Goal: Task Accomplishment & Management: Manage account settings

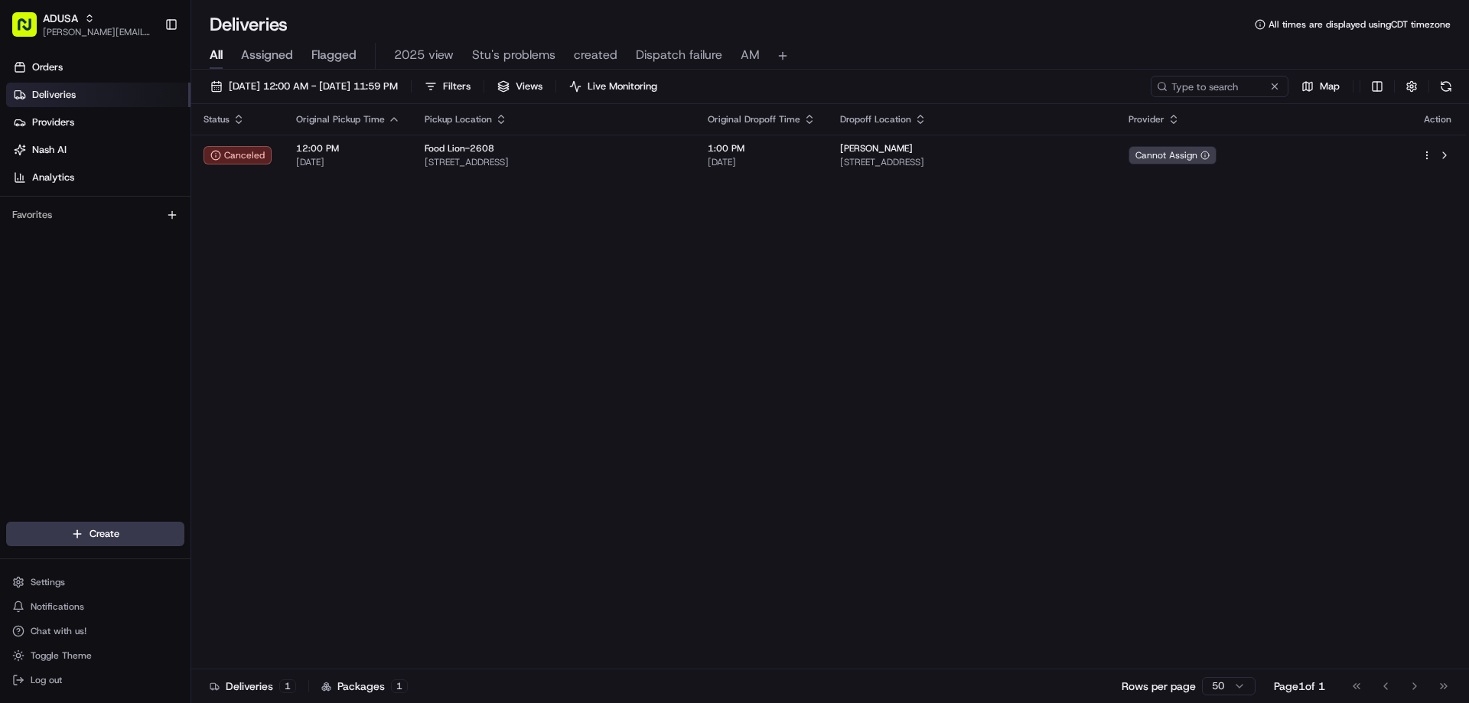
click at [418, 56] on span "2025 view" at bounding box center [424, 55] width 60 height 18
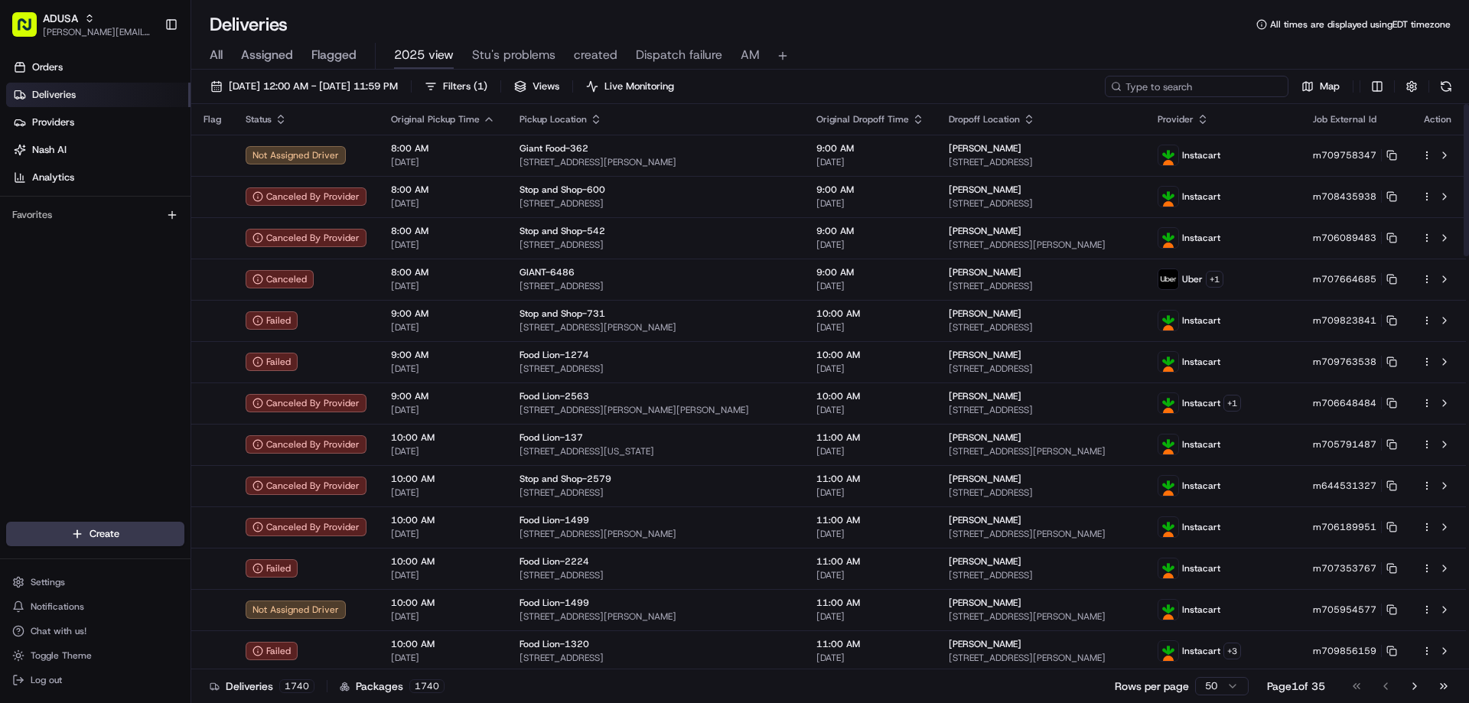
paste input "m709688345"
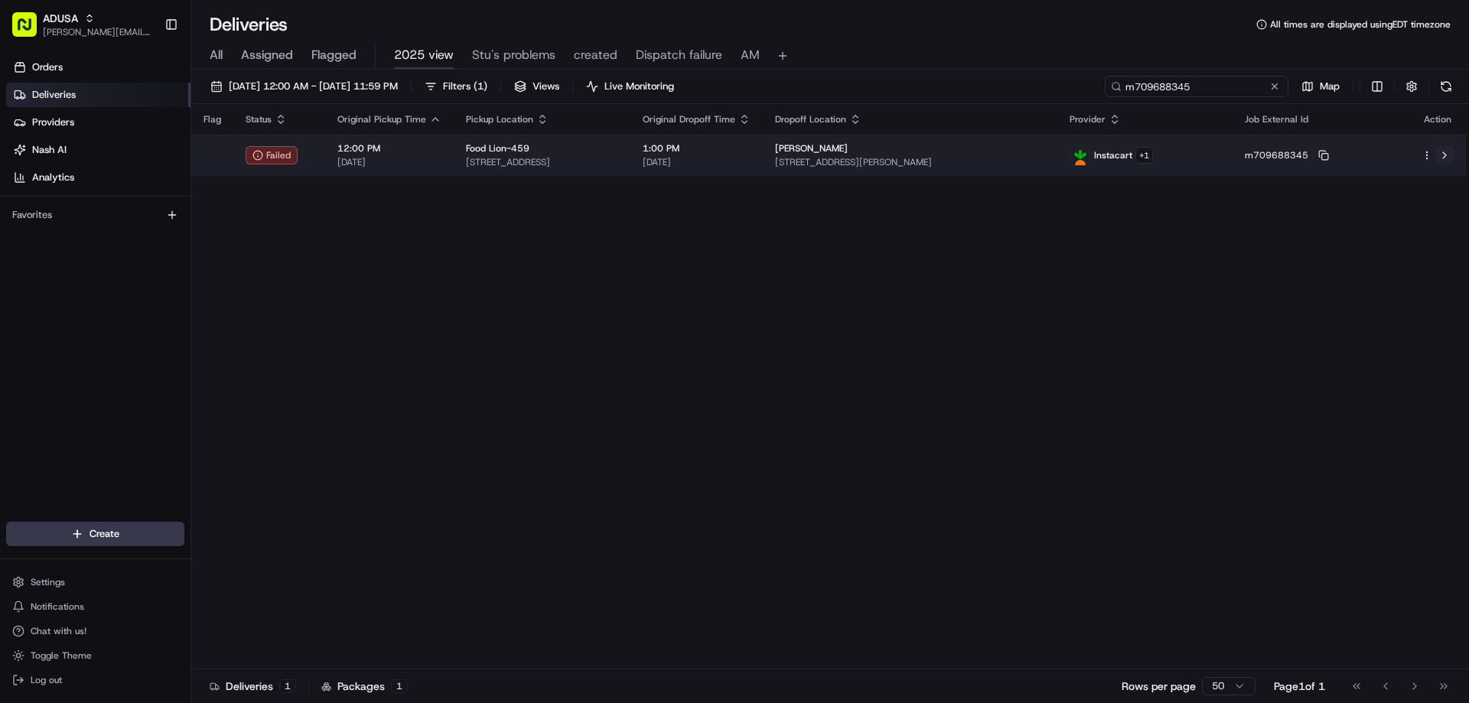
type input "m709688345"
click at [1451, 151] on button at bounding box center [1444, 155] width 18 height 18
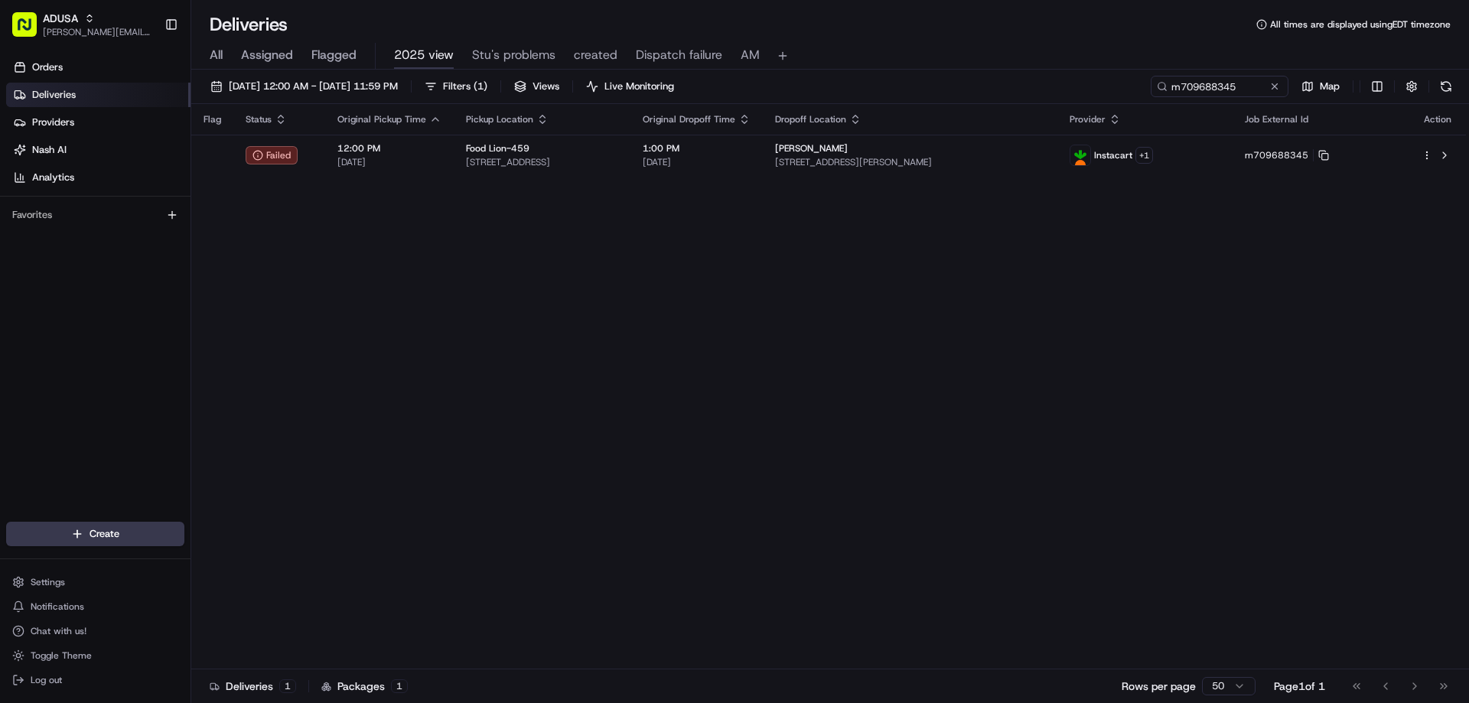
click at [396, 47] on span "2025 view" at bounding box center [424, 55] width 60 height 18
click at [415, 60] on span "2025 view" at bounding box center [424, 55] width 60 height 18
click at [1267, 89] on button at bounding box center [1274, 86] width 15 height 15
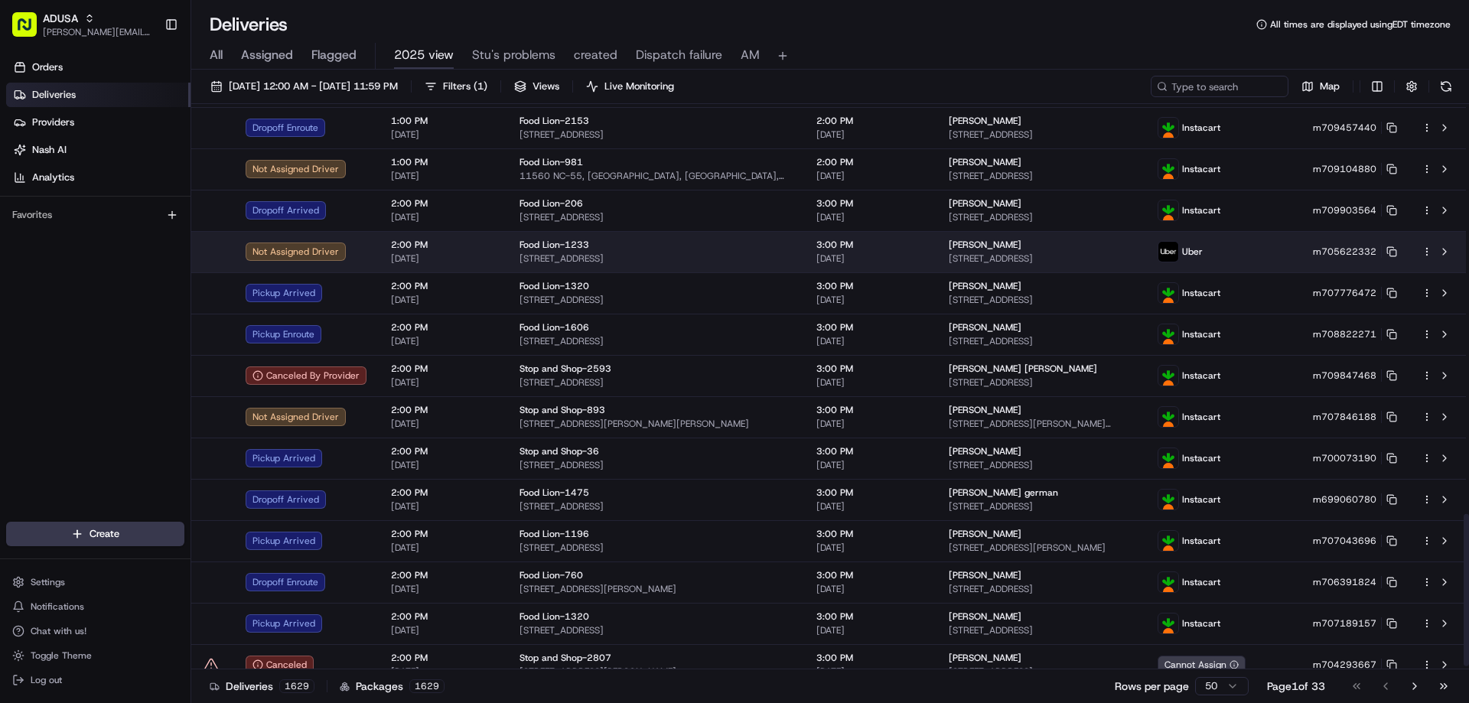
scroll to position [1531, 0]
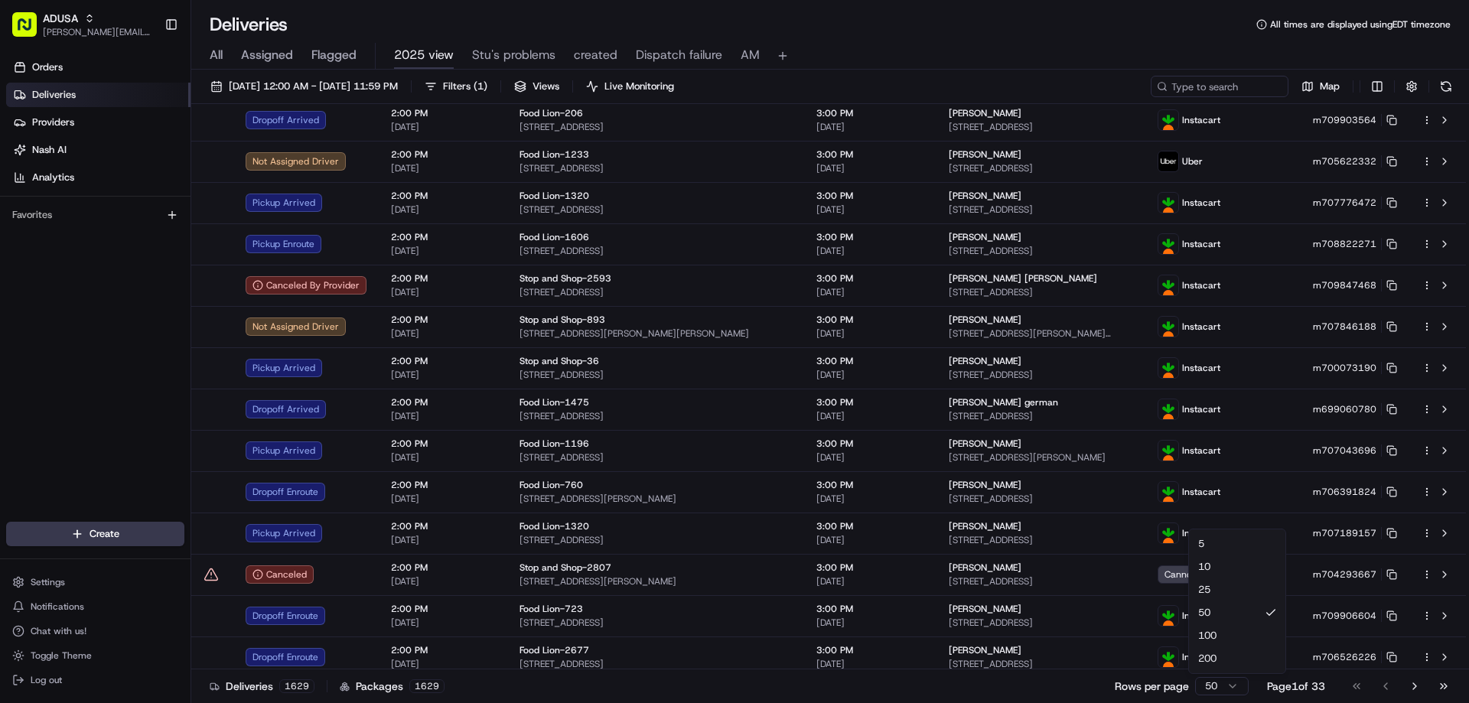
click at [1214, 684] on html "ADUSA raynard.pritchett@adusa.com Toggle Sidebar Orders Deliveries Providers Na…" at bounding box center [734, 351] width 1469 height 703
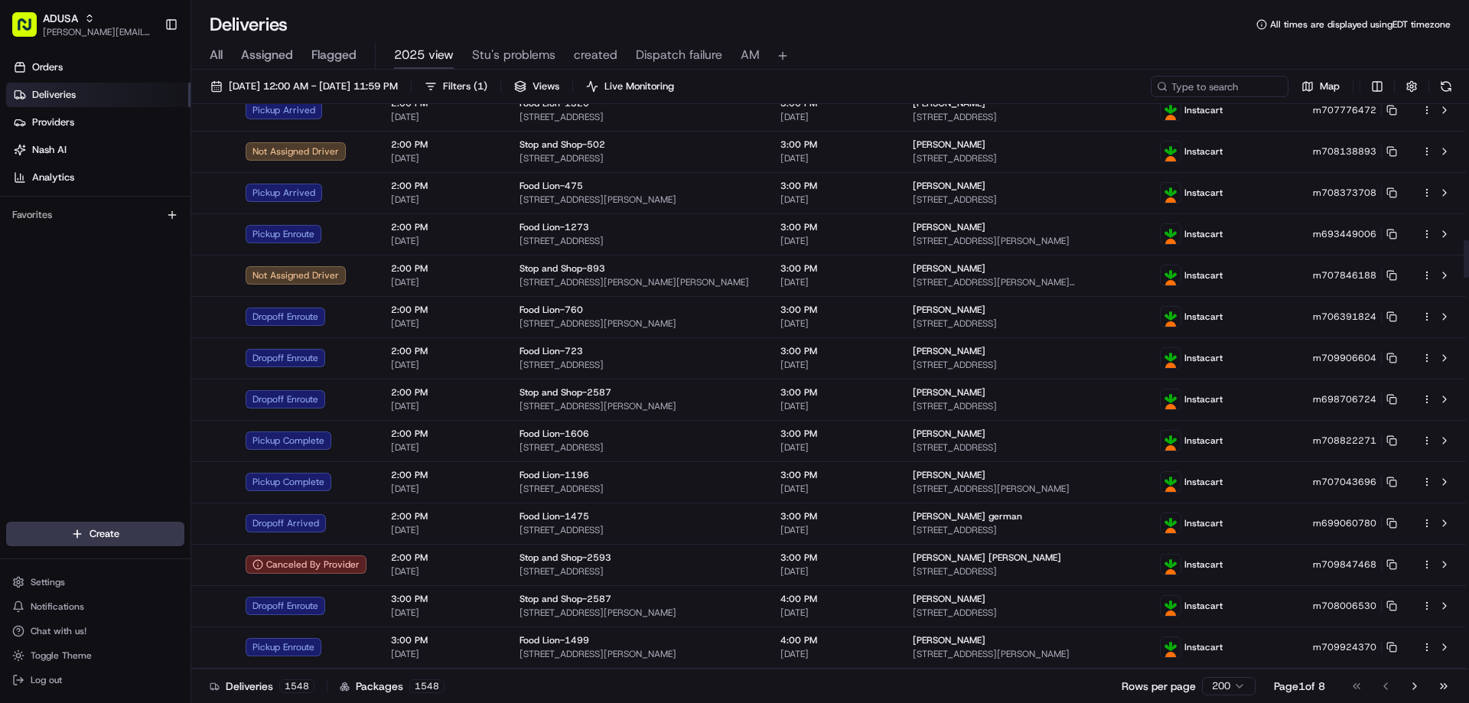
scroll to position [2372, 0]
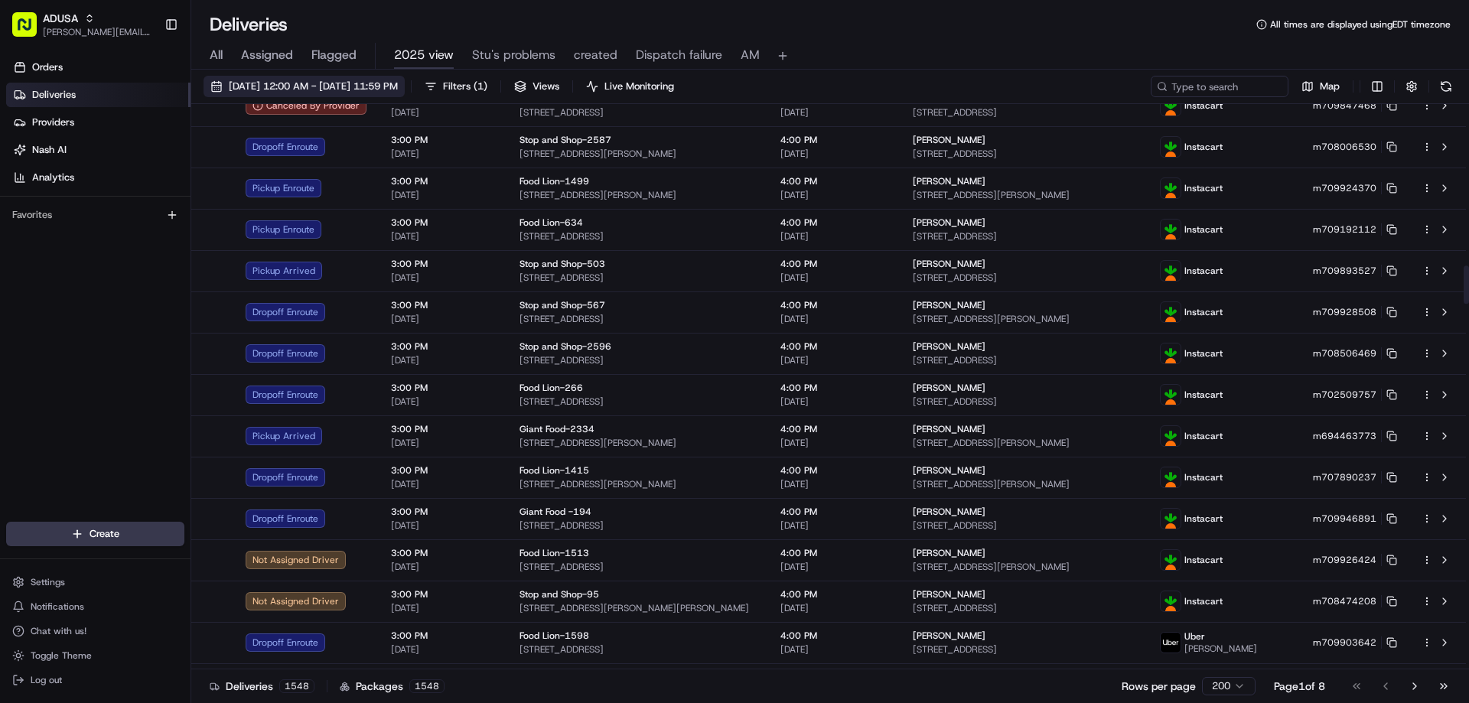
click at [379, 87] on span "08/23/2025 12:00 AM - 08/23/2025 11:59 PM" at bounding box center [313, 87] width 169 height 14
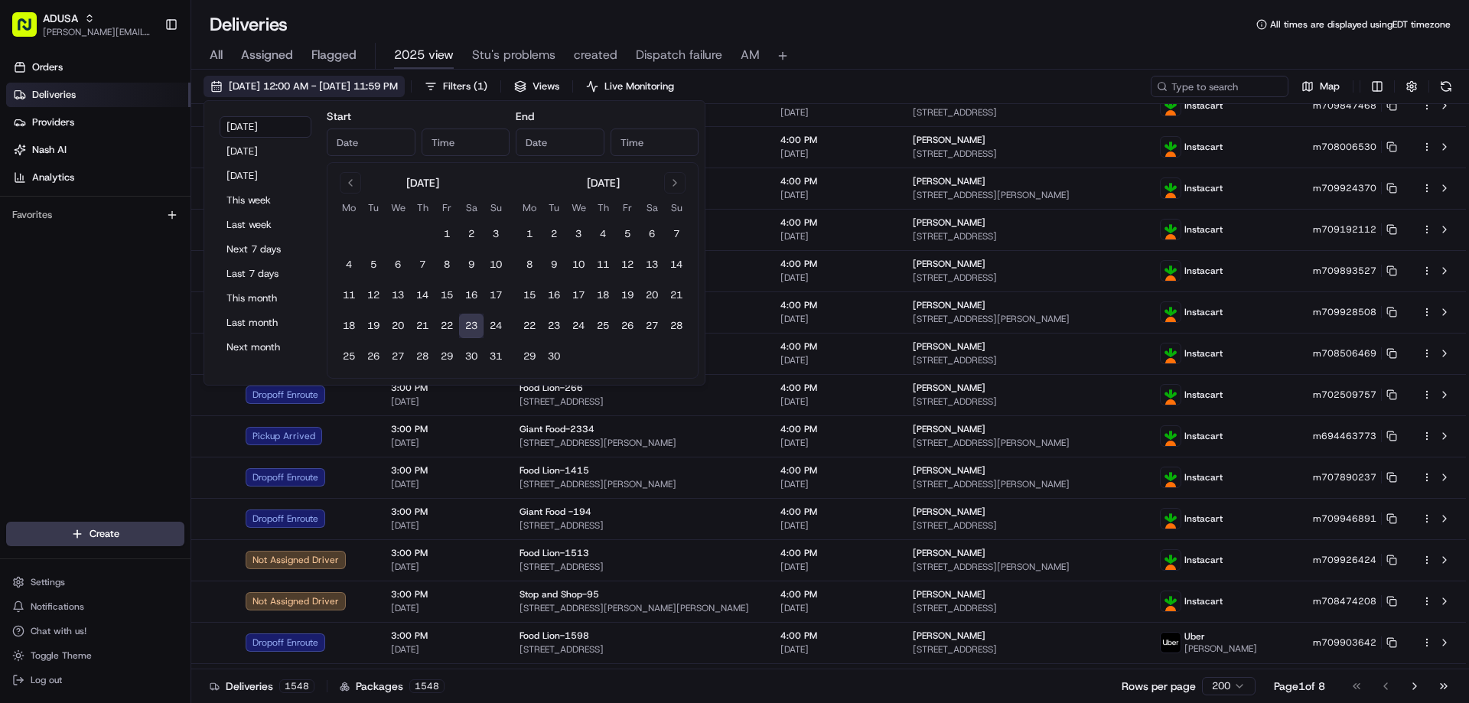
type input "Aug 23, 2025"
type input "12:00 AM"
type input "Aug 23, 2025"
type input "11:59 PM"
click at [444, 148] on input "12:00 AM" at bounding box center [466, 143] width 89 height 28
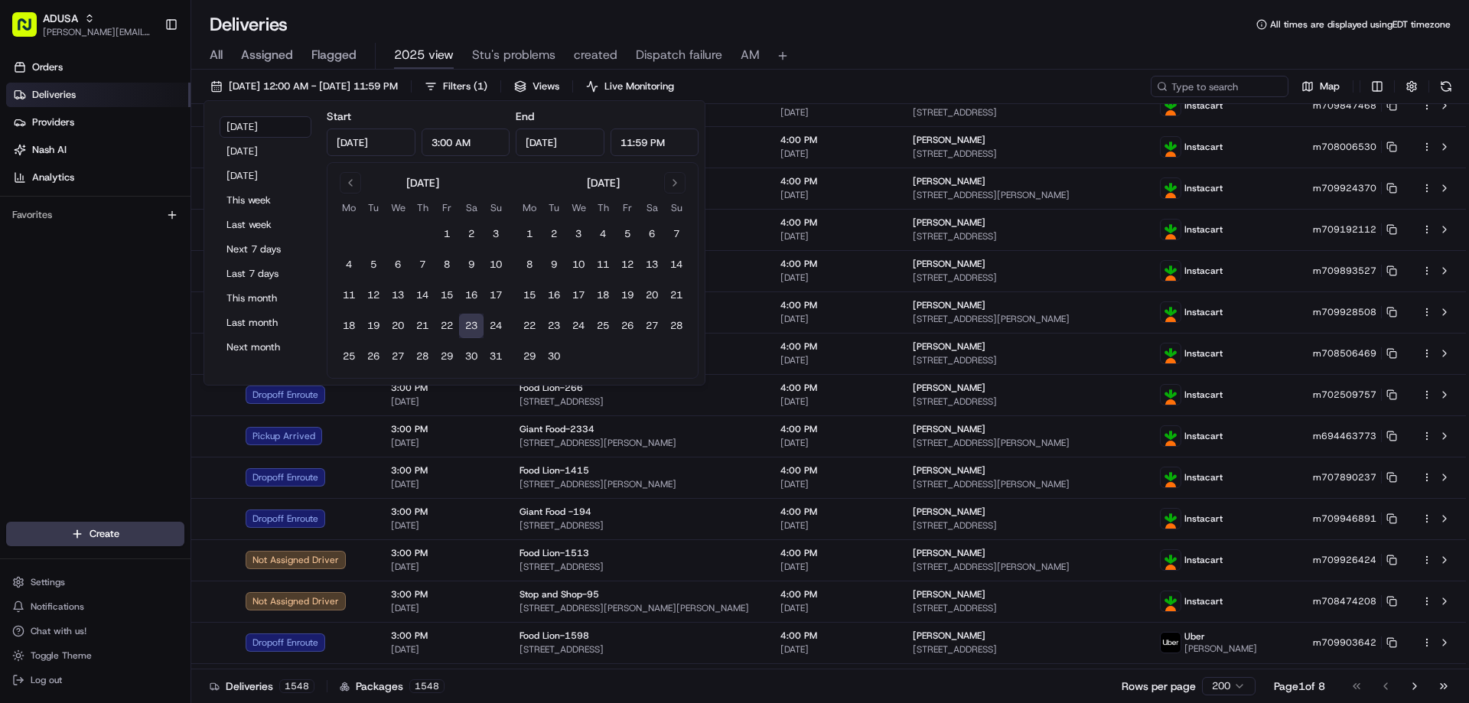
click at [463, 145] on input "3:00 AM" at bounding box center [466, 143] width 89 height 28
type input "3:00 PM"
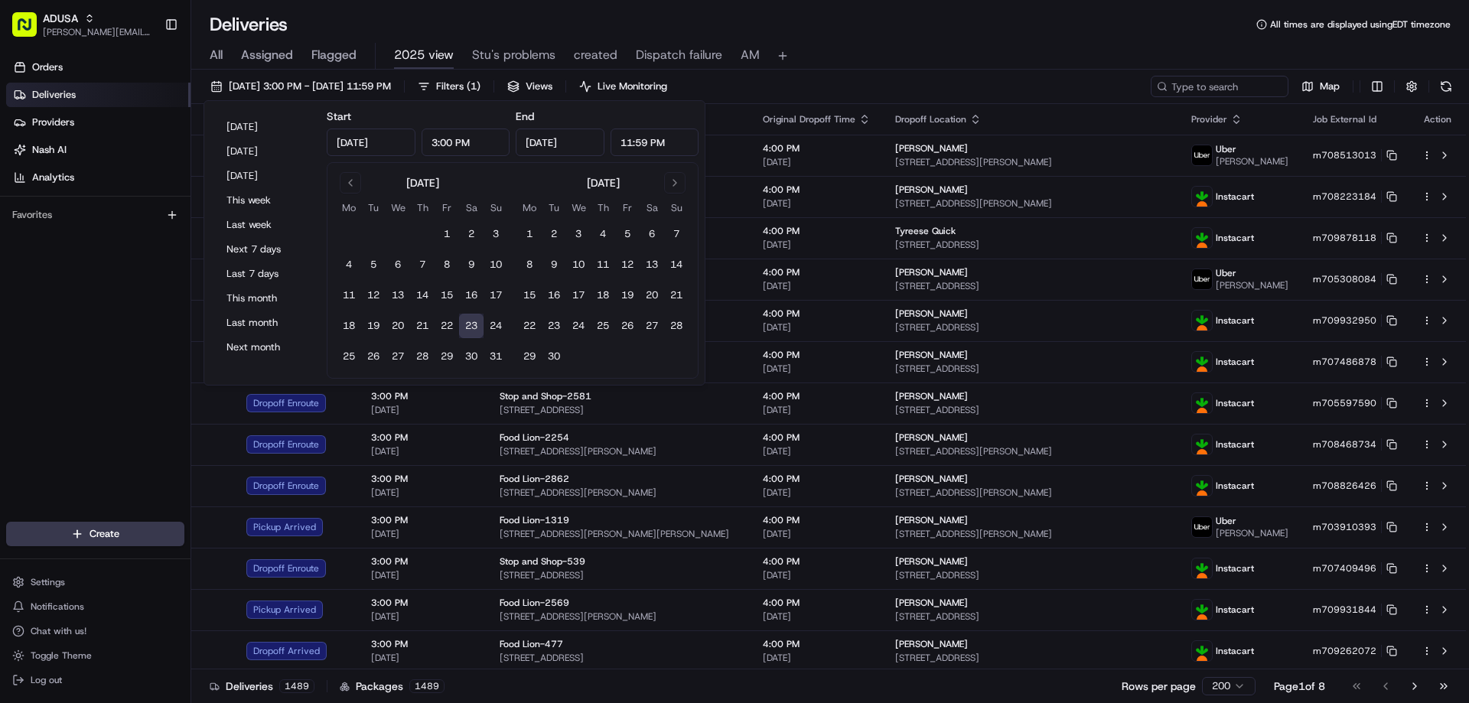
click at [1239, 685] on html "ADUSA raynard.pritchett@adusa.com Toggle Sidebar Orders Deliveries Providers Na…" at bounding box center [734, 351] width 1469 height 703
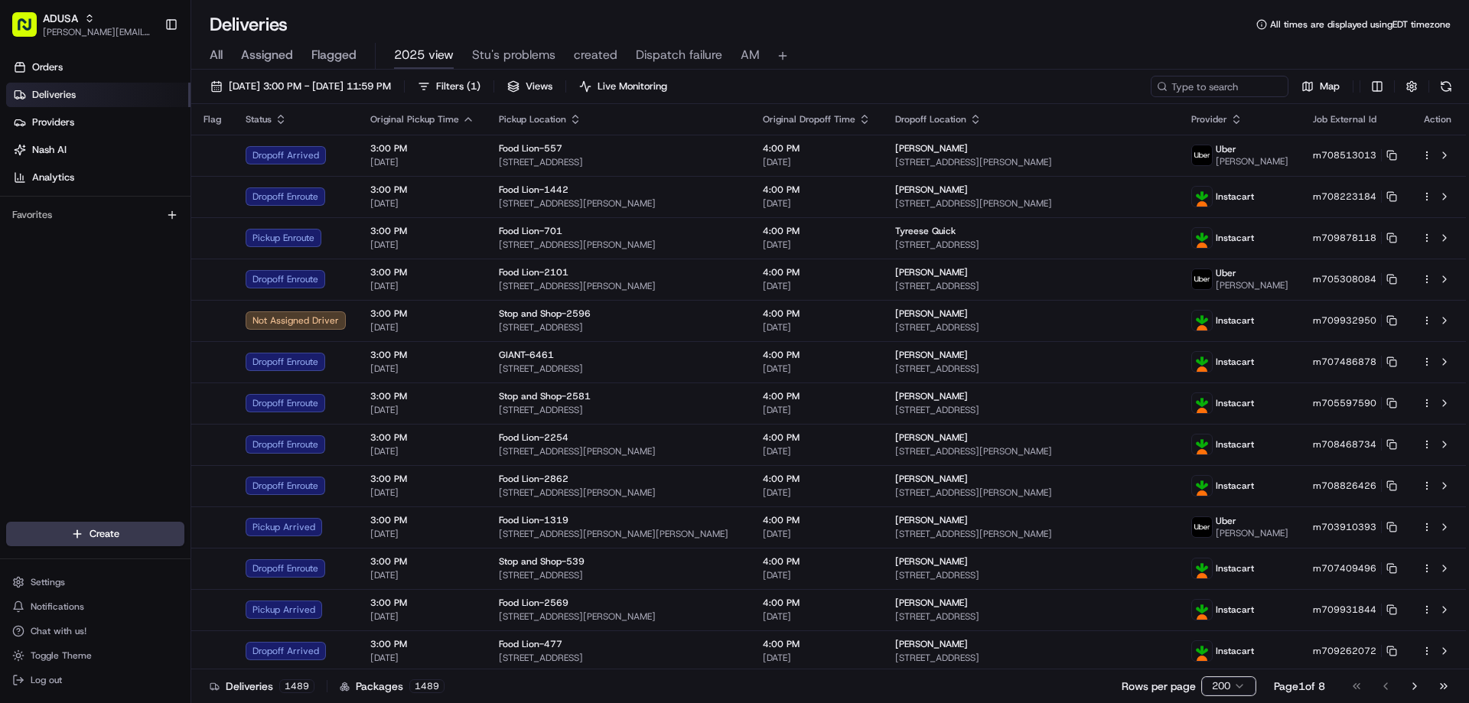
click at [1239, 685] on html "ADUSA raynard.pritchett@adusa.com Toggle Sidebar Orders Deliveries Providers Na…" at bounding box center [734, 351] width 1469 height 703
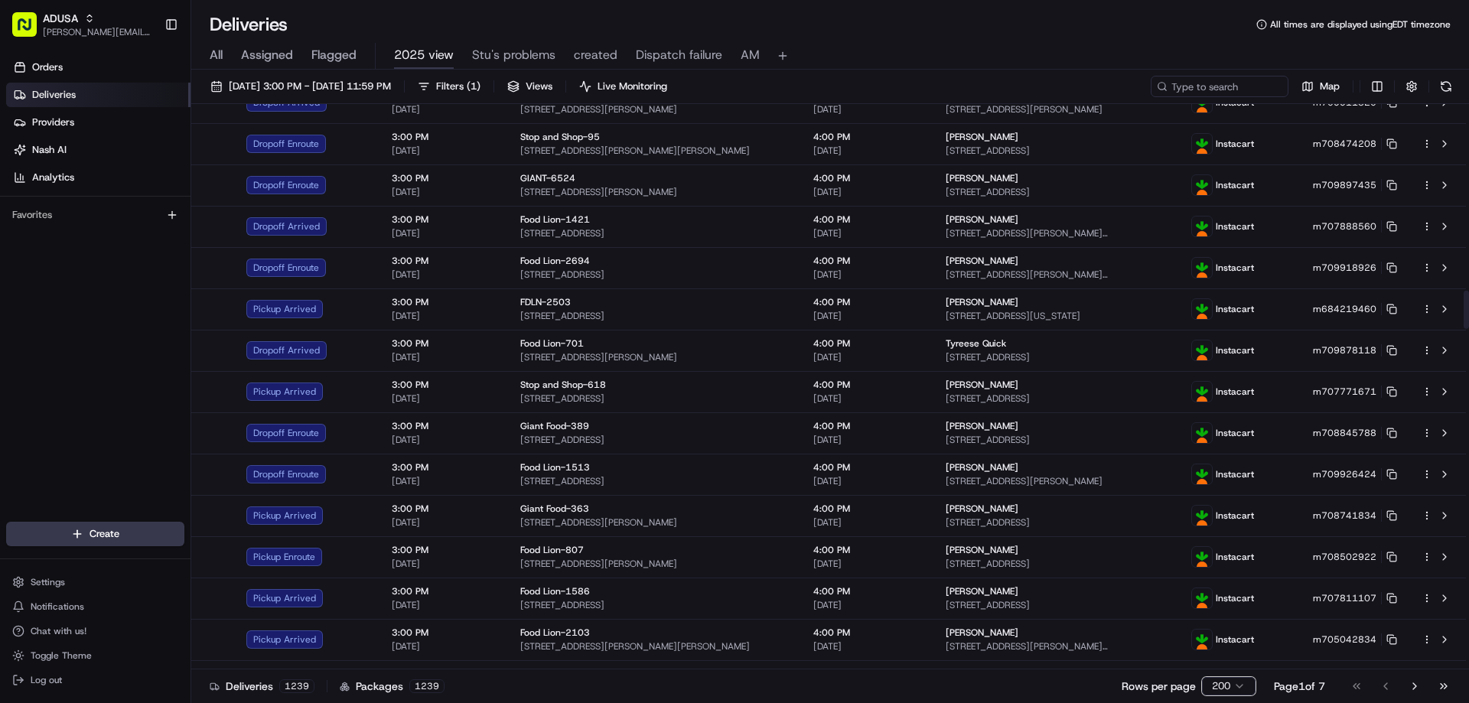
scroll to position [2372, 0]
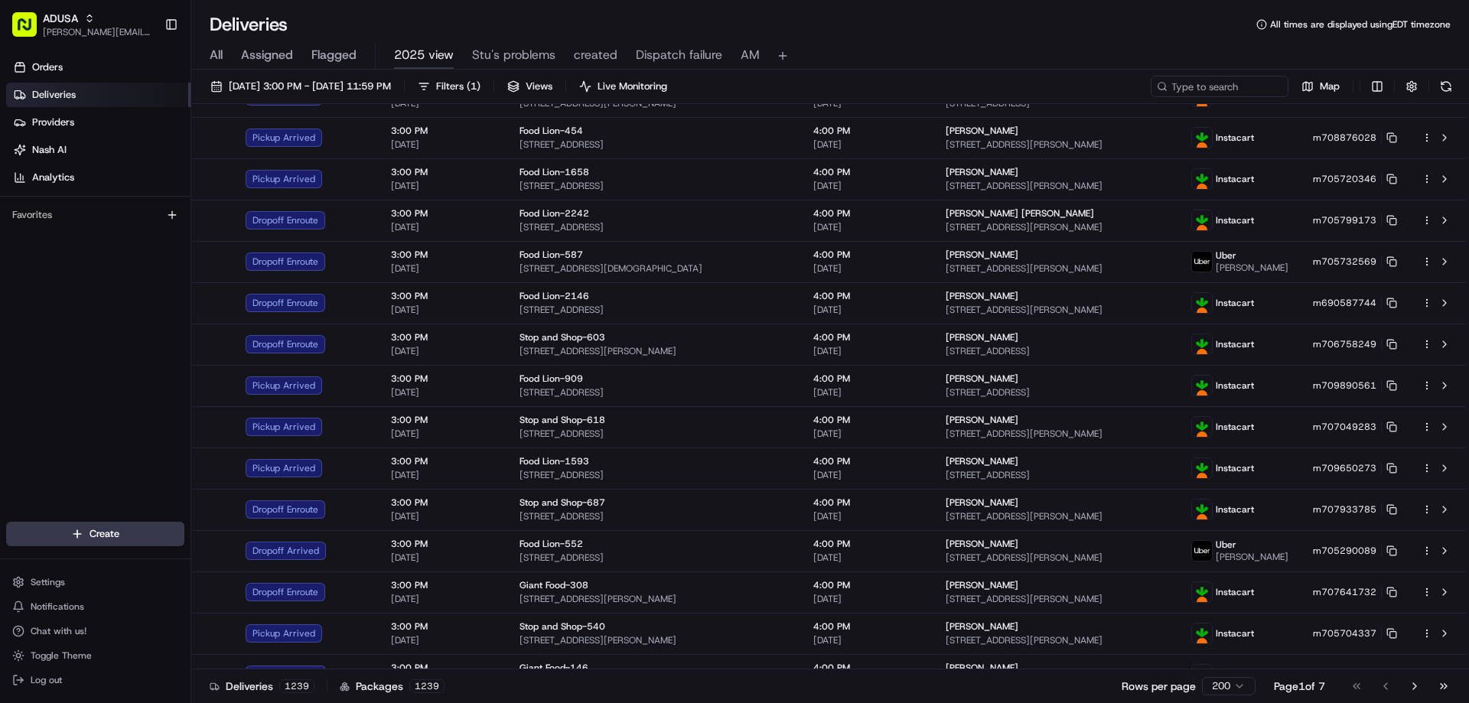
click at [670, 45] on button "Dispatch failure" at bounding box center [679, 56] width 86 height 26
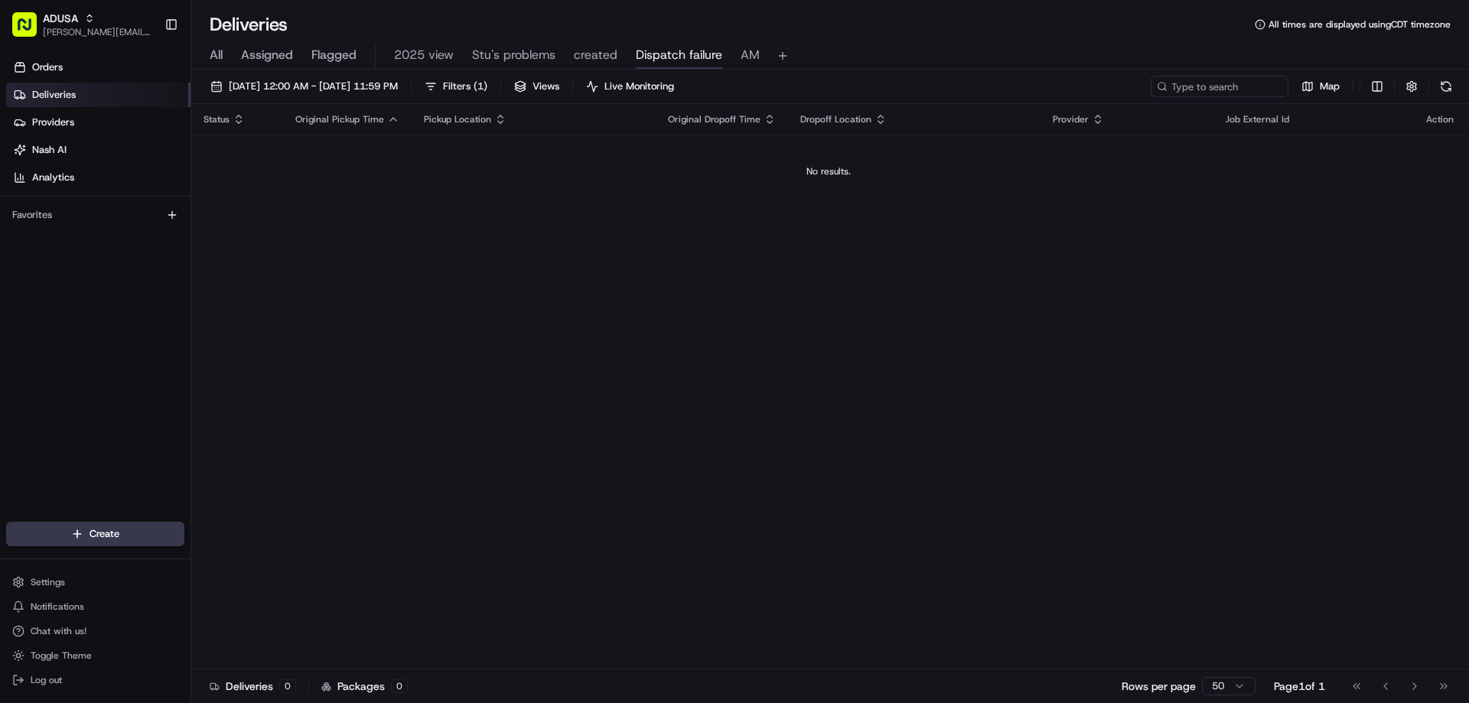
click at [217, 48] on span "All" at bounding box center [216, 55] width 13 height 18
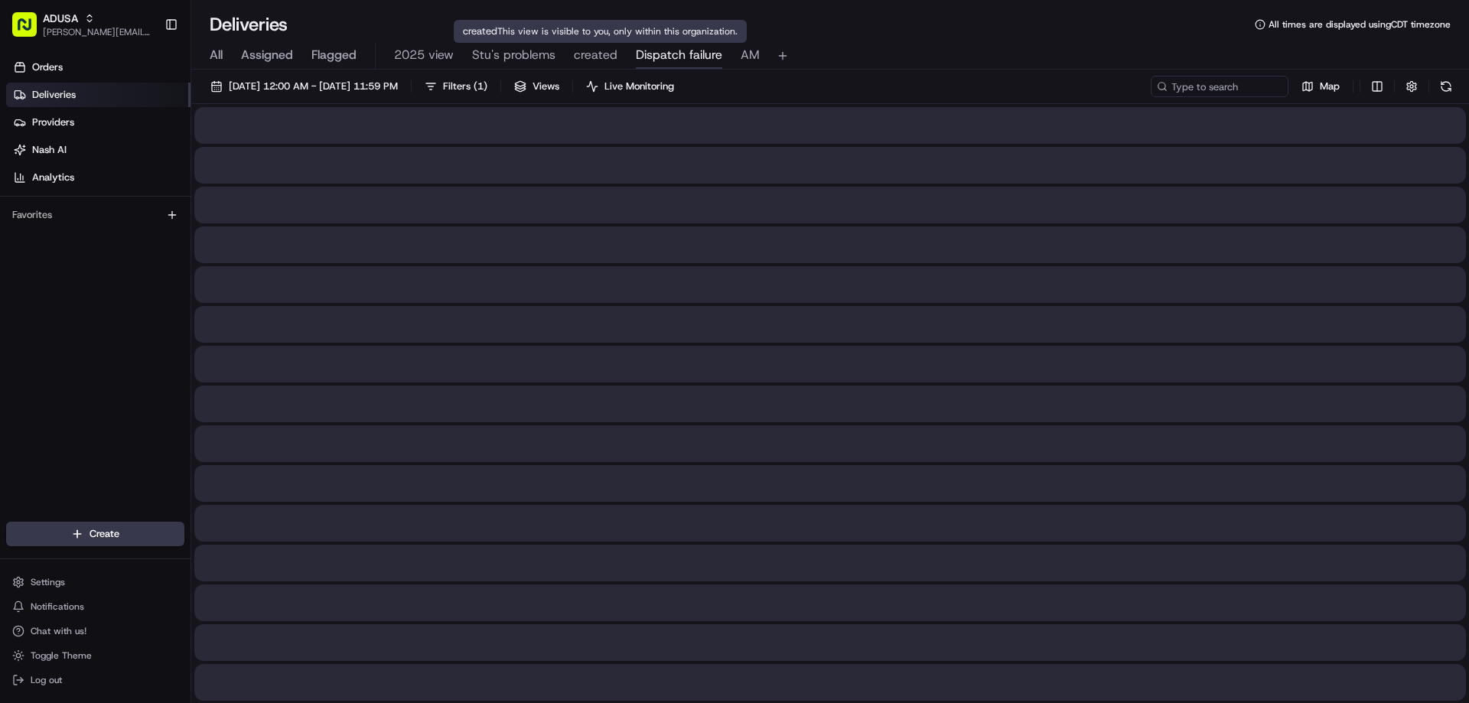
click at [637, 54] on span "Dispatch failure" at bounding box center [679, 55] width 86 height 18
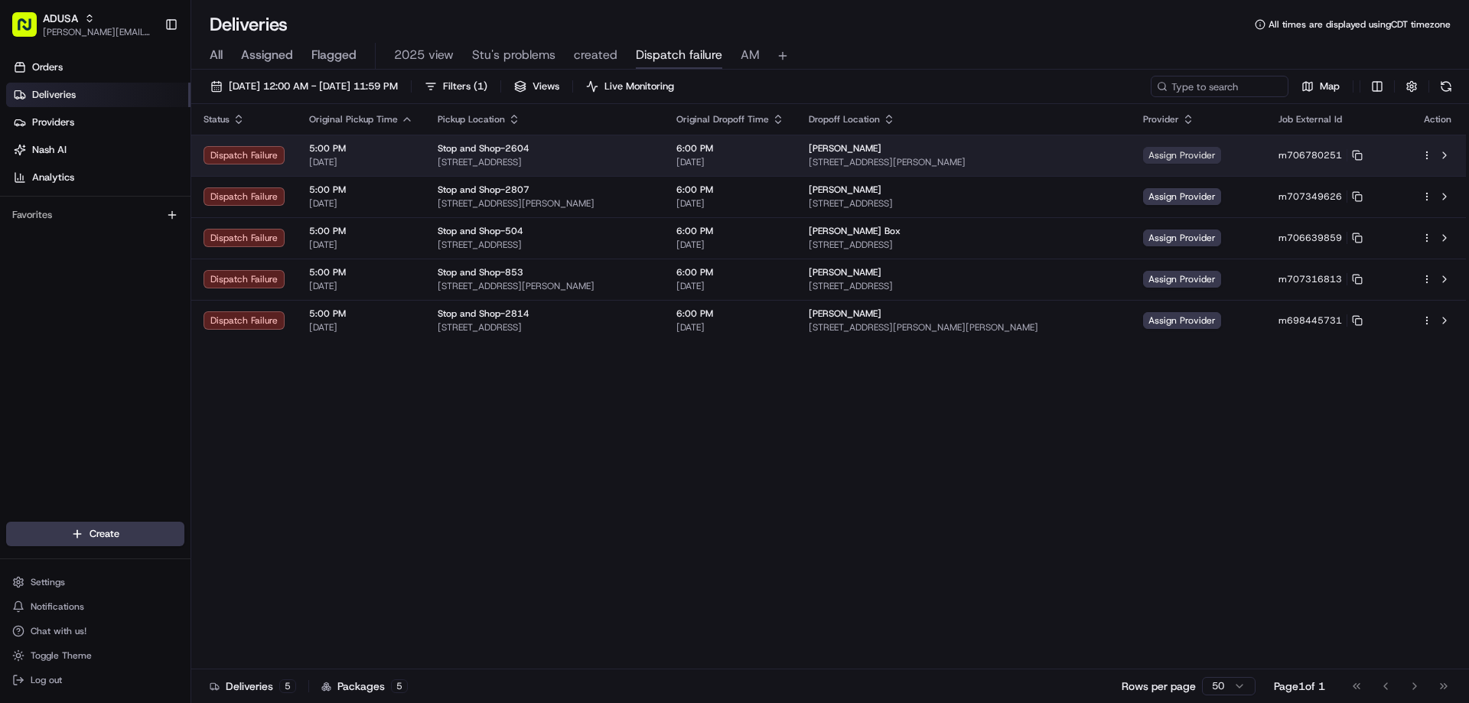
click at [1206, 151] on span "Assign Provider" at bounding box center [1182, 155] width 78 height 17
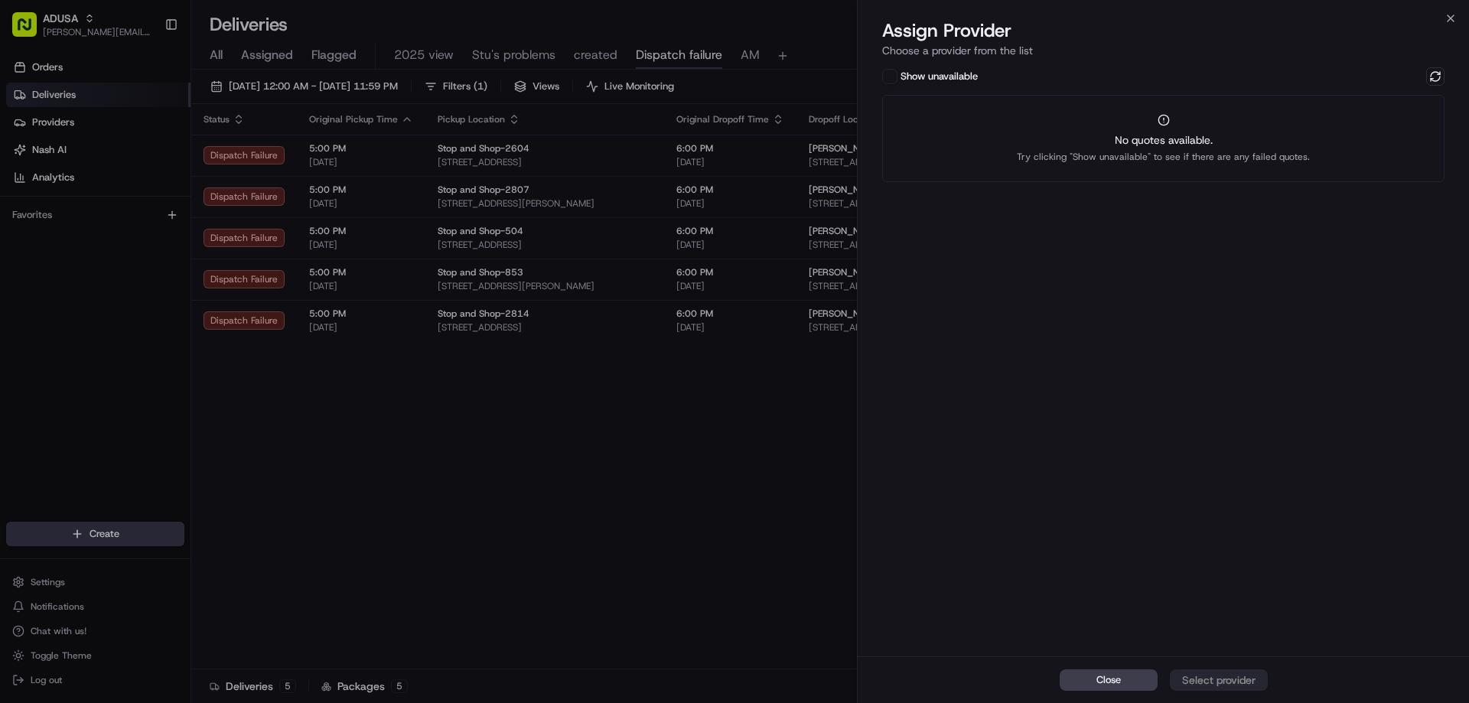
click at [1233, 148] on div "No quotes available. Try clicking "Show unavailable" to see if there are any fa…" at bounding box center [1163, 147] width 293 height 31
click at [1434, 70] on button at bounding box center [1435, 76] width 18 height 18
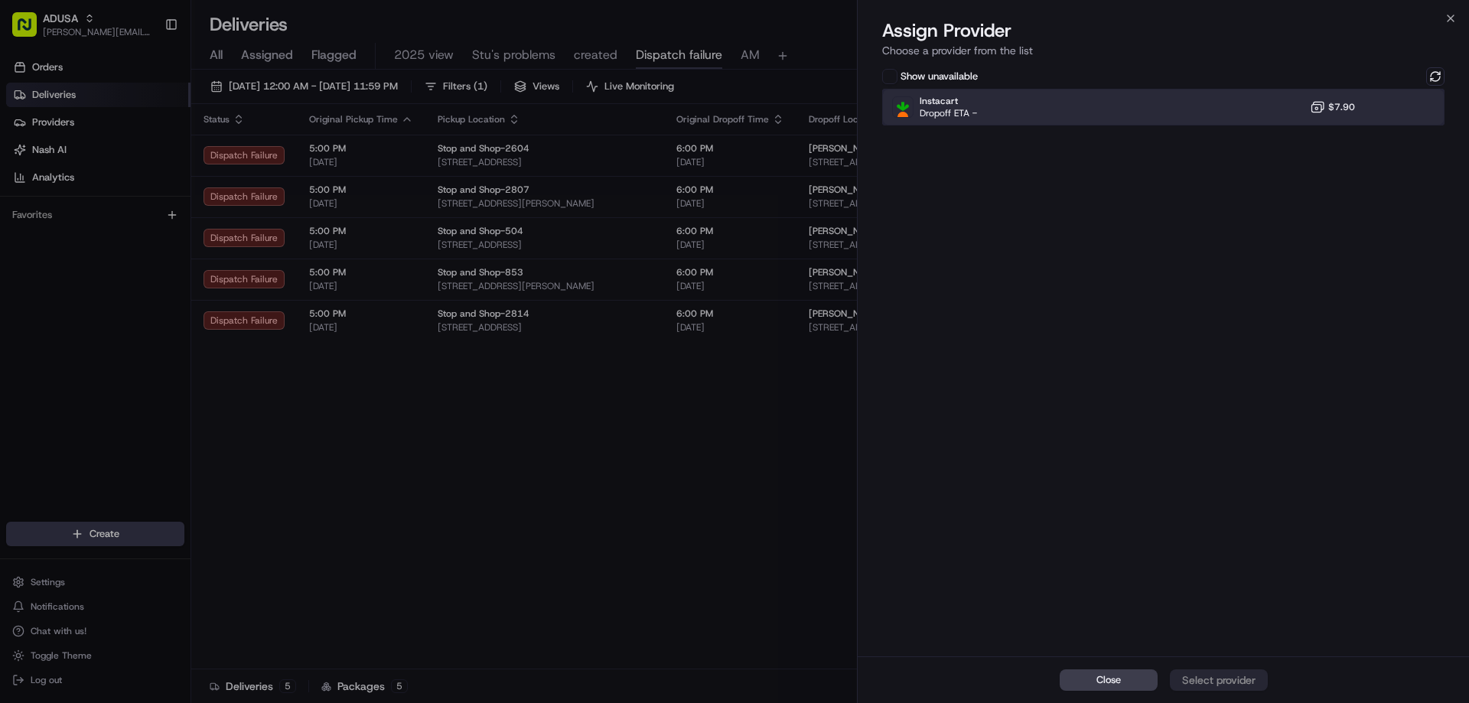
click at [1200, 101] on div "Instacart Dropoff ETA - $7.90" at bounding box center [1163, 107] width 562 height 37
drag, startPoint x: 1226, startPoint y: 674, endPoint x: 1251, endPoint y: 661, distance: 28.4
click at [1226, 673] on div "Assign Provider" at bounding box center [1218, 679] width 75 height 15
click at [1442, 23] on icon "Notifications (F8)" at bounding box center [1444, 25] width 12 height 12
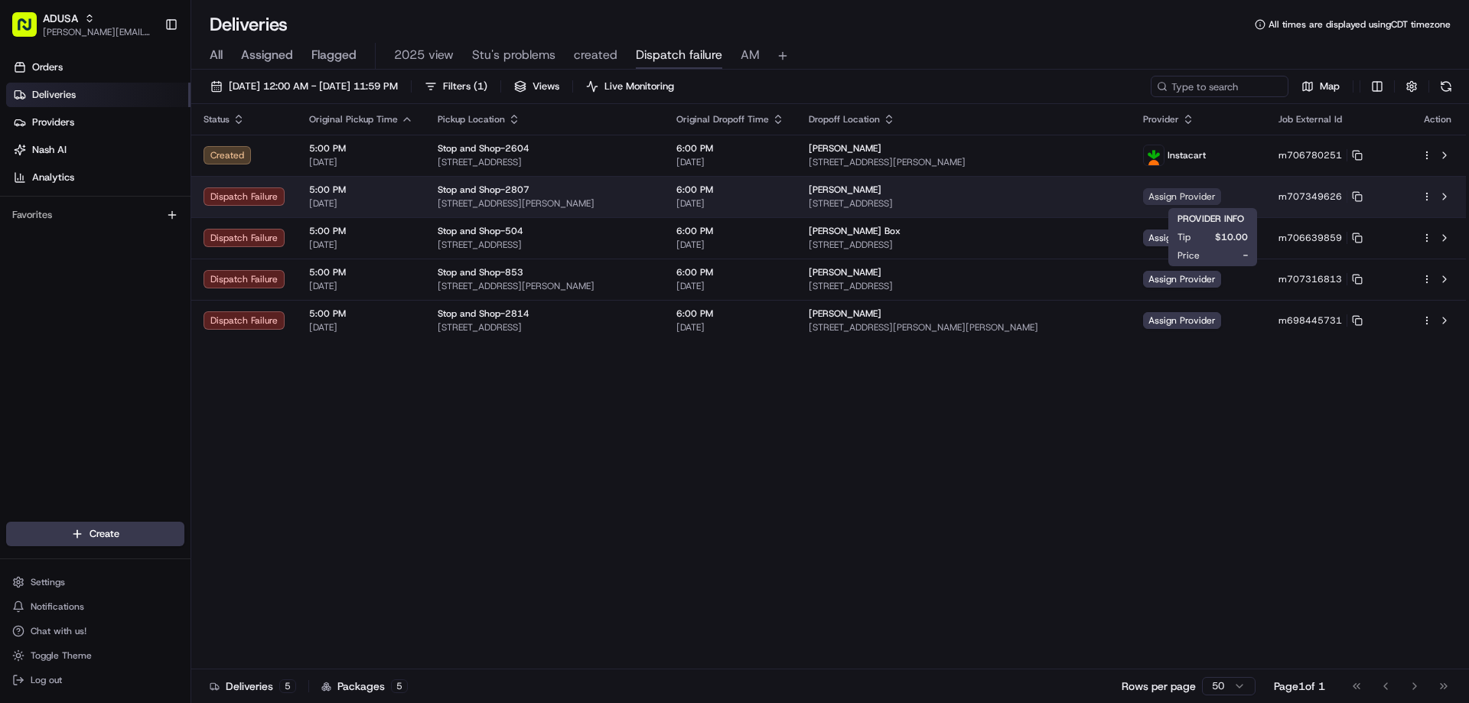
click at [1203, 194] on span "Assign Provider" at bounding box center [1182, 196] width 78 height 17
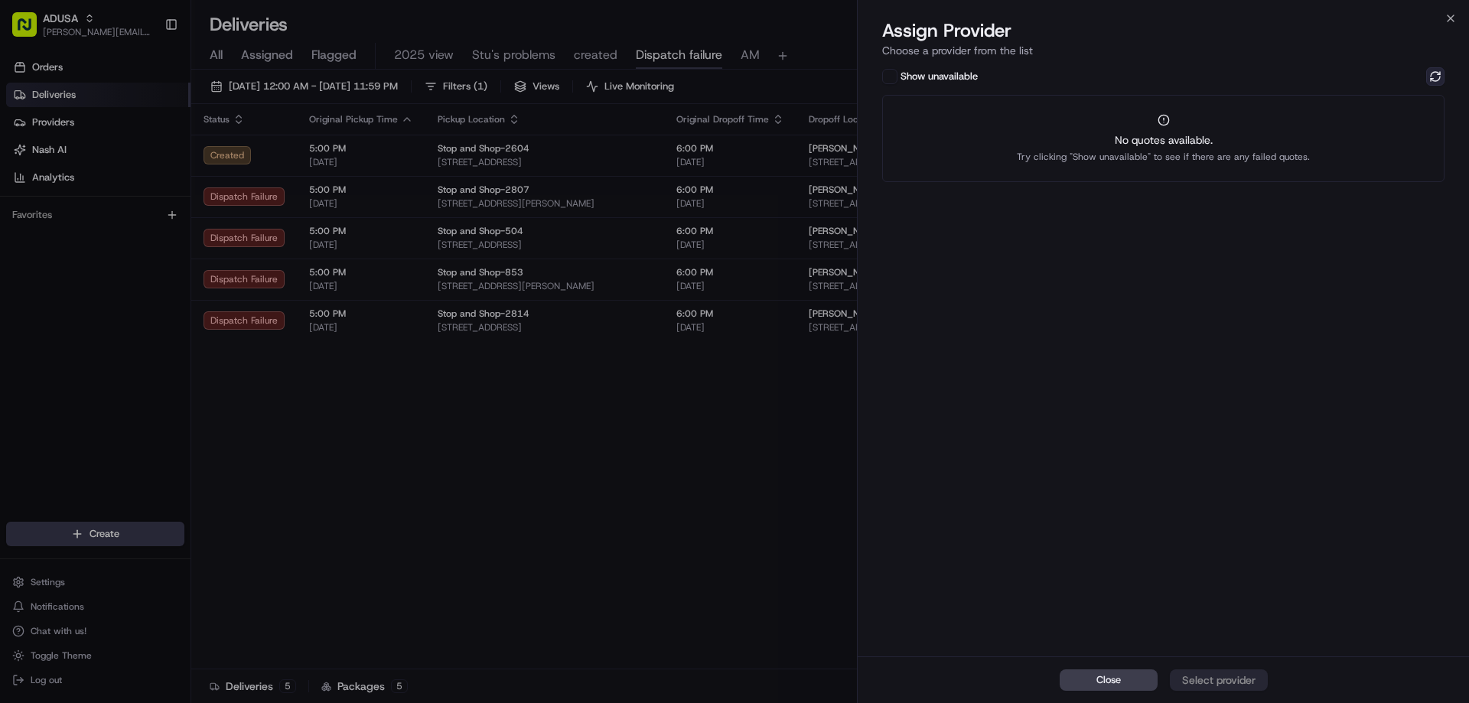
click at [1437, 76] on button at bounding box center [1435, 76] width 18 height 18
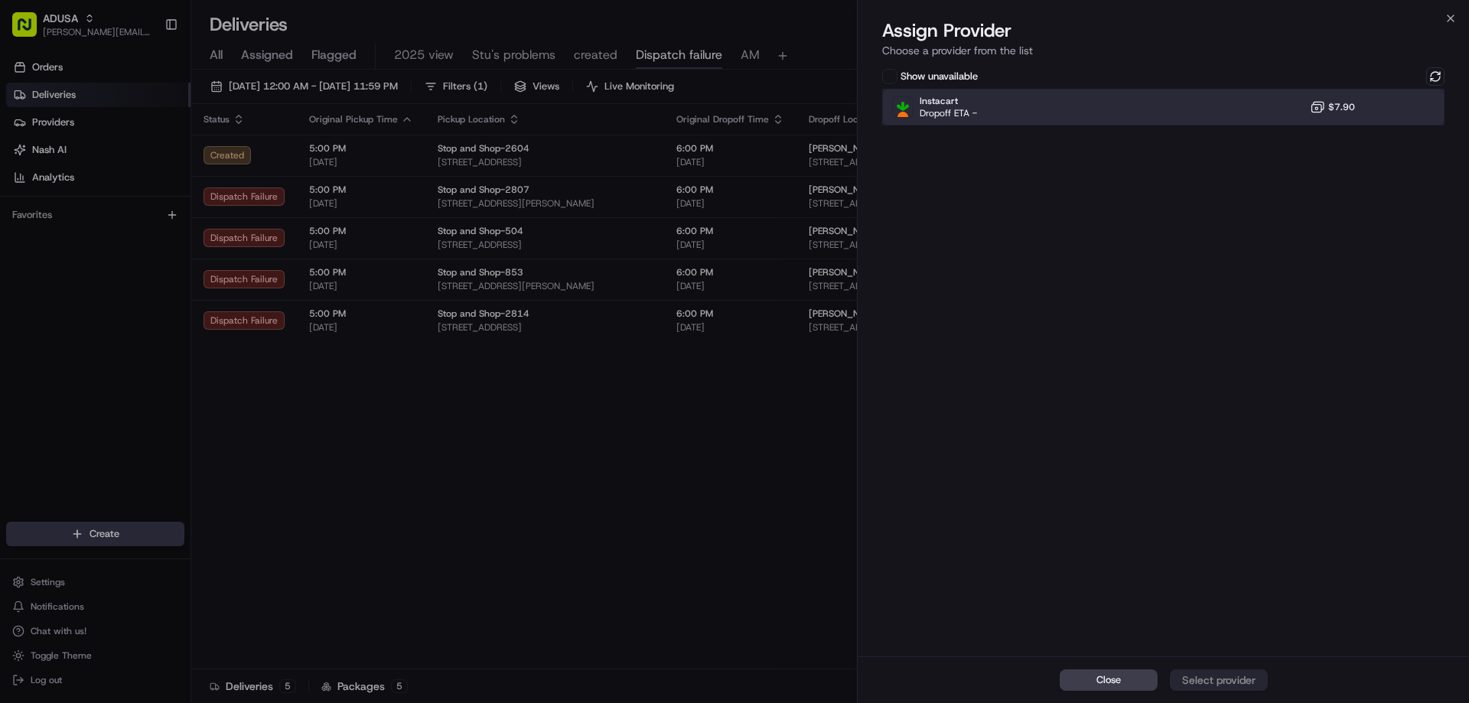
click at [1269, 101] on div "Instacart Dropoff ETA - $7.90" at bounding box center [1163, 107] width 562 height 37
click at [1231, 682] on div "Assign Provider" at bounding box center [1218, 679] width 75 height 15
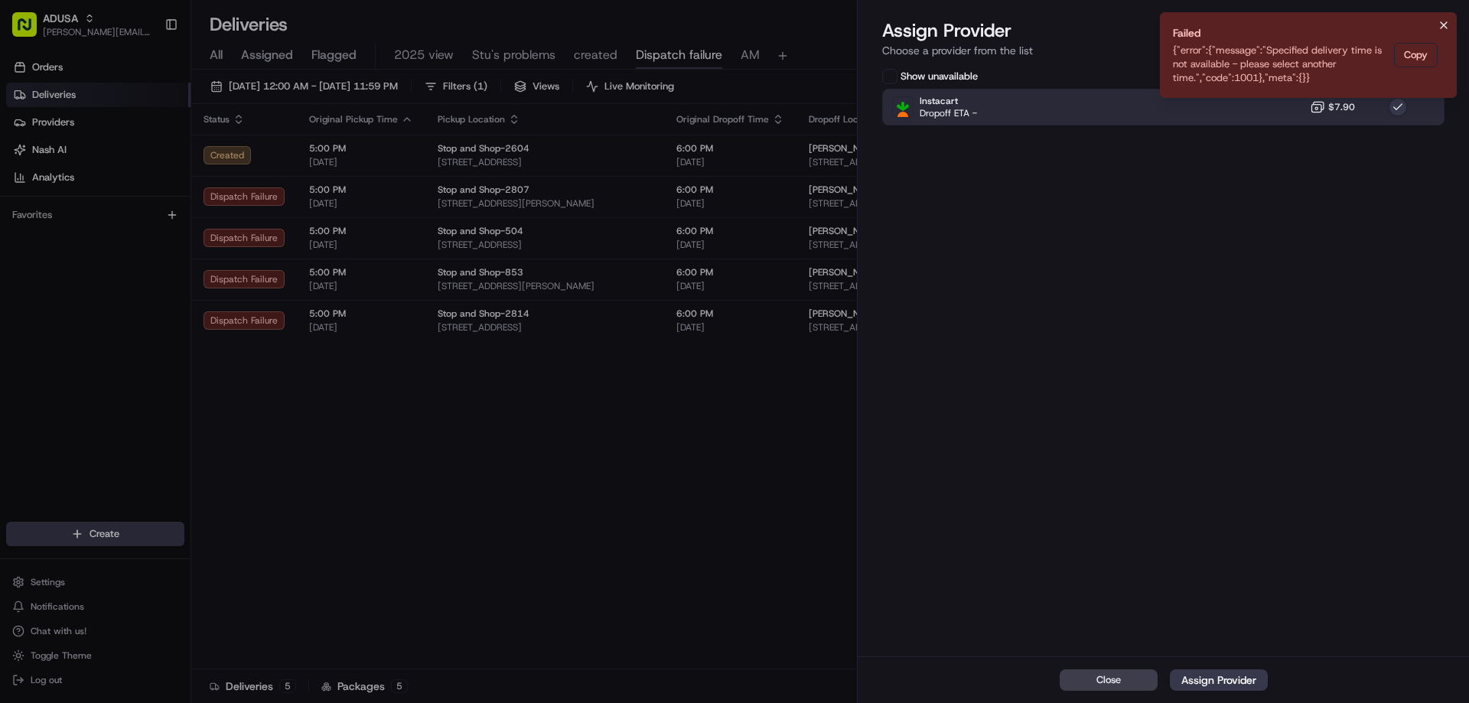
click at [1446, 28] on icon "Notifications (F8)" at bounding box center [1444, 25] width 12 height 12
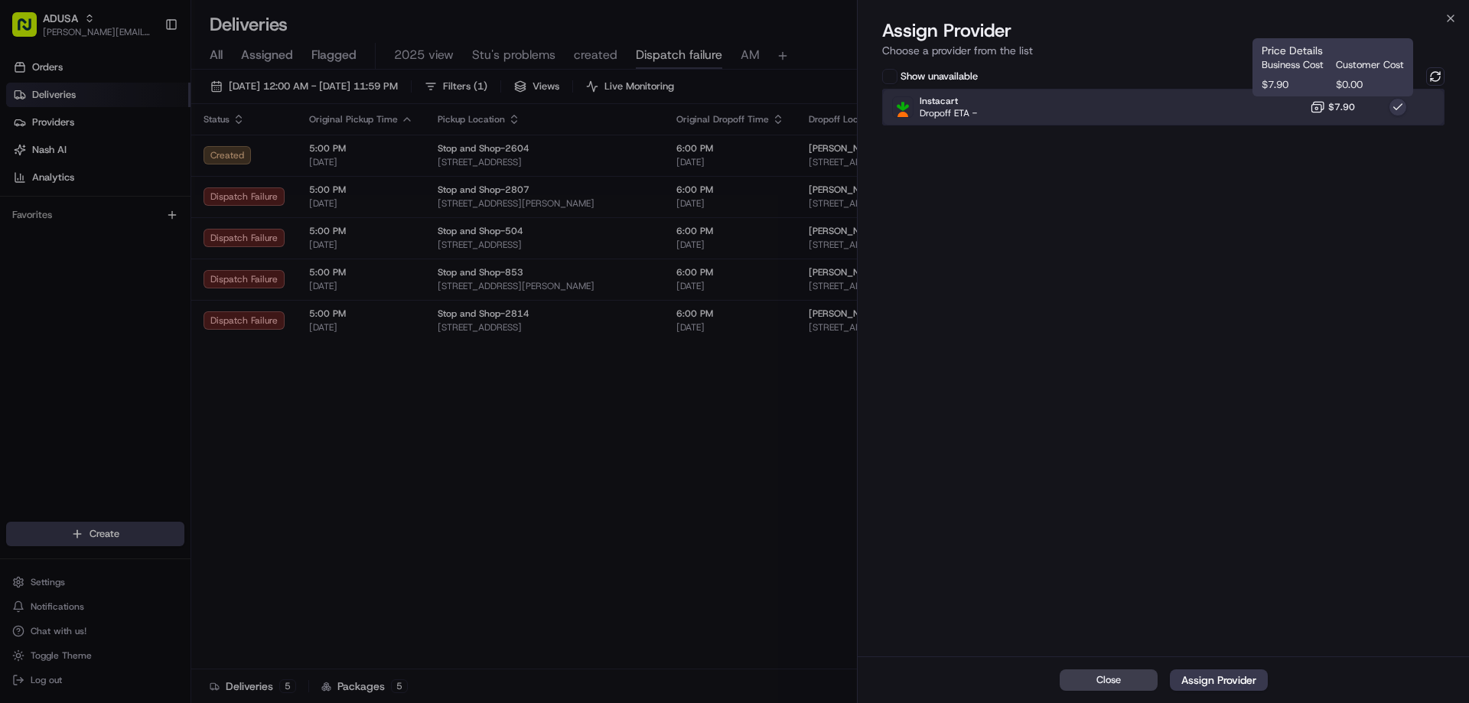
click at [1307, 116] on div "Instacart Dropoff ETA - $7.90" at bounding box center [1163, 107] width 562 height 37
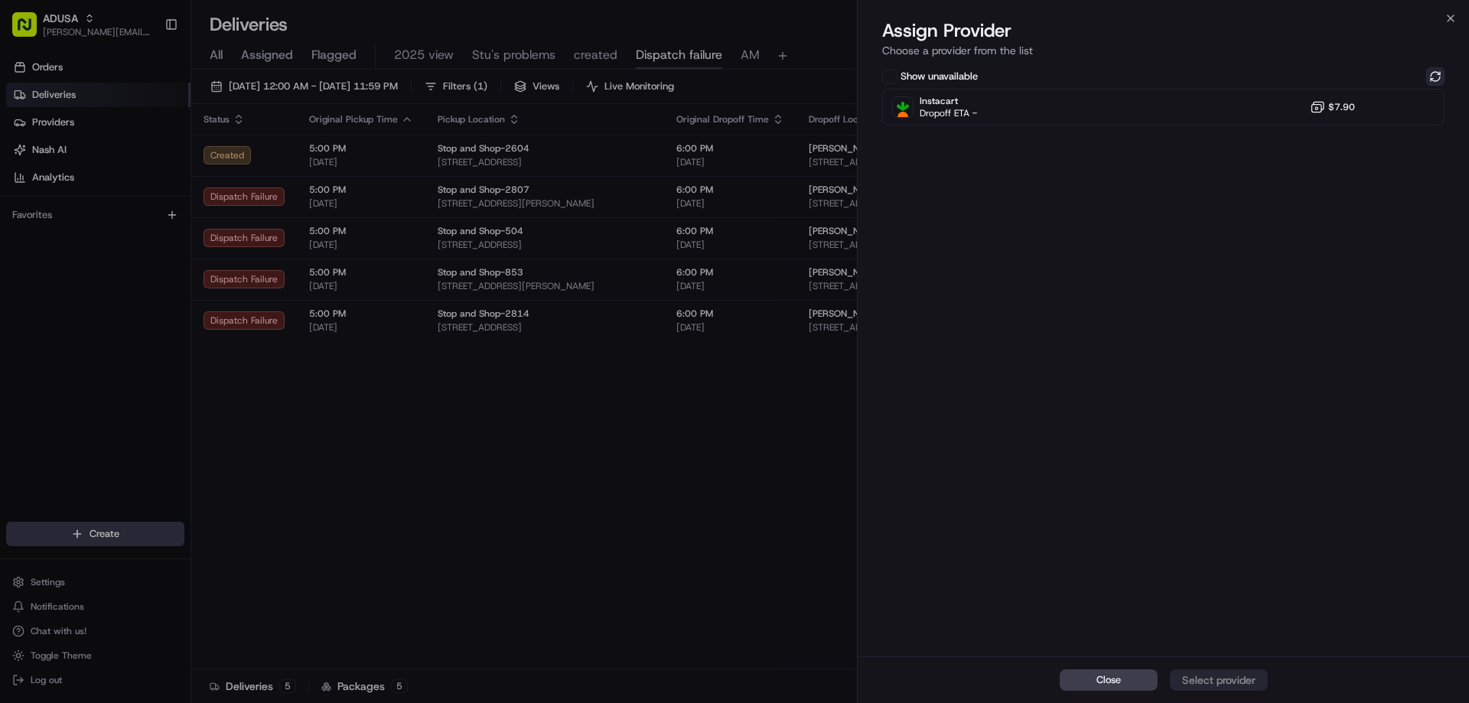
click at [1428, 81] on button at bounding box center [1435, 76] width 18 height 18
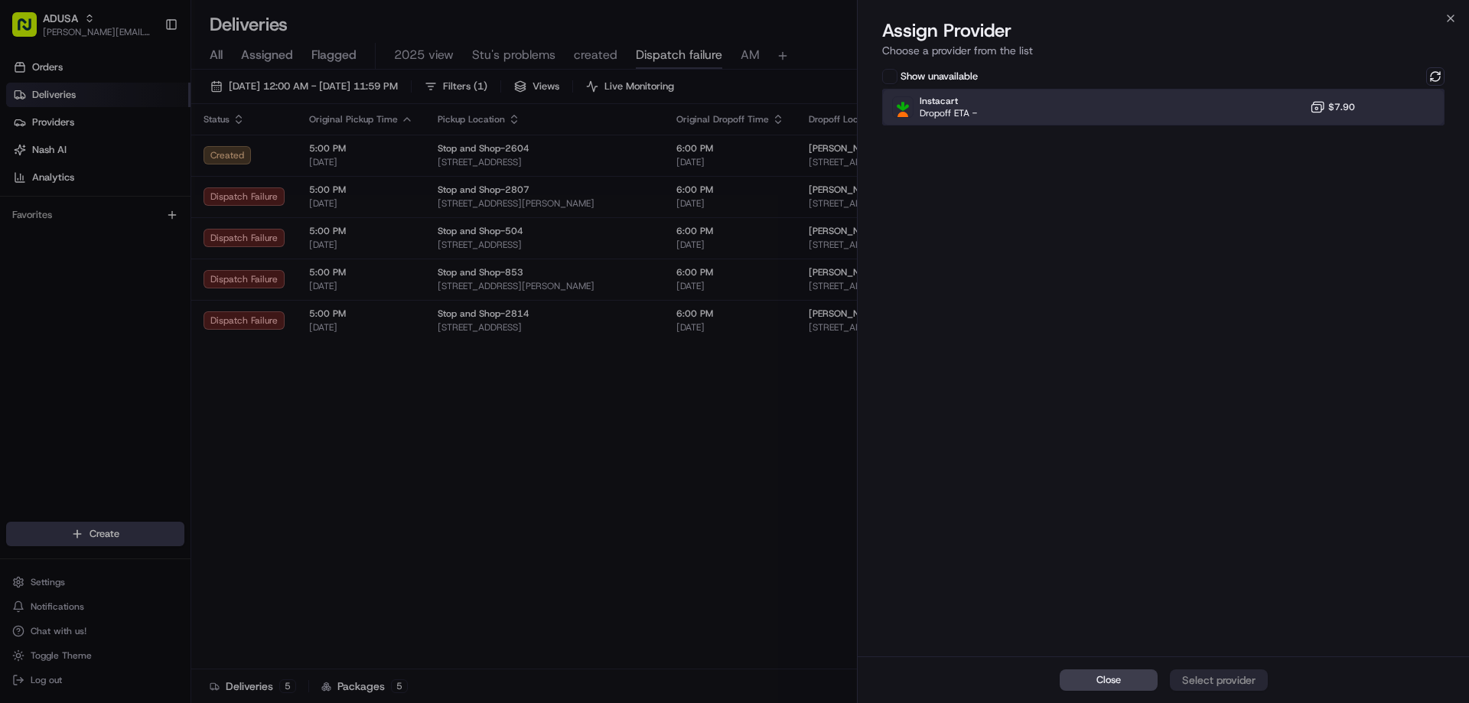
click at [1266, 110] on div "Instacart Dropoff ETA - $7.90" at bounding box center [1163, 107] width 562 height 37
click at [1235, 684] on div "Assign Provider" at bounding box center [1218, 679] width 75 height 15
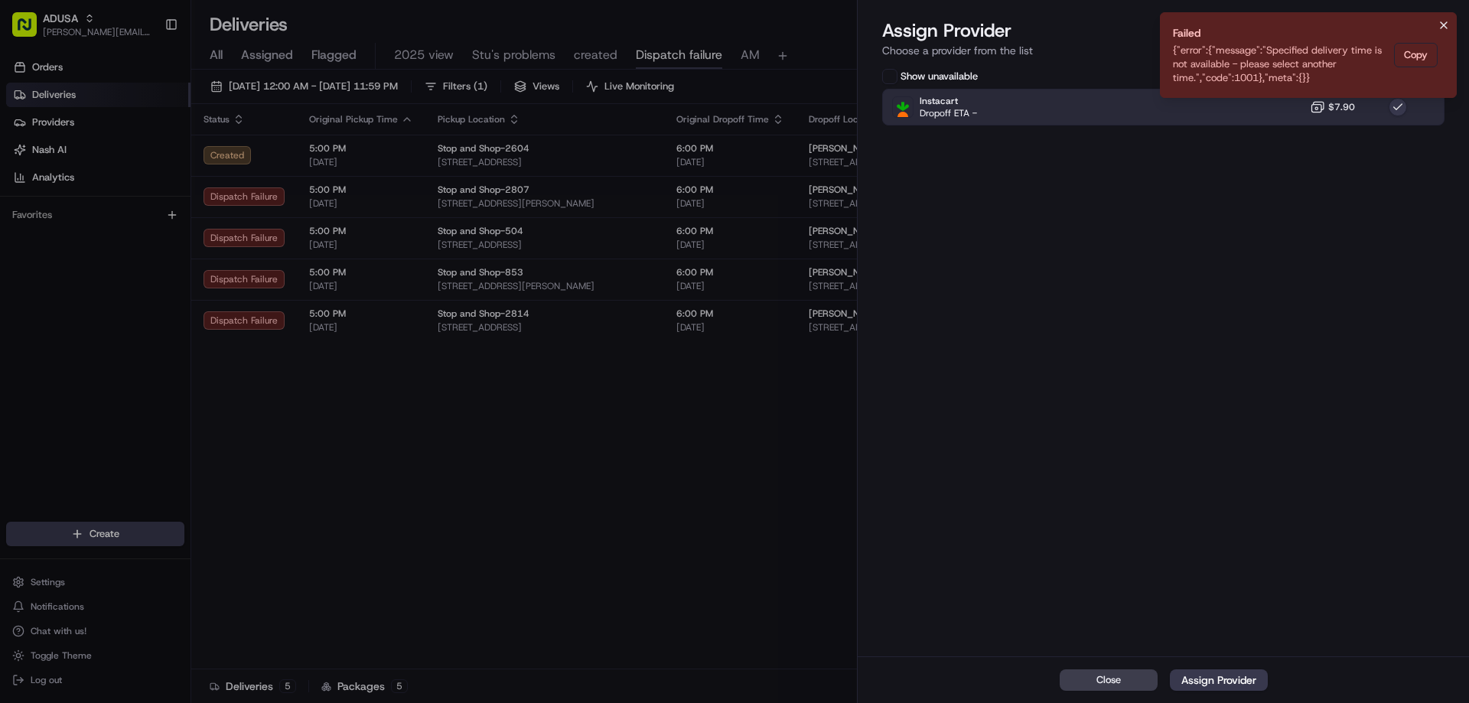
click at [1442, 30] on icon "Notifications (F8)" at bounding box center [1444, 25] width 12 height 12
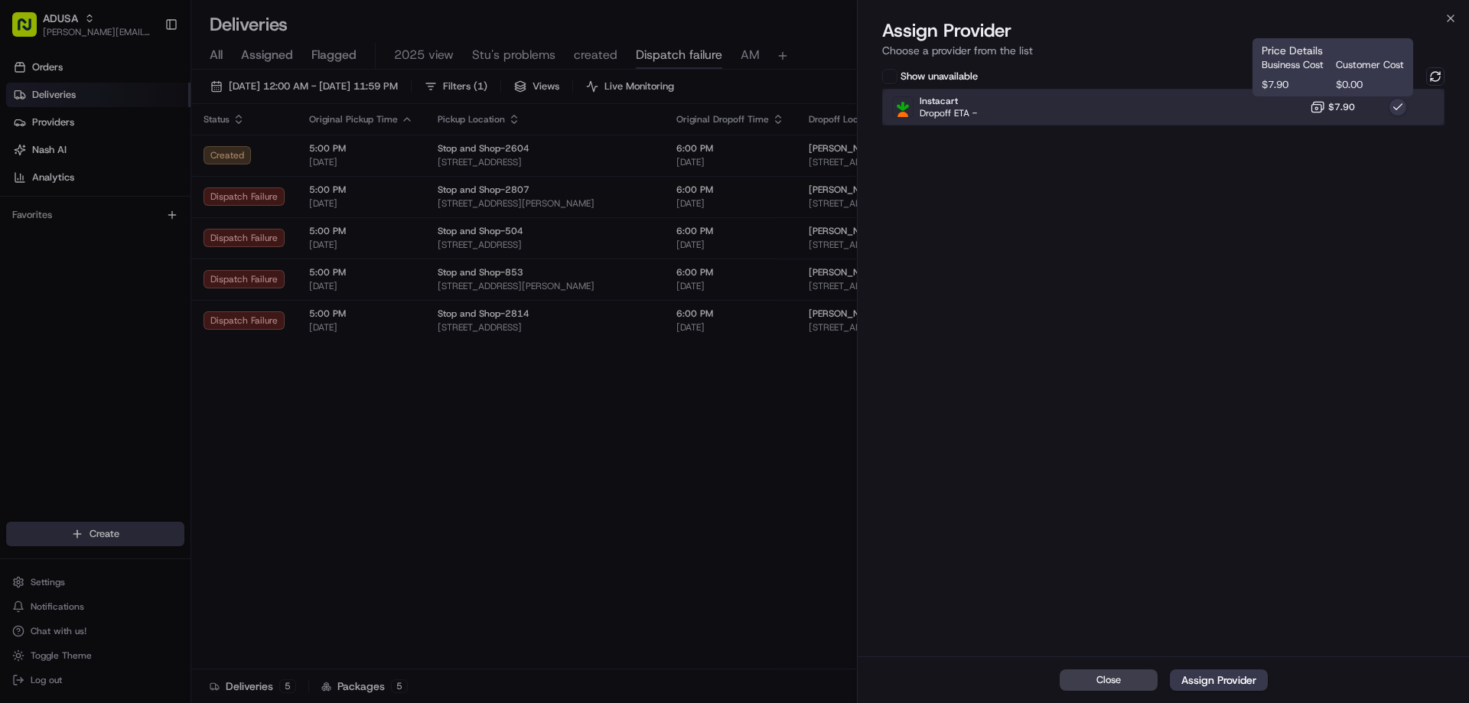
click at [1300, 117] on div "Instacart Dropoff ETA - $7.90" at bounding box center [1163, 107] width 562 height 37
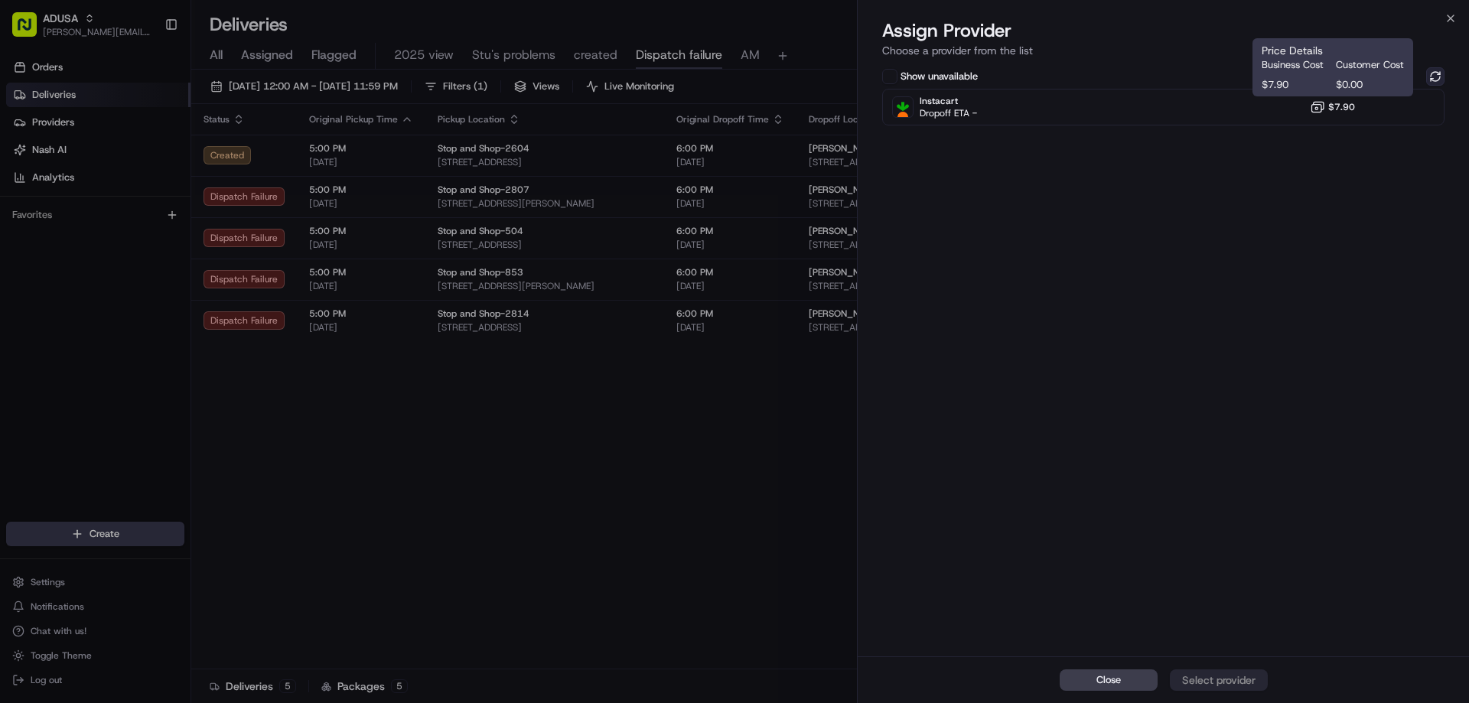
click at [1426, 71] on button at bounding box center [1435, 76] width 18 height 18
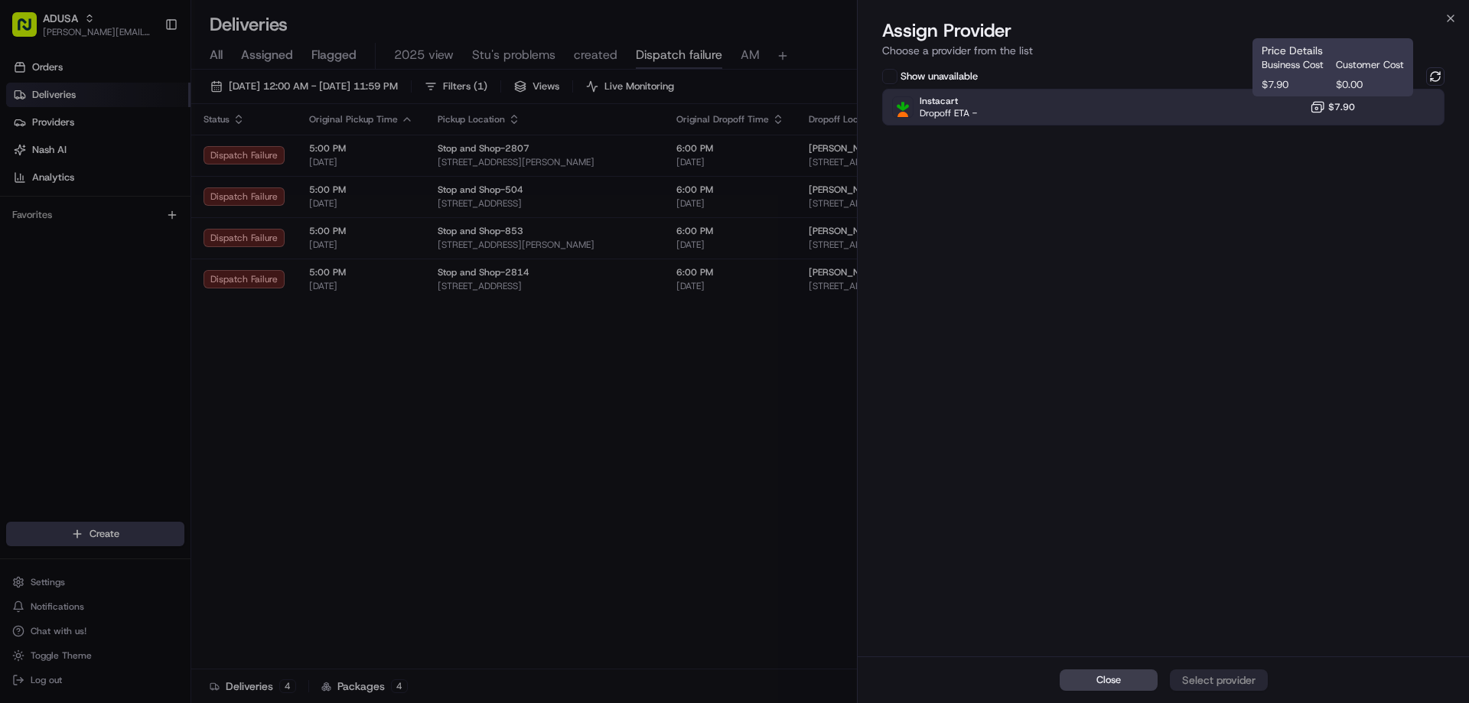
click at [1325, 101] on icon at bounding box center [1317, 106] width 15 height 15
click at [1202, 682] on div "Assign Provider" at bounding box center [1218, 679] width 75 height 15
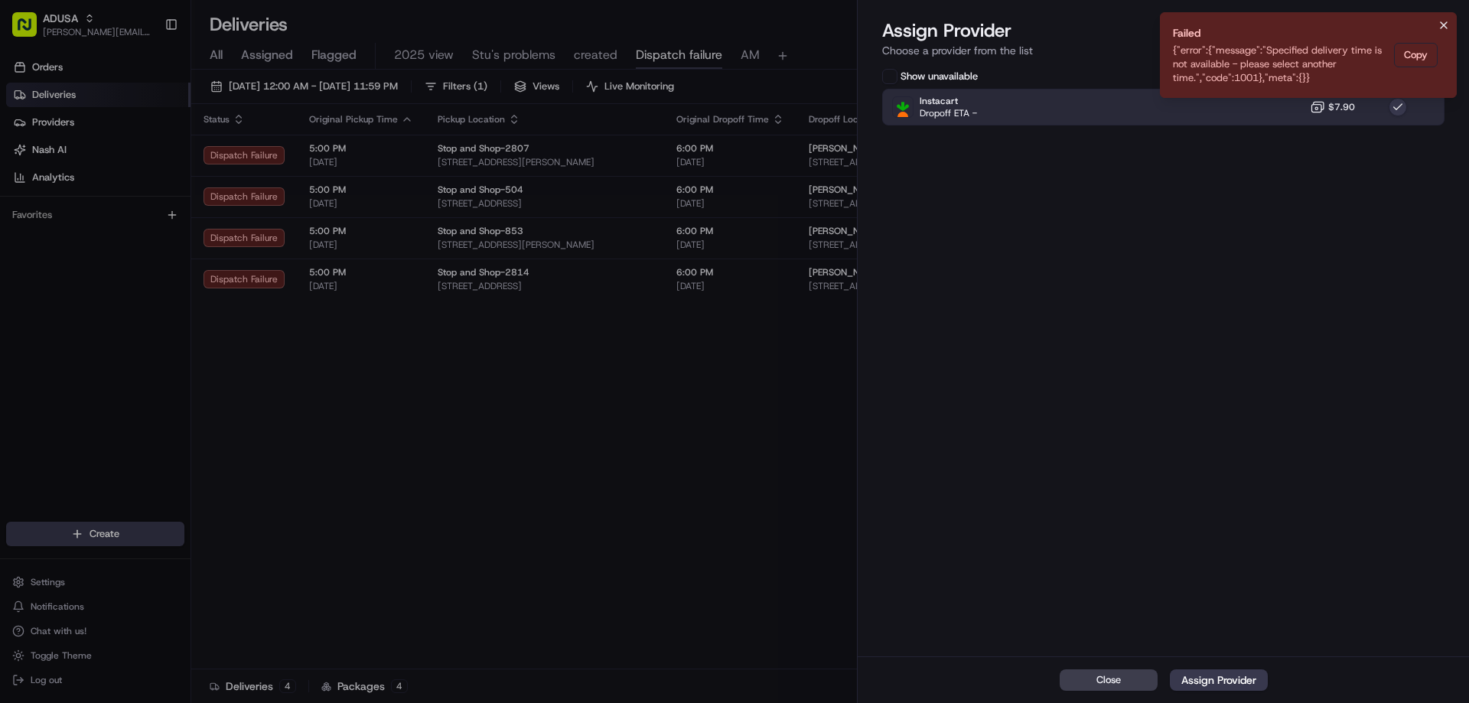
click at [1447, 23] on icon "Notifications (F8)" at bounding box center [1444, 25] width 12 height 12
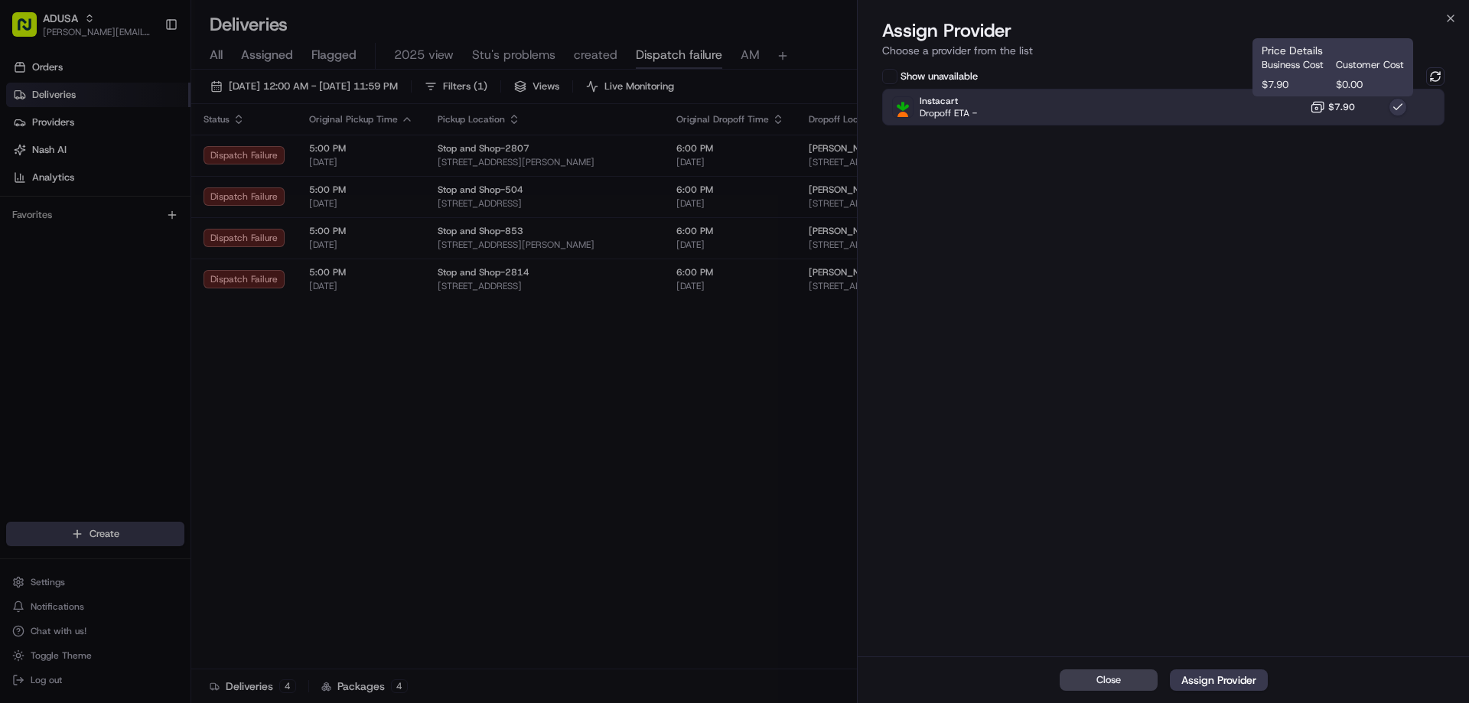
click at [1342, 106] on span "$7.90" at bounding box center [1341, 107] width 27 height 12
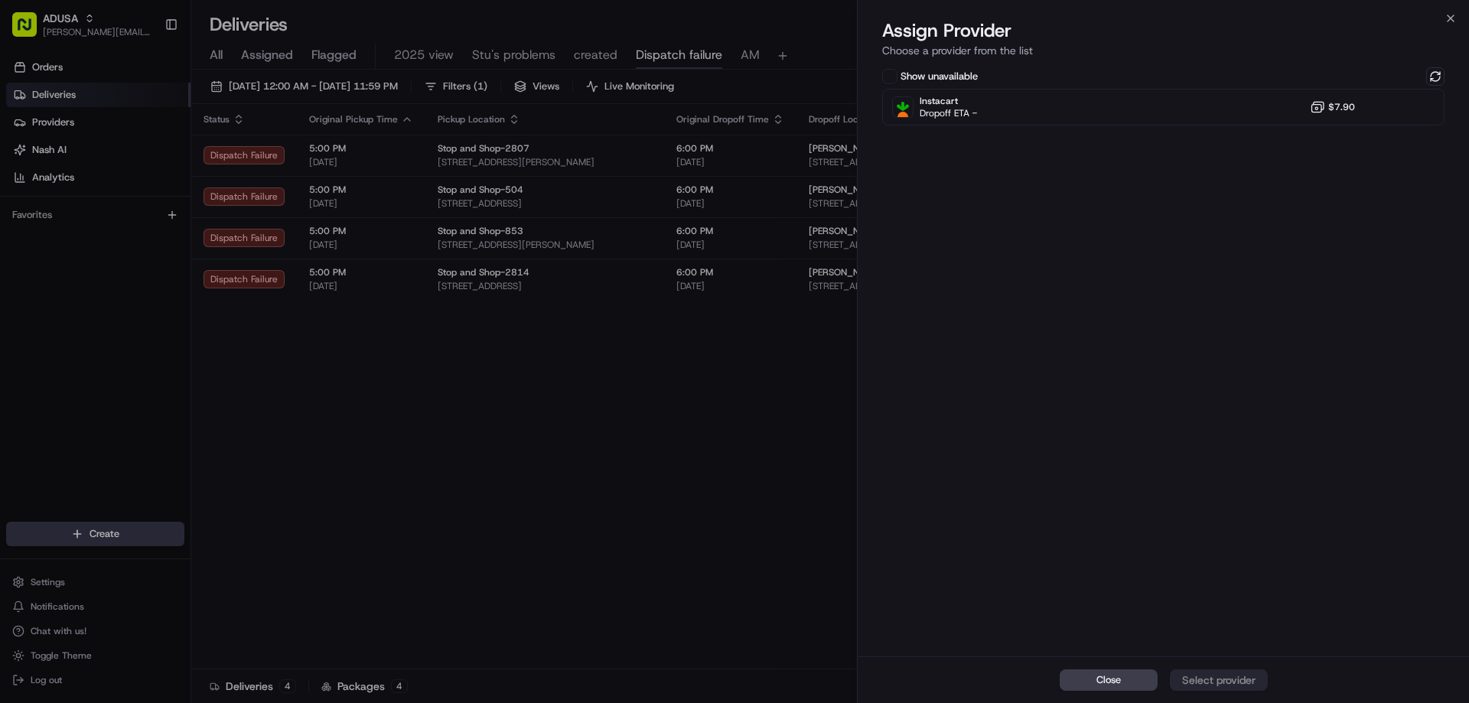
click at [1434, 73] on button at bounding box center [1435, 76] width 18 height 18
click at [1449, 16] on icon "button" at bounding box center [1450, 18] width 12 height 12
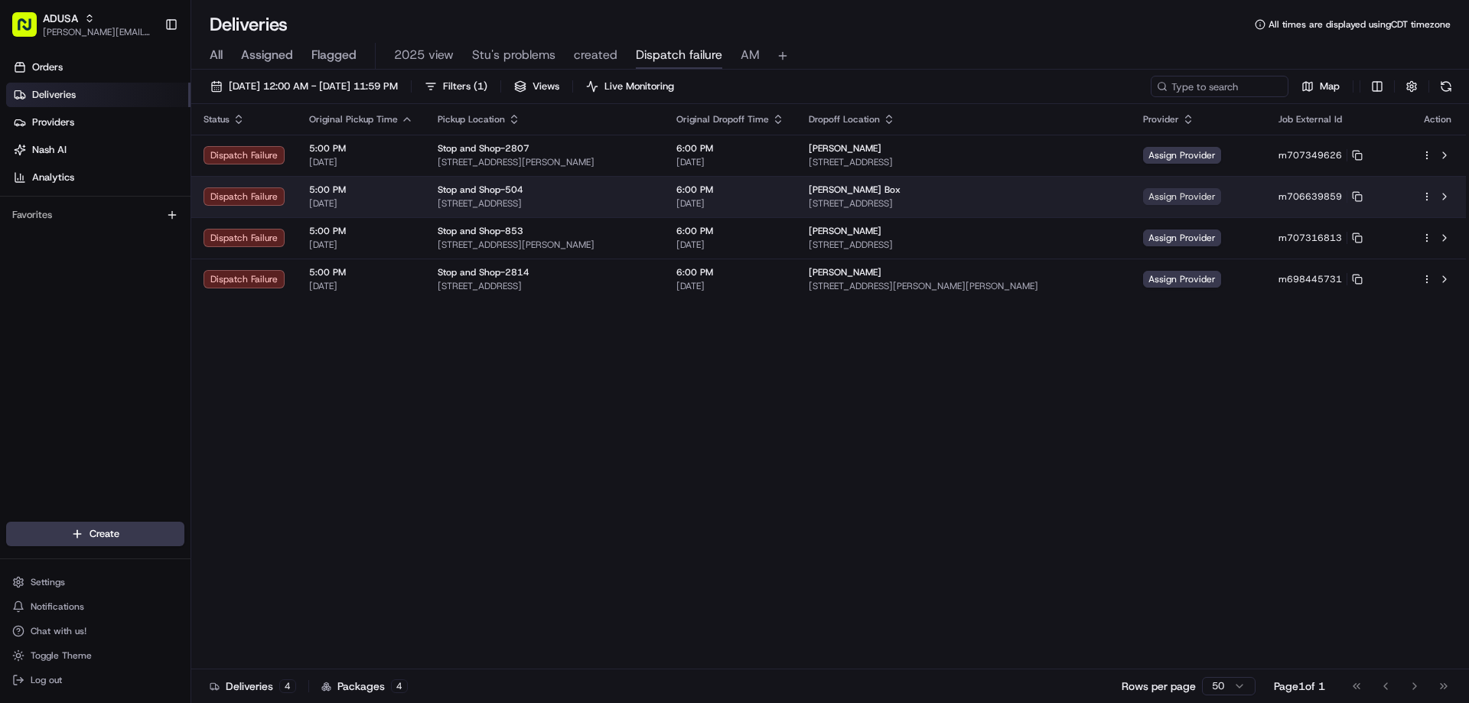
click at [1221, 190] on span "Assign Provider" at bounding box center [1182, 196] width 78 height 17
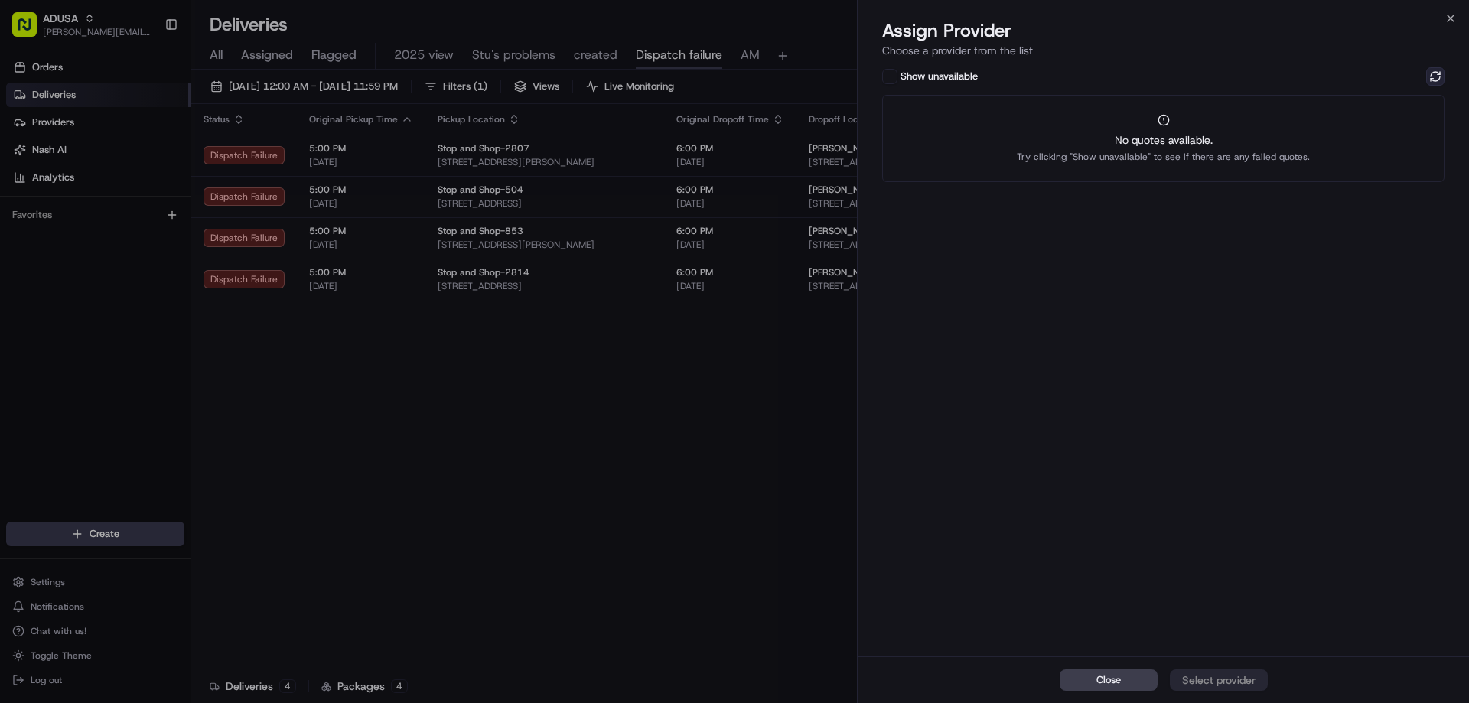
click at [1436, 76] on button at bounding box center [1435, 76] width 18 height 18
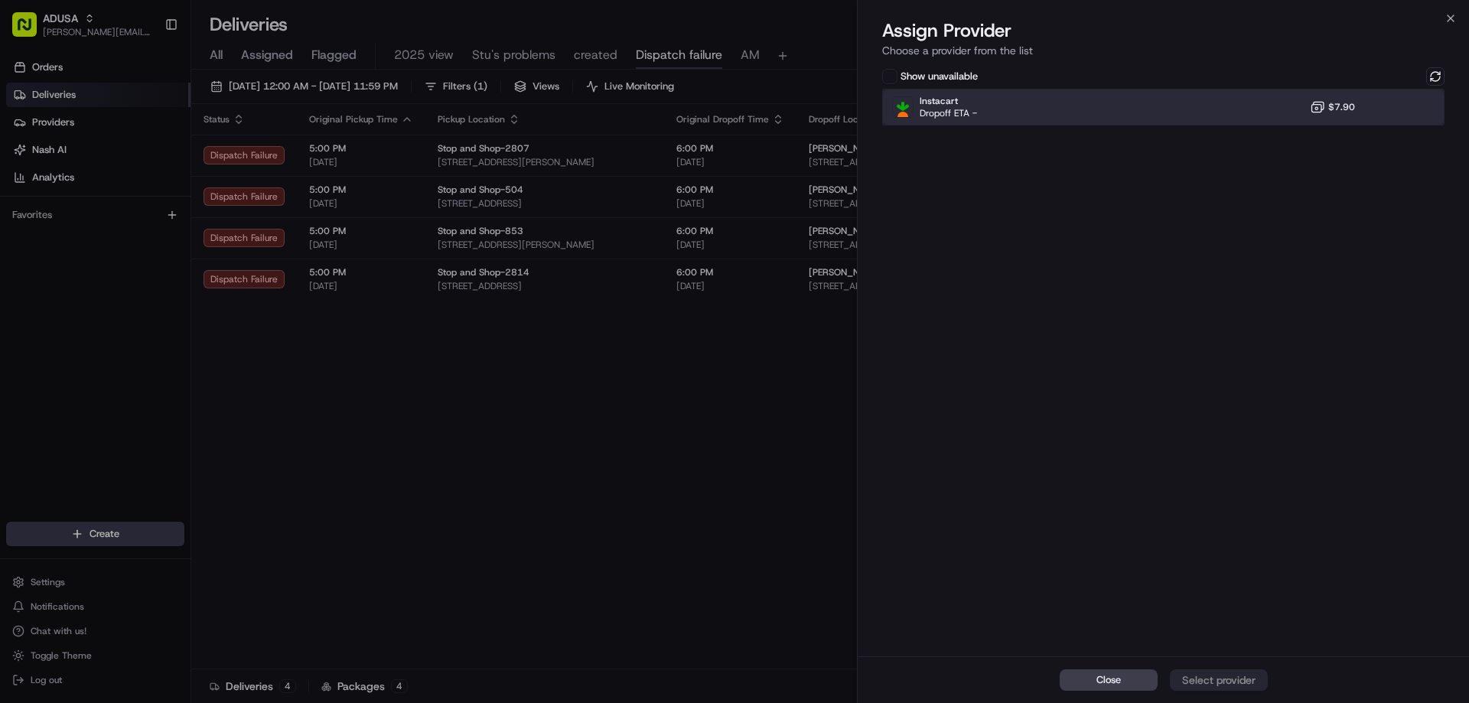
click at [1278, 95] on div "Instacart Dropoff ETA - $7.90" at bounding box center [1163, 107] width 562 height 37
click at [1216, 672] on div "Assign Provider" at bounding box center [1218, 679] width 75 height 15
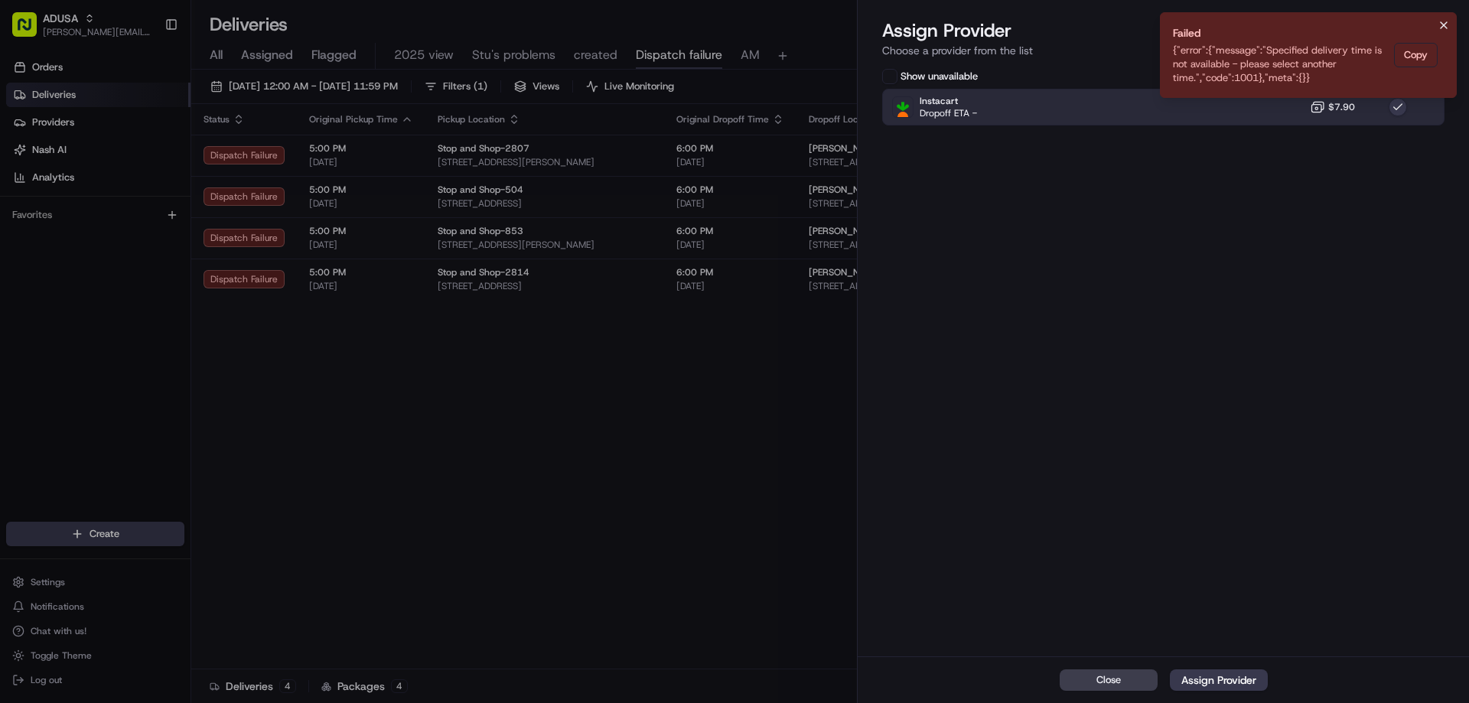
click at [1442, 30] on icon "Notifications (F8)" at bounding box center [1444, 25] width 12 height 12
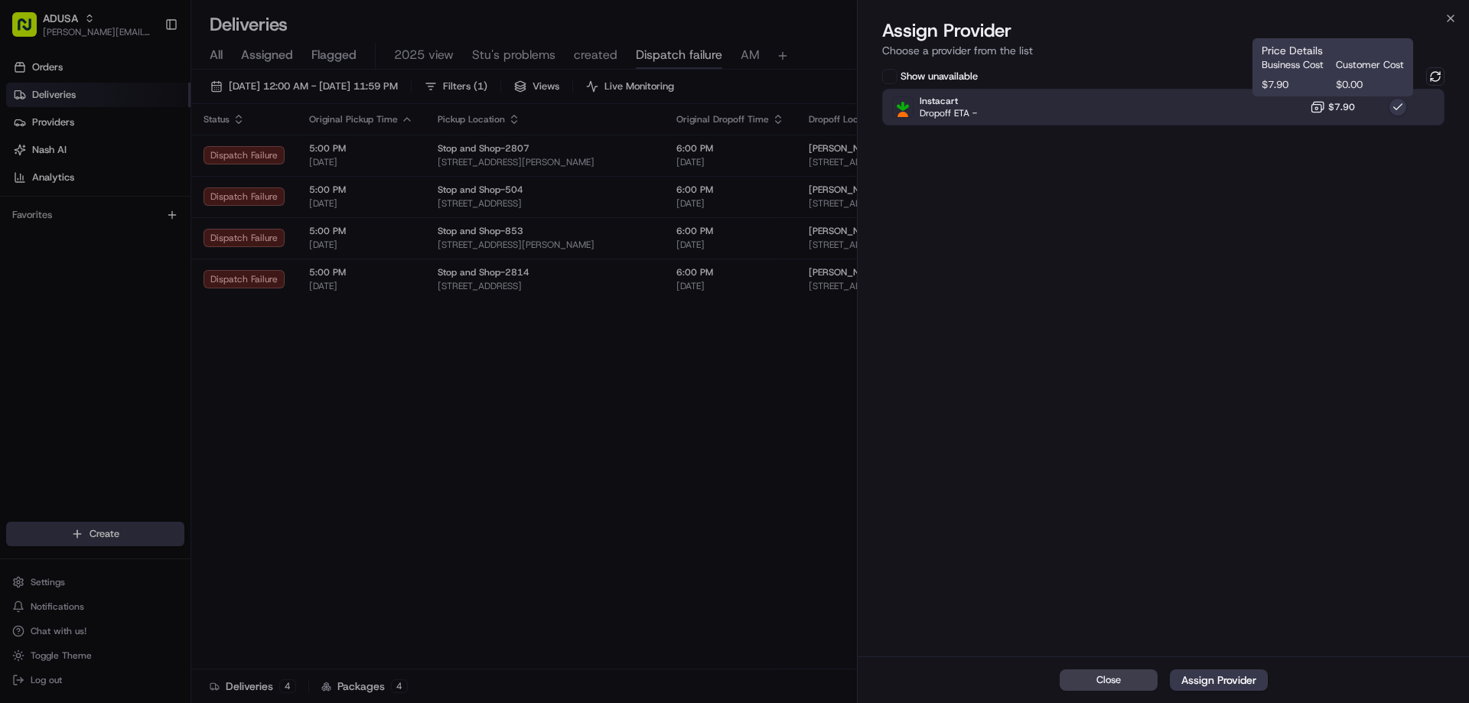
click at [1320, 108] on icon at bounding box center [1317, 106] width 15 height 15
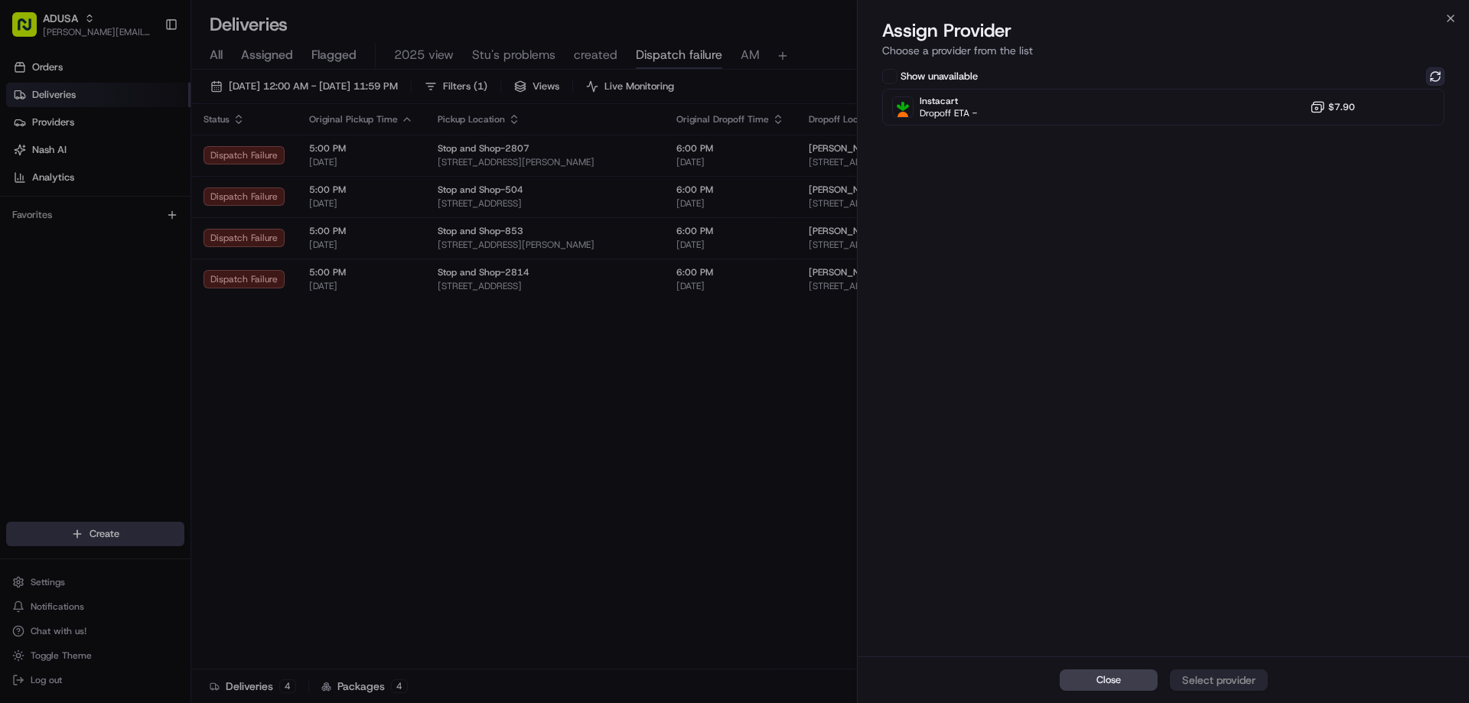
click at [1433, 75] on button at bounding box center [1435, 76] width 18 height 18
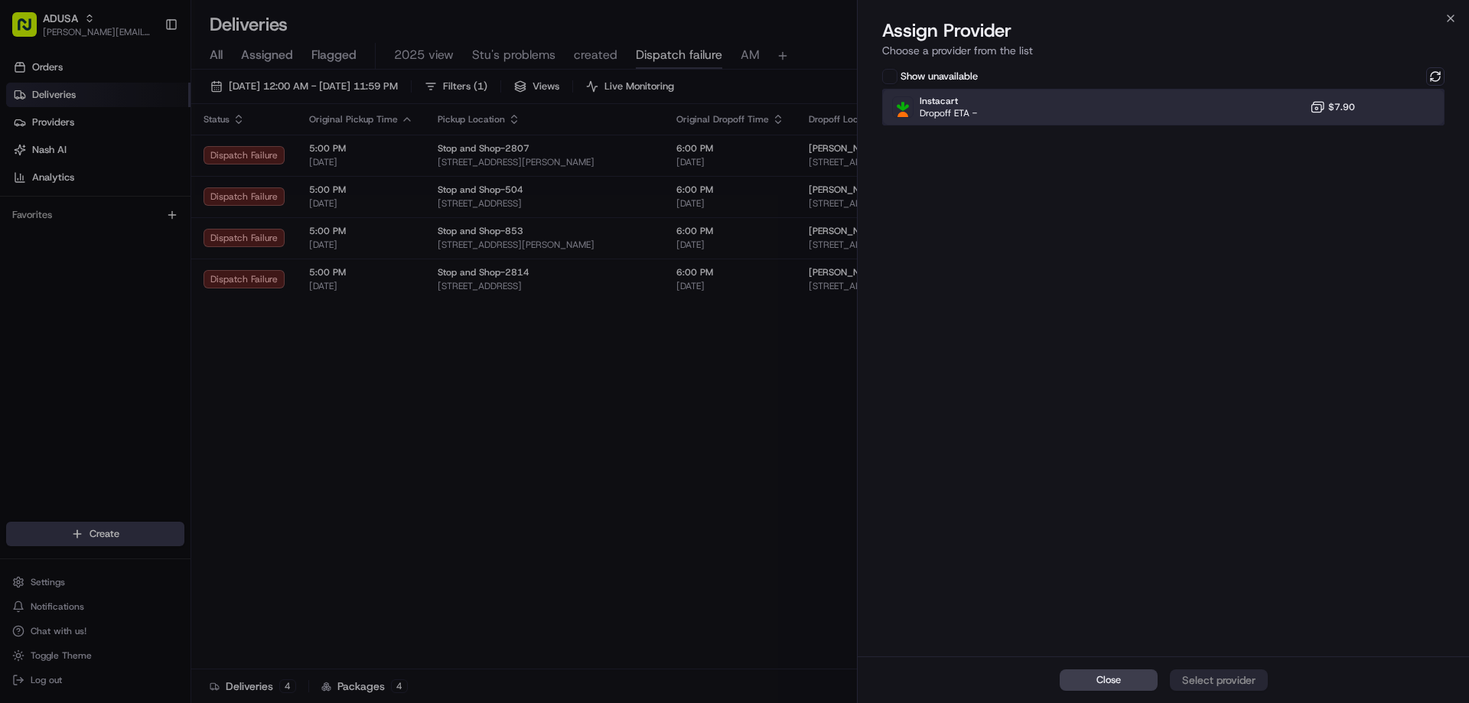
click at [1282, 115] on div "Instacart Dropoff ETA - $7.90" at bounding box center [1163, 107] width 562 height 37
click at [1213, 685] on div "Assign Provider" at bounding box center [1218, 679] width 75 height 15
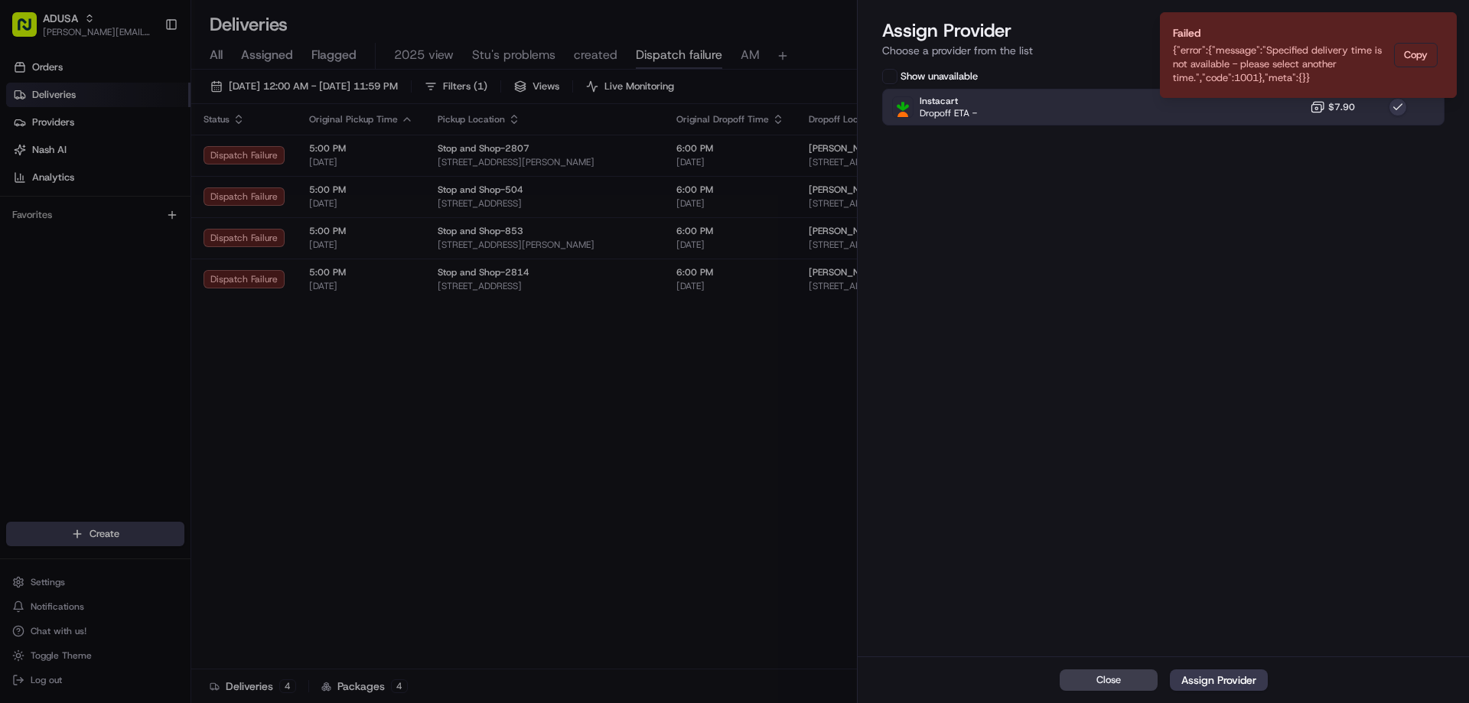
drag, startPoint x: 1441, startPoint y: 23, endPoint x: 1331, endPoint y: 83, distance: 125.7
click at [1441, 24] on icon "Notifications (F8)" at bounding box center [1444, 25] width 12 height 12
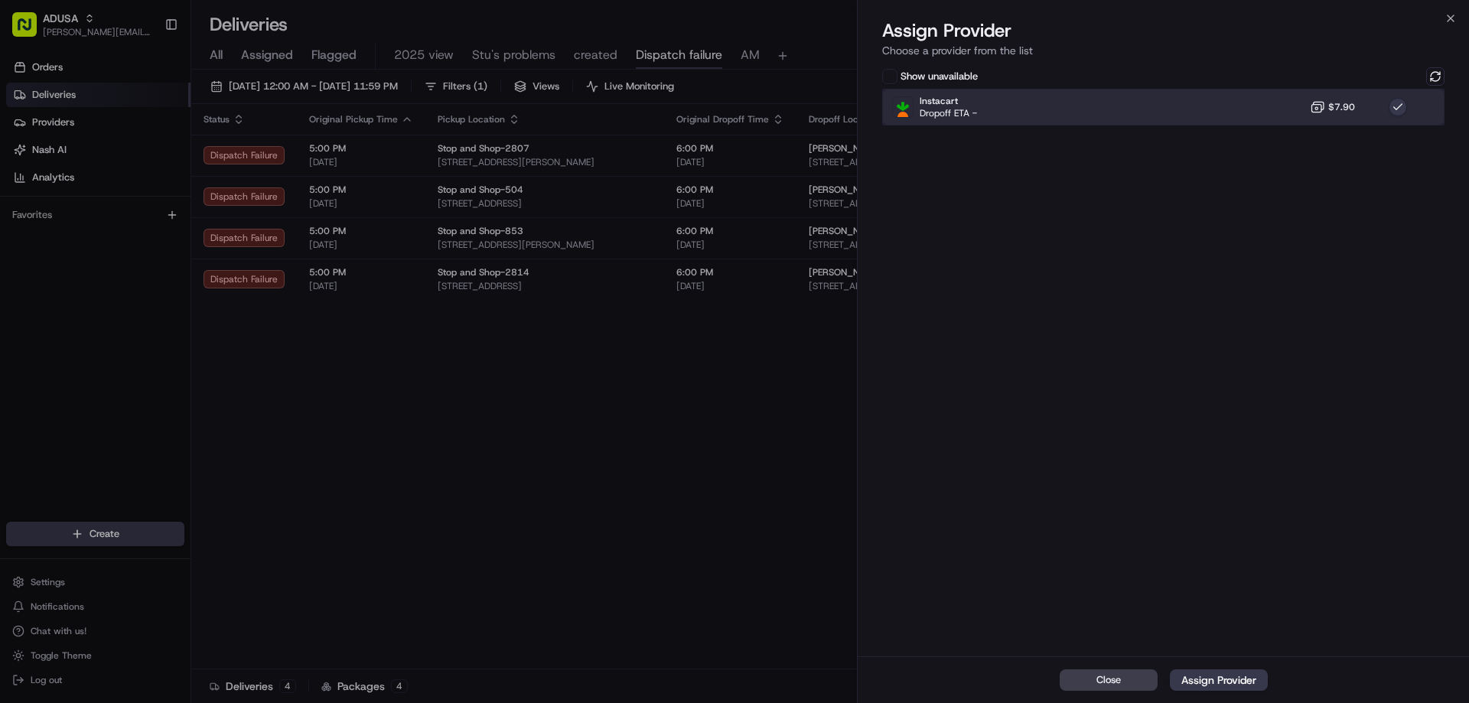
click at [1298, 103] on div "Instacart Dropoff ETA - $7.90" at bounding box center [1163, 107] width 562 height 37
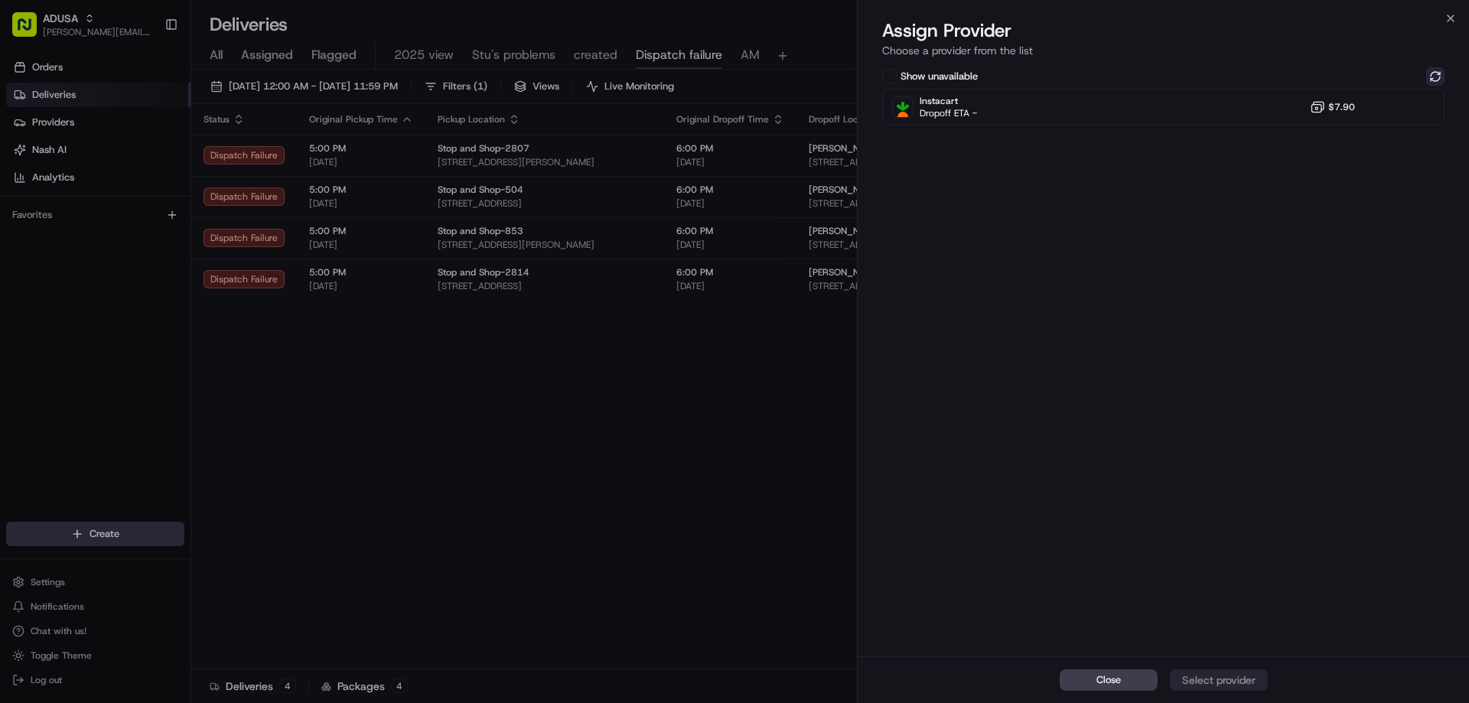
click at [1433, 76] on button at bounding box center [1435, 76] width 18 height 18
click at [1449, 17] on icon "button" at bounding box center [1450, 18] width 6 height 6
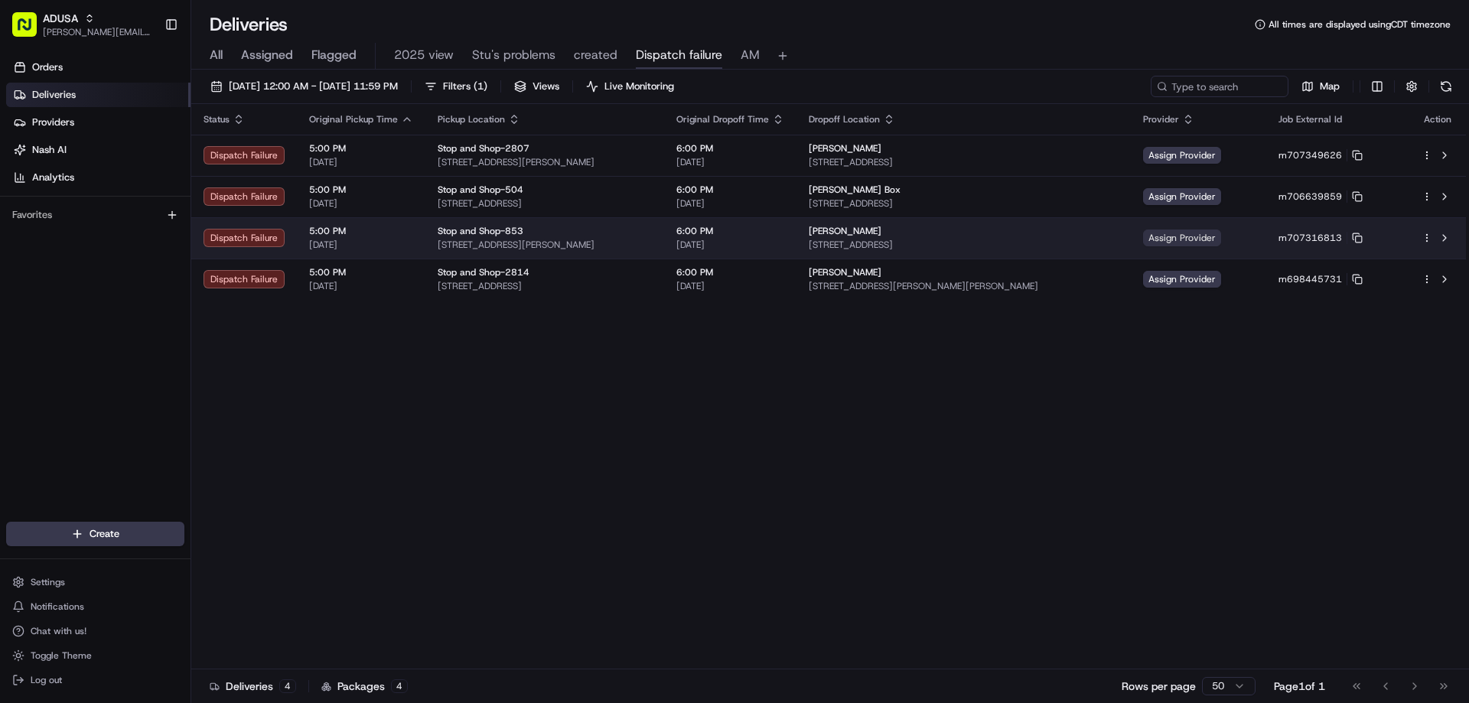
click at [1221, 239] on span "Assign Provider" at bounding box center [1182, 238] width 78 height 17
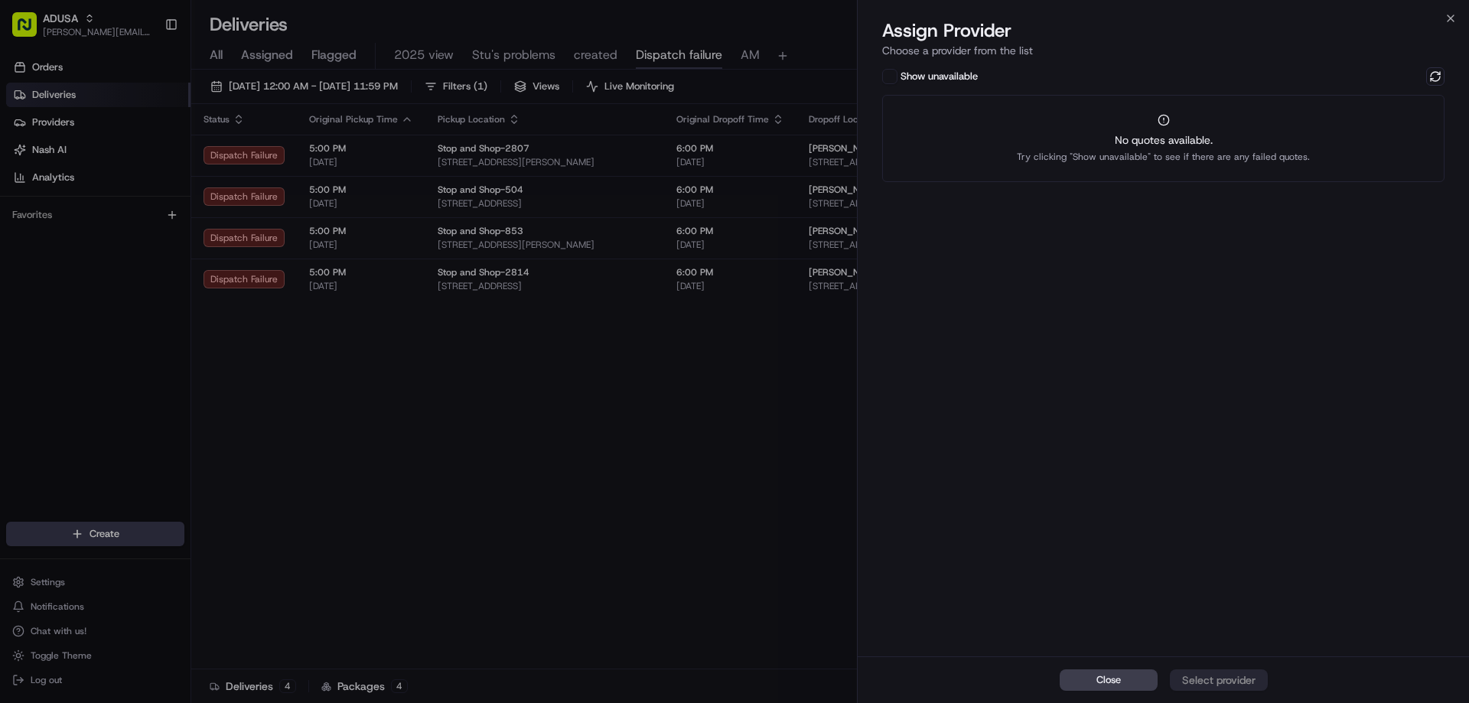
click at [1425, 73] on div "Show unavailable" at bounding box center [1163, 76] width 562 height 18
click at [1428, 74] on button at bounding box center [1435, 76] width 18 height 18
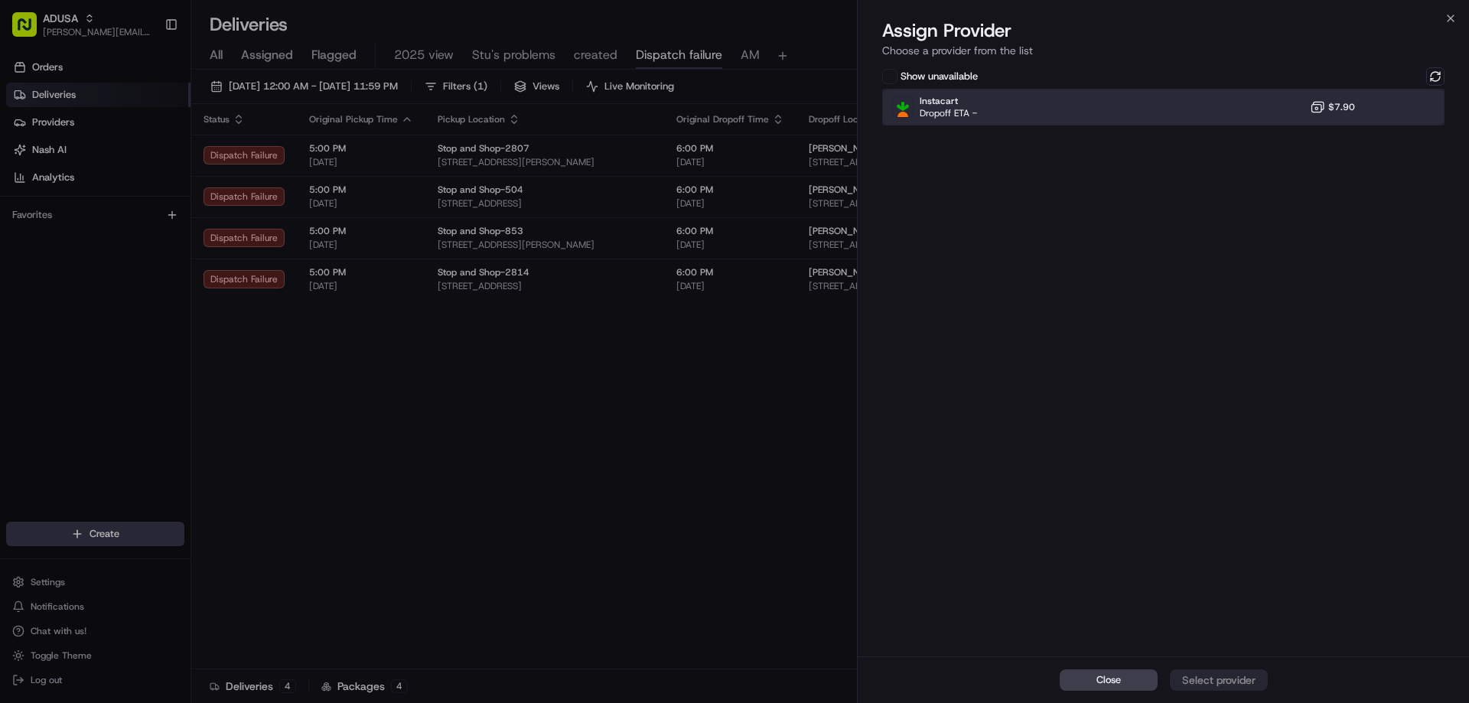
click at [1274, 112] on div "Instacart Dropoff ETA - $7.90" at bounding box center [1163, 107] width 562 height 37
click at [1224, 669] on button "Assign Provider" at bounding box center [1219, 679] width 98 height 21
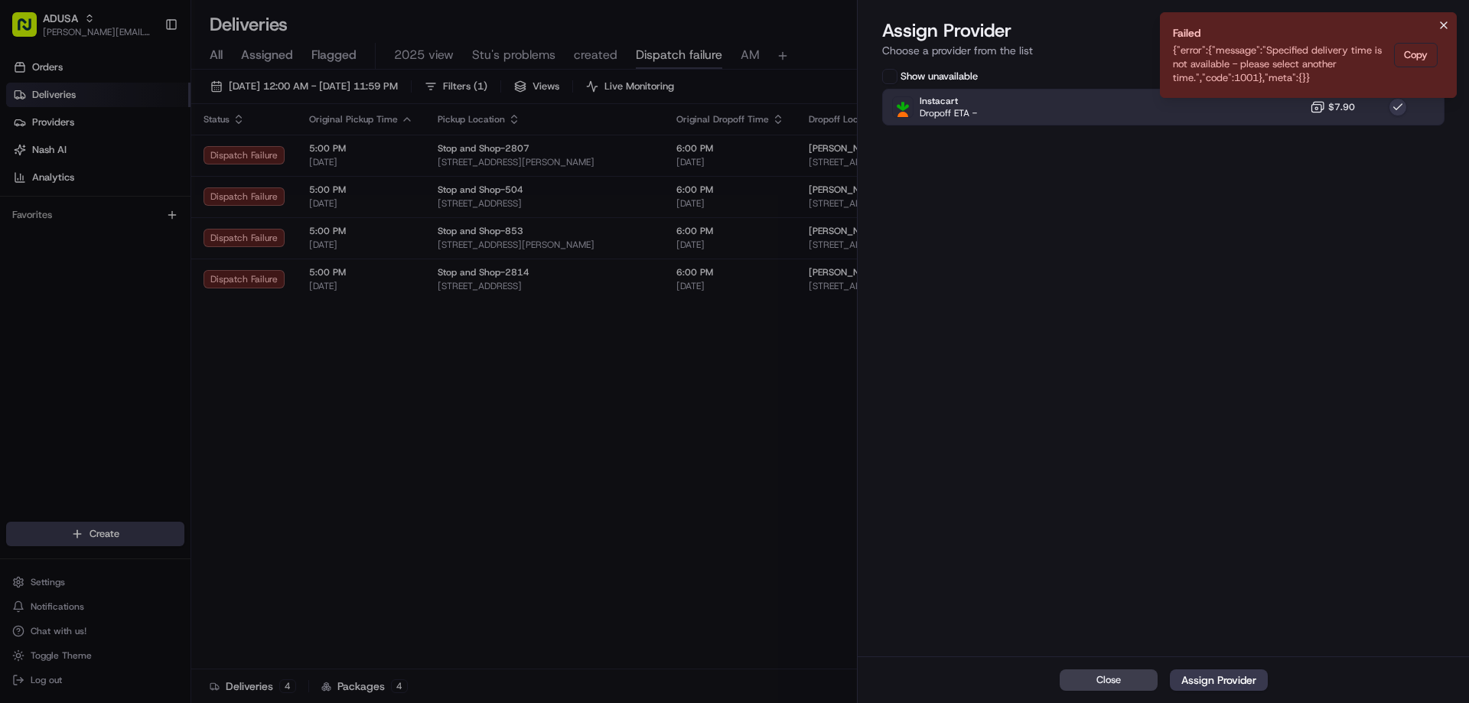
click at [1448, 23] on icon "Notifications (F8)" at bounding box center [1444, 25] width 12 height 12
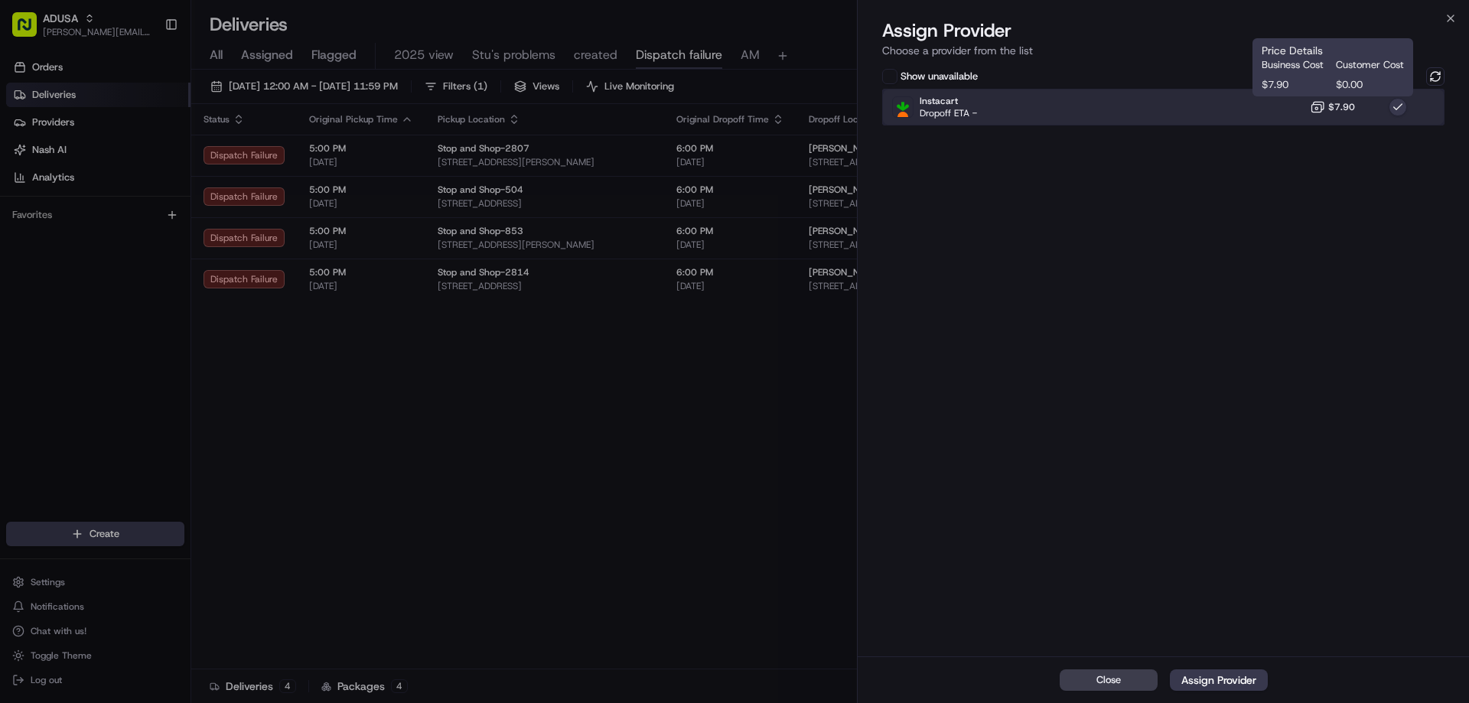
click at [1291, 115] on div "Instacart Dropoff ETA - $7.90" at bounding box center [1163, 107] width 562 height 37
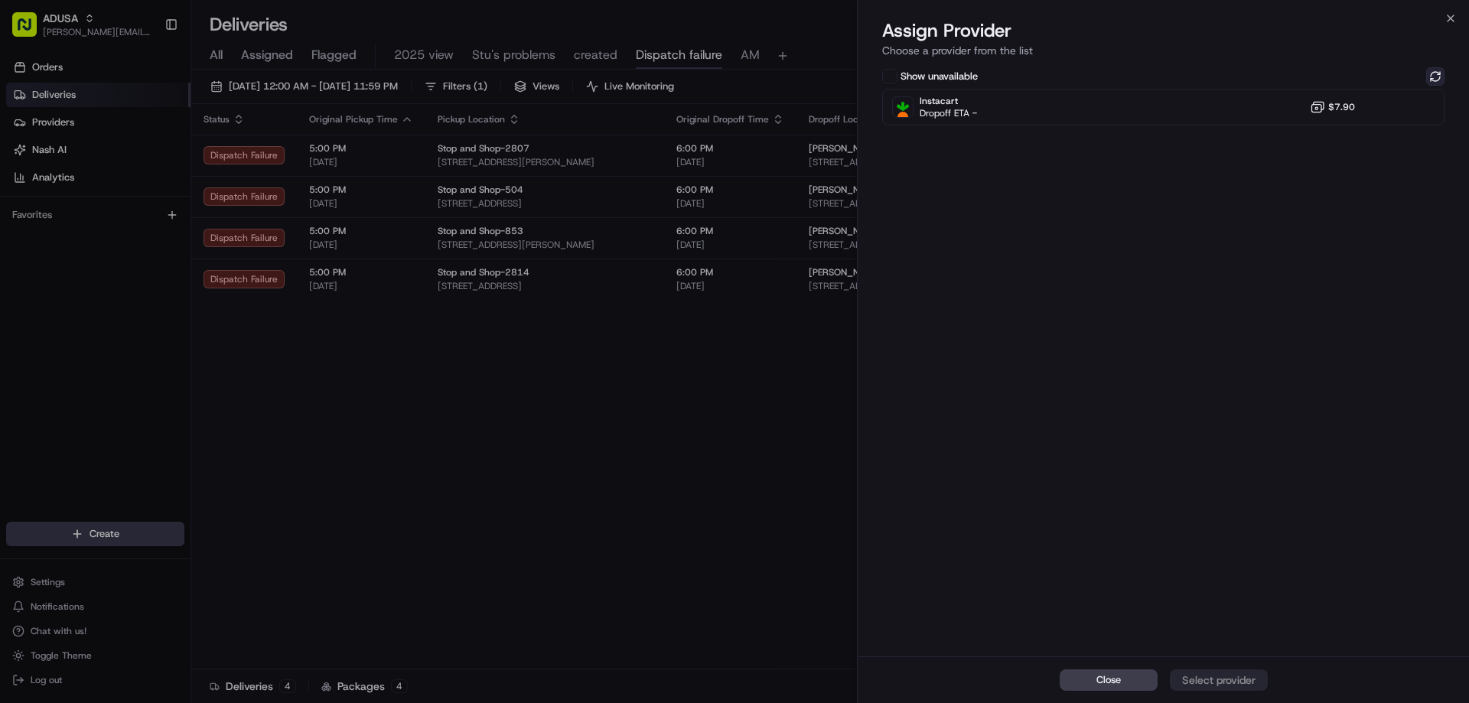
click at [1431, 81] on button at bounding box center [1435, 76] width 18 height 18
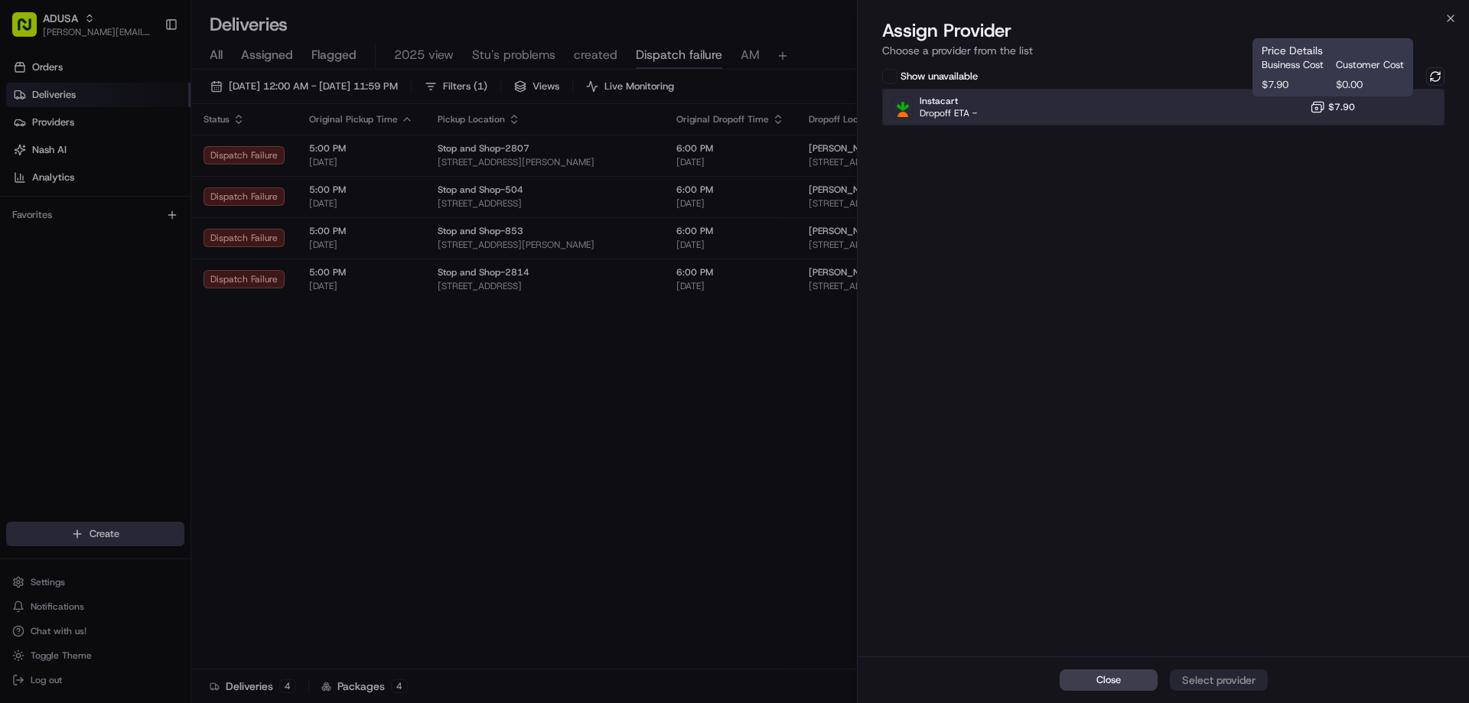
click at [1302, 109] on div "Instacart Dropoff ETA - $7.90" at bounding box center [1163, 107] width 562 height 37
click at [1222, 673] on div "Assign Provider" at bounding box center [1218, 679] width 75 height 15
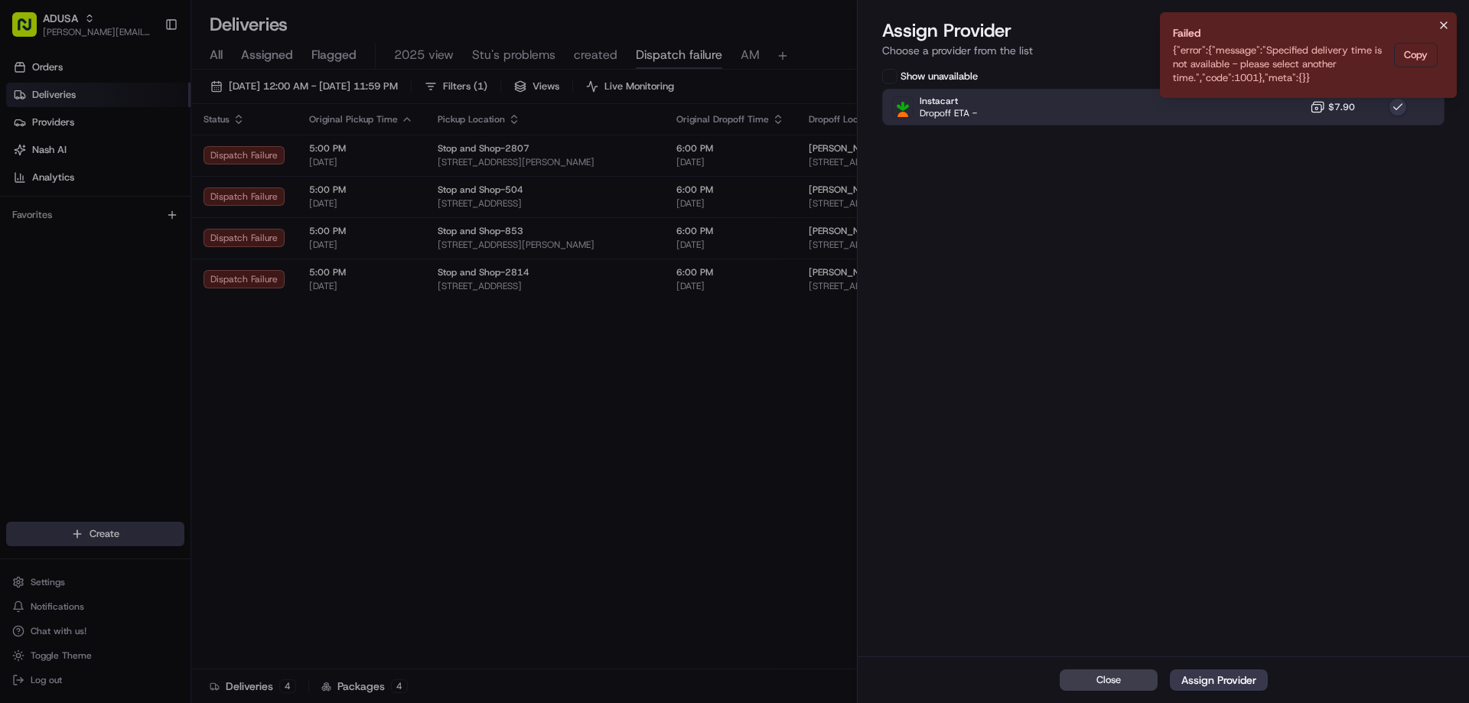
click at [1448, 27] on icon "Notifications (F8)" at bounding box center [1444, 25] width 12 height 12
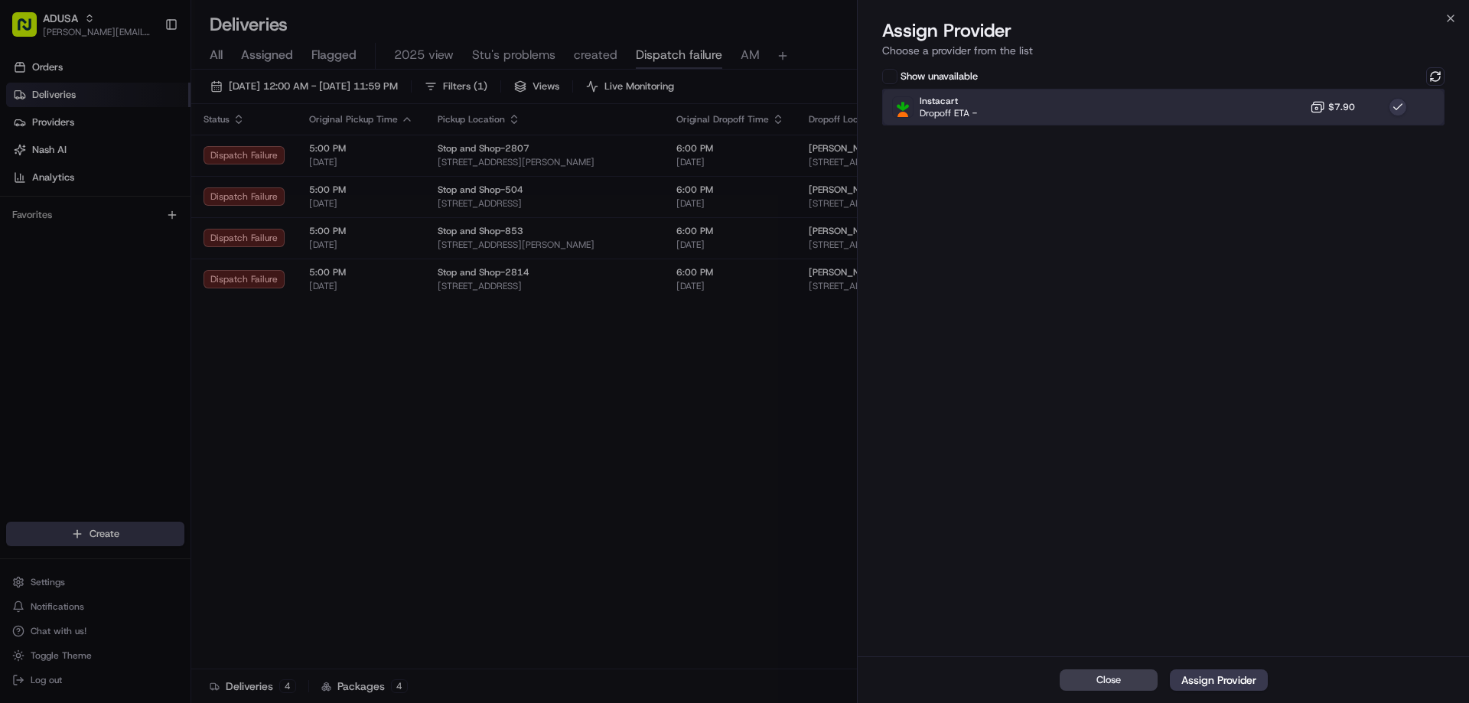
drag, startPoint x: 1288, startPoint y: 109, endPoint x: 1327, endPoint y: 103, distance: 38.9
click at [1290, 109] on div "Instacart Dropoff ETA - $7.90" at bounding box center [1163, 107] width 562 height 37
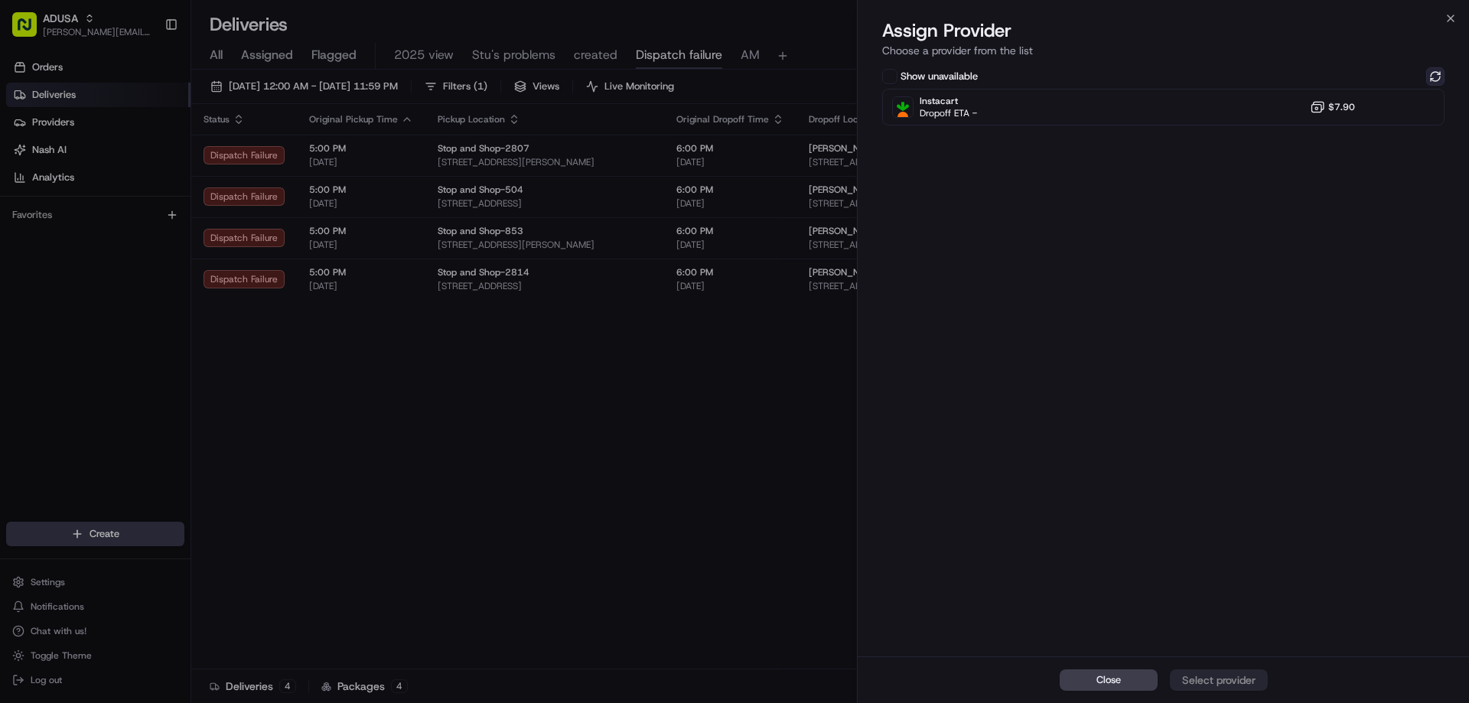
click at [1432, 72] on button at bounding box center [1435, 76] width 18 height 18
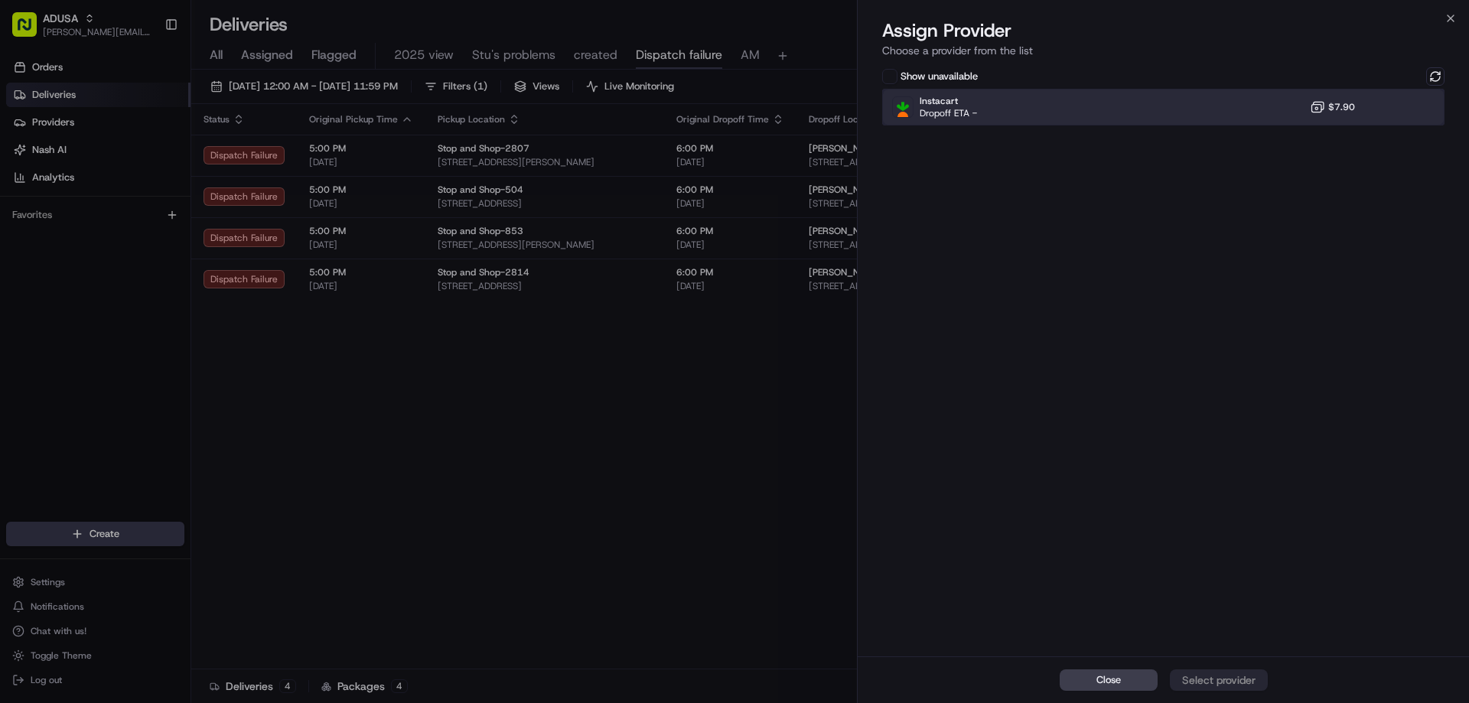
click at [1275, 114] on div "Instacart Dropoff ETA - $7.90" at bounding box center [1163, 107] width 562 height 37
click at [1231, 671] on button "Assign Provider" at bounding box center [1219, 679] width 98 height 21
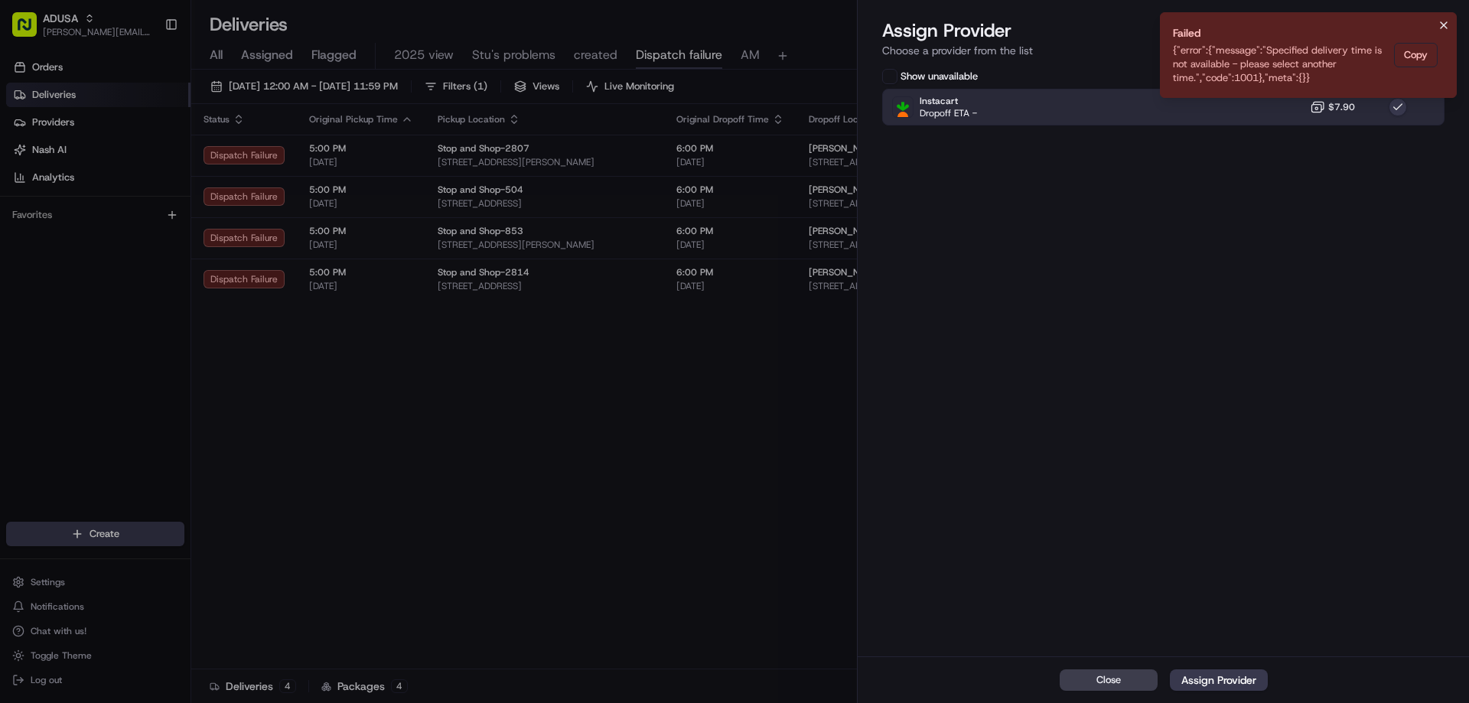
click at [1444, 24] on icon "Notifications (F8)" at bounding box center [1444, 25] width 6 height 6
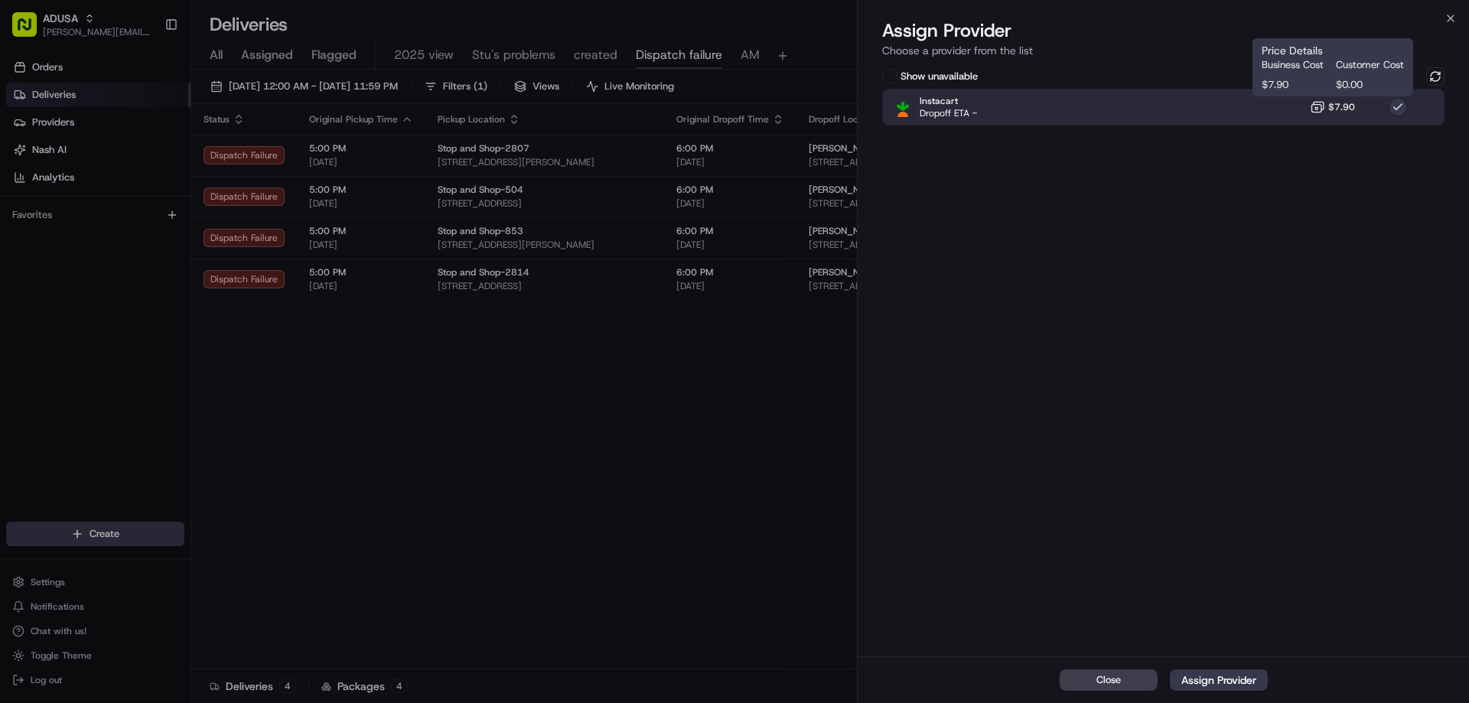
click at [1312, 112] on icon at bounding box center [1317, 106] width 15 height 15
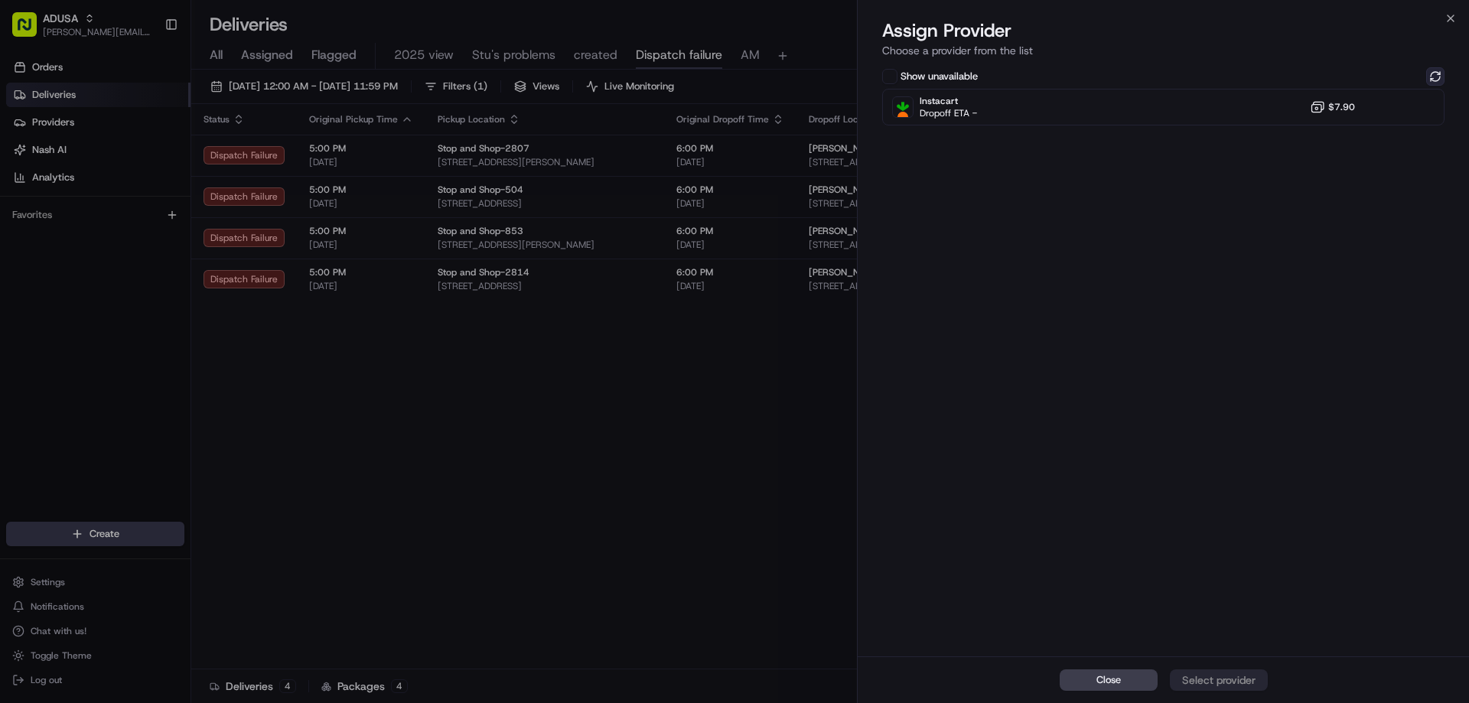
click at [1428, 73] on button at bounding box center [1435, 76] width 18 height 18
click at [1447, 19] on icon "button" at bounding box center [1450, 18] width 12 height 12
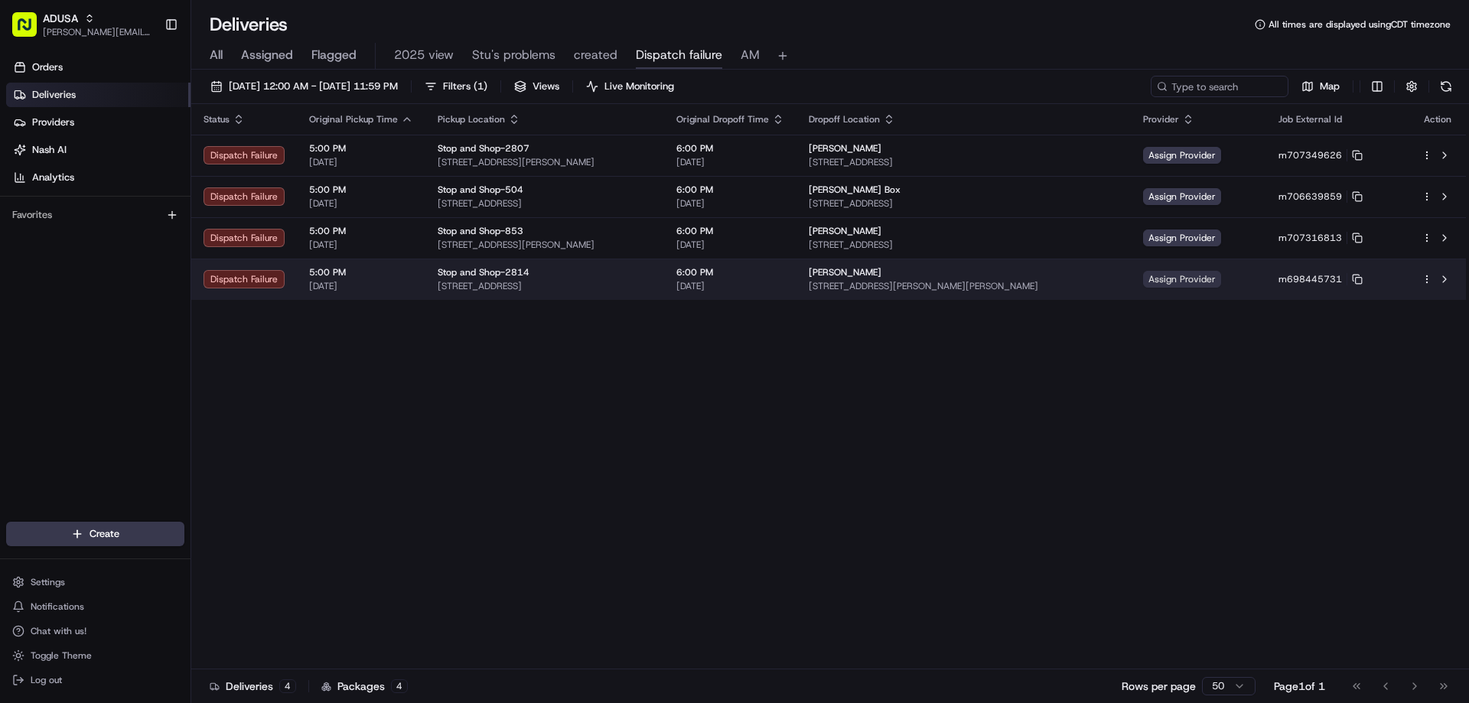
click at [1221, 275] on span "Assign Provider" at bounding box center [1182, 279] width 78 height 17
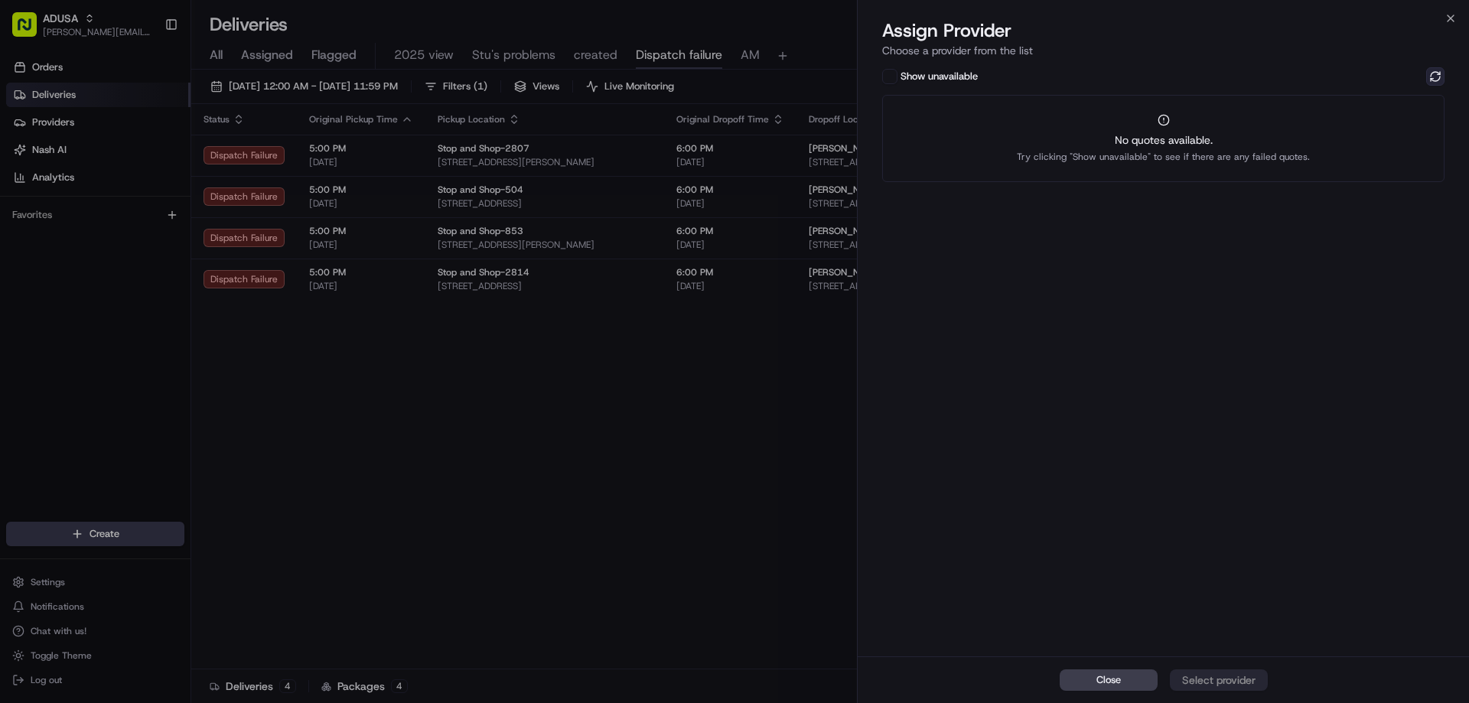
click at [1441, 72] on button at bounding box center [1435, 76] width 18 height 18
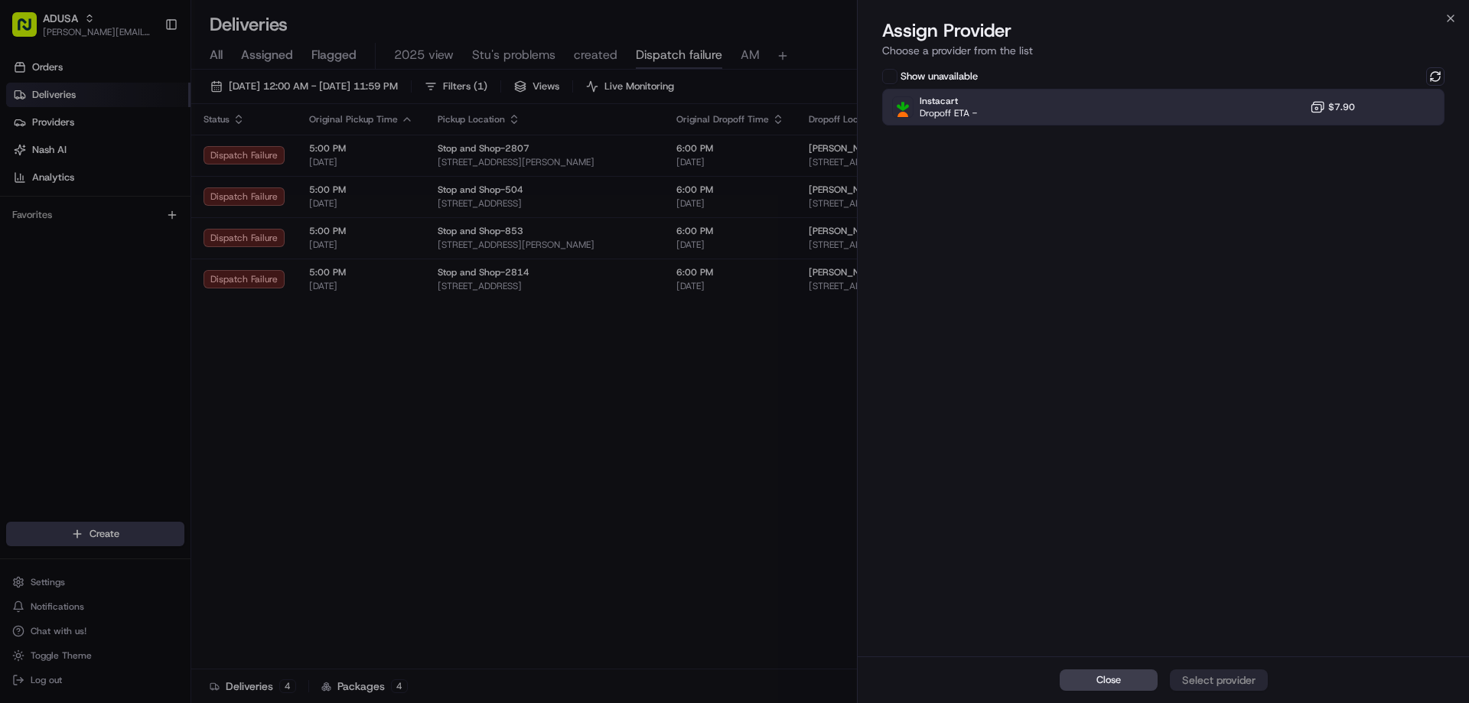
drag, startPoint x: 1203, startPoint y: 141, endPoint x: 1212, endPoint y: 114, distance: 28.1
click at [1203, 132] on div "Show unavailable Instacart Dropoff ETA - $7.90" at bounding box center [1163, 360] width 611 height 592
click at [1215, 107] on div "Instacart Dropoff ETA - $7.90" at bounding box center [1163, 107] width 562 height 37
click at [1201, 679] on div "Assign Provider" at bounding box center [1218, 679] width 75 height 15
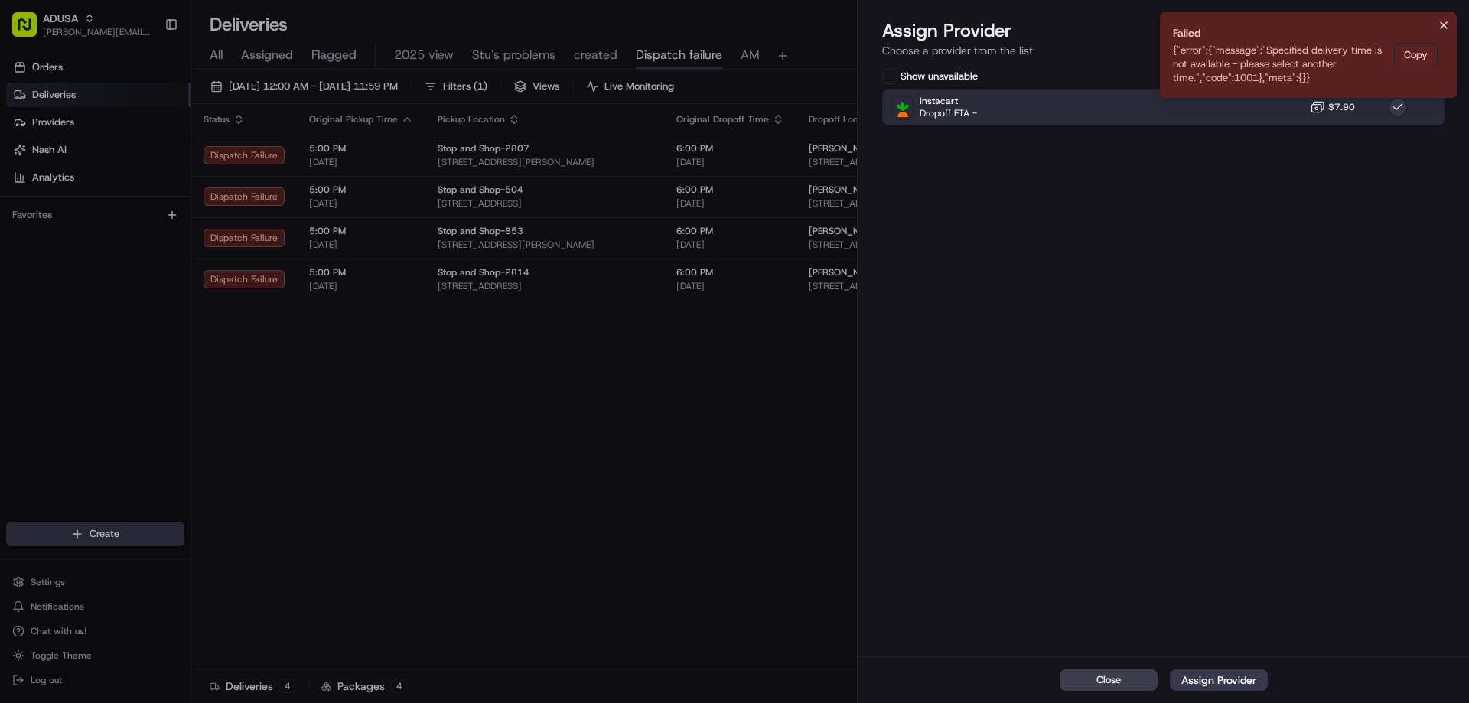
click at [1444, 28] on icon "Notifications (F8)" at bounding box center [1444, 25] width 12 height 12
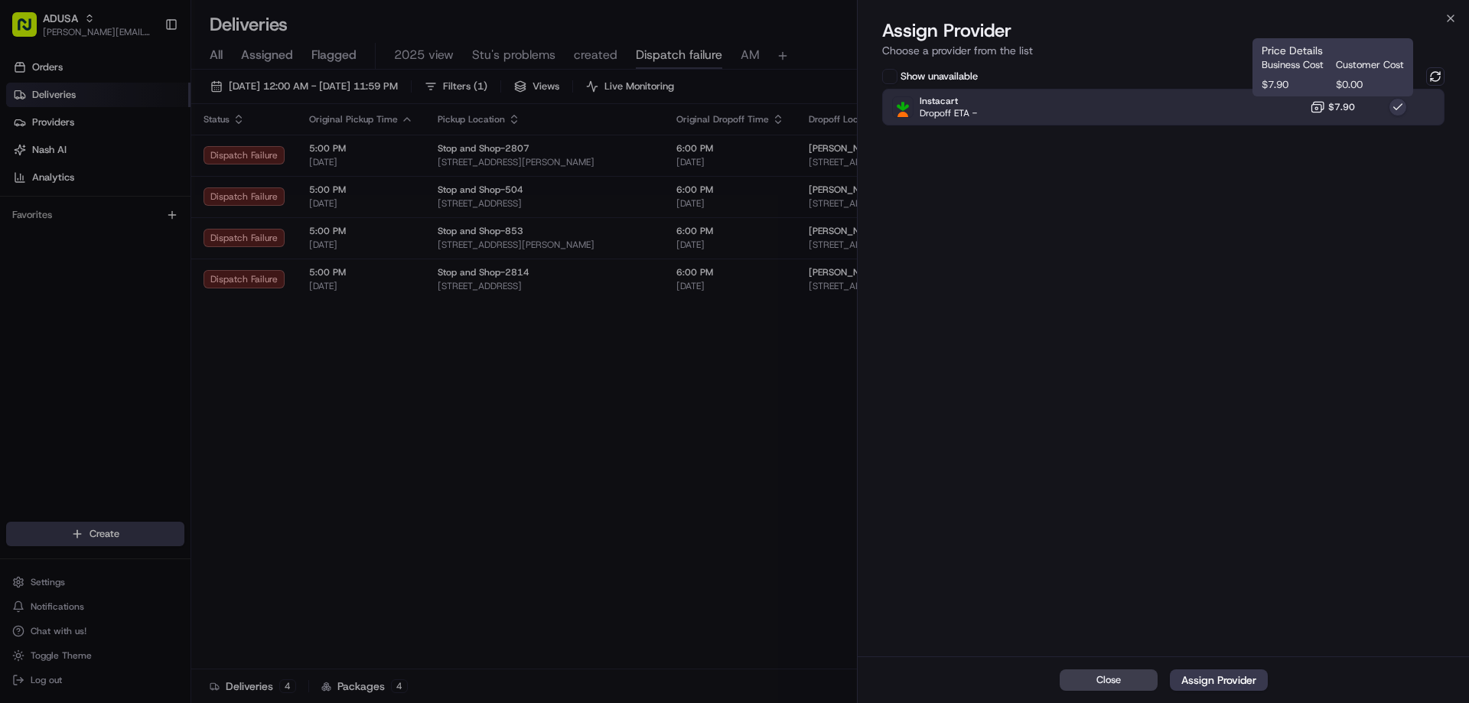
click at [1311, 104] on icon at bounding box center [1317, 106] width 15 height 15
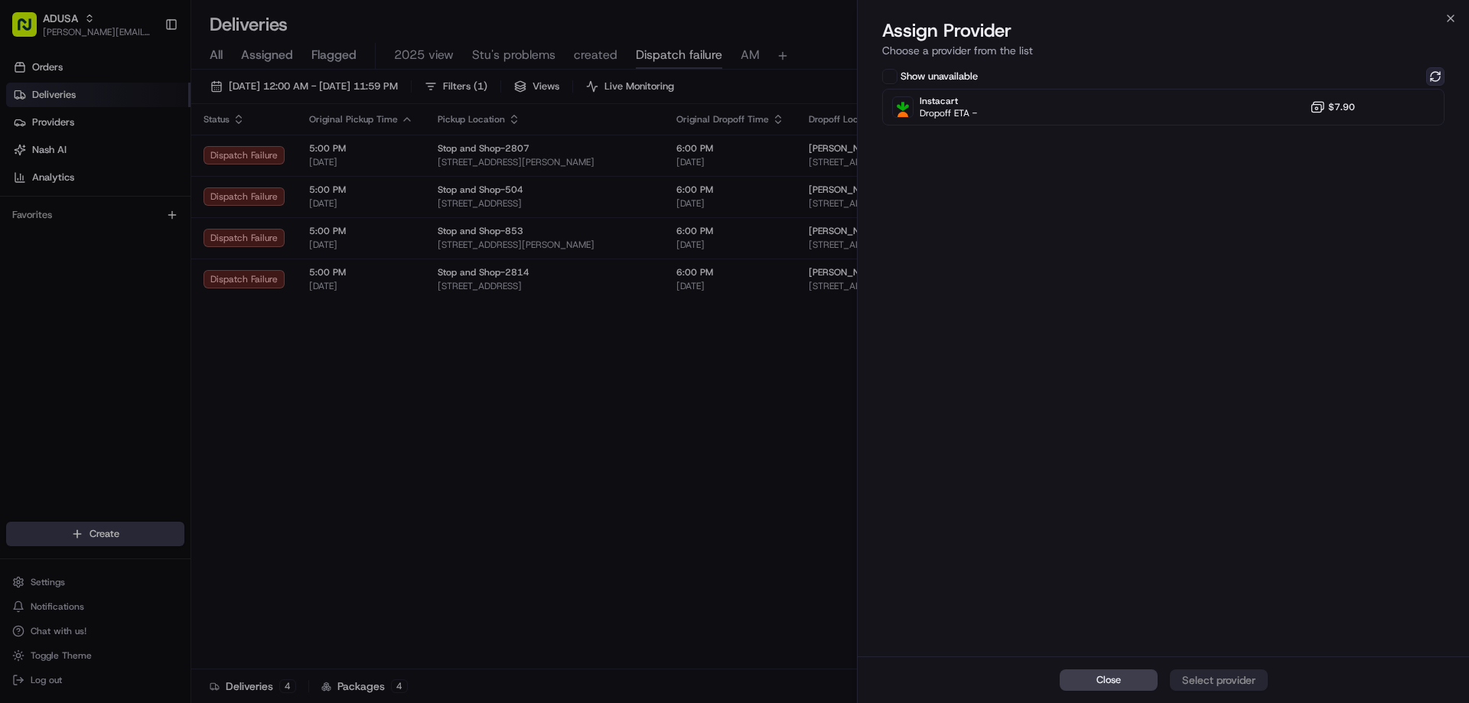
click at [1432, 68] on button at bounding box center [1435, 76] width 18 height 18
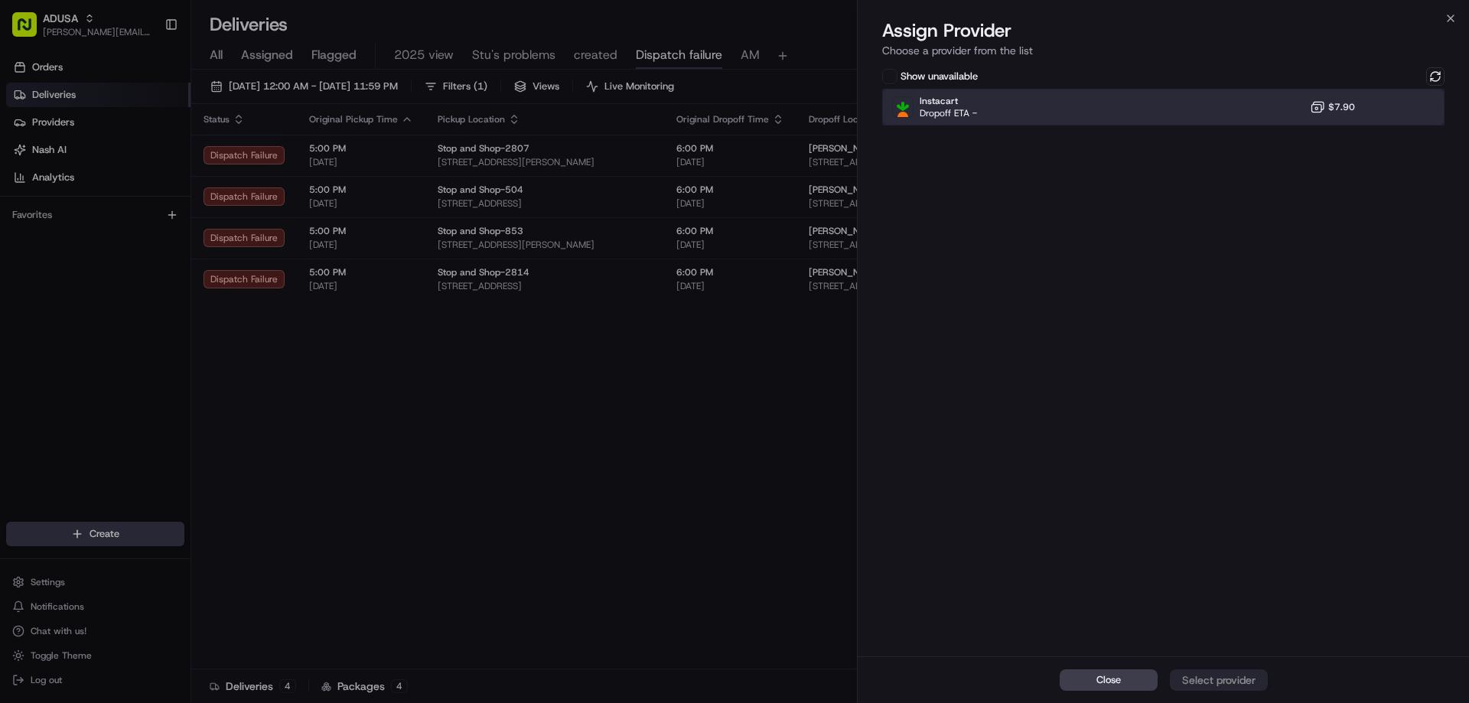
click at [1273, 103] on div "Instacart Dropoff ETA - $7.90" at bounding box center [1163, 107] width 562 height 37
drag, startPoint x: 1203, startPoint y: 653, endPoint x: 1207, endPoint y: 675, distance: 22.5
click at [1204, 663] on div "Assign Provider Choose a provider from the list Show unavailable Instacart Drop…" at bounding box center [1163, 360] width 611 height 685
click at [1207, 675] on div "Assign Provider" at bounding box center [1218, 679] width 75 height 15
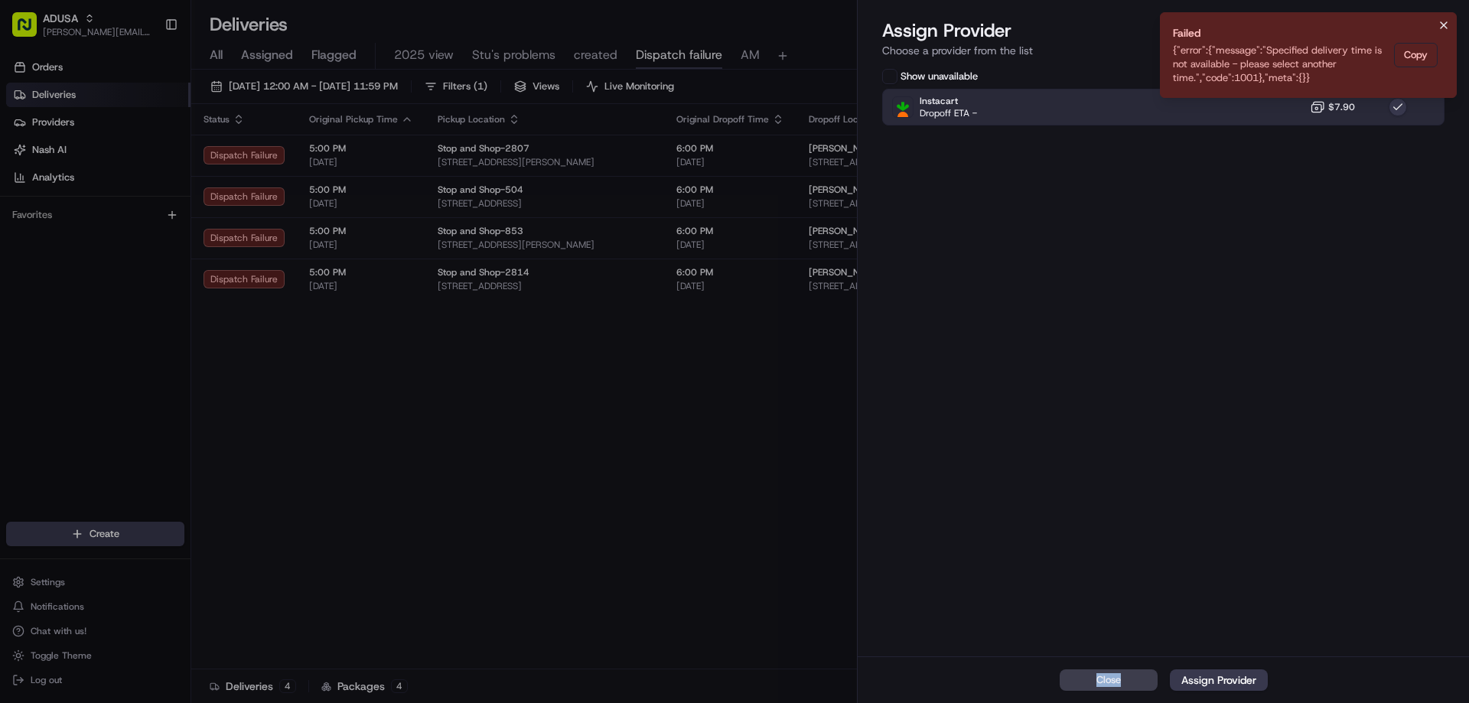
click at [1444, 28] on icon "Notifications (F8)" at bounding box center [1444, 25] width 12 height 12
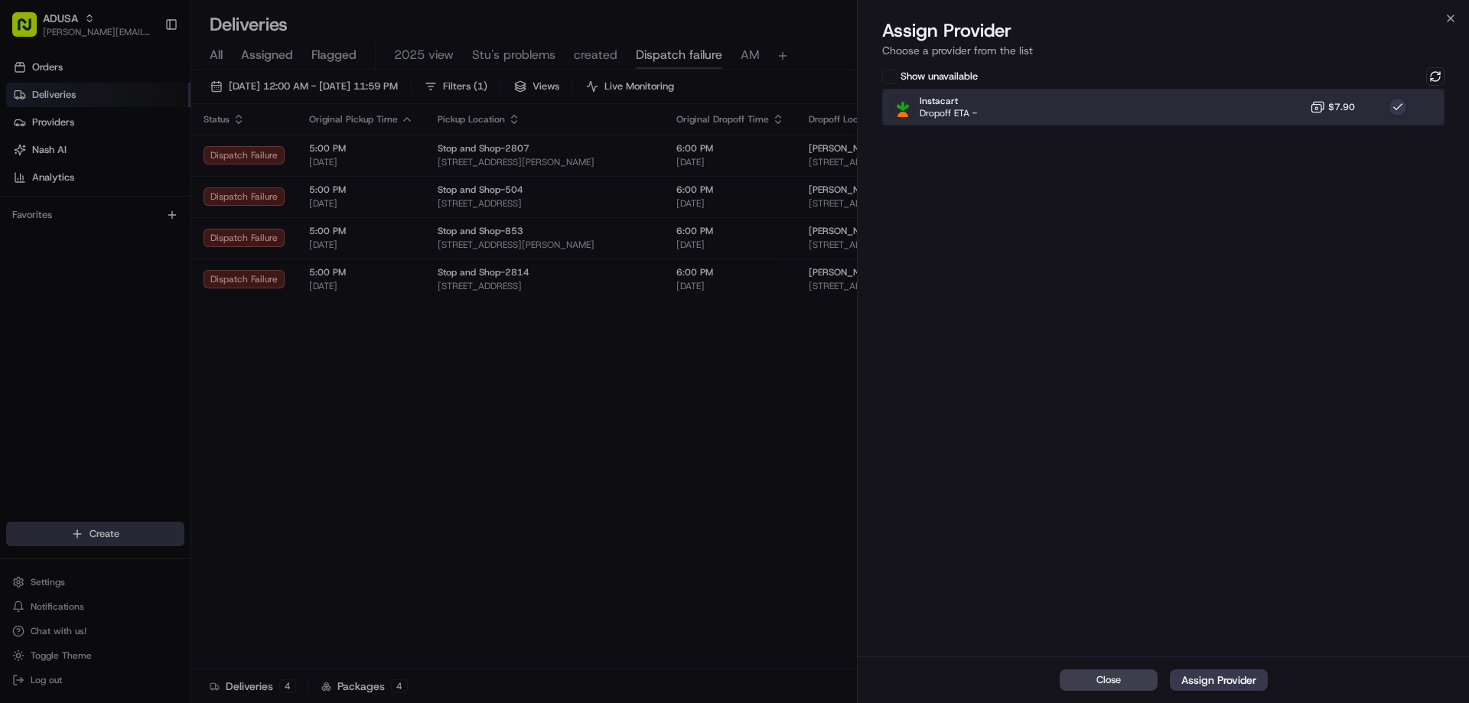
click at [1263, 91] on div "Instacart Dropoff ETA - $7.90" at bounding box center [1163, 107] width 562 height 37
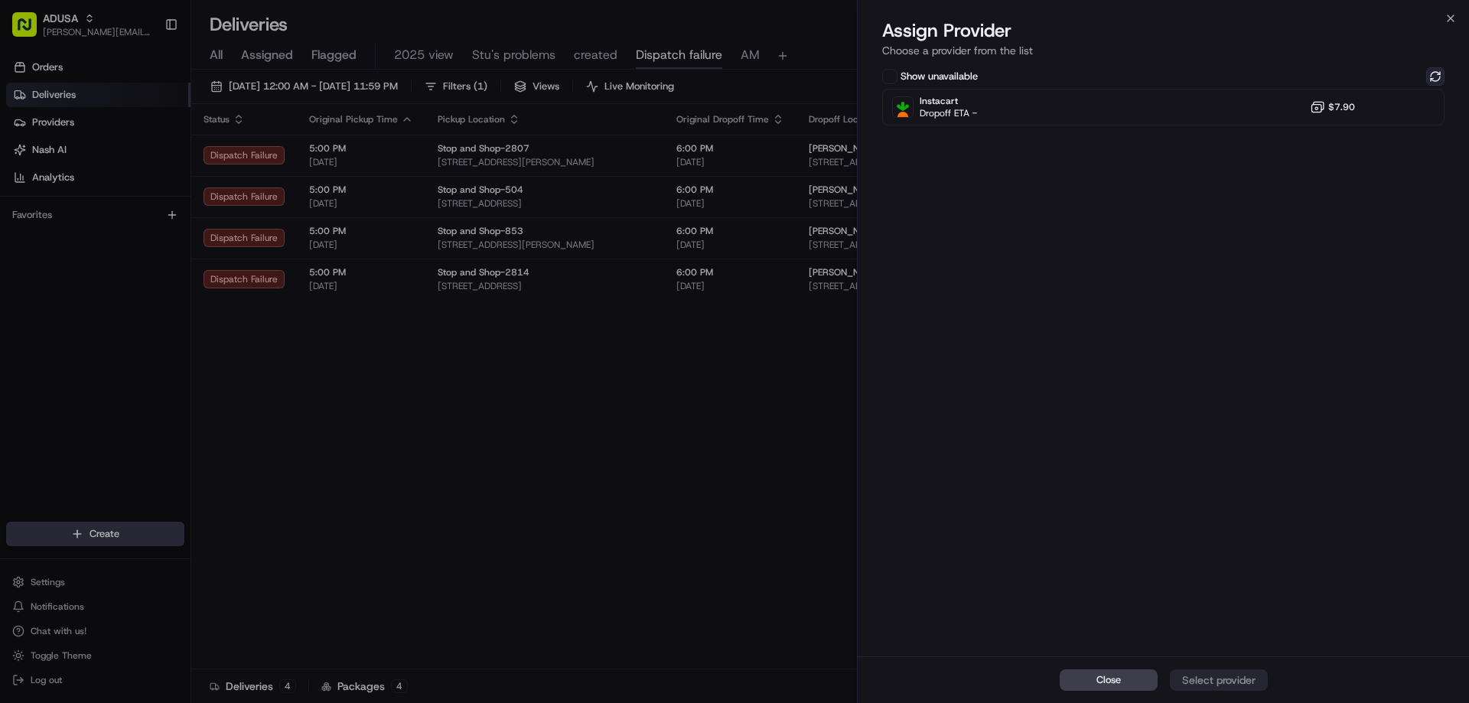
click at [1431, 72] on button at bounding box center [1435, 76] width 18 height 18
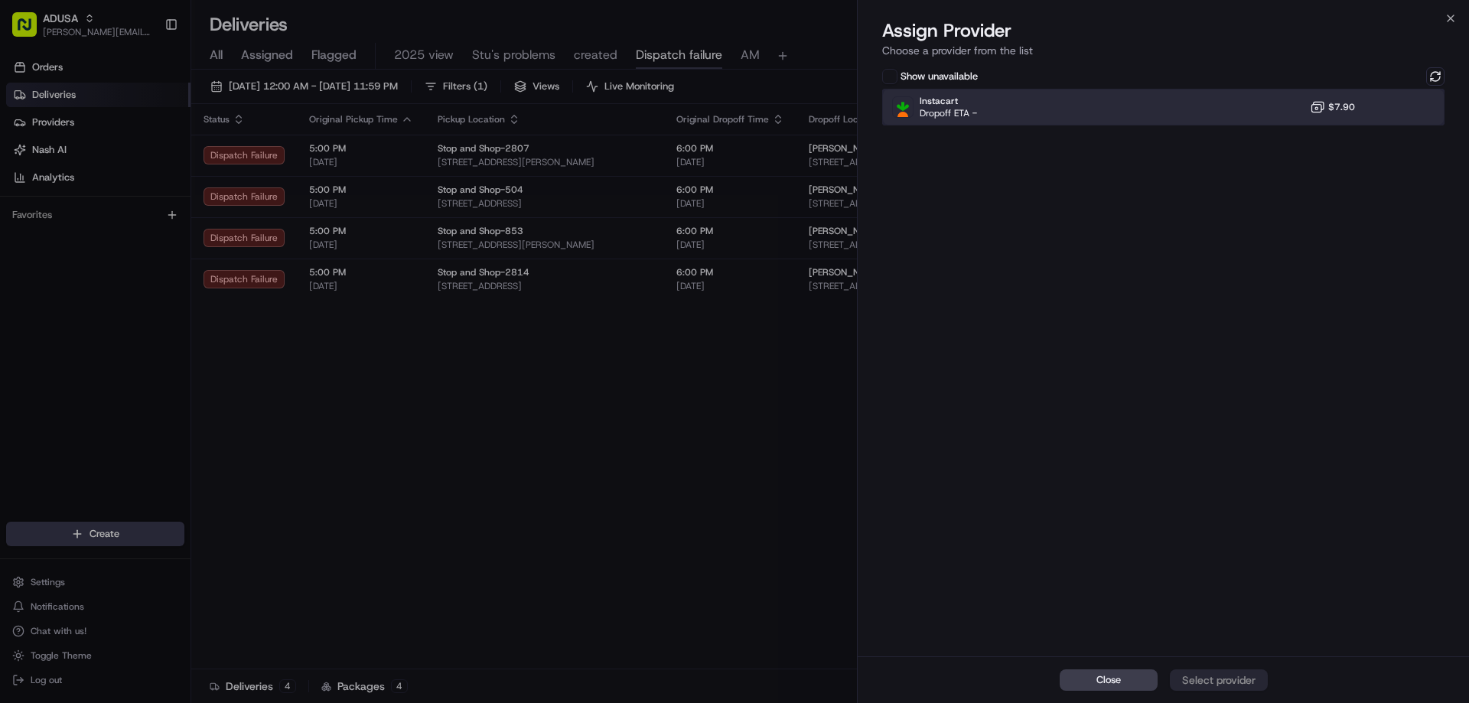
click at [1232, 104] on div "Instacart Dropoff ETA - $7.90" at bounding box center [1163, 107] width 562 height 37
drag, startPoint x: 1216, startPoint y: 683, endPoint x: 1455, endPoint y: 608, distance: 250.2
click at [1216, 682] on div "Assign Provider" at bounding box center [1218, 679] width 75 height 15
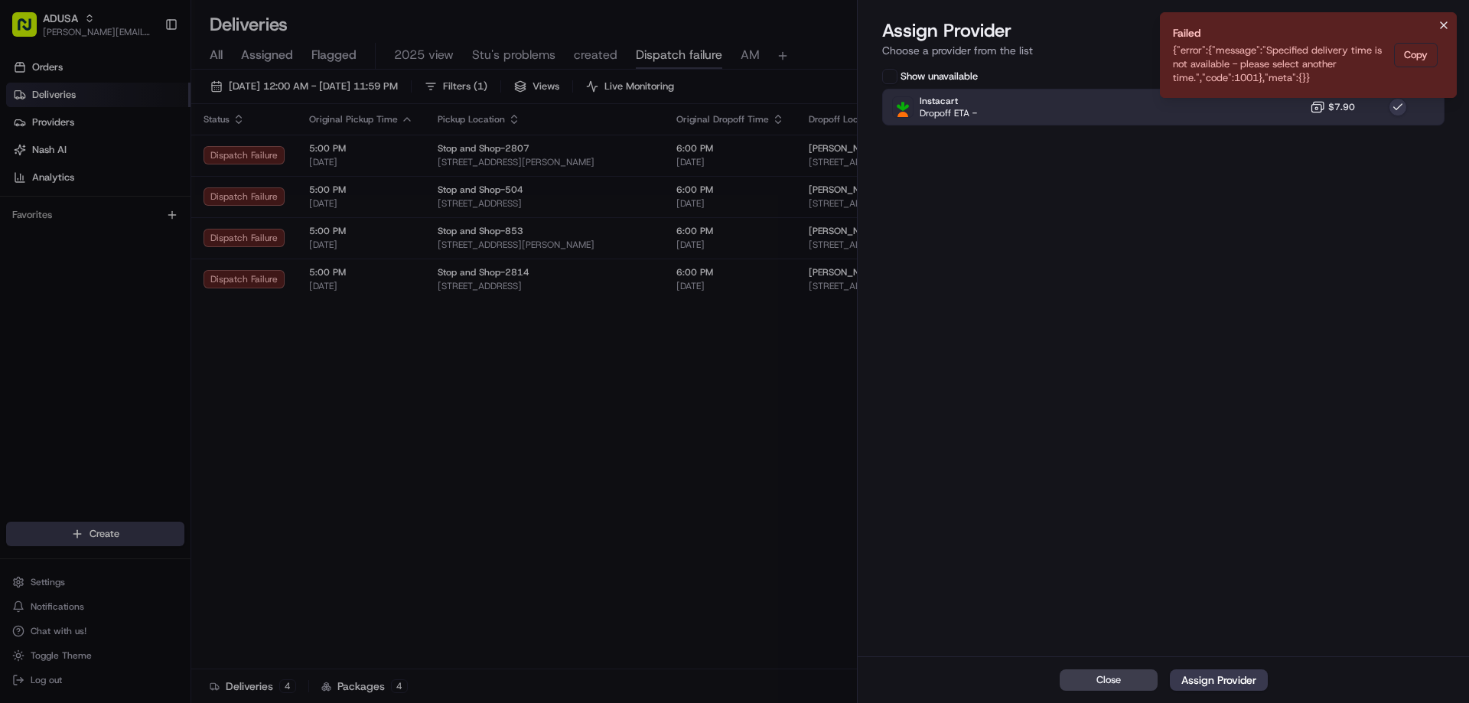
click at [1446, 28] on icon "Notifications (F8)" at bounding box center [1444, 25] width 6 height 6
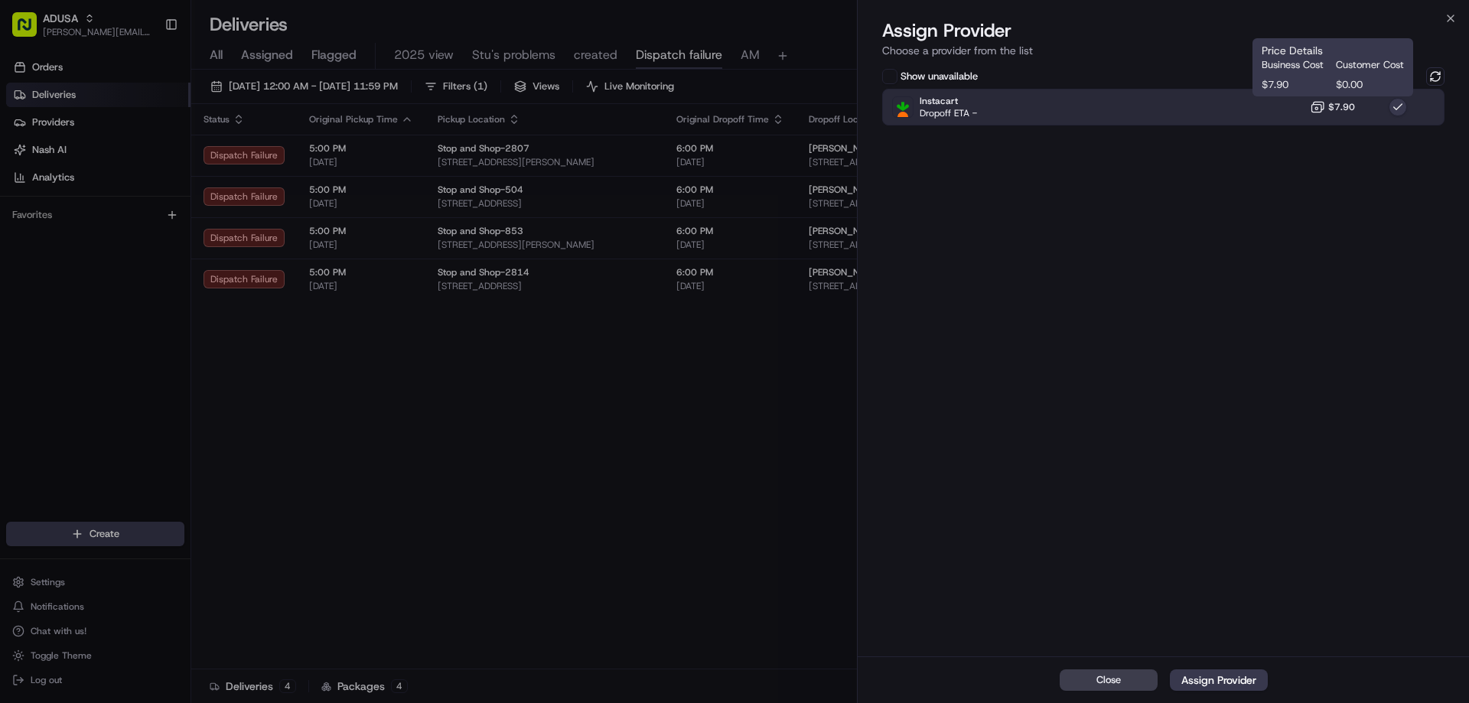
click at [1322, 108] on rect at bounding box center [1317, 109] width 10 height 8
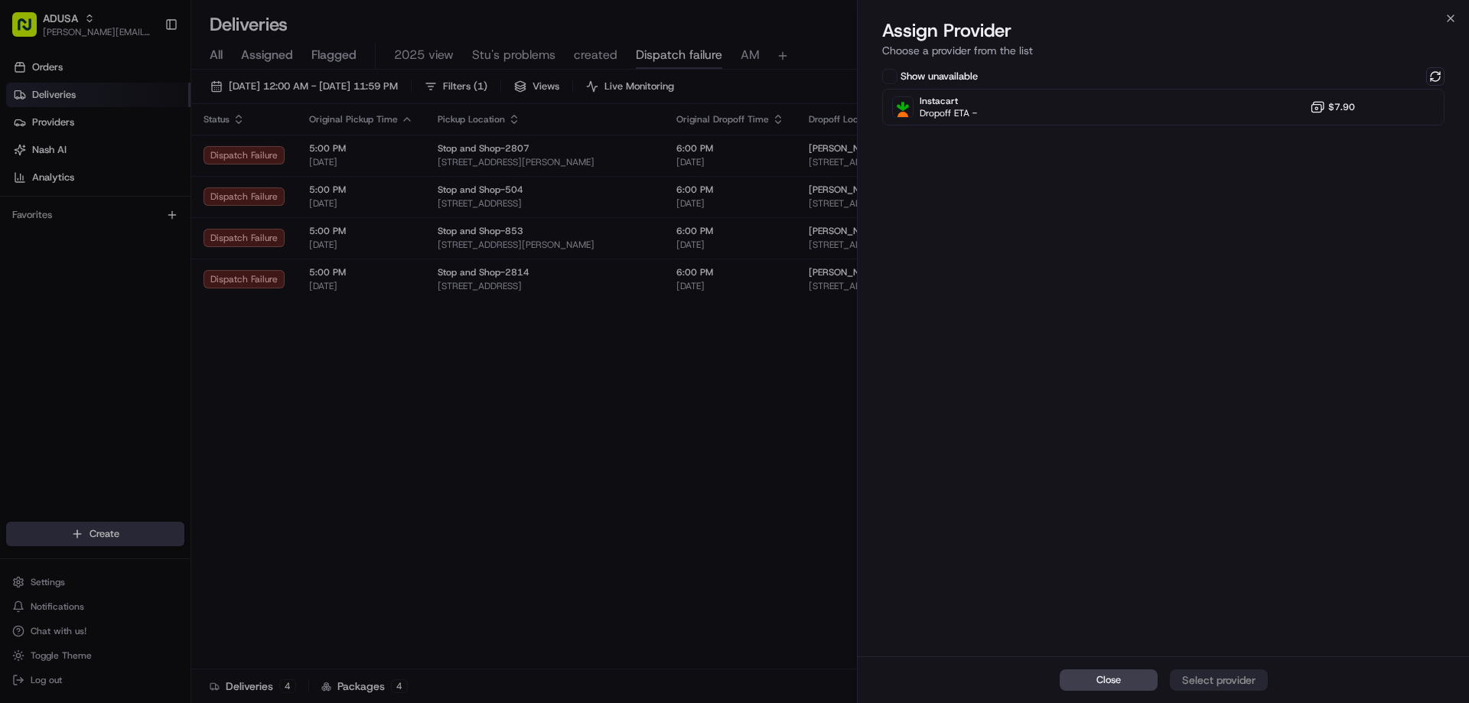
click at [1436, 86] on div "Show unavailable Instacart Dropoff ETA - $7.90" at bounding box center [1163, 96] width 562 height 58
click at [1436, 77] on button at bounding box center [1435, 76] width 18 height 18
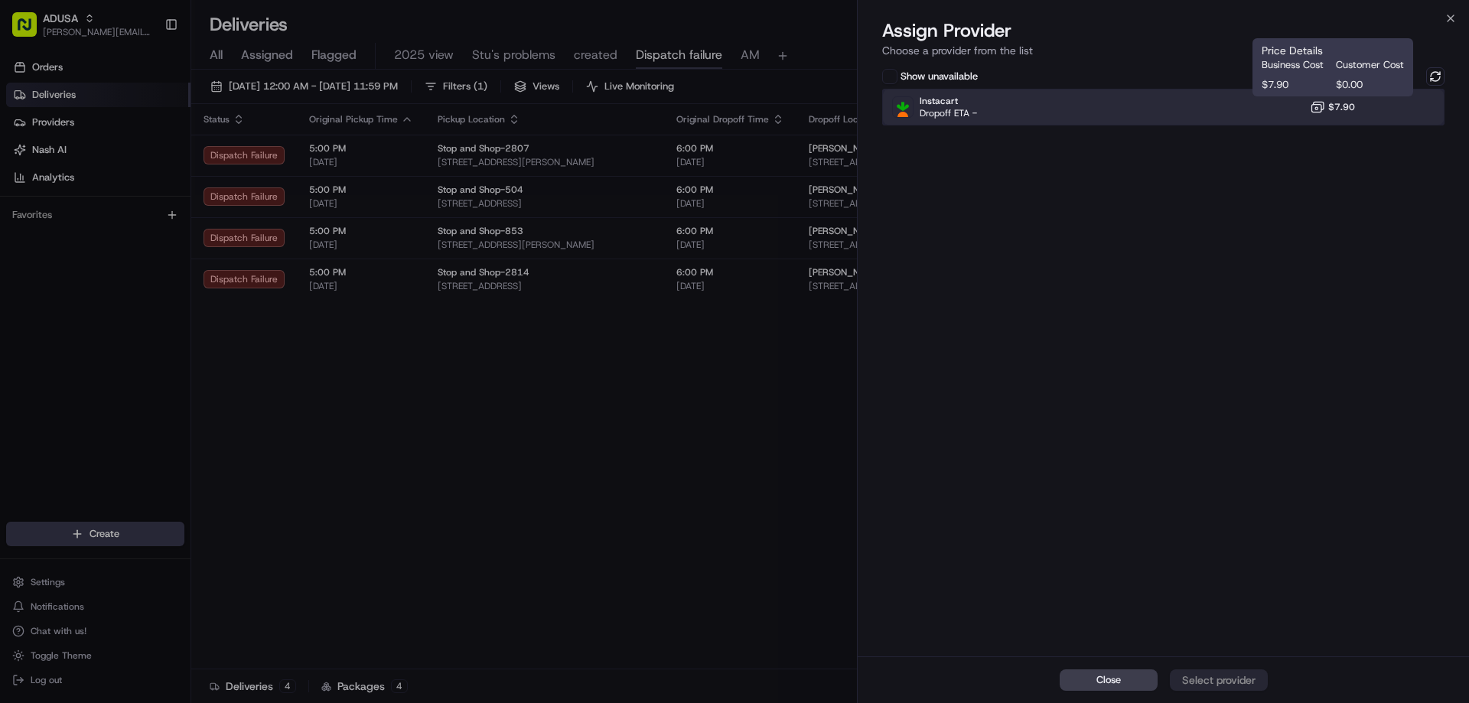
click at [1309, 112] on div "Instacart Dropoff ETA - $7.90" at bounding box center [1163, 107] width 562 height 37
click at [1228, 681] on div "Assign Provider" at bounding box center [1218, 679] width 75 height 15
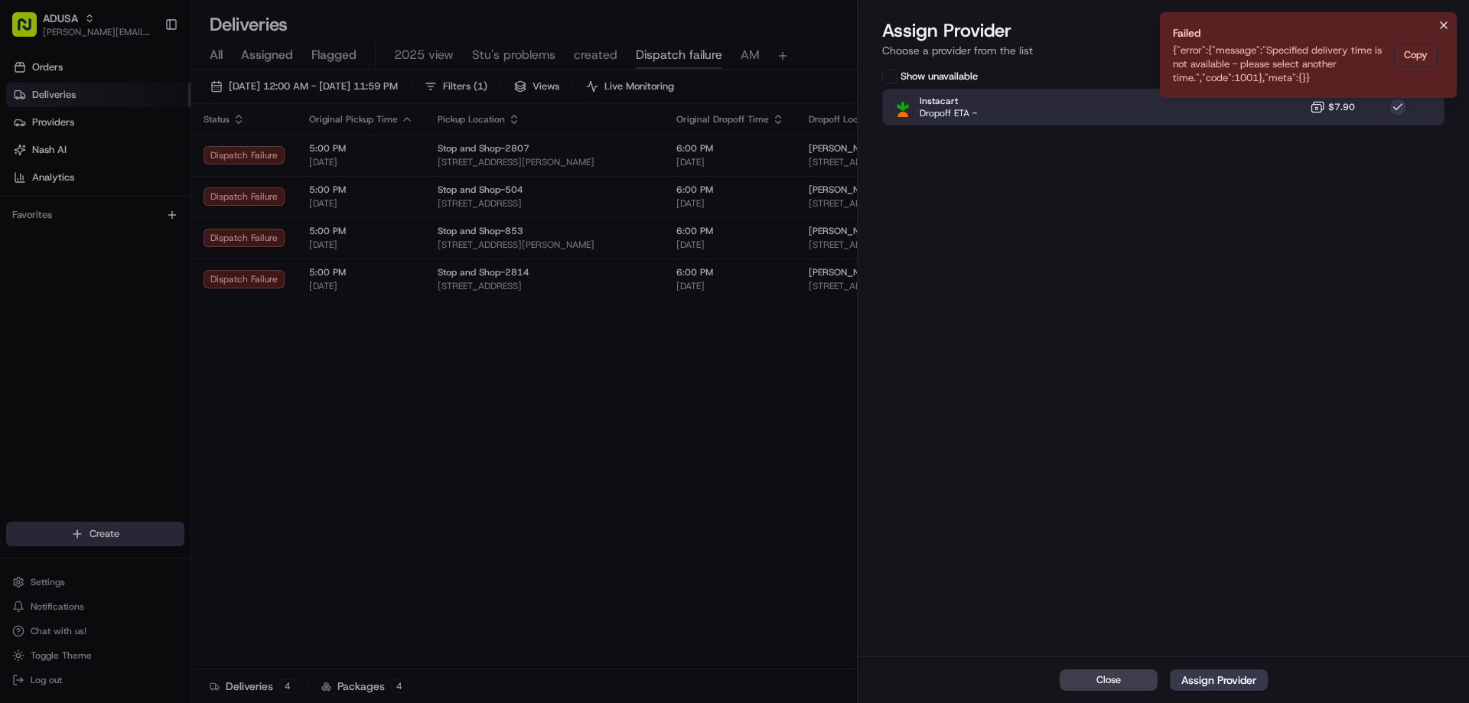
click at [1442, 29] on icon "Notifications (F8)" at bounding box center [1444, 25] width 12 height 12
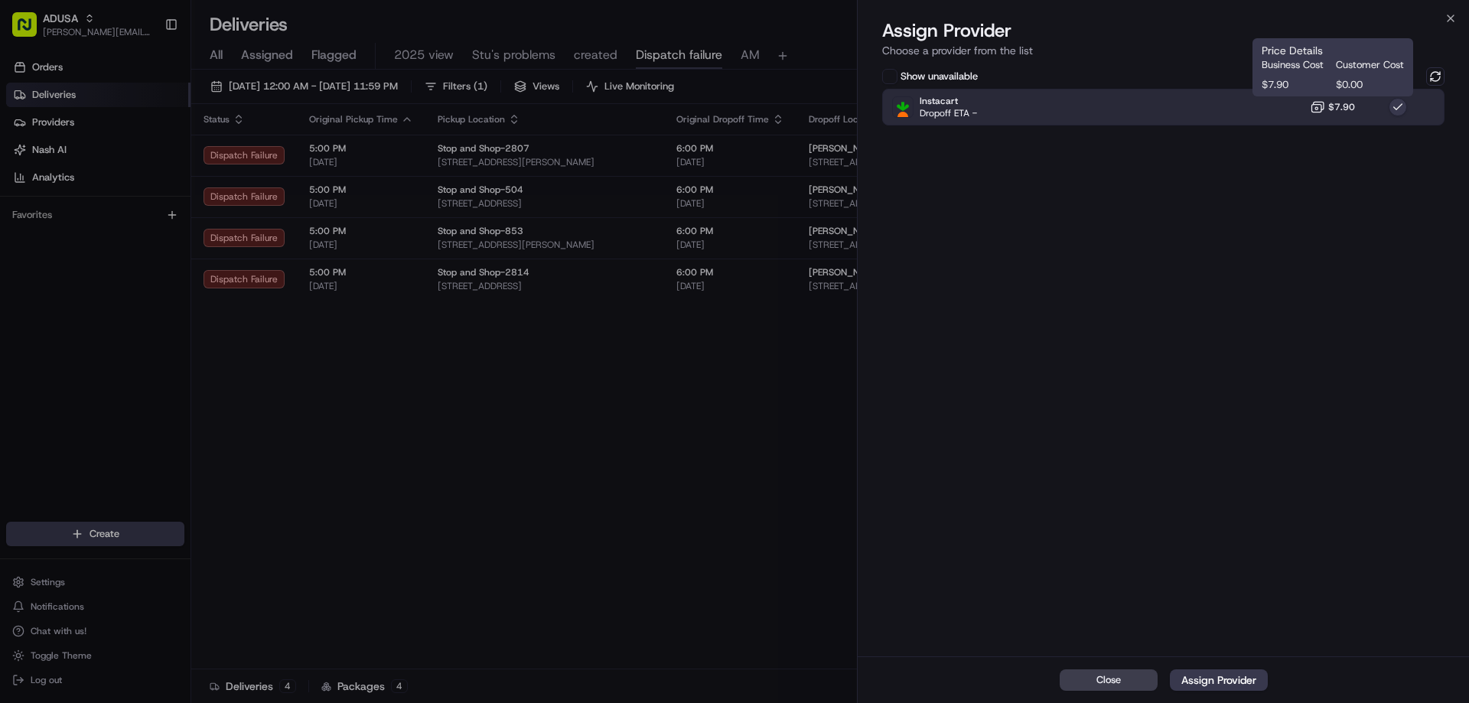
click at [1344, 105] on span "$7.90" at bounding box center [1341, 107] width 27 height 12
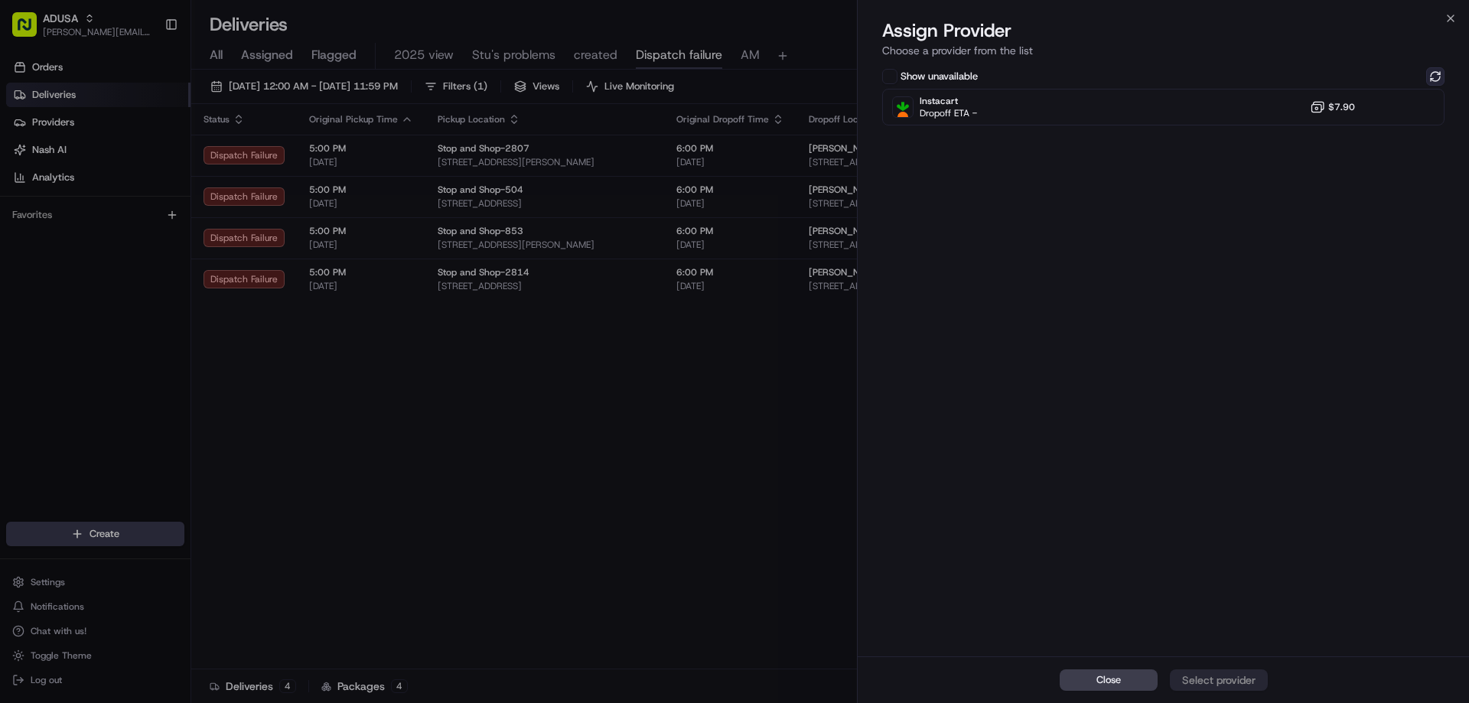
click at [1435, 77] on button at bounding box center [1435, 76] width 18 height 18
click at [1452, 19] on icon "button" at bounding box center [1450, 18] width 12 height 12
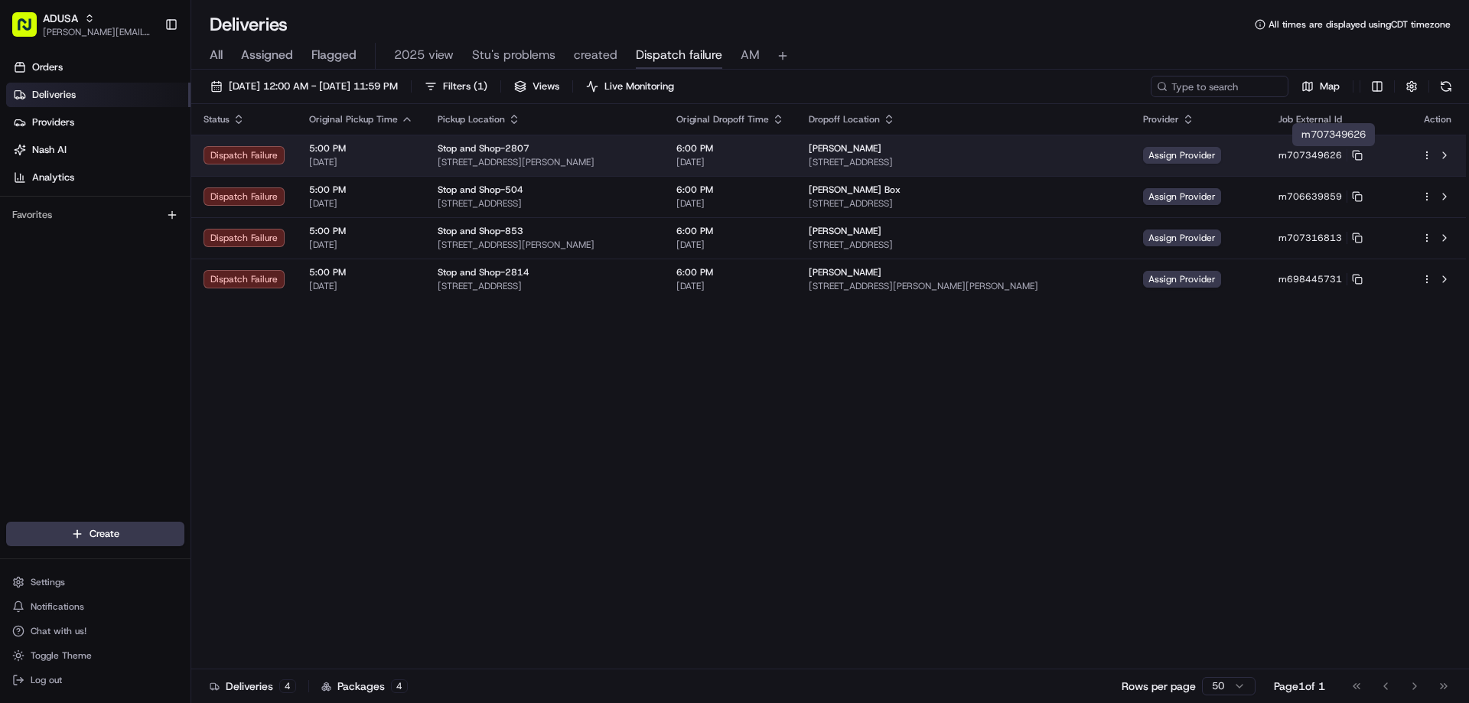
drag, startPoint x: 1369, startPoint y: 151, endPoint x: 1389, endPoint y: 159, distance: 21.6
click at [1363, 151] on icon at bounding box center [1357, 155] width 11 height 11
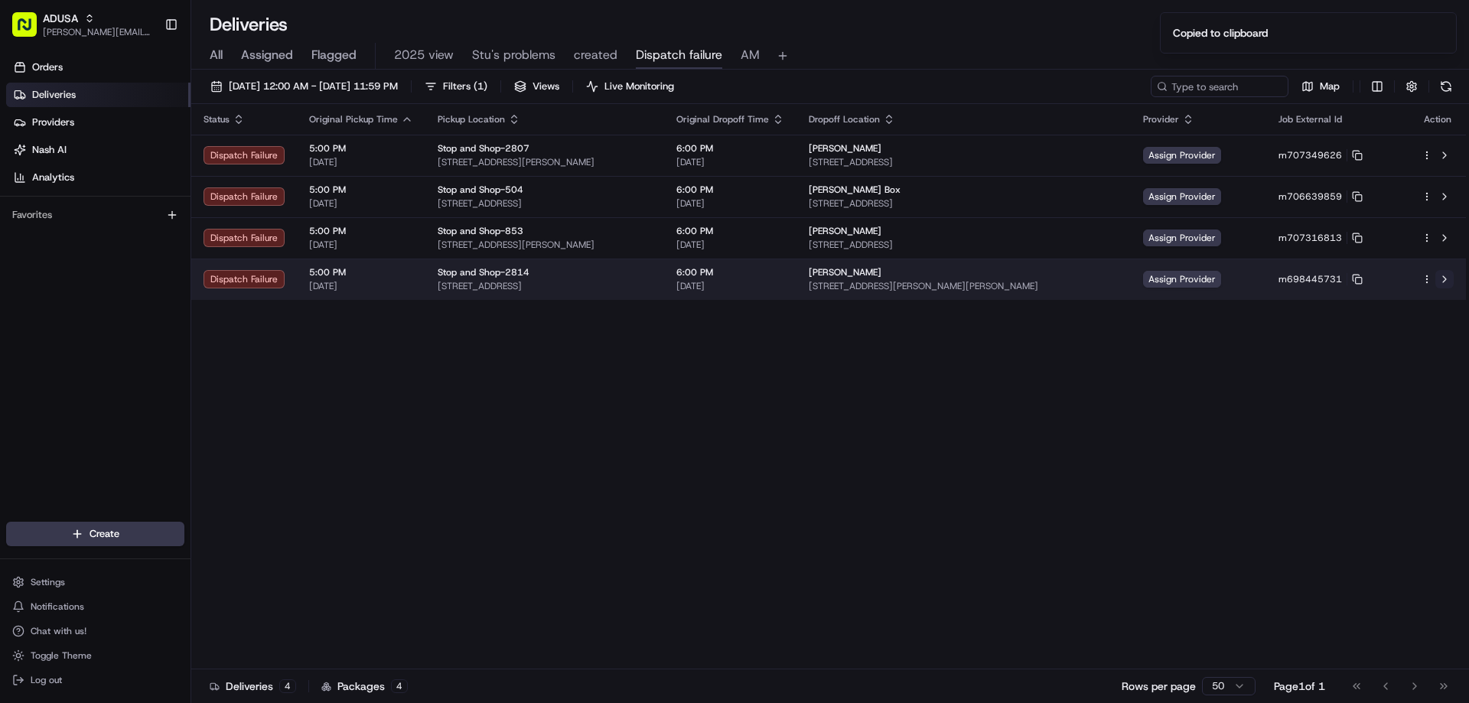
click at [1442, 282] on button at bounding box center [1444, 279] width 18 height 18
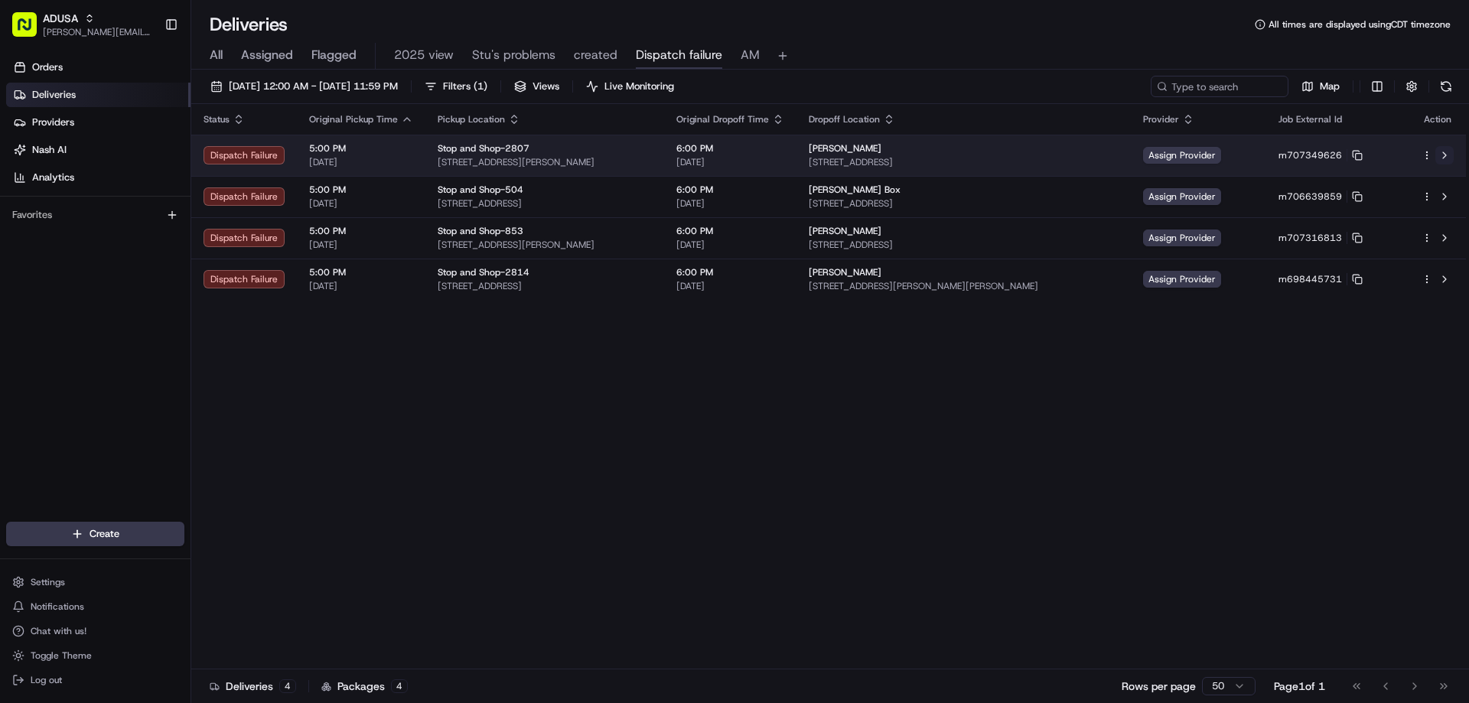
click at [1446, 153] on button at bounding box center [1444, 155] width 18 height 18
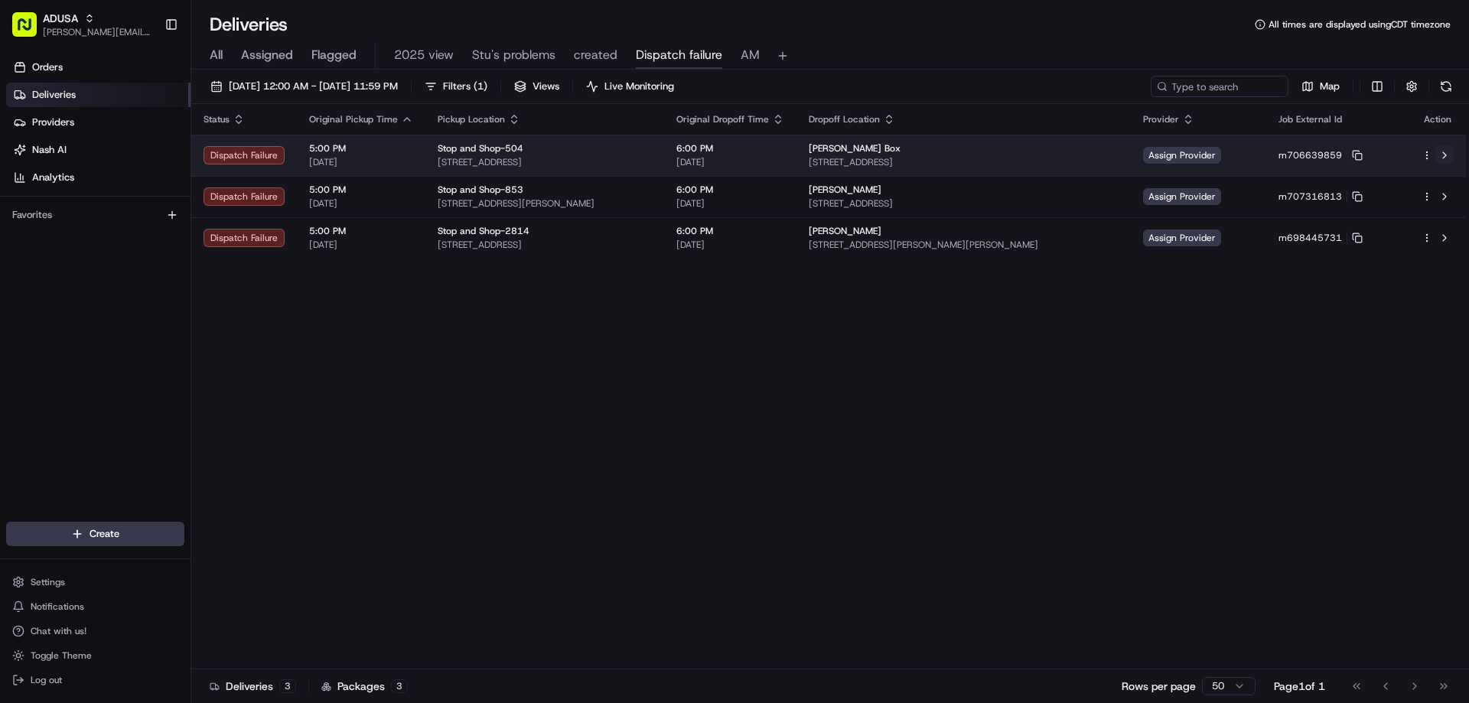
click at [1444, 153] on button at bounding box center [1444, 155] width 18 height 18
drag, startPoint x: 1368, startPoint y: 151, endPoint x: 1389, endPoint y: 155, distance: 21.0
click at [1363, 151] on icon at bounding box center [1357, 155] width 11 height 11
click at [1445, 157] on button at bounding box center [1444, 155] width 18 height 18
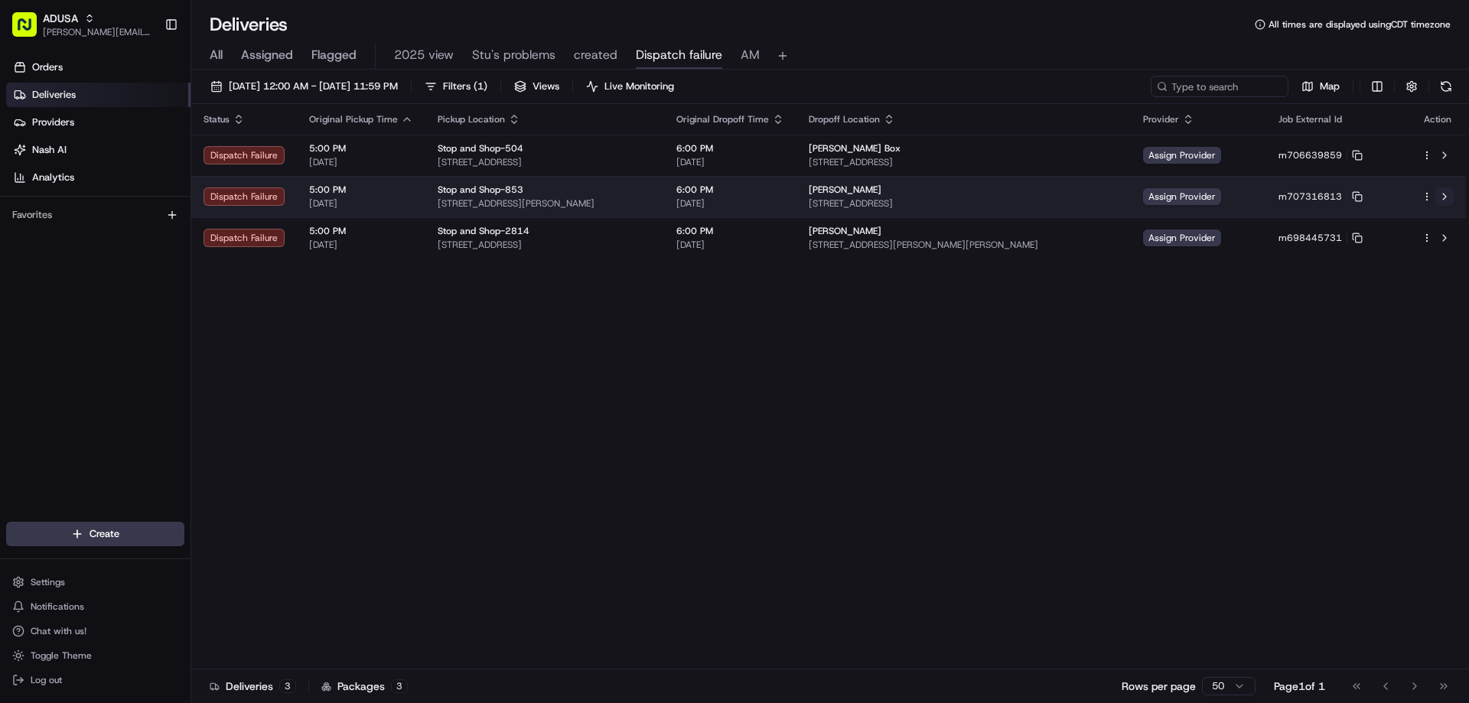
click at [1441, 197] on button at bounding box center [1444, 196] width 18 height 18
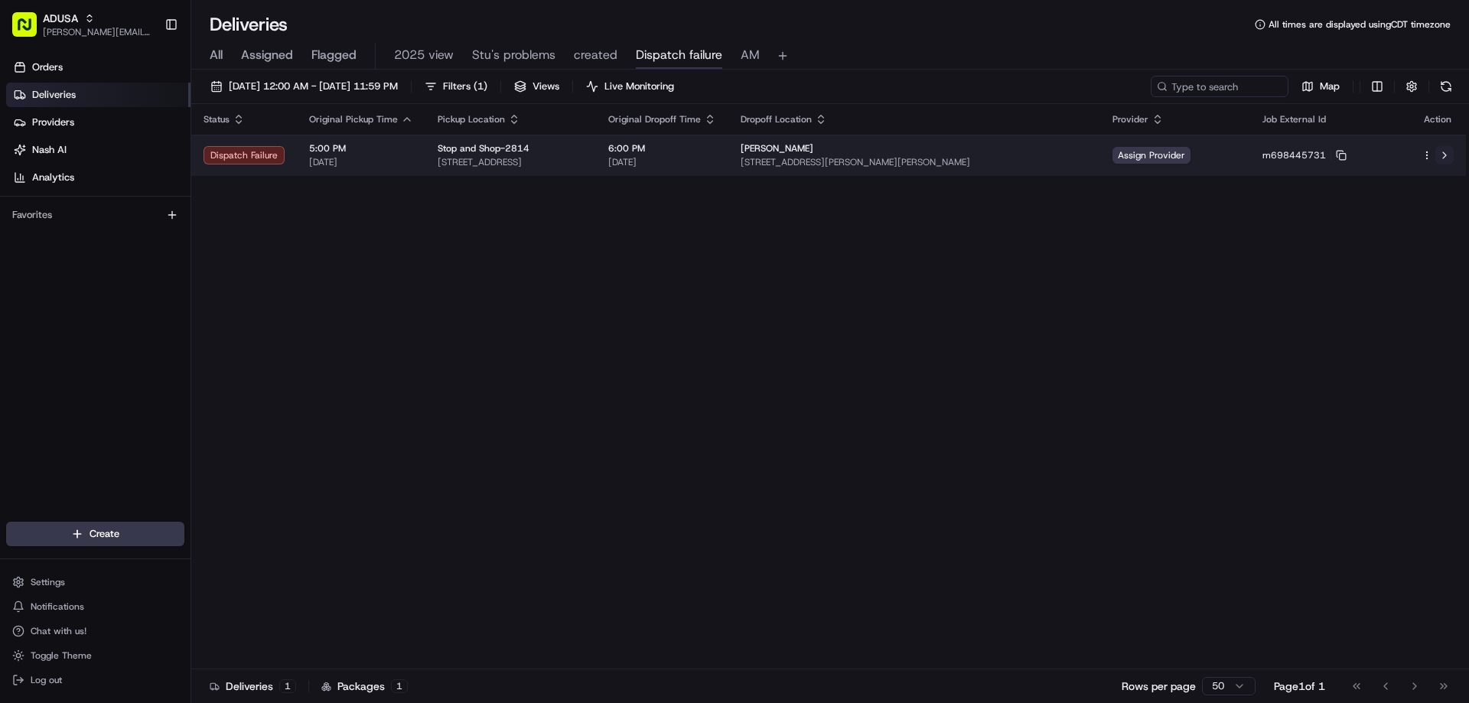
click at [1442, 153] on button at bounding box center [1444, 155] width 18 height 18
click at [1174, 145] on td "Assign Provider" at bounding box center [1175, 155] width 150 height 41
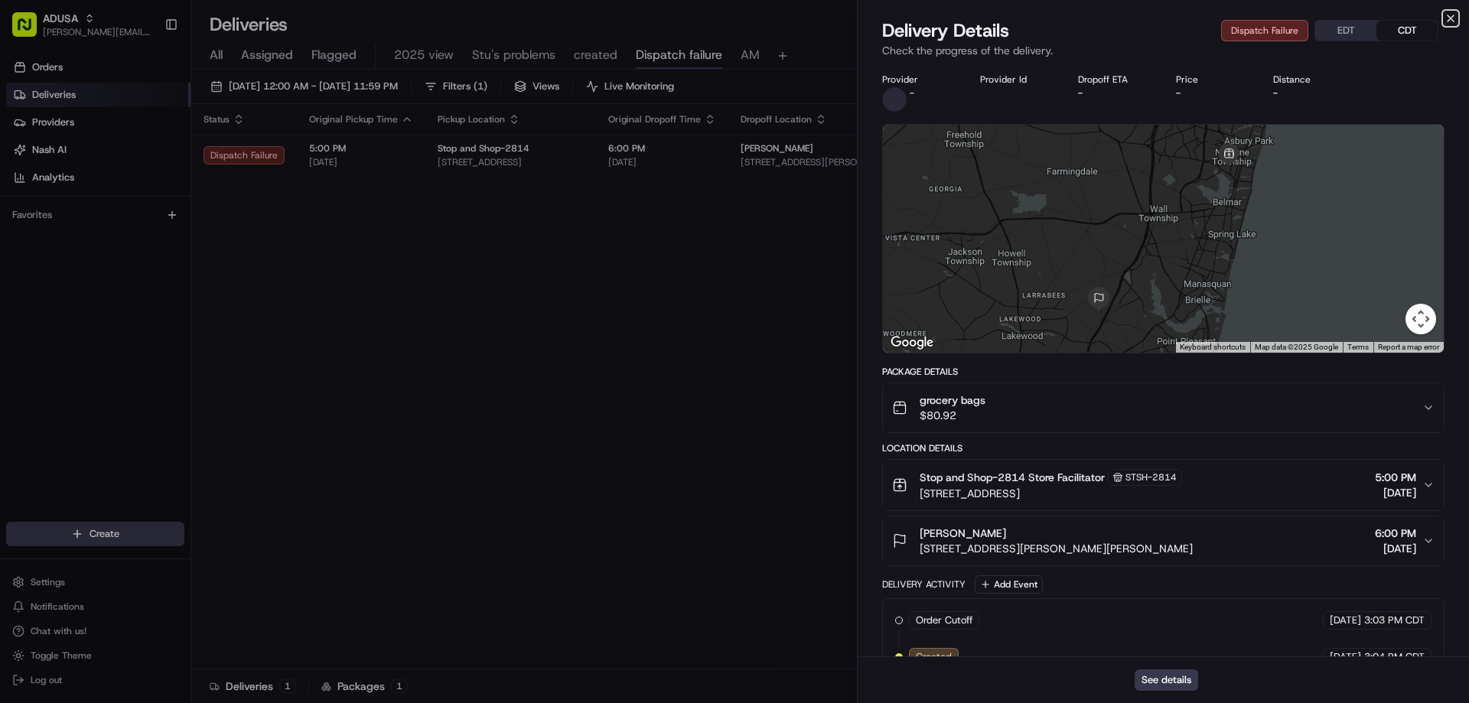
click at [1456, 20] on icon "button" at bounding box center [1450, 18] width 12 height 12
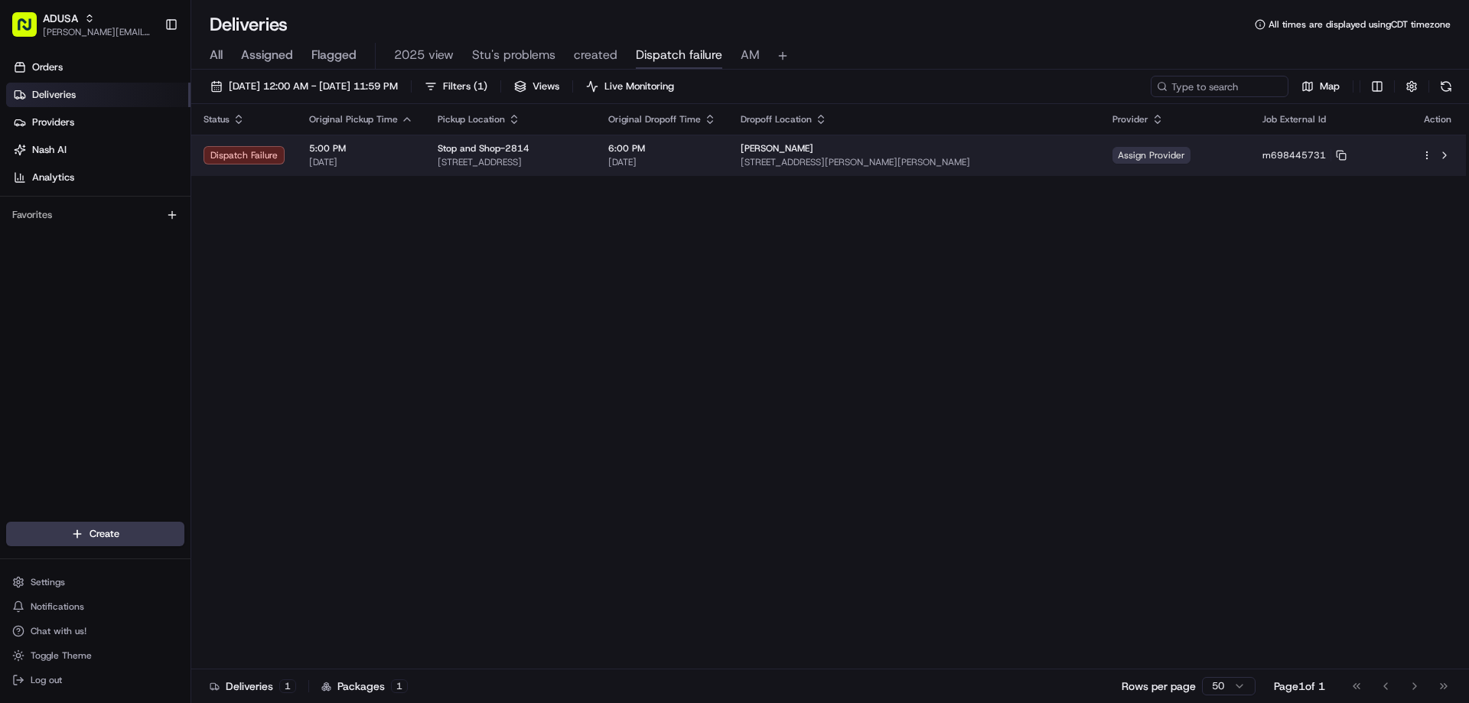
click at [1190, 148] on div "Assign Provider" at bounding box center [1151, 155] width 78 height 17
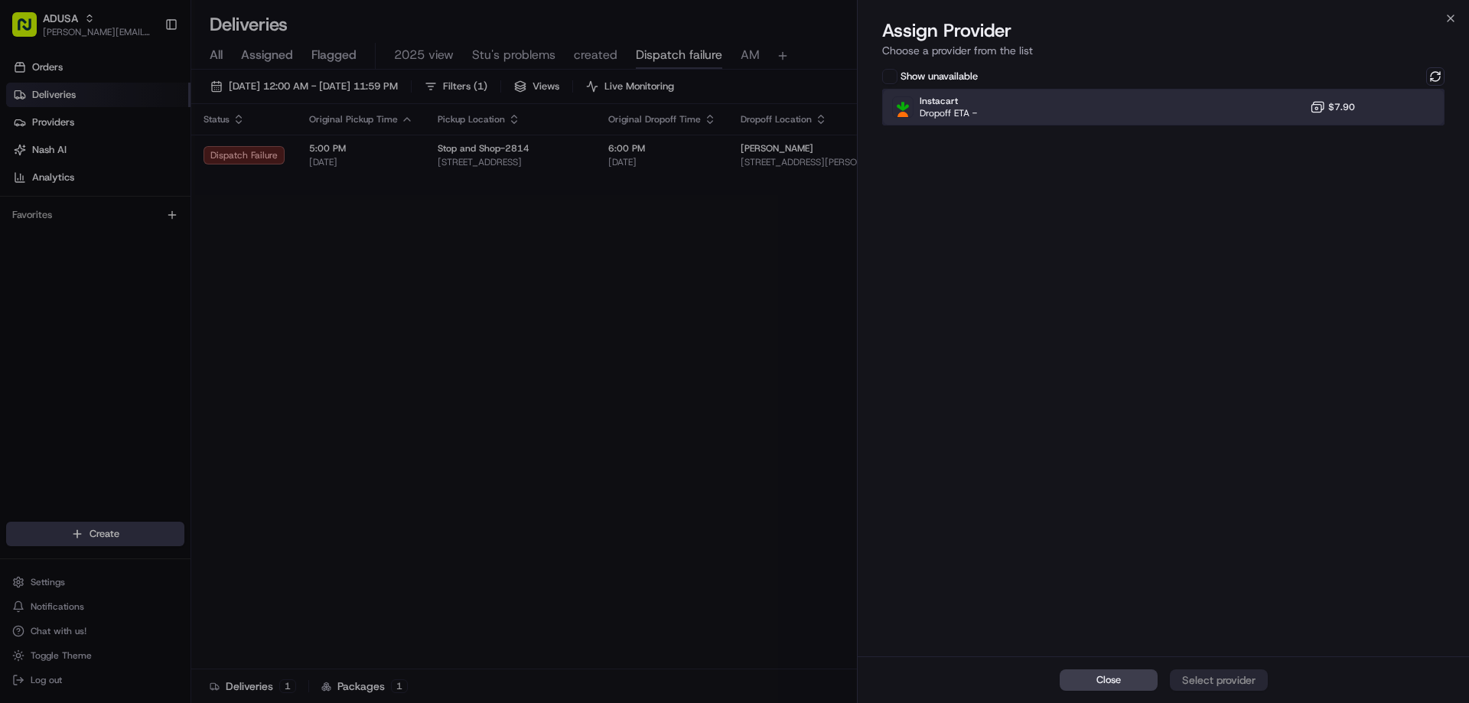
click at [1214, 112] on div "Instacart Dropoff ETA - $7.90" at bounding box center [1163, 107] width 562 height 37
click at [1245, 676] on div "Assign Provider" at bounding box center [1218, 679] width 75 height 15
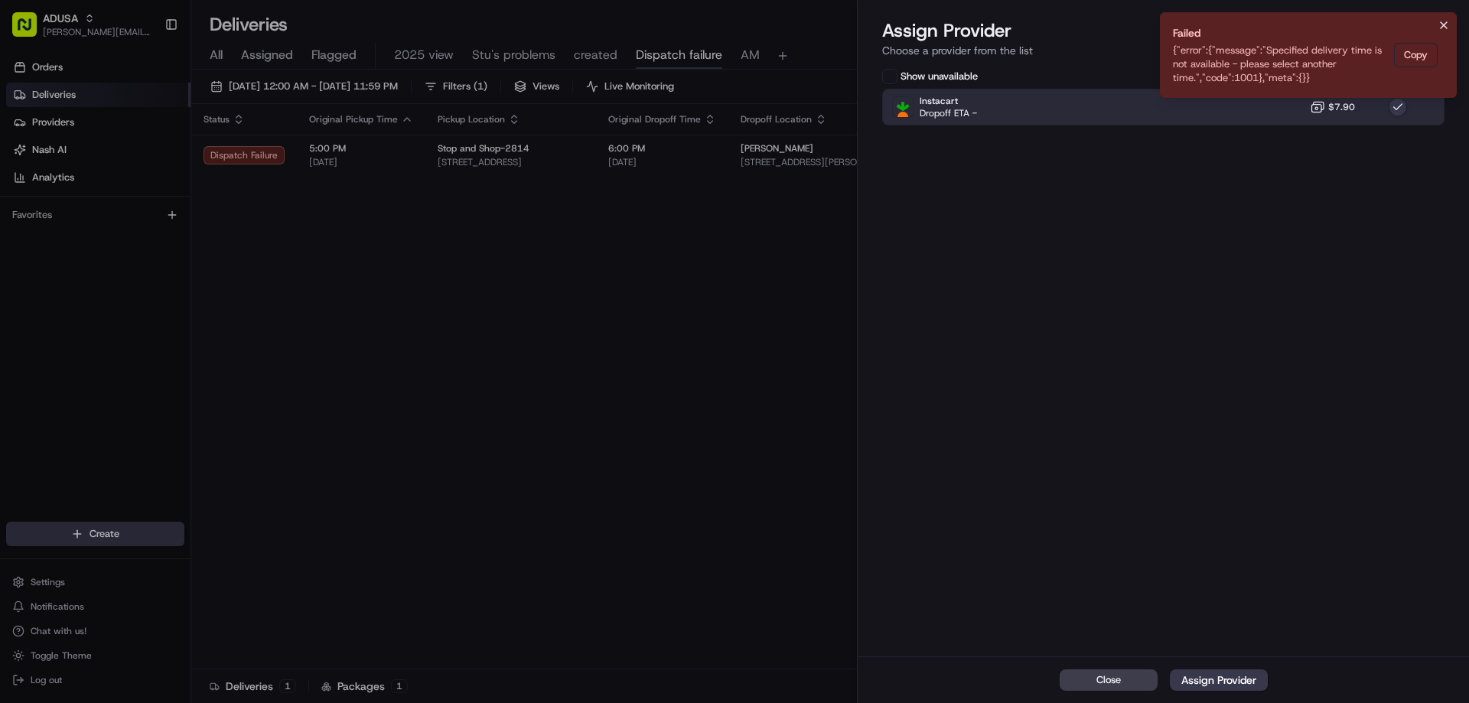
click at [1447, 28] on icon "Notifications (F8)" at bounding box center [1444, 25] width 6 height 6
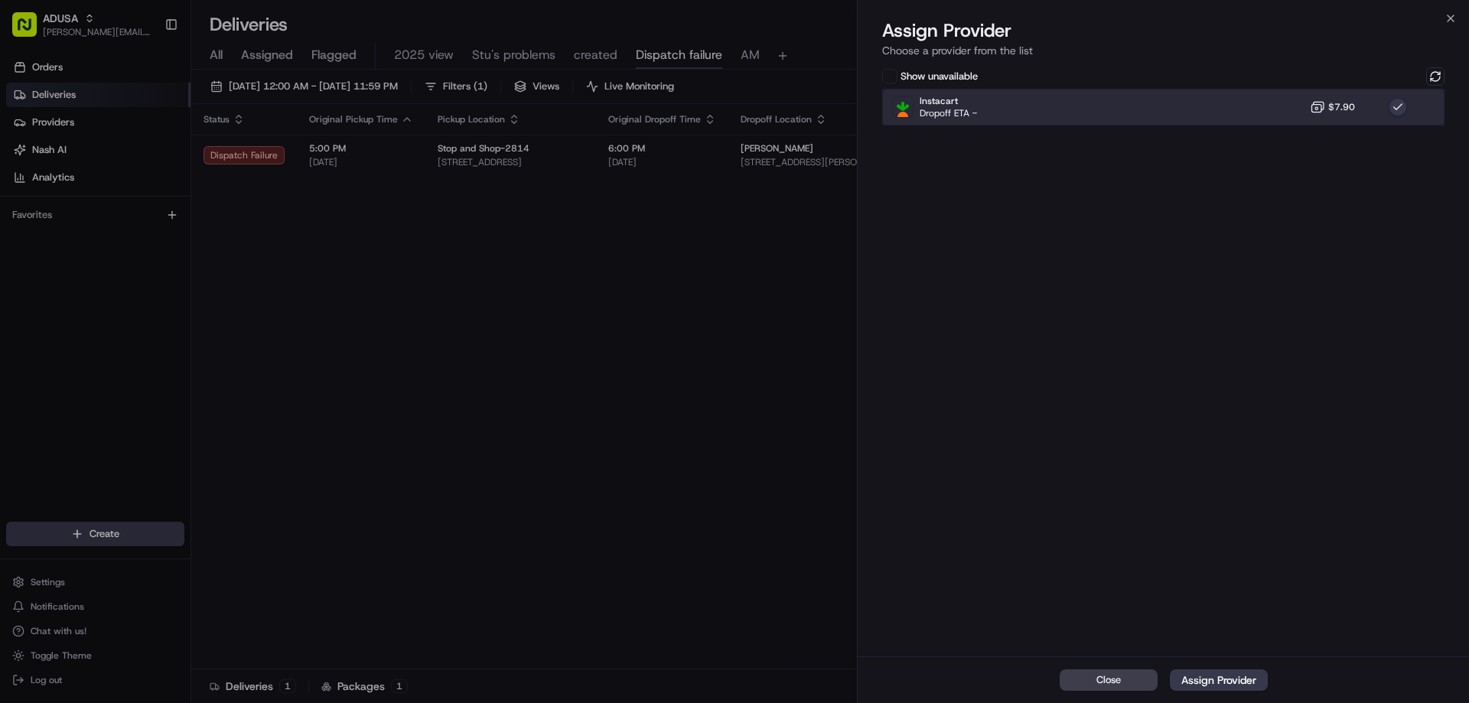
click at [1410, 109] on div "Instacart Dropoff ETA - $7.90" at bounding box center [1163, 107] width 562 height 37
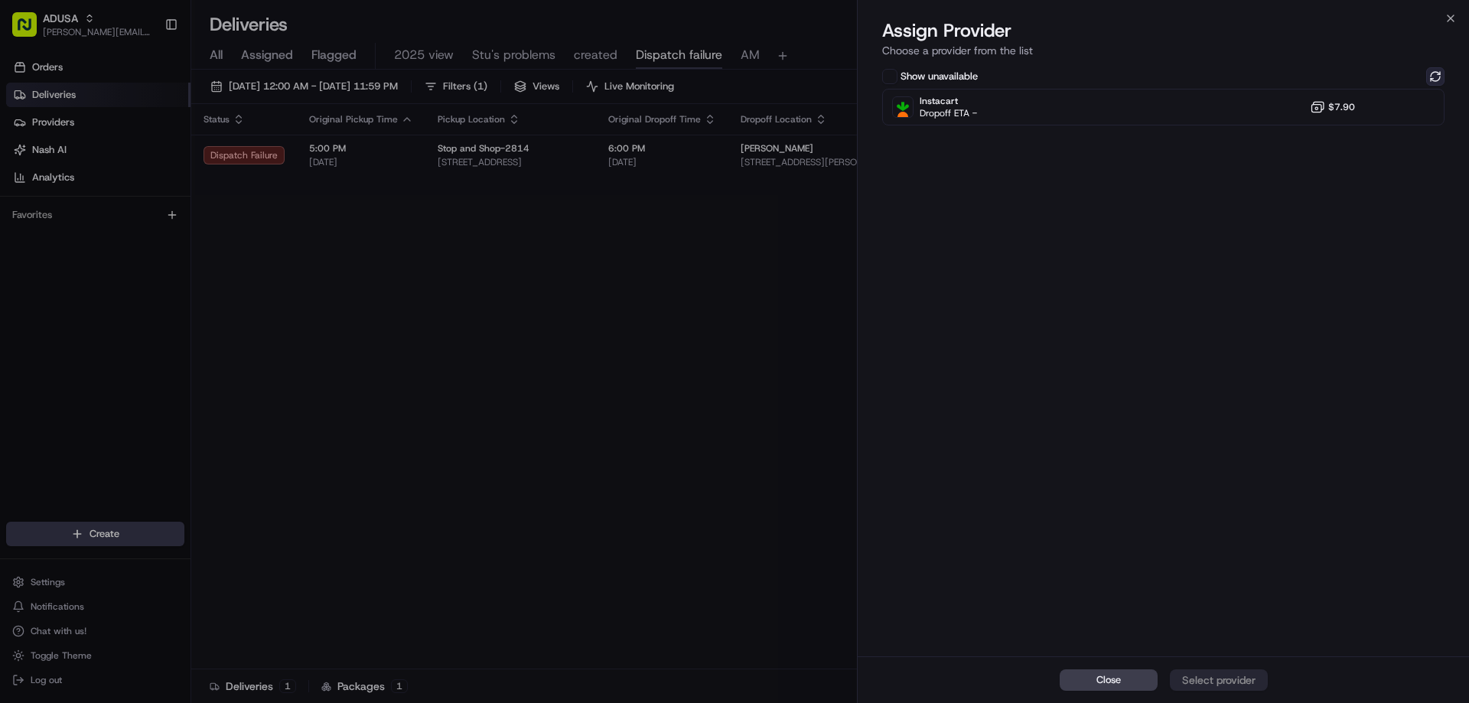
click at [1437, 76] on button at bounding box center [1435, 76] width 18 height 18
click at [1447, 15] on icon "button" at bounding box center [1450, 18] width 12 height 12
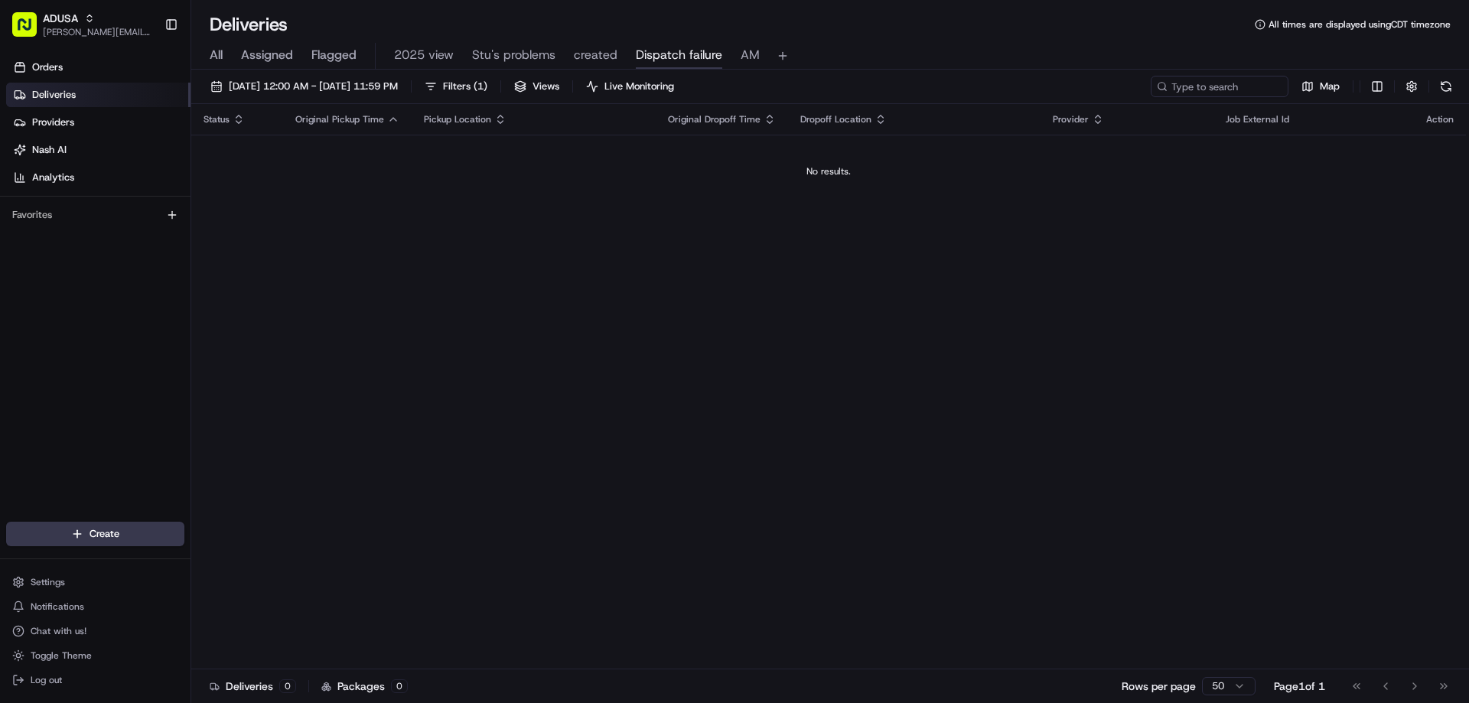
click at [219, 59] on span "All" at bounding box center [216, 55] width 13 height 18
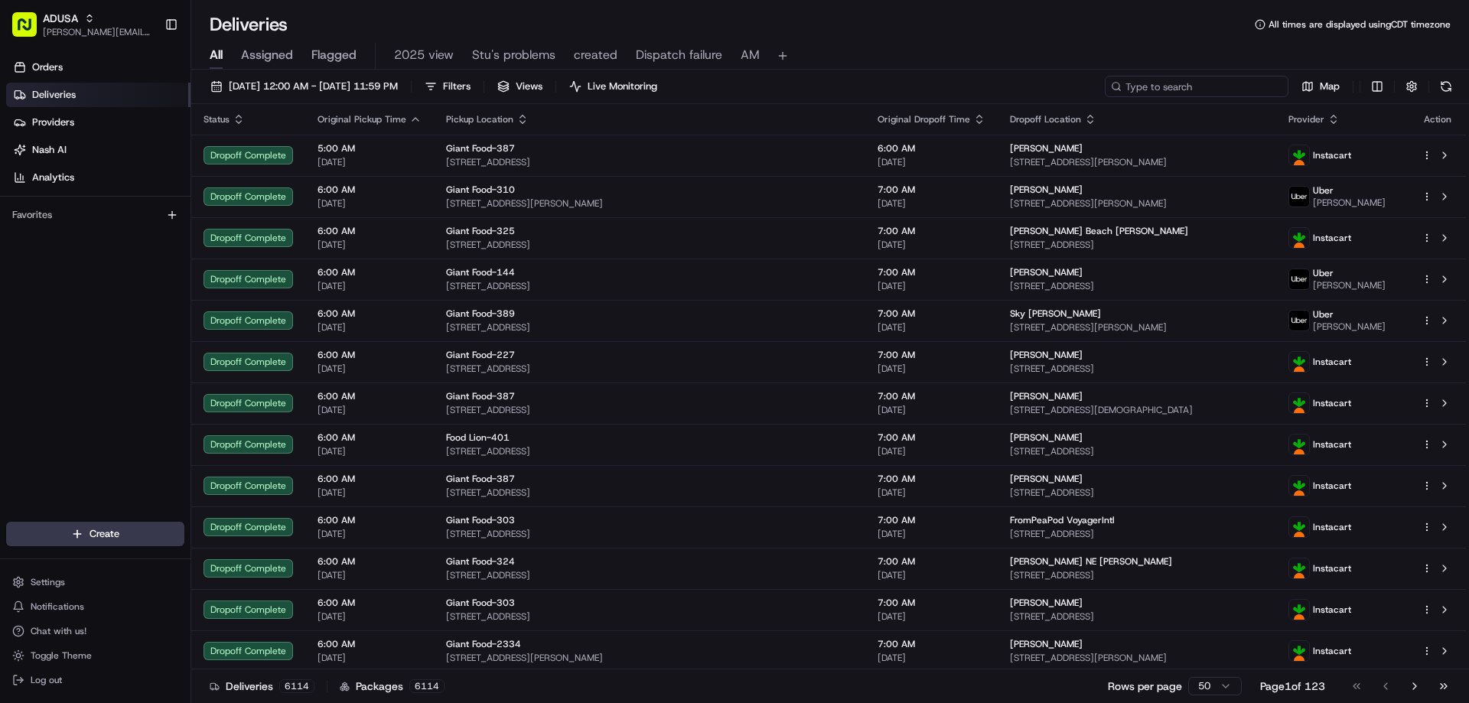
paste input "m707846188"
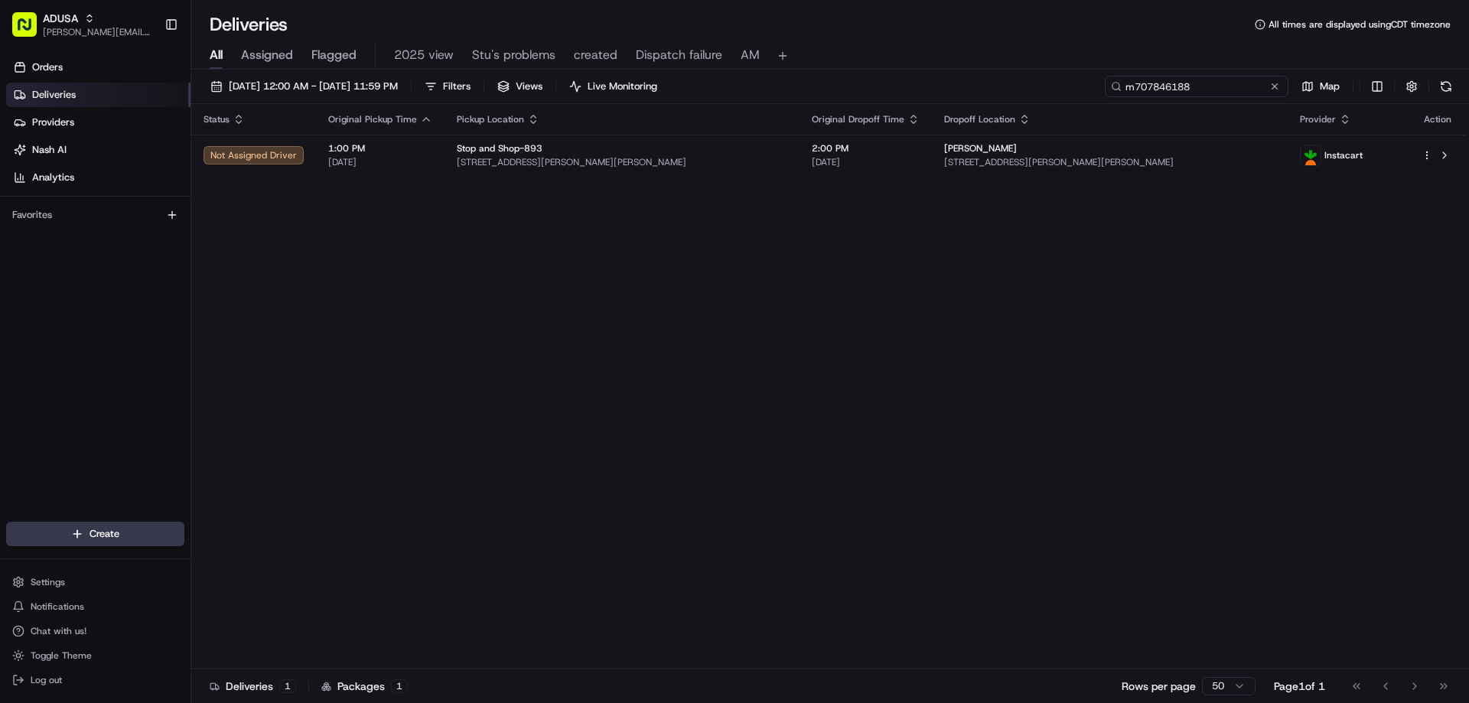
type input "m707846188"
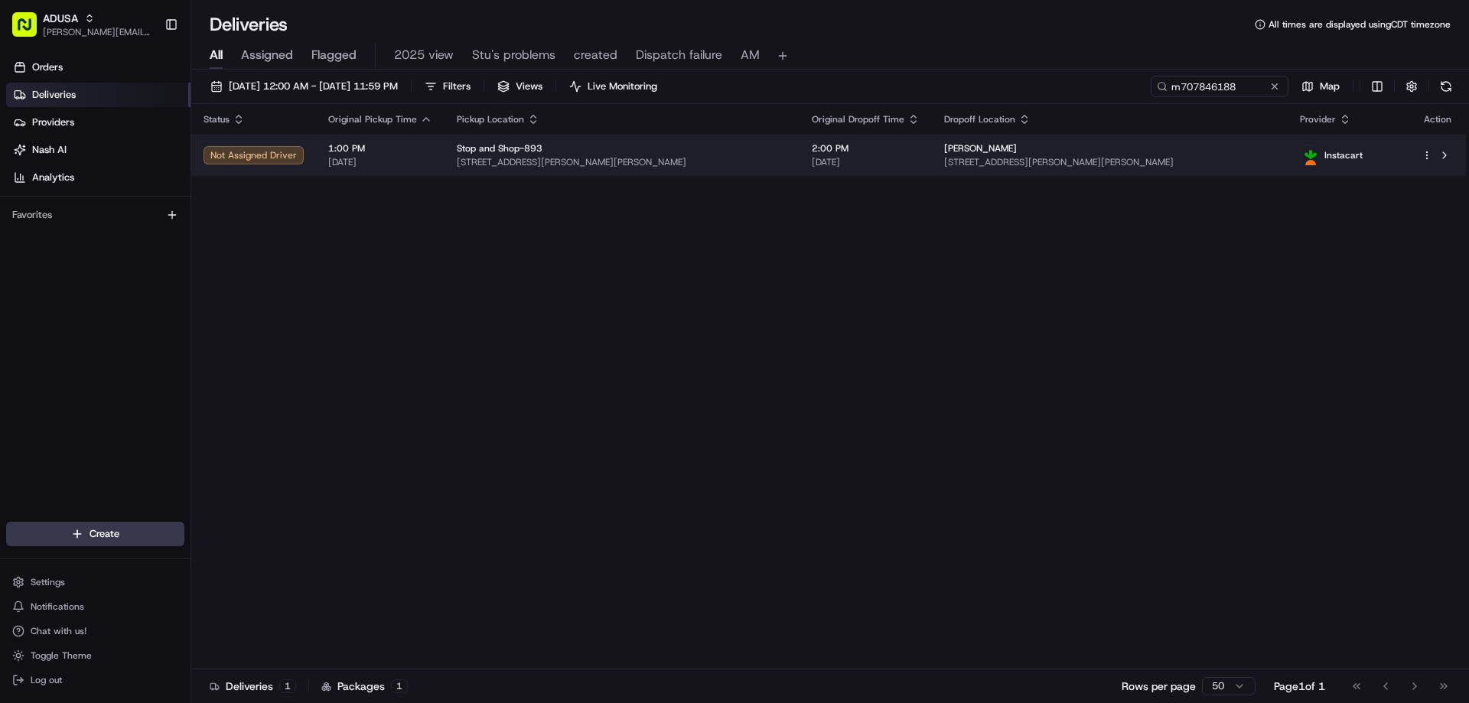
click at [1053, 160] on span "10B Yacenda Dr, Morris Plains, NJ 07950, US" at bounding box center [1109, 162] width 331 height 12
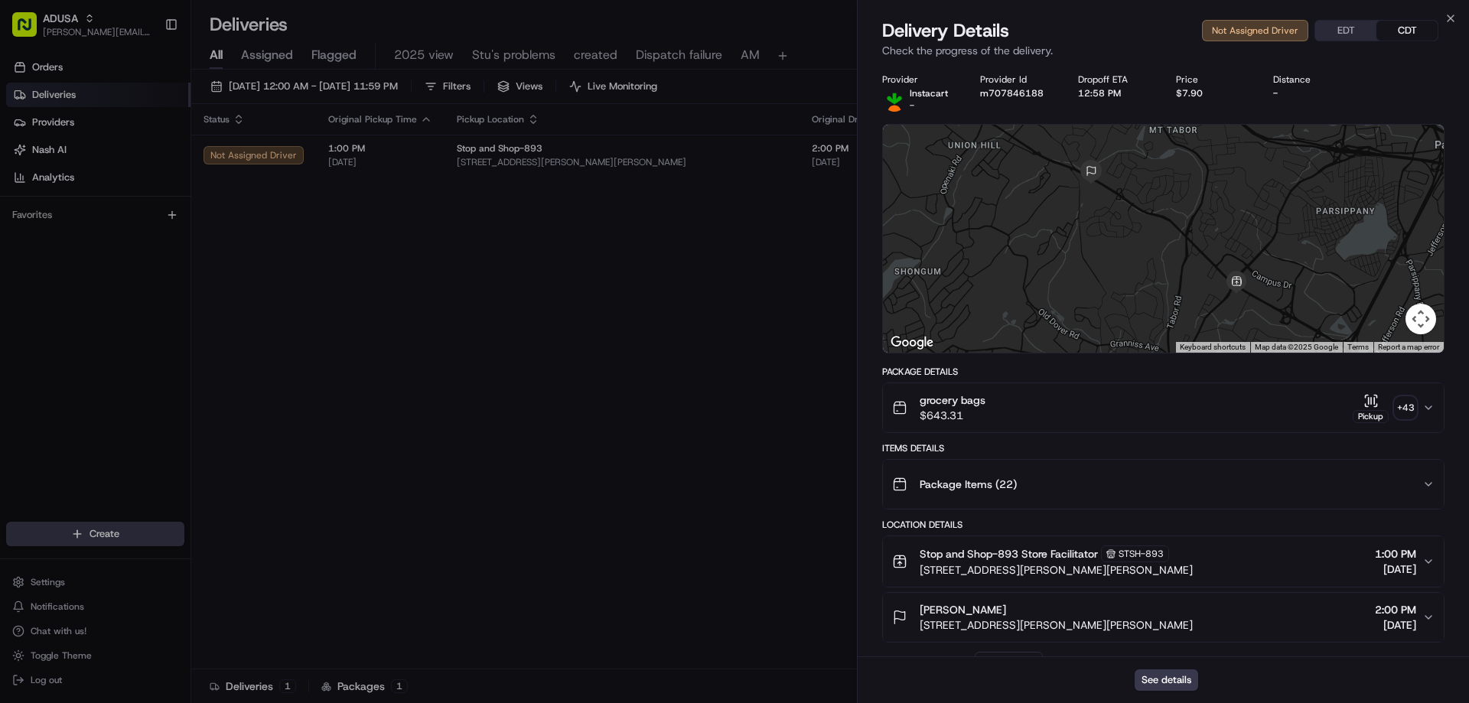
click at [1447, 11] on div "Close Delivery Details Not Assigned Driver EDT CDT Check the progress of the de…" at bounding box center [1163, 351] width 612 height 703
click at [1449, 18] on icon "button" at bounding box center [1450, 18] width 12 height 12
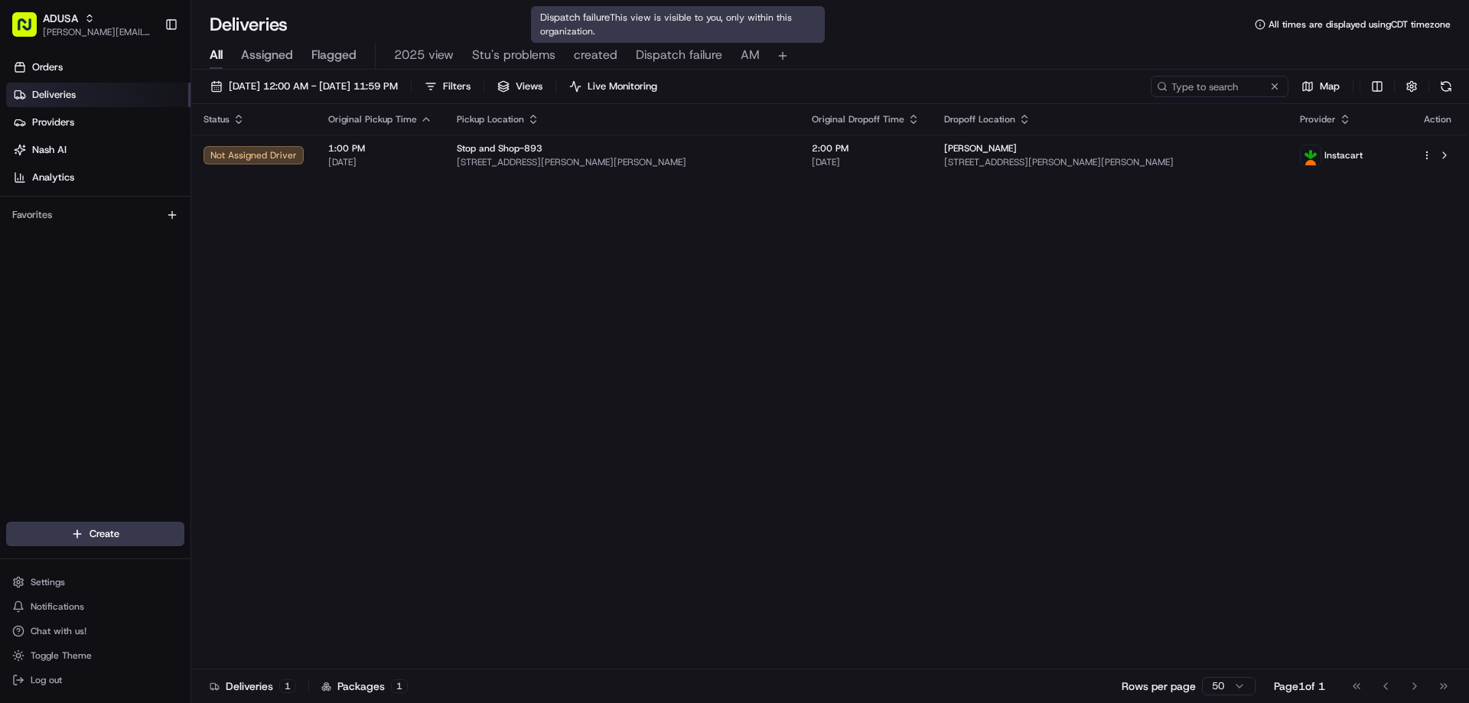
click at [661, 60] on span "Dispatch failure" at bounding box center [679, 55] width 86 height 18
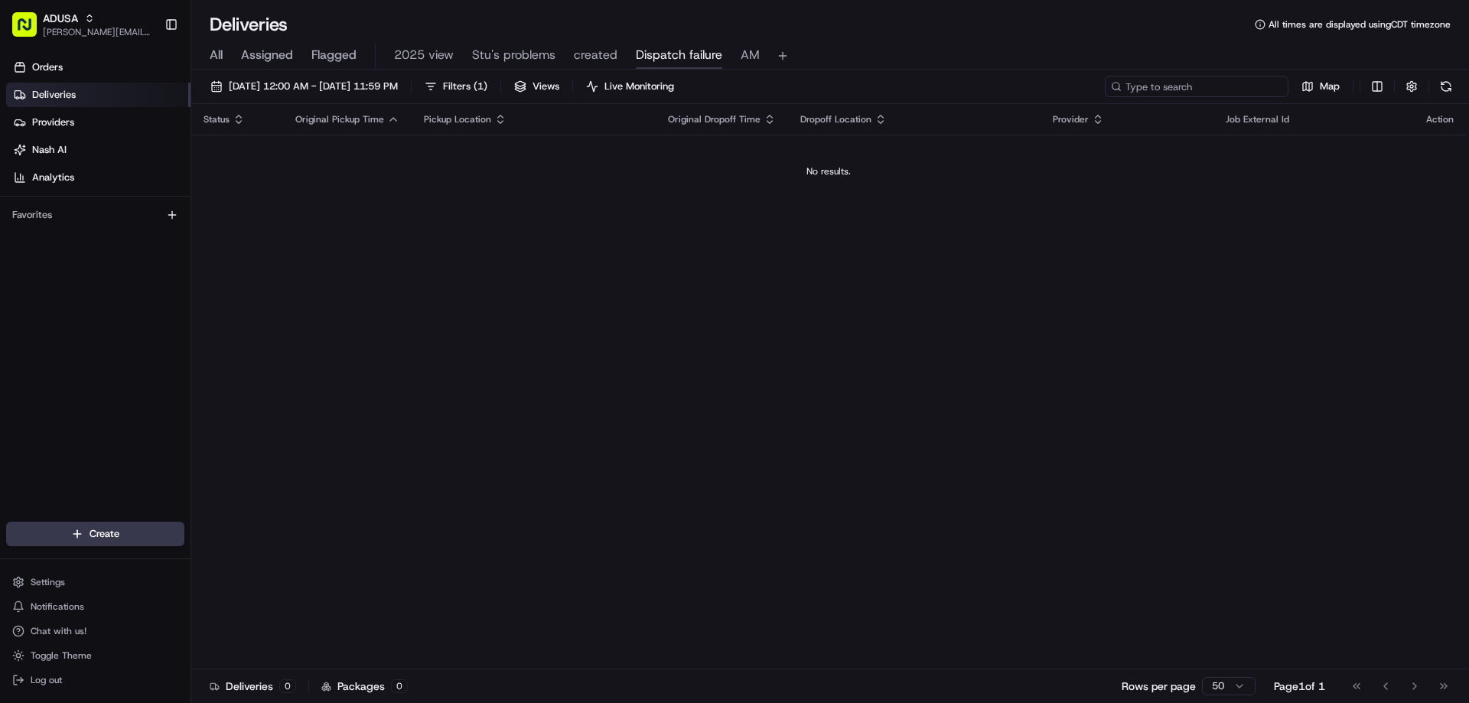
paste input "m684219460"
type input "m684219460"
click at [216, 57] on span "All" at bounding box center [216, 55] width 13 height 18
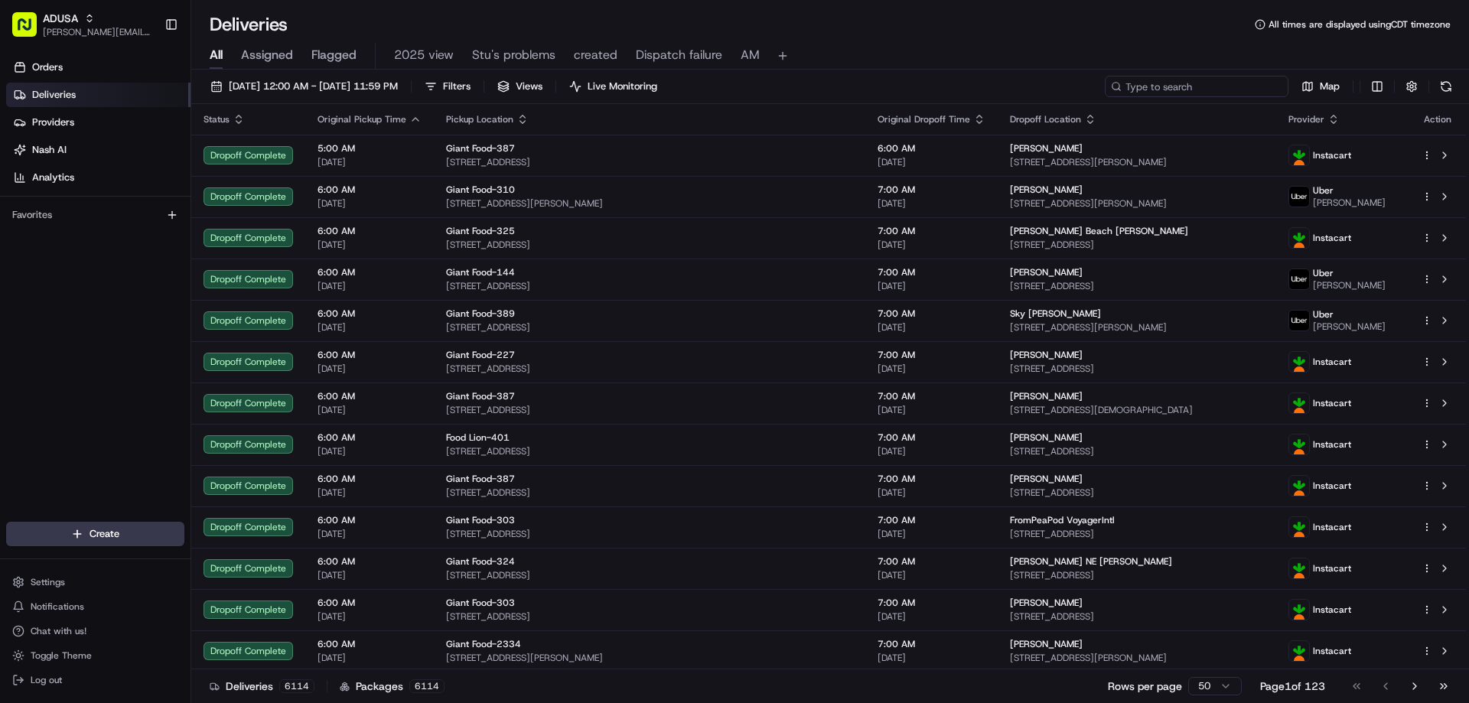
paste input "m684219460"
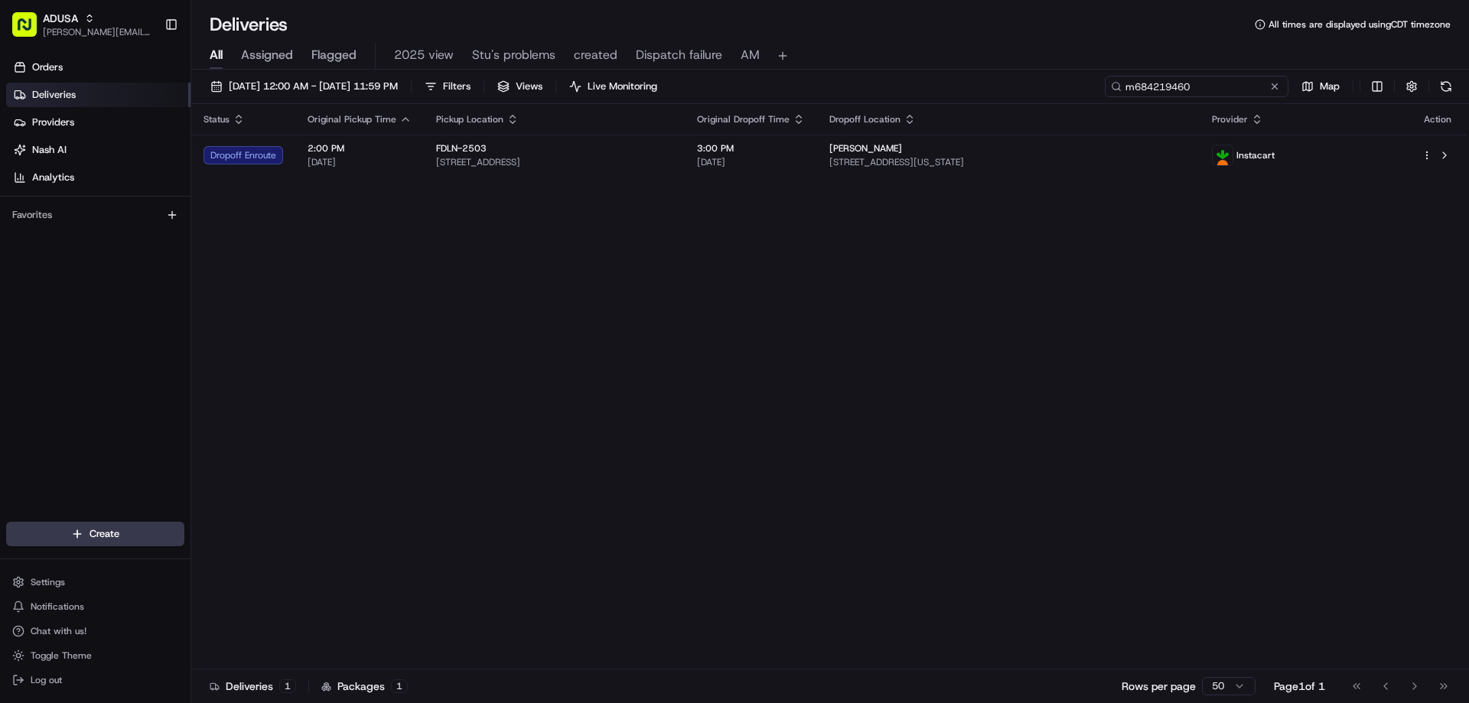
type input "m684219460"
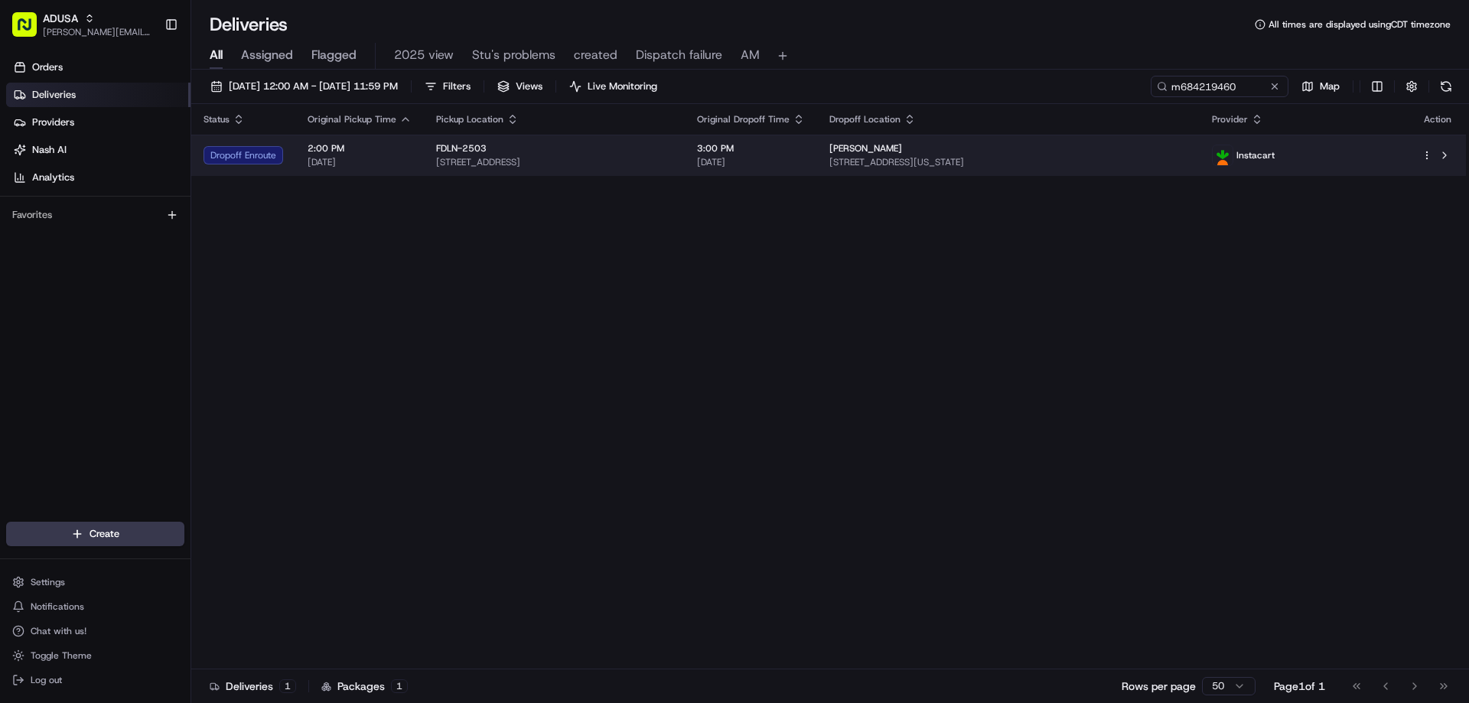
click at [220, 165] on td "Dropoff Enroute" at bounding box center [243, 155] width 104 height 41
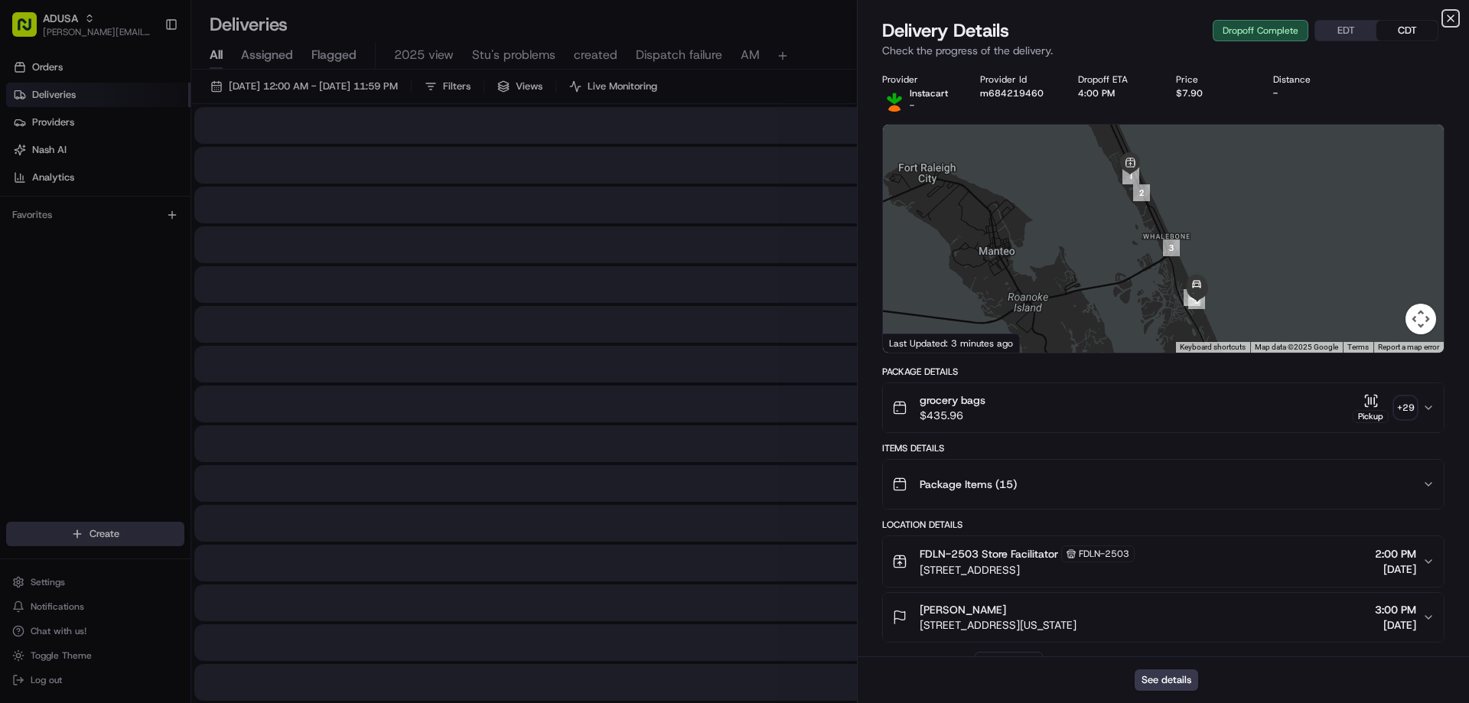
click at [1454, 19] on icon "button" at bounding box center [1450, 18] width 12 height 12
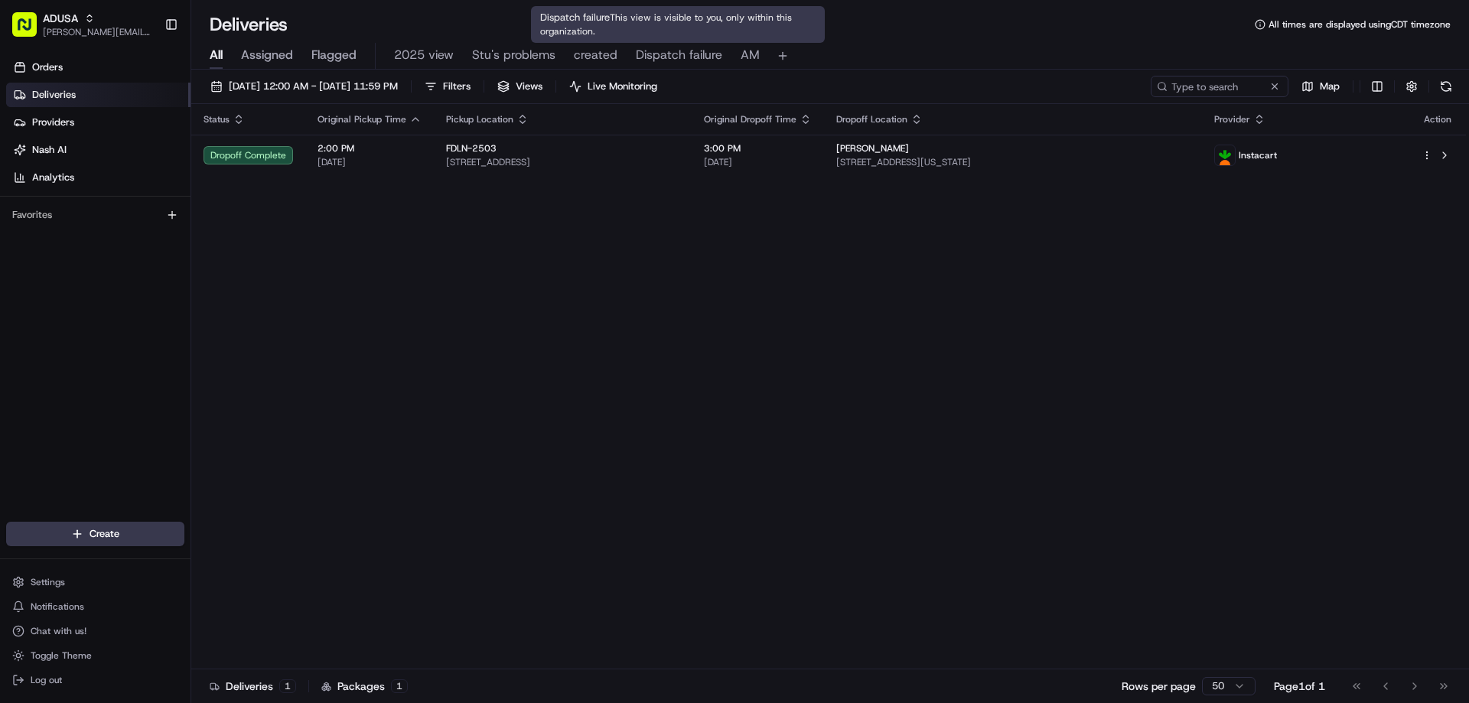
click at [681, 43] on button "Dispatch failure" at bounding box center [679, 56] width 86 height 26
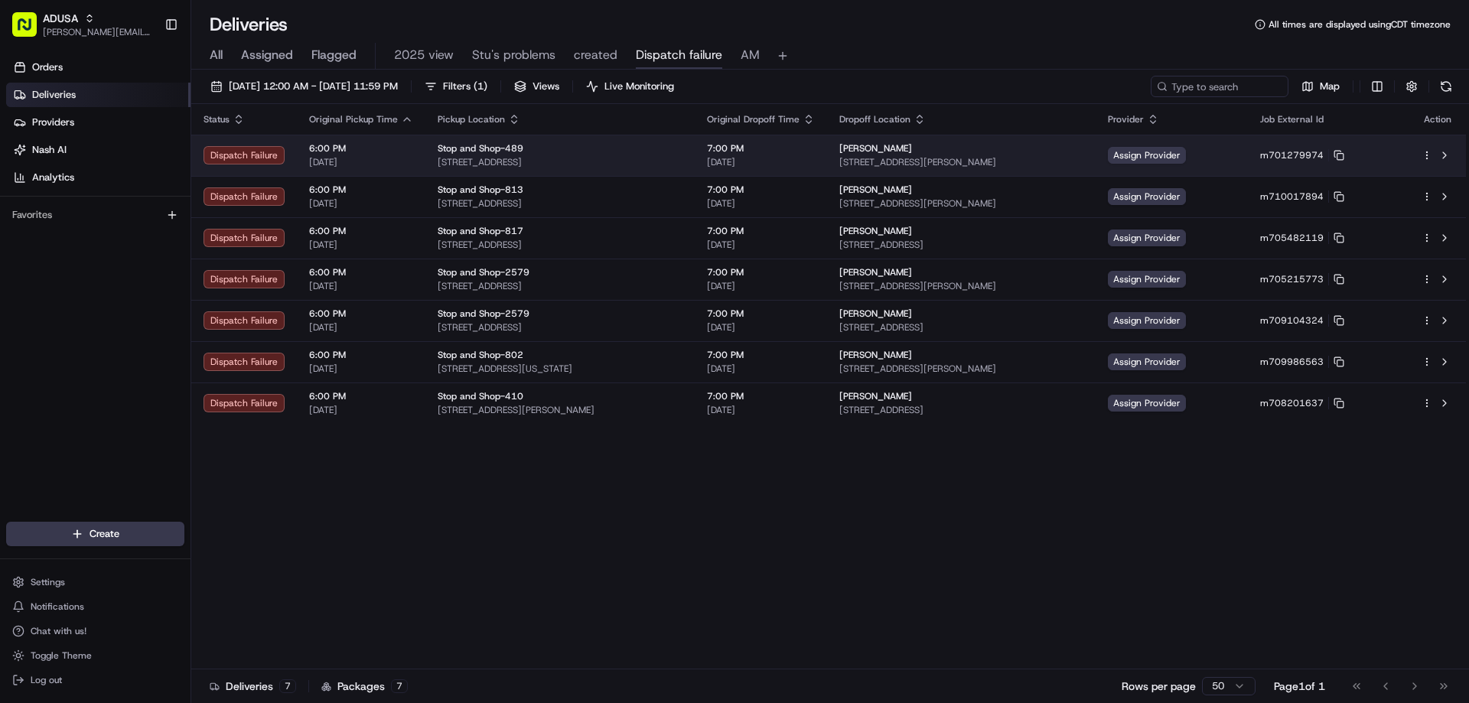
click at [1236, 159] on div "Assign Provider" at bounding box center [1172, 155] width 128 height 17
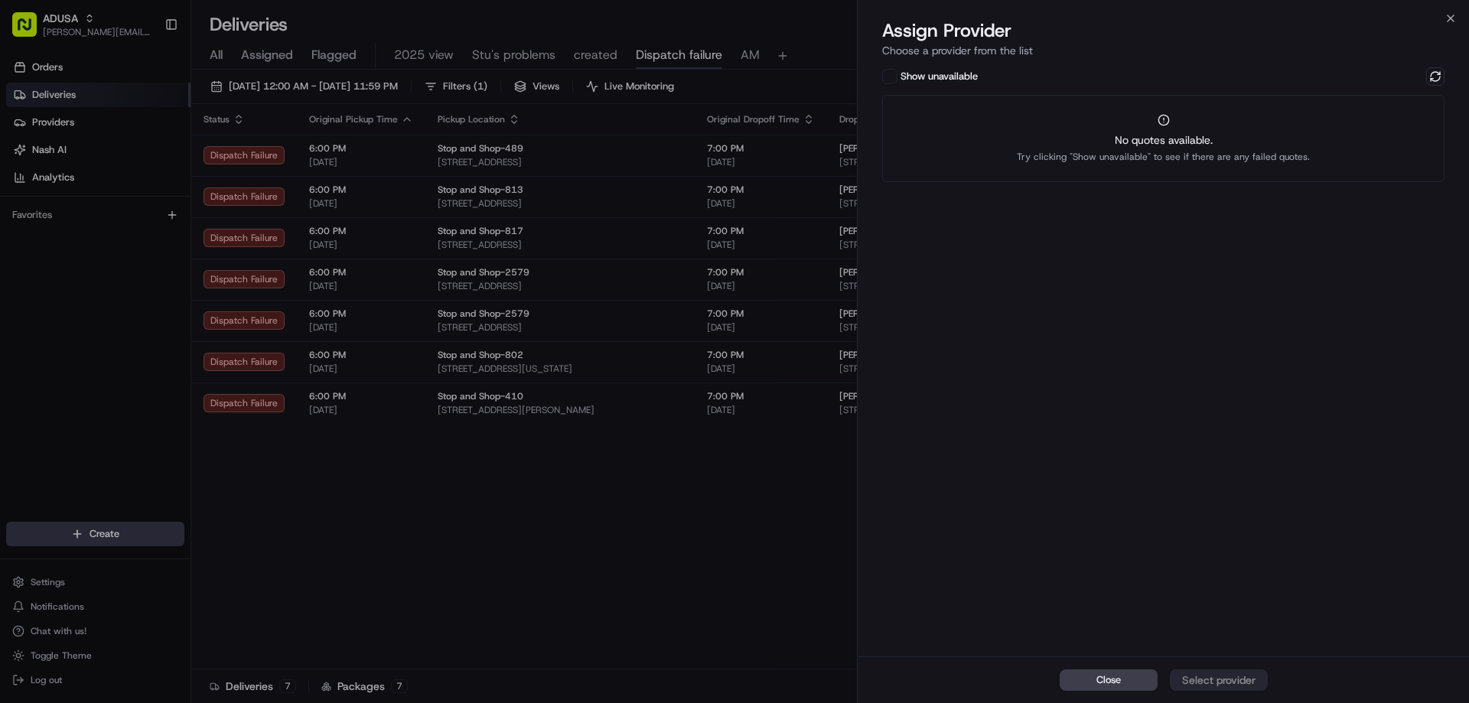
click at [1237, 159] on span "Try clicking "Show unavailable" to see if there are any failed quotes." at bounding box center [1163, 157] width 293 height 12
click at [1435, 74] on button at bounding box center [1435, 76] width 18 height 18
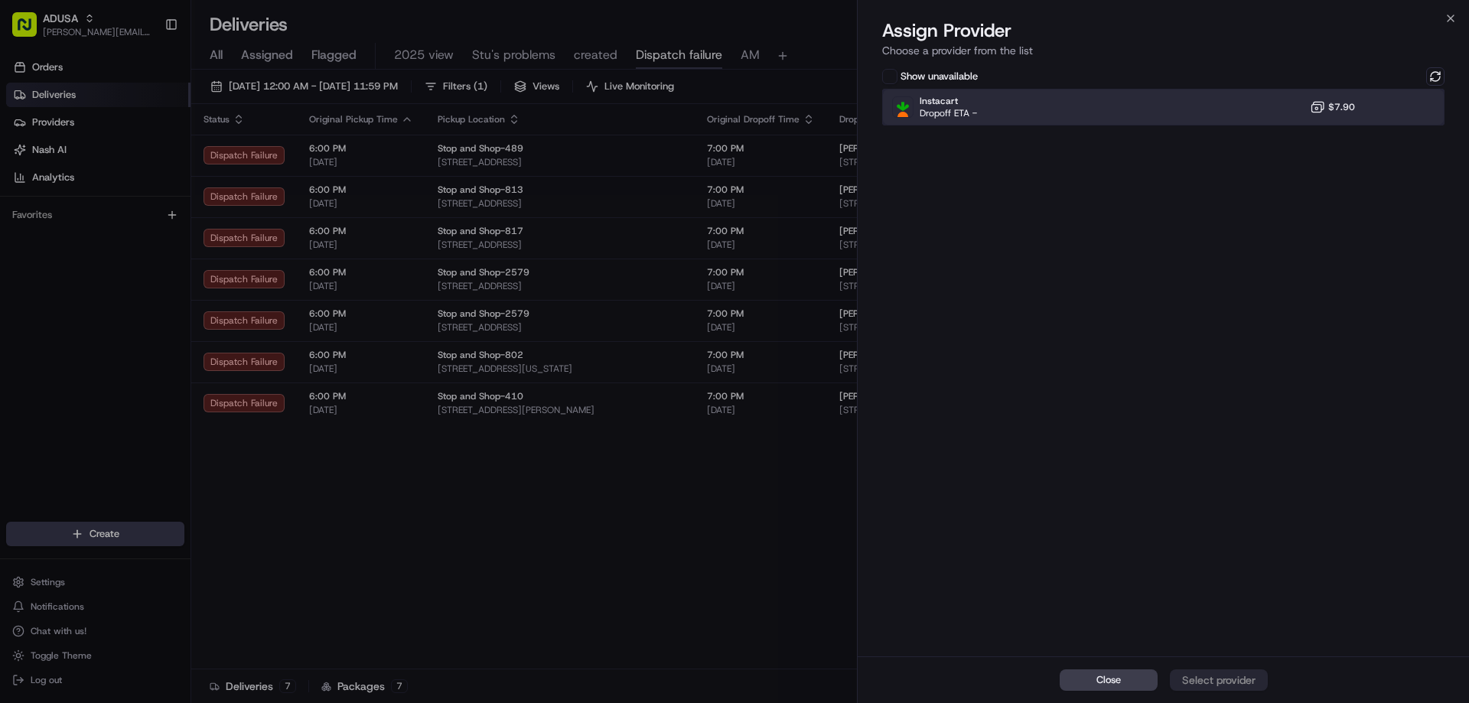
click at [1216, 113] on div "Instacart Dropoff ETA - $7.90" at bounding box center [1163, 107] width 562 height 37
click at [1234, 677] on div "Assign Provider" at bounding box center [1218, 679] width 75 height 15
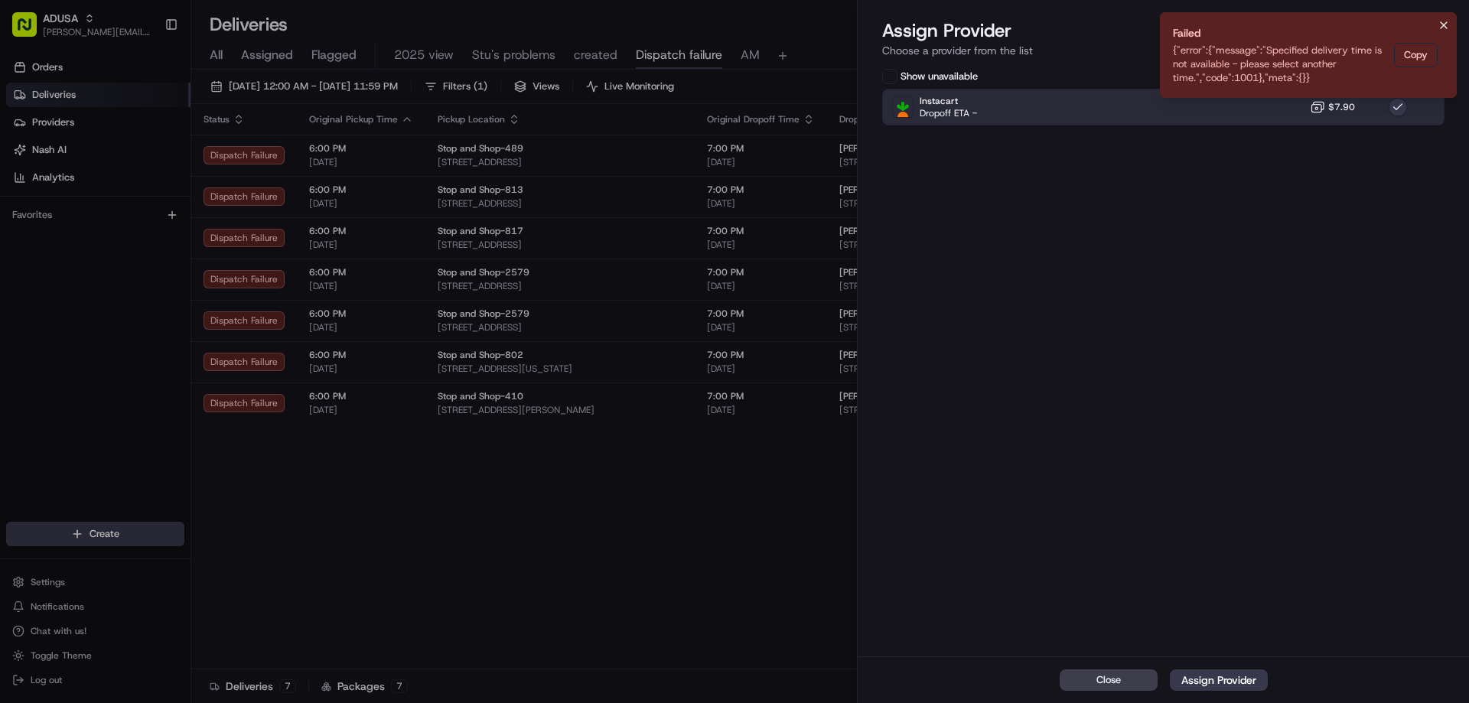
click at [1444, 25] on icon "Notifications (F8)" at bounding box center [1444, 25] width 6 height 6
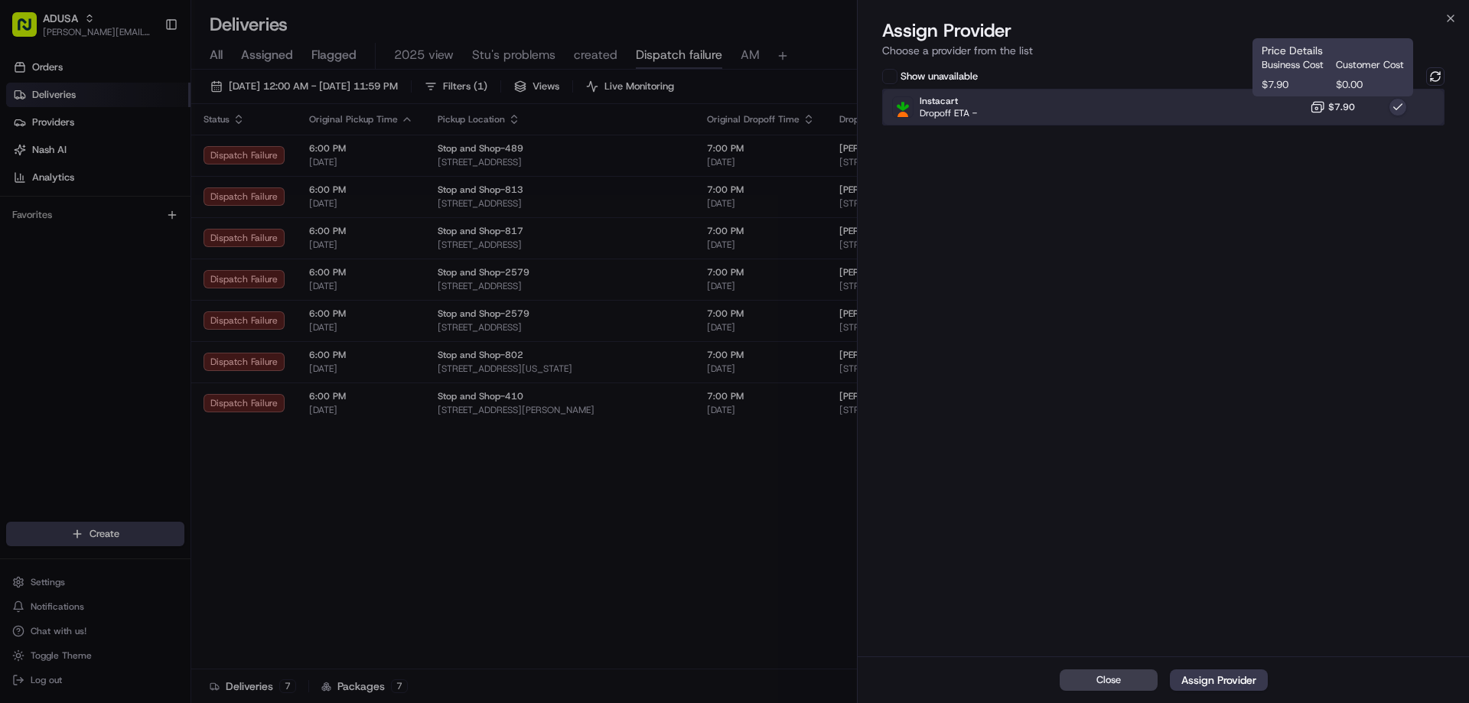
click at [1330, 123] on div "Instacart Dropoff ETA - $7.90" at bounding box center [1163, 107] width 562 height 37
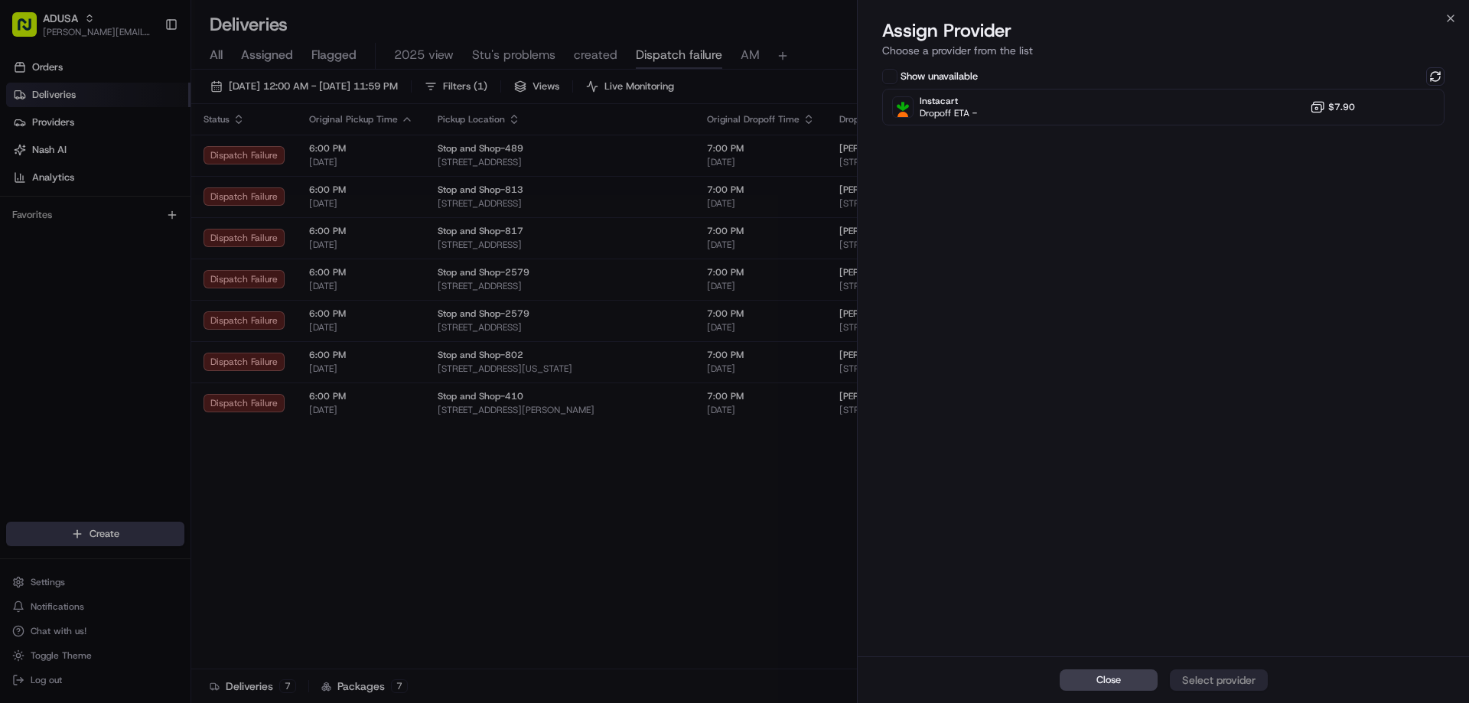
click at [1453, 75] on div "Show unavailable Instacart Dropoff ETA - $7.90" at bounding box center [1163, 360] width 611 height 592
click at [1437, 77] on button at bounding box center [1435, 76] width 18 height 18
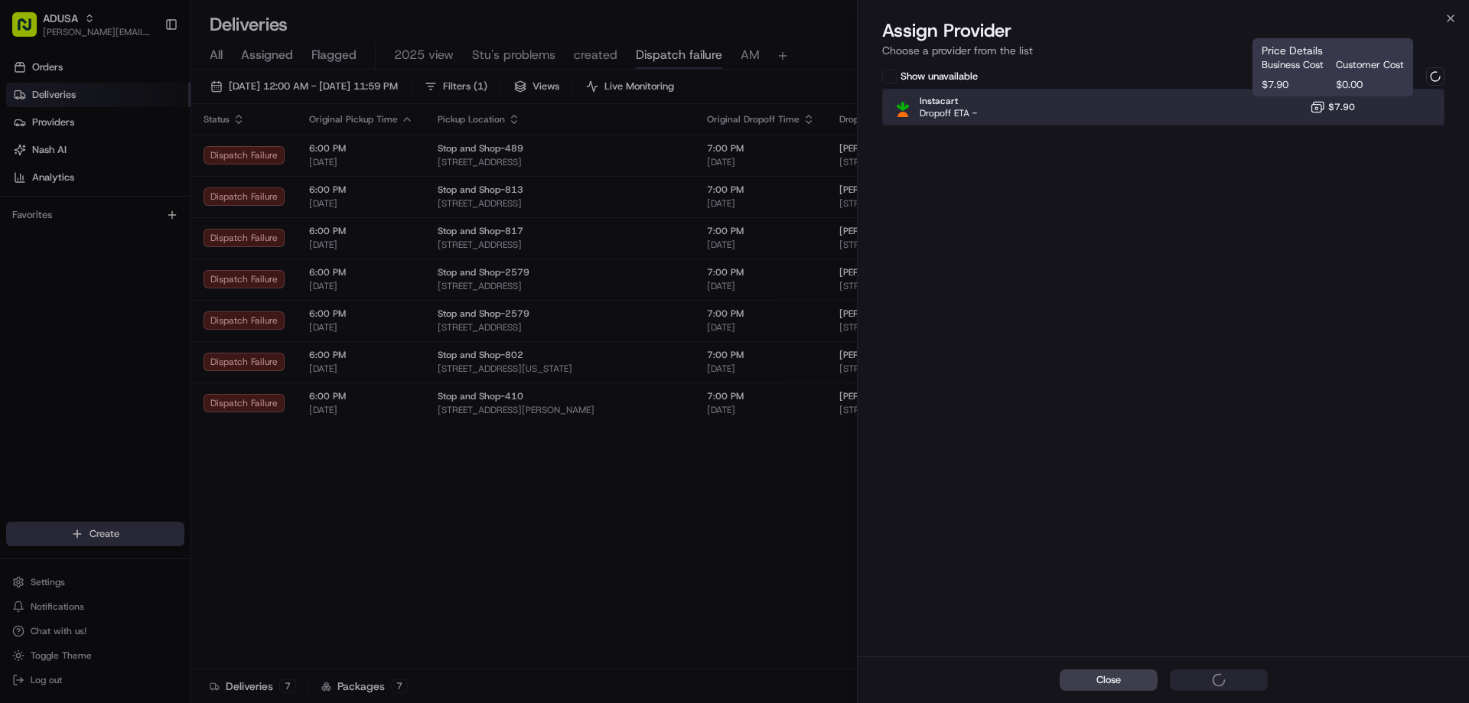
click at [1286, 109] on div "Instacart Dropoff ETA - $7.90" at bounding box center [1163, 107] width 562 height 37
click at [1312, 124] on div "Instacart Dropoff ETA - $7.90" at bounding box center [1163, 107] width 562 height 37
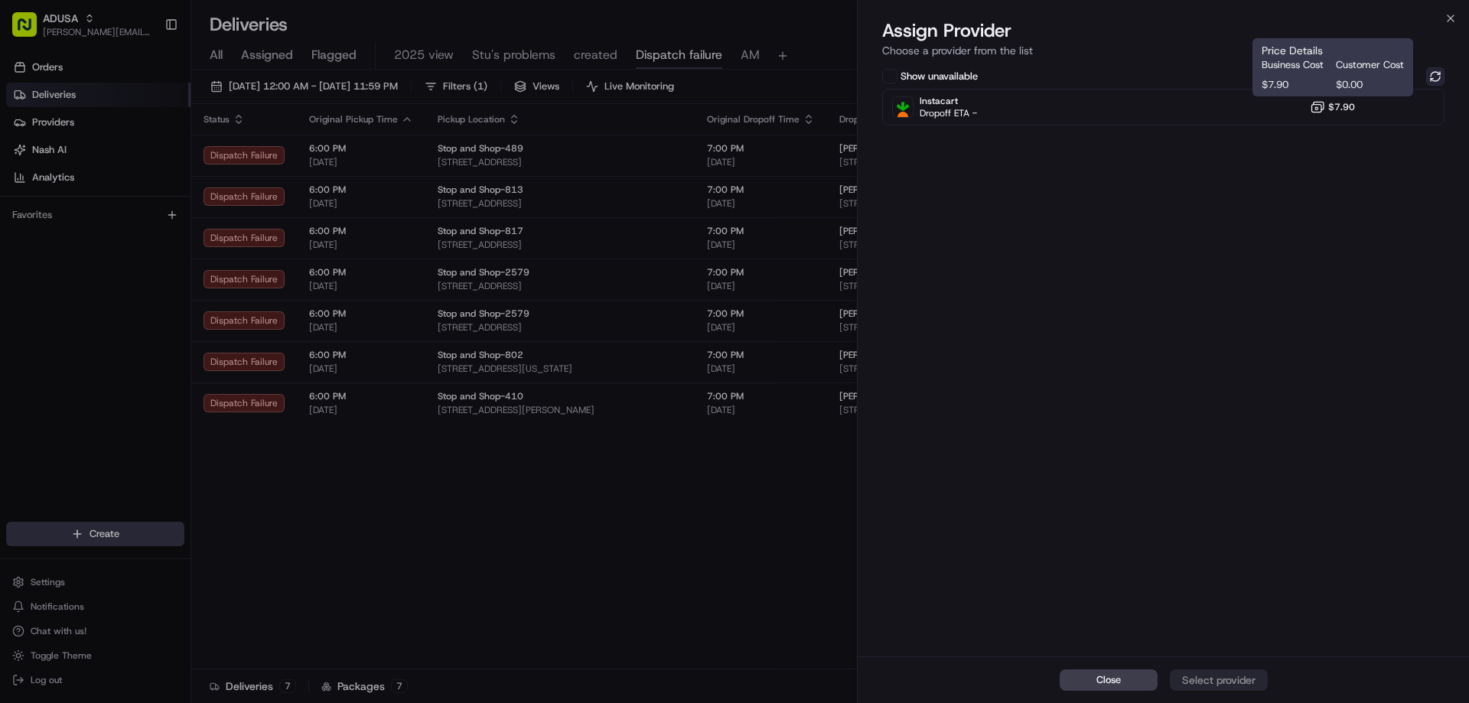
click at [1431, 77] on button at bounding box center [1435, 76] width 18 height 18
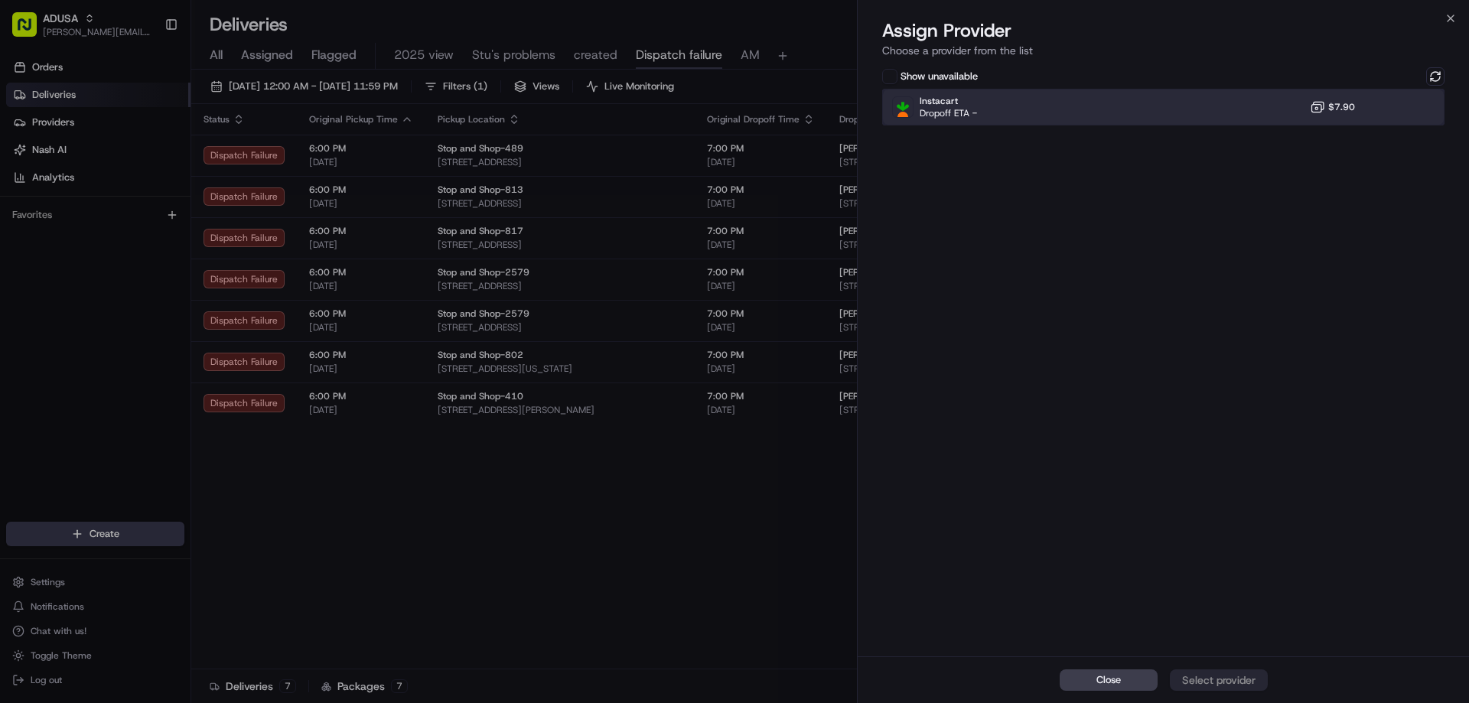
click at [1284, 106] on div "Instacart Dropoff ETA - $7.90" at bounding box center [1163, 107] width 562 height 37
click at [1240, 678] on div "Assign Provider" at bounding box center [1218, 679] width 75 height 15
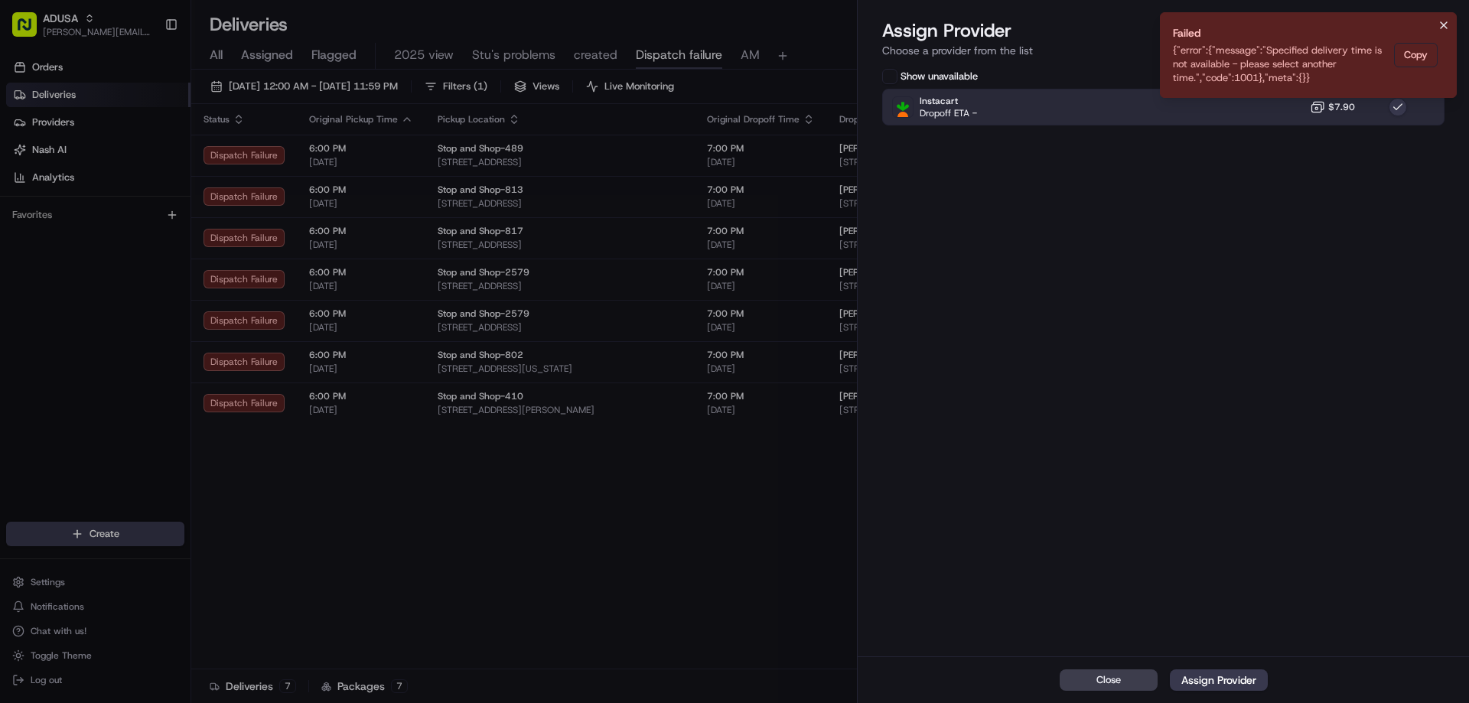
click at [1444, 24] on icon "Notifications (F8)" at bounding box center [1444, 25] width 12 height 12
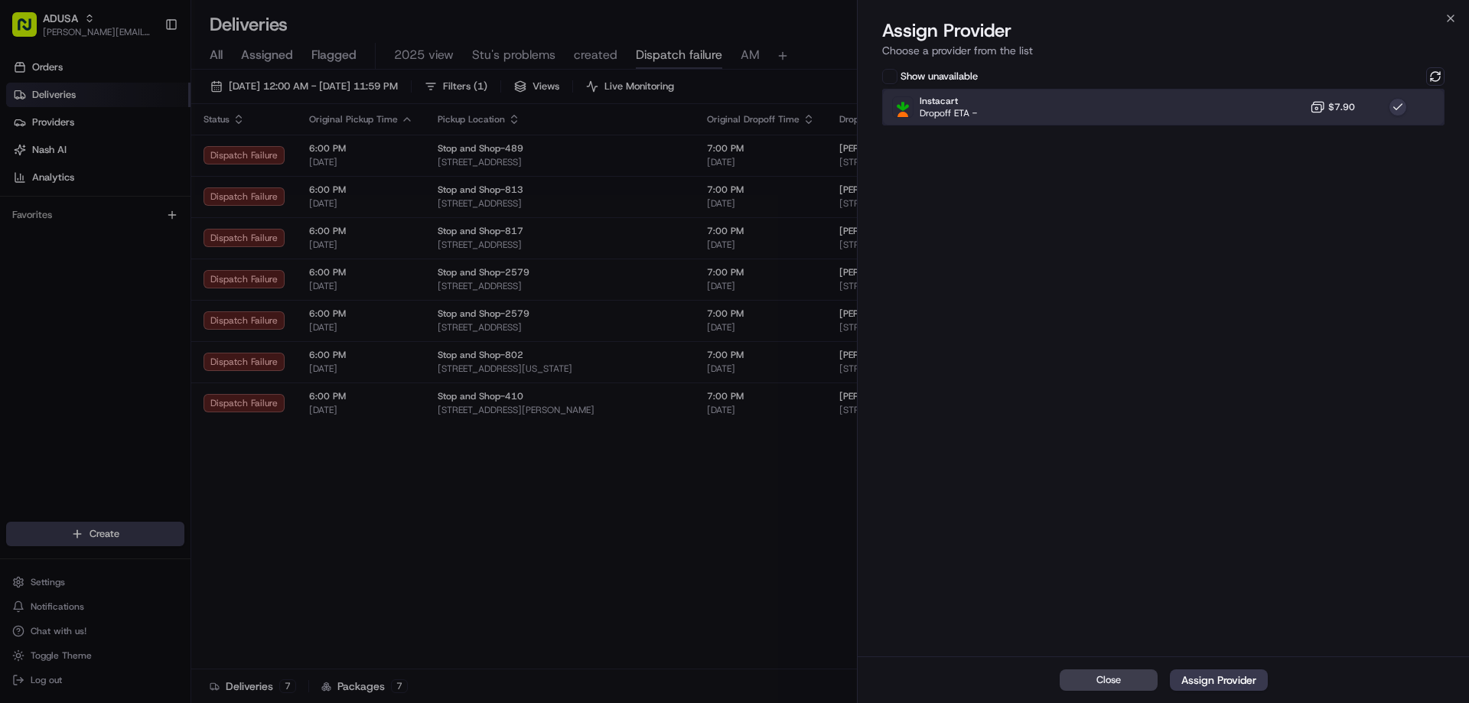
click at [1381, 109] on div "Instacart Dropoff ETA - $7.90" at bounding box center [1163, 107] width 562 height 37
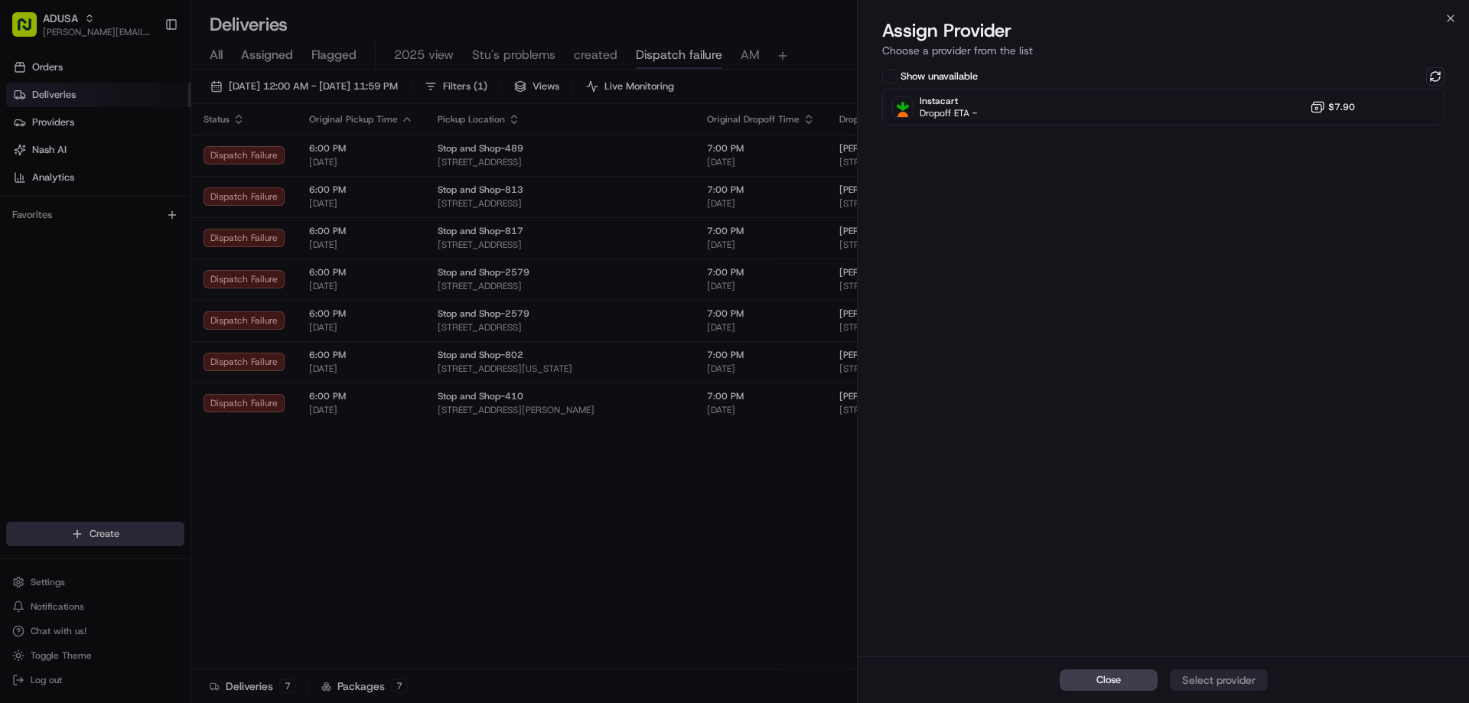
click at [1447, 7] on div "Close Assign Provider Choose a provider from the list Show unavailable Instacar…" at bounding box center [1163, 351] width 612 height 703
click at [1448, 17] on icon "button" at bounding box center [1450, 18] width 12 height 12
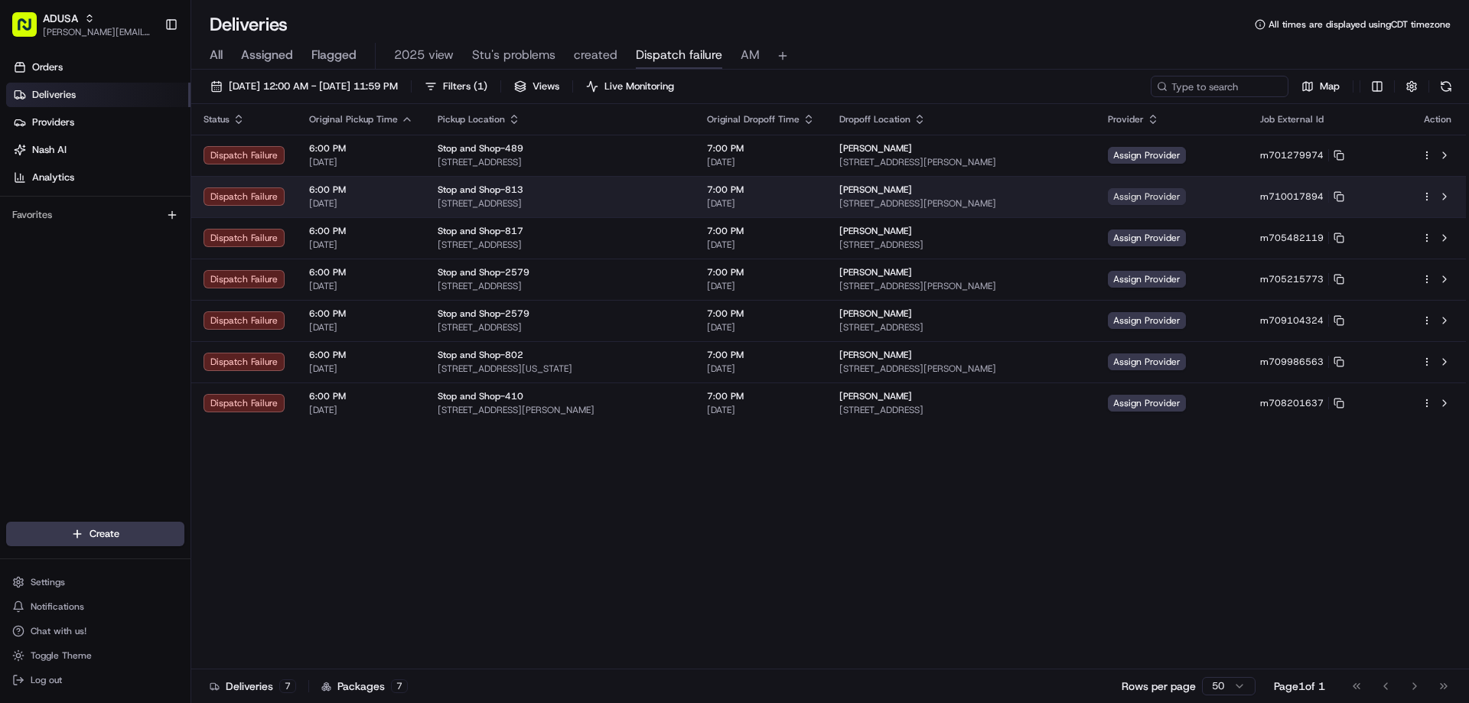
click at [1186, 198] on span "Assign Provider" at bounding box center [1147, 196] width 78 height 17
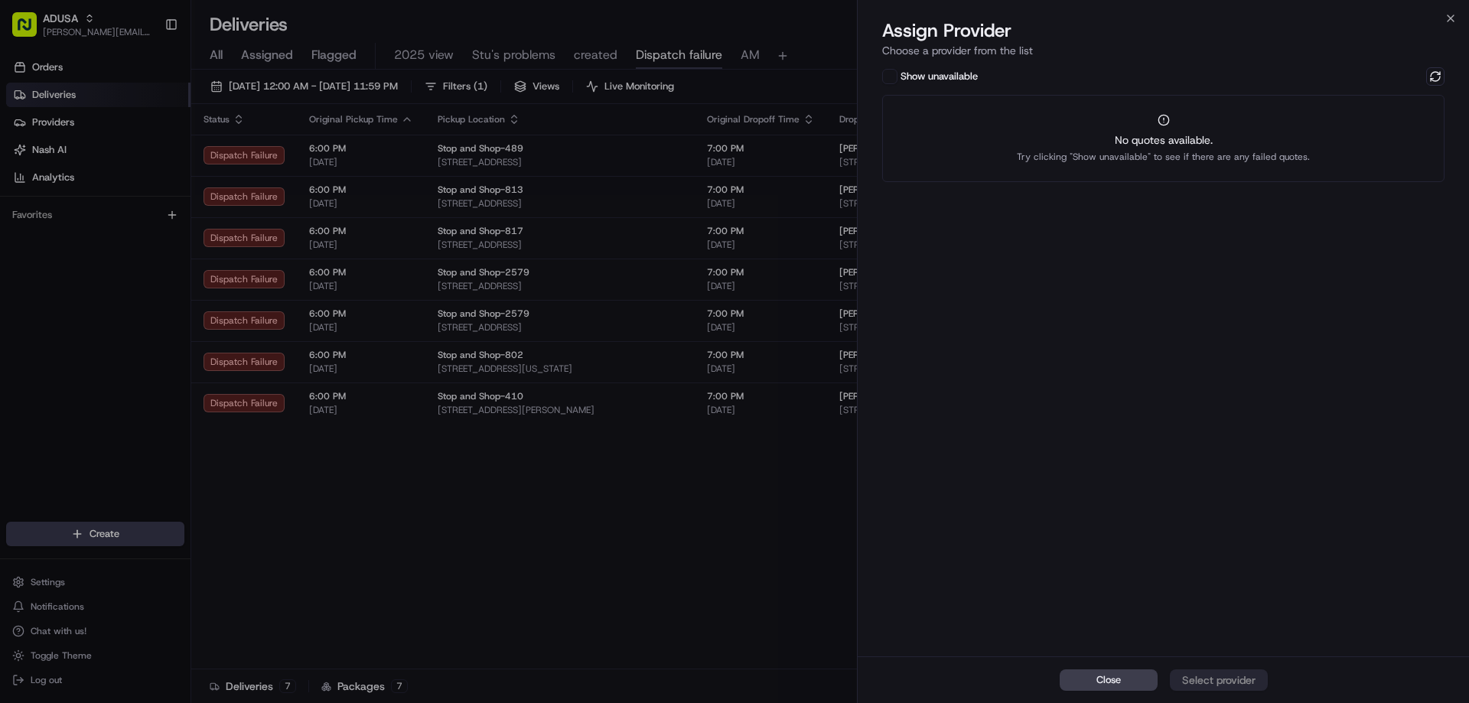
click at [1425, 77] on div "Show unavailable" at bounding box center [1163, 76] width 562 height 18
click at [1431, 77] on button at bounding box center [1435, 76] width 18 height 18
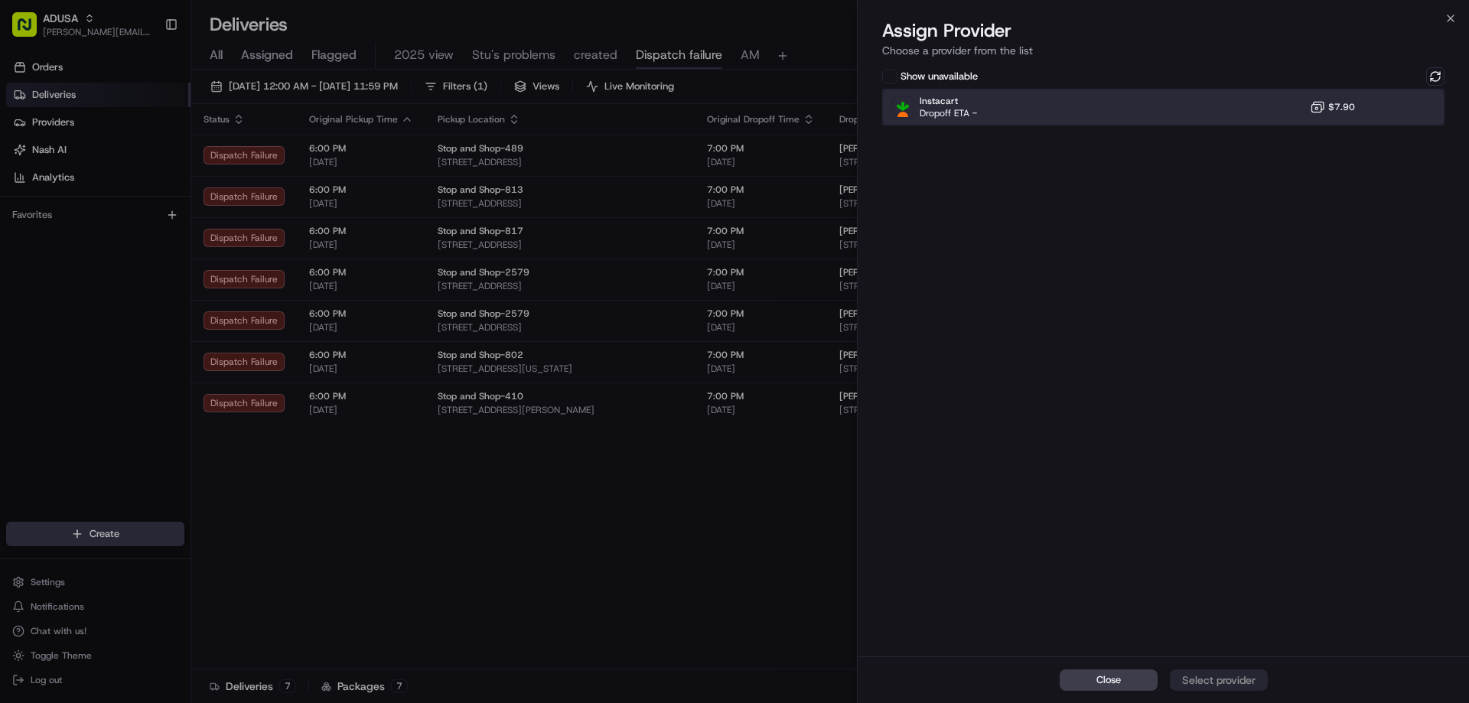
click at [1284, 108] on div "Instacart Dropoff ETA - $7.90" at bounding box center [1163, 107] width 562 height 37
click at [1233, 684] on div "Assign Provider" at bounding box center [1218, 679] width 75 height 15
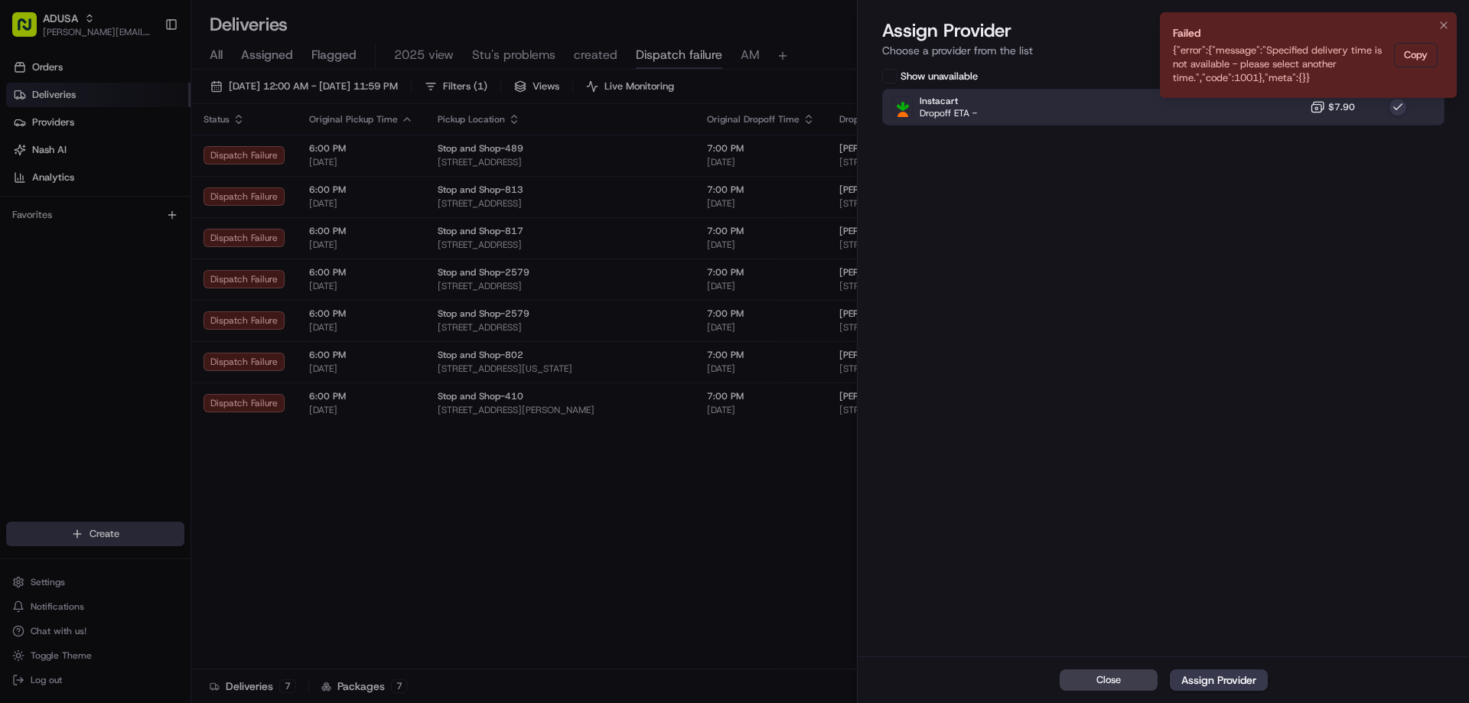
click at [1447, 25] on icon "Notifications (F8)" at bounding box center [1444, 25] width 12 height 12
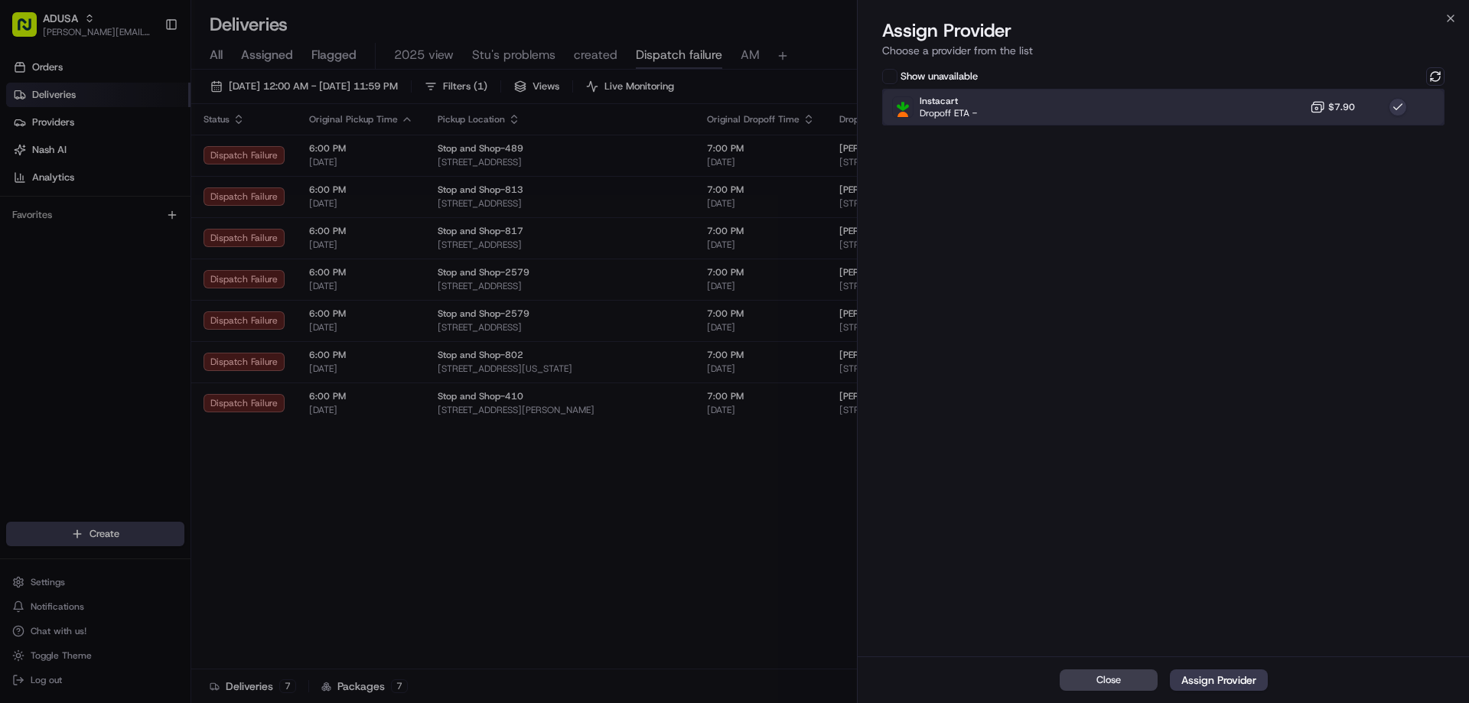
click at [1310, 100] on div "Instacart Dropoff ETA - $7.90" at bounding box center [1163, 107] width 562 height 37
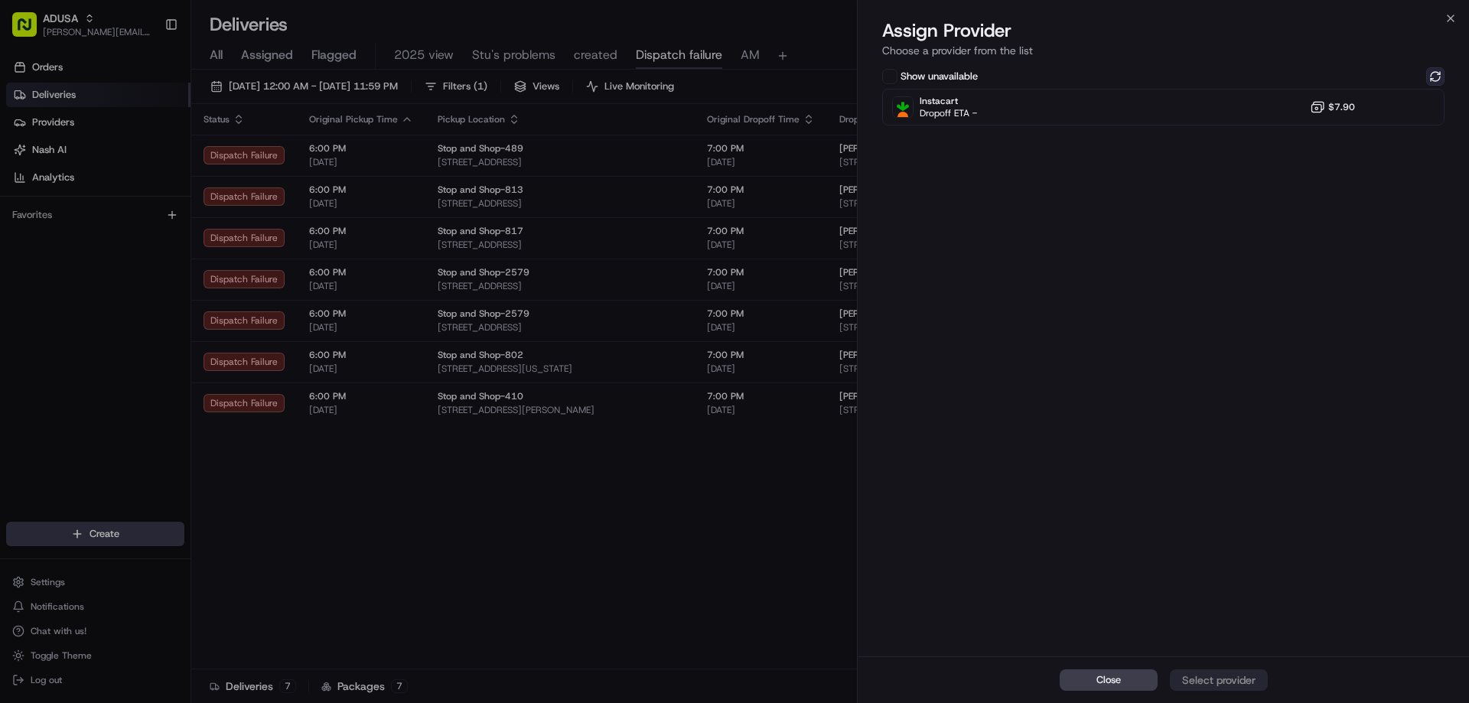
click at [1436, 76] on button at bounding box center [1435, 76] width 18 height 18
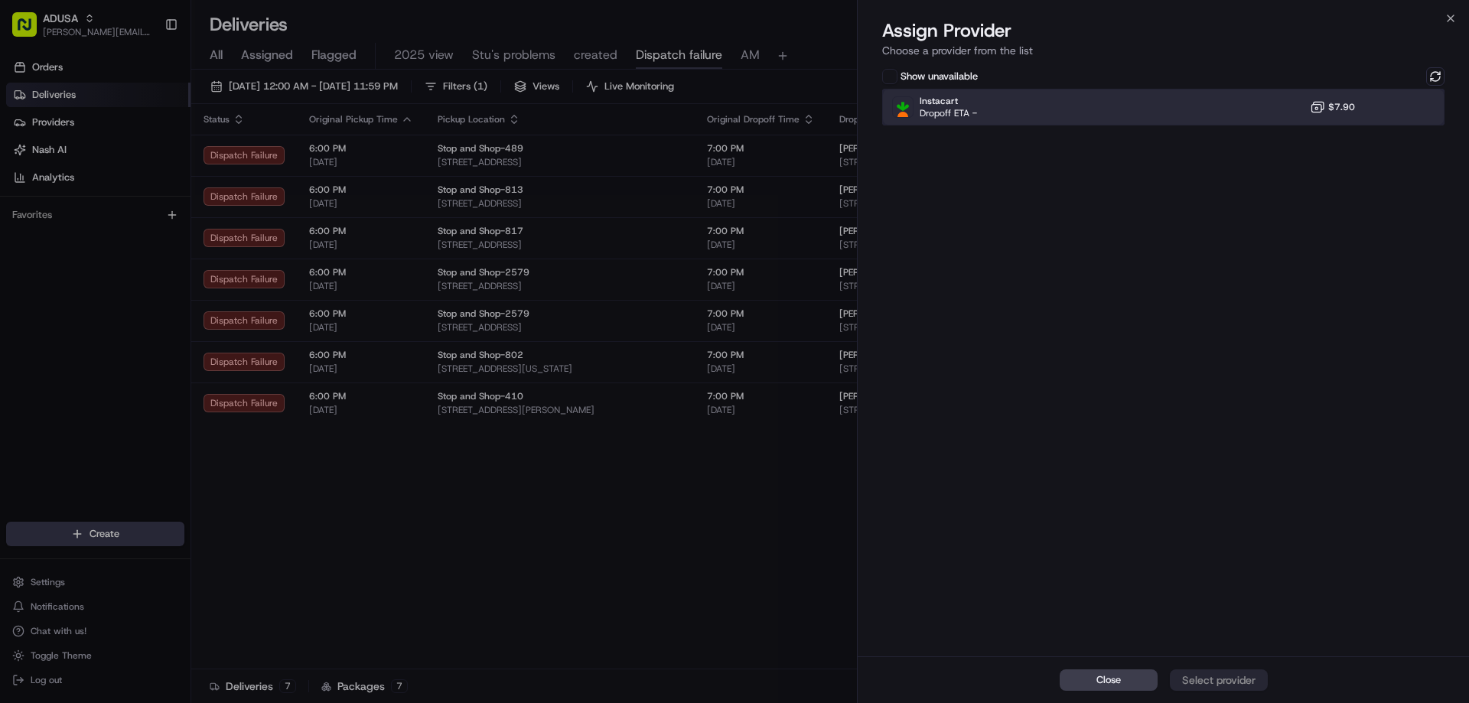
click at [1261, 105] on div "Instacart Dropoff ETA - $7.90" at bounding box center [1163, 107] width 562 height 37
click at [1192, 677] on div "Assign Provider" at bounding box center [1218, 679] width 75 height 15
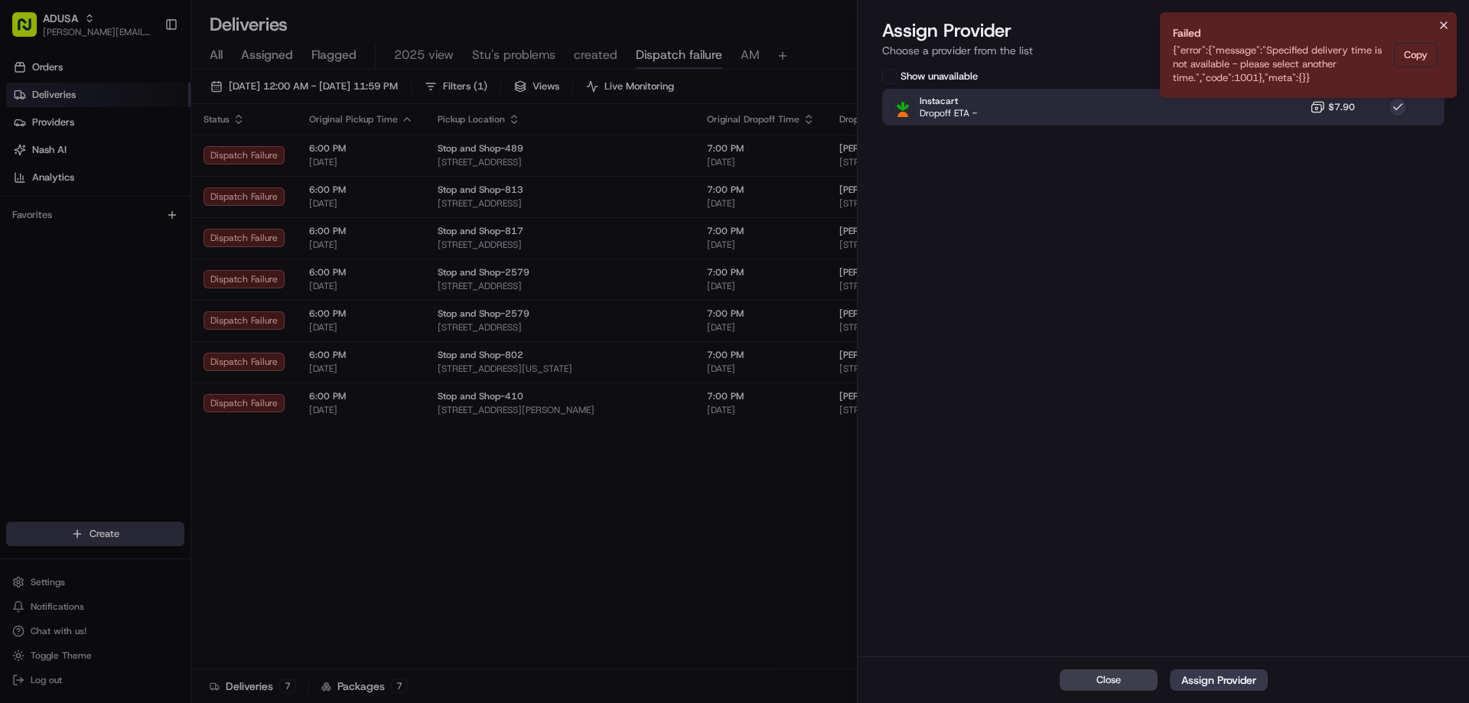
click at [1443, 23] on icon "Notifications (F8)" at bounding box center [1444, 25] width 12 height 12
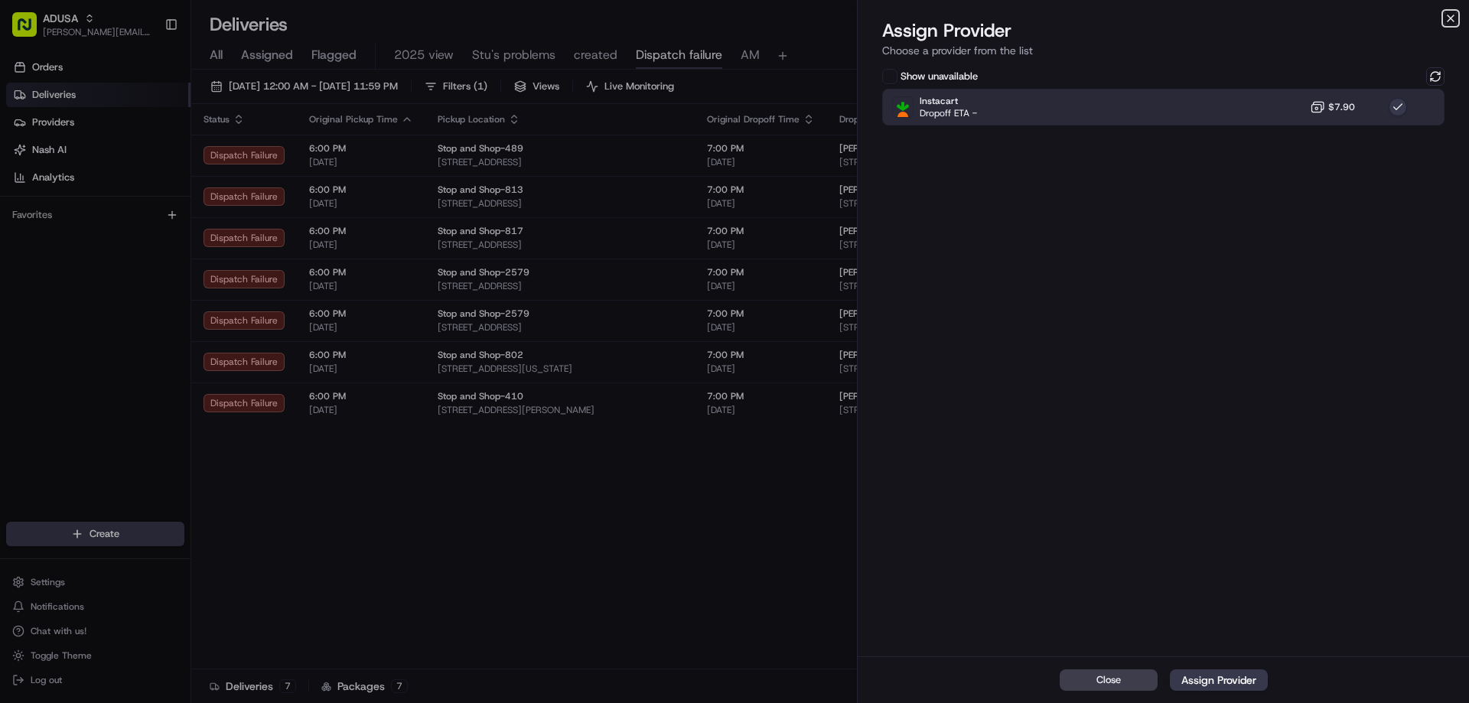
click at [1448, 18] on icon "button" at bounding box center [1450, 18] width 12 height 12
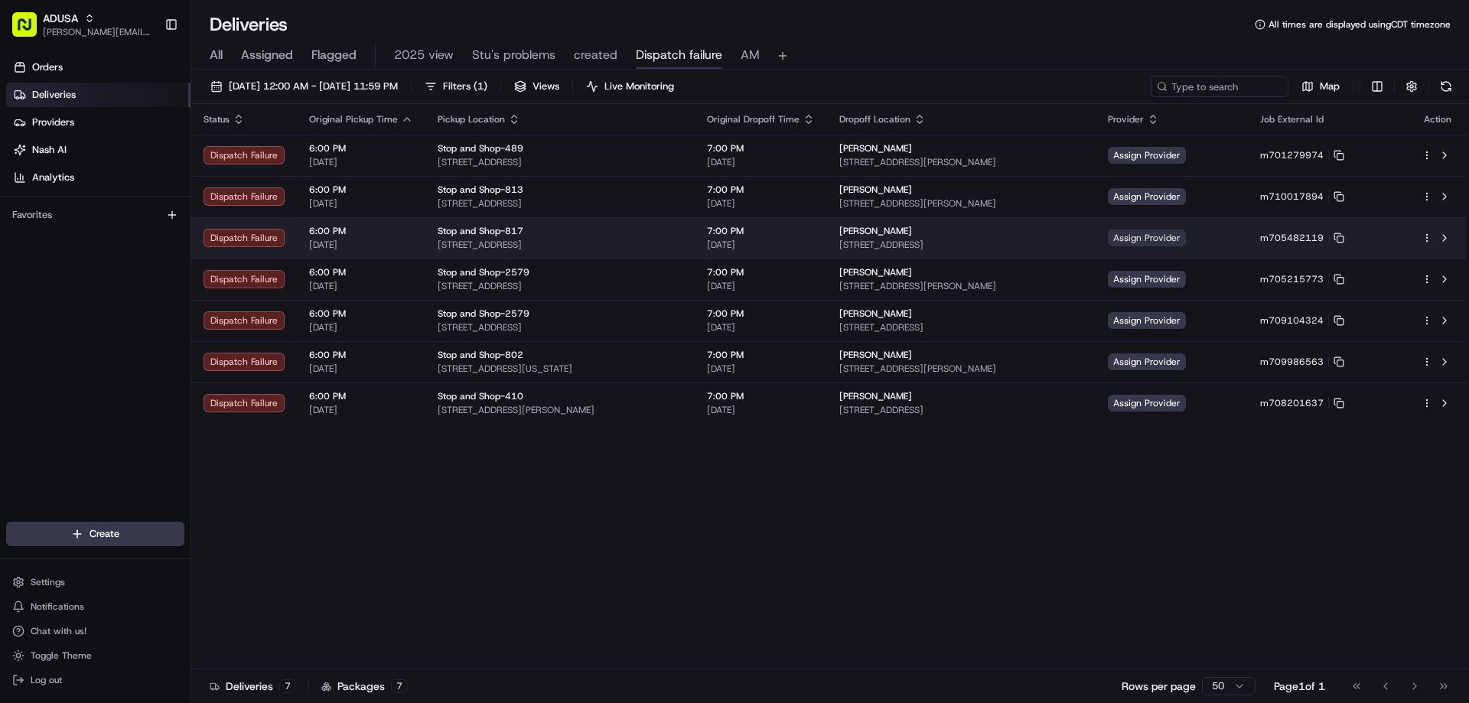
click at [1186, 239] on span "Assign Provider" at bounding box center [1147, 238] width 78 height 17
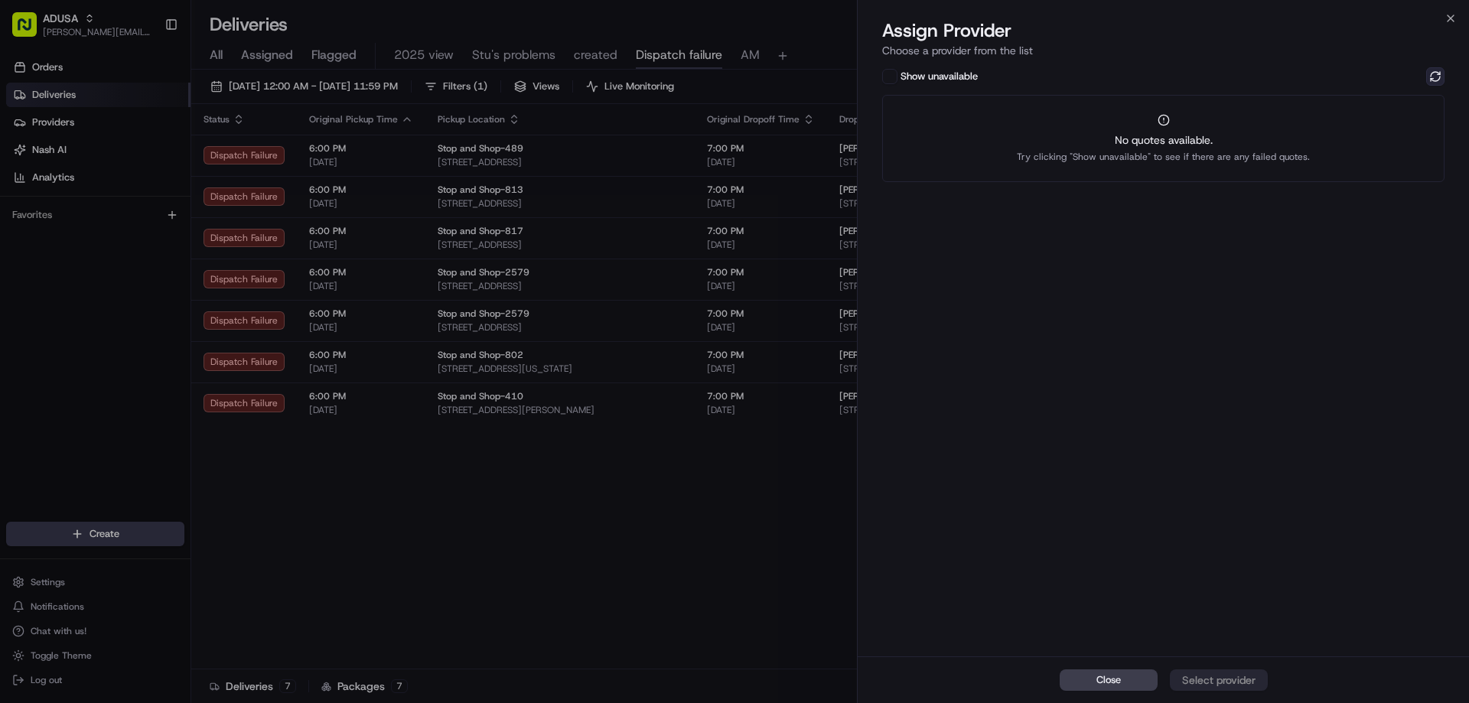
click at [1431, 74] on button at bounding box center [1435, 76] width 18 height 18
click at [1312, 142] on div "Show unavailable Instacart Dropoff ETA - $7.90" at bounding box center [1163, 360] width 611 height 592
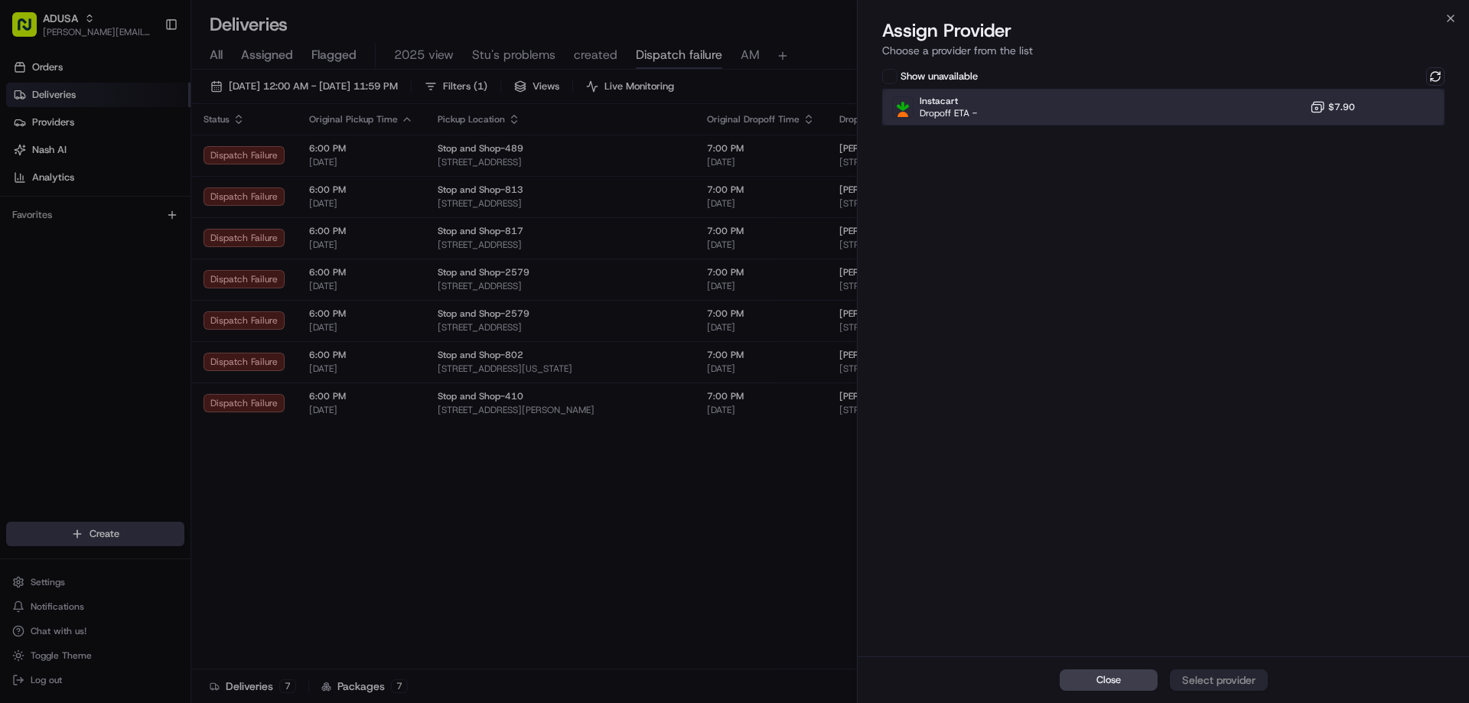
click at [1103, 120] on div "Instacart Dropoff ETA - $7.90" at bounding box center [1163, 107] width 562 height 37
click at [1220, 682] on div "Assign Provider" at bounding box center [1218, 679] width 75 height 15
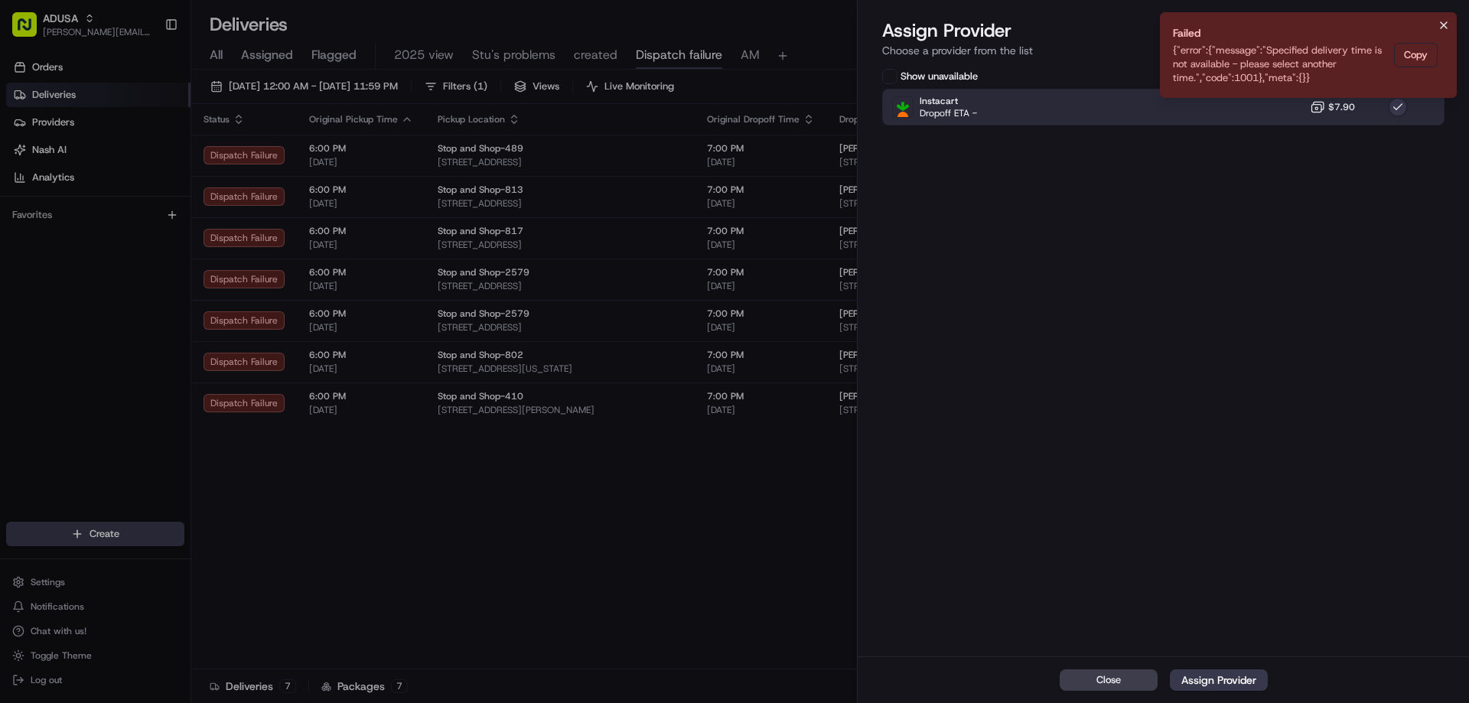
click at [1442, 25] on icon "Notifications (F8)" at bounding box center [1444, 25] width 12 height 12
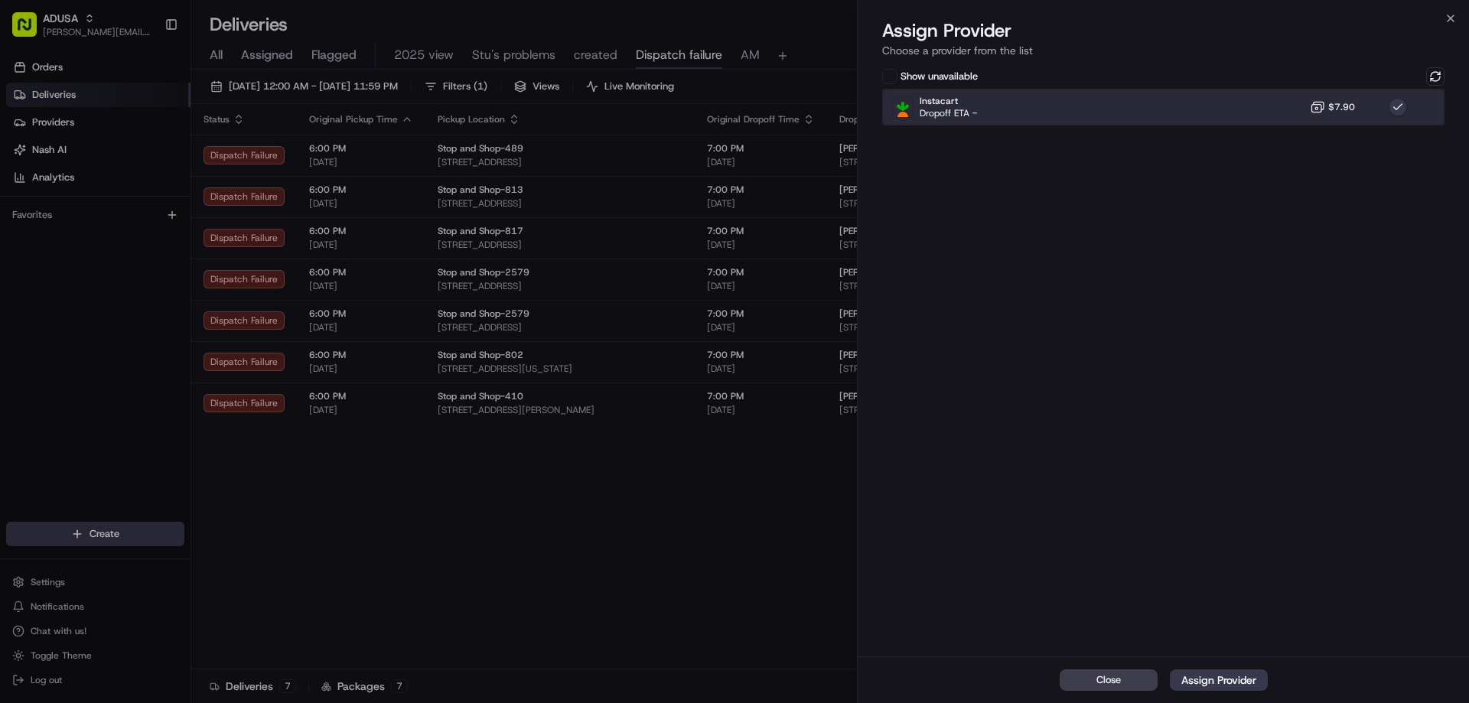
click at [1280, 103] on div "Instacart Dropoff ETA - $7.90" at bounding box center [1163, 107] width 562 height 37
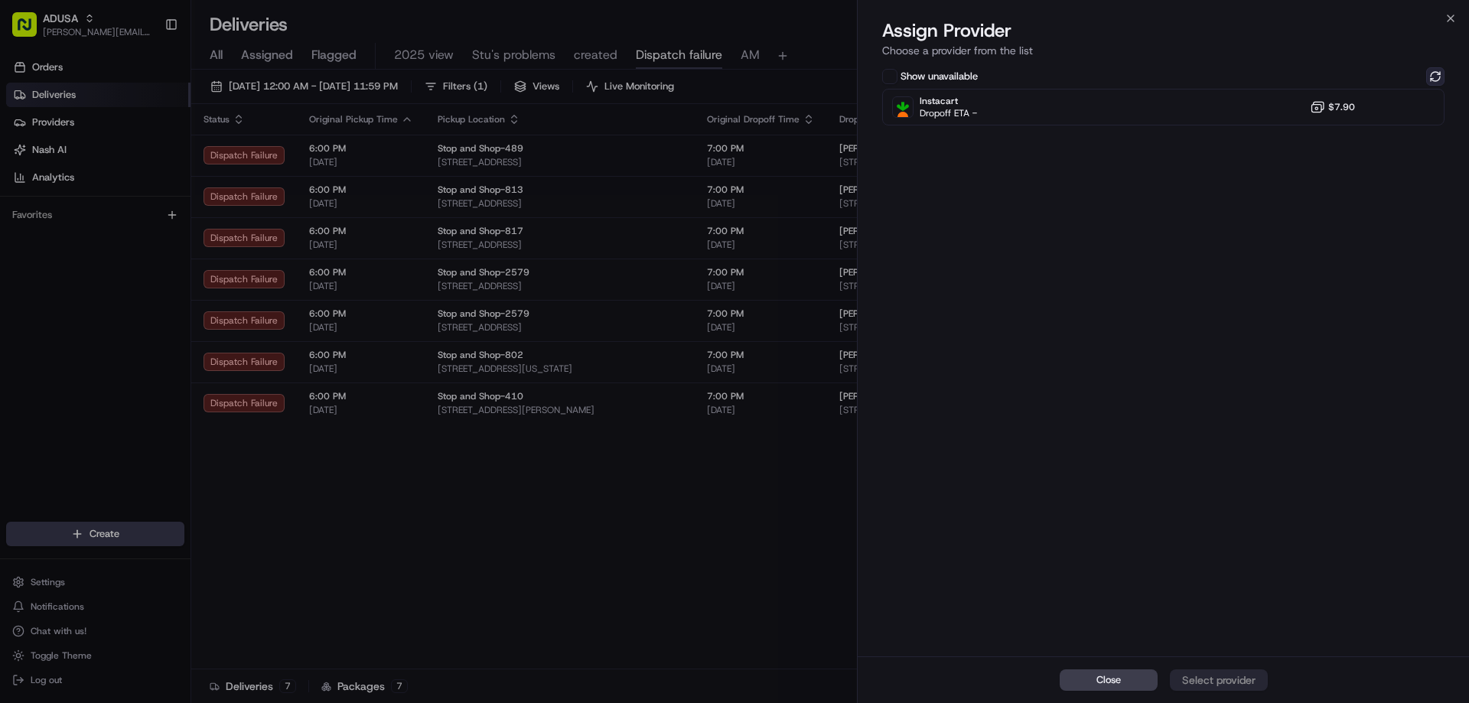
click at [1429, 75] on button at bounding box center [1435, 76] width 18 height 18
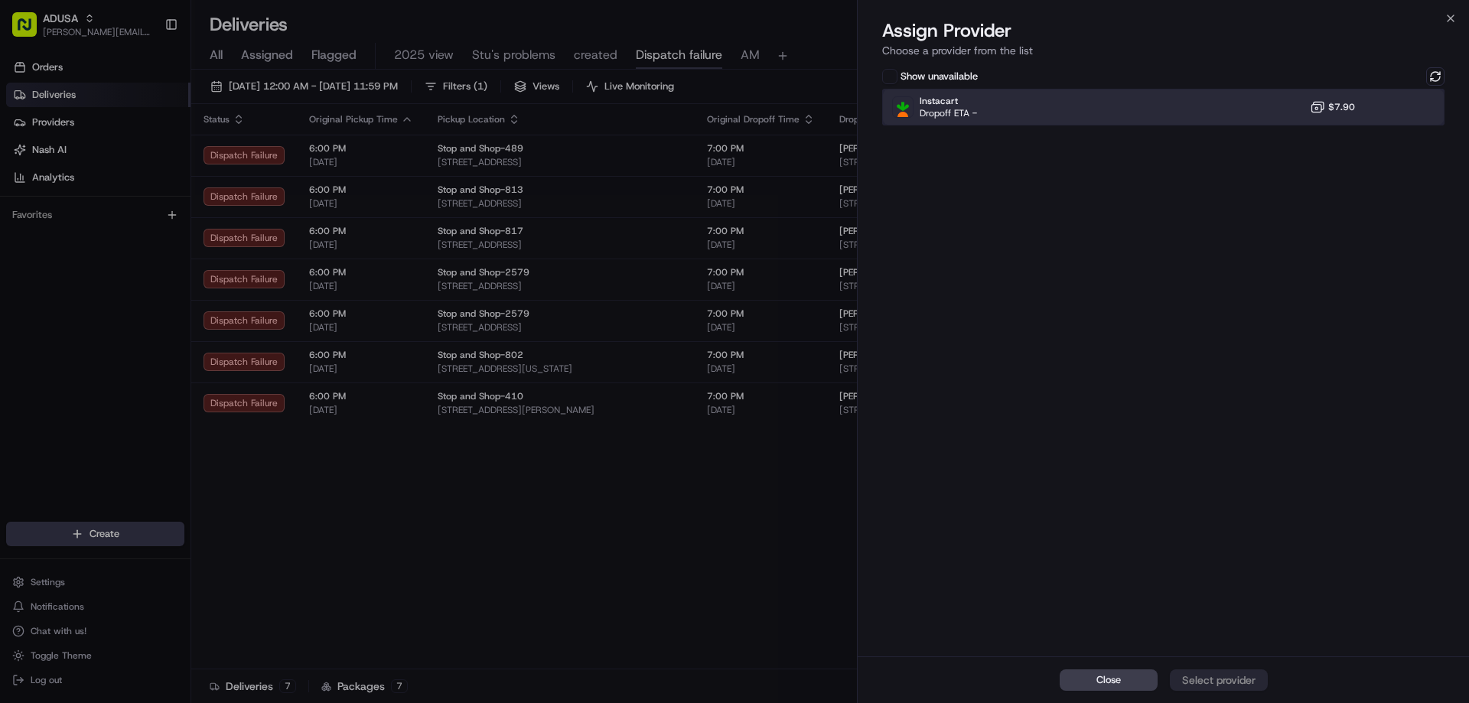
click at [1231, 112] on div "Instacart Dropoff ETA - $7.90" at bounding box center [1163, 107] width 562 height 37
click at [1213, 695] on div "Close Assign Provider" at bounding box center [1163, 679] width 611 height 47
click at [1216, 678] on div "Assign Provider" at bounding box center [1218, 679] width 75 height 15
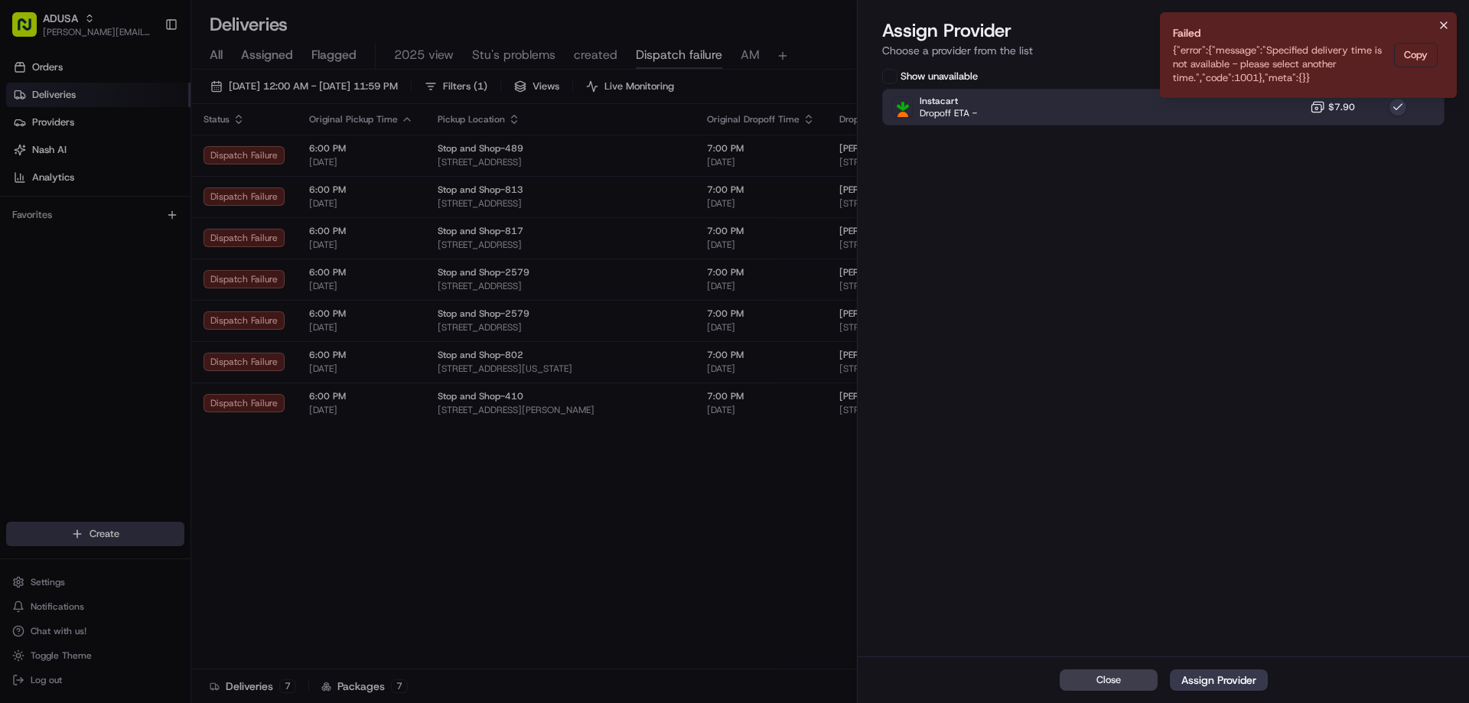
click at [1445, 23] on icon "Notifications (F8)" at bounding box center [1444, 25] width 12 height 12
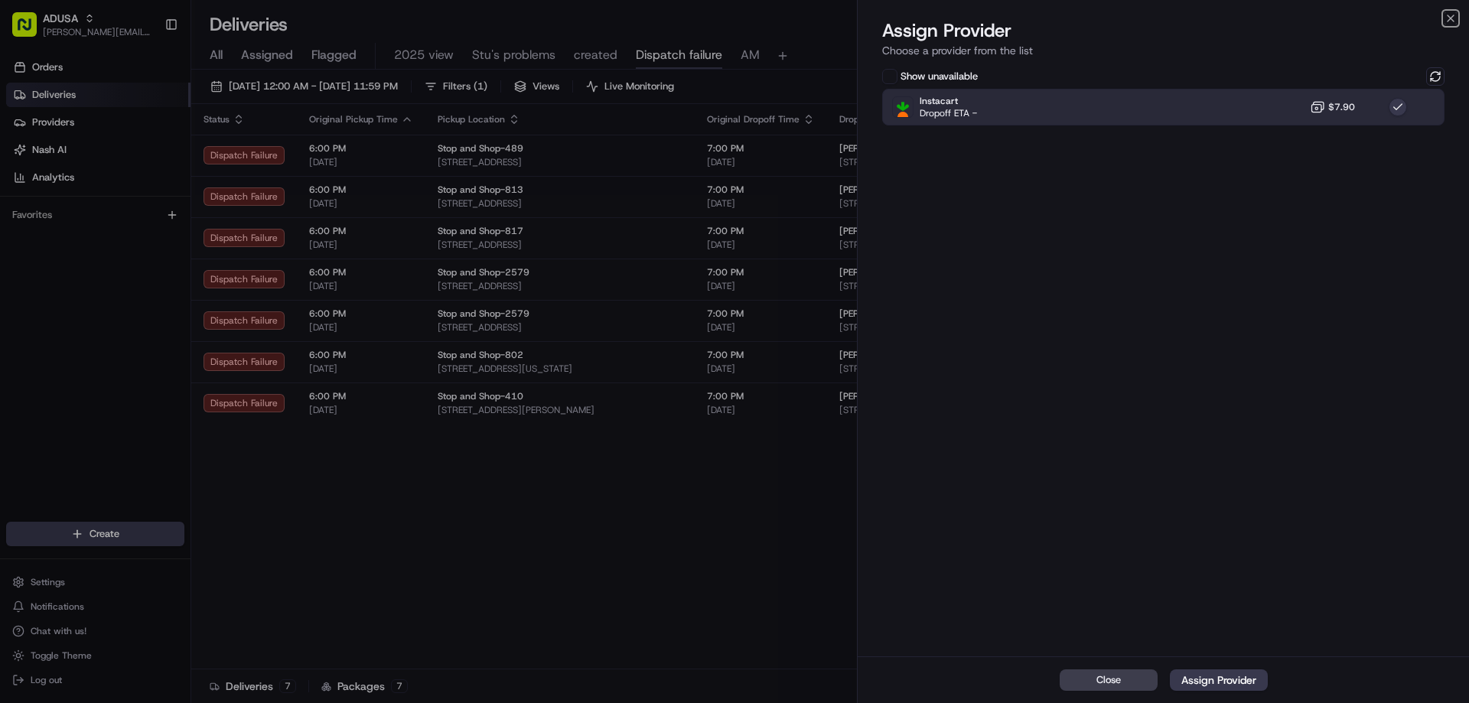
click at [1448, 15] on icon "button" at bounding box center [1450, 18] width 12 height 12
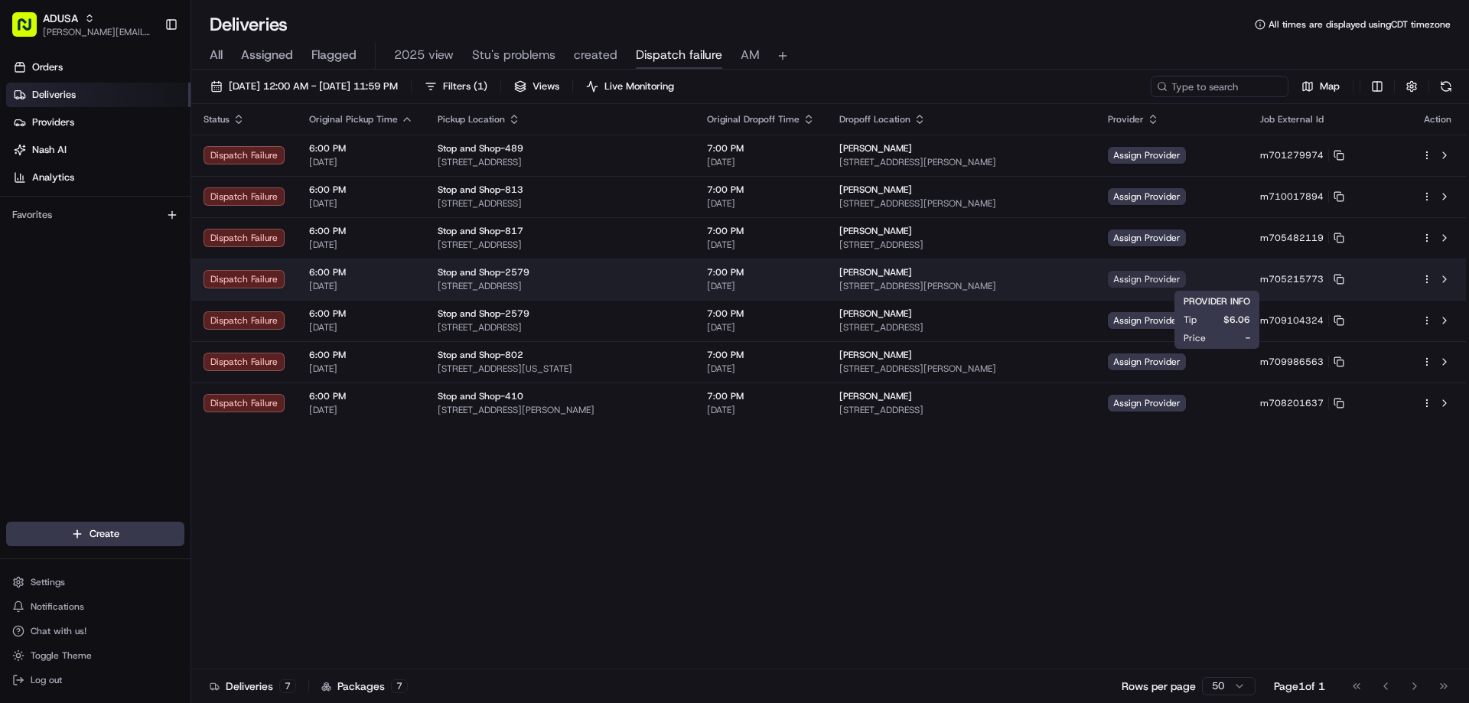
click at [1186, 279] on span "Assign Provider" at bounding box center [1147, 279] width 78 height 17
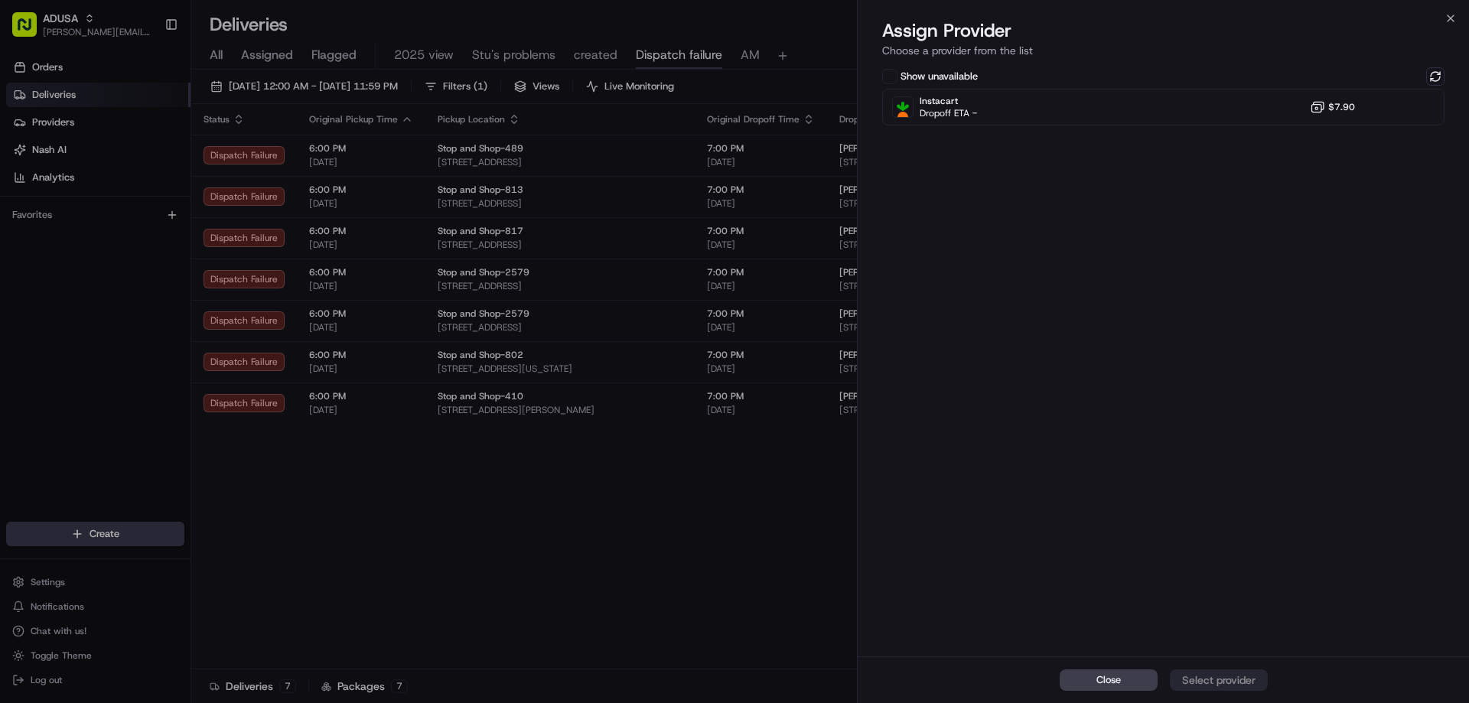
click at [1449, 6] on div "Close Assign Provider Choose a provider from the list Show unavailable Instacar…" at bounding box center [1163, 351] width 612 height 703
click at [1448, 19] on icon "button" at bounding box center [1450, 18] width 12 height 12
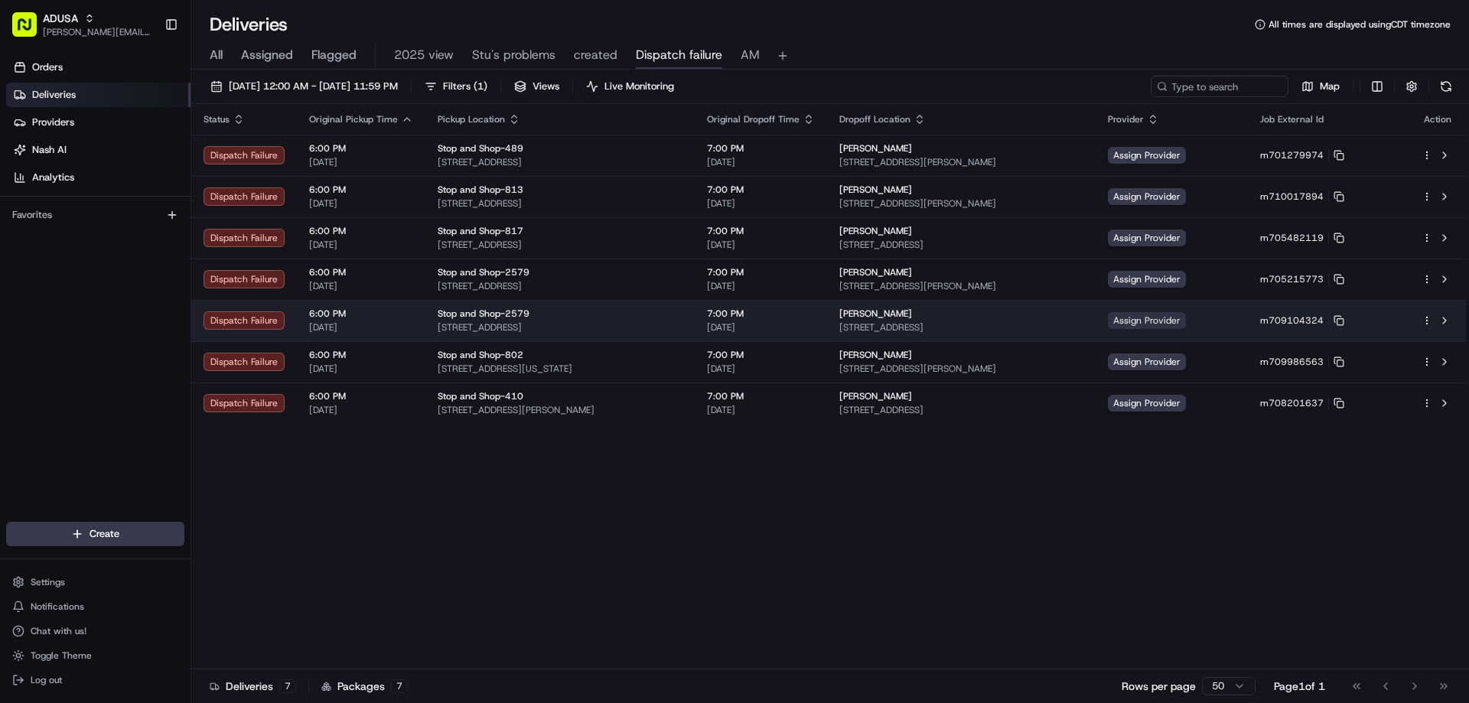
click at [1186, 315] on span "Assign Provider" at bounding box center [1147, 320] width 78 height 17
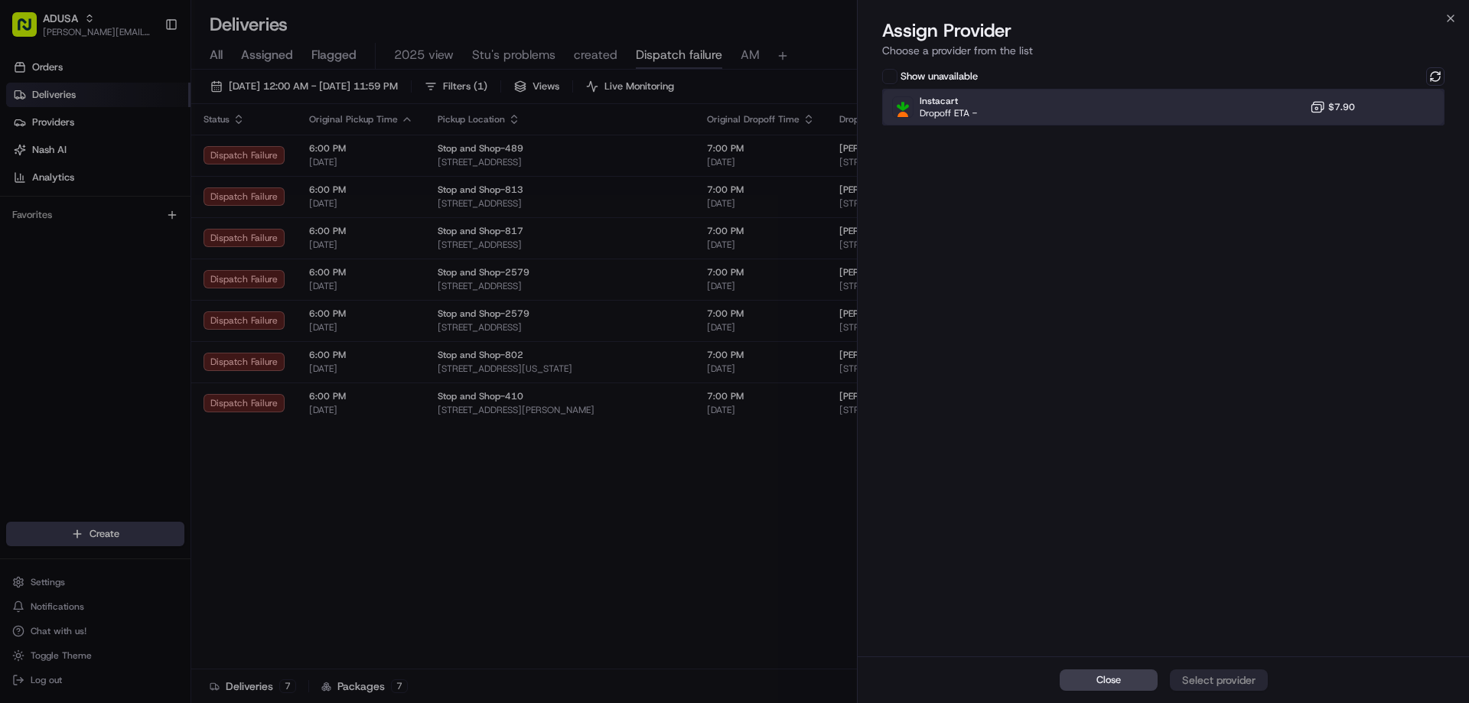
click at [1368, 115] on div "Instacart Dropoff ETA - $7.90" at bounding box center [1163, 107] width 562 height 37
click at [1434, 80] on button at bounding box center [1435, 76] width 18 height 18
click at [1335, 85] on div "Business Cost Customer Cost $7.90 $0.00" at bounding box center [1333, 75] width 142 height 34
click at [1369, 98] on div "Instacart Dropoff ETA - $7.90" at bounding box center [1163, 107] width 562 height 37
click at [1252, 682] on div "Assign Provider" at bounding box center [1218, 679] width 75 height 15
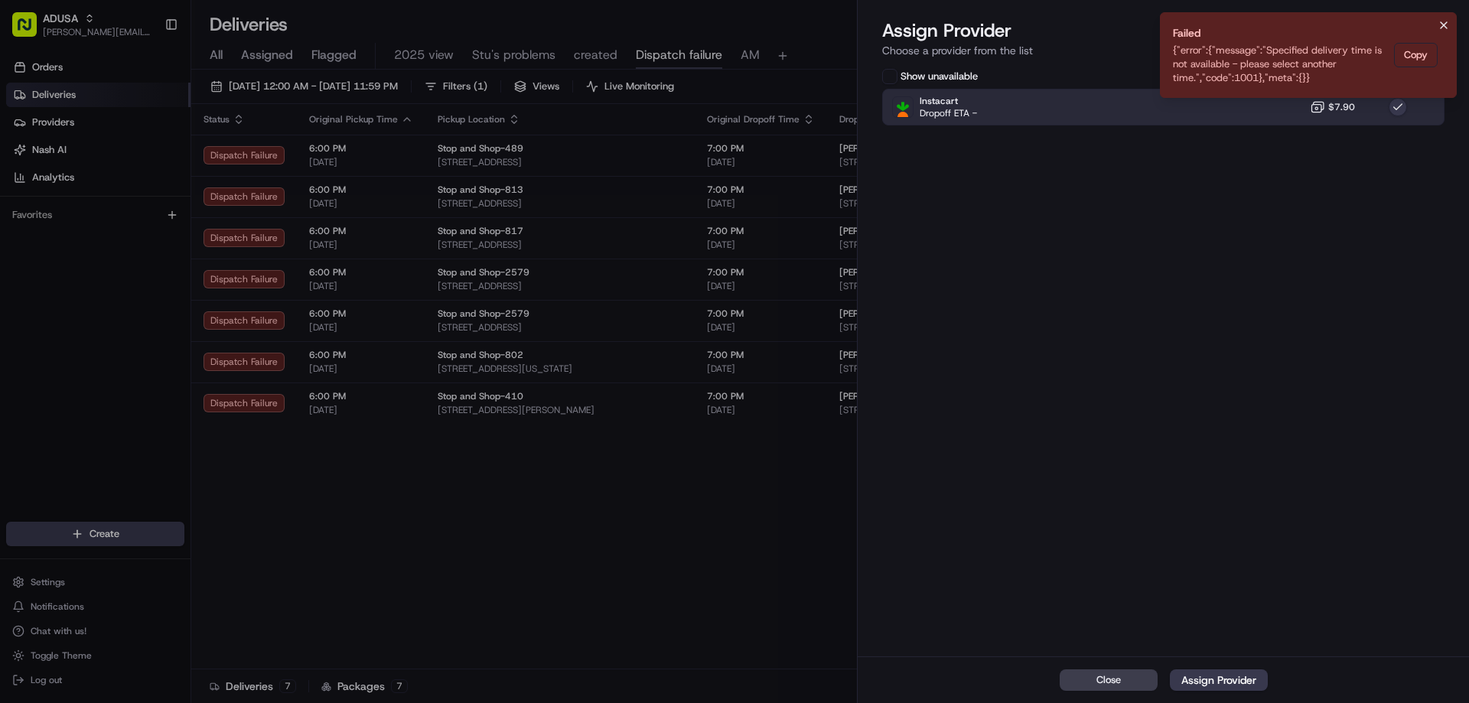
click at [1441, 31] on icon "Notifications (F8)" at bounding box center [1444, 25] width 12 height 12
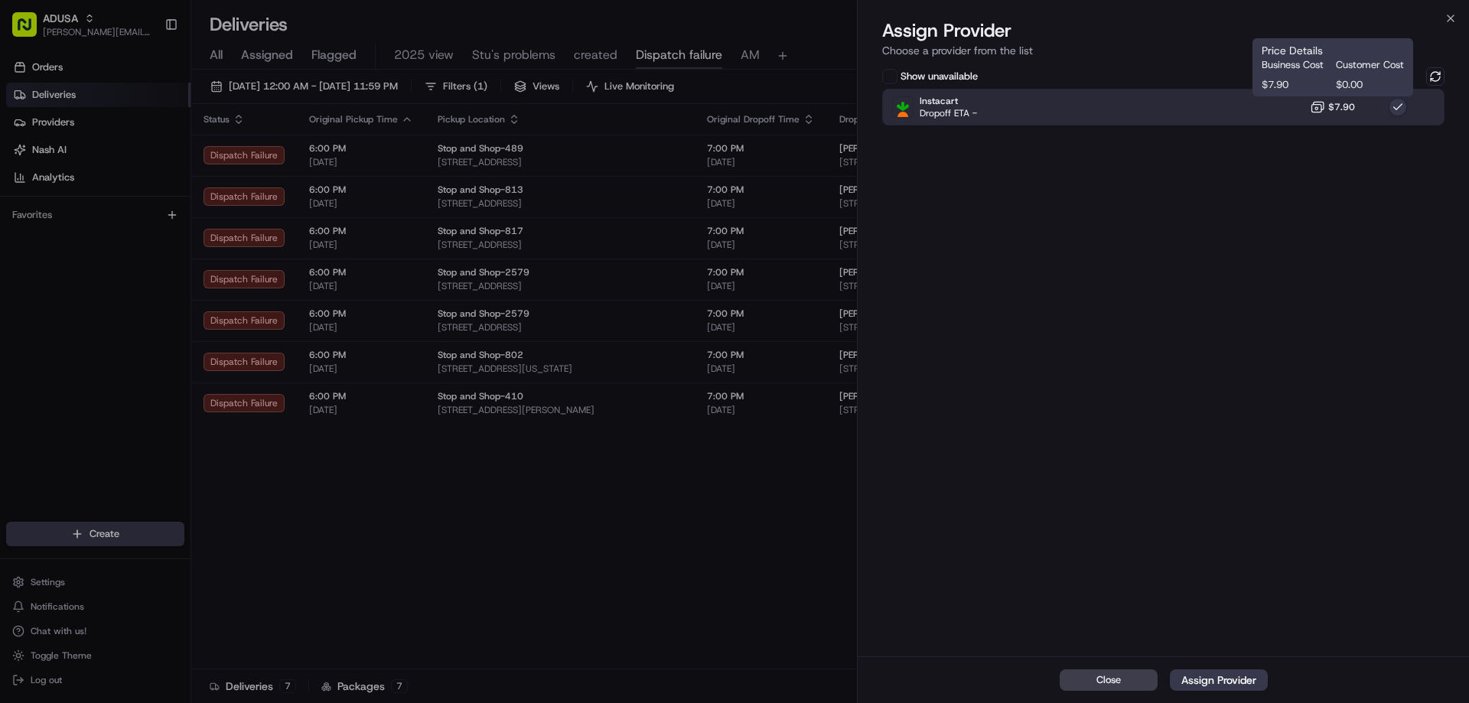
click at [1327, 102] on button "$7.90" at bounding box center [1332, 106] width 45 height 15
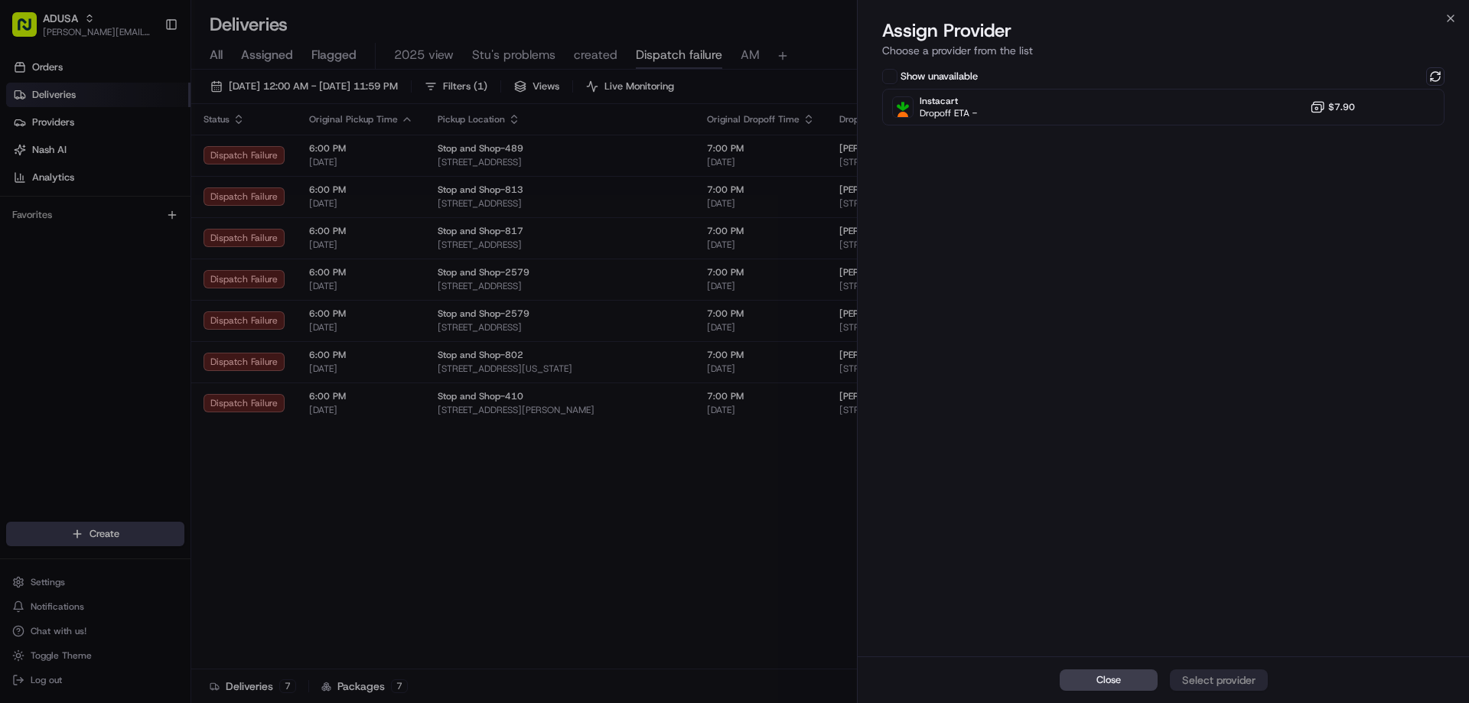
click at [1423, 83] on div "Show unavailable" at bounding box center [1163, 76] width 562 height 18
click at [1427, 80] on button at bounding box center [1435, 76] width 18 height 18
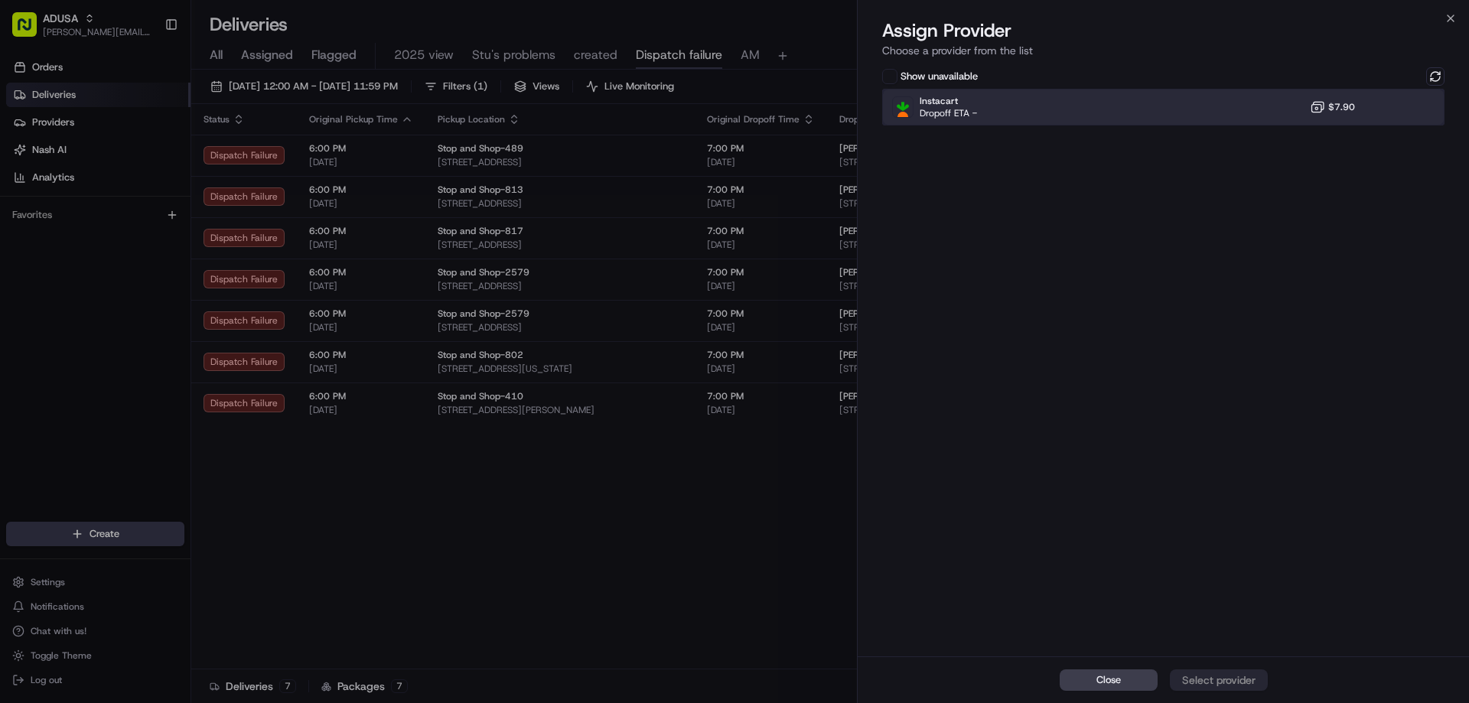
click at [1298, 119] on div "Instacart Dropoff ETA - $7.90" at bounding box center [1163, 107] width 562 height 37
click at [1212, 681] on div "Assign Provider" at bounding box center [1218, 679] width 75 height 15
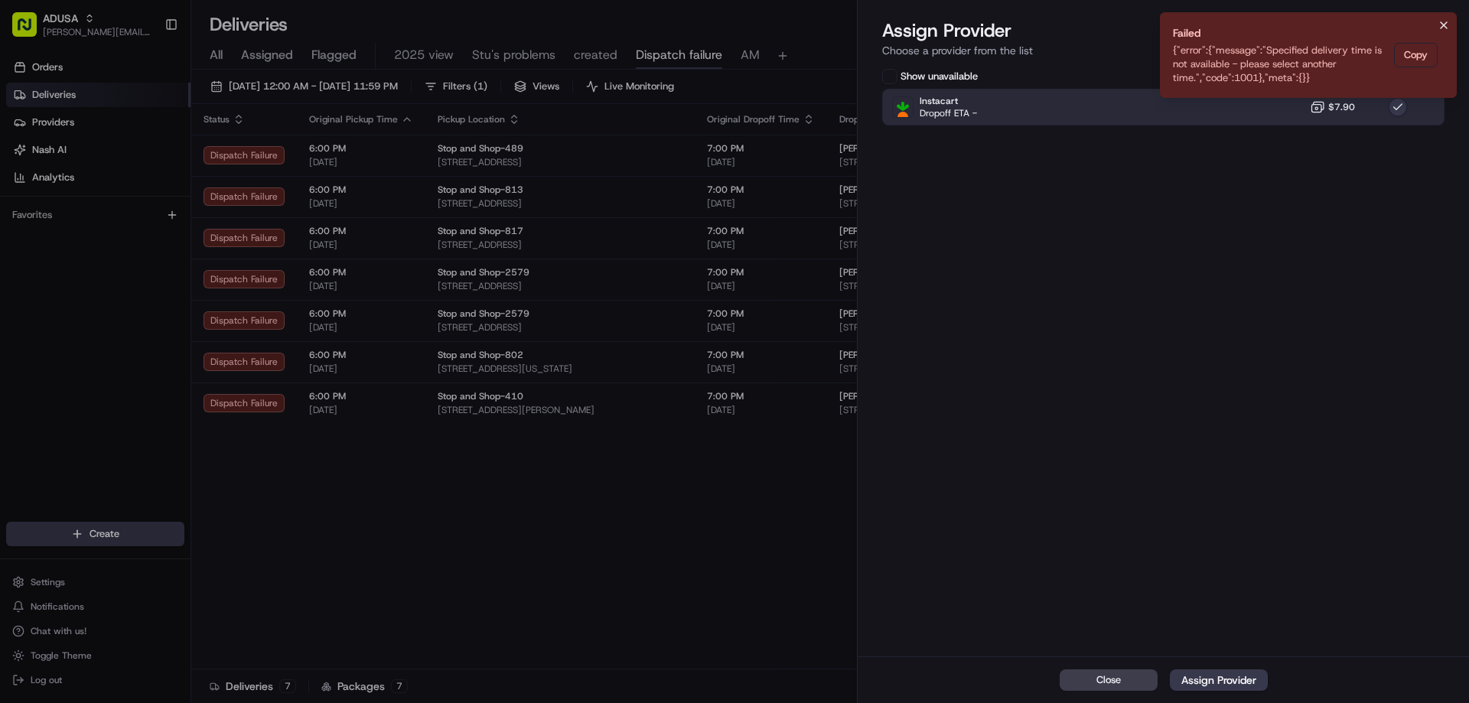
click at [1447, 26] on icon "Notifications (F8)" at bounding box center [1444, 25] width 12 height 12
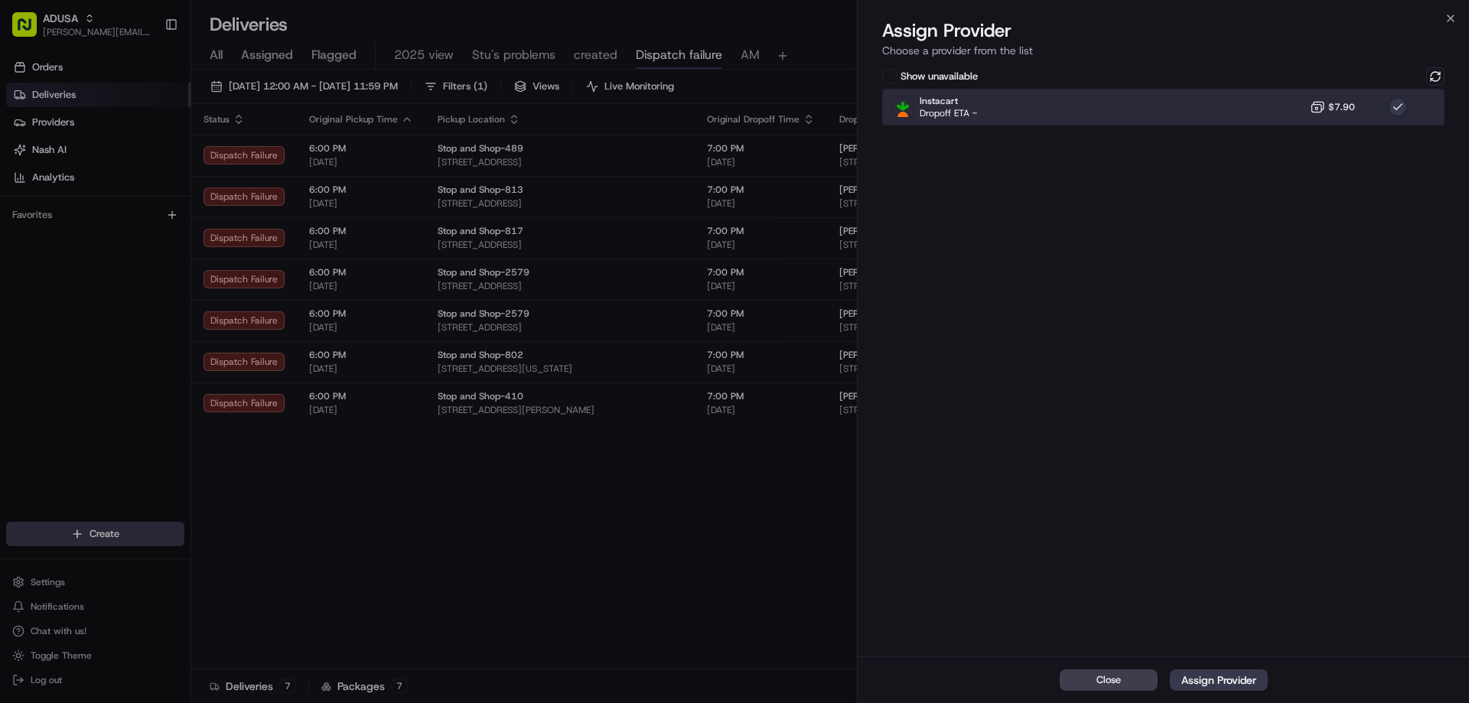
click at [1410, 99] on div "Instacart Dropoff ETA - $7.90" at bounding box center [1163, 107] width 562 height 37
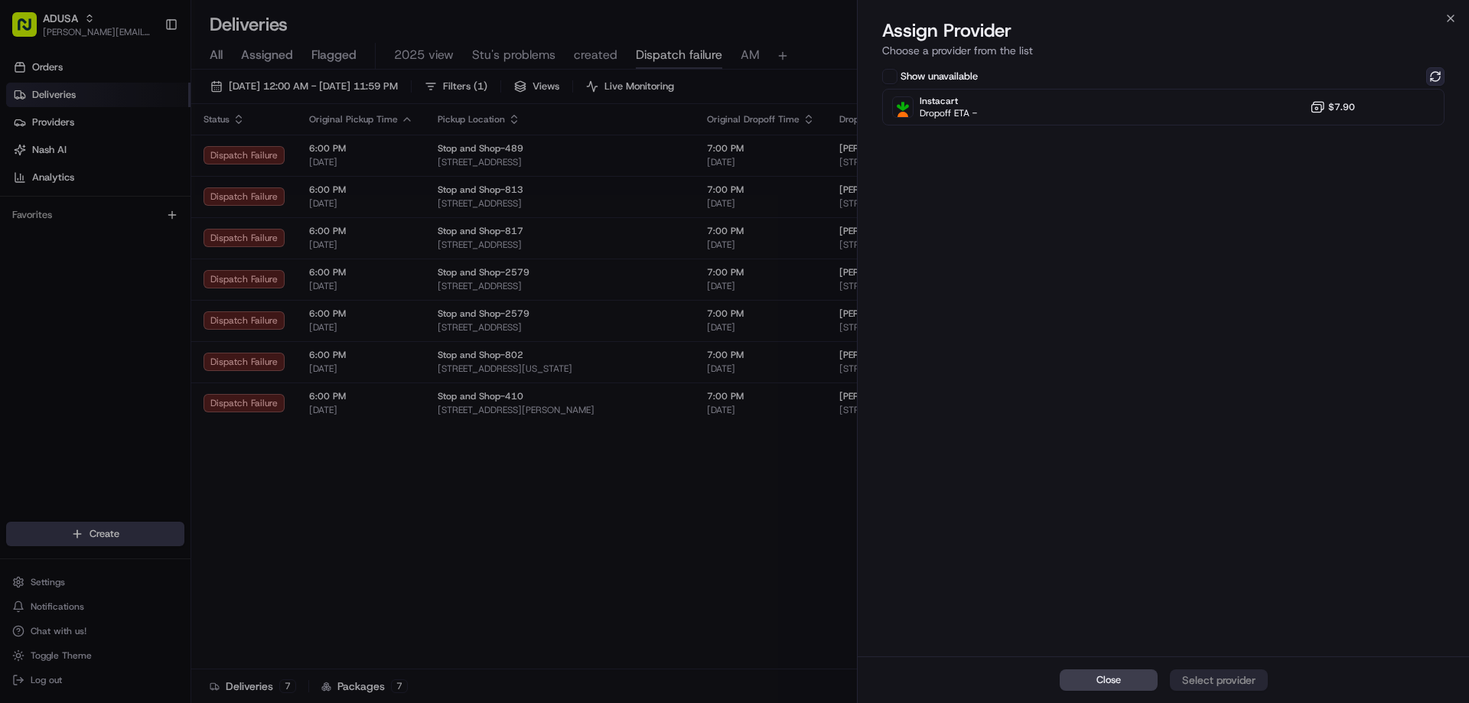
drag, startPoint x: 1432, startPoint y: 75, endPoint x: 1445, endPoint y: 47, distance: 30.5
click at [1432, 74] on button at bounding box center [1435, 76] width 18 height 18
click at [1451, 16] on icon "button" at bounding box center [1450, 18] width 12 height 12
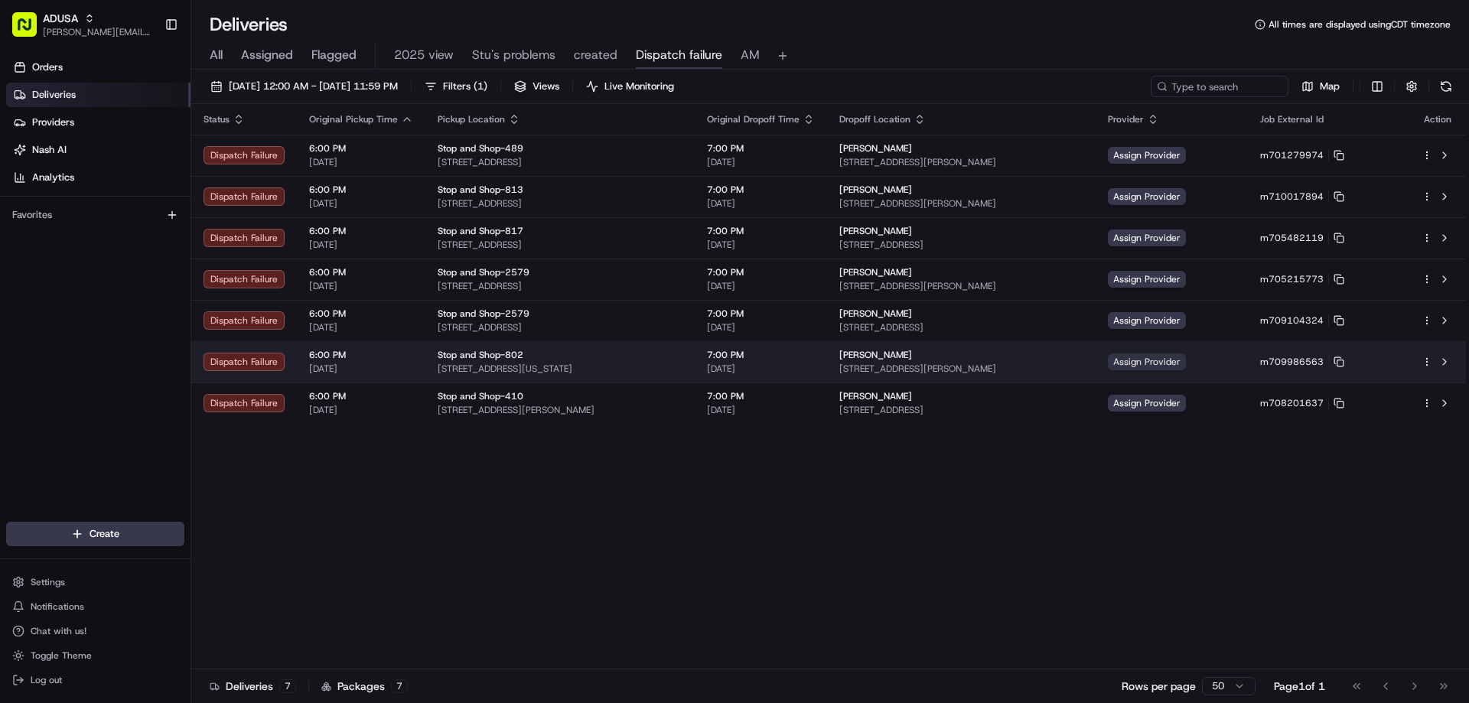
click at [1186, 367] on span "Assign Provider" at bounding box center [1147, 361] width 78 height 17
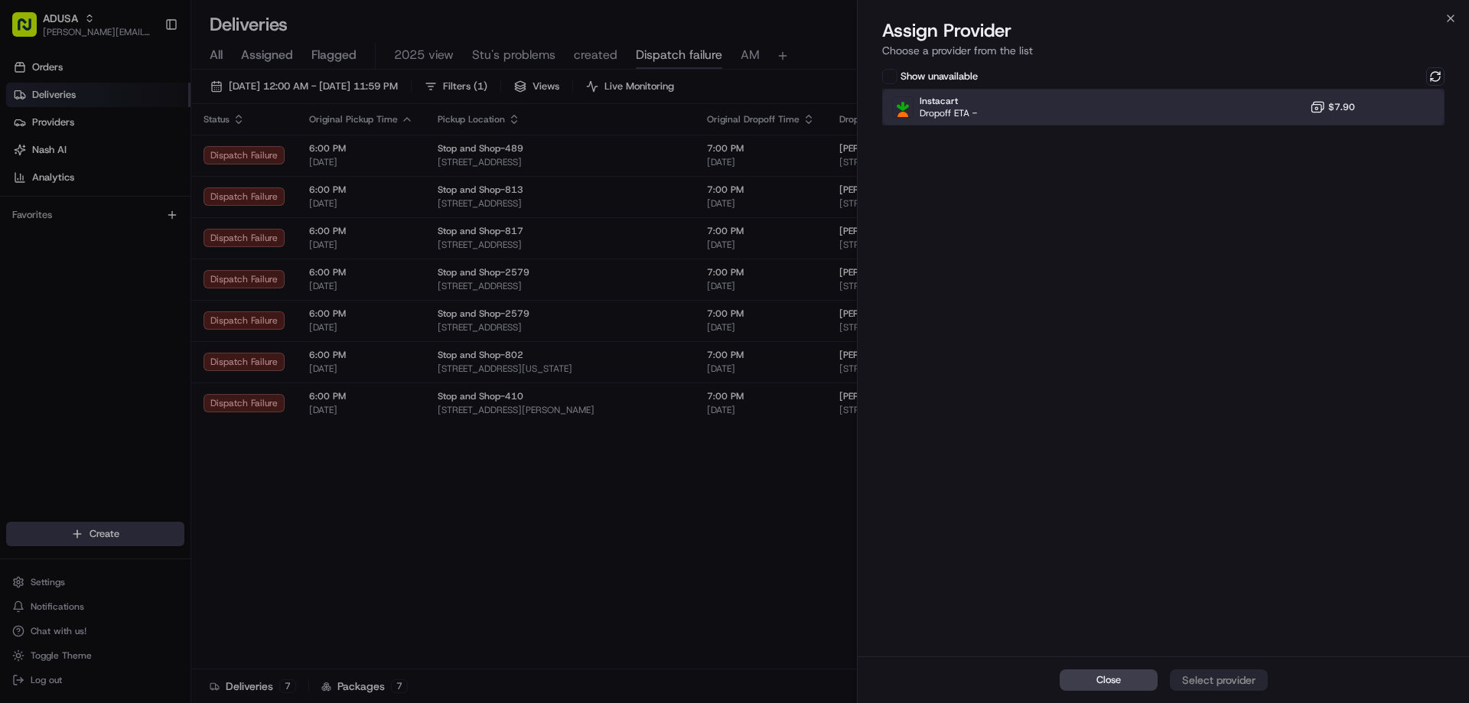
click at [1425, 113] on div "Instacart Dropoff ETA - $7.90" at bounding box center [1163, 107] width 562 height 37
drag, startPoint x: 1224, startPoint y: 676, endPoint x: 1311, endPoint y: 620, distance: 103.6
click at [1224, 676] on div "Assign Provider" at bounding box center [1218, 679] width 75 height 15
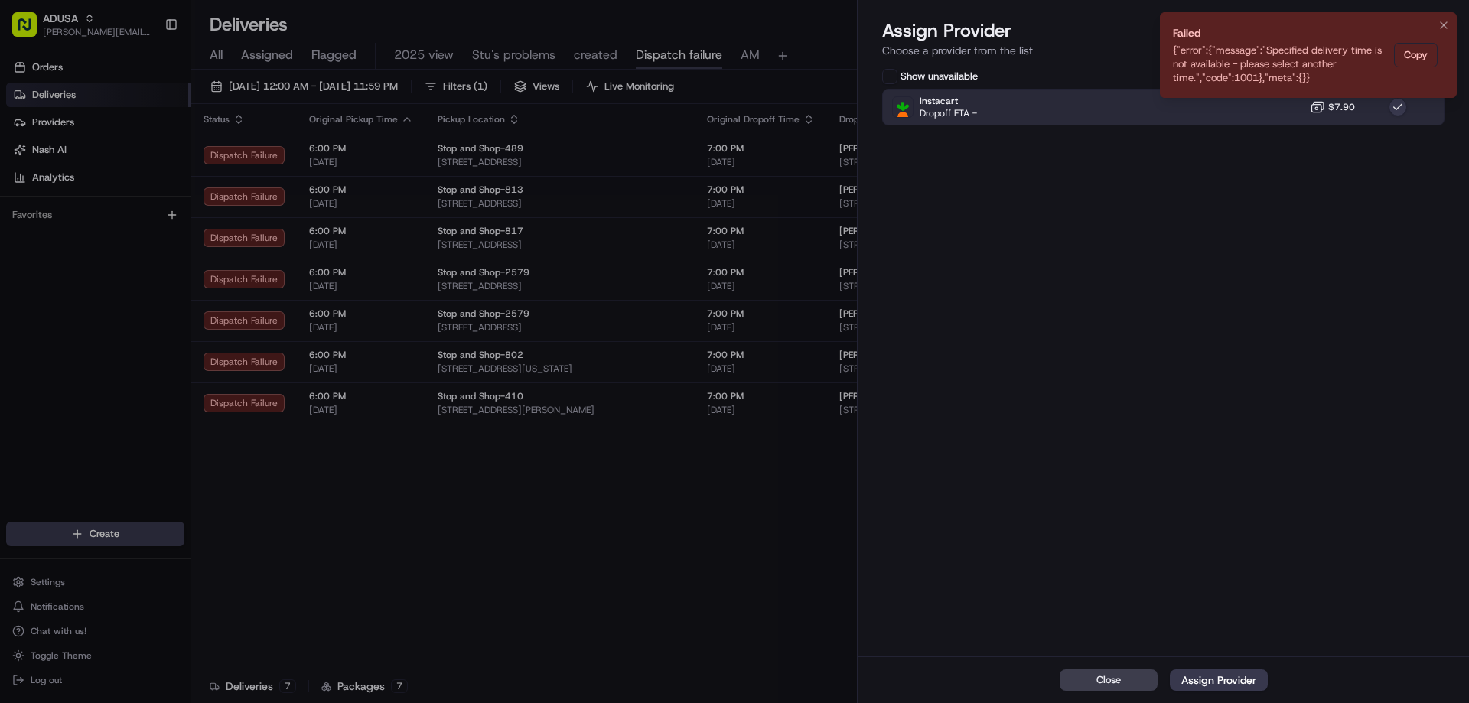
drag, startPoint x: 1441, startPoint y: 21, endPoint x: 1421, endPoint y: 47, distance: 32.7
click at [1441, 22] on icon "Notifications (F8)" at bounding box center [1444, 25] width 12 height 12
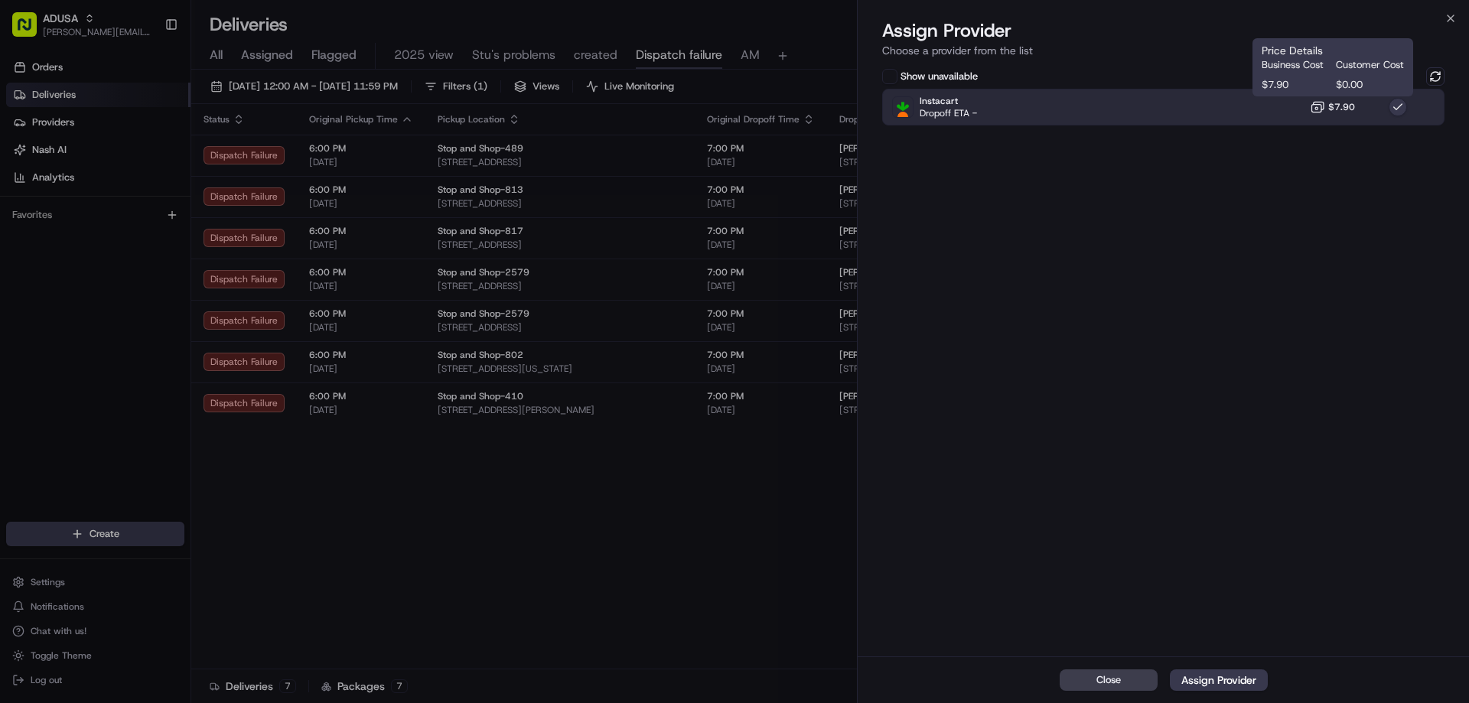
drag, startPoint x: 1330, startPoint y: 112, endPoint x: 1378, endPoint y: 103, distance: 48.2
click at [1331, 112] on span "$7.90" at bounding box center [1341, 107] width 27 height 12
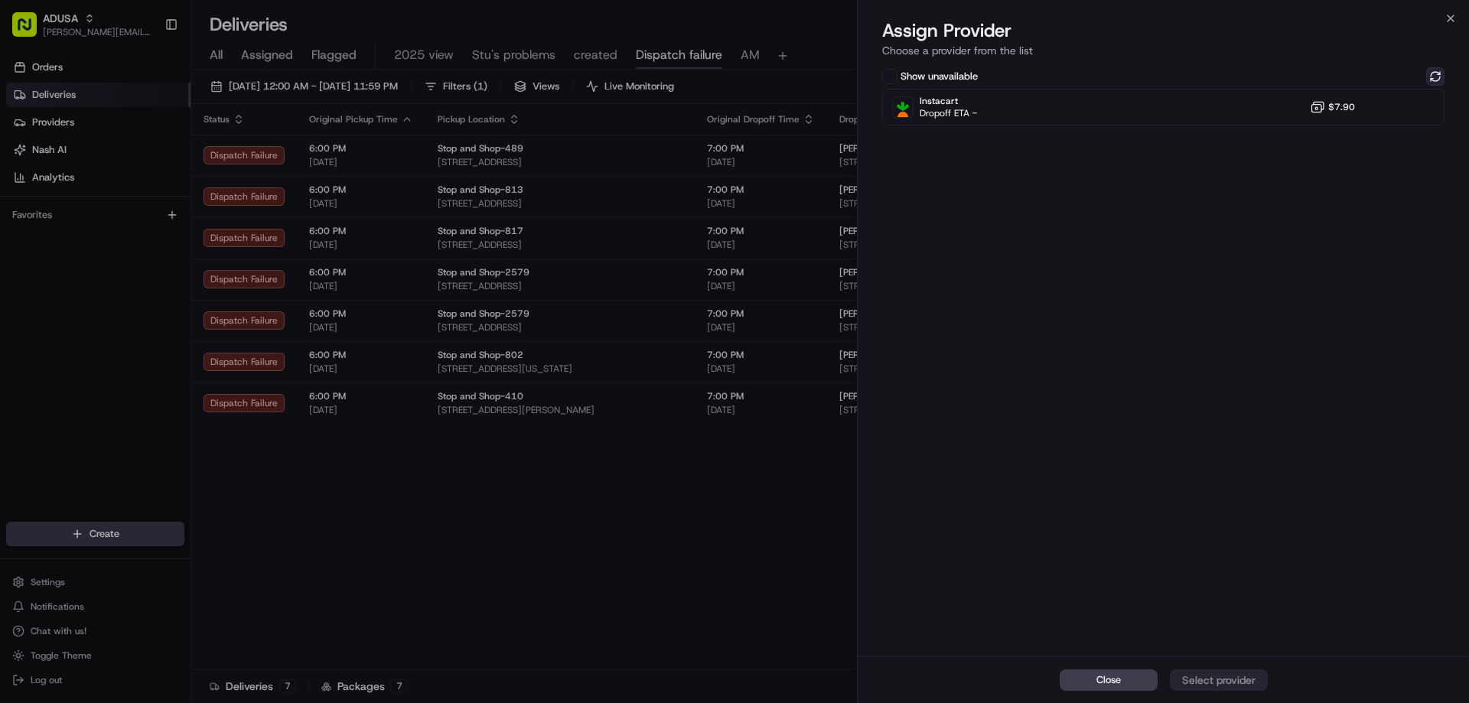
click at [1439, 77] on button at bounding box center [1435, 76] width 18 height 18
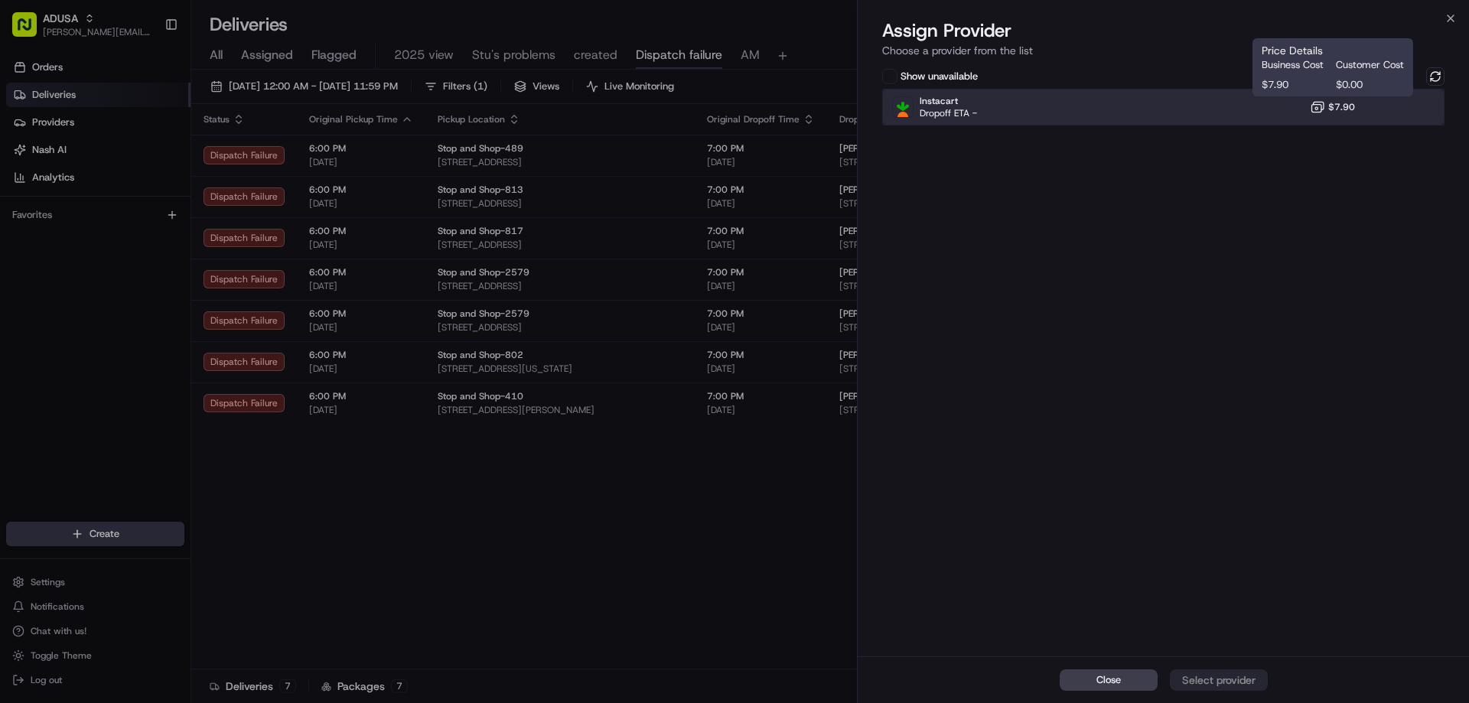
click at [1282, 106] on div "Instacart Dropoff ETA - $7.90" at bounding box center [1163, 107] width 562 height 37
click at [1246, 673] on div "Assign Provider" at bounding box center [1218, 679] width 75 height 15
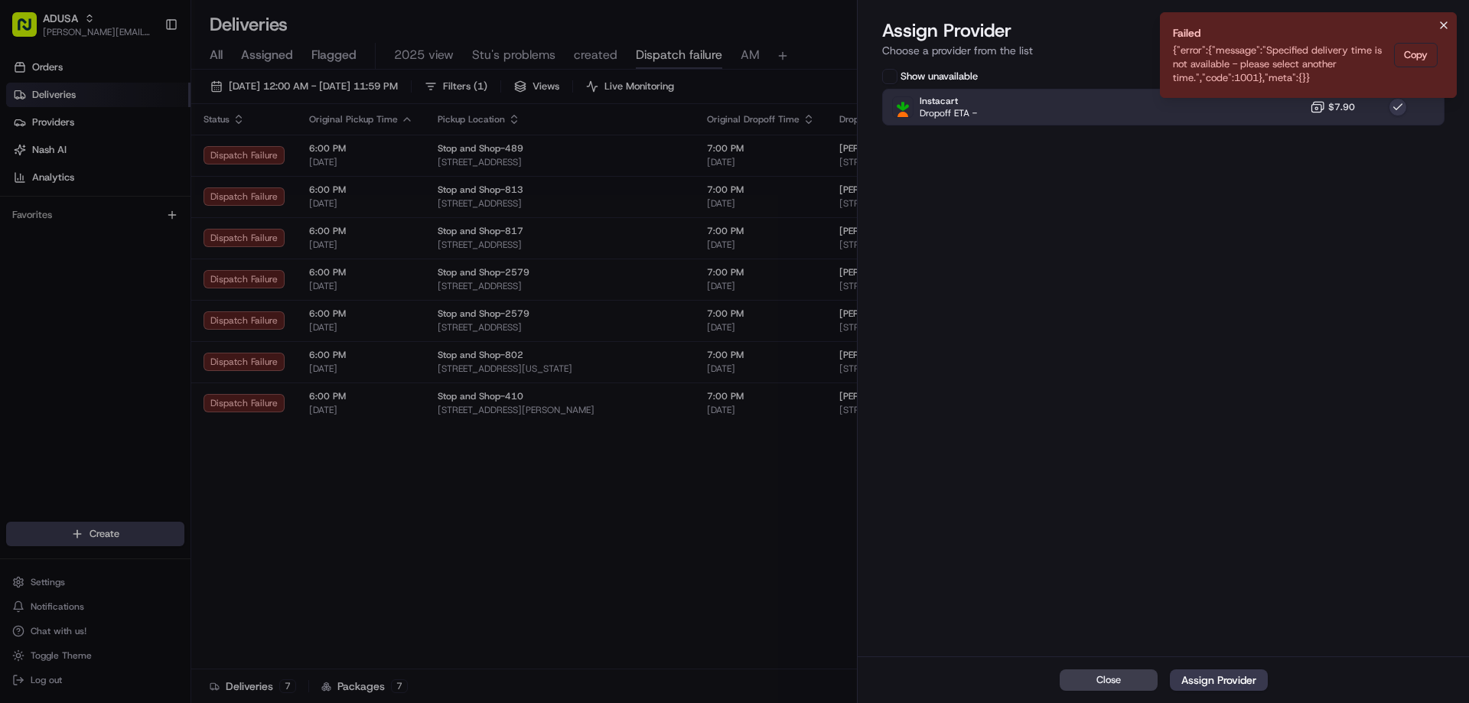
click at [1441, 20] on icon "Notifications (F8)" at bounding box center [1444, 25] width 12 height 12
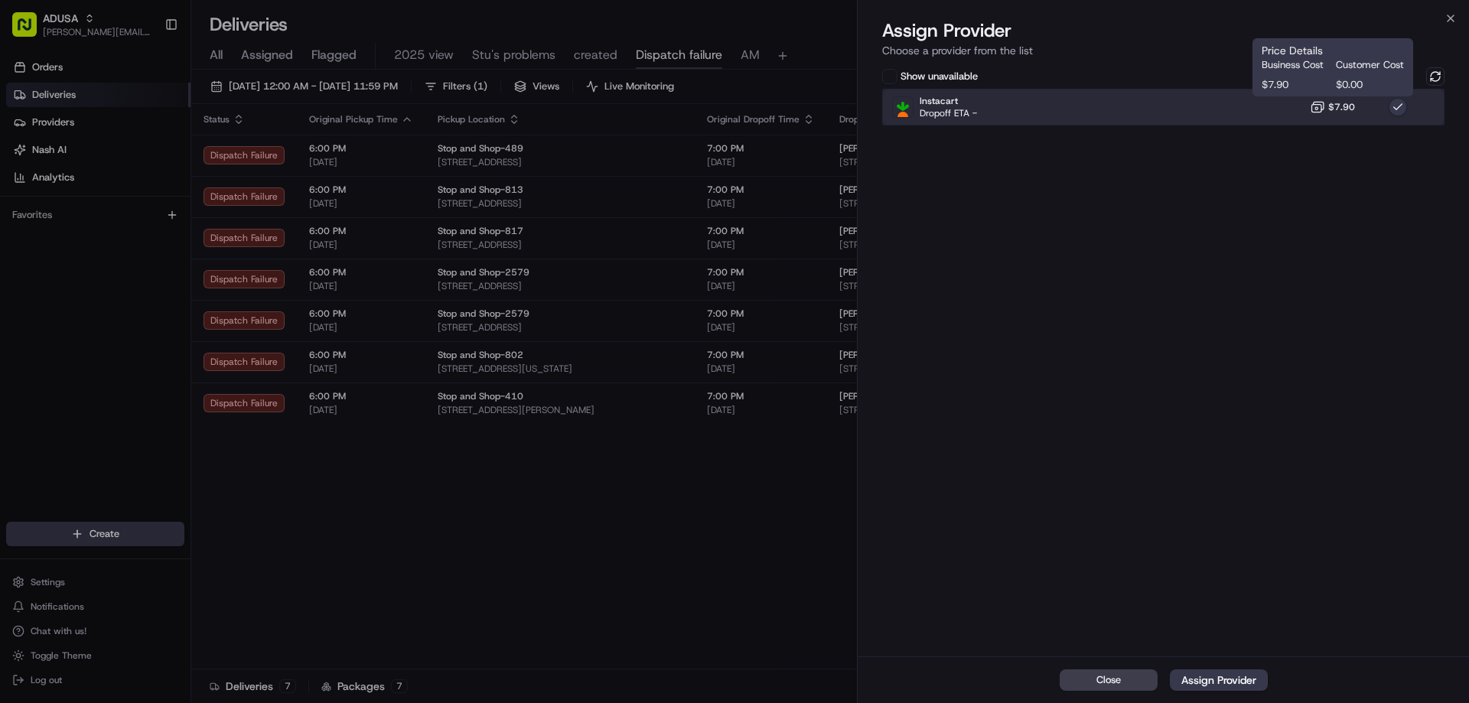
click at [1306, 109] on div "Instacart Dropoff ETA - $7.90" at bounding box center [1163, 107] width 562 height 37
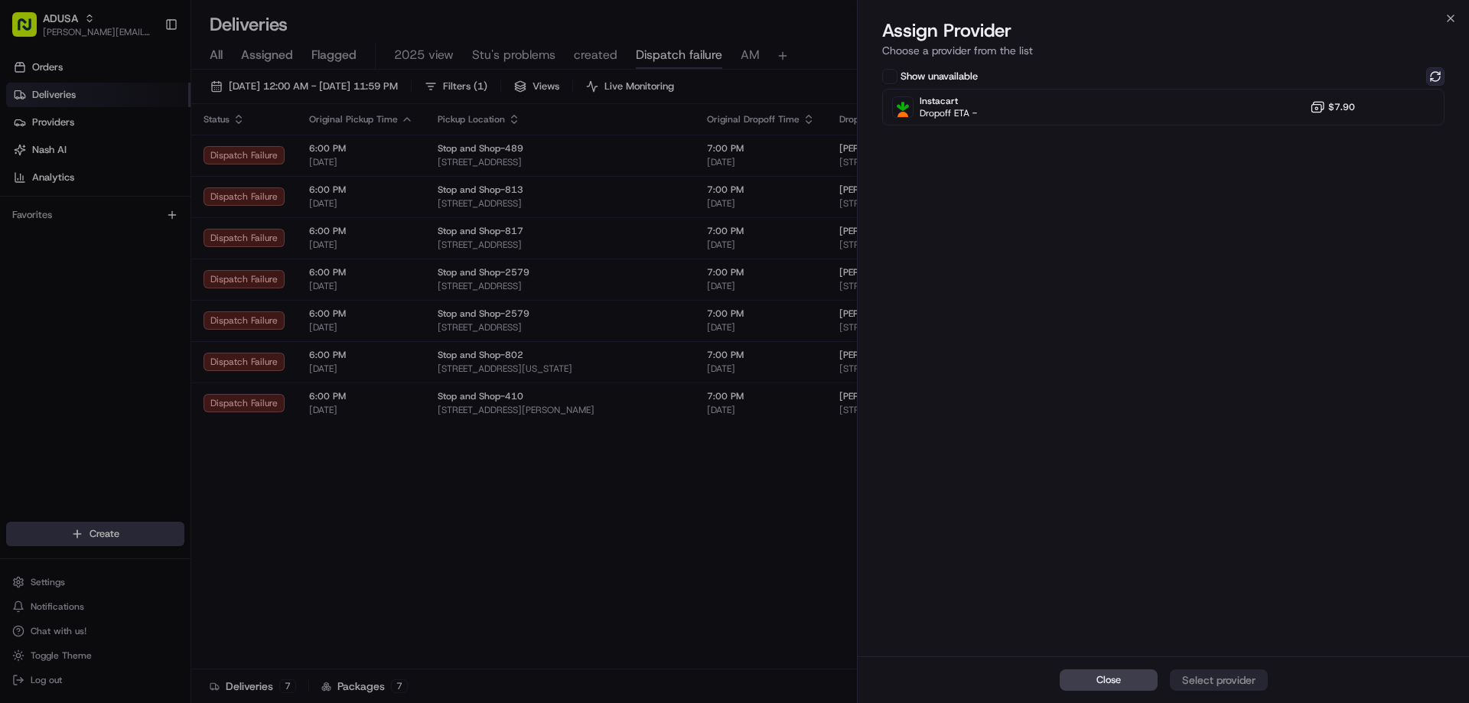
click at [1441, 76] on button at bounding box center [1435, 76] width 18 height 18
click at [1449, 18] on icon "button" at bounding box center [1450, 18] width 12 height 12
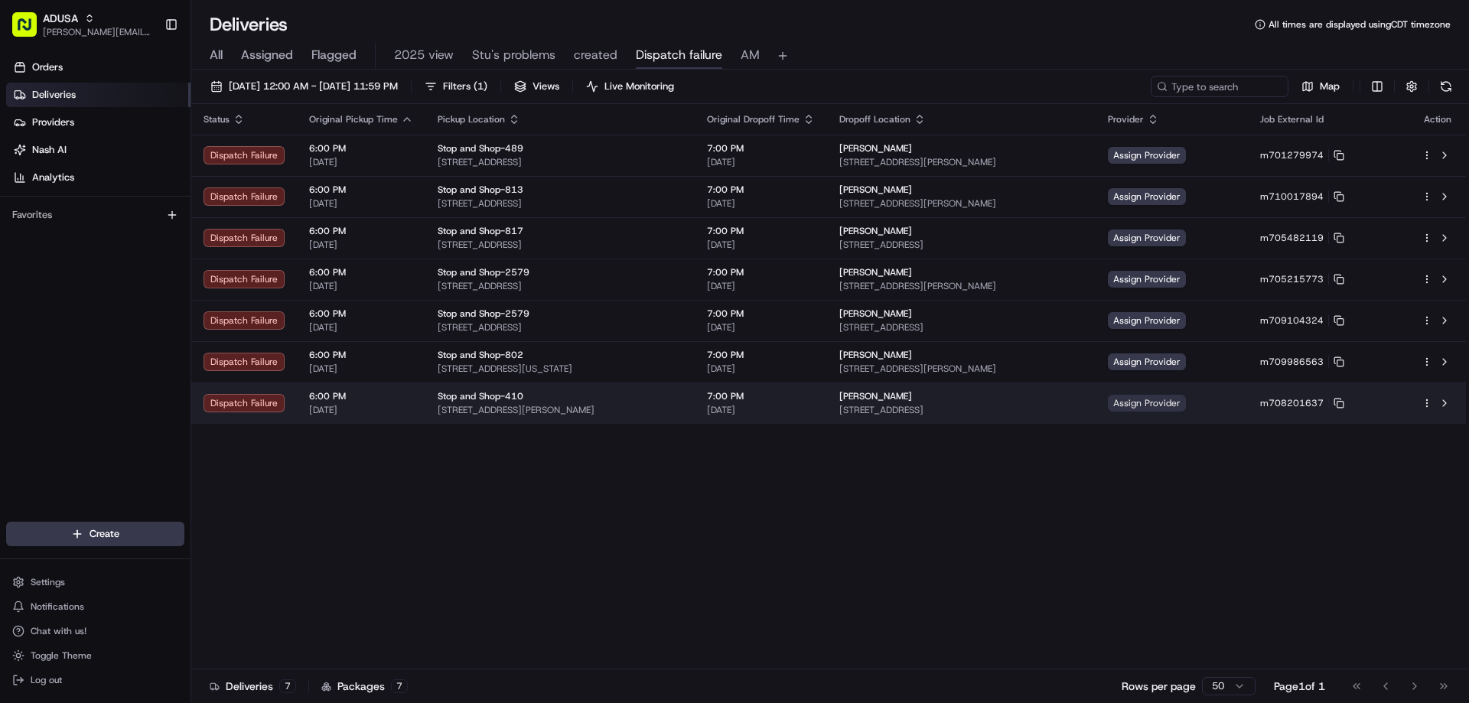
click at [1186, 395] on span "Assign Provider" at bounding box center [1147, 403] width 78 height 17
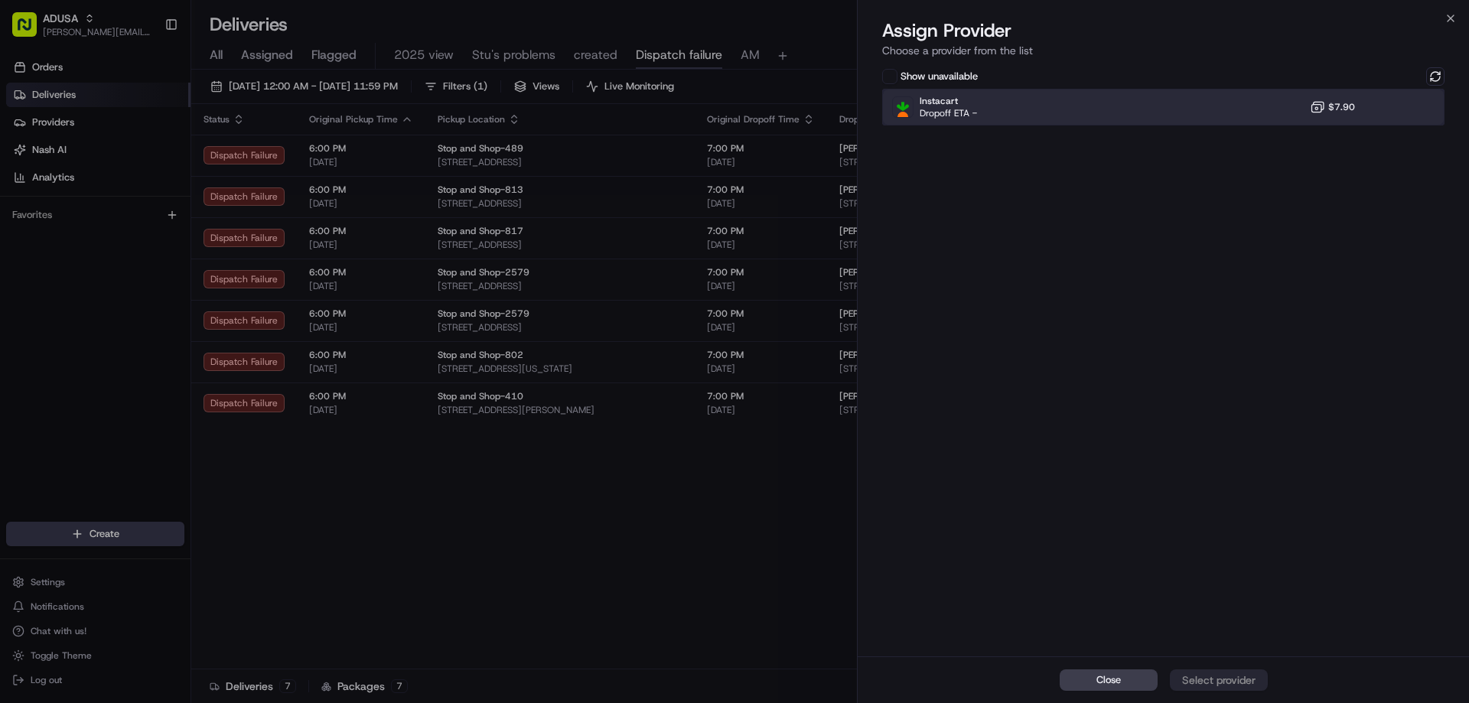
click at [1405, 124] on div "Instacart Dropoff ETA - $7.90" at bounding box center [1163, 107] width 562 height 37
click at [1227, 681] on div "Assign Provider" at bounding box center [1218, 679] width 75 height 15
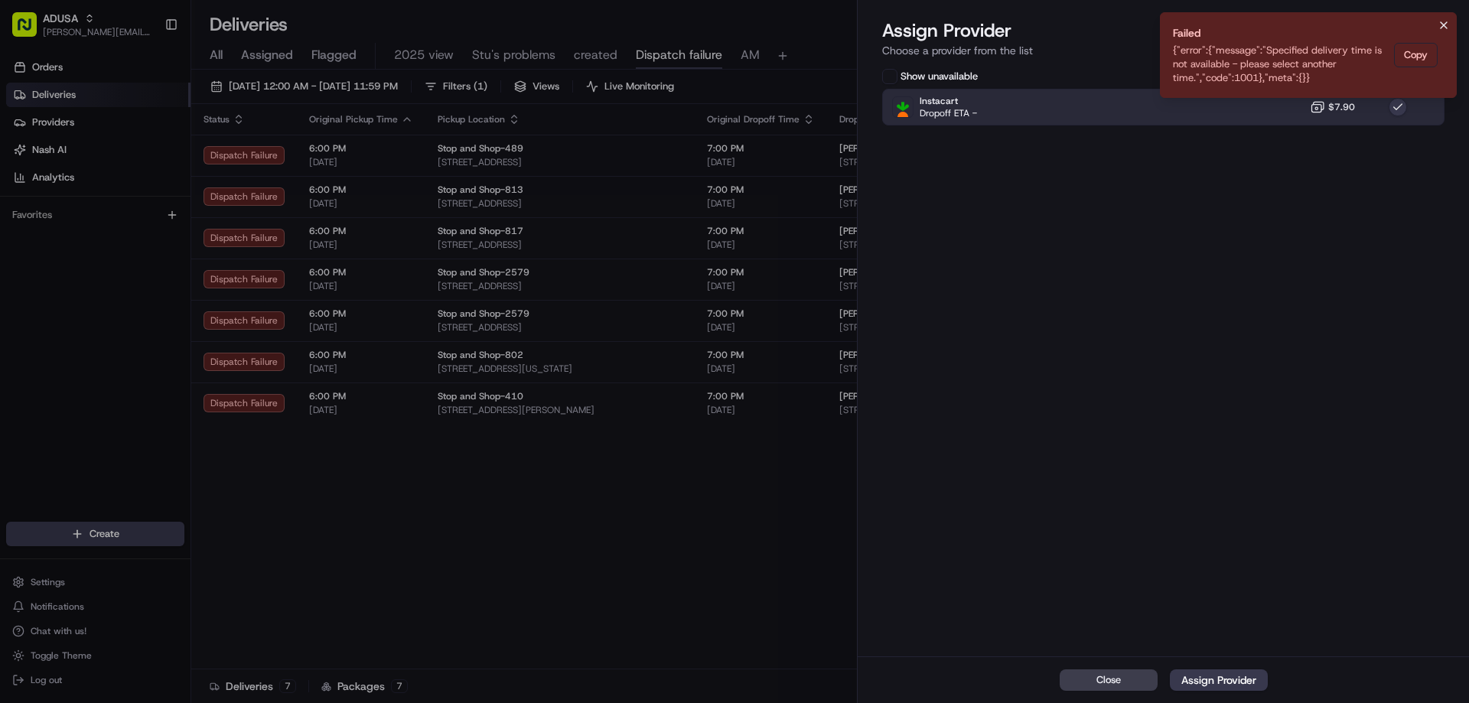
click at [1444, 24] on icon "Notifications (F8)" at bounding box center [1444, 25] width 12 height 12
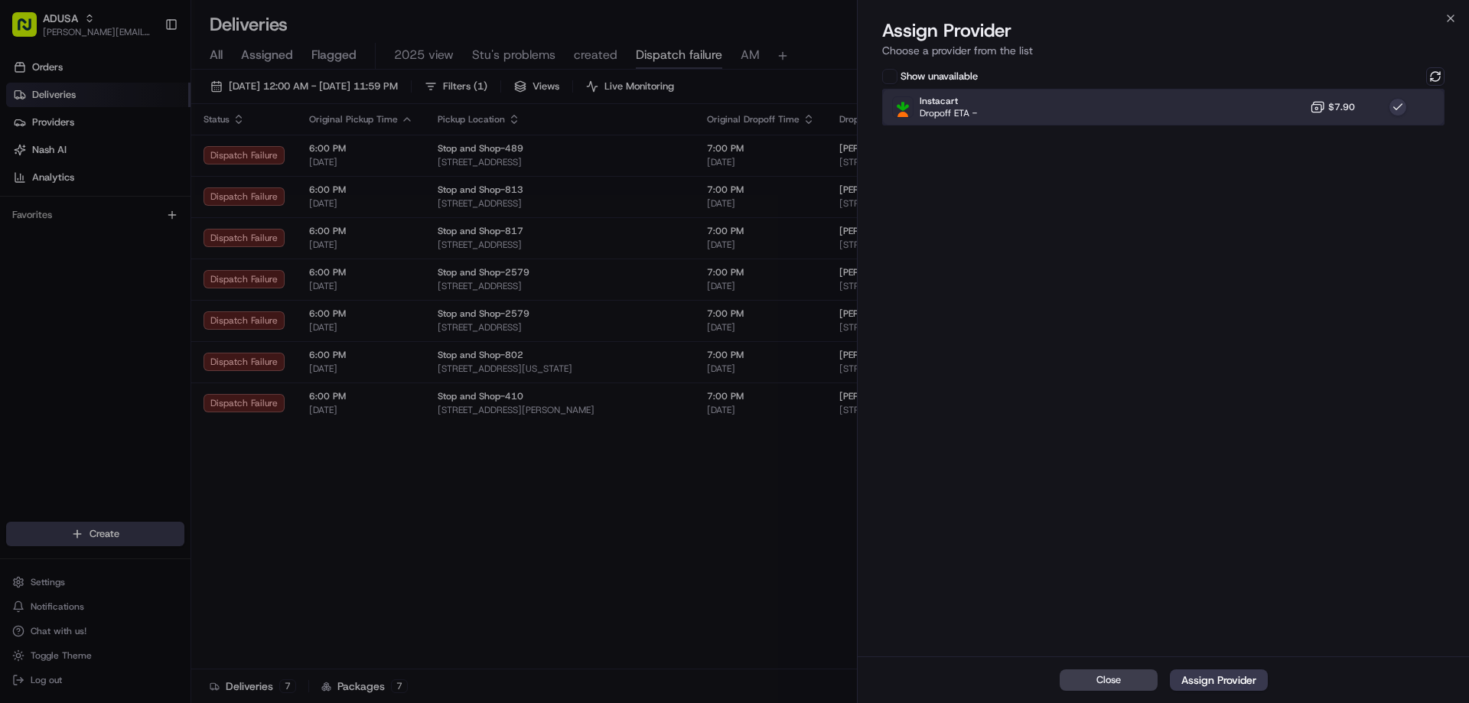
click at [1363, 109] on div "Instacart Dropoff ETA - $7.90" at bounding box center [1163, 107] width 562 height 37
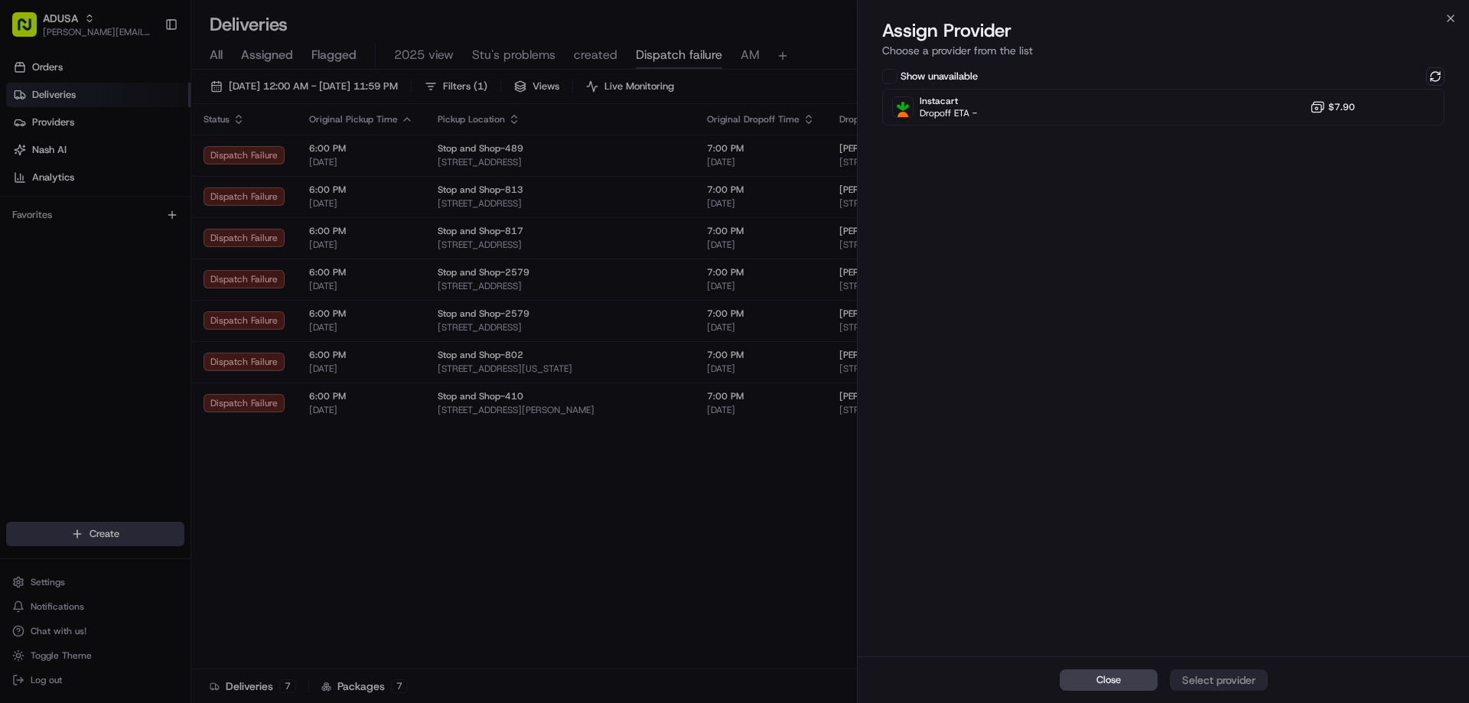
click at [1422, 80] on div "Show unavailable" at bounding box center [1163, 76] width 562 height 18
click at [1426, 78] on button at bounding box center [1435, 76] width 18 height 18
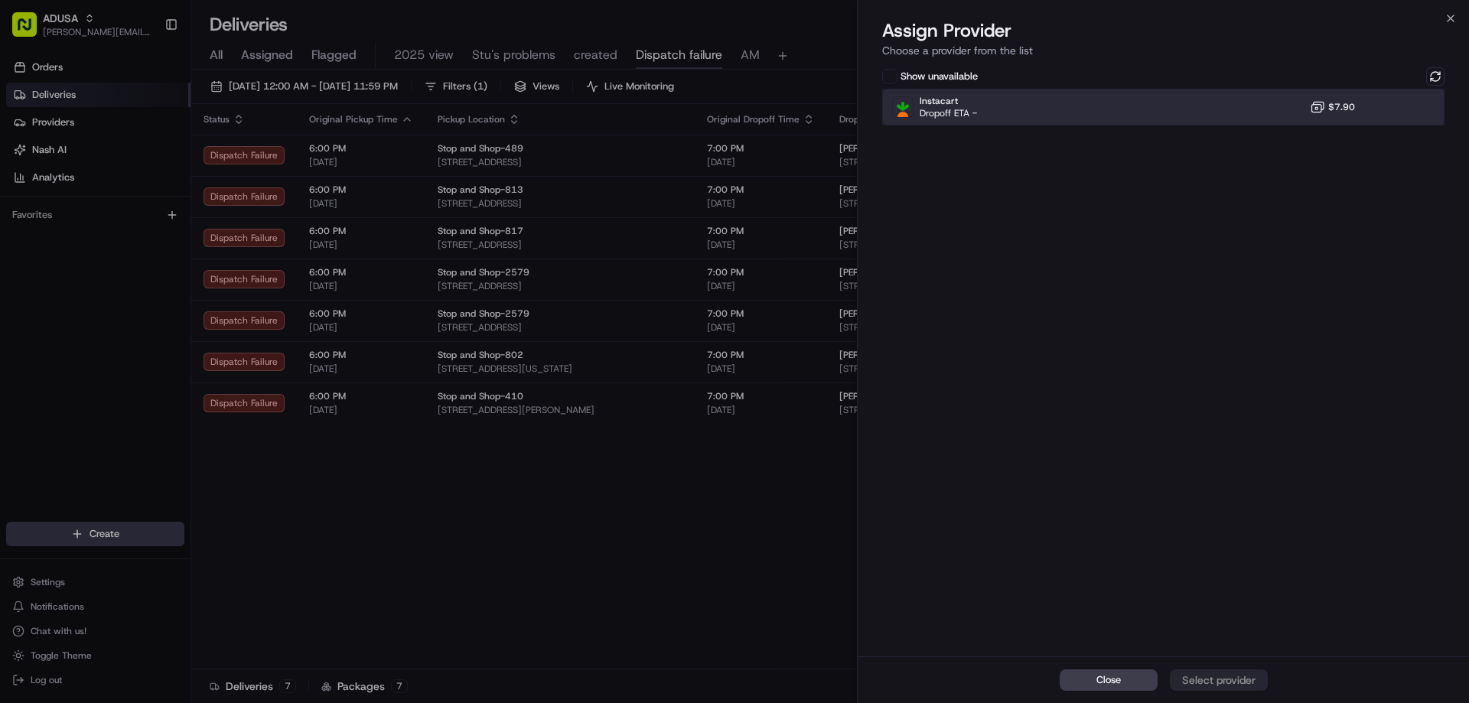
click at [1218, 107] on div "Instacart Dropoff ETA - $7.90" at bounding box center [1163, 107] width 562 height 37
click at [1258, 674] on button "Assign Provider" at bounding box center [1219, 679] width 98 height 21
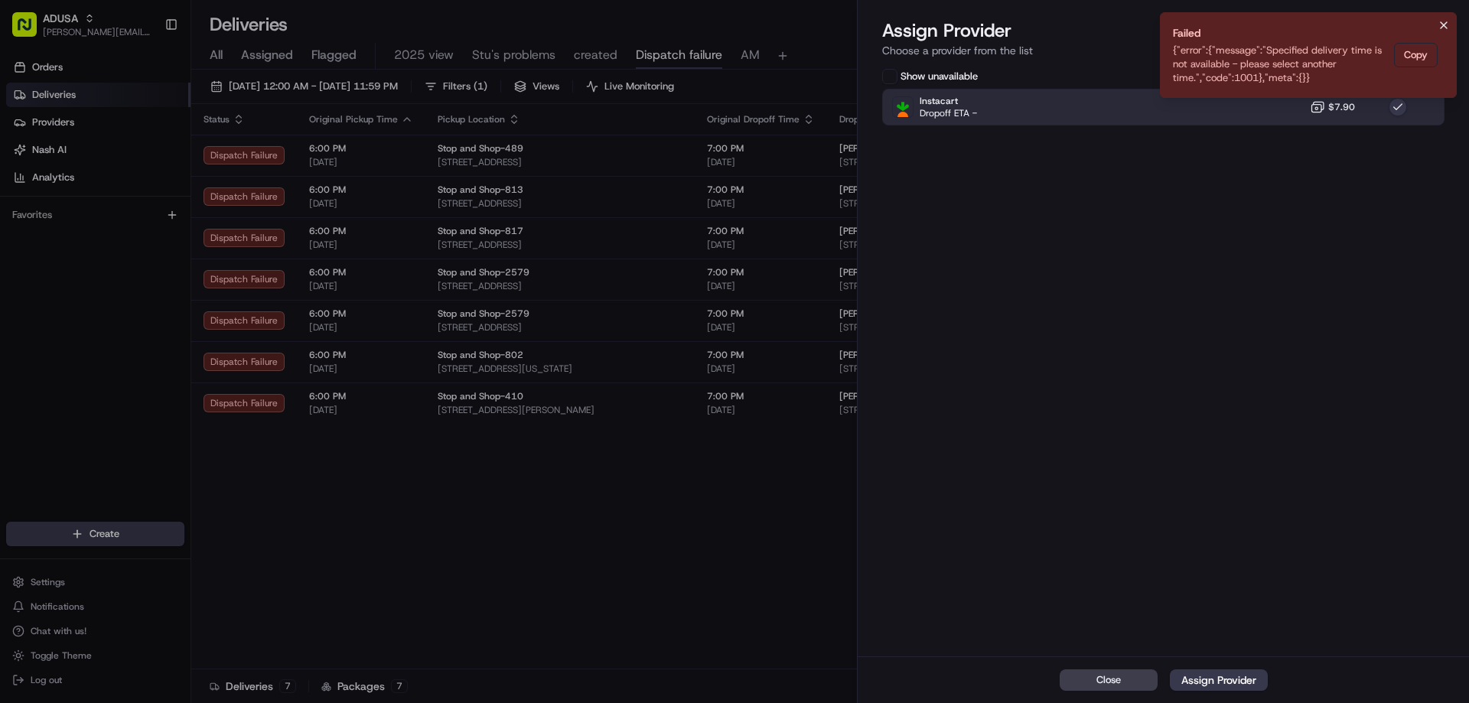
click at [1442, 28] on icon "Notifications (F8)" at bounding box center [1444, 25] width 12 height 12
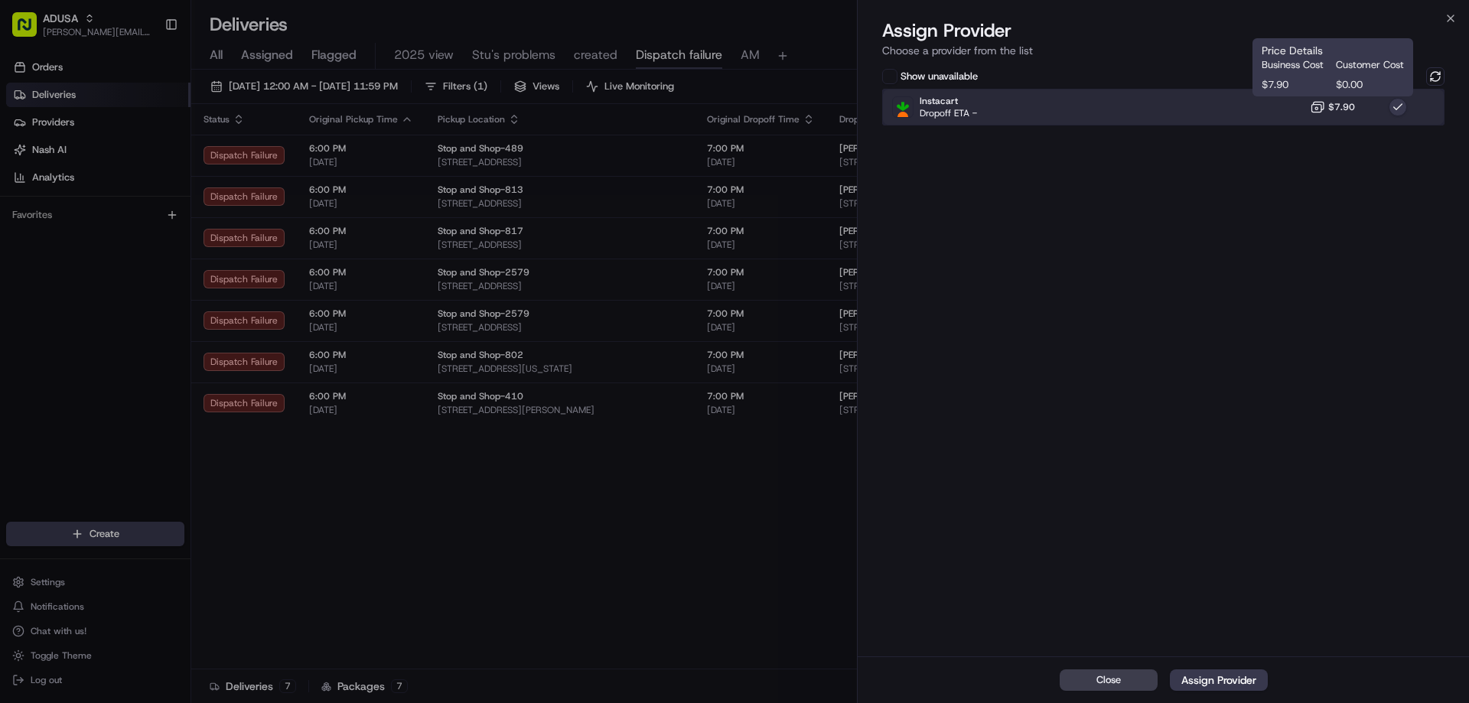
drag, startPoint x: 1307, startPoint y: 106, endPoint x: 1412, endPoint y: 80, distance: 108.0
click at [1308, 106] on div "Instacart Dropoff ETA - $7.90" at bounding box center [1163, 107] width 562 height 37
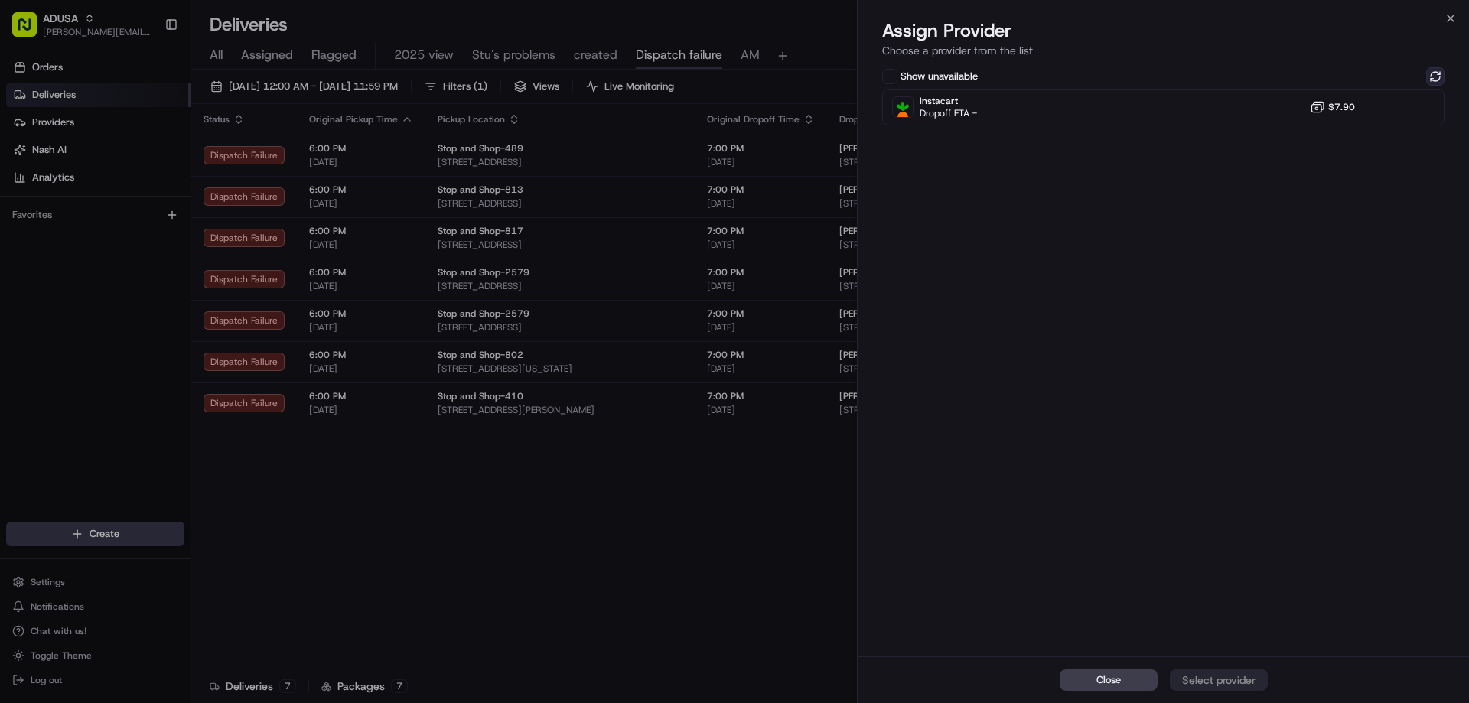
click at [1435, 74] on button at bounding box center [1435, 76] width 18 height 18
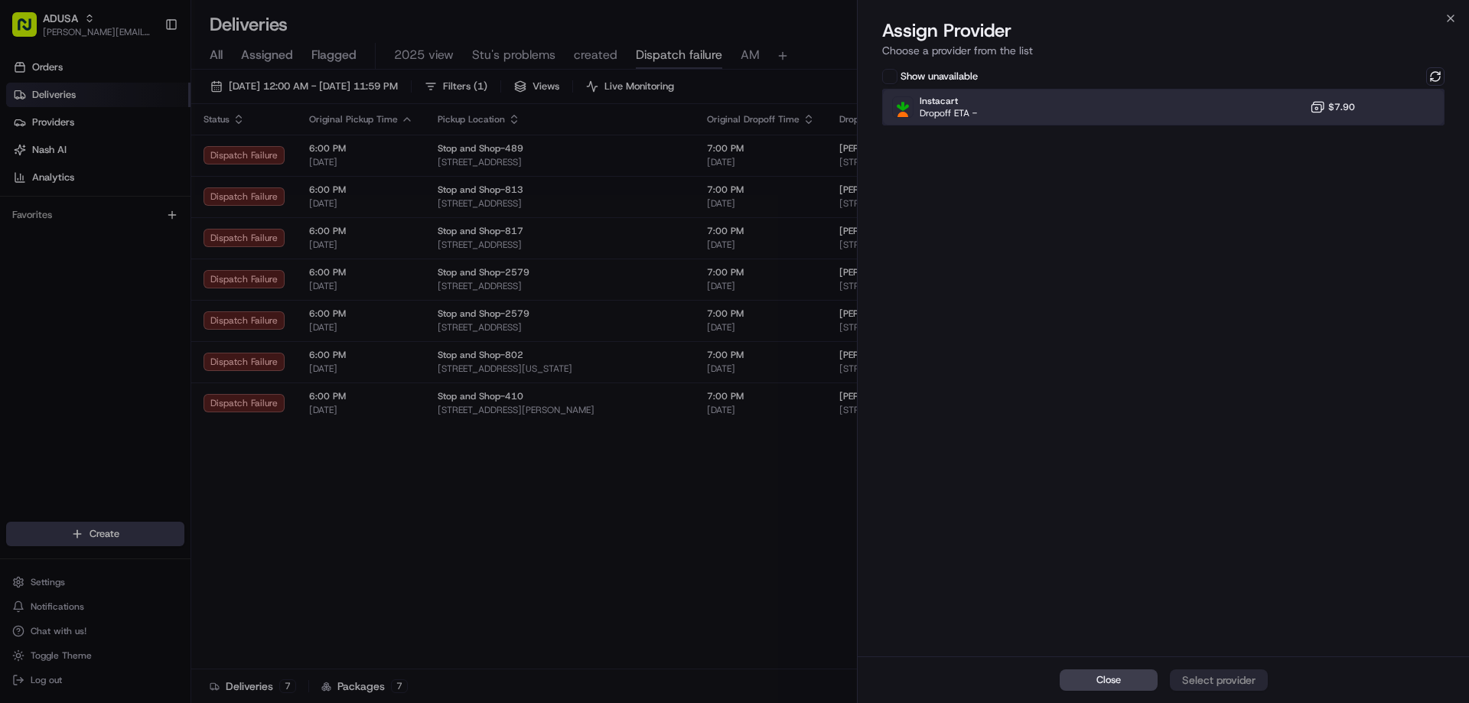
click at [1364, 100] on div "Instacart Dropoff ETA - $7.90" at bounding box center [1163, 107] width 562 height 37
click at [1197, 685] on div "Assign Provider" at bounding box center [1218, 679] width 75 height 15
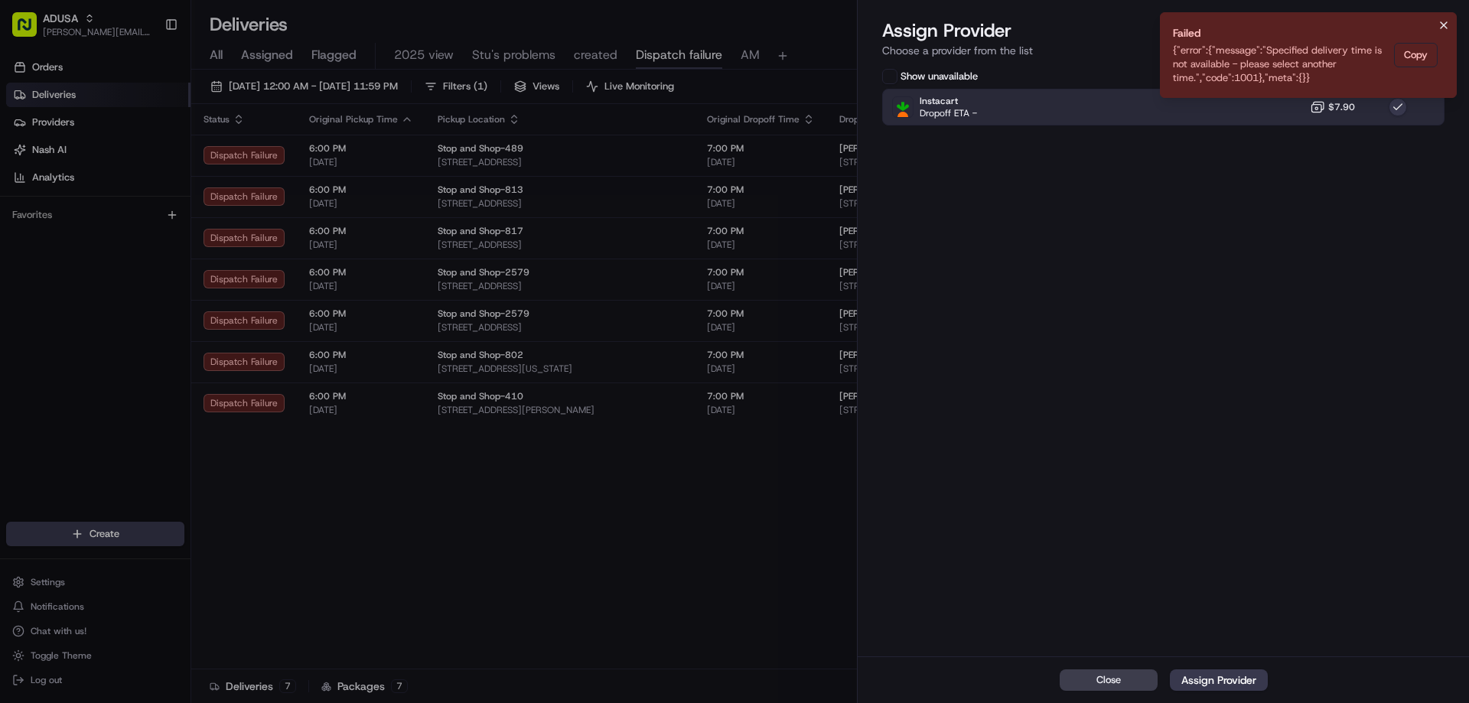
click at [1445, 24] on icon "Notifications (F8)" at bounding box center [1444, 25] width 6 height 6
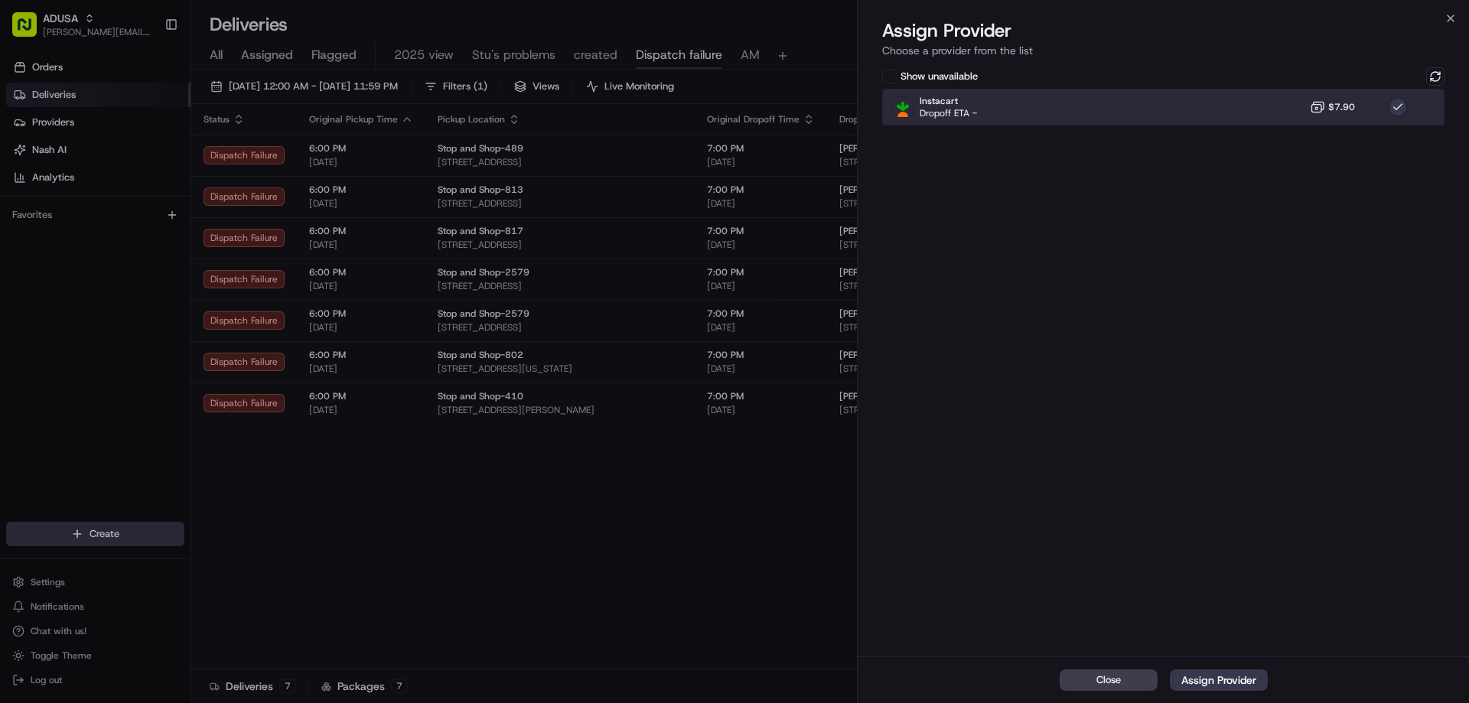
click at [1359, 109] on div "Instacart Dropoff ETA - $7.90" at bounding box center [1163, 107] width 562 height 37
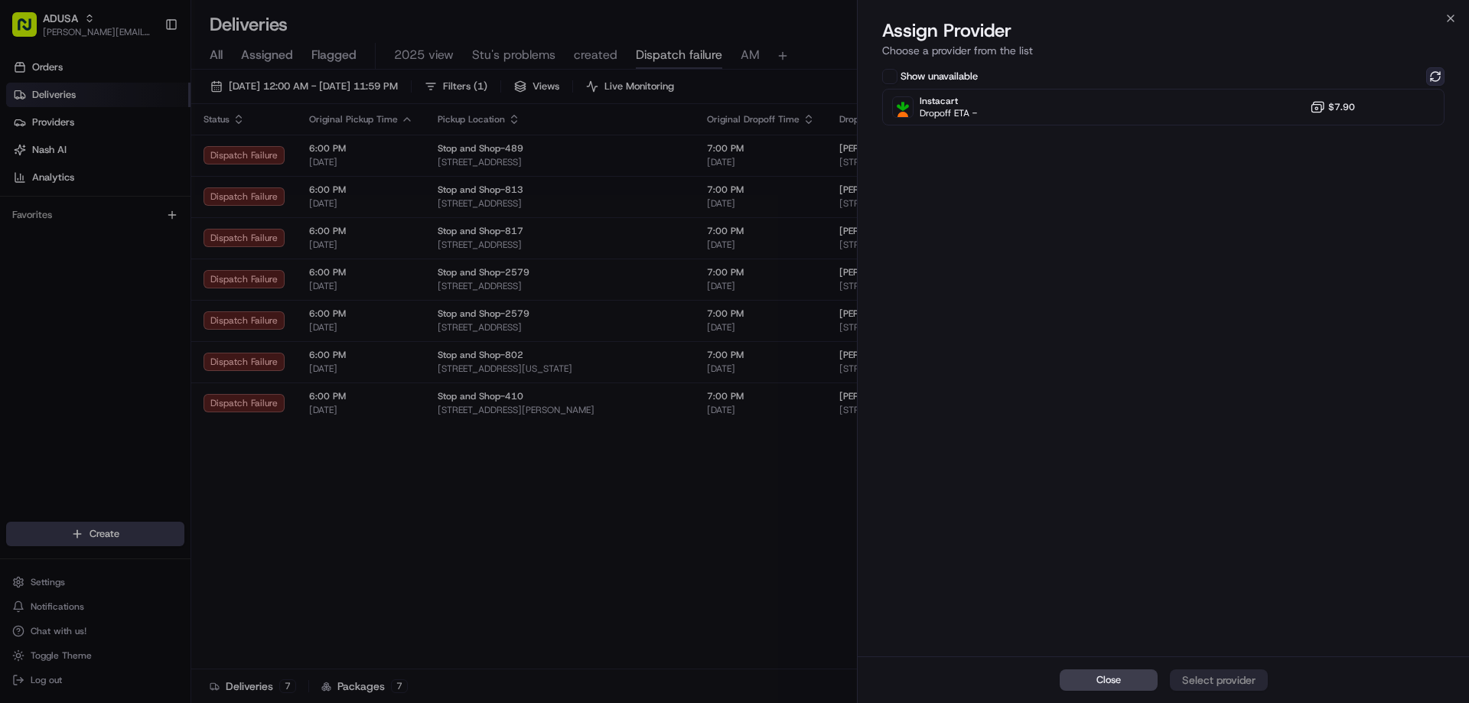
click at [1438, 71] on button at bounding box center [1435, 76] width 18 height 18
click at [1451, 16] on icon "button" at bounding box center [1450, 18] width 12 height 12
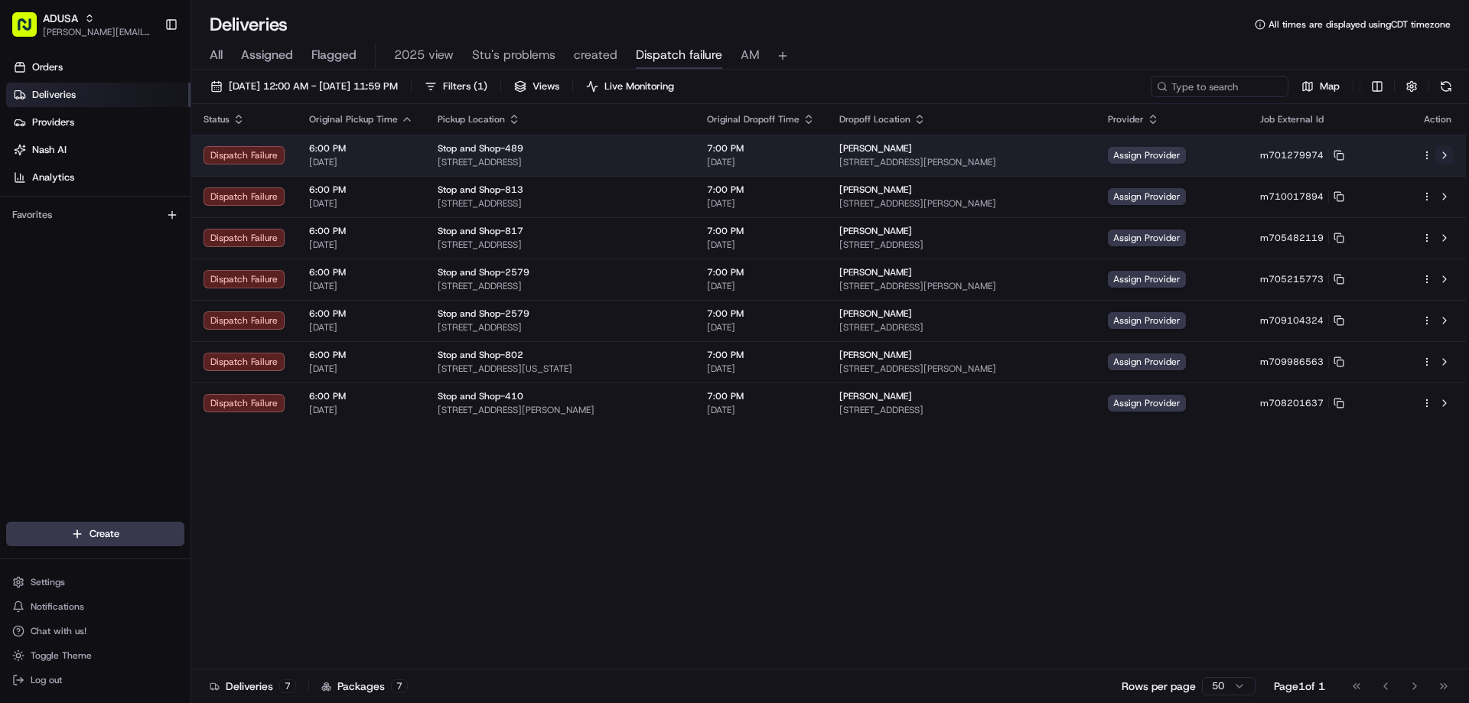
click at [1444, 151] on button at bounding box center [1444, 155] width 18 height 18
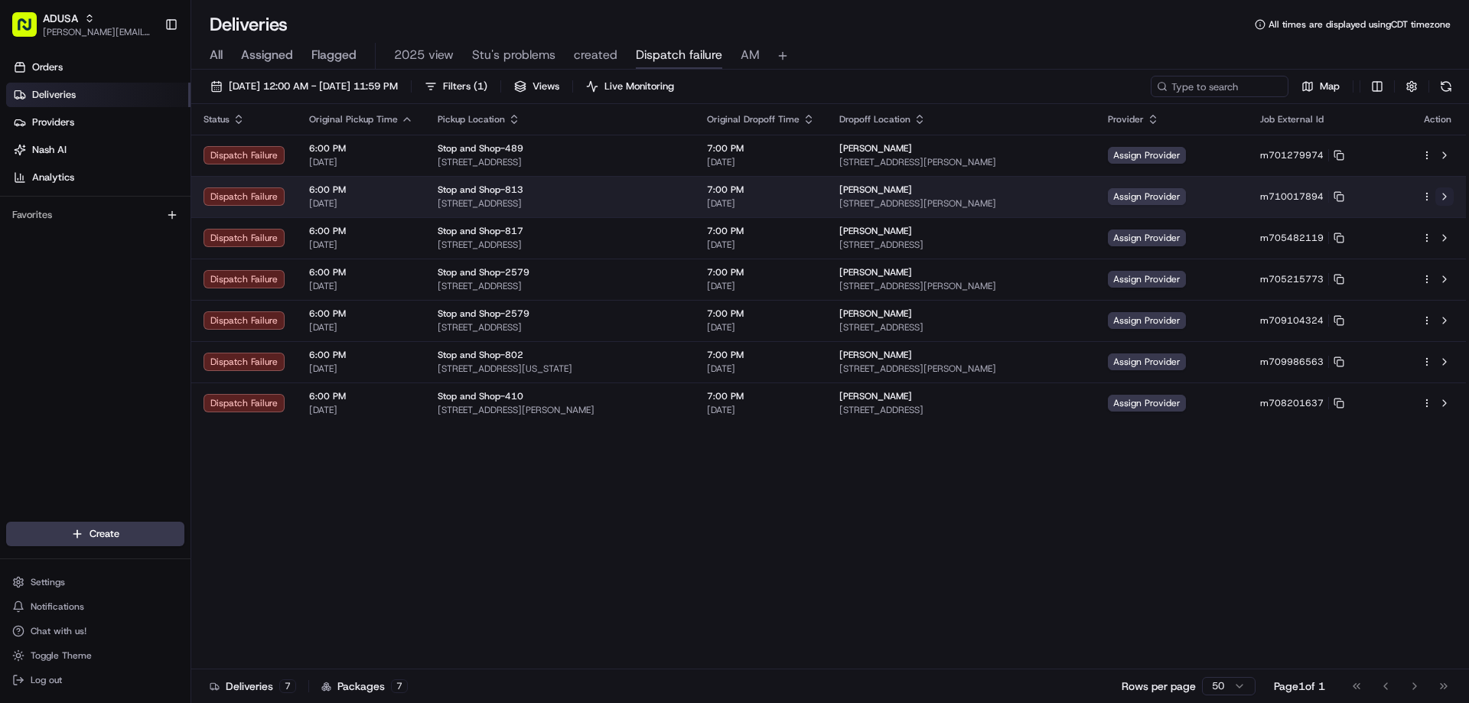
click at [1446, 196] on button at bounding box center [1444, 196] width 18 height 18
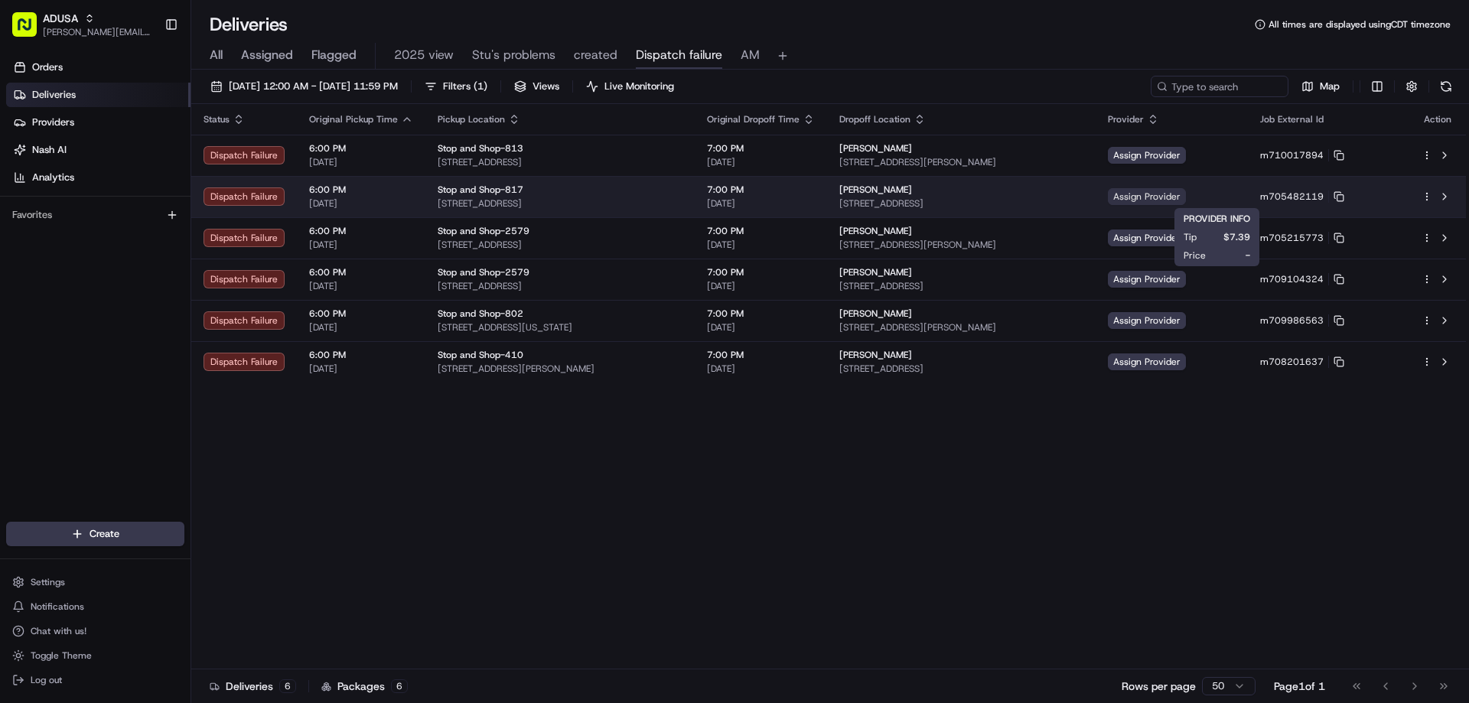
click at [1186, 199] on span "Assign Provider" at bounding box center [1147, 196] width 78 height 17
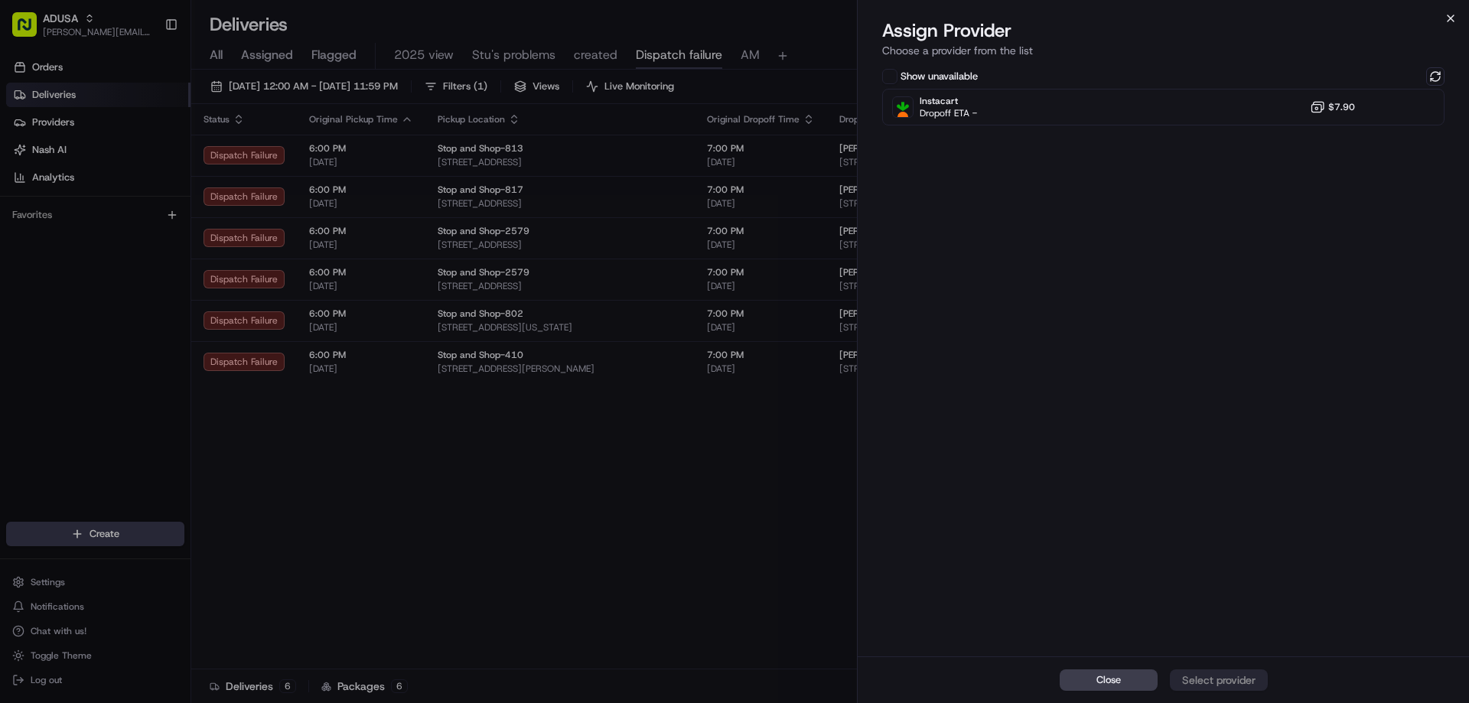
click at [1448, 18] on icon "button" at bounding box center [1450, 18] width 12 height 12
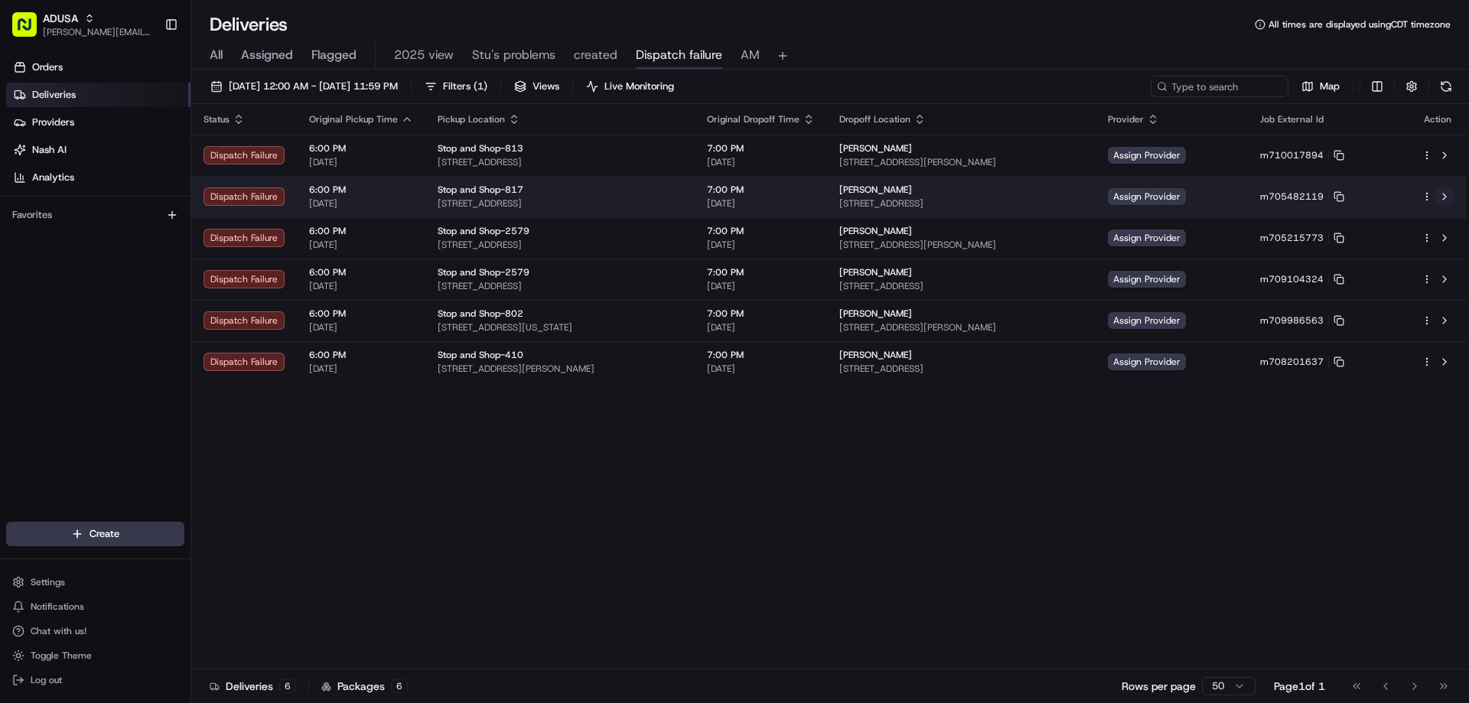
click at [1447, 194] on button at bounding box center [1444, 196] width 18 height 18
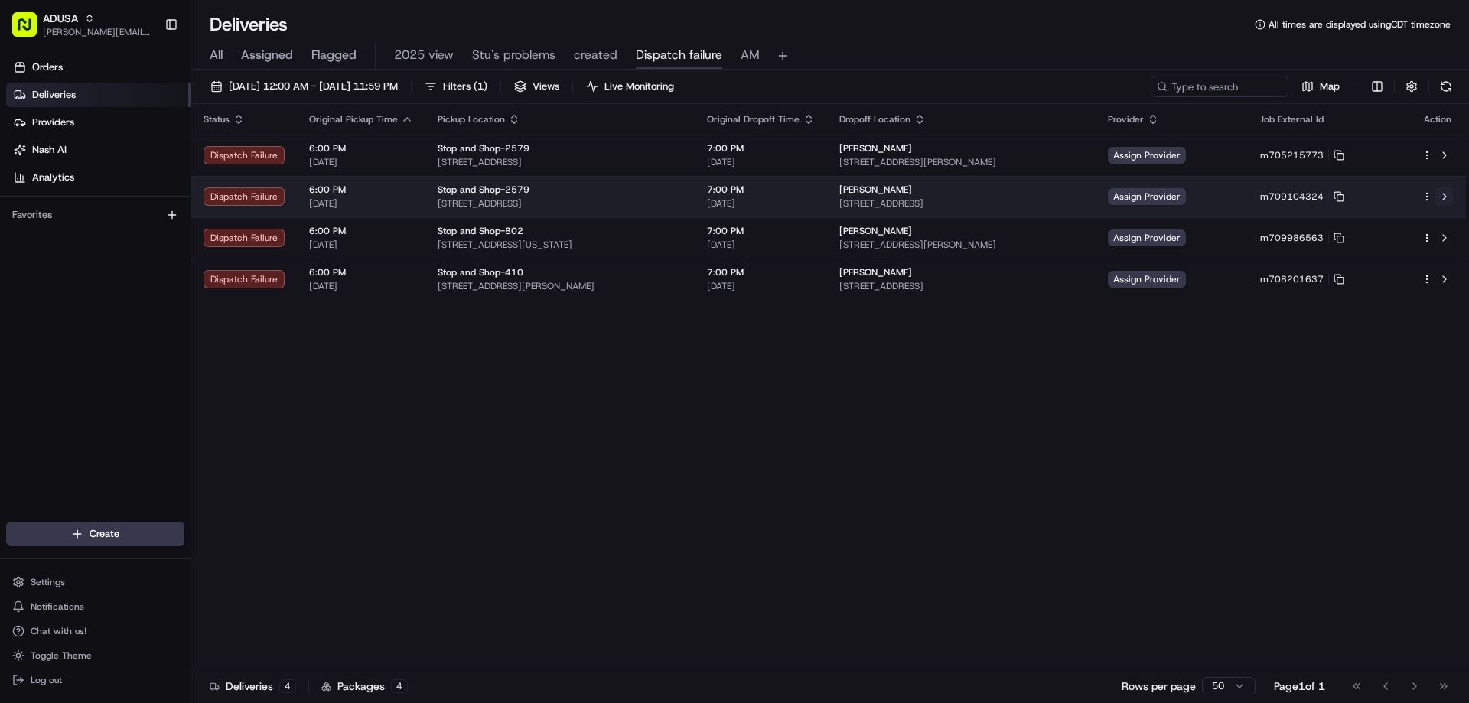
click at [1444, 194] on button at bounding box center [1444, 196] width 18 height 18
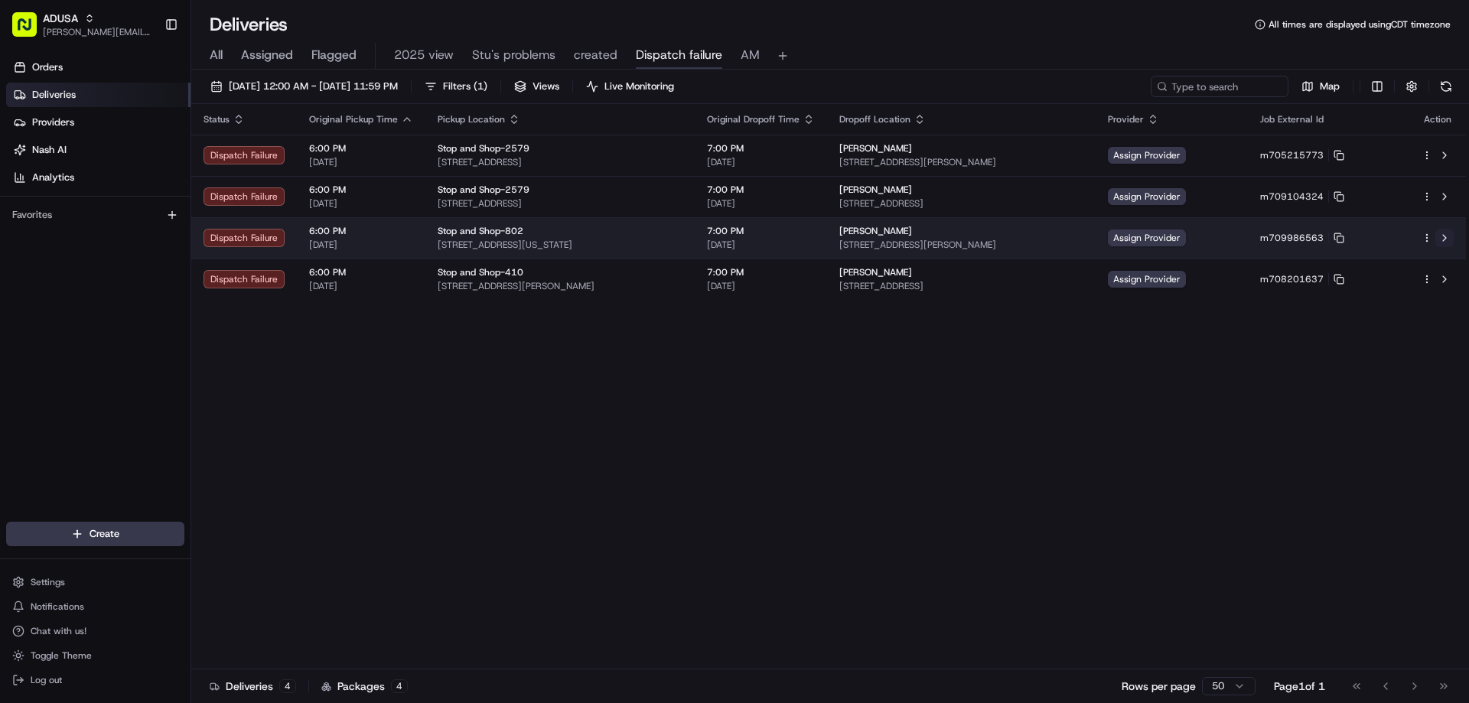
click at [1444, 233] on button at bounding box center [1444, 238] width 18 height 18
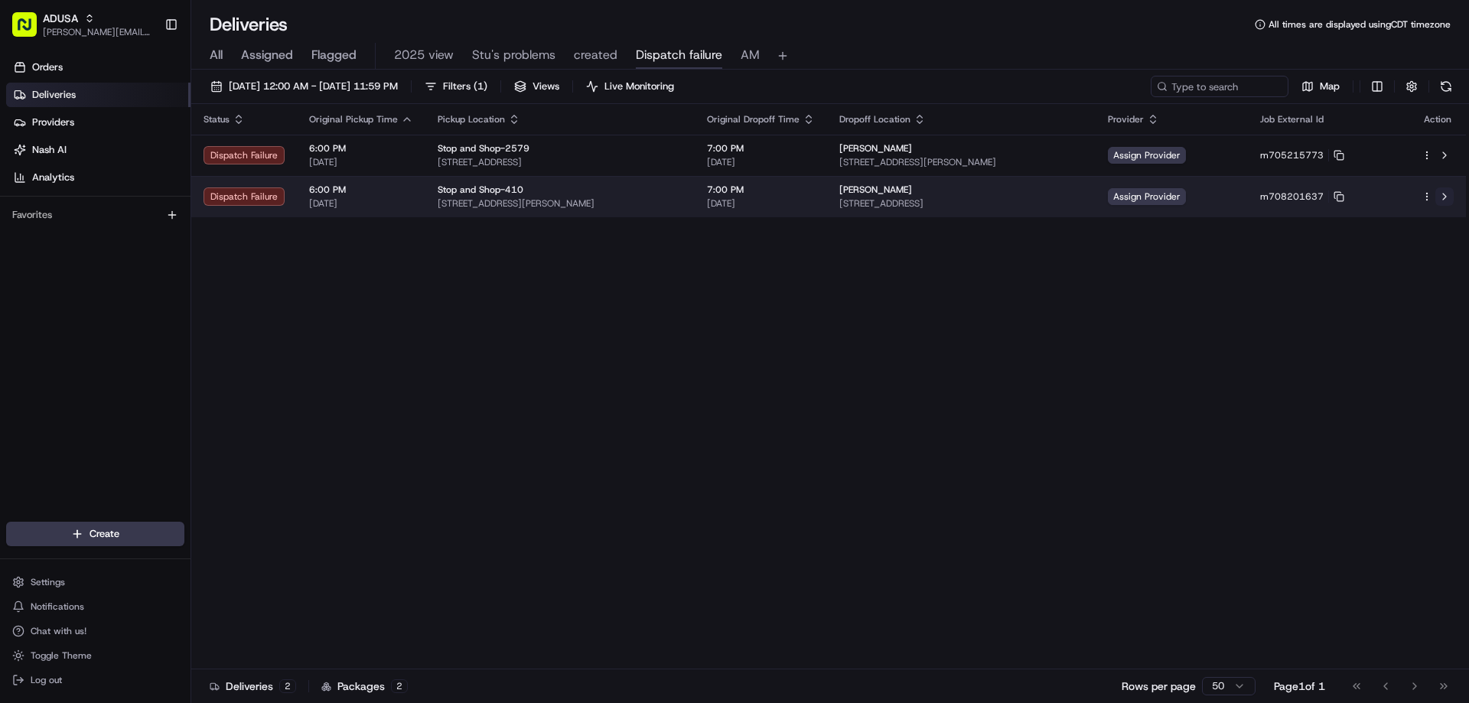
click at [1445, 196] on button at bounding box center [1444, 196] width 18 height 18
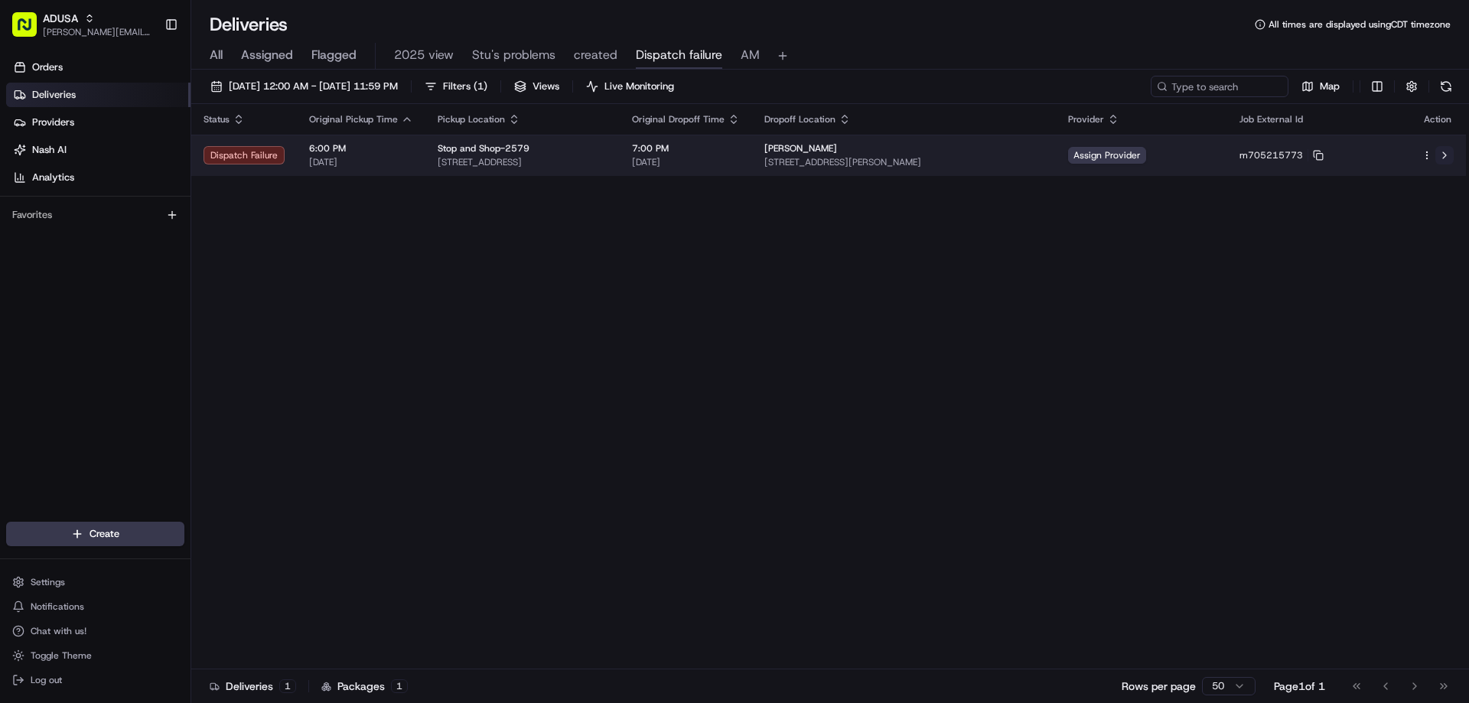
click at [1439, 149] on button at bounding box center [1444, 155] width 18 height 18
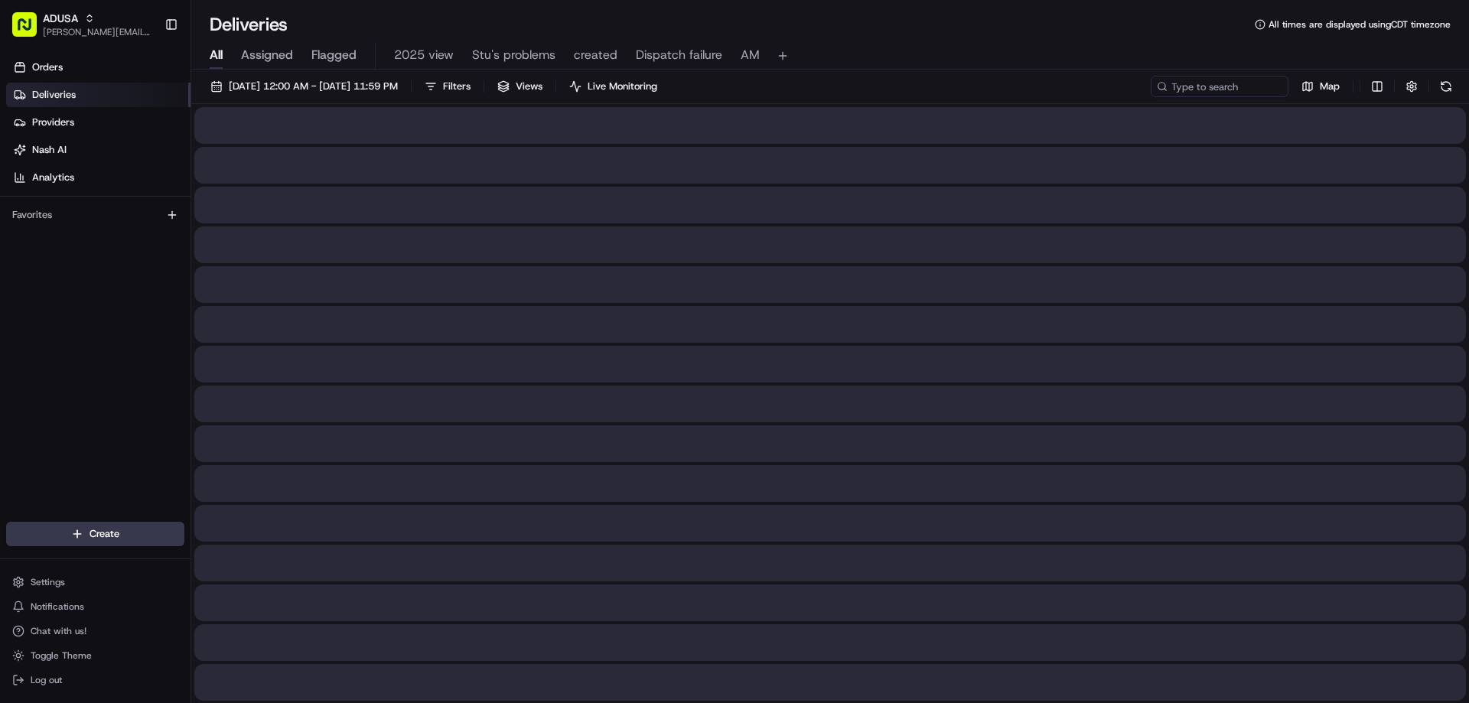
drag, startPoint x: 1203, startPoint y: 91, endPoint x: 215, endPoint y: 50, distance: 989.3
click at [215, 50] on span "All" at bounding box center [216, 55] width 13 height 18
paste input "m708432551"
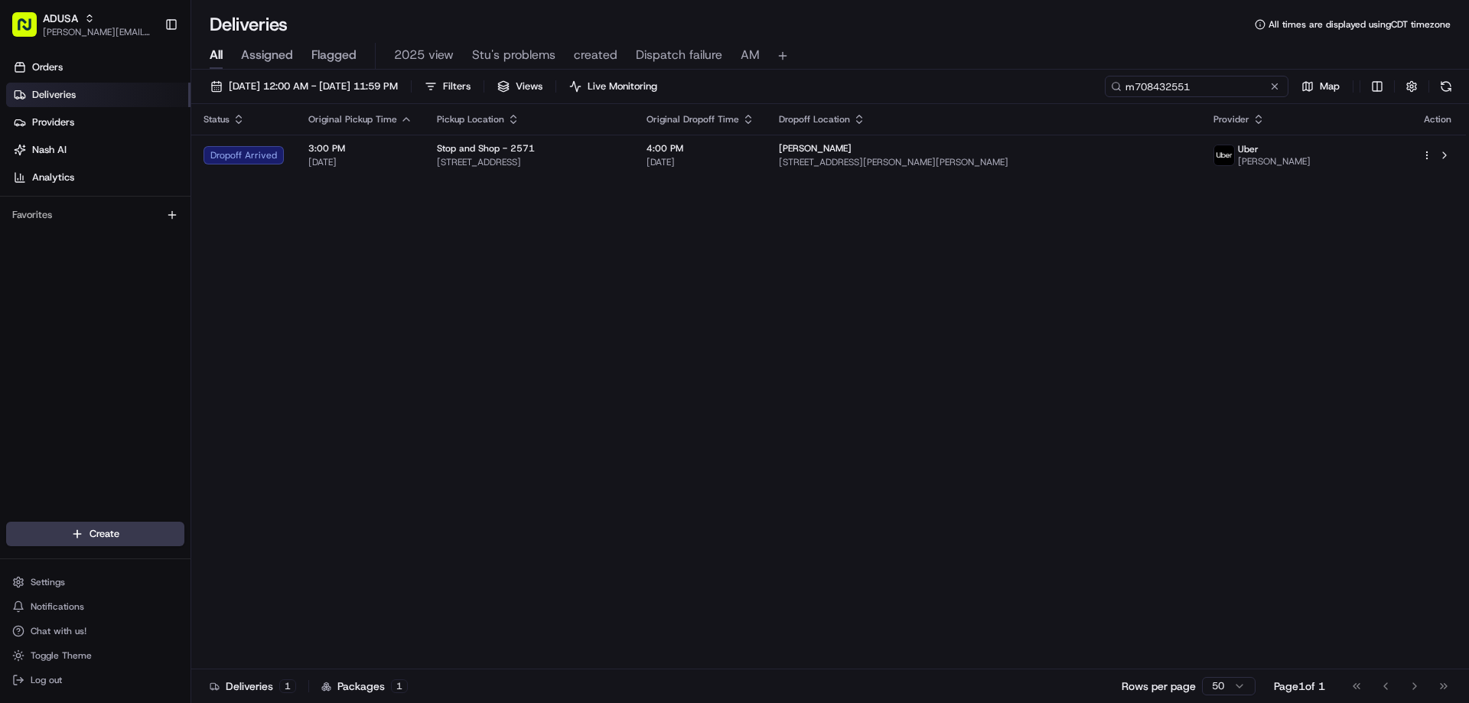
type input "m708432551"
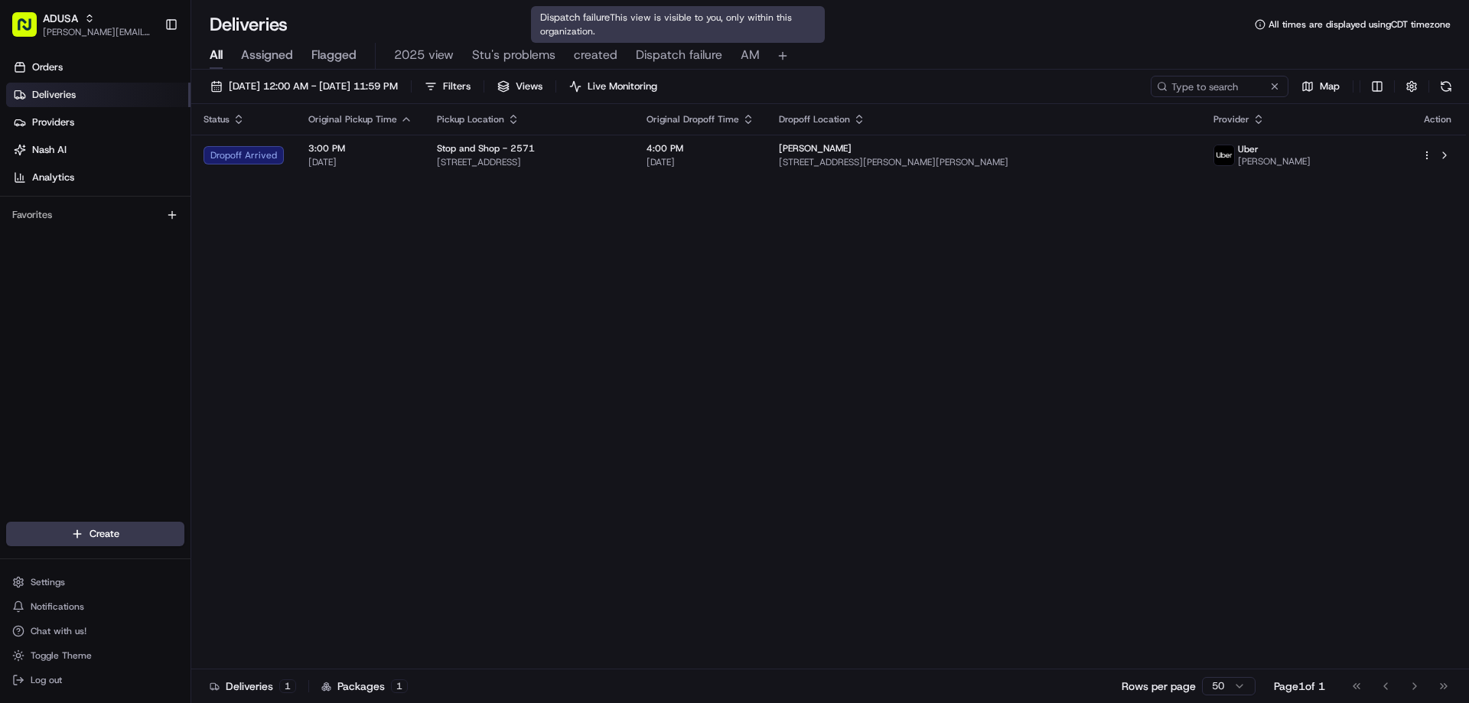
click at [650, 51] on span "Dispatch failure" at bounding box center [679, 55] width 86 height 18
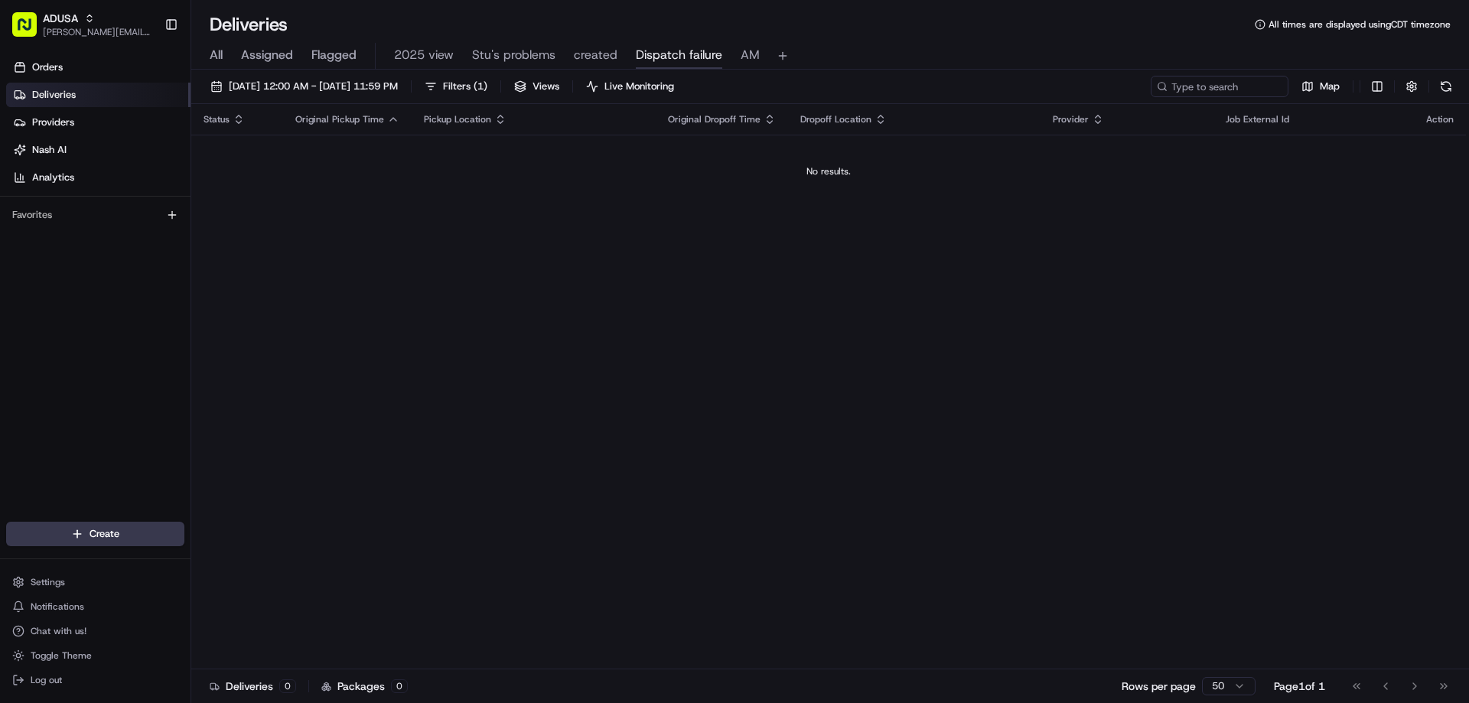
click at [636, 43] on button "Dispatch failure" at bounding box center [679, 56] width 86 height 26
click at [219, 53] on span "All" at bounding box center [216, 55] width 13 height 18
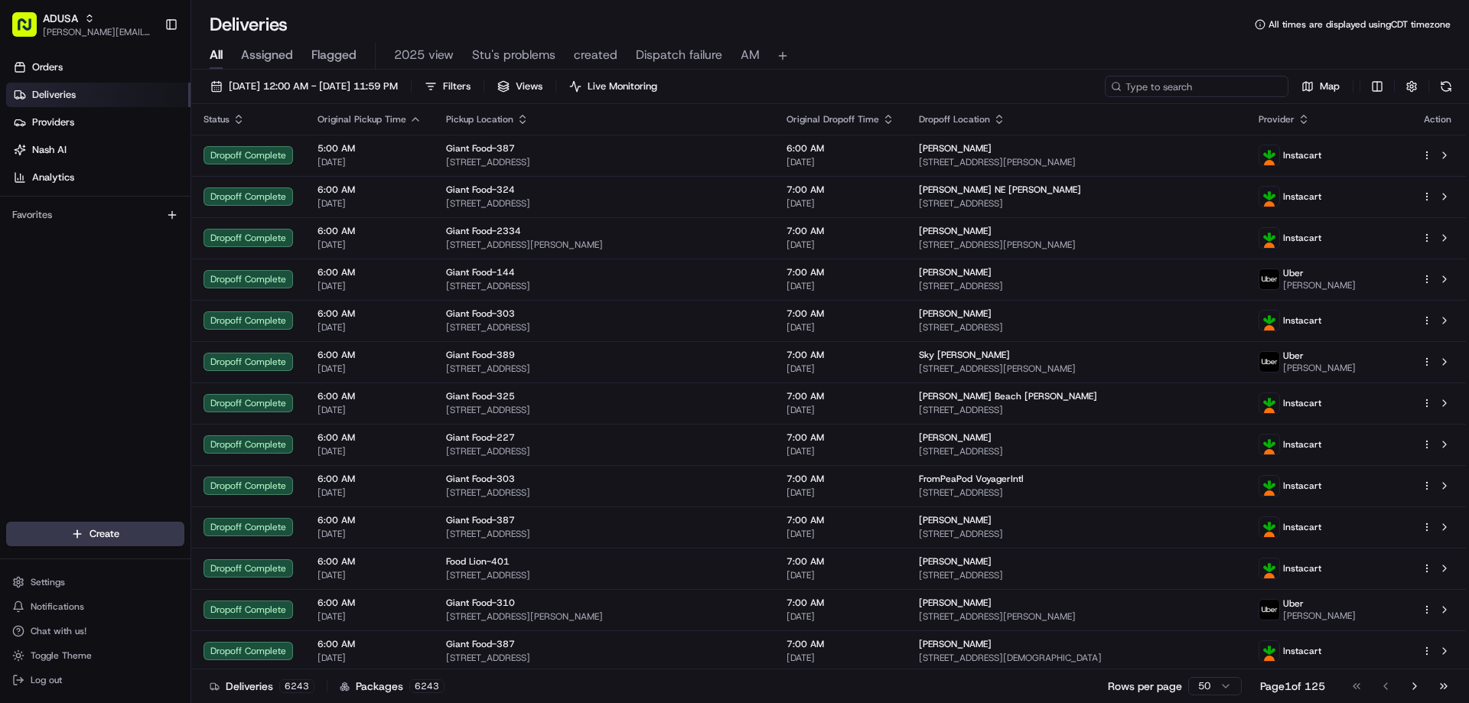
paste input "m692164725"
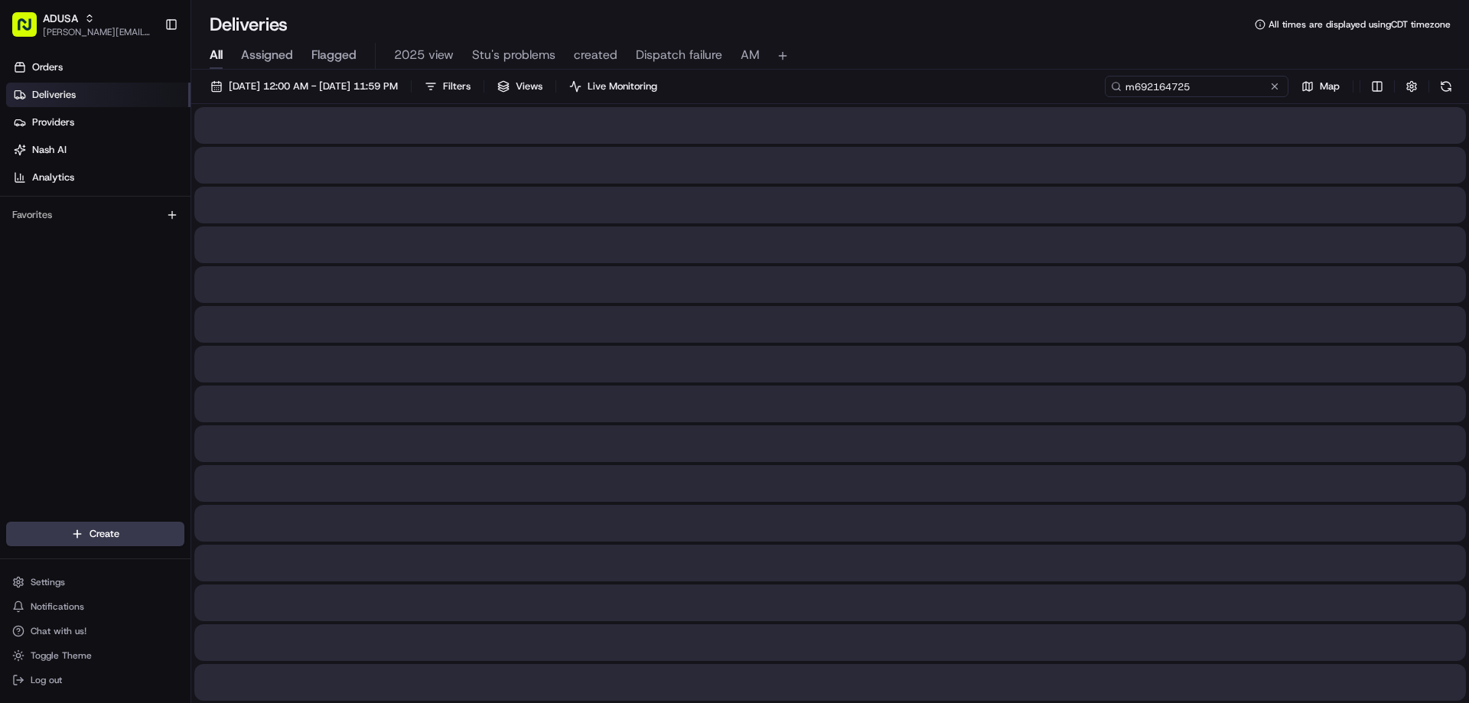
type input "m692164725"
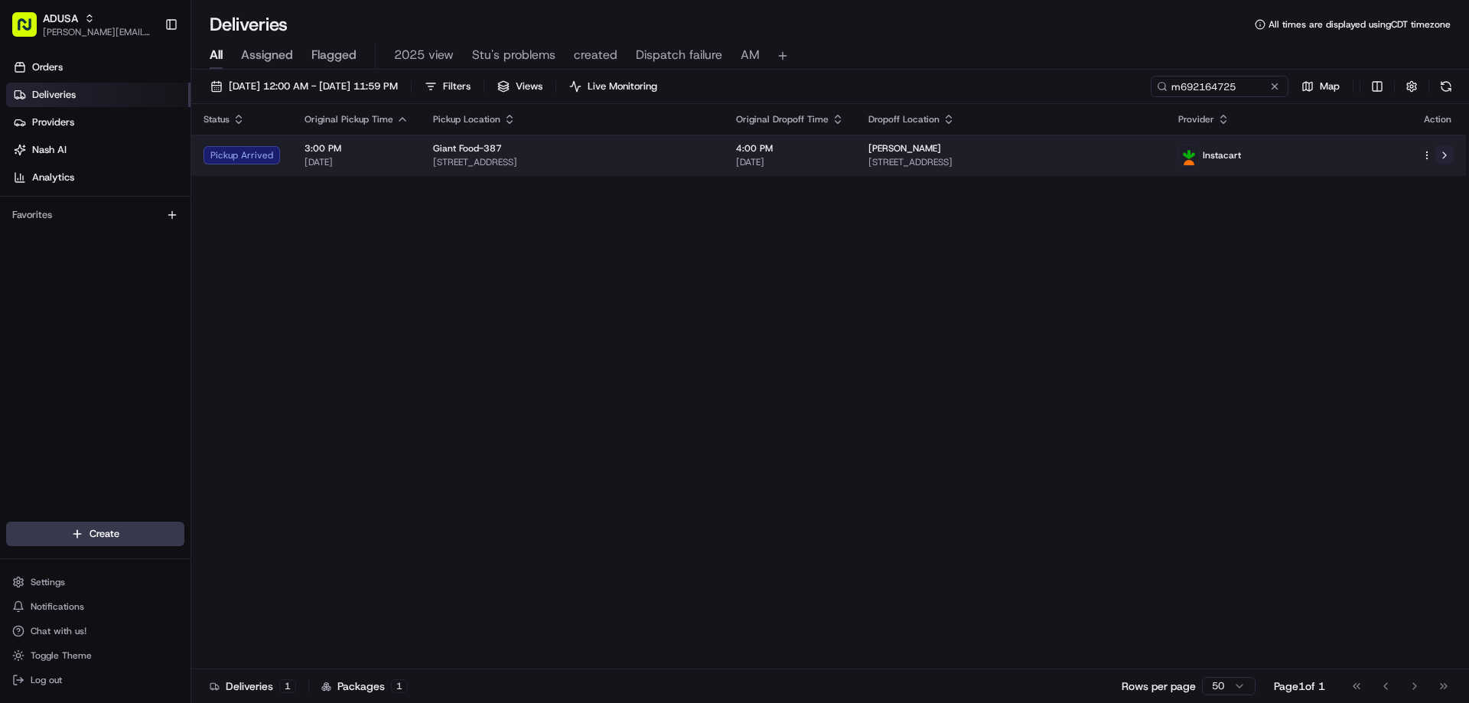
click at [1440, 153] on button at bounding box center [1444, 155] width 18 height 18
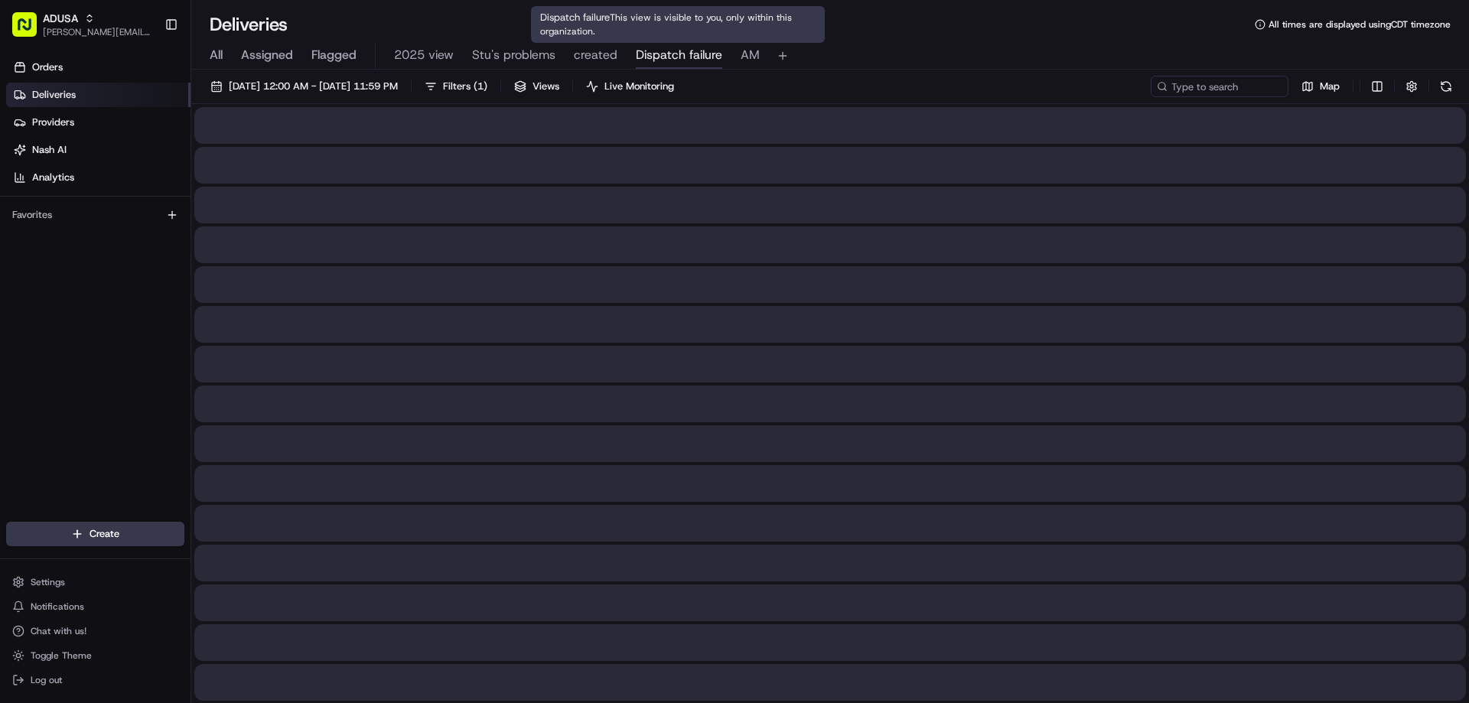
click at [692, 52] on span "Dispatch failure" at bounding box center [679, 55] width 86 height 18
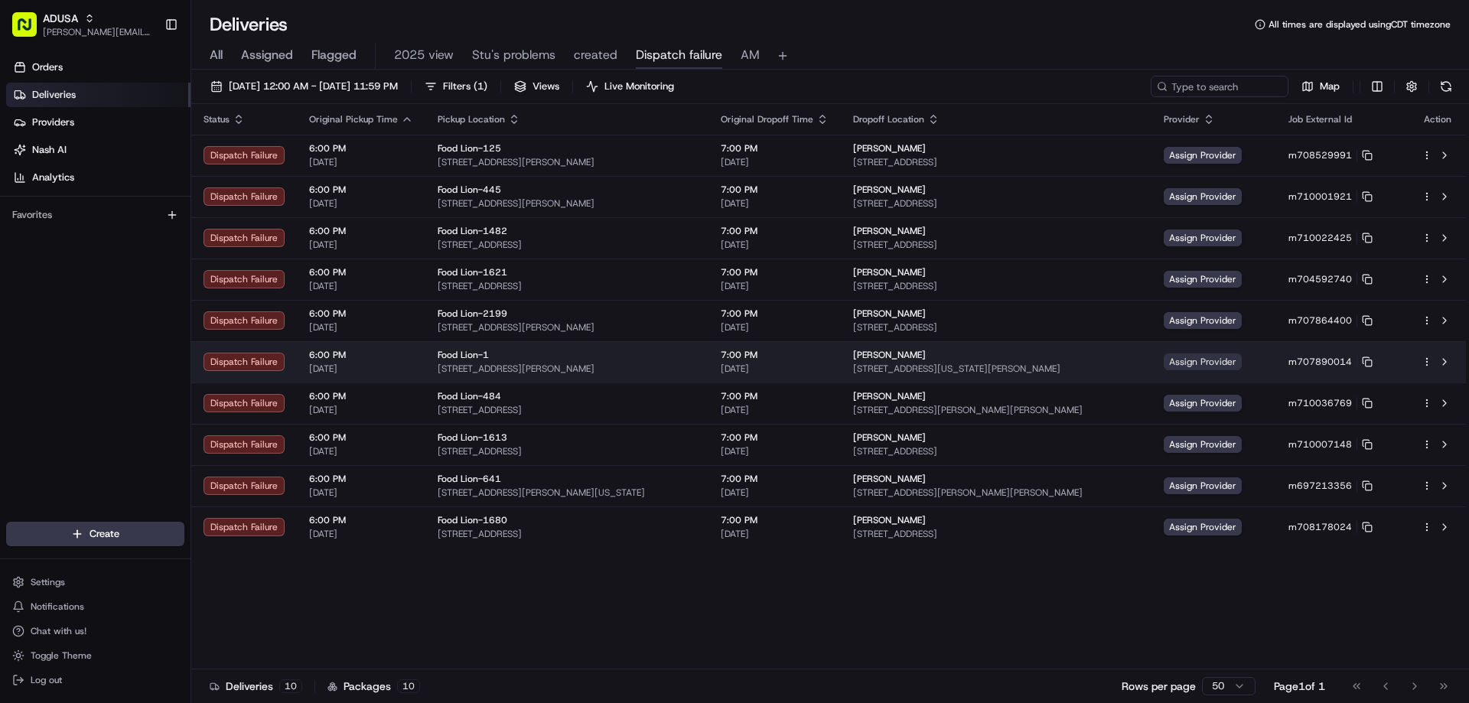
click at [1241, 363] on span "Assign Provider" at bounding box center [1203, 361] width 78 height 17
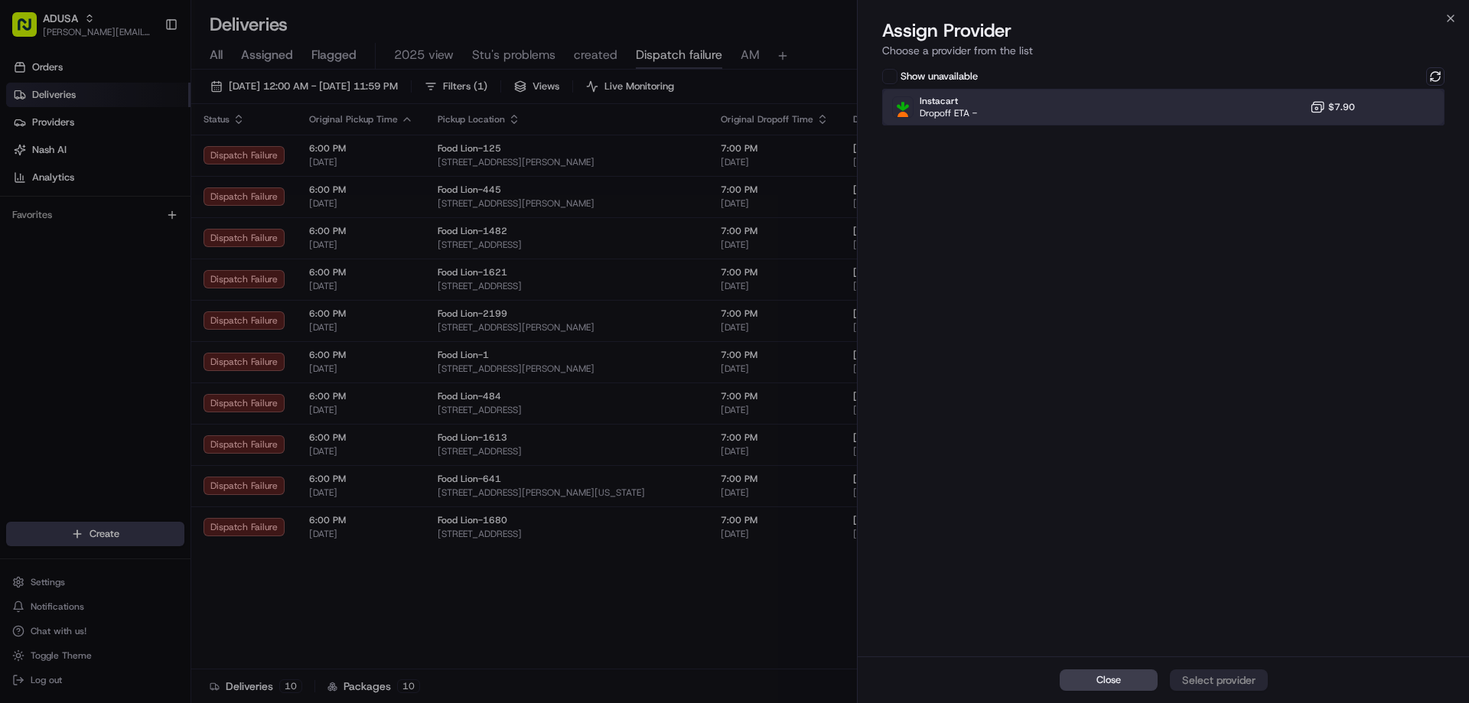
click at [1210, 106] on div "Instacart Dropoff ETA - $7.90" at bounding box center [1163, 107] width 562 height 37
click at [1233, 672] on div "Assign Provider" at bounding box center [1218, 679] width 75 height 15
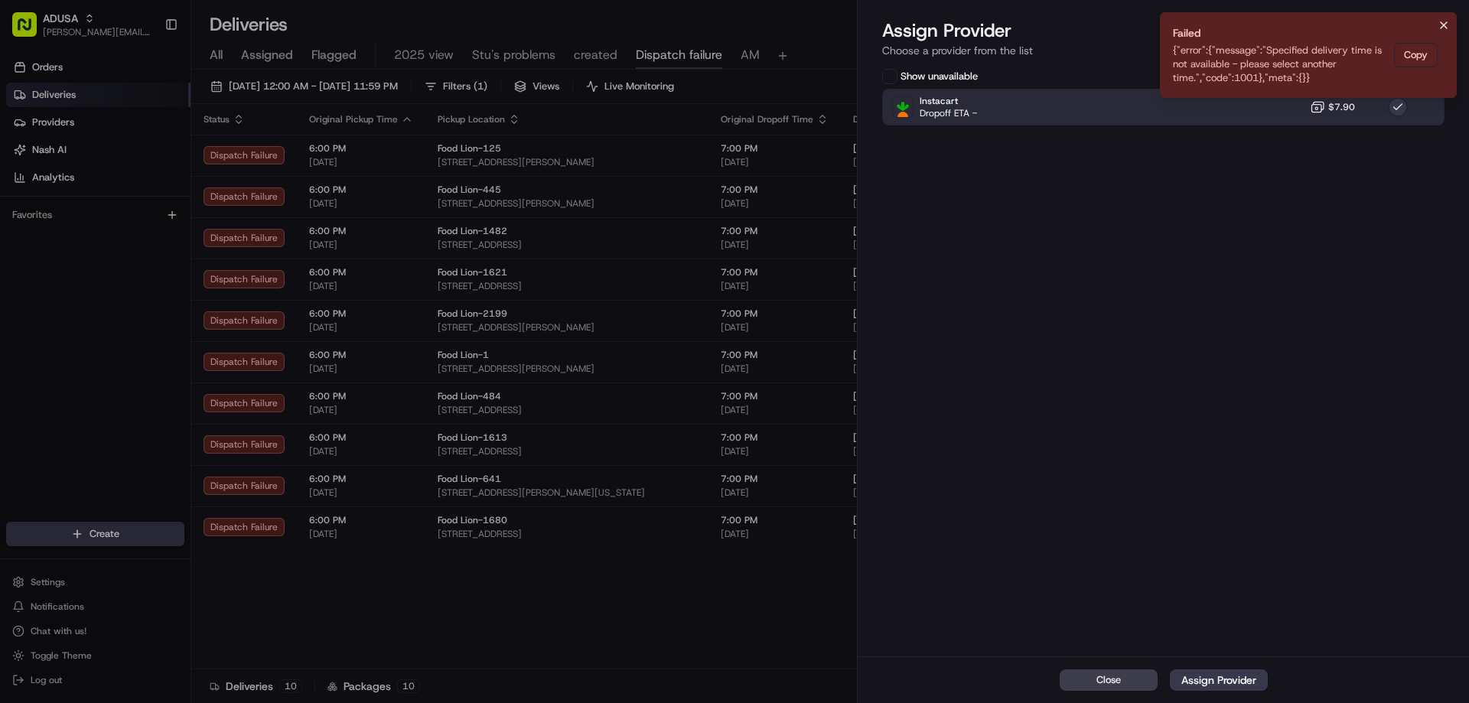
click at [1444, 21] on icon "Notifications (F8)" at bounding box center [1444, 25] width 12 height 12
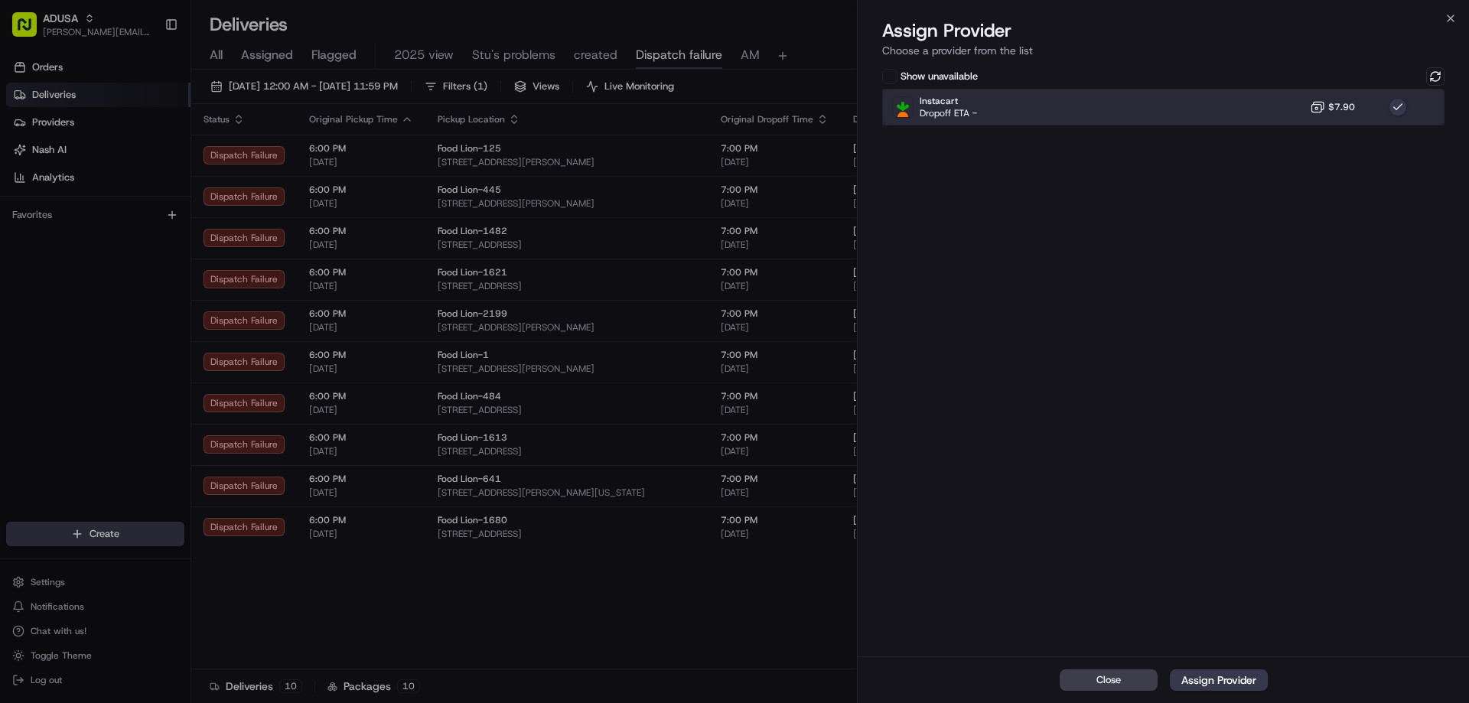
click at [1380, 118] on div "Instacart Dropoff ETA - $7.90" at bounding box center [1163, 107] width 562 height 37
drag, startPoint x: 1446, startPoint y: 19, endPoint x: 1441, endPoint y: 98, distance: 78.9
click at [1441, 98] on div "Close Assign Provider Choose a provider from the list Show unavailable Instacar…" at bounding box center [1163, 351] width 612 height 703
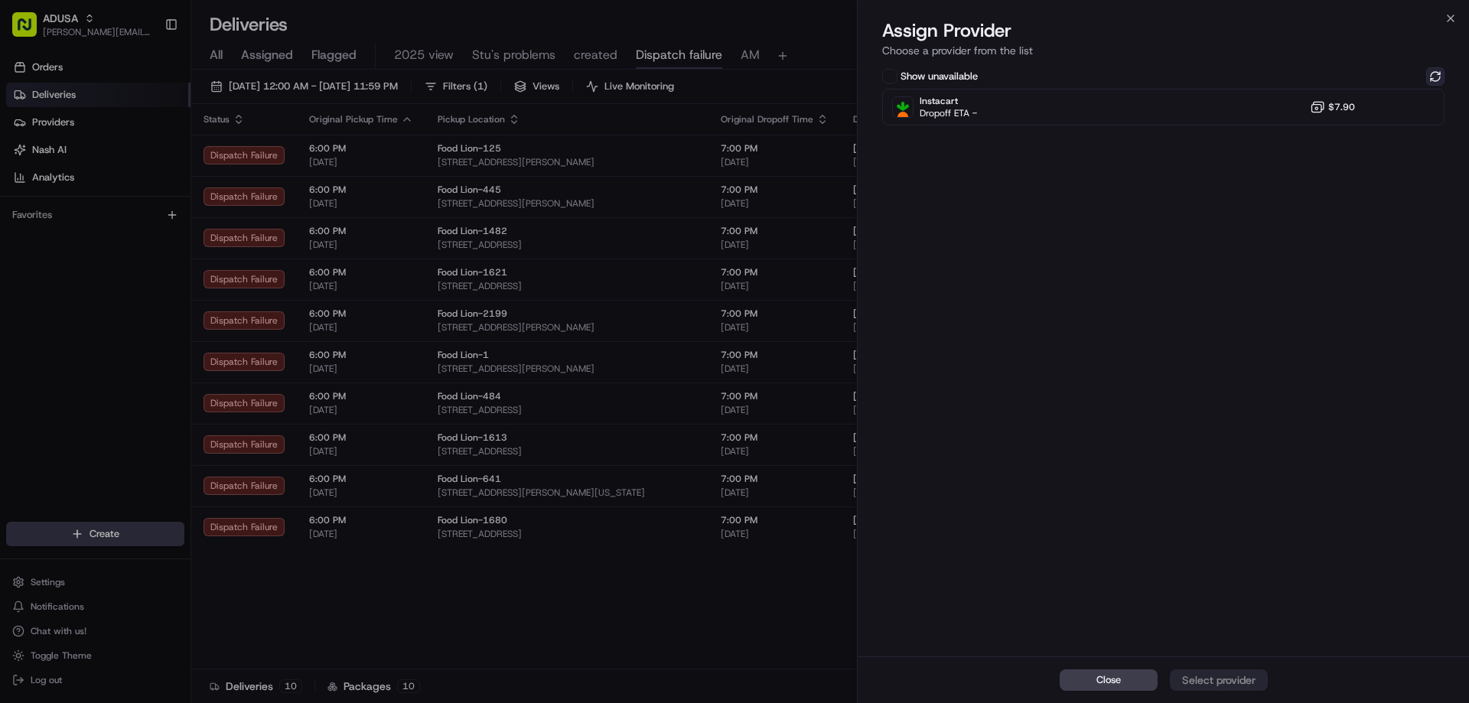
click at [1434, 76] on button at bounding box center [1435, 76] width 18 height 18
click at [1447, 19] on icon "button" at bounding box center [1450, 18] width 12 height 12
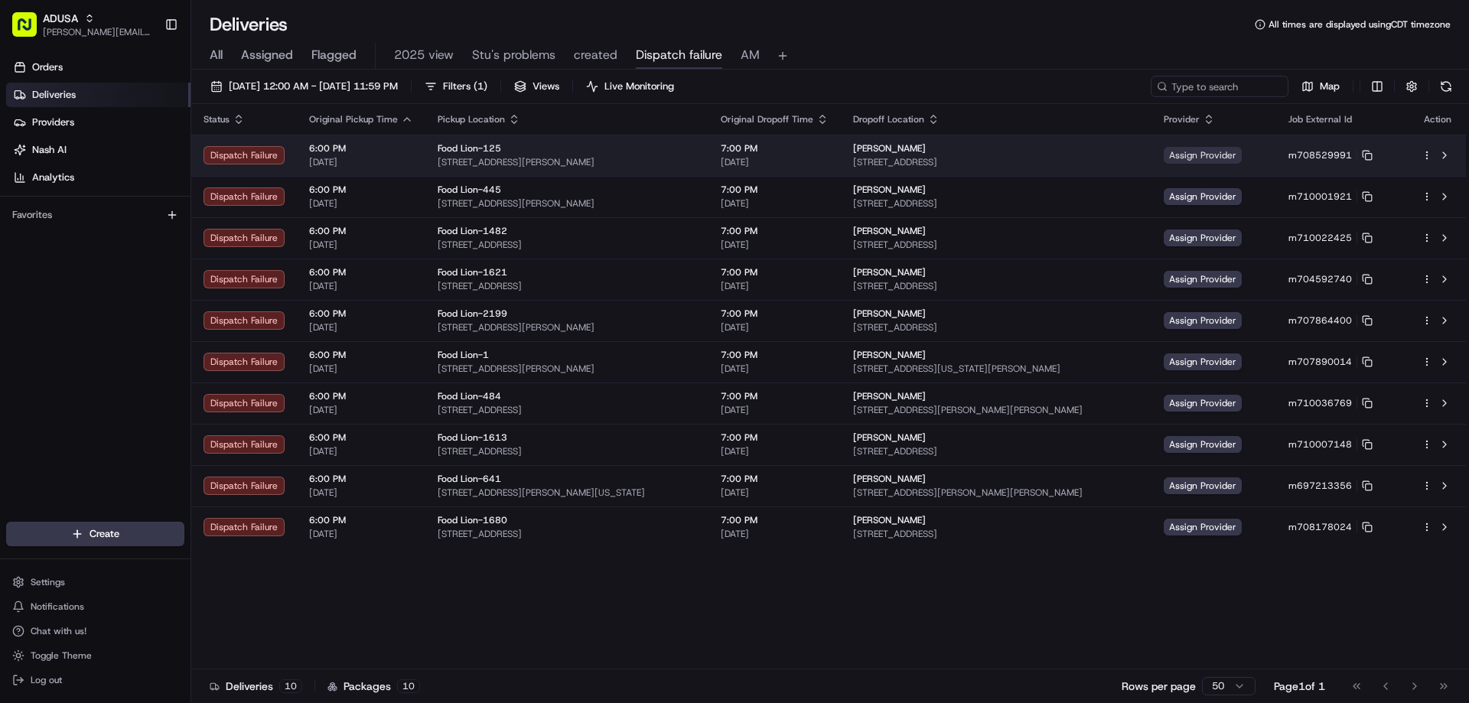
click at [1229, 156] on span "Assign Provider" at bounding box center [1203, 155] width 78 height 17
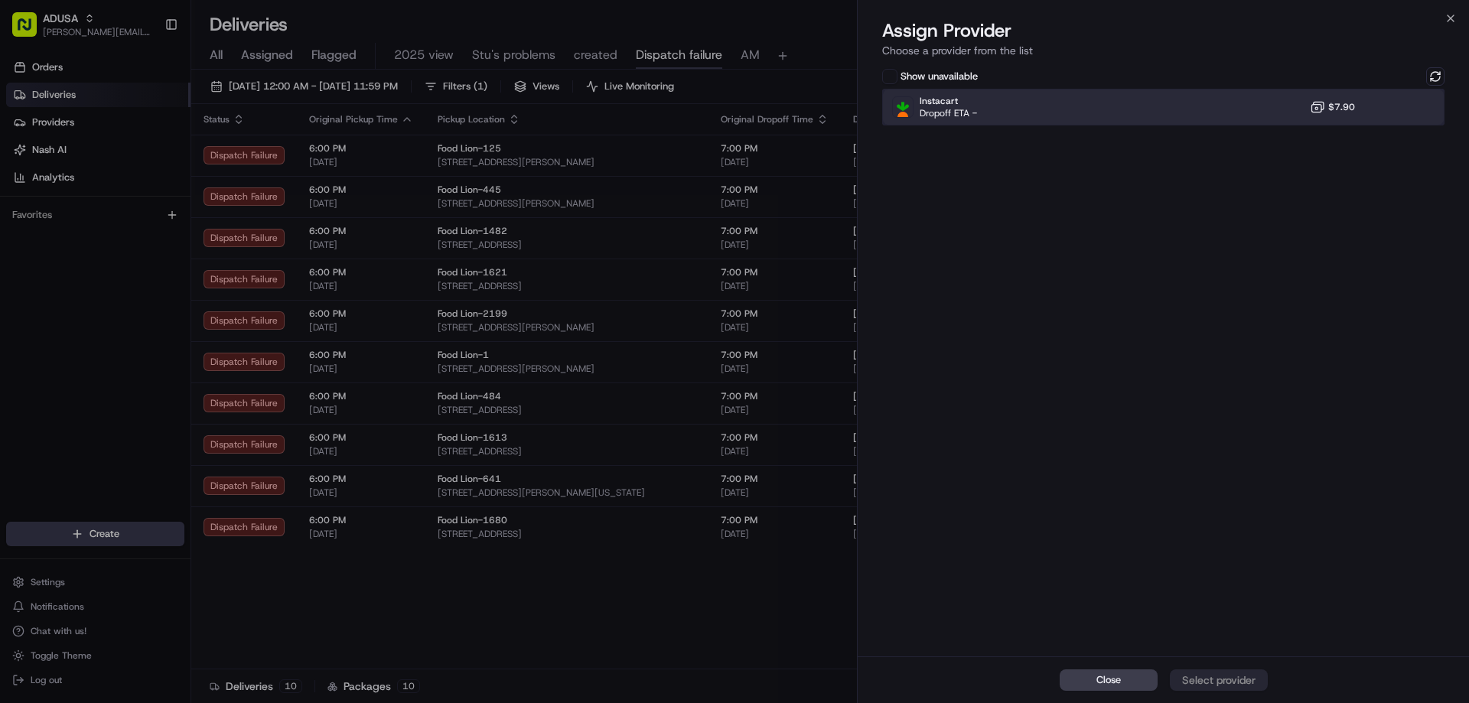
drag, startPoint x: 1205, startPoint y: 106, endPoint x: 1307, endPoint y: 114, distance: 102.9
click at [1208, 106] on div "Instacart Dropoff ETA - $7.90" at bounding box center [1163, 107] width 562 height 37
click at [1226, 683] on div "Assign Provider" at bounding box center [1218, 679] width 75 height 15
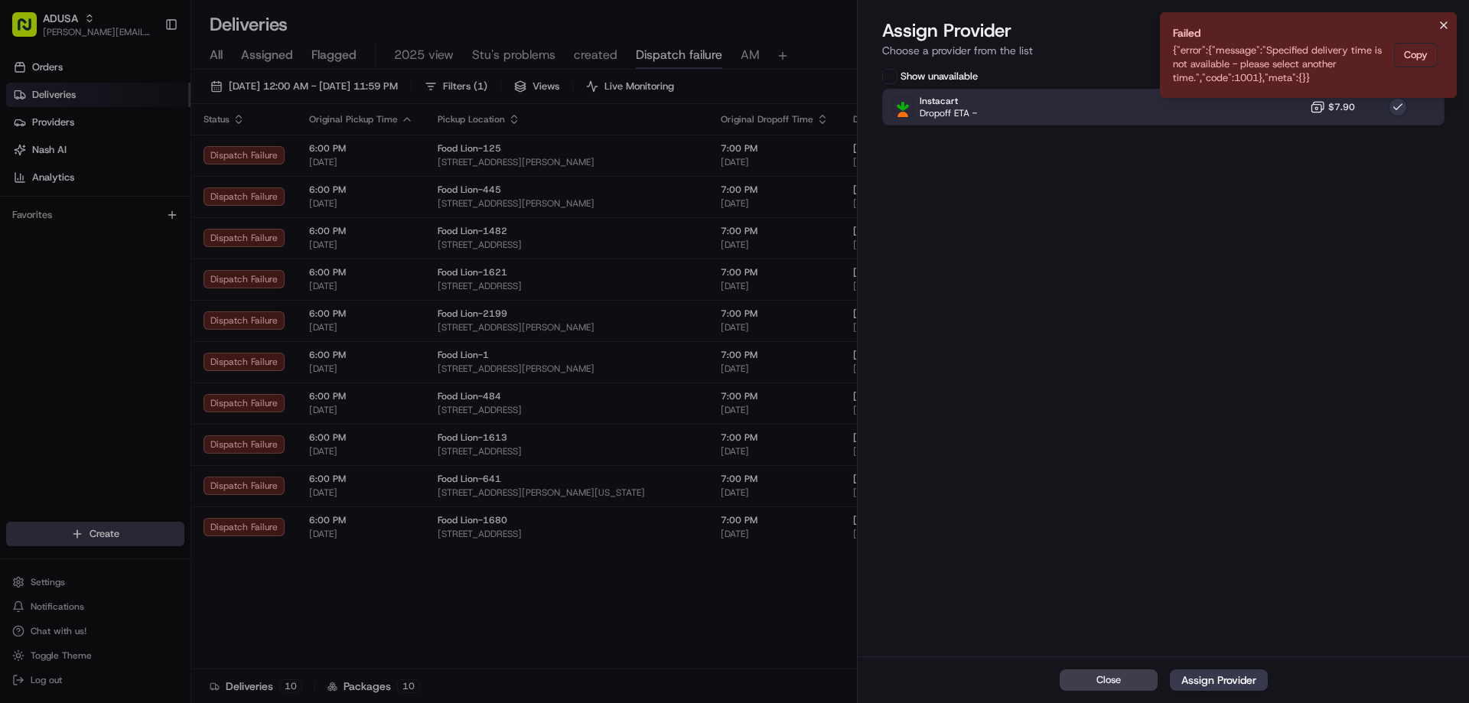
click at [1438, 25] on icon "Notifications (F8)" at bounding box center [1444, 25] width 12 height 12
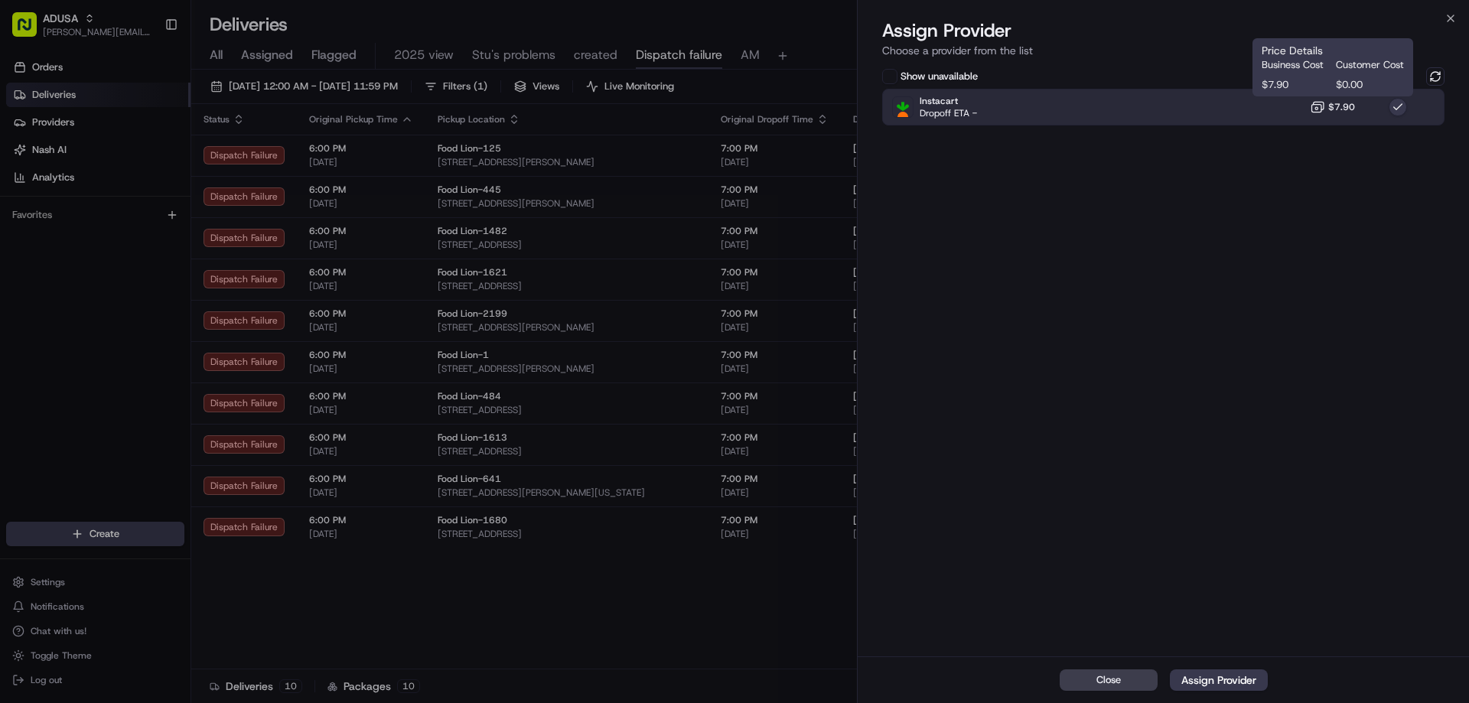
drag, startPoint x: 1319, startPoint y: 108, endPoint x: 1376, endPoint y: 101, distance: 57.8
click at [1320, 108] on icon at bounding box center [1317, 106] width 15 height 15
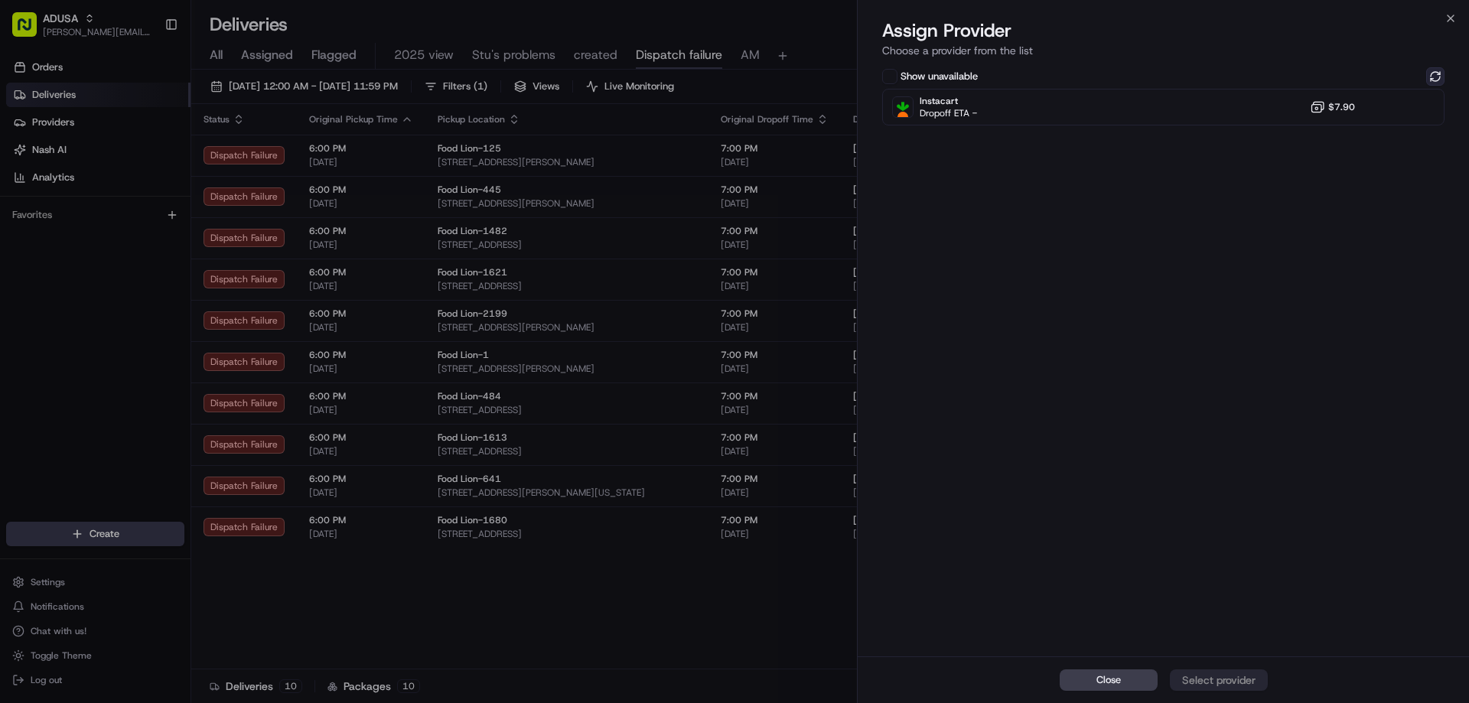
click at [1438, 80] on button at bounding box center [1435, 76] width 18 height 18
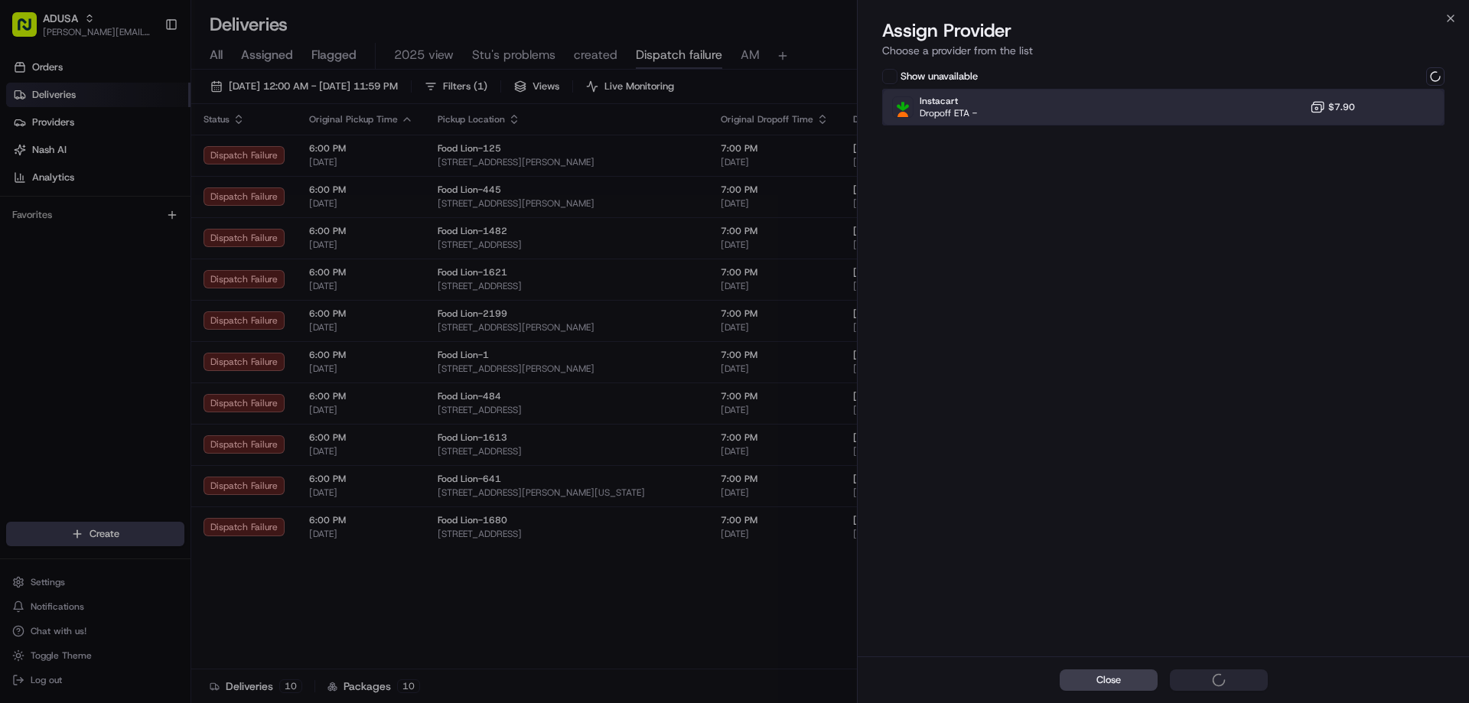
click at [1278, 117] on div "Instacart Dropoff ETA - $7.90" at bounding box center [1163, 107] width 562 height 37
click at [1281, 96] on div "Instacart Dropoff ETA - $7.90" at bounding box center [1163, 107] width 562 height 37
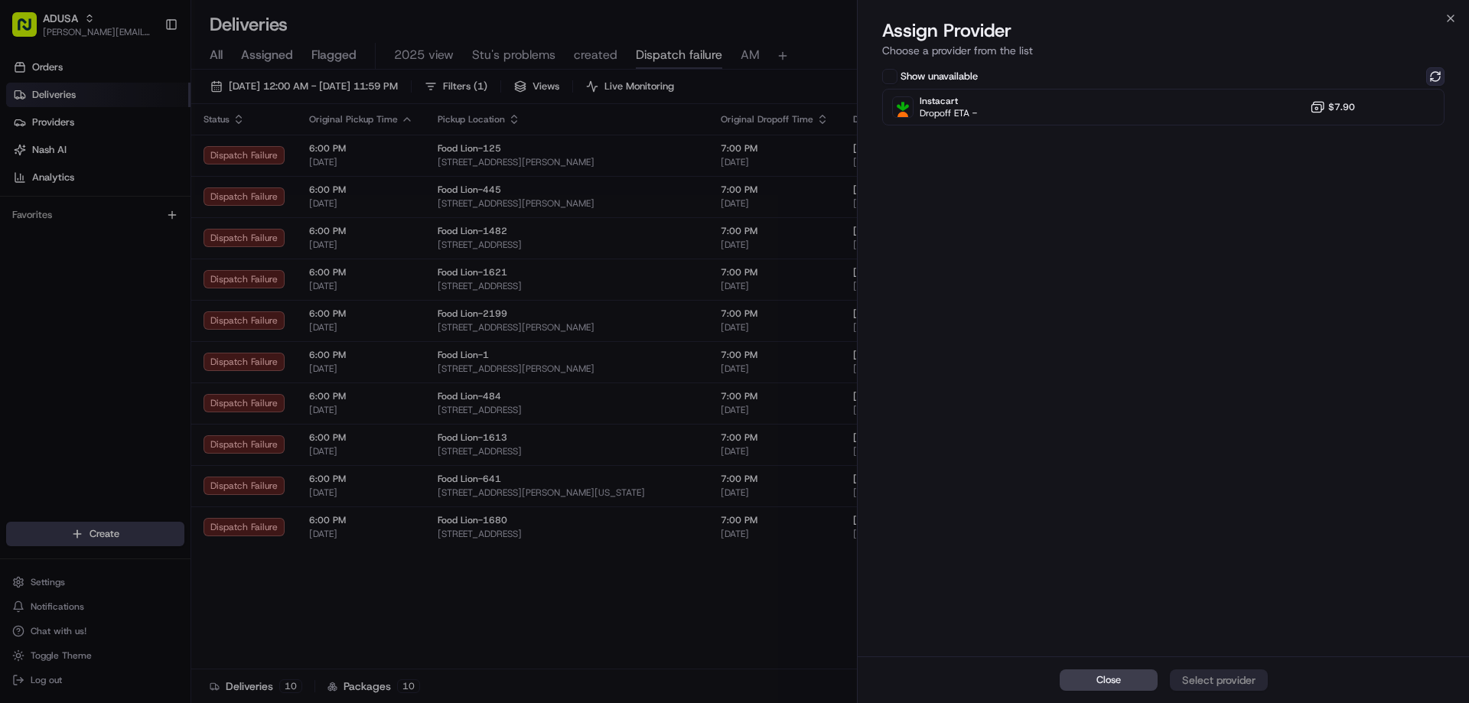
click at [1439, 74] on button at bounding box center [1435, 76] width 18 height 18
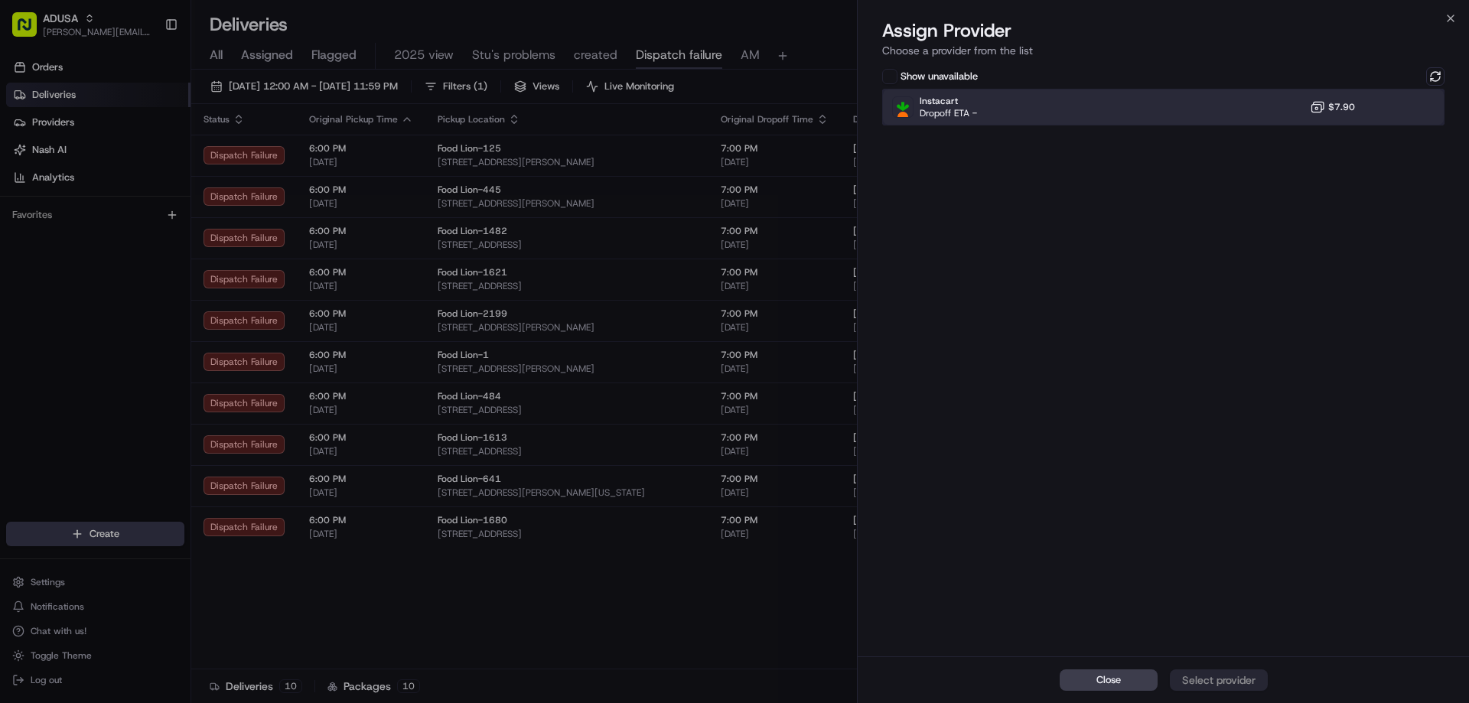
click at [1266, 114] on div "Instacart Dropoff ETA - $7.90" at bounding box center [1163, 107] width 562 height 37
click at [1226, 677] on div "Assign Provider" at bounding box center [1218, 679] width 75 height 15
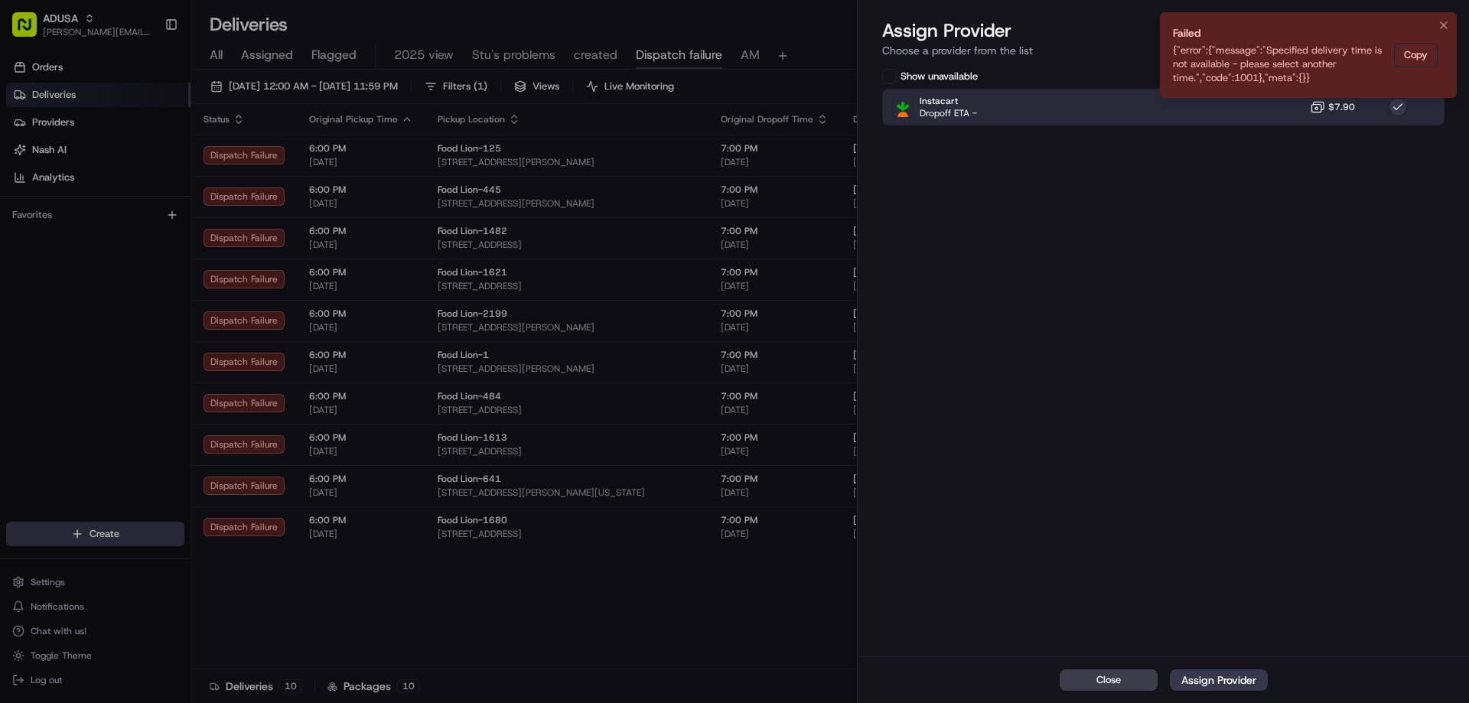
drag, startPoint x: 1445, startPoint y: 34, endPoint x: 1442, endPoint y: 25, distance: 9.7
click at [1445, 34] on li "Failed {"error":{"message":"Specified delivery time is not available - please s…" at bounding box center [1308, 55] width 297 height 86
click at [1442, 24] on icon "Notifications (F8)" at bounding box center [1444, 25] width 12 height 12
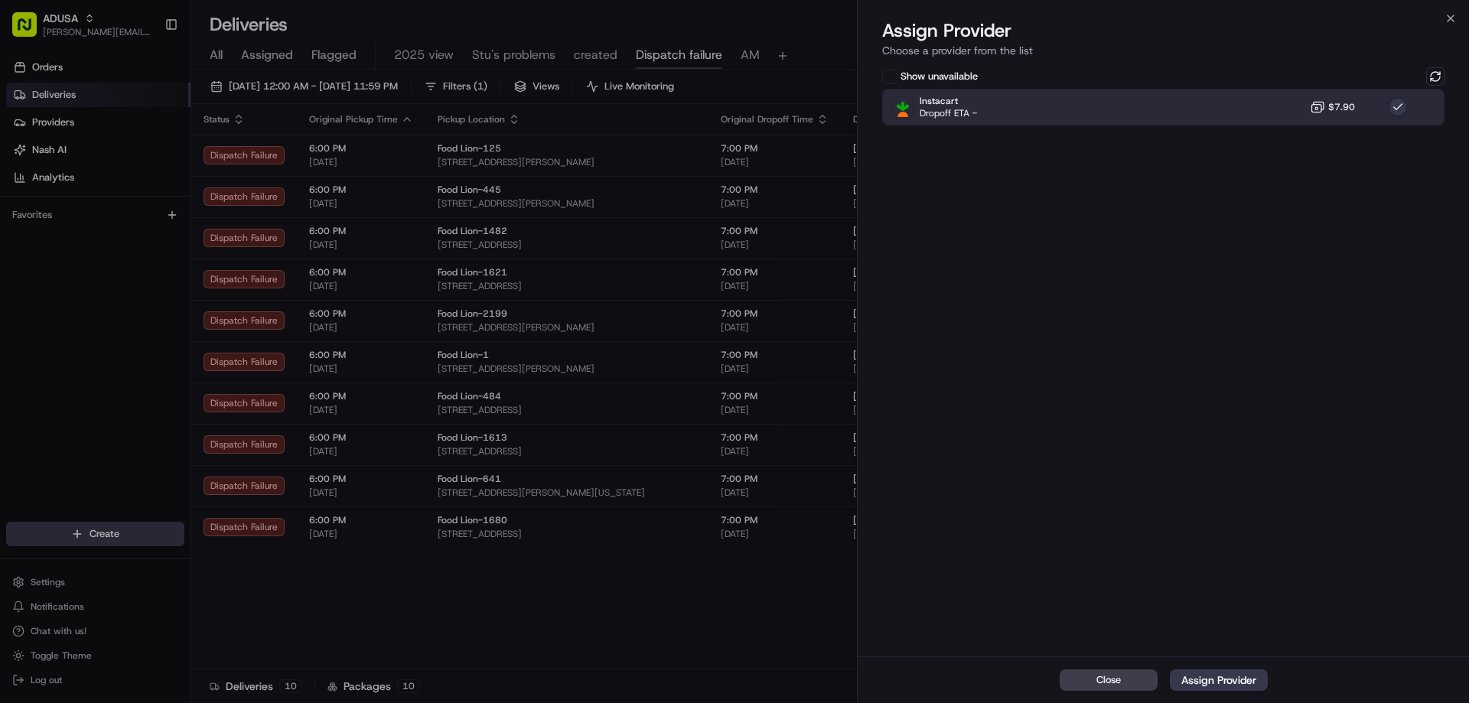
click at [1457, 20] on div "Assign Provider Choose a provider from the list" at bounding box center [1163, 41] width 611 height 46
click at [1445, 20] on icon "button" at bounding box center [1450, 18] width 12 height 12
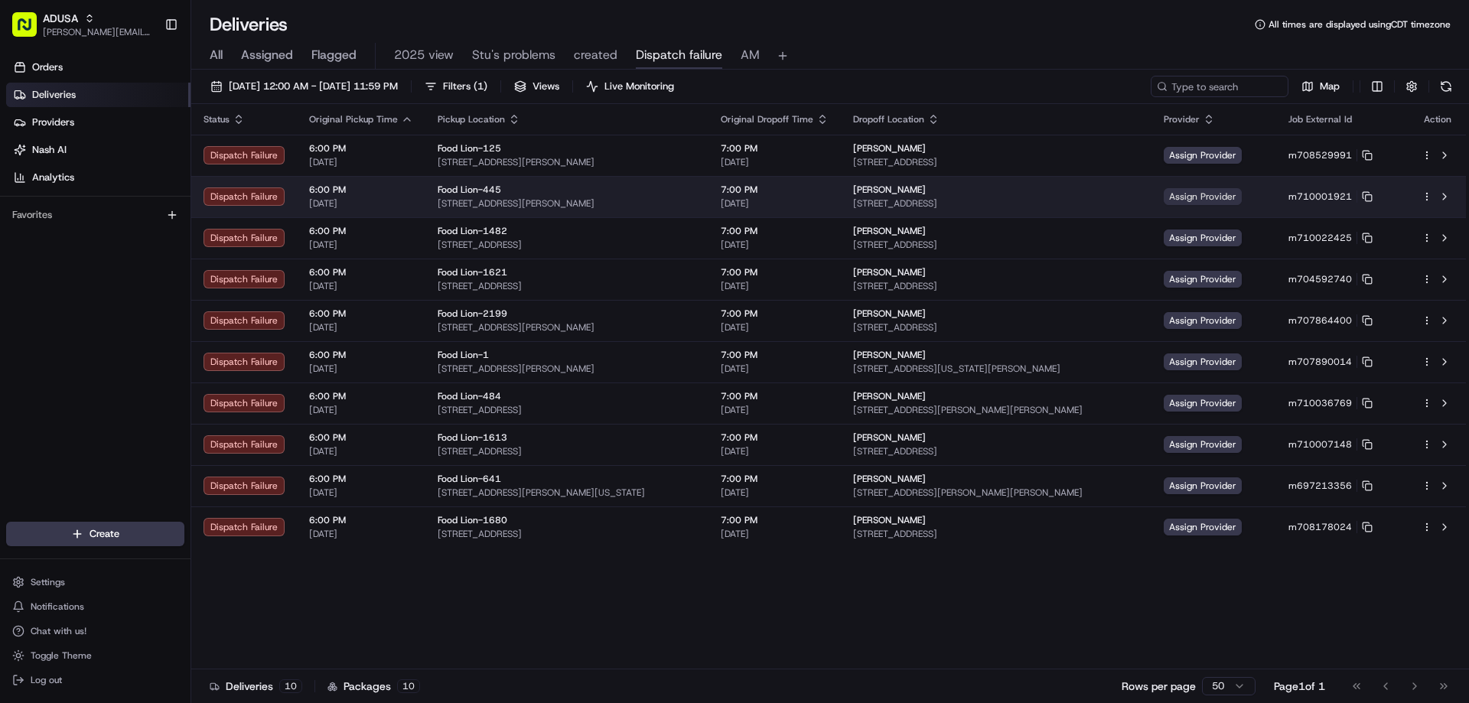
click at [1223, 198] on span "Assign Provider" at bounding box center [1203, 196] width 78 height 17
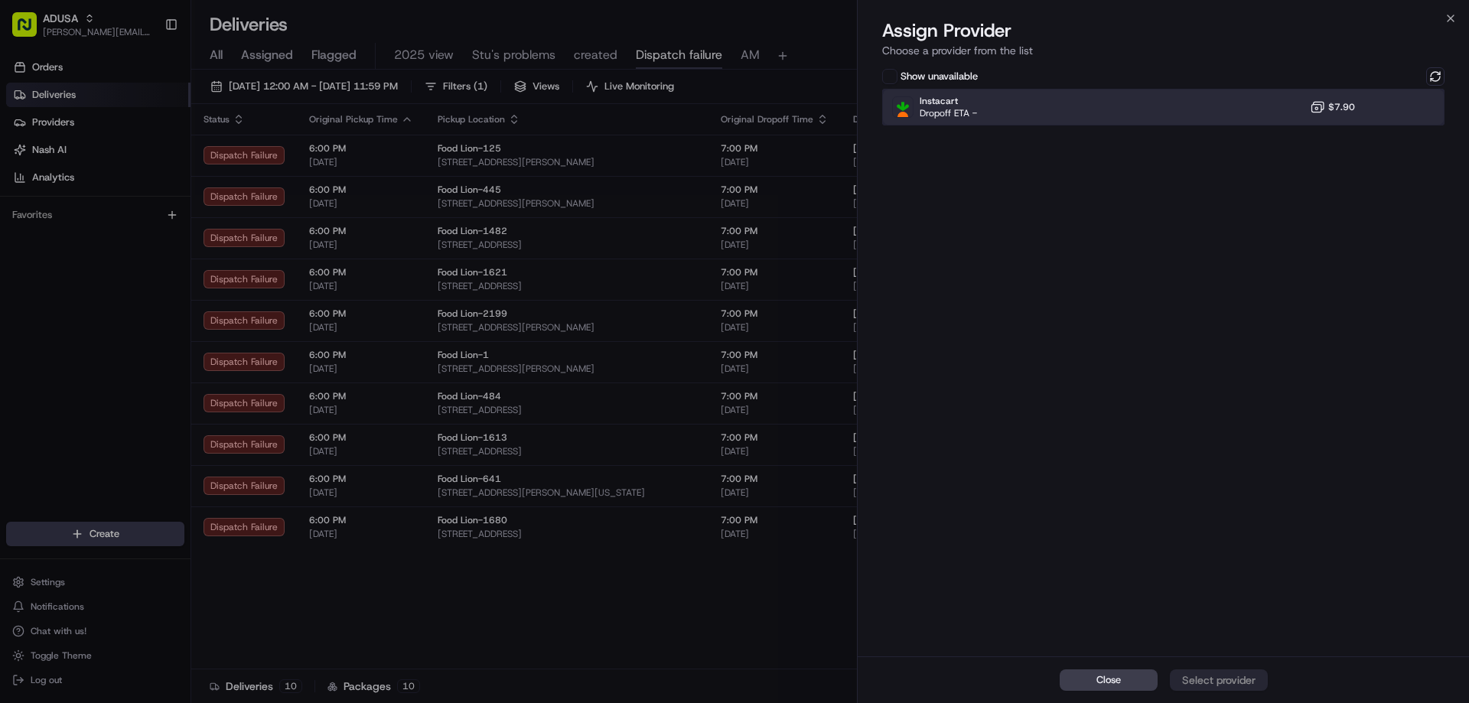
click at [1284, 108] on div "Instacart Dropoff ETA - $7.90" at bounding box center [1163, 107] width 562 height 37
click at [1230, 674] on div "Assign Provider" at bounding box center [1218, 679] width 75 height 15
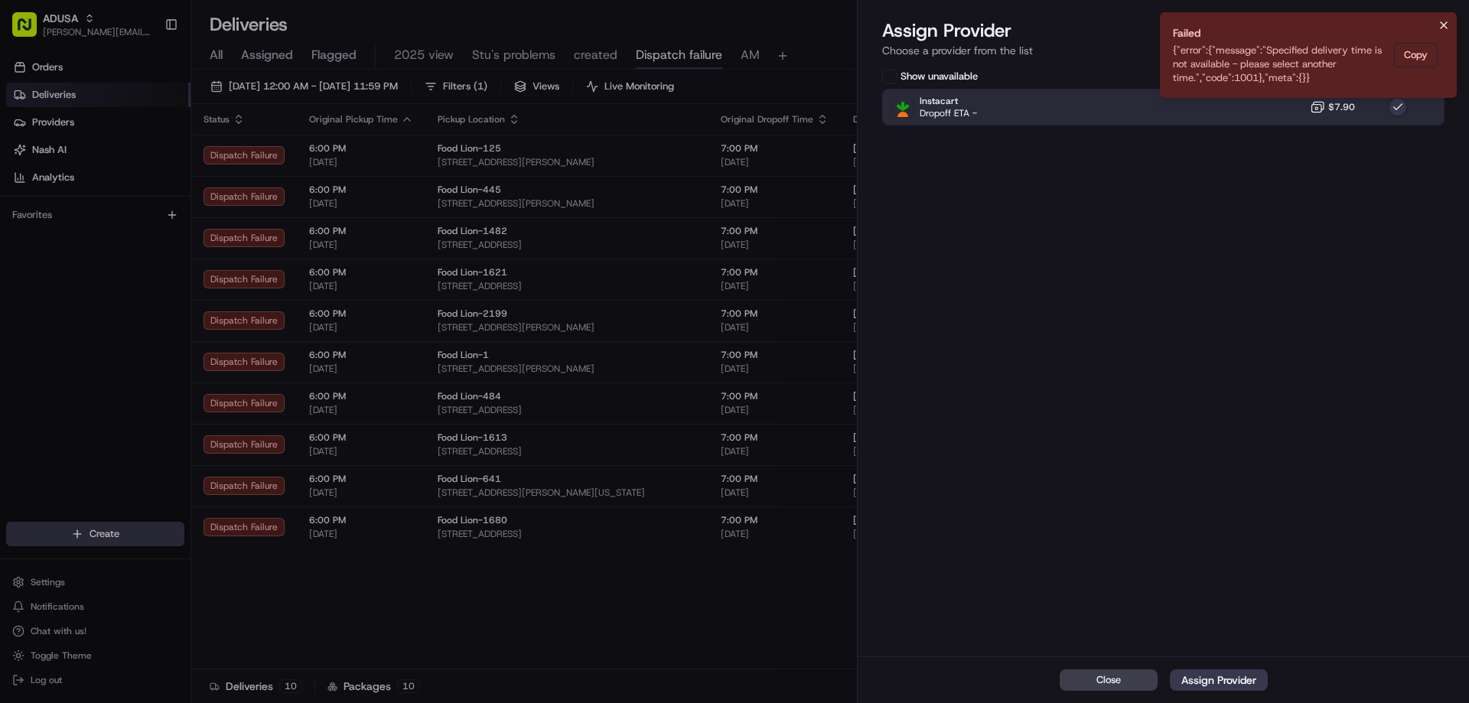
click at [1443, 25] on icon "Notifications (F8)" at bounding box center [1444, 25] width 12 height 12
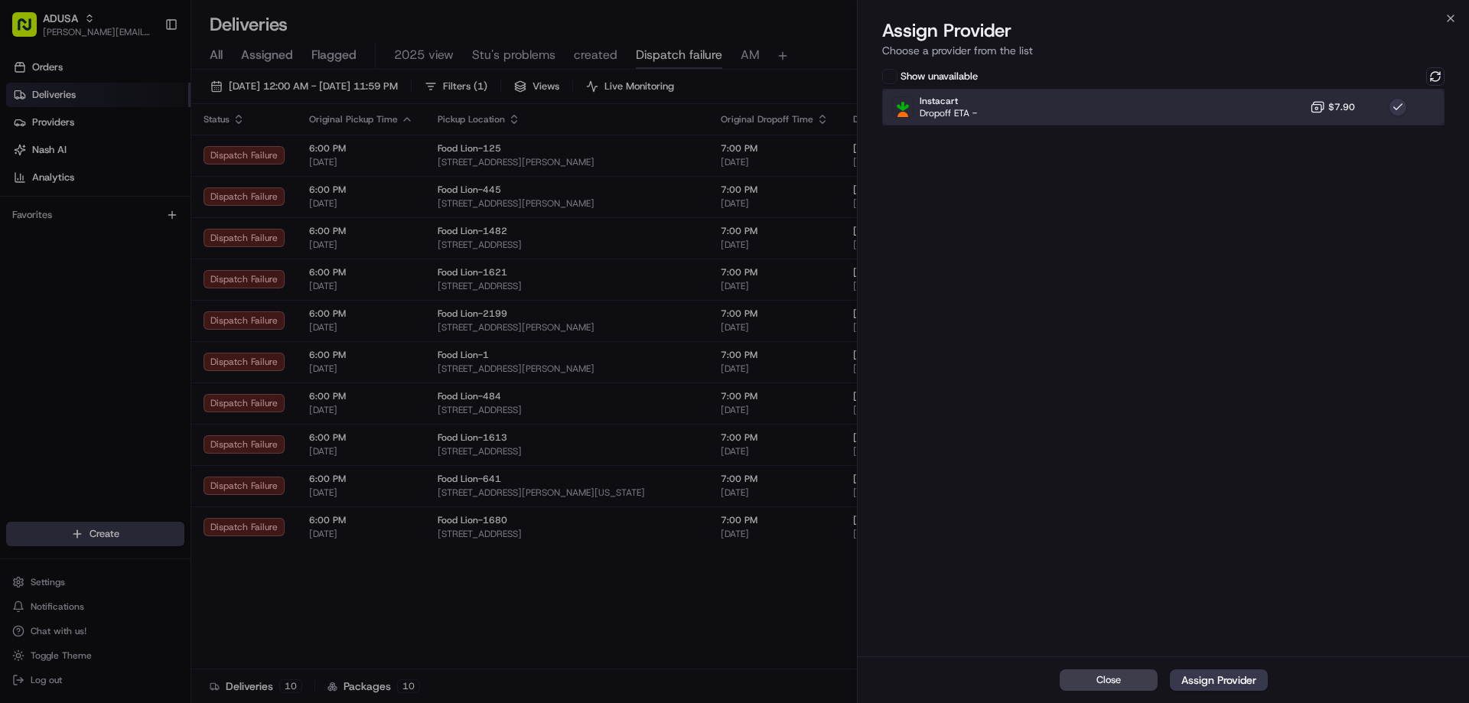
click at [1300, 103] on div "Instacart Dropoff ETA - $7.90" at bounding box center [1163, 107] width 562 height 37
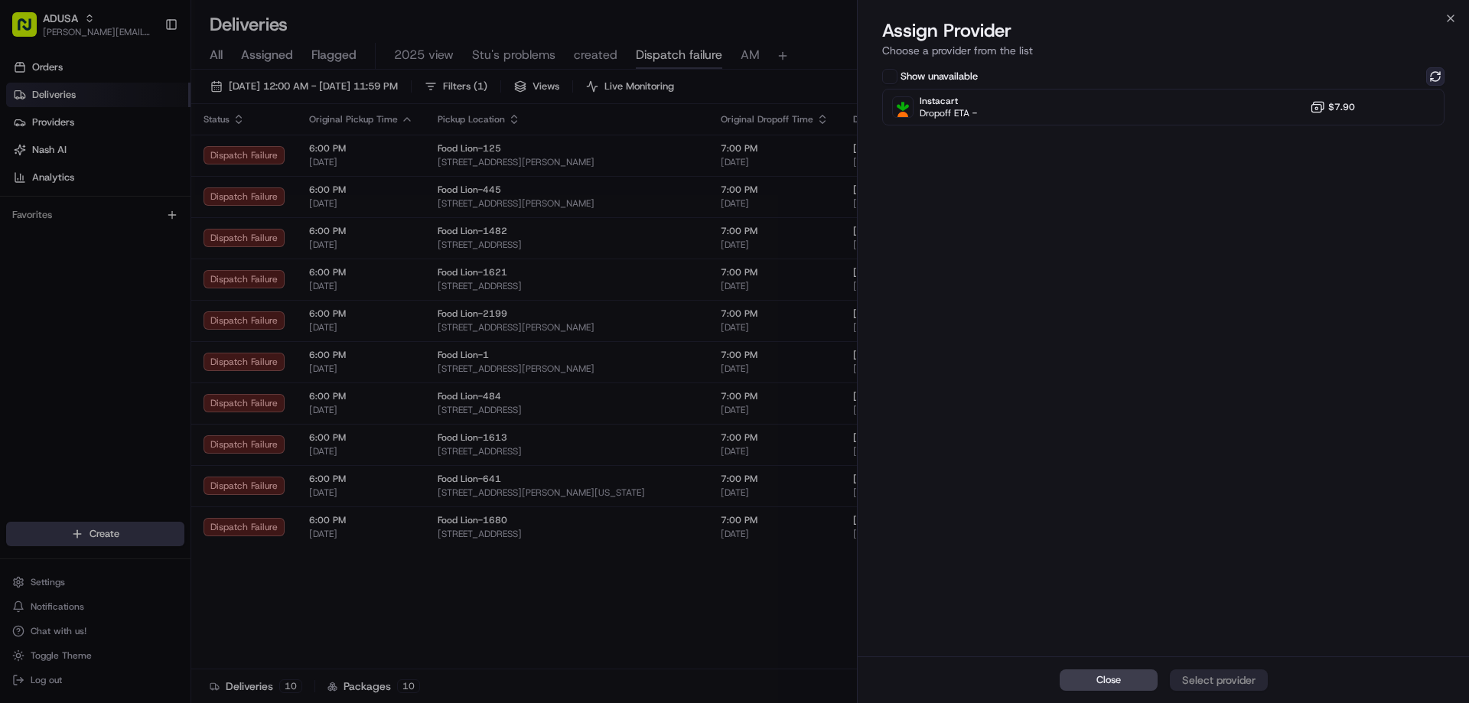
click at [1434, 70] on button at bounding box center [1435, 76] width 18 height 18
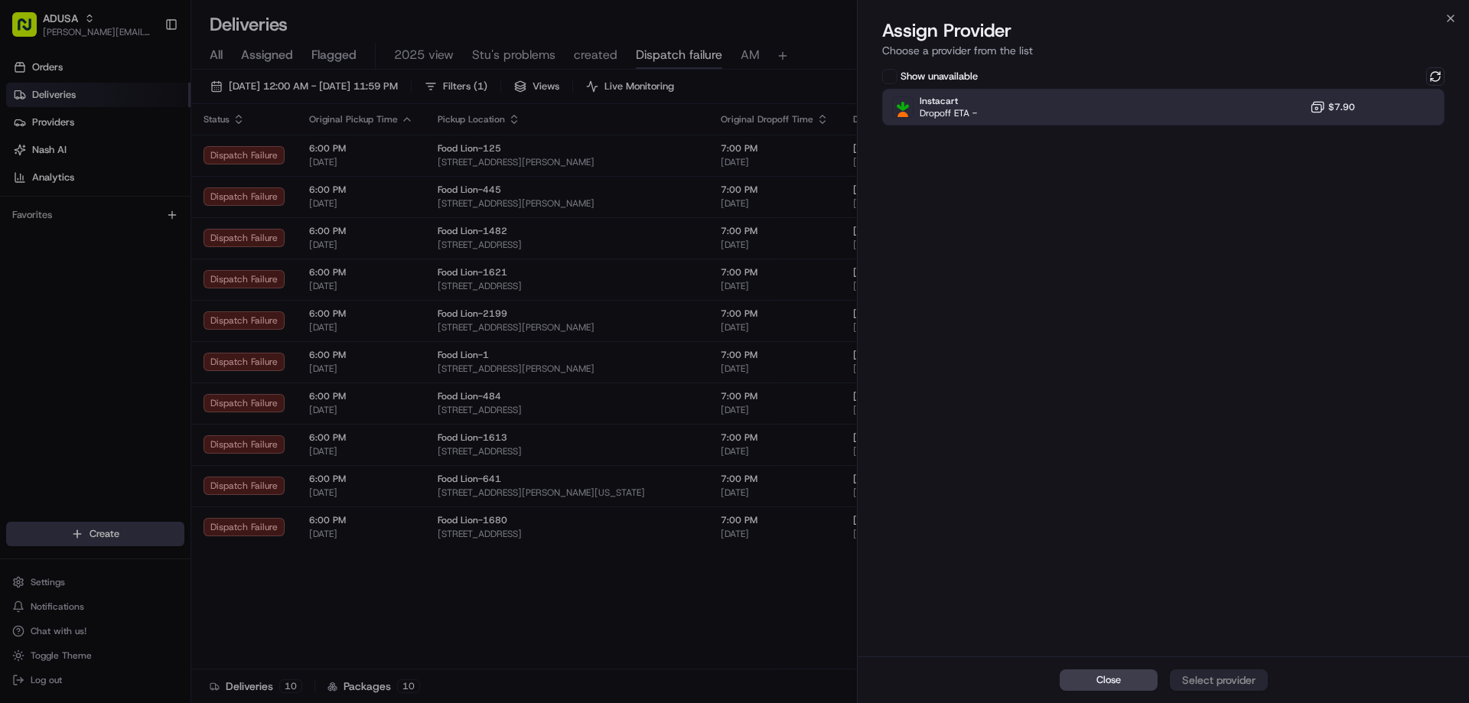
click at [1336, 107] on span "$7.90" at bounding box center [1341, 107] width 27 height 12
click at [1206, 681] on div "Assign Provider" at bounding box center [1218, 679] width 75 height 15
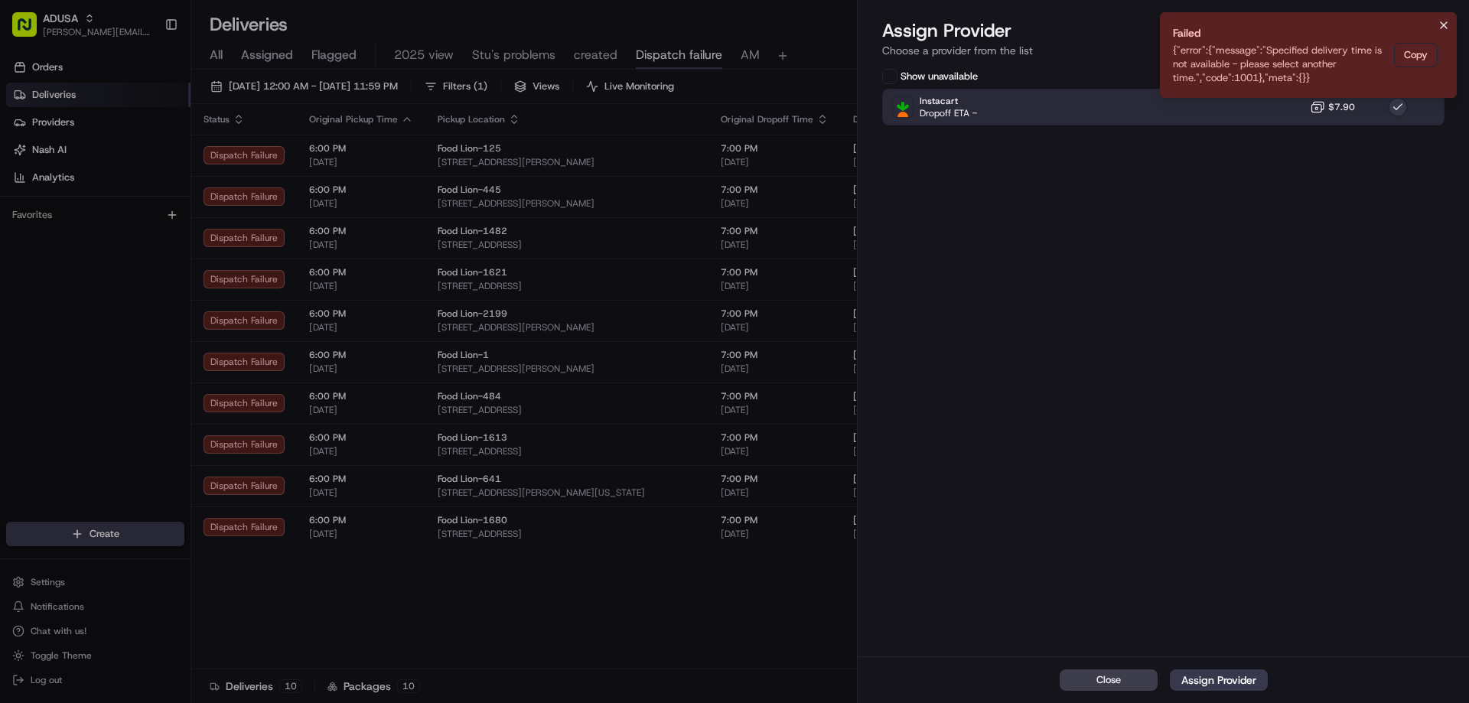
click at [1441, 26] on icon "Notifications (F8)" at bounding box center [1444, 25] width 12 height 12
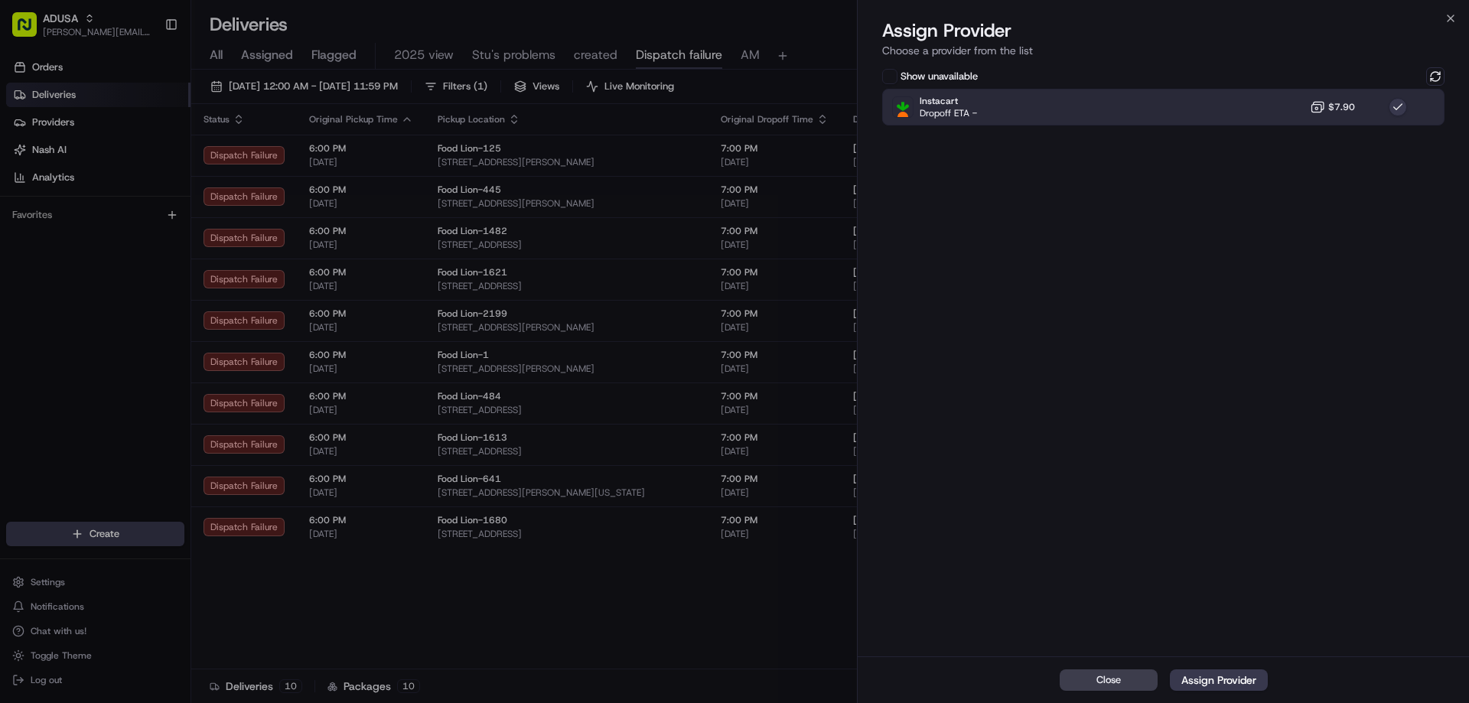
drag, startPoint x: 1437, startPoint y: 70, endPoint x: 1420, endPoint y: 80, distance: 20.0
click at [1437, 71] on button at bounding box center [1435, 76] width 18 height 18
click at [1370, 106] on div "Instacart Dropoff ETA - $7.90" at bounding box center [1163, 107] width 562 height 37
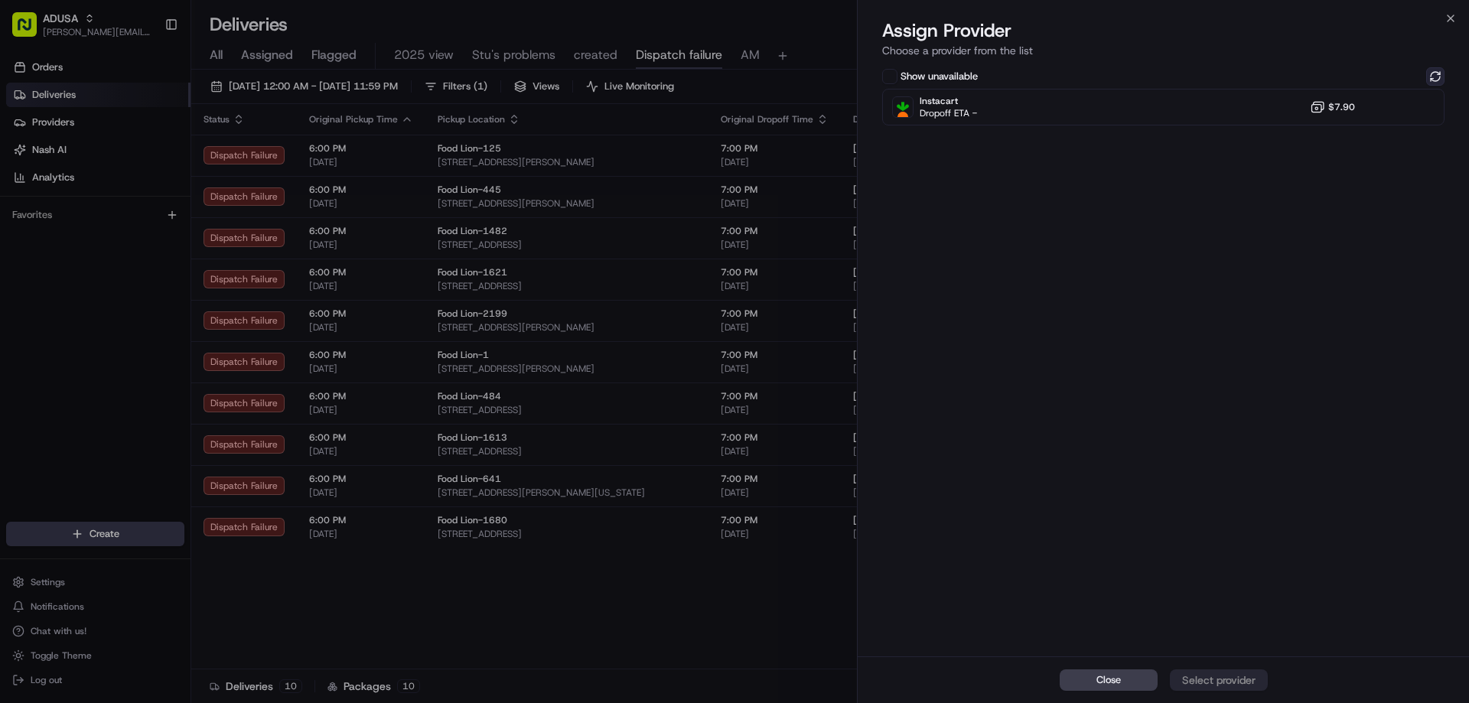
click at [1438, 74] on button at bounding box center [1435, 76] width 18 height 18
click at [1449, 15] on icon "button" at bounding box center [1450, 18] width 12 height 12
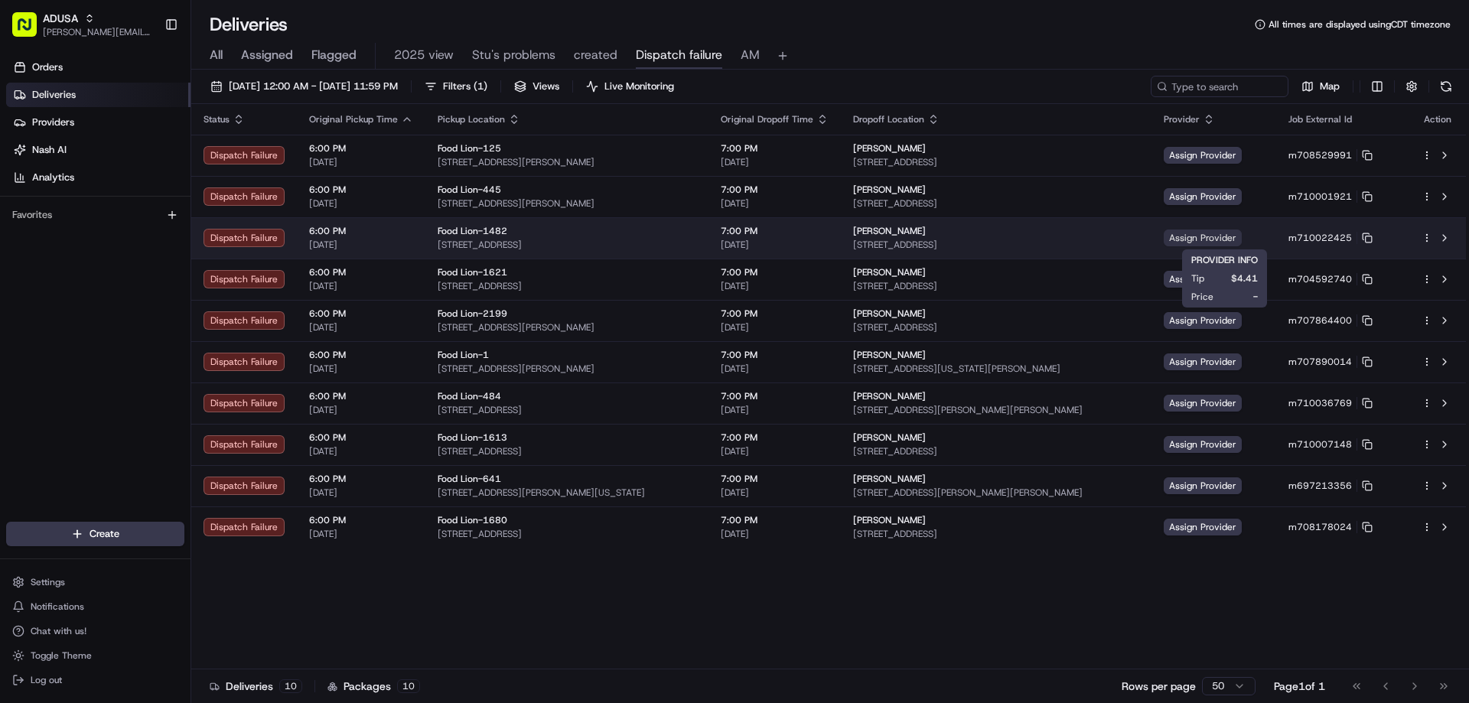
click at [1228, 242] on span "Assign Provider" at bounding box center [1203, 238] width 78 height 17
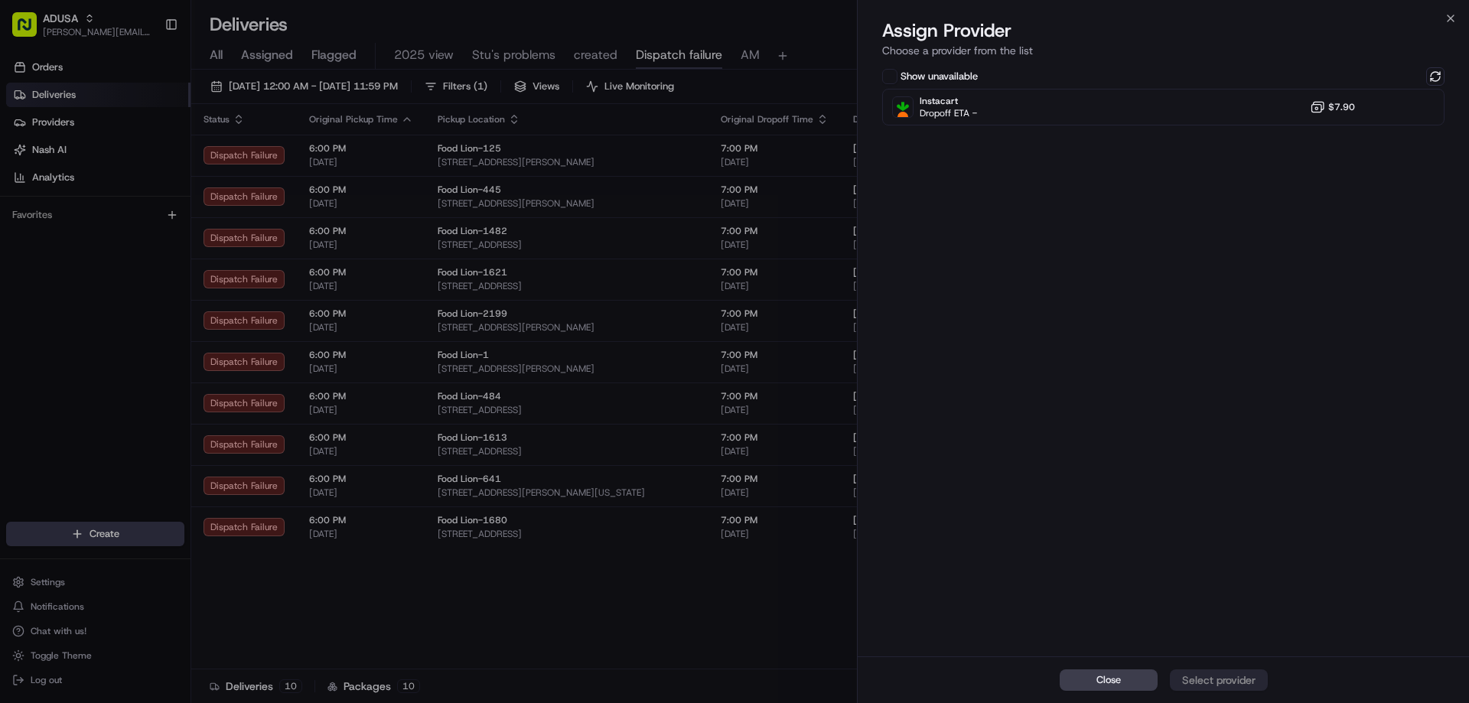
click at [1218, 126] on div "Show unavailable Instacart Dropoff ETA - $7.90" at bounding box center [1163, 360] width 611 height 592
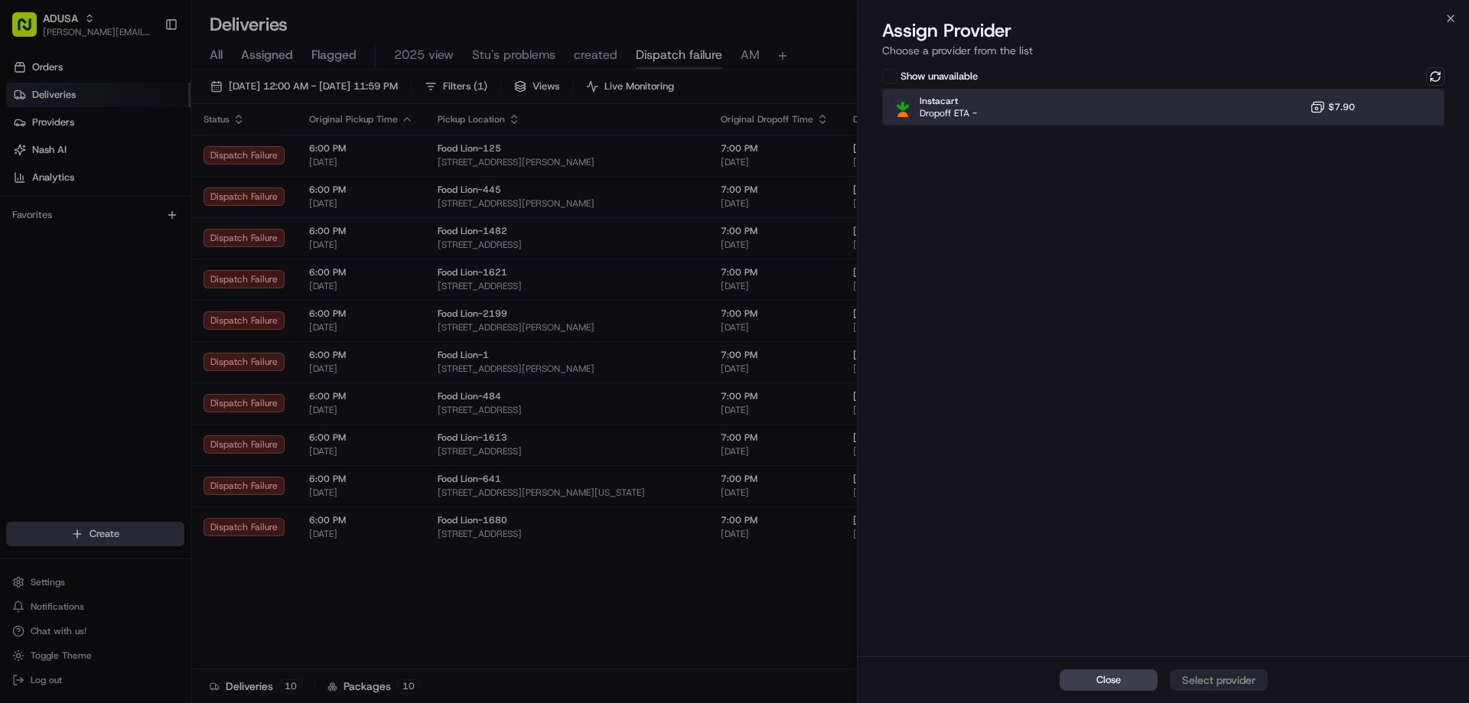
click at [1223, 115] on div "Instacart Dropoff ETA - $7.90" at bounding box center [1163, 107] width 562 height 37
click at [1256, 668] on div "Close Assign Provider" at bounding box center [1163, 679] width 611 height 47
click at [1248, 679] on div "Assign Provider" at bounding box center [1218, 679] width 75 height 15
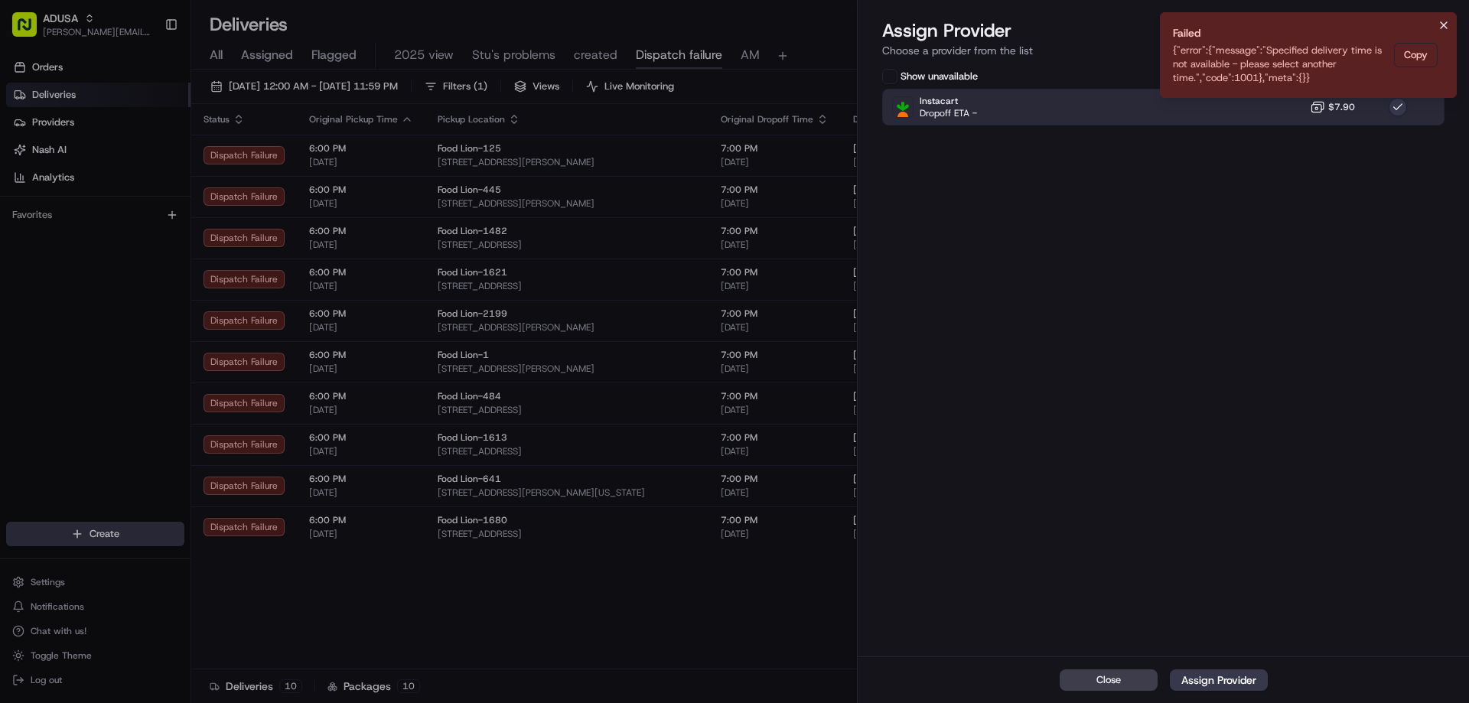
click at [1441, 29] on icon "Notifications (F8)" at bounding box center [1444, 25] width 12 height 12
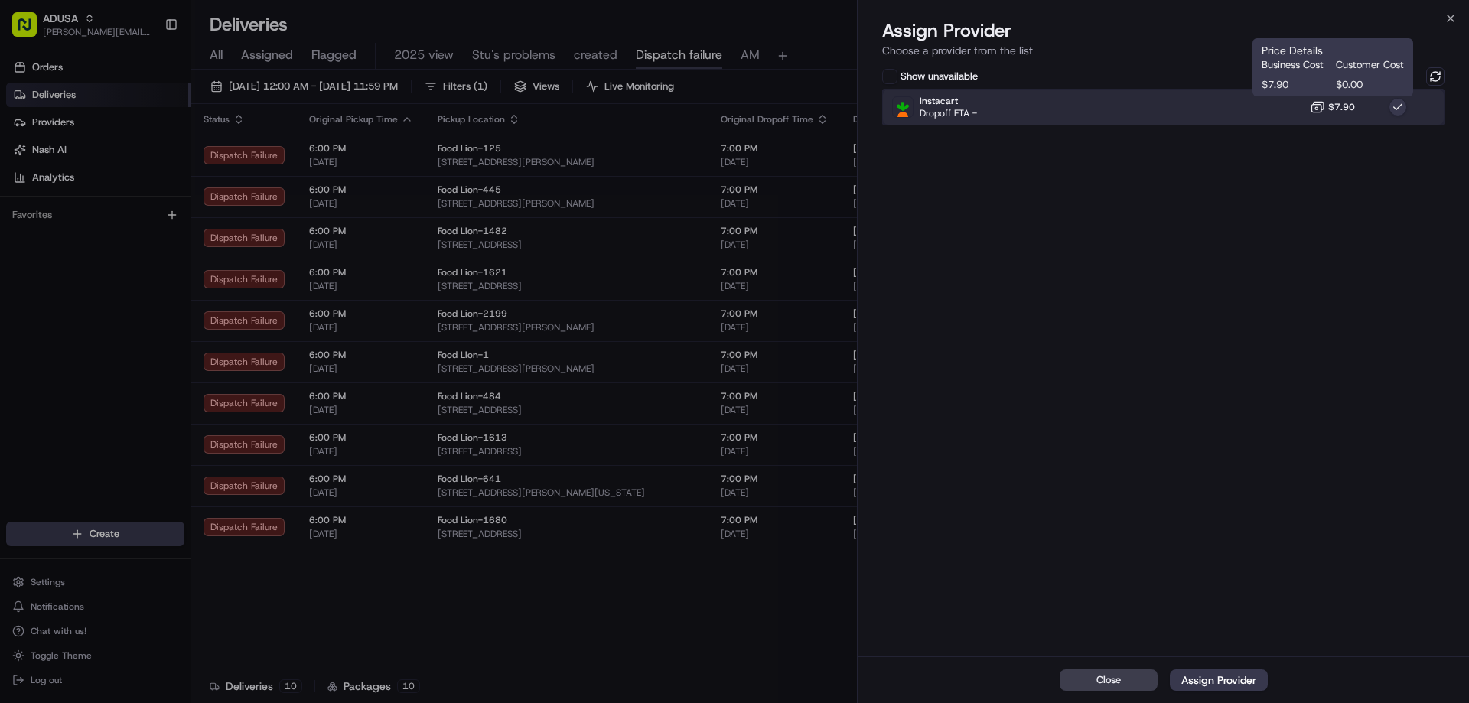
drag, startPoint x: 1281, startPoint y: 106, endPoint x: 1307, endPoint y: 106, distance: 25.2
click at [1283, 106] on div "Instacart Dropoff ETA - $7.90" at bounding box center [1163, 107] width 562 height 37
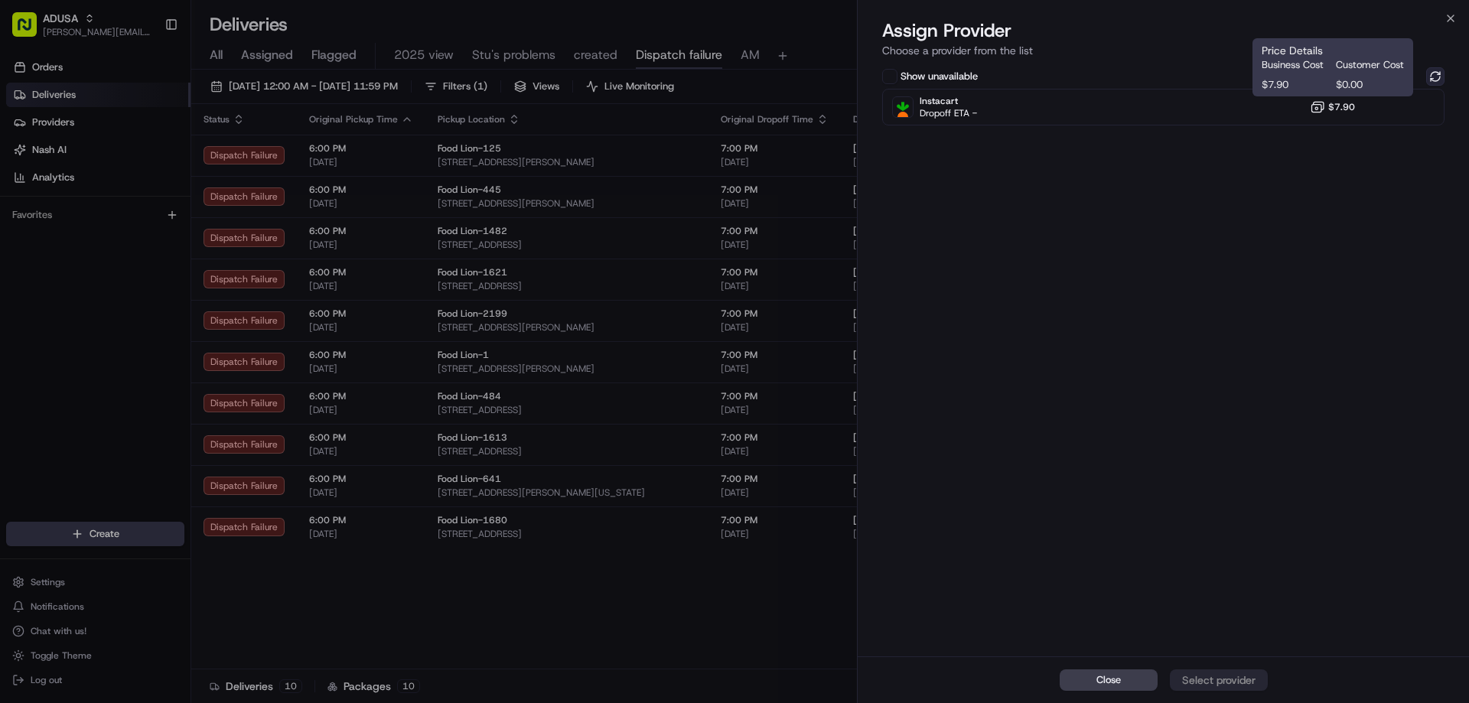
click at [1426, 76] on button at bounding box center [1435, 76] width 18 height 18
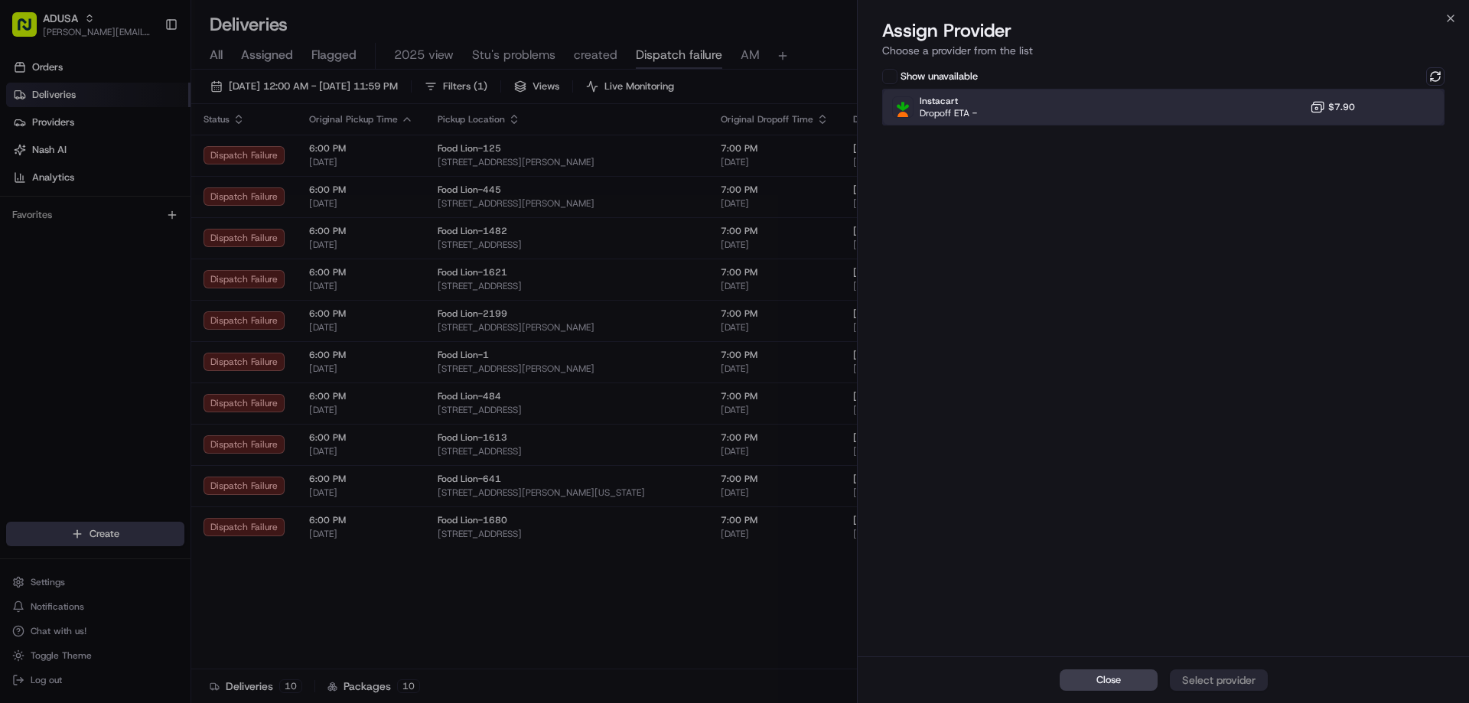
click at [1294, 106] on div "Instacart Dropoff ETA - $7.90" at bounding box center [1163, 107] width 562 height 37
click at [1226, 676] on div "Assign Provider" at bounding box center [1218, 679] width 75 height 15
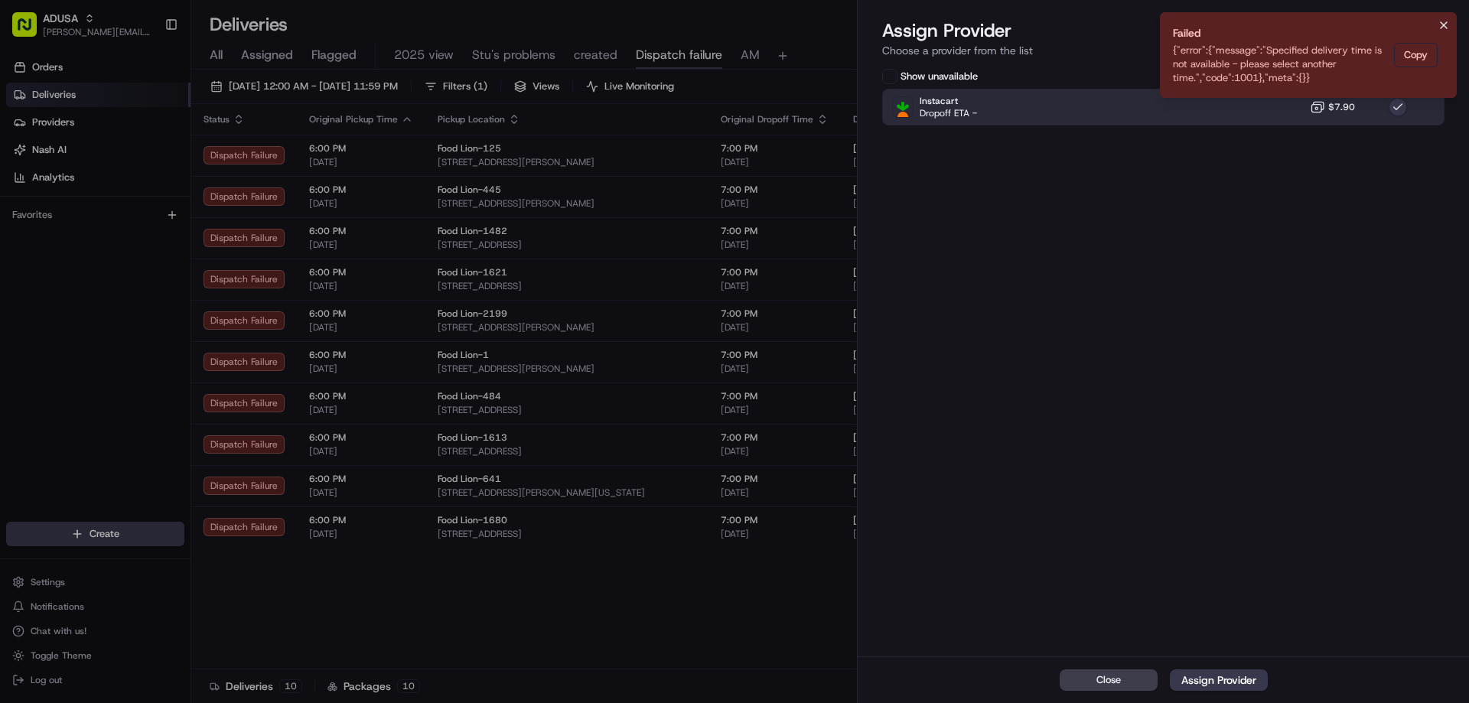
click at [1448, 20] on icon "Notifications (F8)" at bounding box center [1444, 25] width 12 height 12
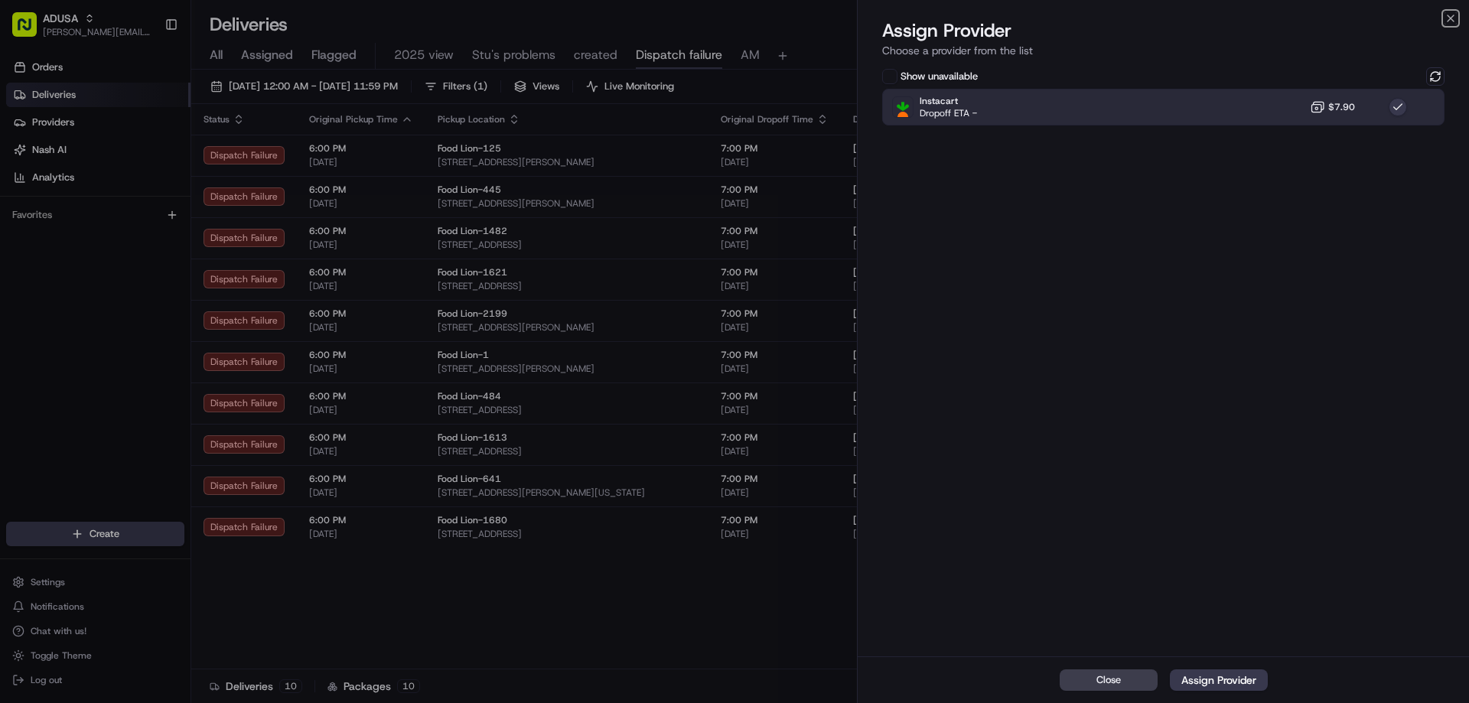
click at [1448, 20] on icon "button" at bounding box center [1450, 18] width 12 height 12
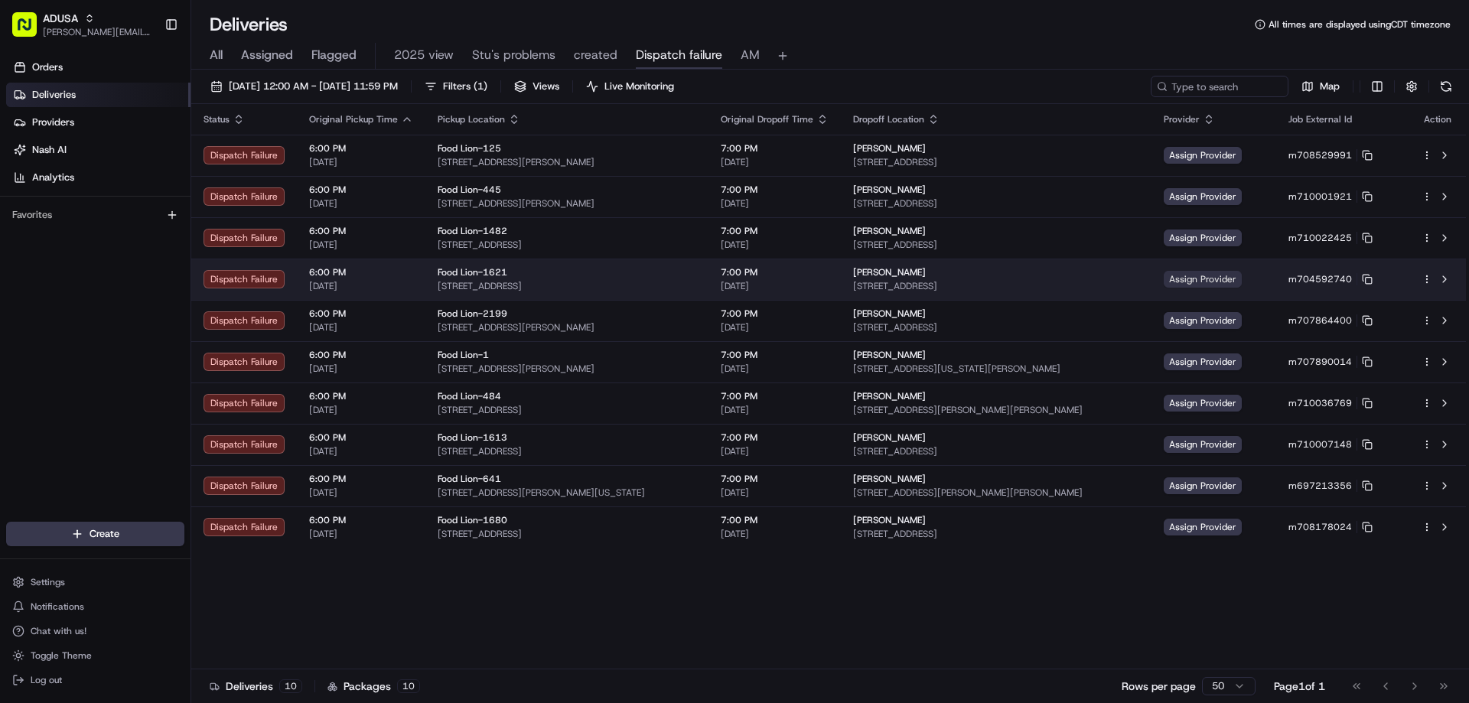
click at [1216, 280] on span "Assign Provider" at bounding box center [1203, 279] width 78 height 17
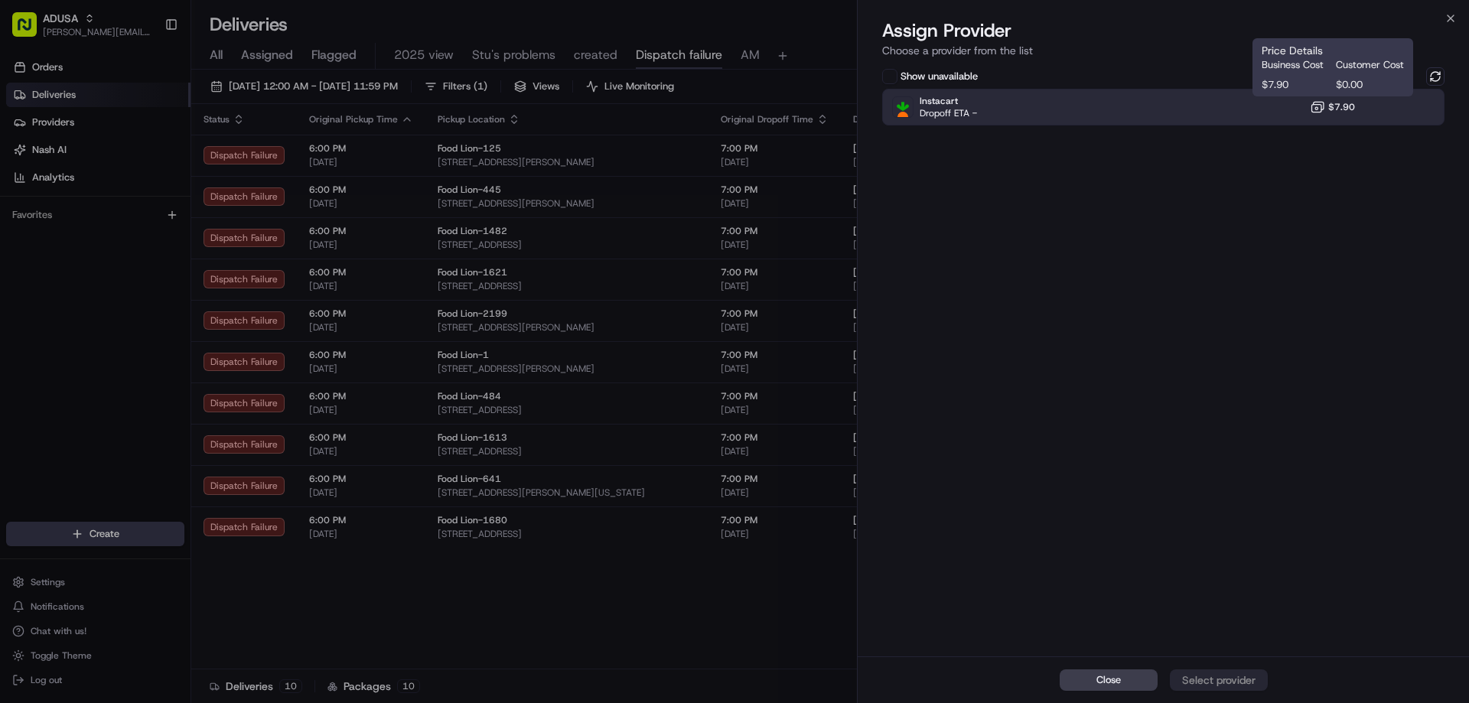
click at [1335, 111] on span "$7.90" at bounding box center [1341, 107] width 27 height 12
click at [1206, 687] on div "Assign Provider" at bounding box center [1218, 679] width 75 height 15
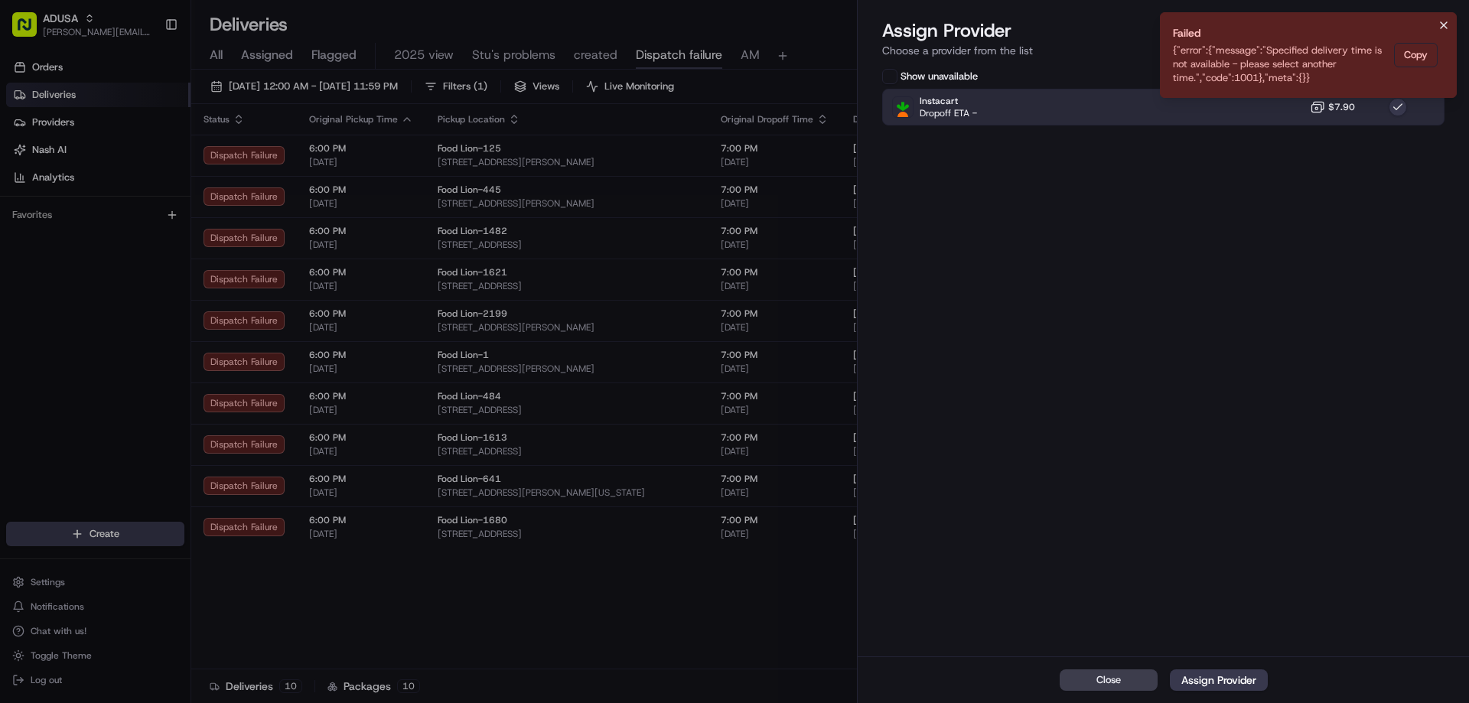
click at [1444, 21] on icon "Notifications (F8)" at bounding box center [1444, 25] width 12 height 12
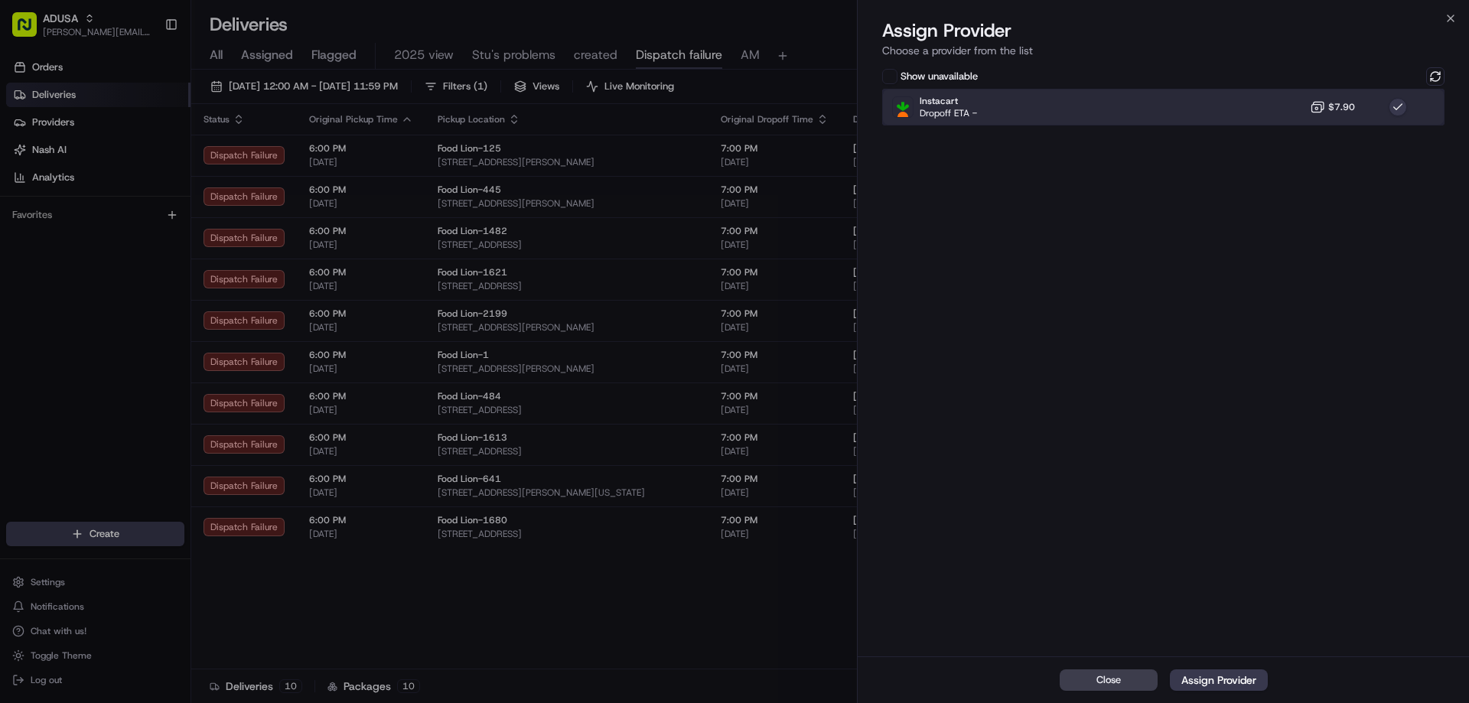
click at [1373, 106] on div "Instacart Dropoff ETA - $7.90" at bounding box center [1163, 107] width 562 height 37
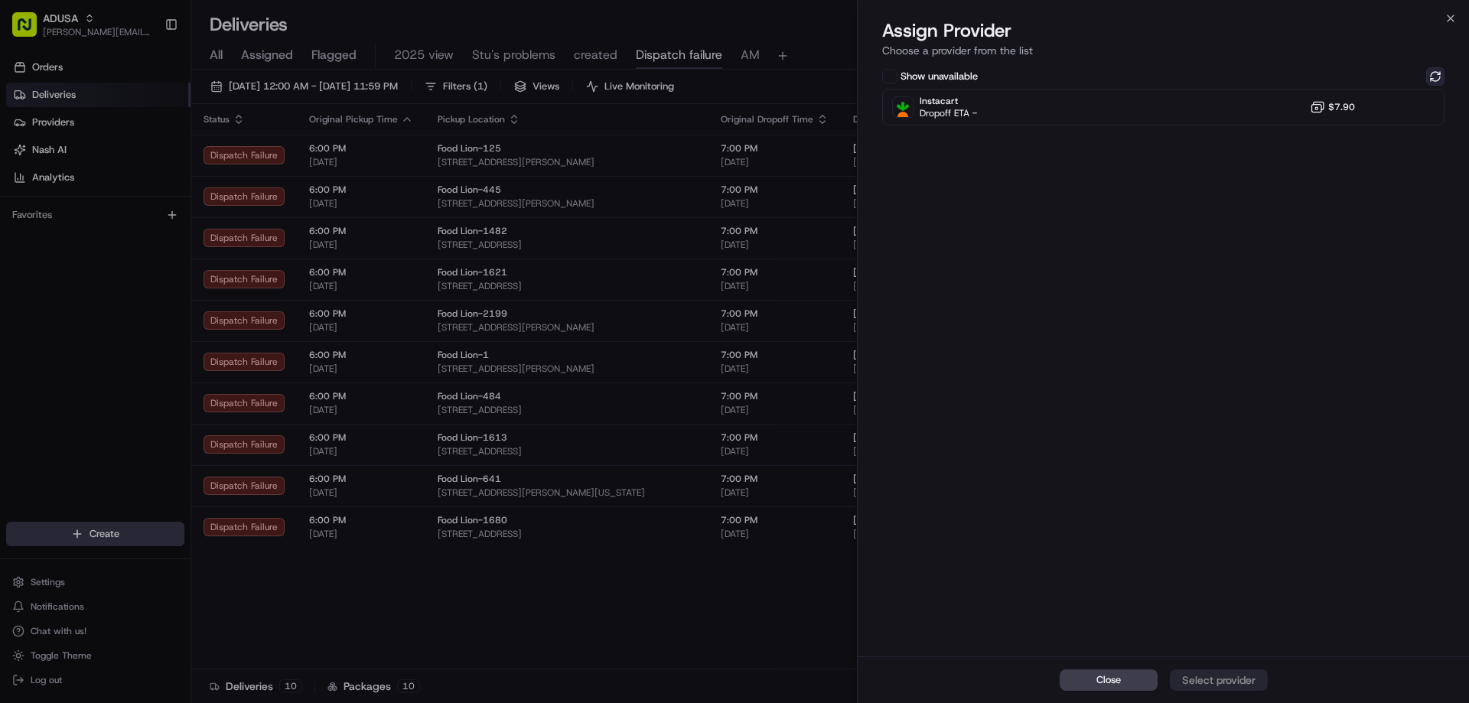
click at [1431, 75] on button at bounding box center [1435, 76] width 18 height 18
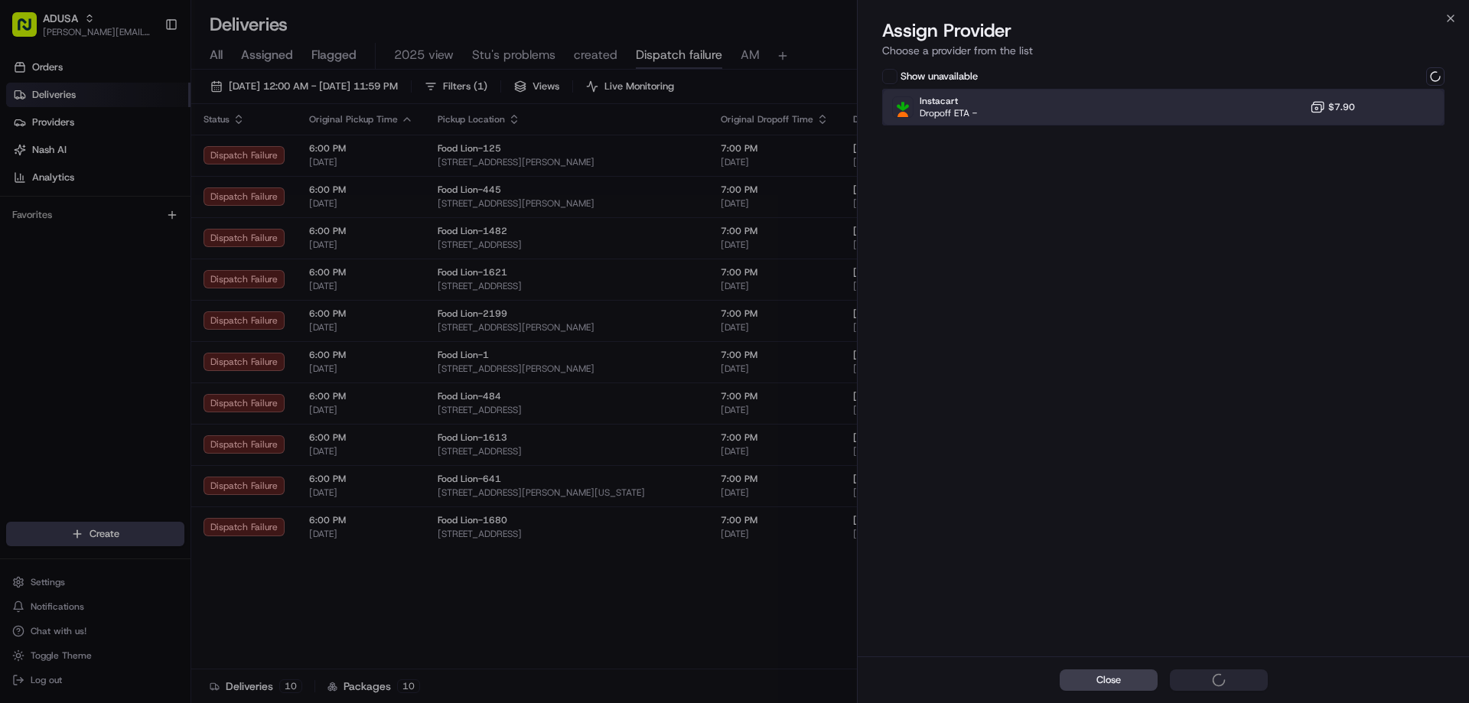
click at [1286, 109] on div "Instacart Dropoff ETA - $7.90" at bounding box center [1163, 107] width 562 height 37
click at [1346, 78] on span "$0.00" at bounding box center [1370, 85] width 68 height 14
click at [1347, 106] on span "$7.90" at bounding box center [1341, 107] width 27 height 12
click at [1240, 683] on div "Assign Provider" at bounding box center [1218, 679] width 75 height 15
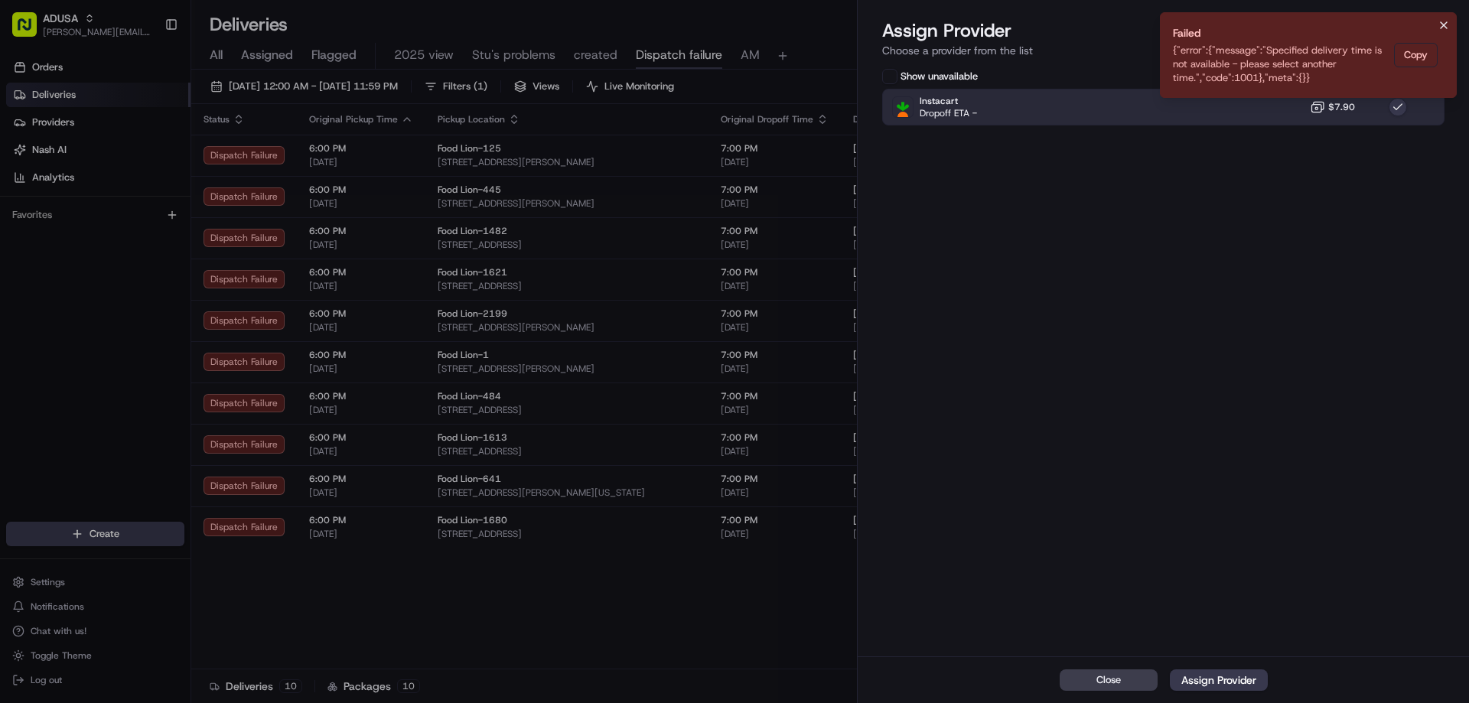
click at [1441, 23] on icon "Notifications (F8)" at bounding box center [1444, 25] width 12 height 12
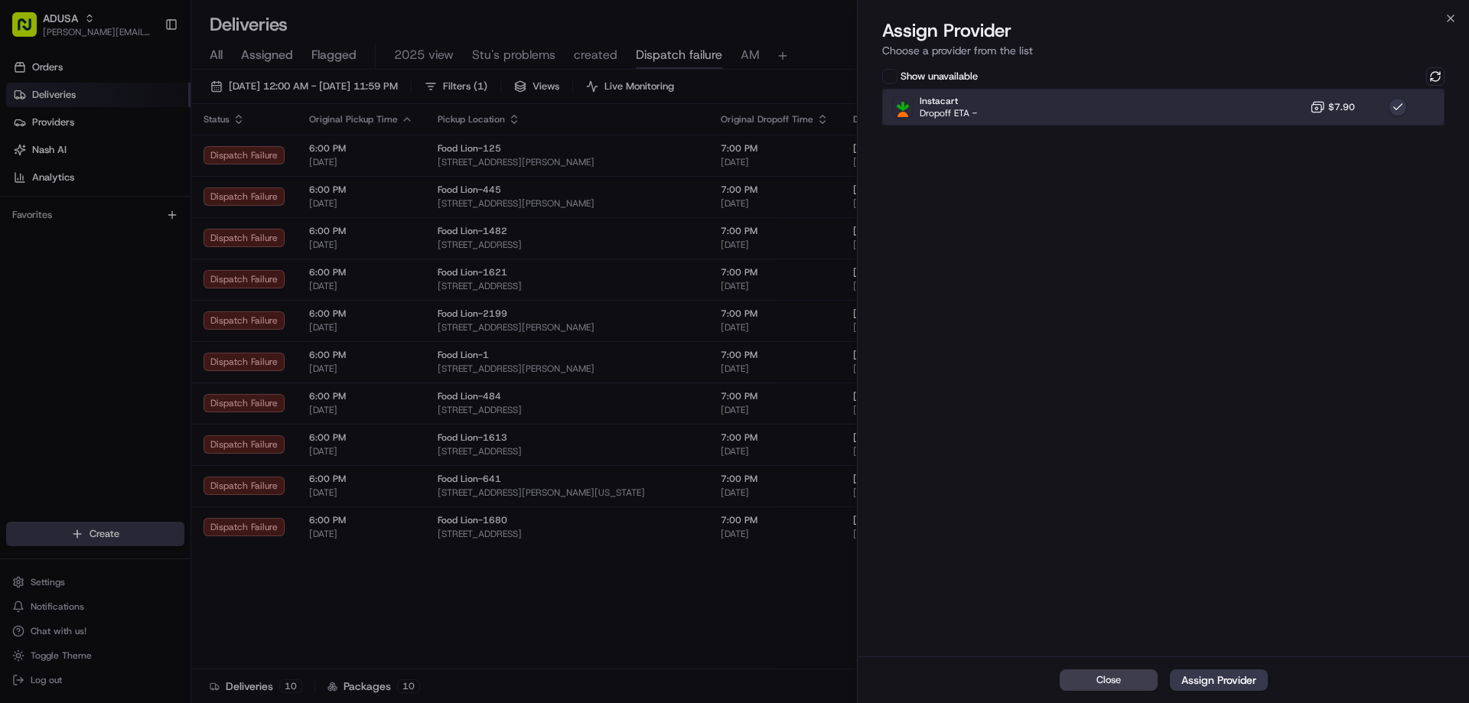
click at [1418, 99] on div "Instacart Dropoff ETA - $7.90" at bounding box center [1163, 107] width 562 height 37
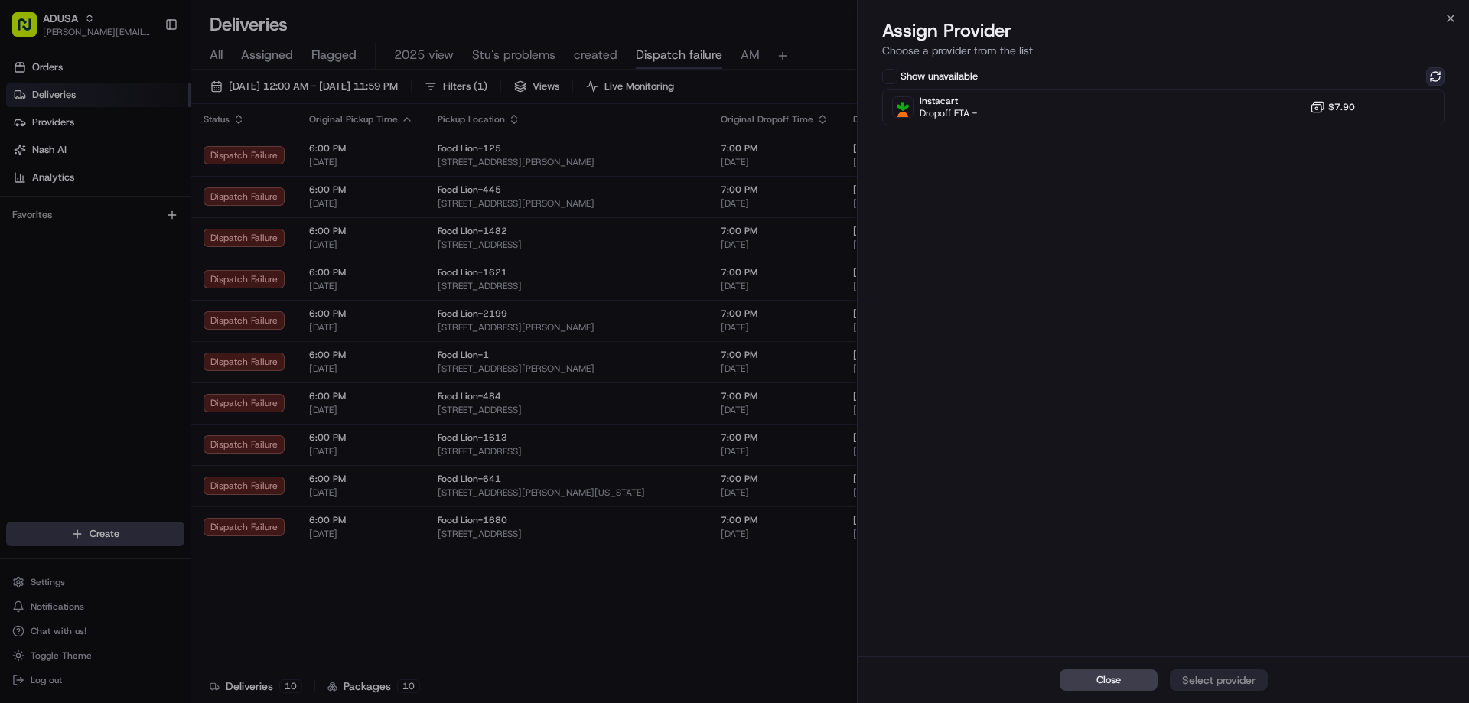
drag, startPoint x: 1428, startPoint y: 77, endPoint x: 1437, endPoint y: 62, distance: 17.2
click at [1428, 77] on button at bounding box center [1435, 76] width 18 height 18
click at [1447, 17] on icon "button" at bounding box center [1450, 18] width 12 height 12
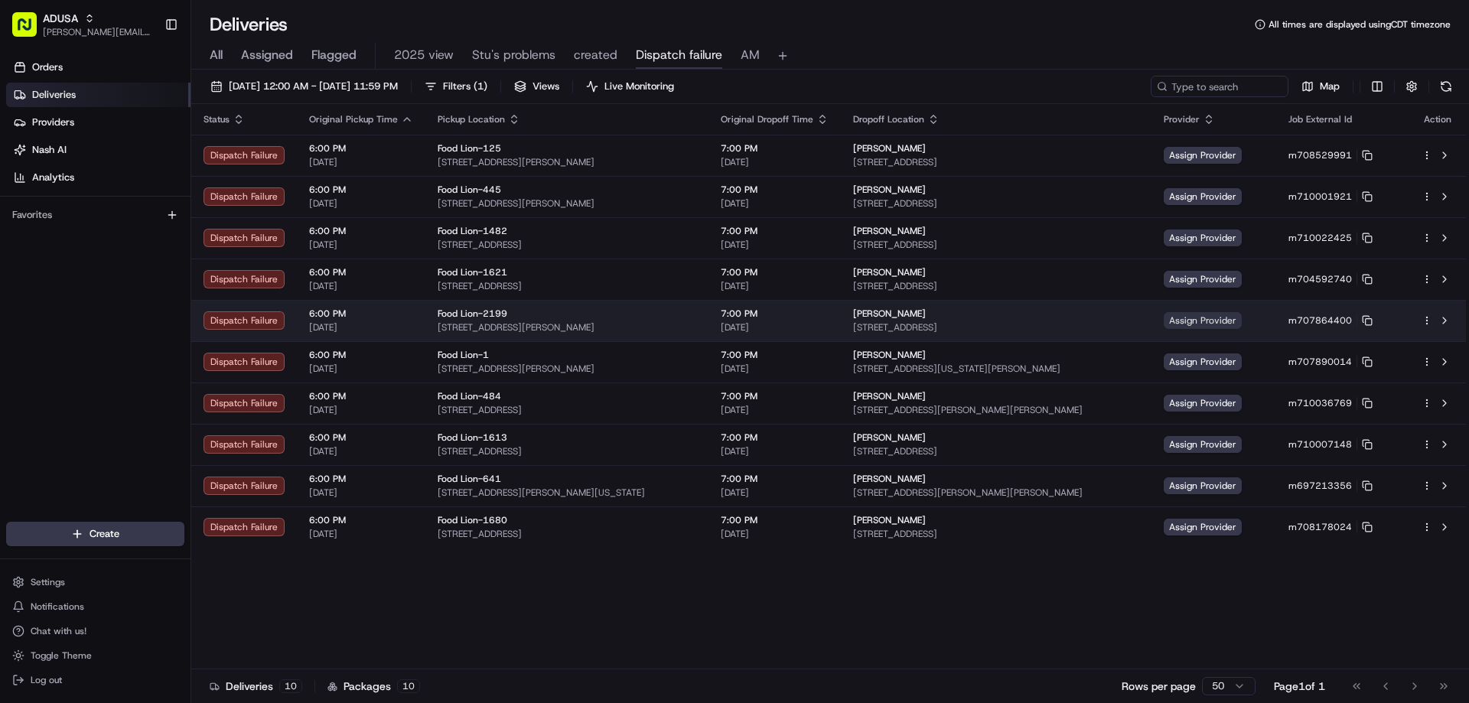
click at [1242, 323] on span "Assign Provider" at bounding box center [1203, 320] width 78 height 17
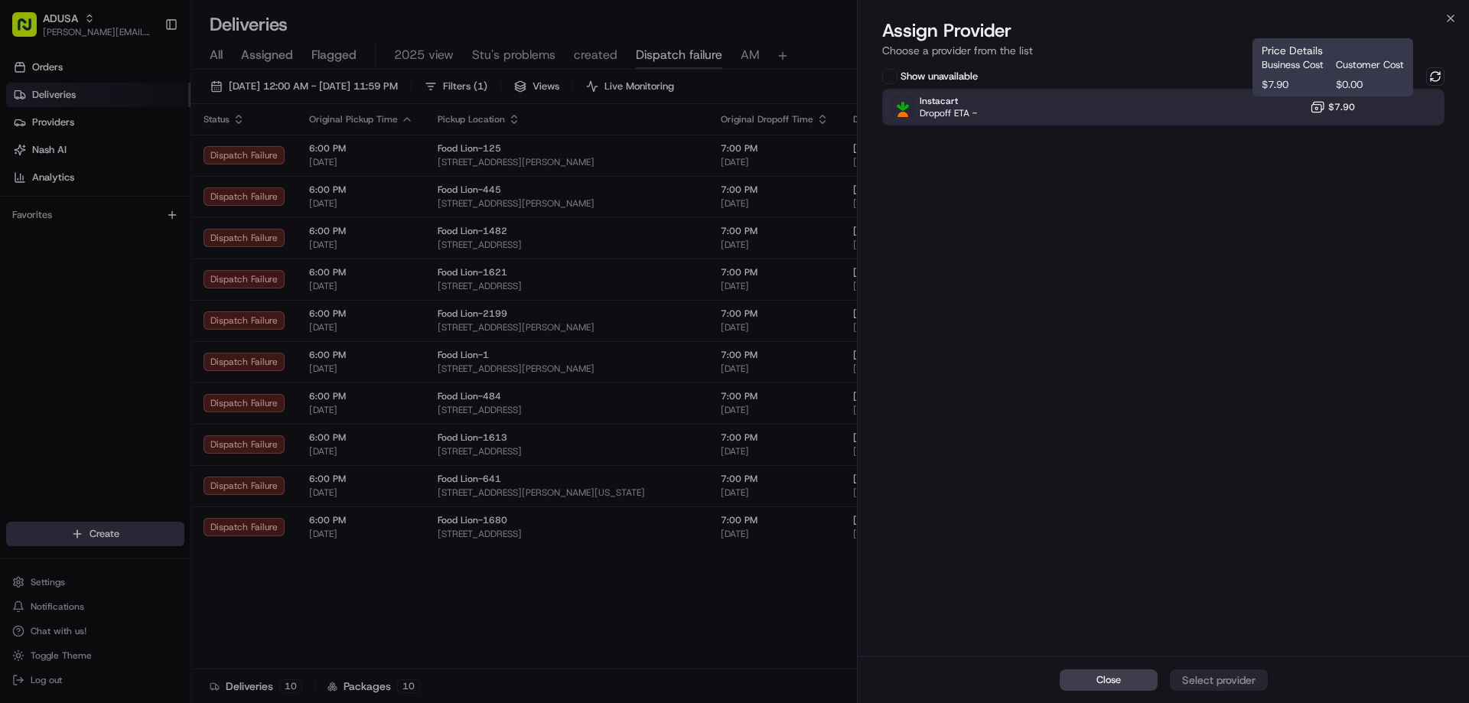
click at [1314, 90] on span "$7.90" at bounding box center [1296, 85] width 68 height 14
click at [1220, 689] on button "Assign Provider" at bounding box center [1219, 679] width 98 height 21
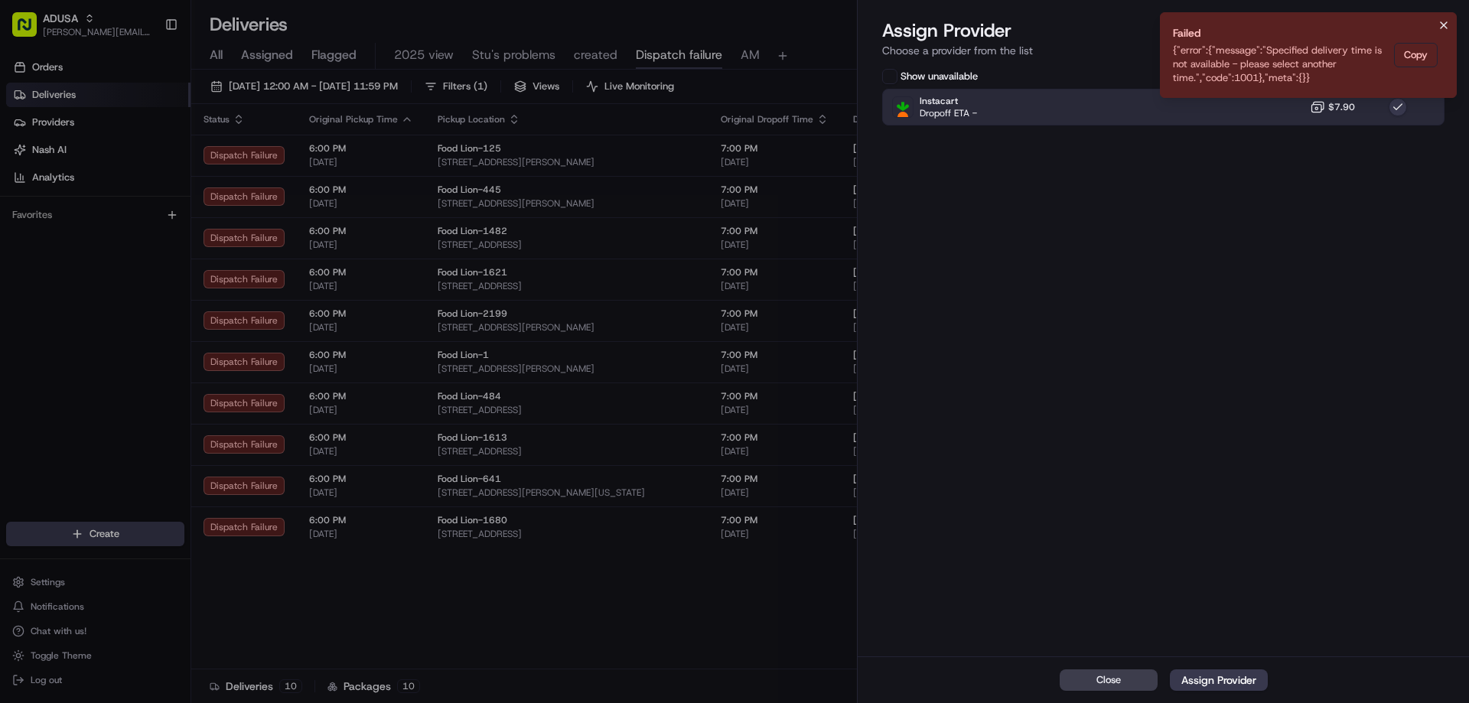
click at [1444, 31] on button "Notifications (F8)" at bounding box center [1443, 25] width 18 height 18
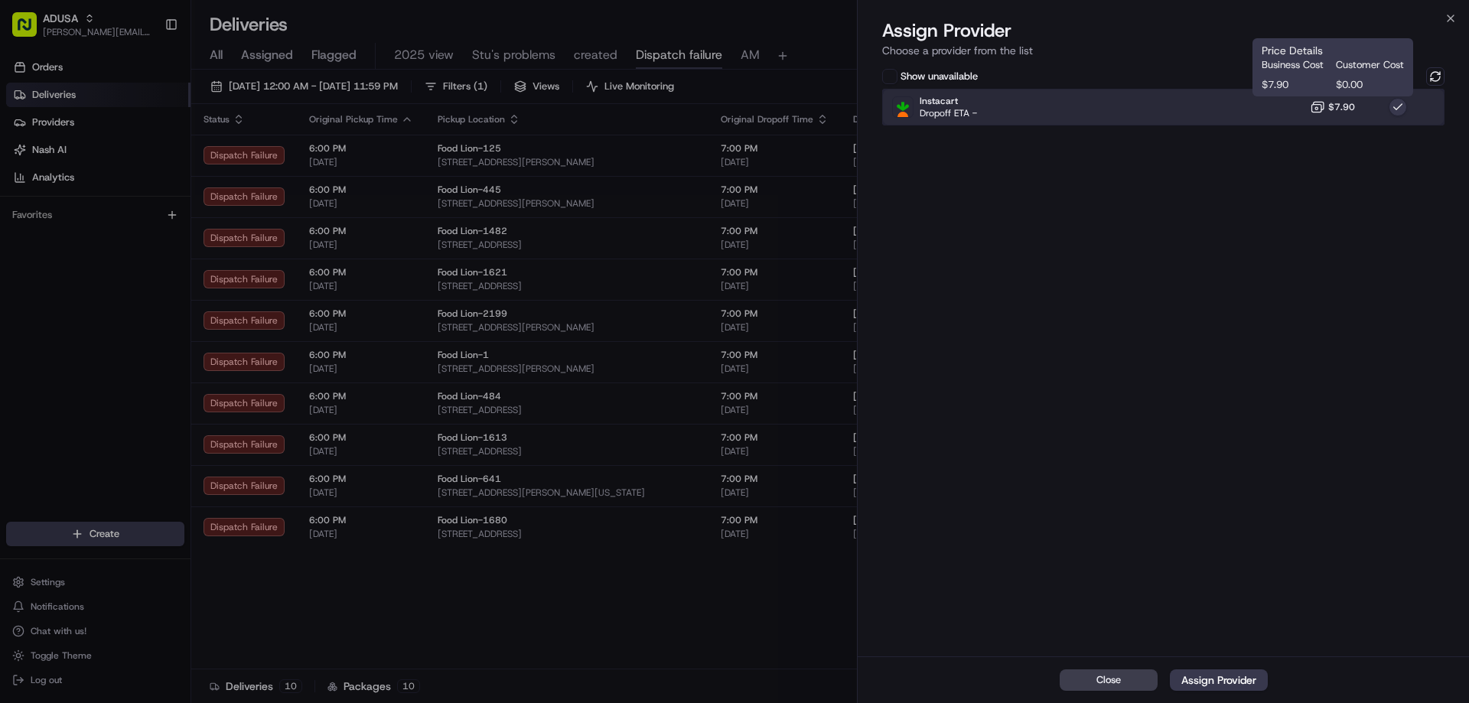
click at [1301, 116] on div "Instacart Dropoff ETA - $7.90" at bounding box center [1163, 107] width 562 height 37
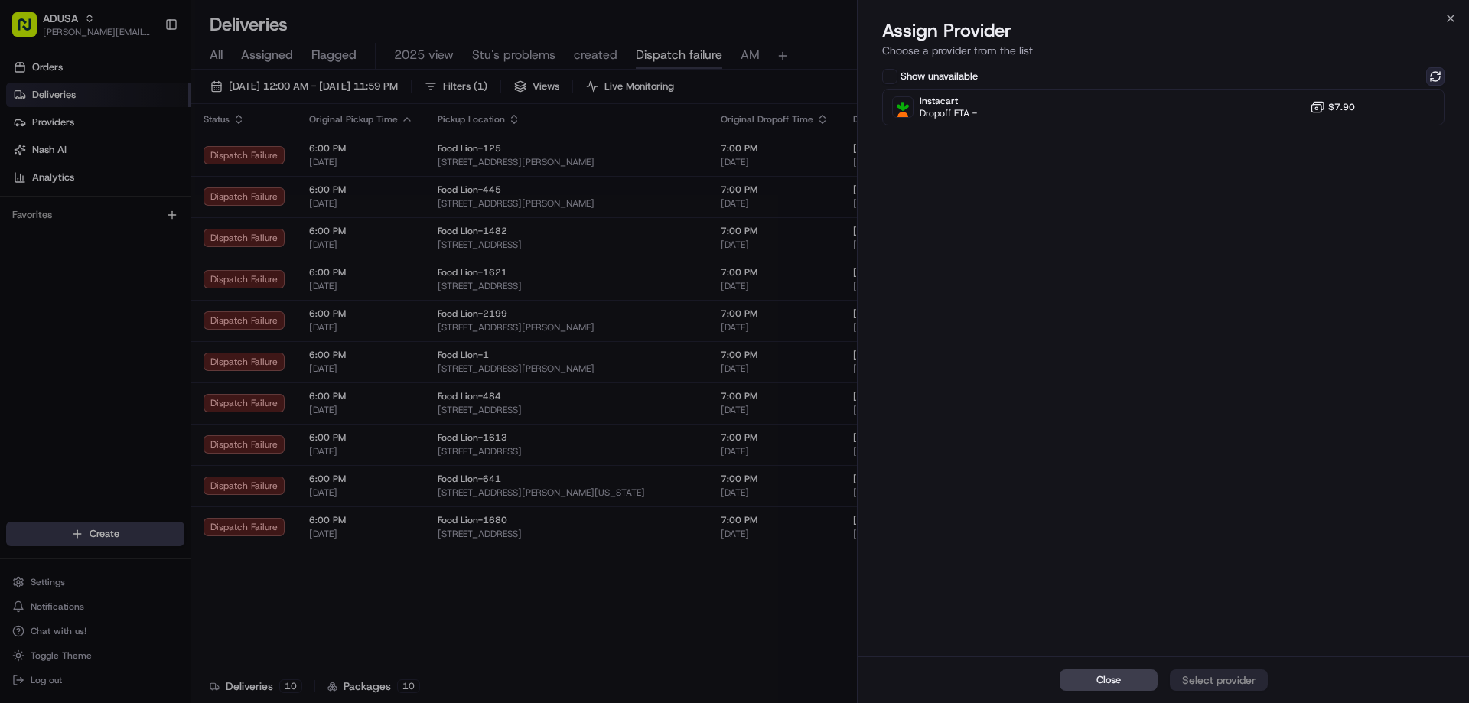
click at [1436, 77] on button at bounding box center [1435, 76] width 18 height 18
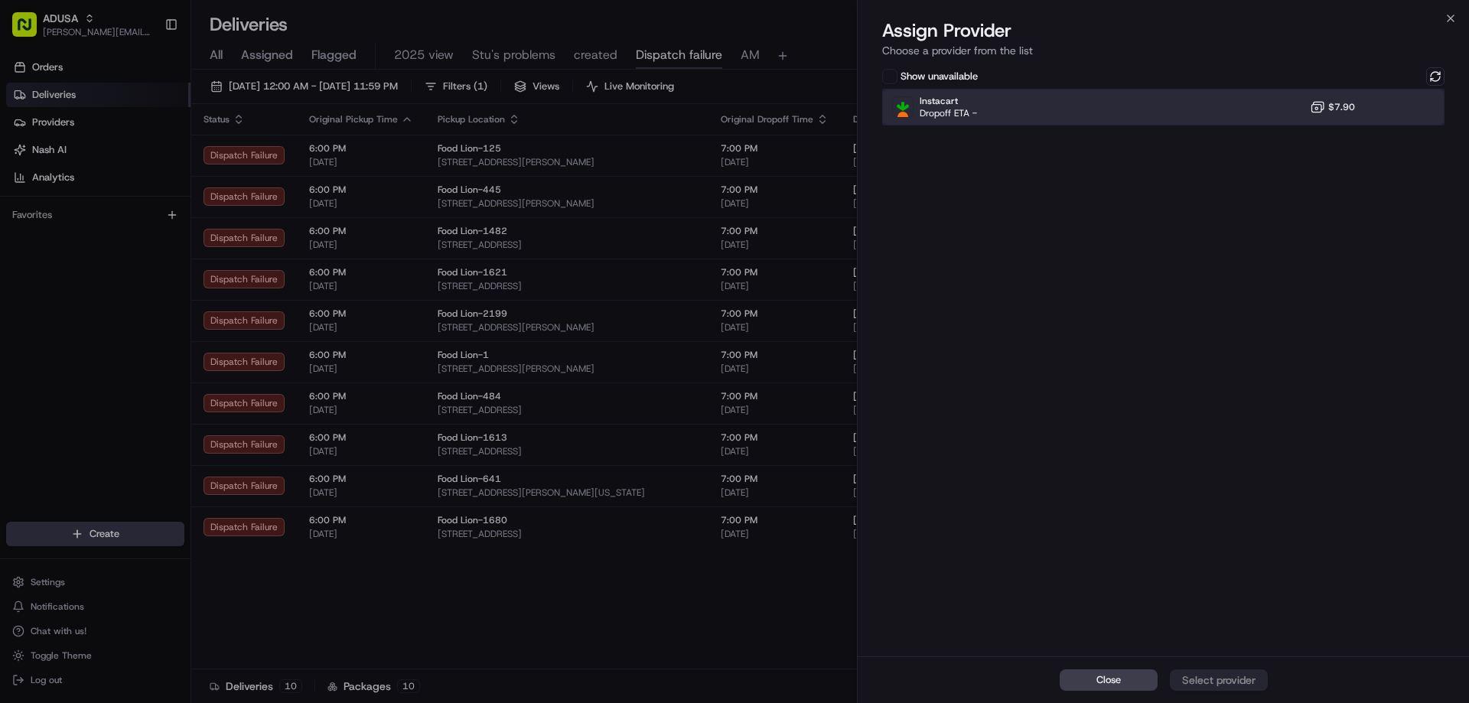
click at [1288, 112] on div "Instacart Dropoff ETA - $7.90" at bounding box center [1163, 107] width 562 height 37
click at [1230, 671] on button "Assign Provider" at bounding box center [1219, 679] width 98 height 21
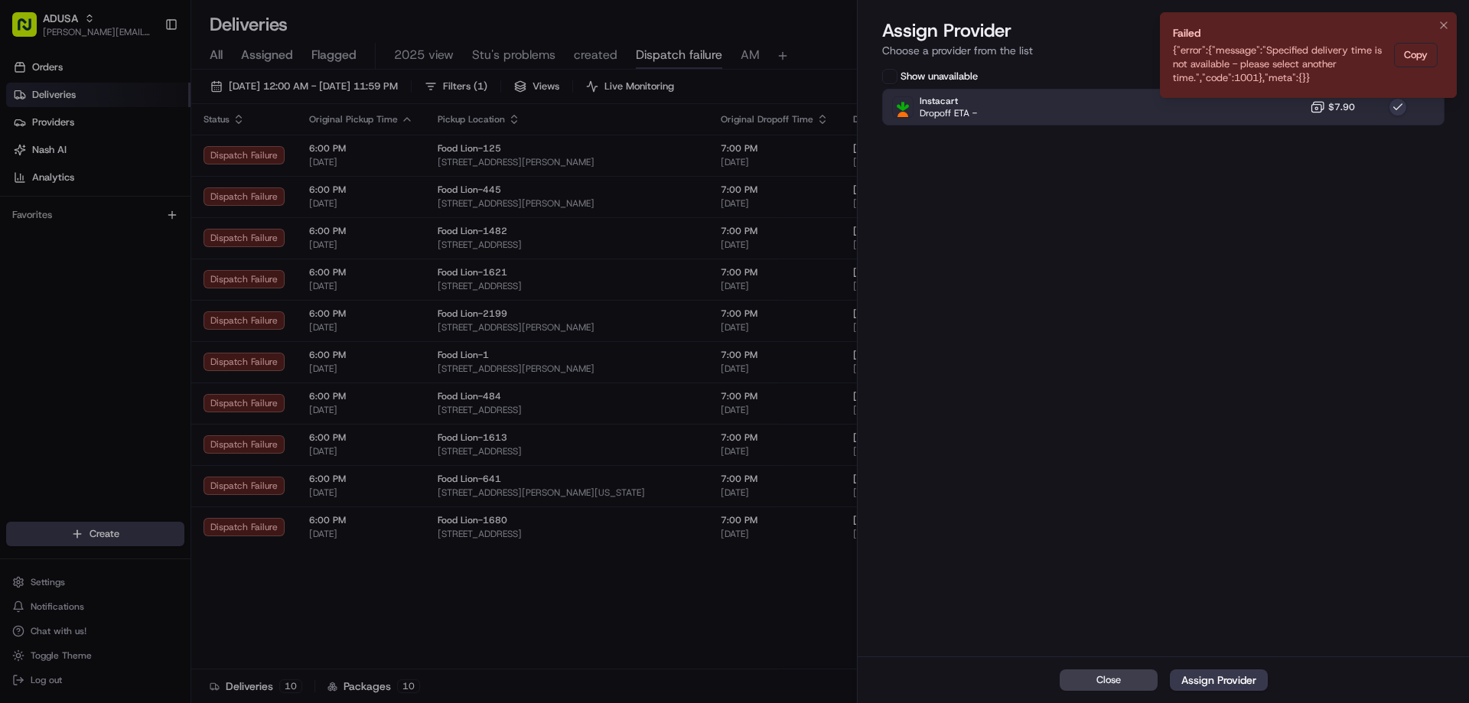
drag, startPoint x: 1445, startPoint y: 27, endPoint x: 1438, endPoint y: 33, distance: 9.2
click at [1444, 28] on icon "Notifications (F8)" at bounding box center [1444, 25] width 12 height 12
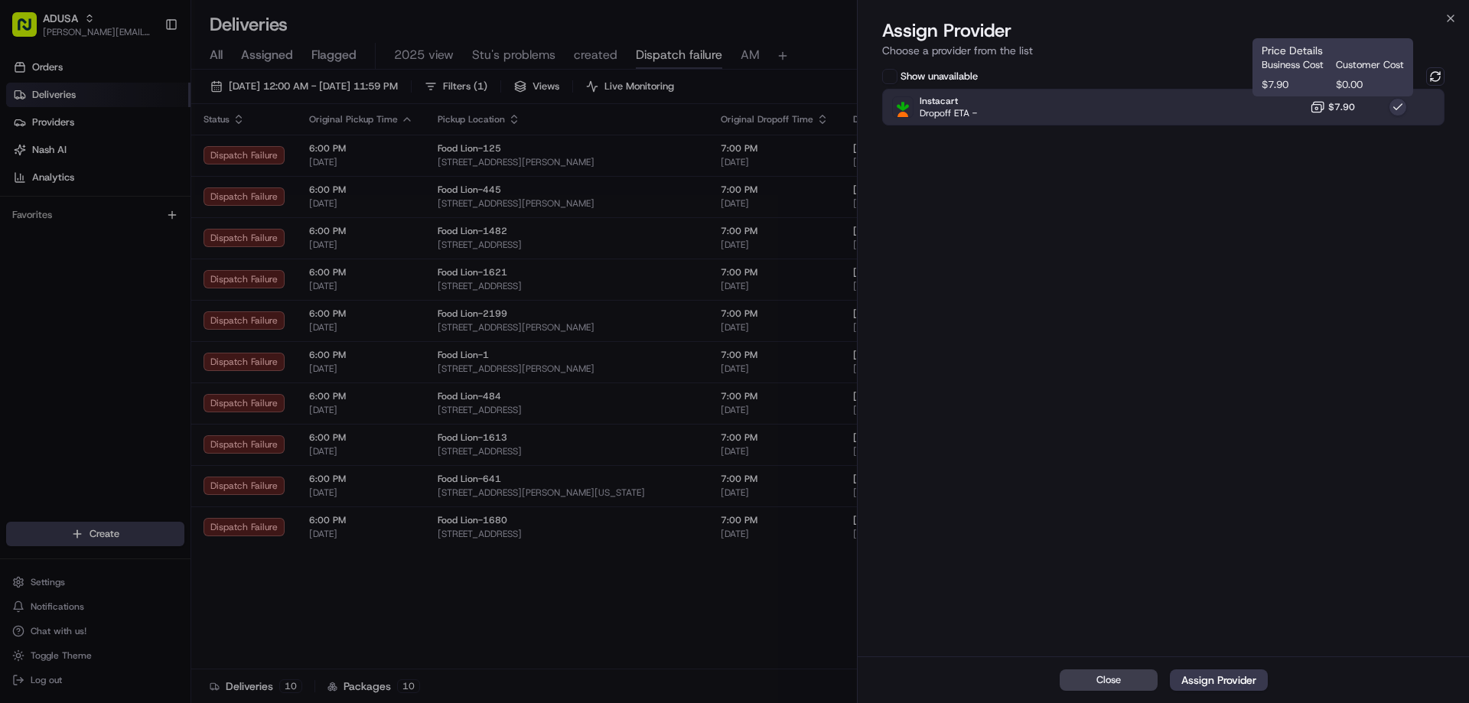
click at [1313, 107] on rect at bounding box center [1317, 109] width 10 height 8
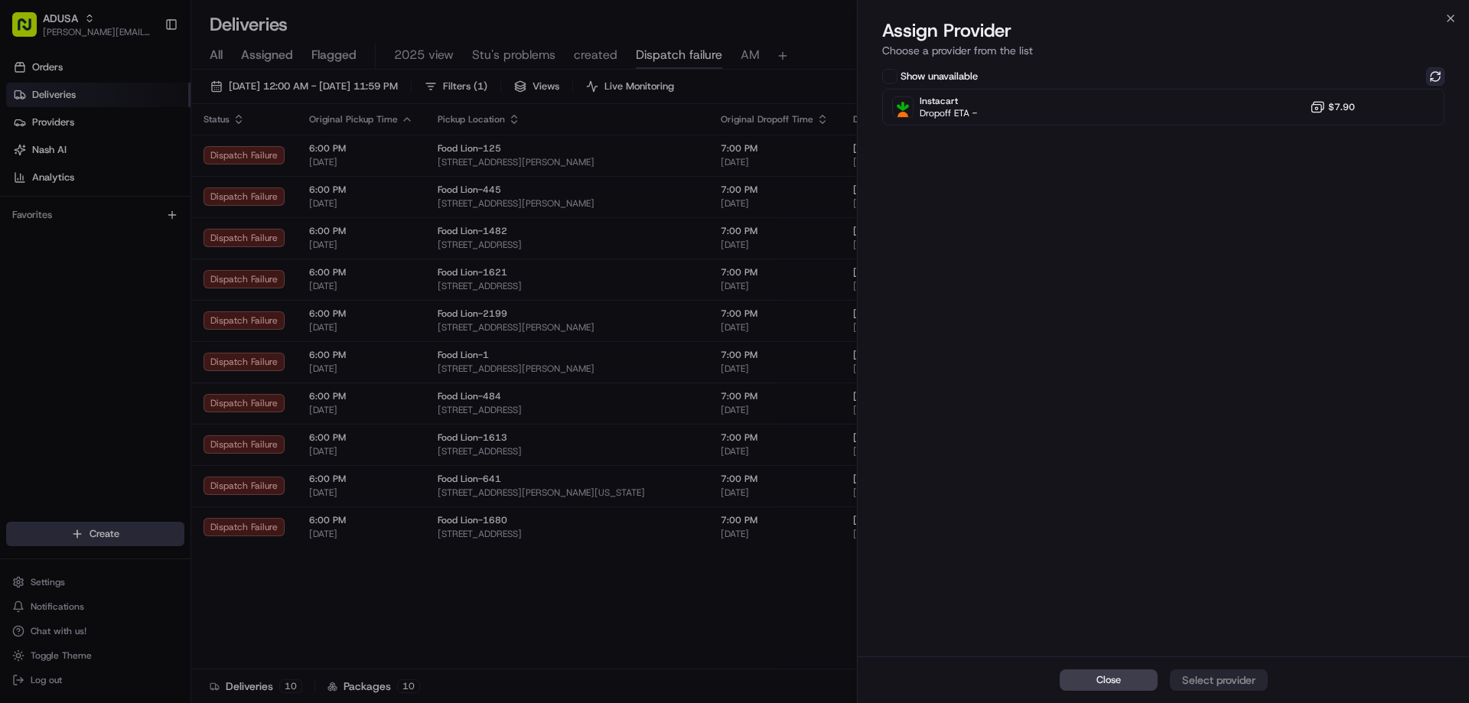
click at [1440, 78] on button at bounding box center [1435, 76] width 18 height 18
click at [1452, 18] on icon "button" at bounding box center [1450, 18] width 12 height 12
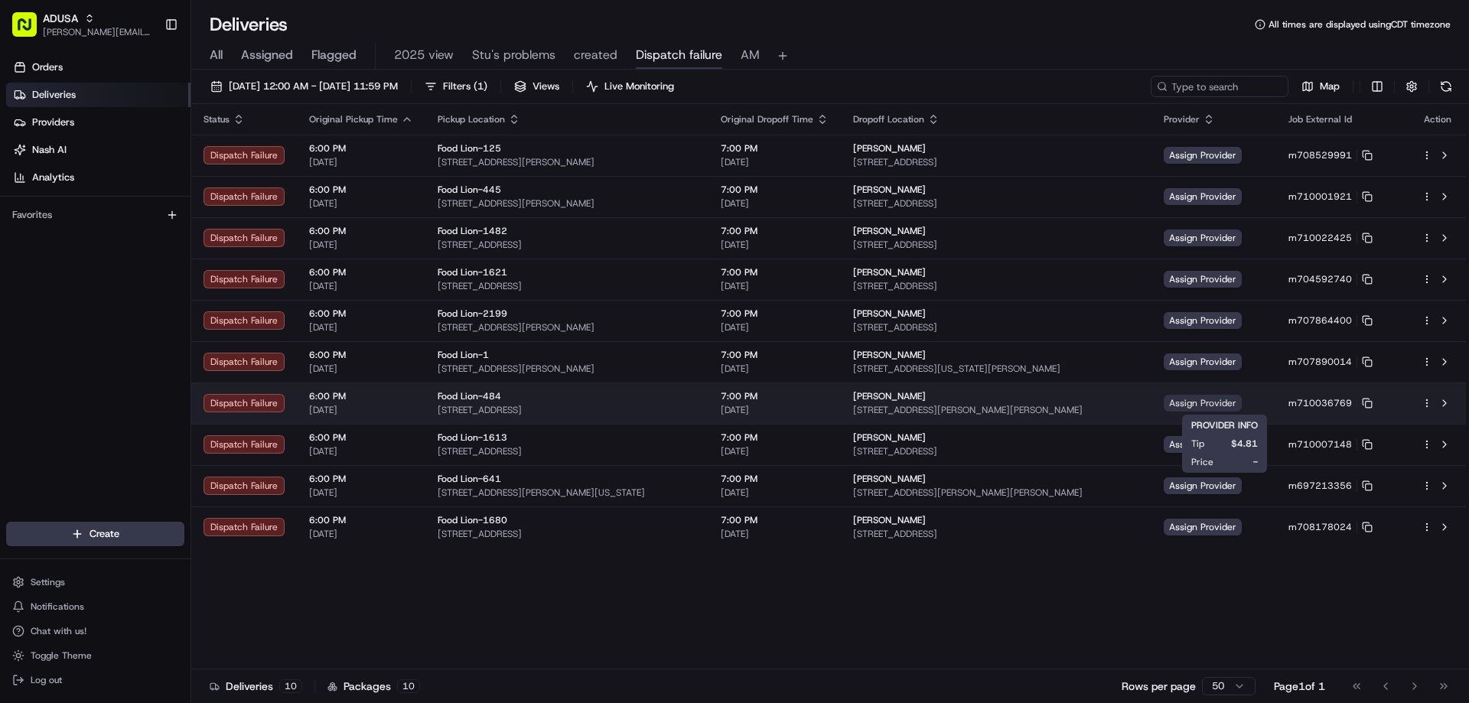
click at [1227, 396] on span "Assign Provider" at bounding box center [1203, 403] width 78 height 17
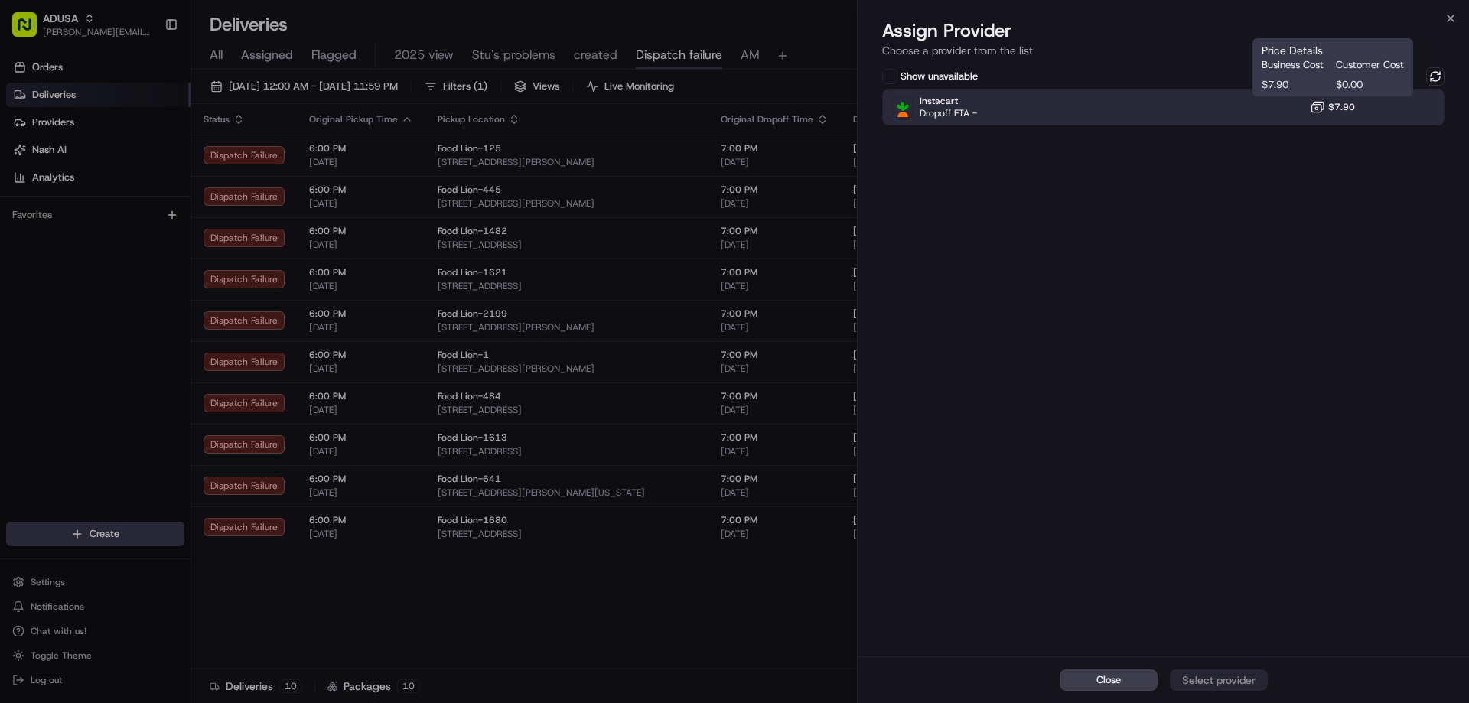
click at [1319, 111] on icon at bounding box center [1317, 106] width 15 height 15
click at [1209, 682] on div "Assign Provider" at bounding box center [1218, 679] width 75 height 15
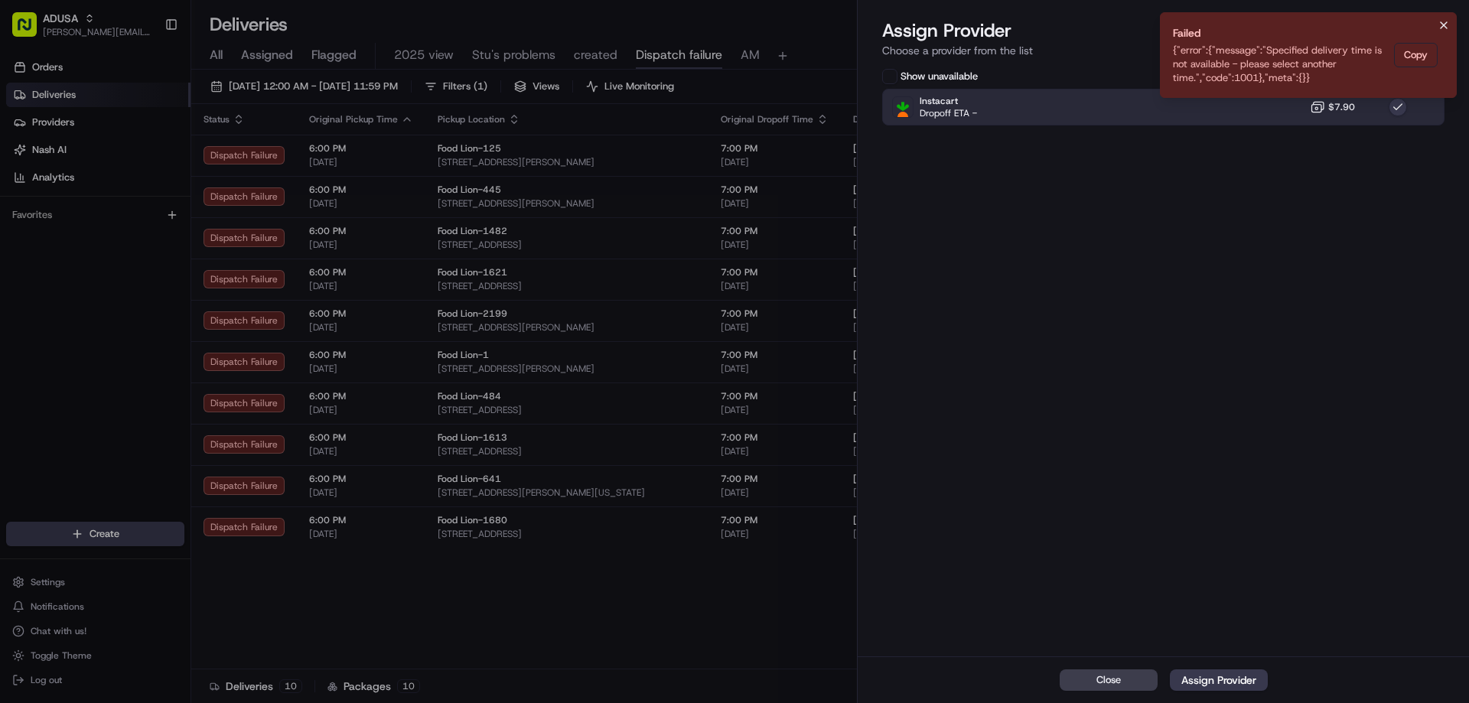
click at [1441, 33] on button "Notifications (F8)" at bounding box center [1443, 25] width 18 height 18
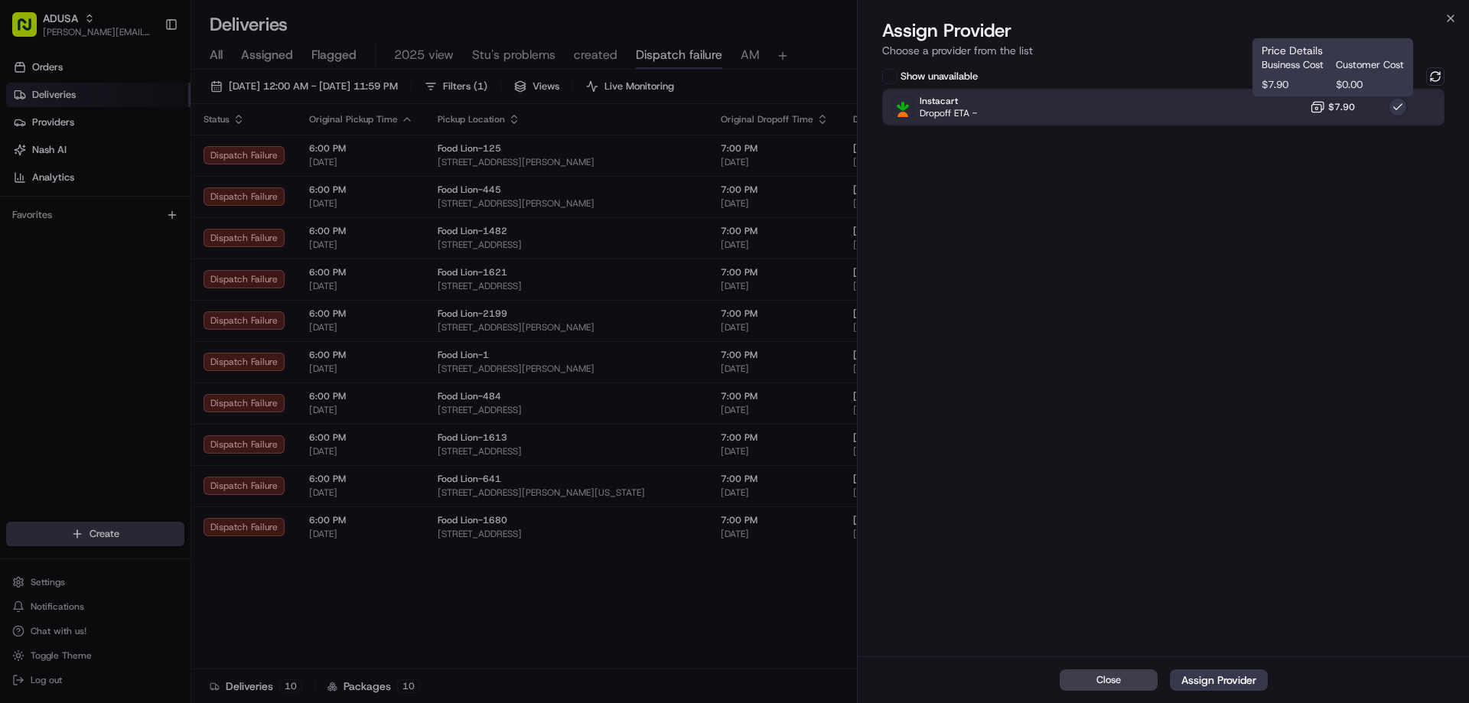
click at [1344, 101] on span "$7.90" at bounding box center [1341, 107] width 27 height 12
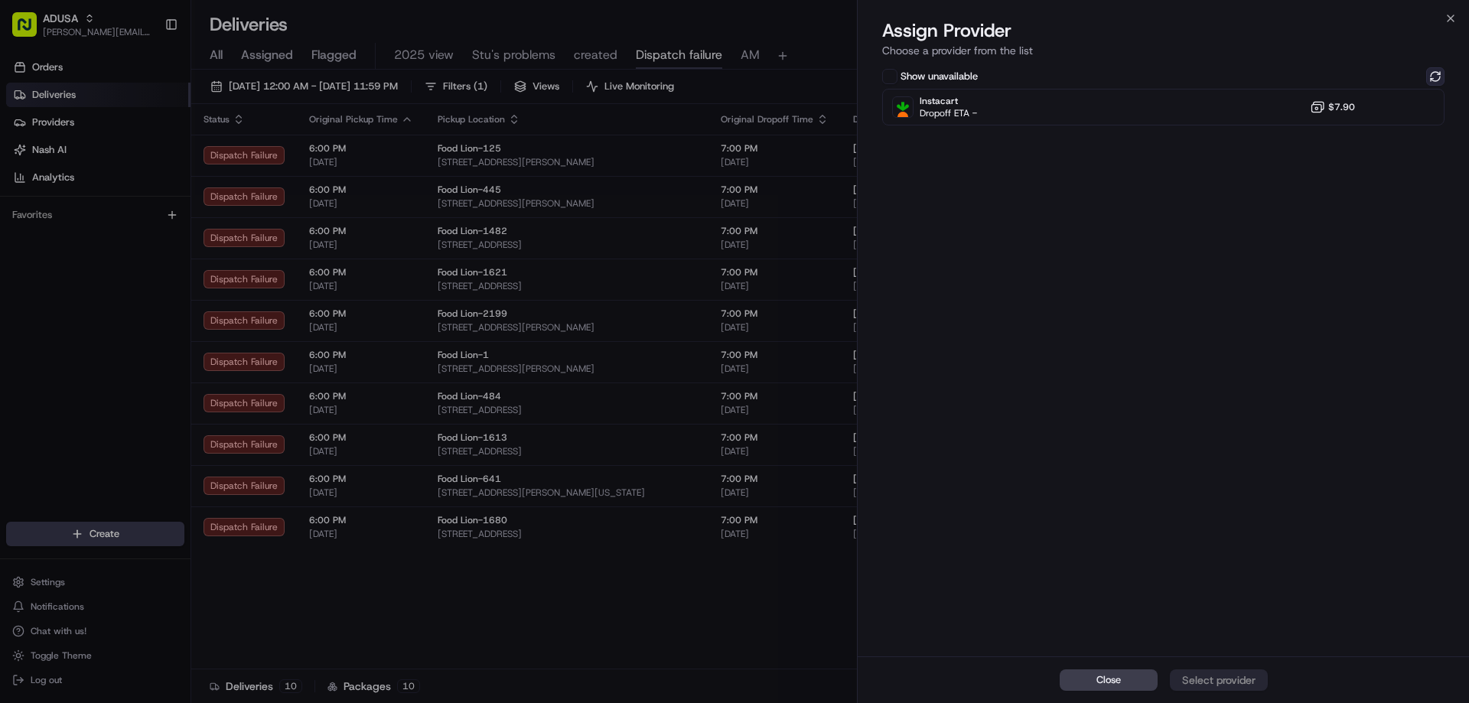
click at [1442, 77] on button at bounding box center [1435, 76] width 18 height 18
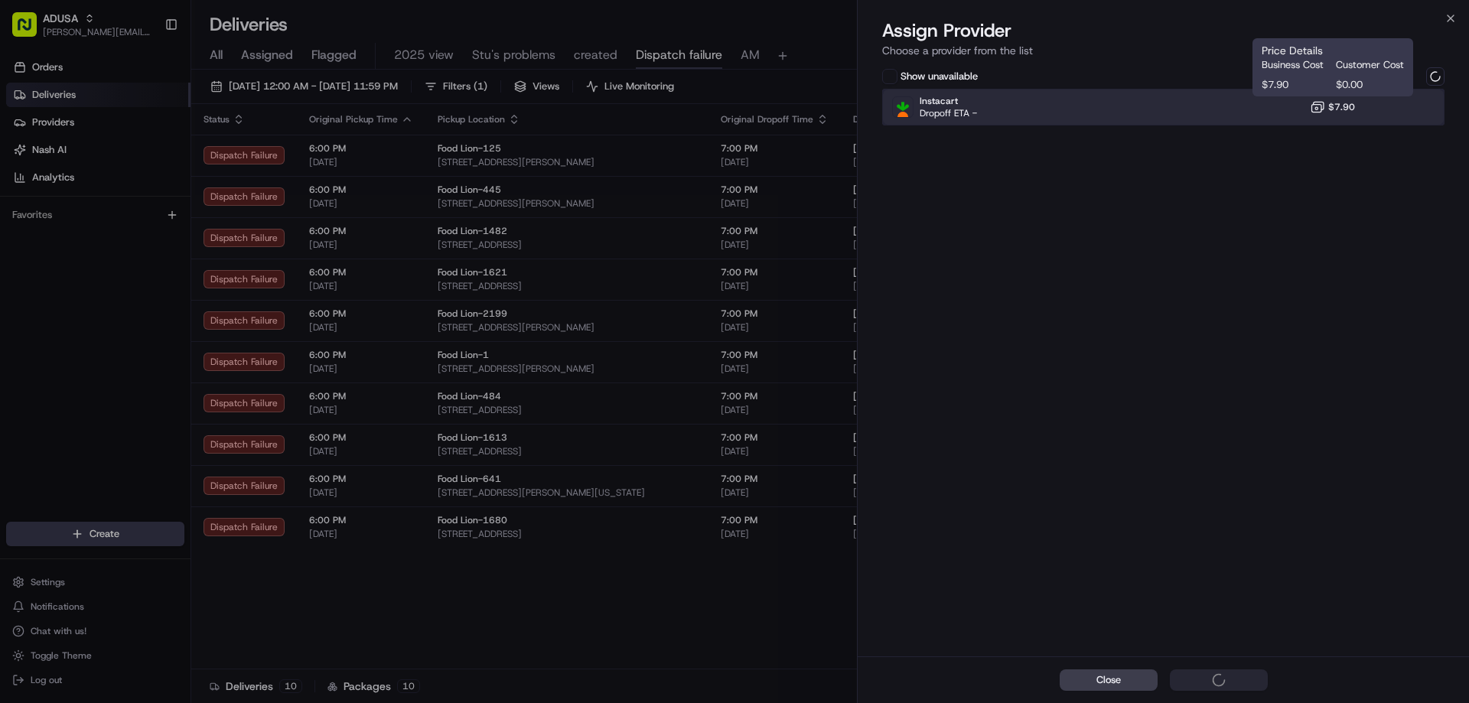
click at [1290, 113] on div "Instacart Dropoff ETA - $7.90" at bounding box center [1163, 107] width 562 height 37
click at [1324, 114] on icon at bounding box center [1317, 106] width 15 height 15
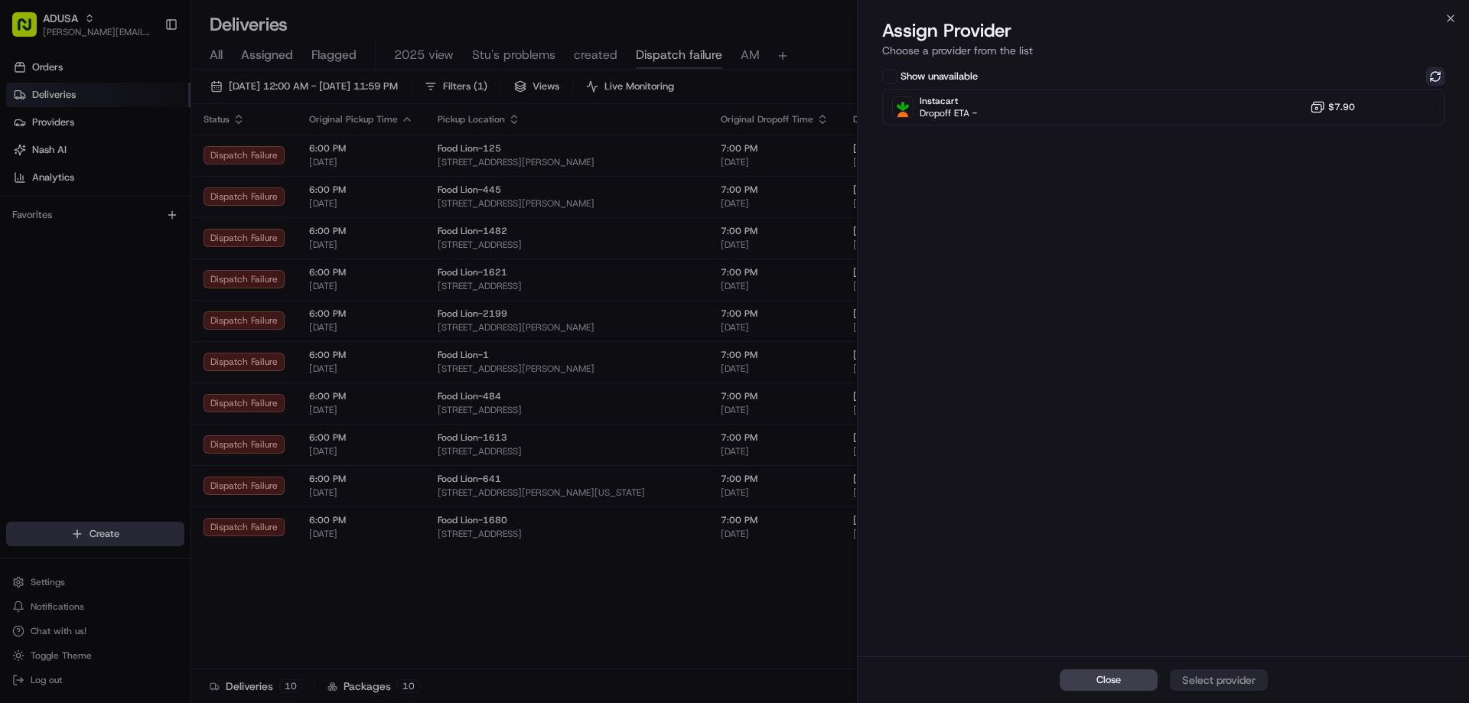
click at [1441, 76] on button at bounding box center [1435, 76] width 18 height 18
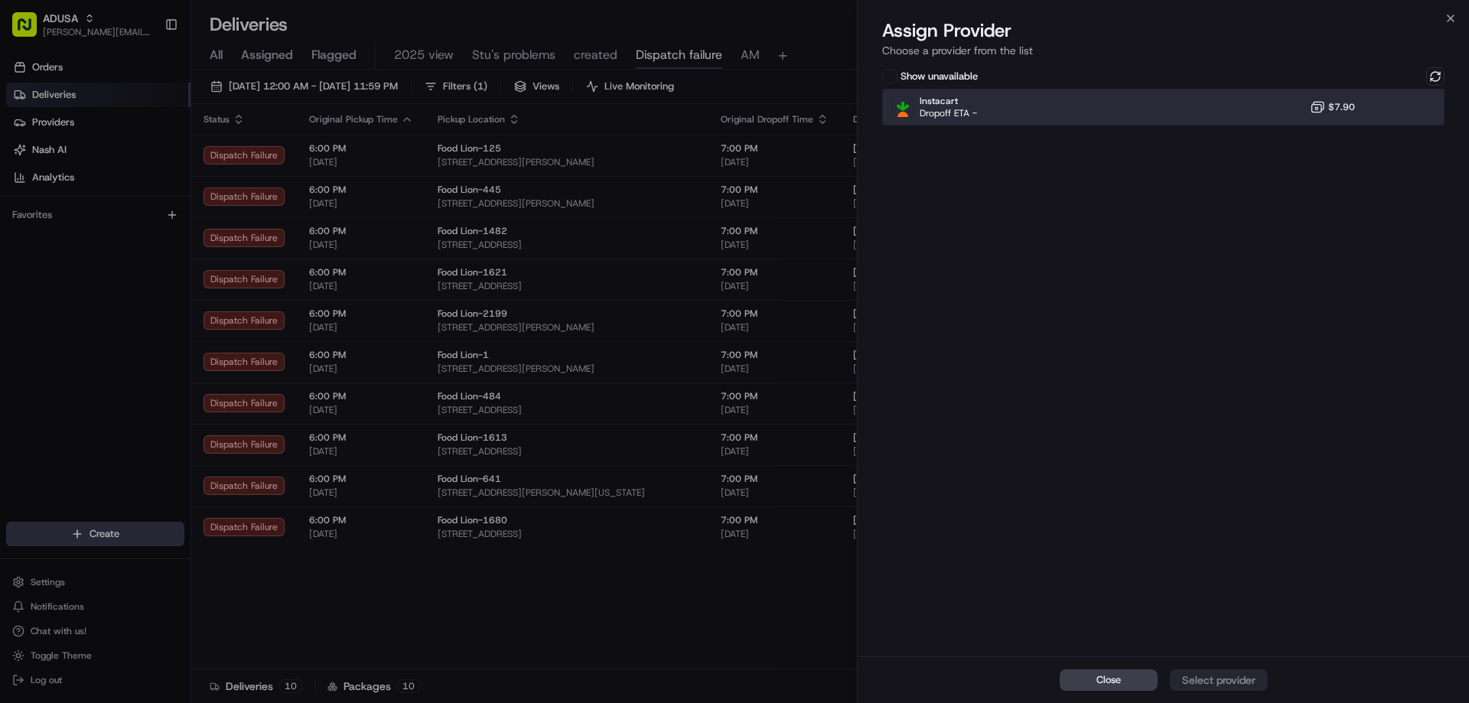
click at [1271, 107] on div "Instacart Dropoff ETA - $7.90" at bounding box center [1163, 107] width 562 height 37
click at [1246, 677] on div "Assign Provider" at bounding box center [1218, 679] width 75 height 15
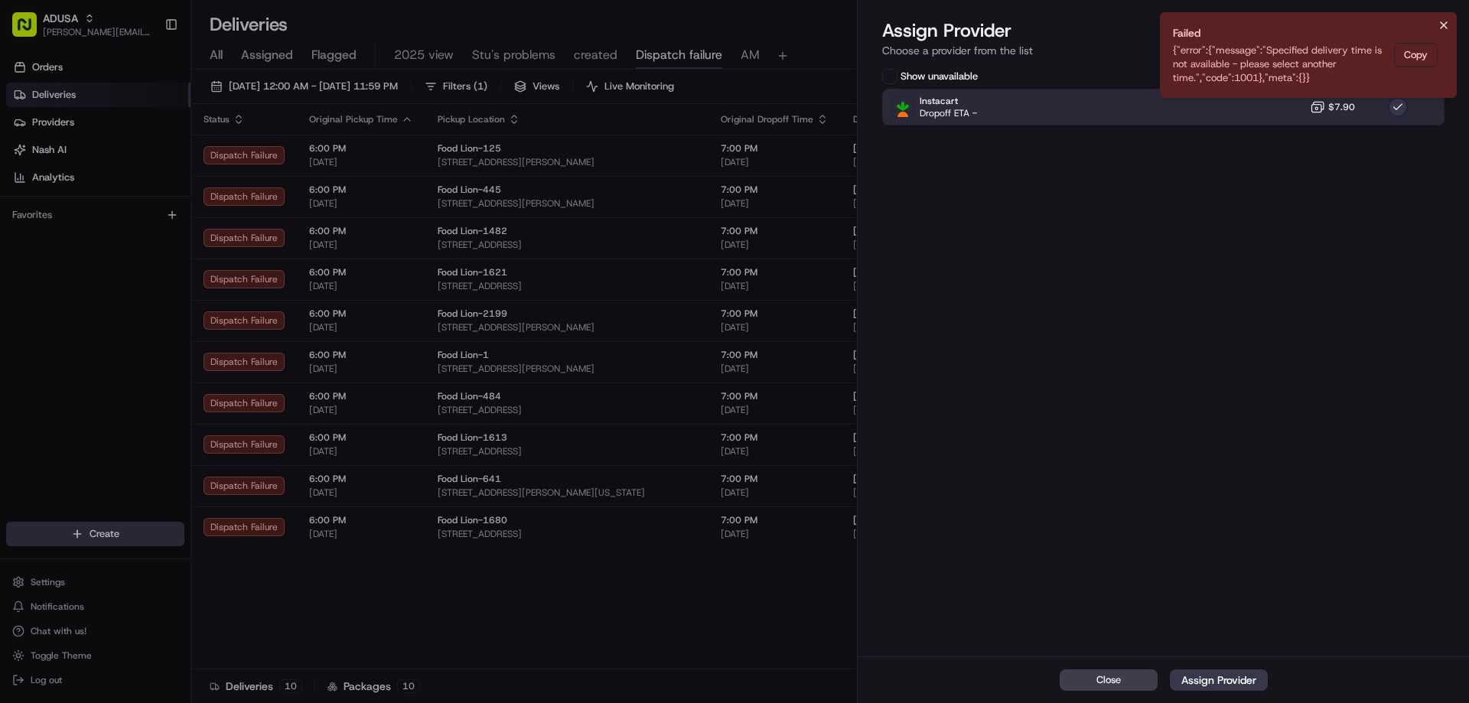
click at [1438, 28] on icon "Notifications (F8)" at bounding box center [1444, 25] width 12 height 12
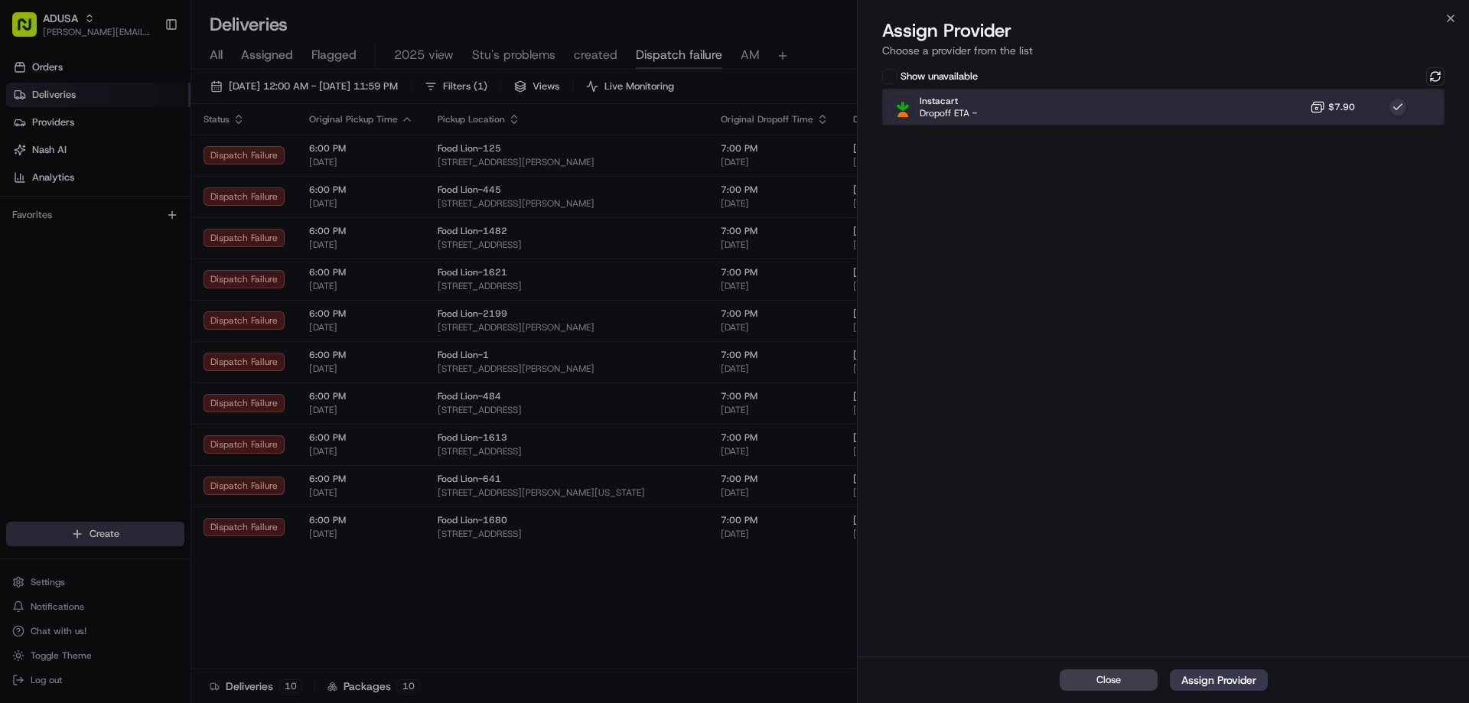
click at [1270, 102] on div "Instacart Dropoff ETA - $7.90" at bounding box center [1163, 107] width 562 height 37
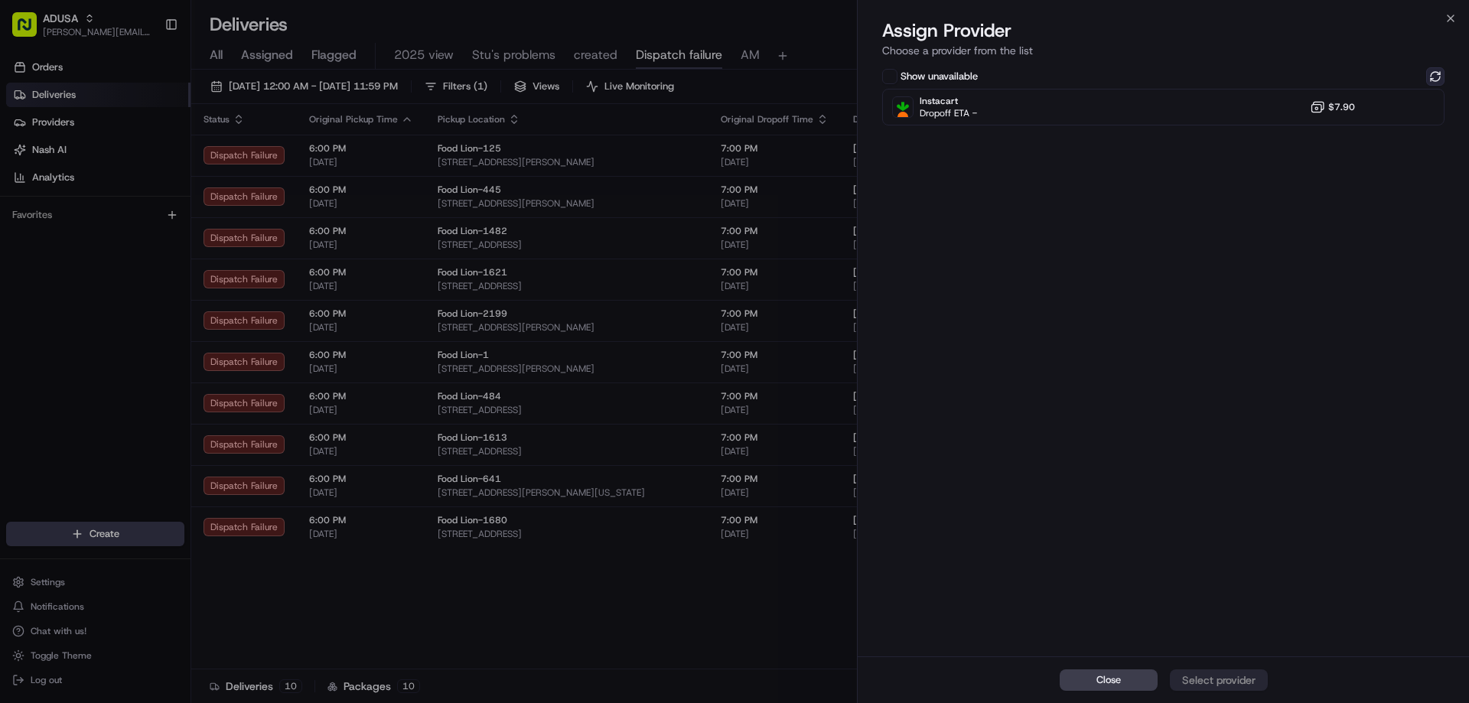
click at [1433, 74] on button at bounding box center [1435, 76] width 18 height 18
click at [1448, 16] on icon "button" at bounding box center [1450, 18] width 6 height 6
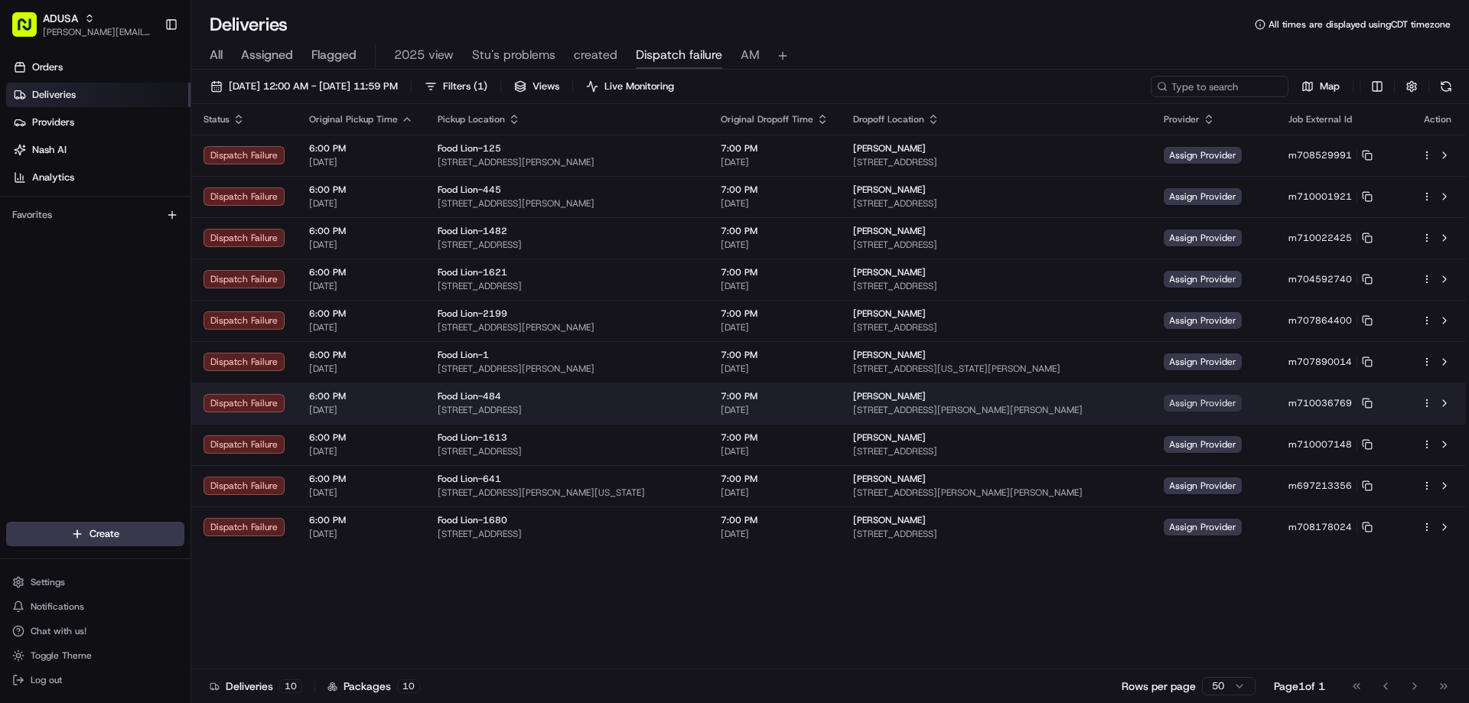
click at [1210, 404] on span "Assign Provider" at bounding box center [1203, 403] width 78 height 17
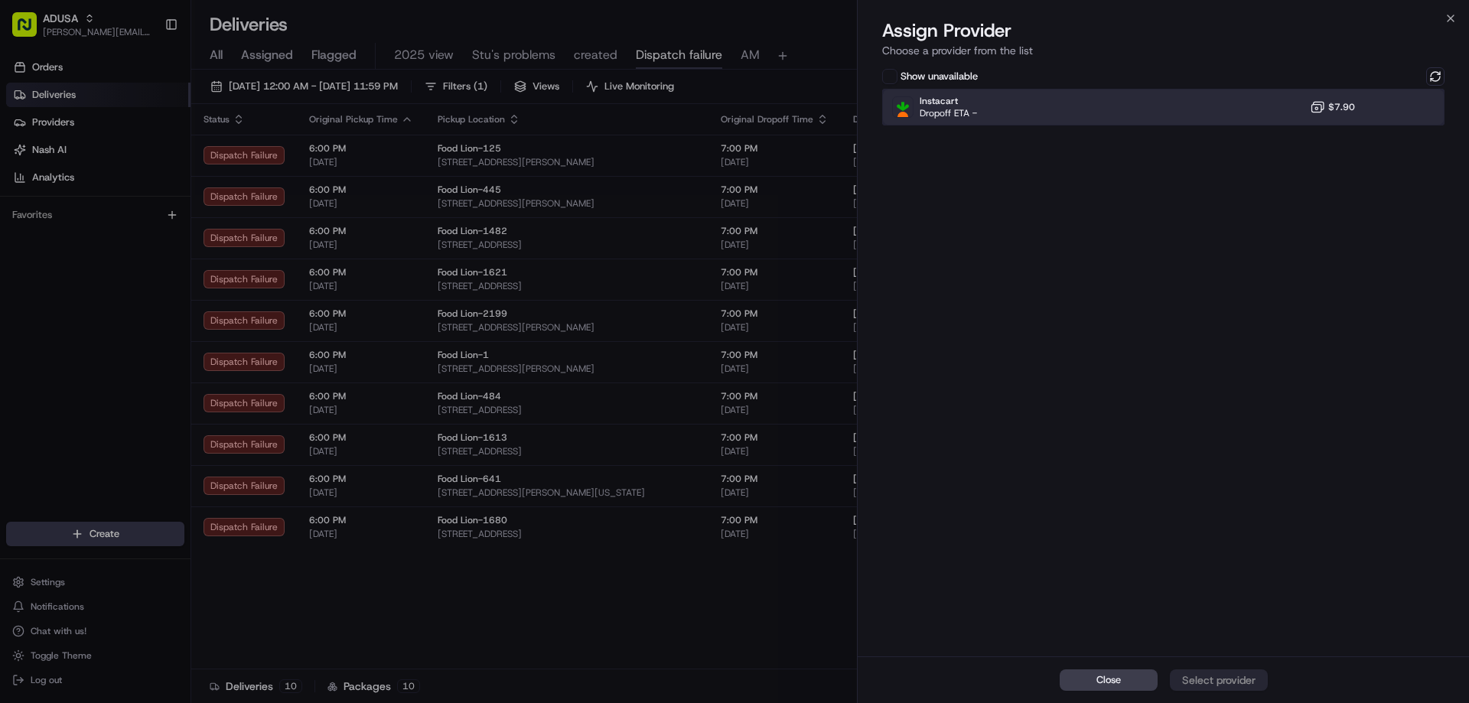
click at [1294, 108] on div "Instacart Dropoff ETA - $7.90" at bounding box center [1163, 107] width 562 height 37
click at [1227, 675] on div "Assign Provider" at bounding box center [1218, 679] width 75 height 15
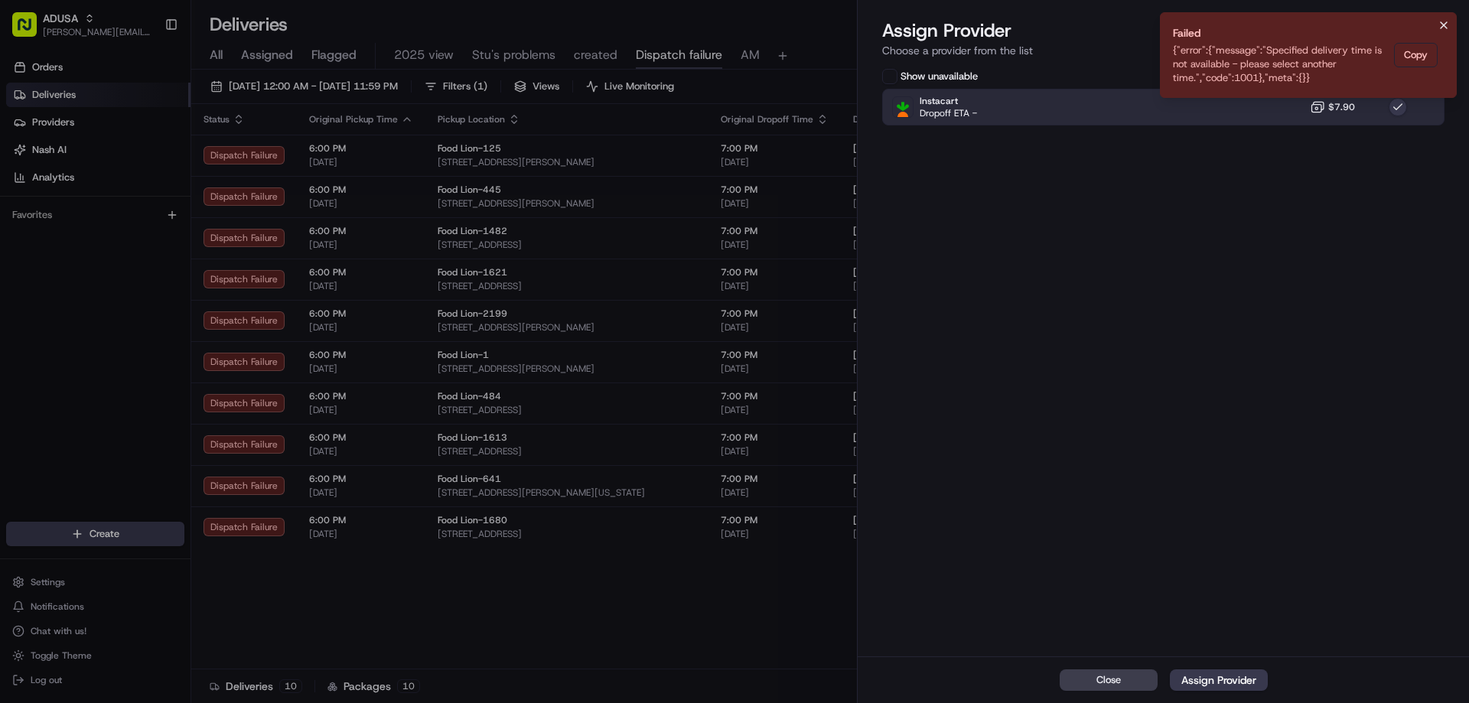
click at [1446, 21] on icon "Notifications (F8)" at bounding box center [1444, 25] width 12 height 12
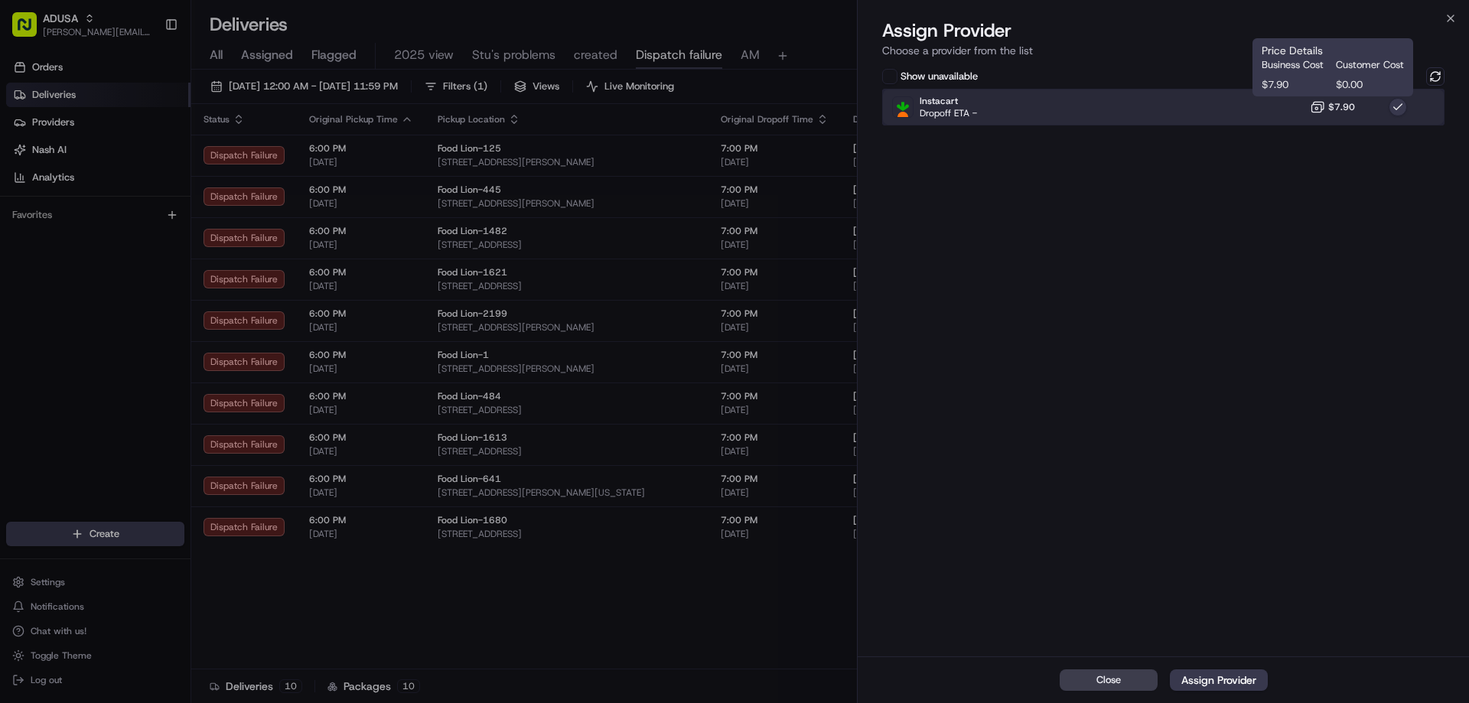
drag, startPoint x: 1318, startPoint y: 117, endPoint x: 1429, endPoint y: 87, distance: 114.9
click at [1322, 117] on div "Instacart Dropoff ETA - $7.90" at bounding box center [1163, 107] width 562 height 37
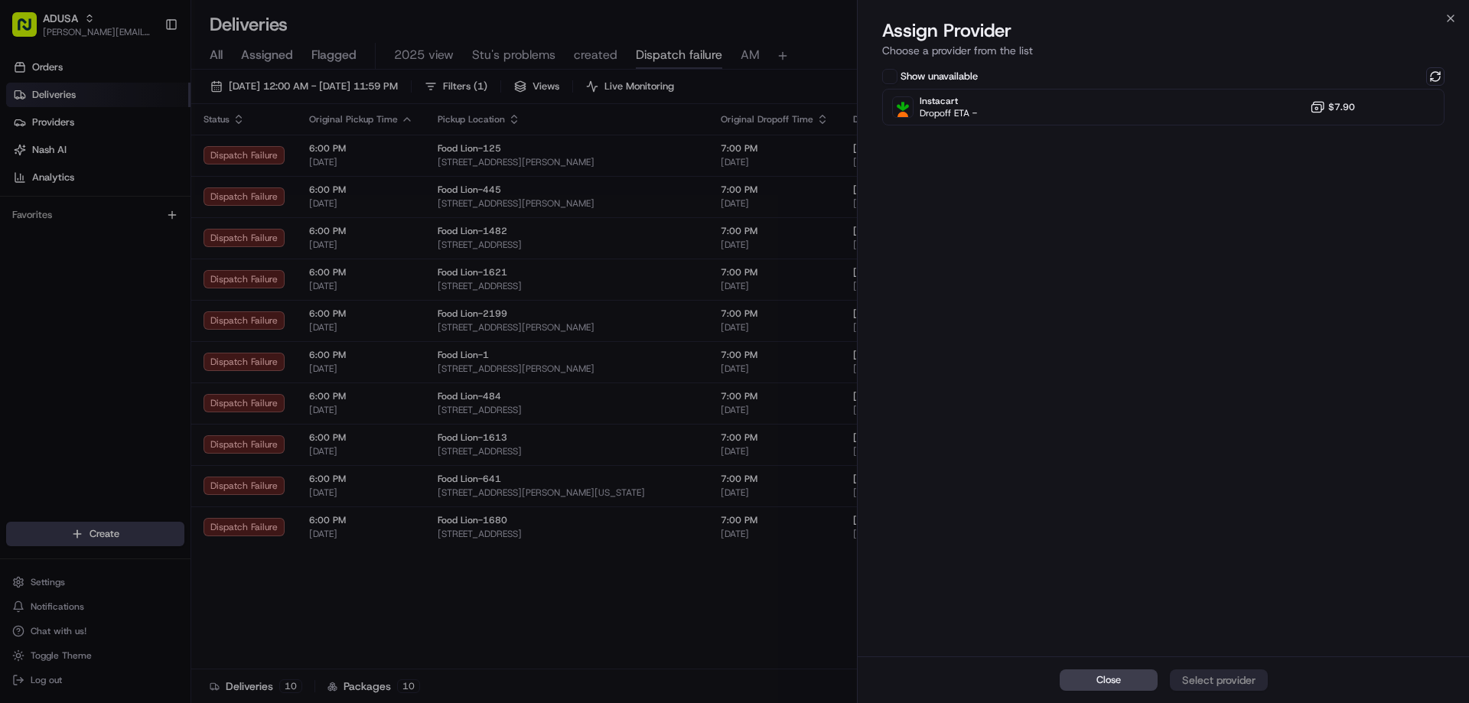
click at [1445, 80] on div "Show unavailable Instacart Dropoff ETA - $7.90" at bounding box center [1163, 360] width 611 height 592
click at [1436, 74] on button at bounding box center [1435, 76] width 18 height 18
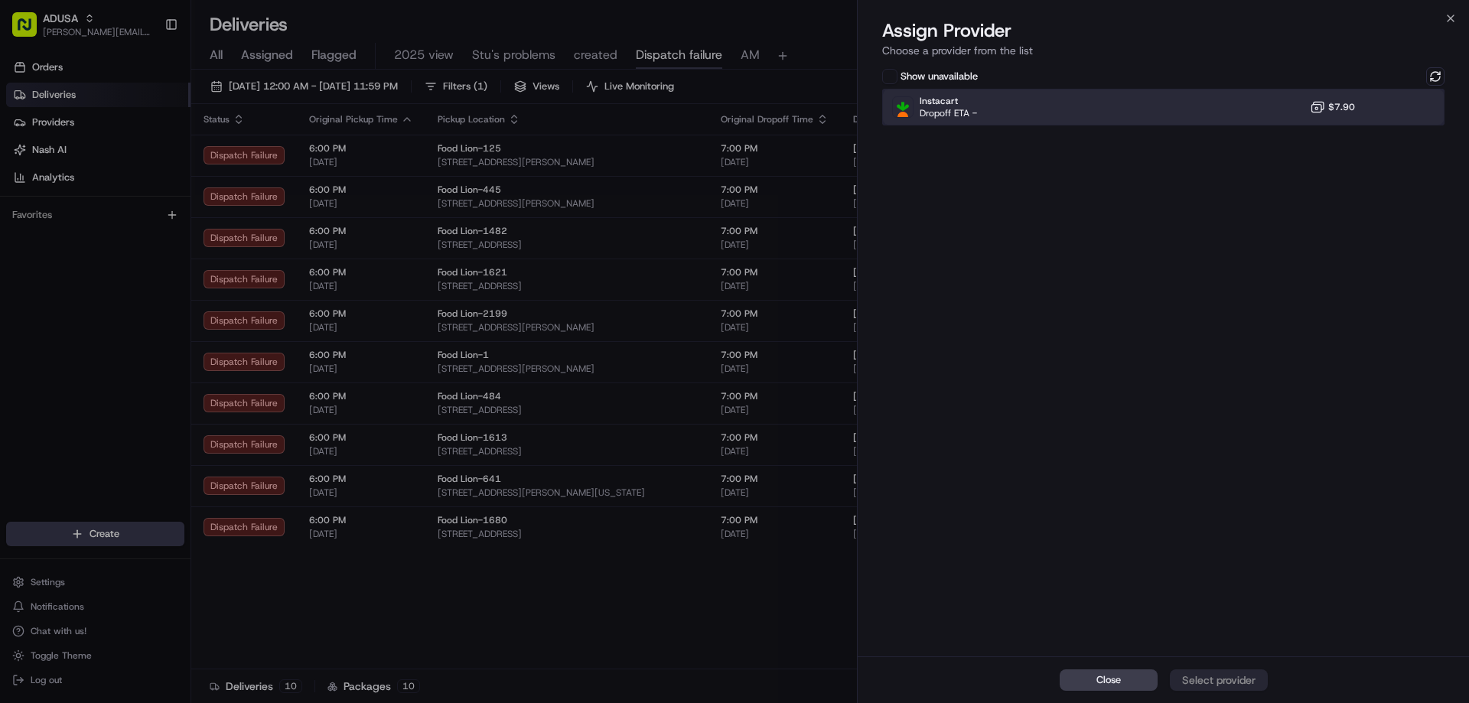
click at [1342, 98] on div "Instacart Dropoff ETA - $7.90" at bounding box center [1163, 107] width 562 height 37
click at [1223, 676] on div "Assign Provider" at bounding box center [1218, 679] width 75 height 15
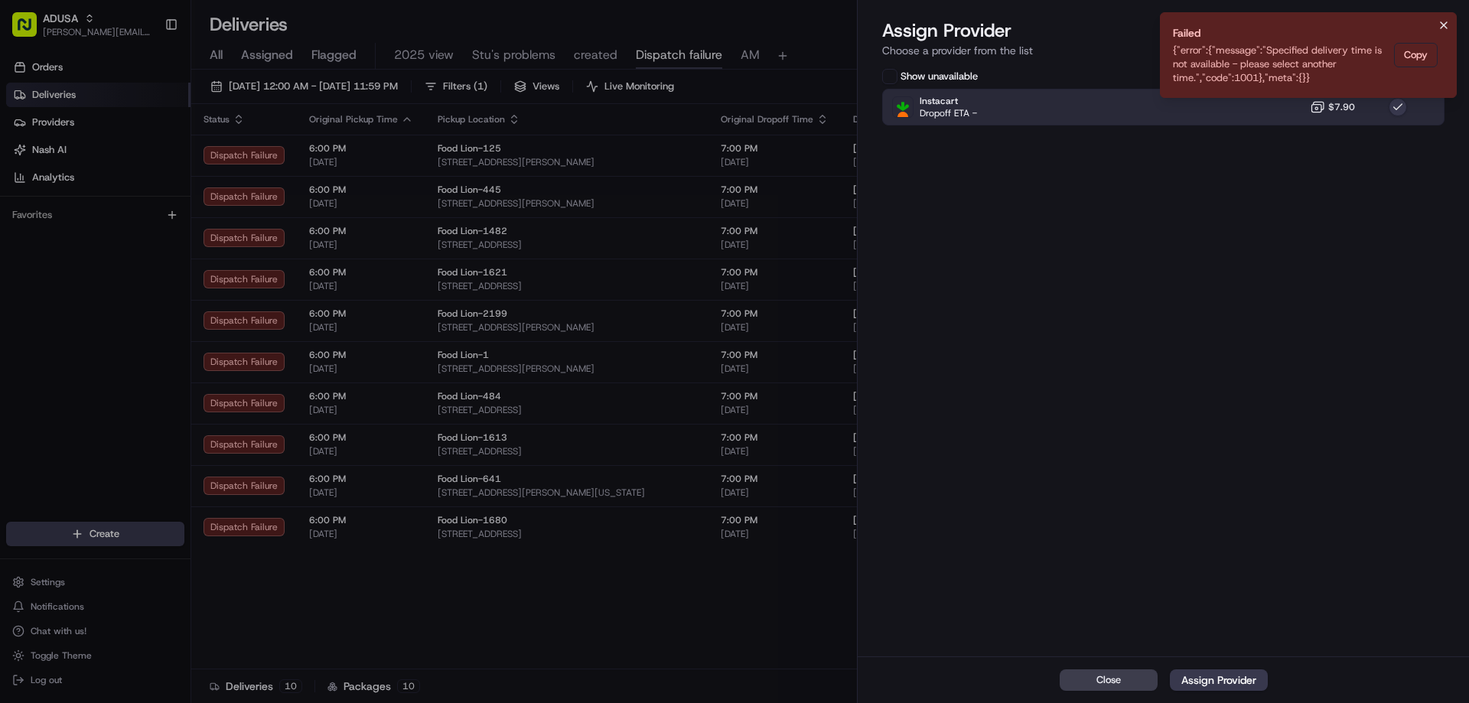
click at [1442, 21] on icon "Notifications (F8)" at bounding box center [1444, 25] width 12 height 12
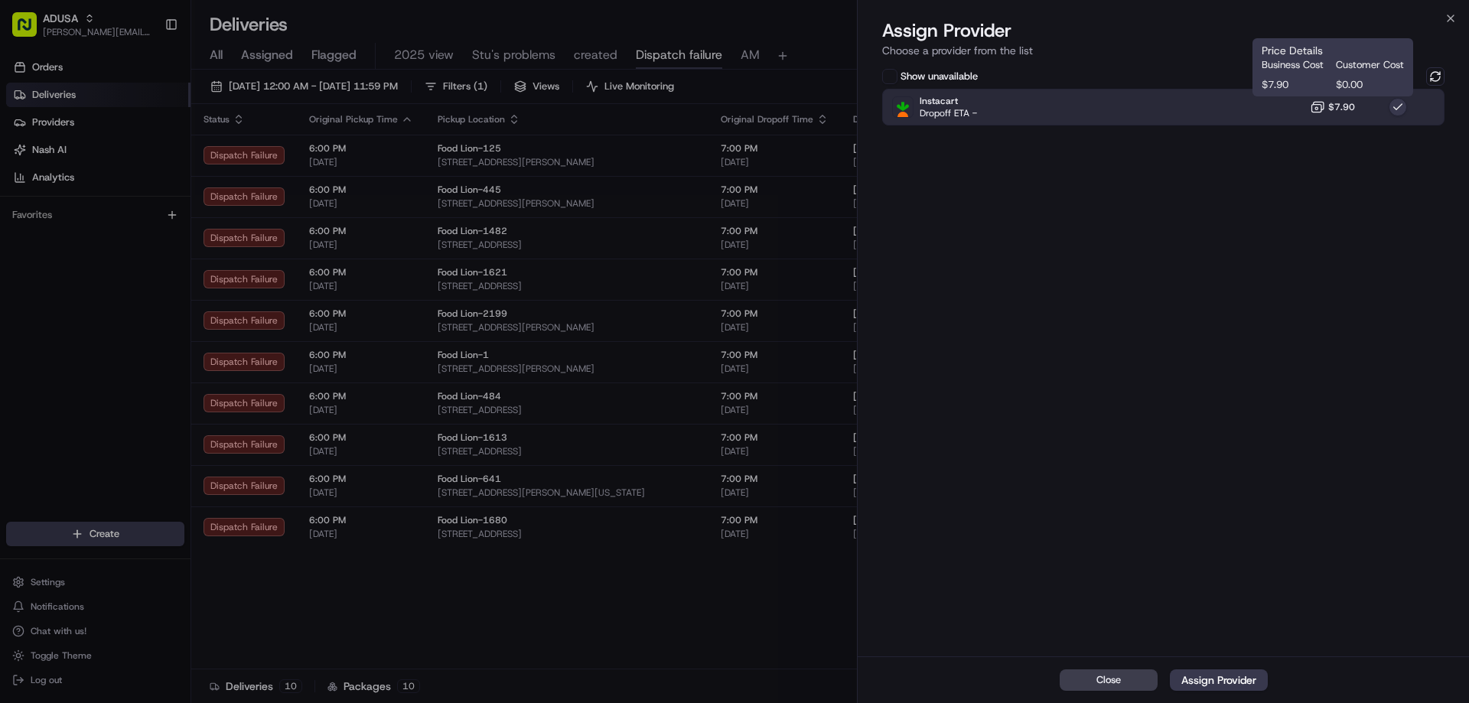
drag, startPoint x: 1311, startPoint y: 103, endPoint x: 1344, endPoint y: 95, distance: 34.0
click at [1312, 104] on icon at bounding box center [1317, 106] width 15 height 15
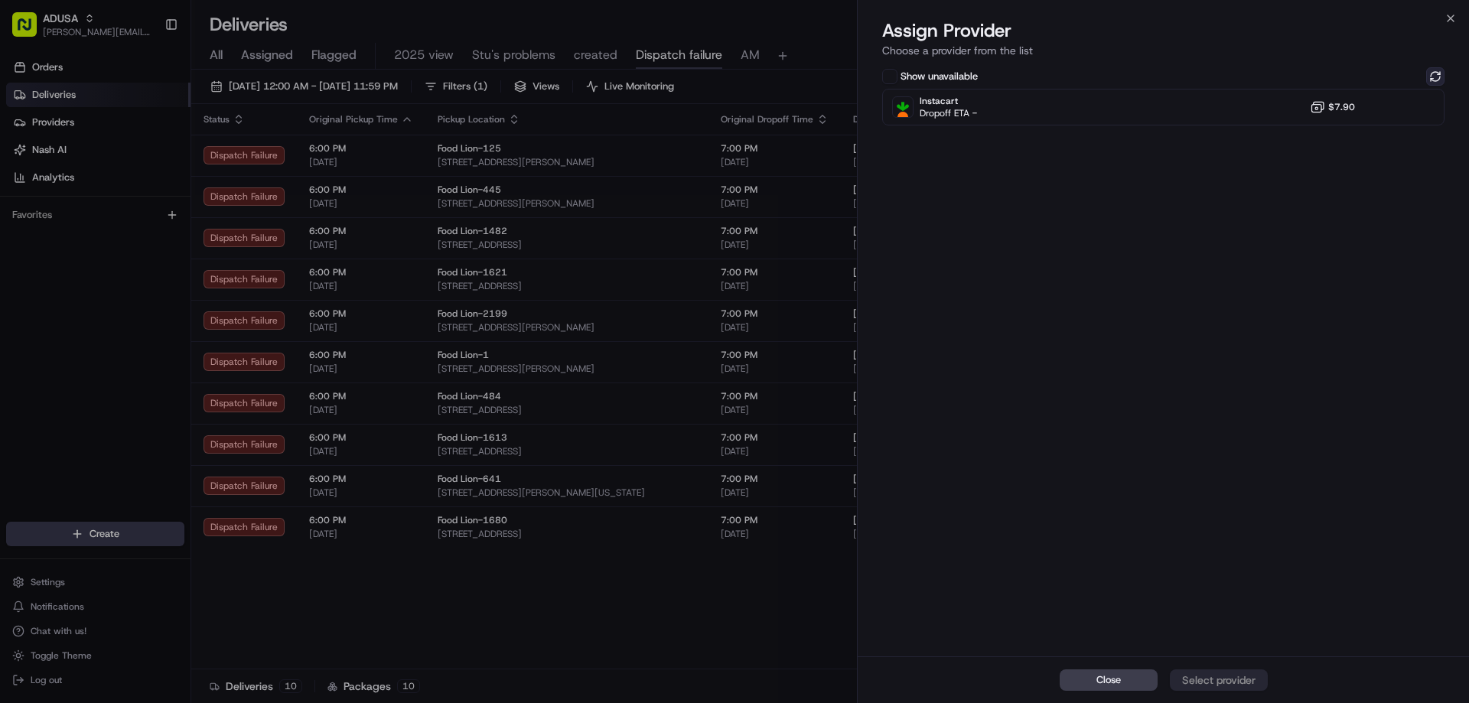
click at [1432, 73] on button at bounding box center [1435, 76] width 18 height 18
click at [1450, 18] on icon "button" at bounding box center [1450, 18] width 12 height 12
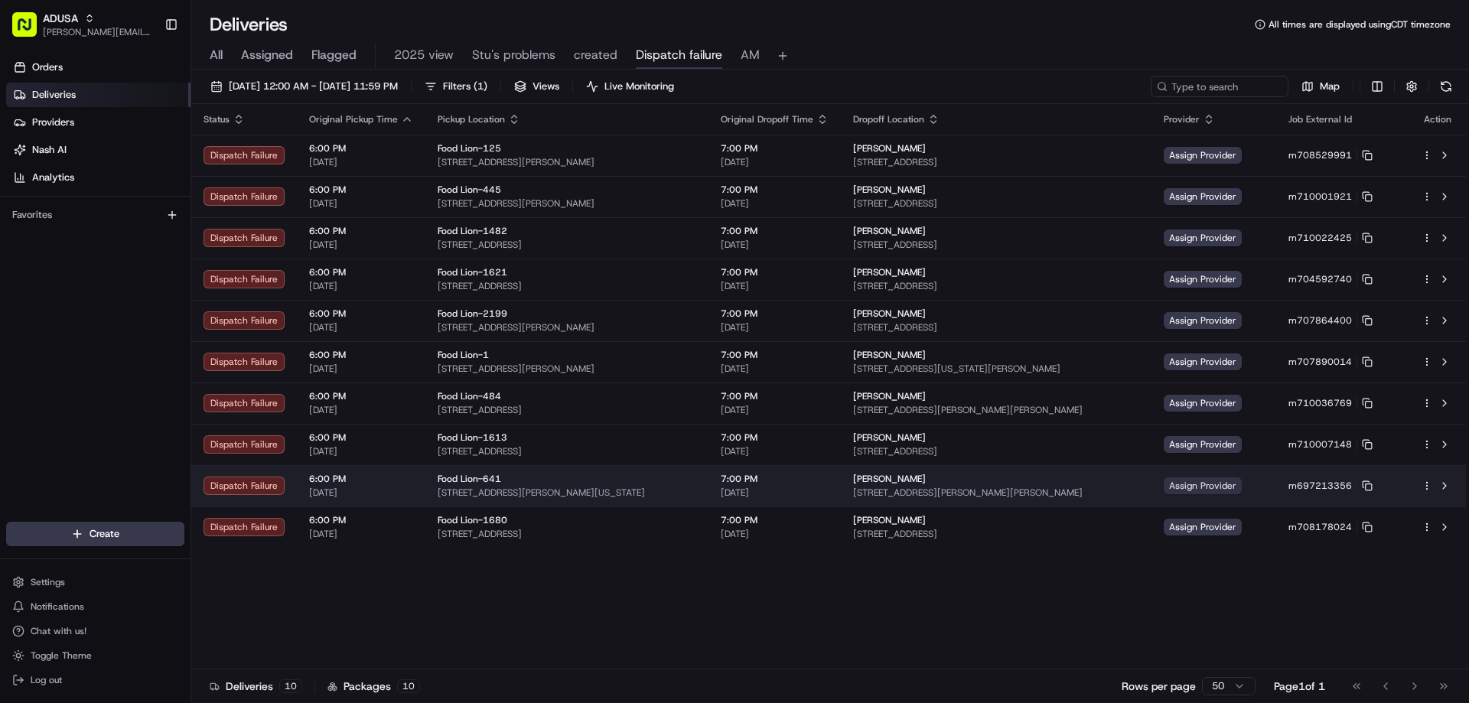
click at [1205, 480] on span "Assign Provider" at bounding box center [1203, 485] width 78 height 17
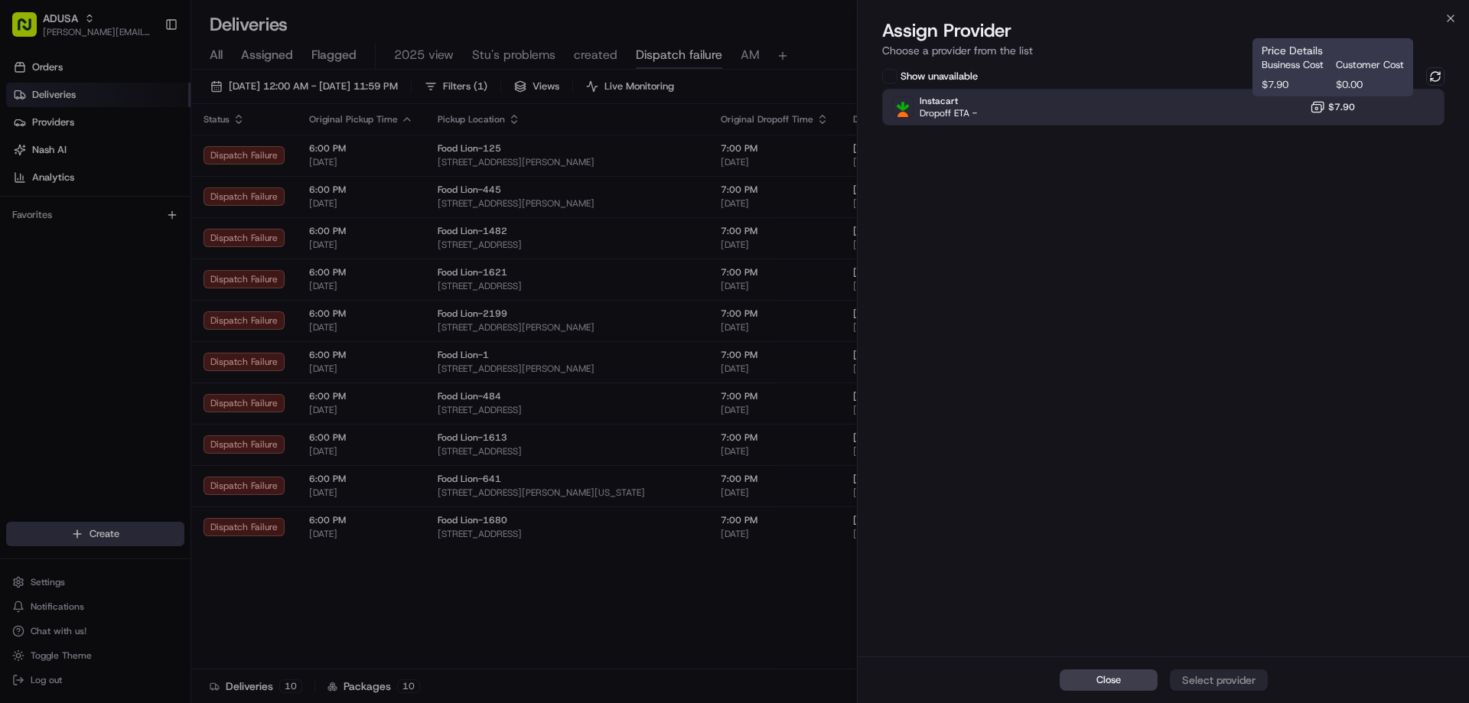
click at [1349, 110] on span "$7.90" at bounding box center [1341, 107] width 27 height 12
click at [1436, 69] on button at bounding box center [1435, 76] width 18 height 18
click at [1233, 672] on div "Close Select provider" at bounding box center [1163, 679] width 611 height 47
click at [1223, 82] on div "Show unavailable" at bounding box center [1163, 76] width 562 height 18
click at [1226, 96] on div "Instacart Dropoff ETA - $7.90" at bounding box center [1163, 107] width 562 height 37
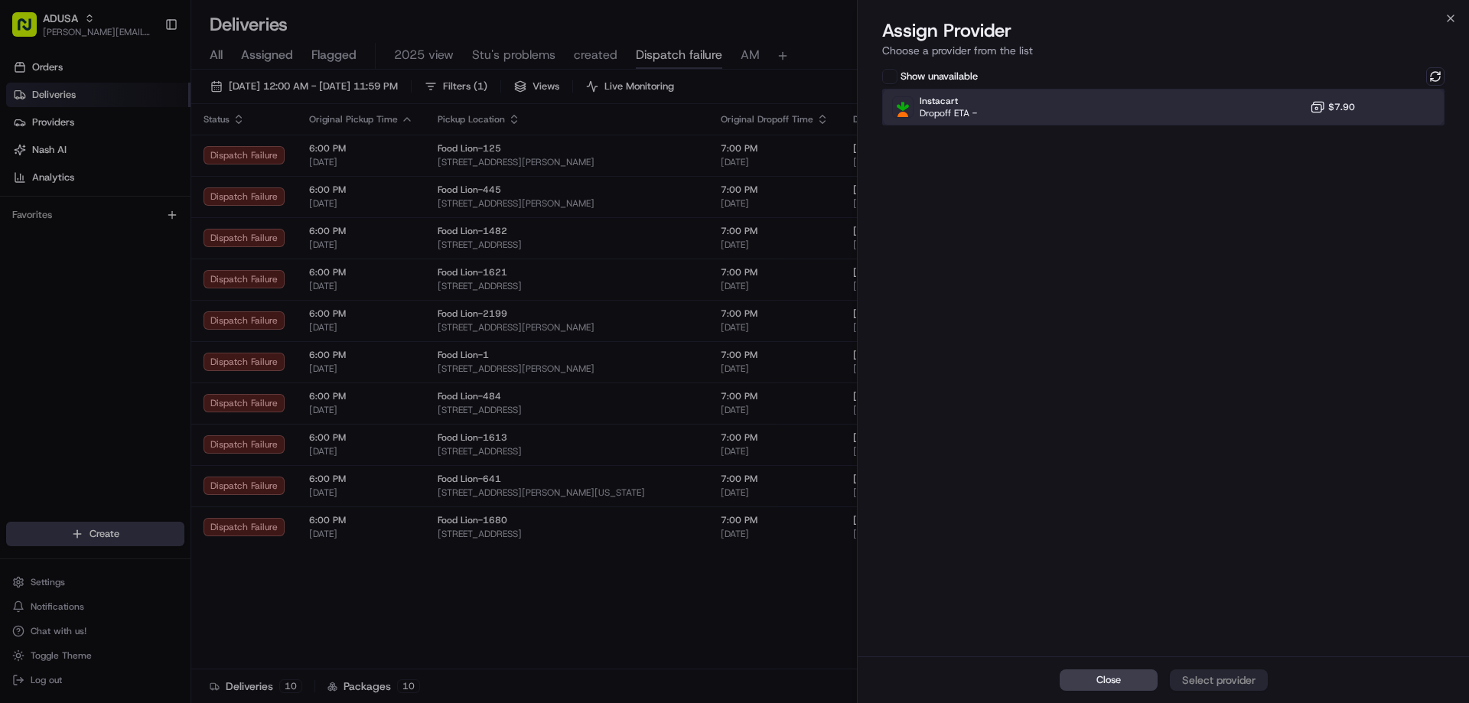
click at [1236, 117] on div "Instacart Dropoff ETA - $7.90" at bounding box center [1163, 107] width 562 height 37
click at [1219, 682] on div "Assign Provider" at bounding box center [1218, 679] width 75 height 15
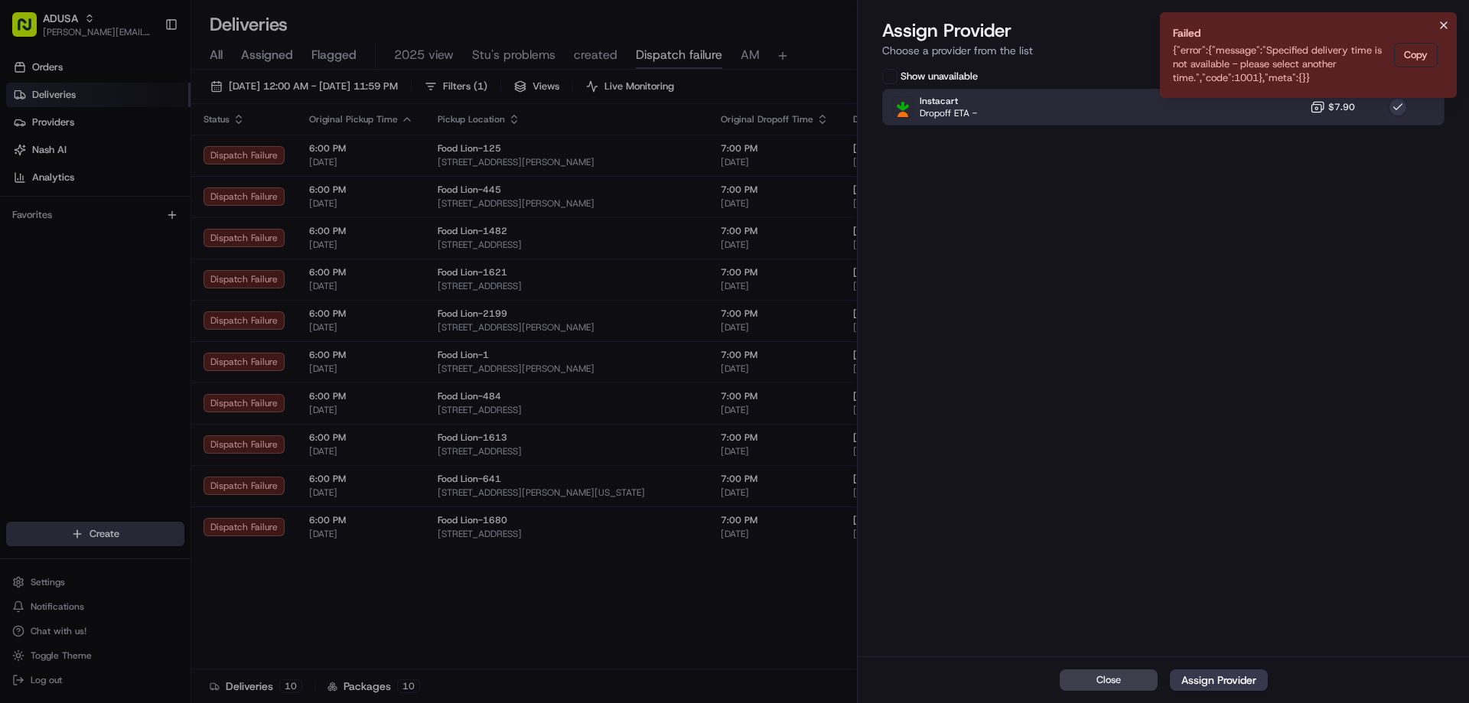
click at [1448, 27] on icon "Notifications (F8)" at bounding box center [1444, 25] width 12 height 12
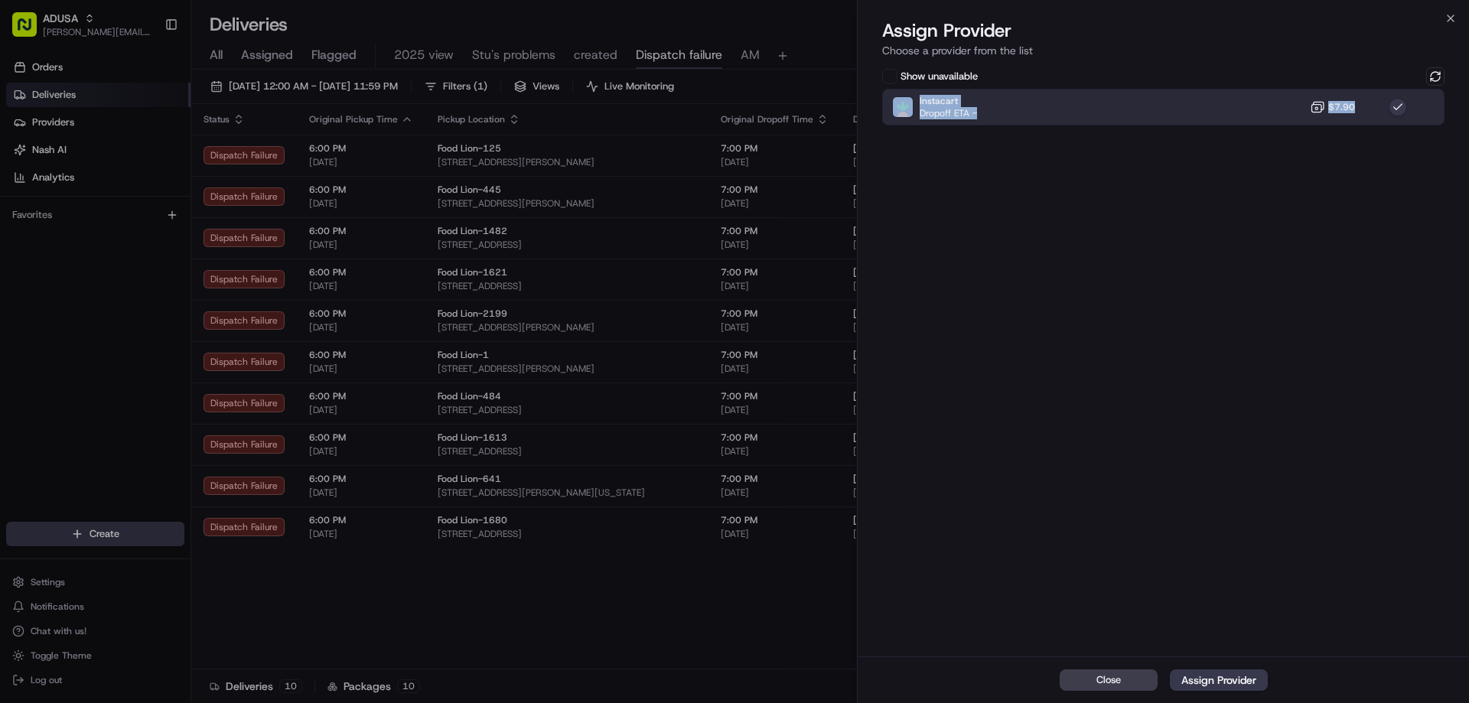
drag, startPoint x: 1332, startPoint y: 86, endPoint x: 1323, endPoint y: 103, distance: 19.8
click at [1327, 94] on div "Show unavailable Instacart Dropoff ETA - $7.90" at bounding box center [1163, 96] width 562 height 58
click at [1323, 103] on icon at bounding box center [1317, 106] width 15 height 15
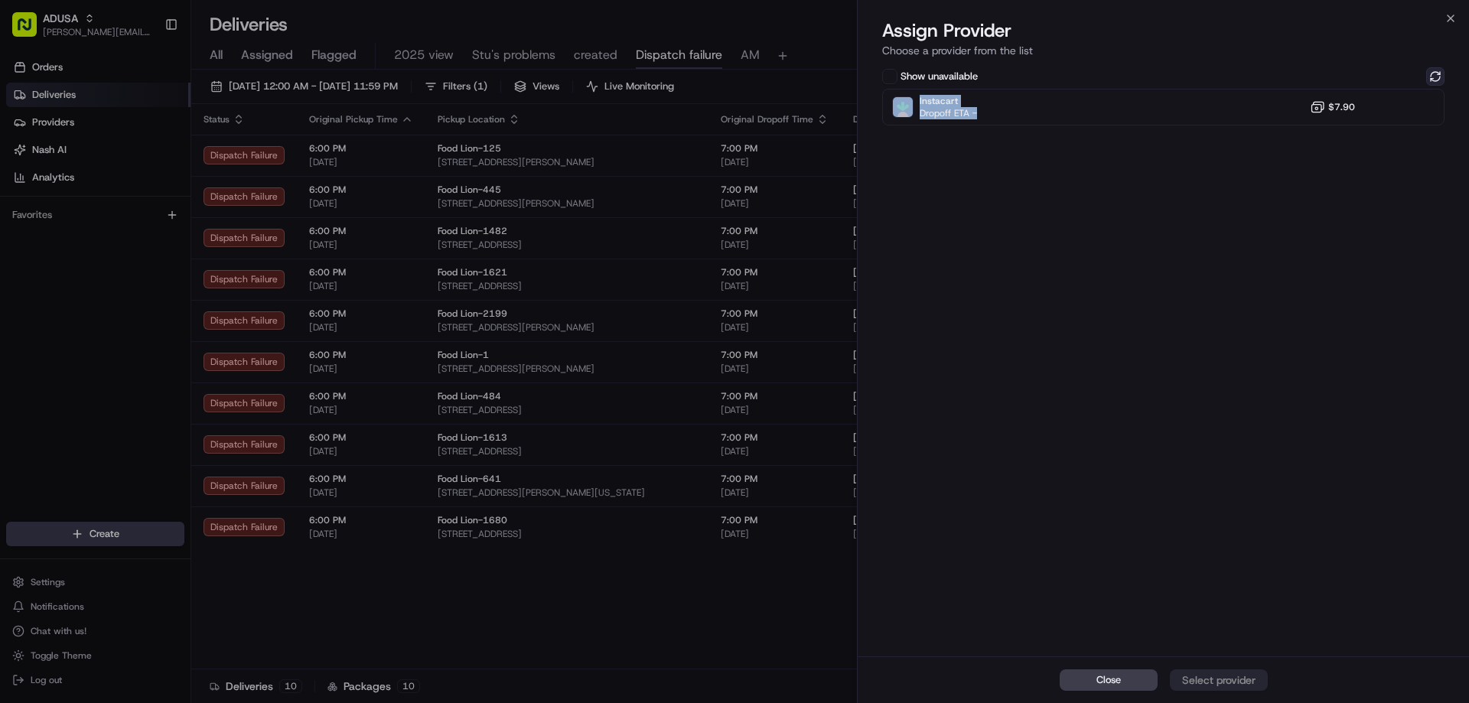
click at [1431, 70] on button at bounding box center [1435, 76] width 18 height 18
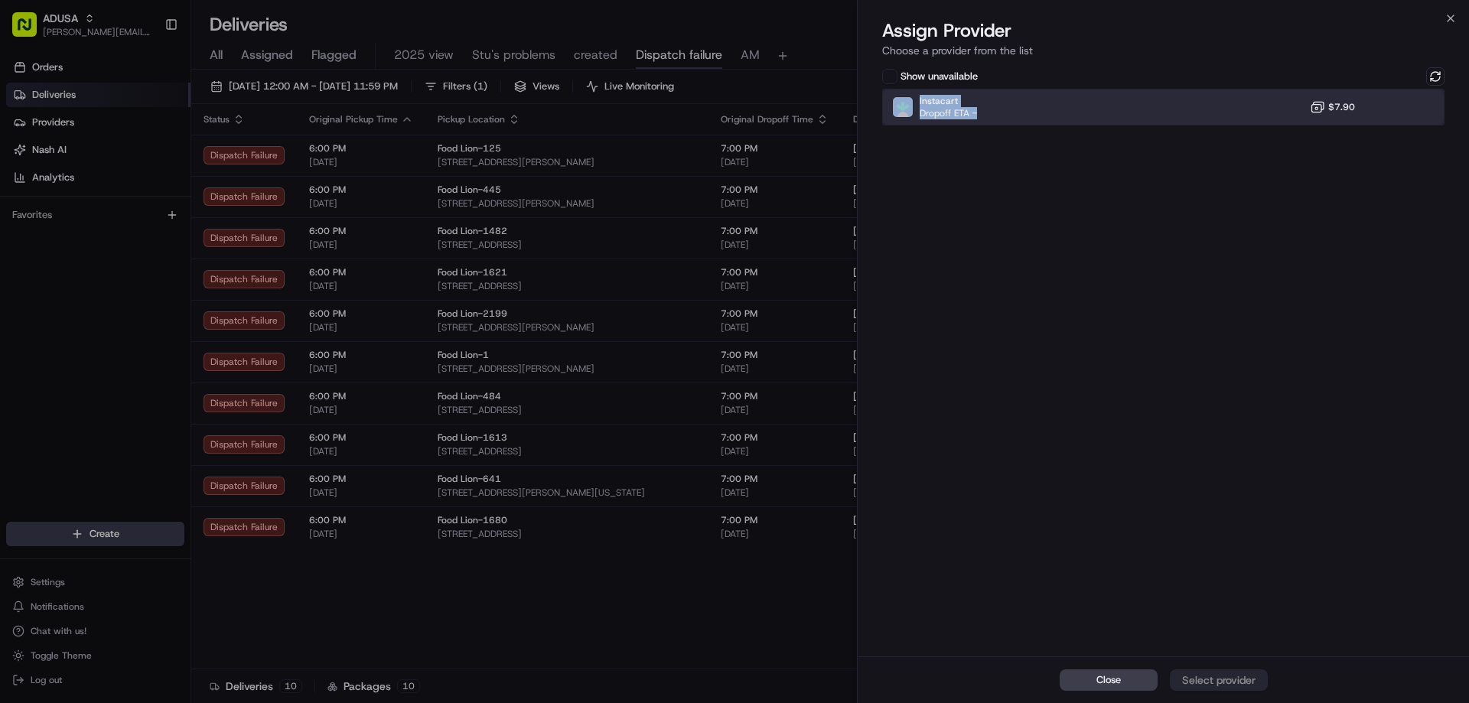
click at [1242, 107] on div "Instacart Dropoff ETA - $7.90" at bounding box center [1163, 107] width 562 height 37
click at [1238, 674] on div "Assign Provider" at bounding box center [1218, 679] width 75 height 15
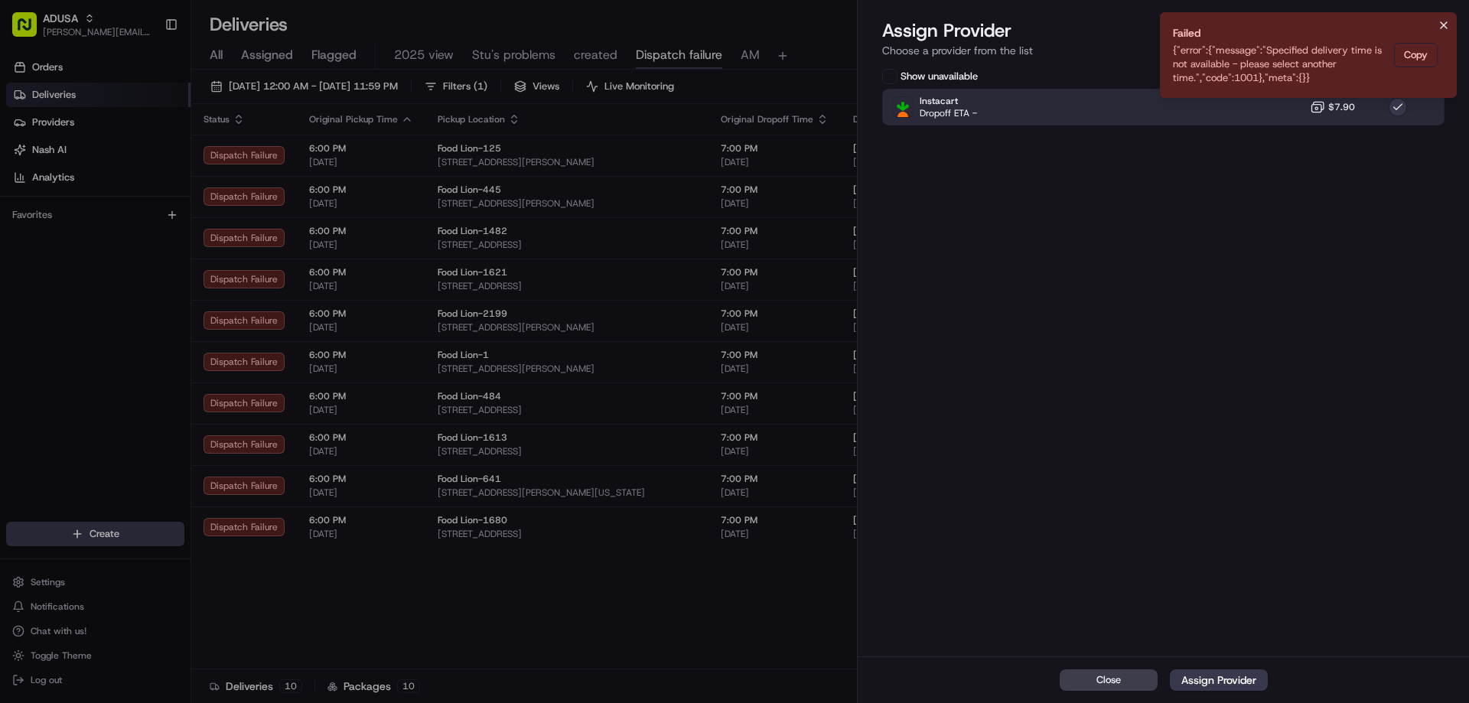
click at [1444, 21] on icon "Notifications (F8)" at bounding box center [1444, 25] width 12 height 12
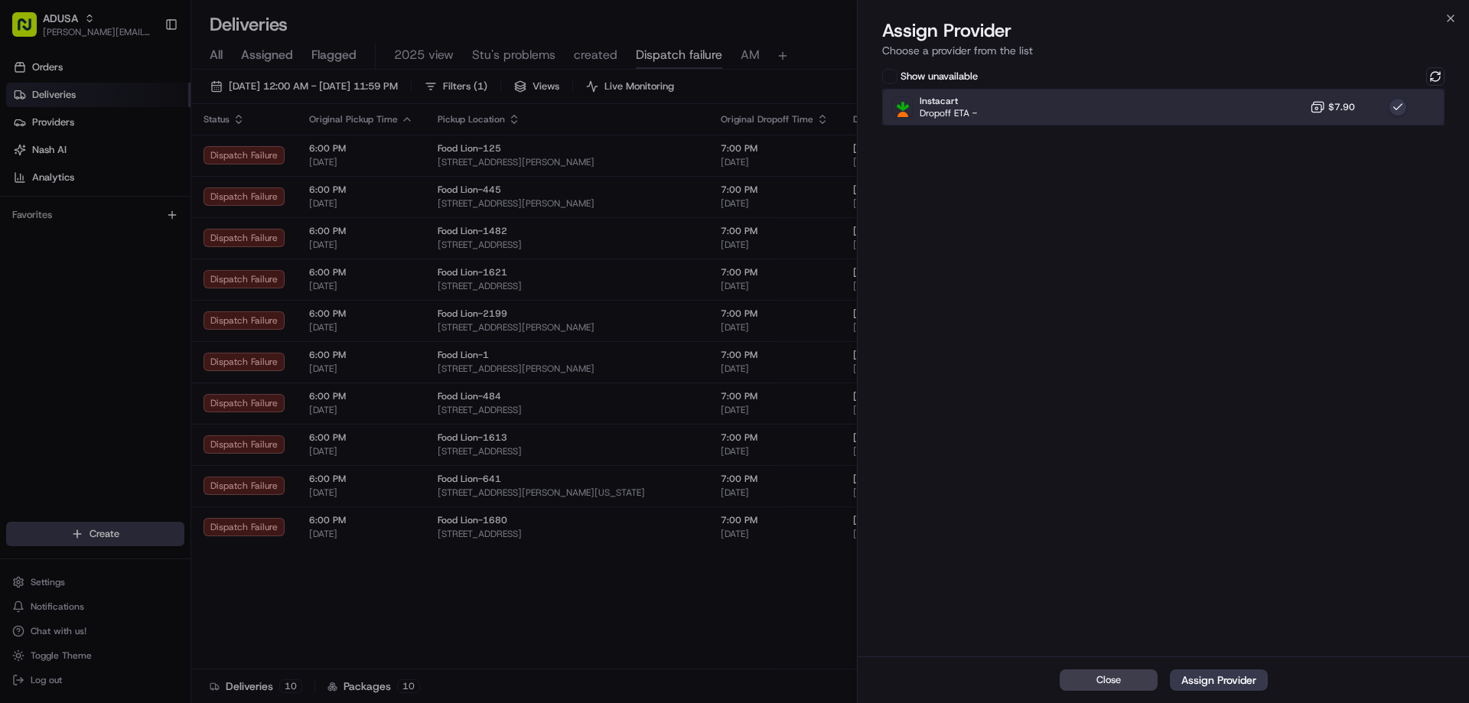
click at [1374, 103] on div "Instacart Dropoff ETA - $7.90" at bounding box center [1163, 107] width 562 height 37
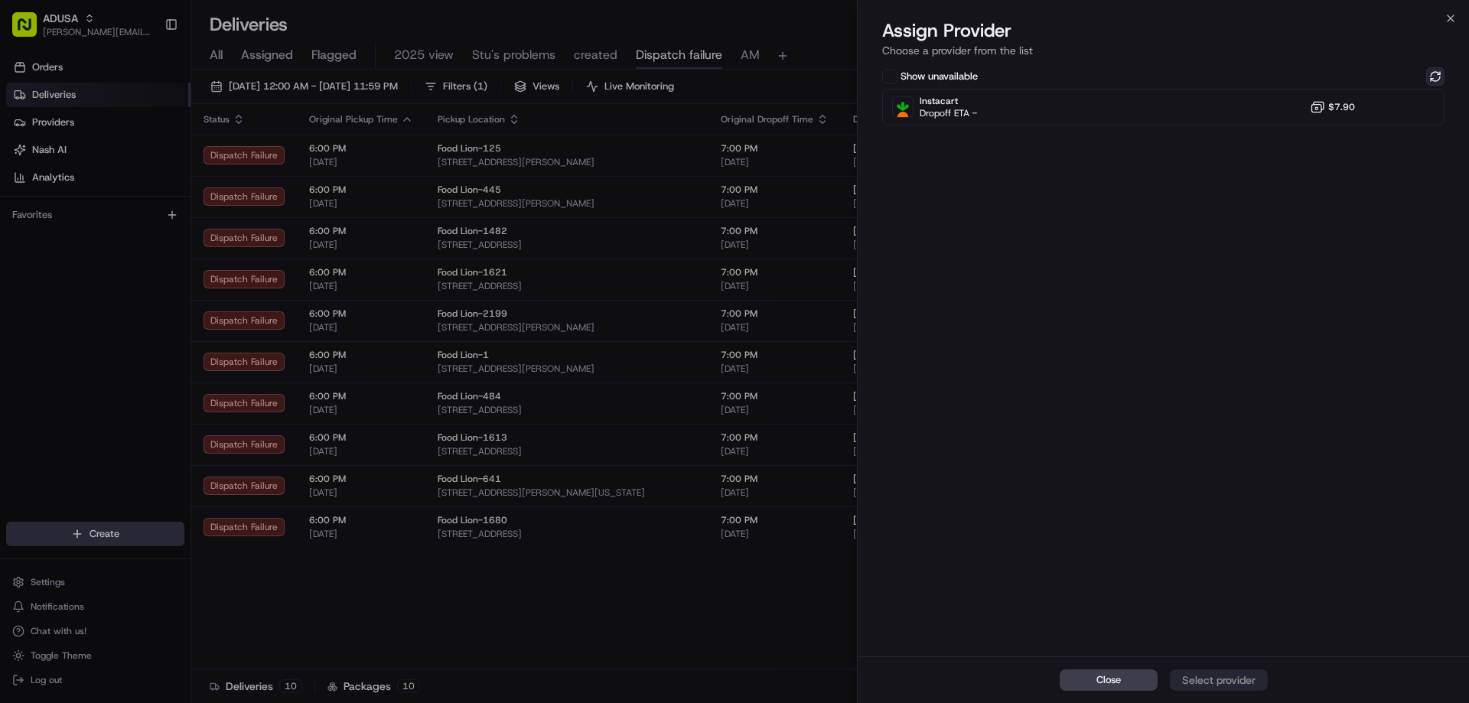
click at [1431, 74] on button at bounding box center [1435, 76] width 18 height 18
click at [1449, 15] on icon "button" at bounding box center [1450, 18] width 12 height 12
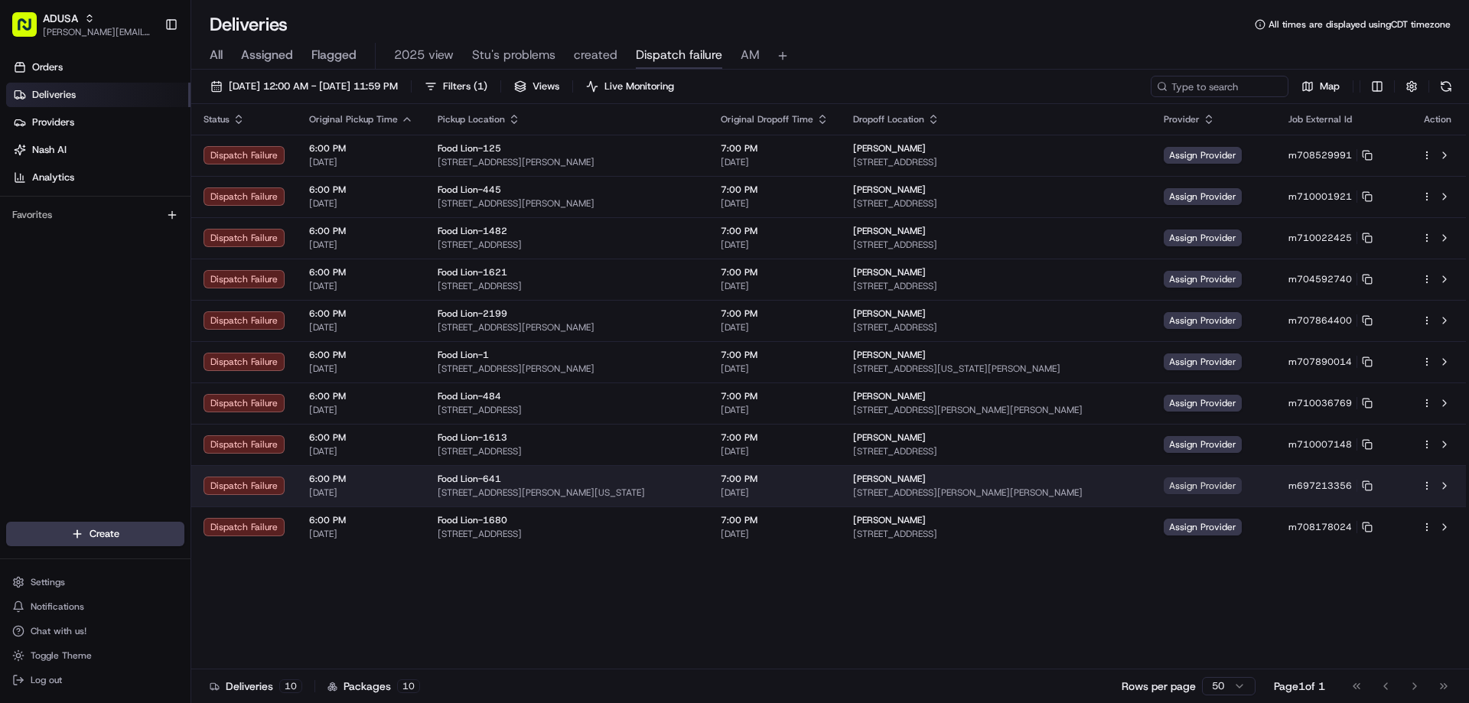
click at [1214, 490] on span "Assign Provider" at bounding box center [1203, 485] width 78 height 17
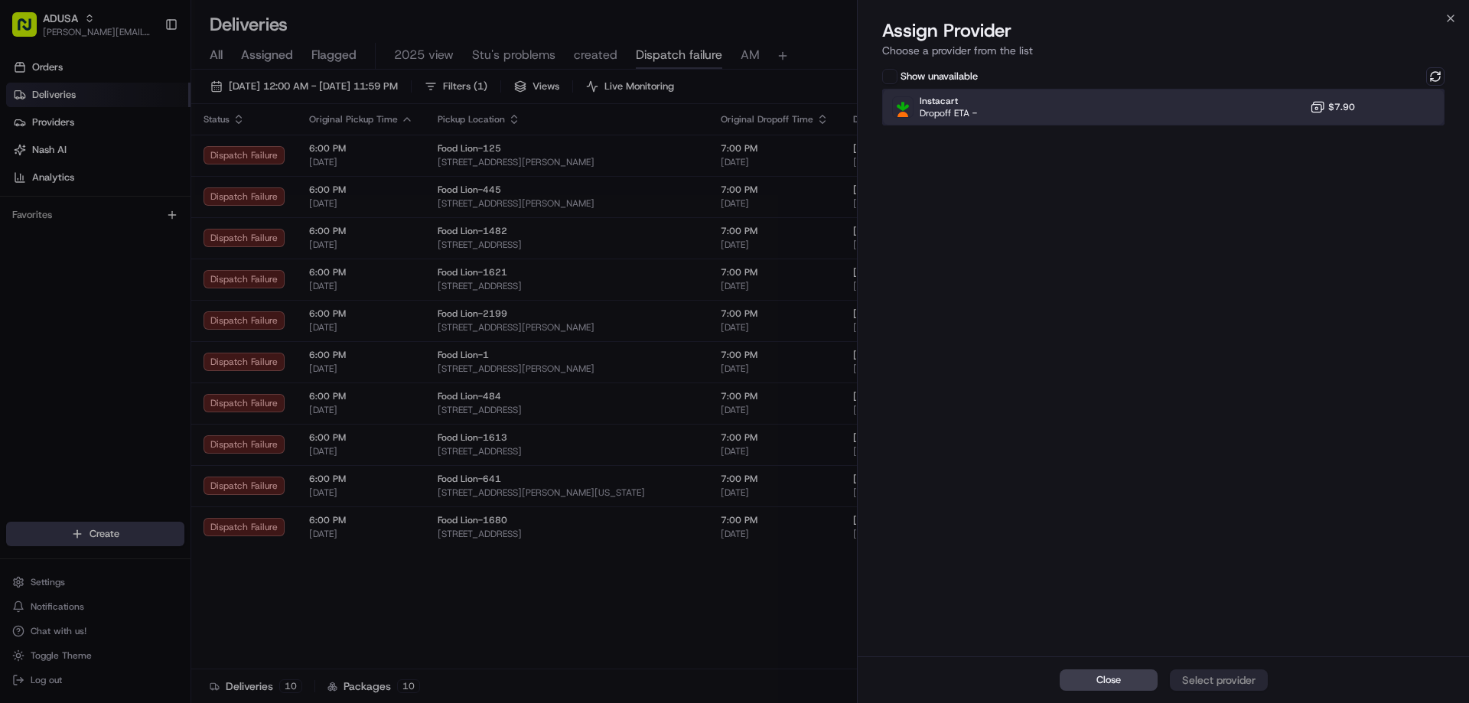
drag, startPoint x: 1395, startPoint y: 96, endPoint x: 1377, endPoint y: 109, distance: 22.3
click at [1394, 96] on div "Instacart Dropoff ETA - $7.90" at bounding box center [1163, 107] width 562 height 37
click at [1215, 689] on button "Assign Provider" at bounding box center [1219, 679] width 98 height 21
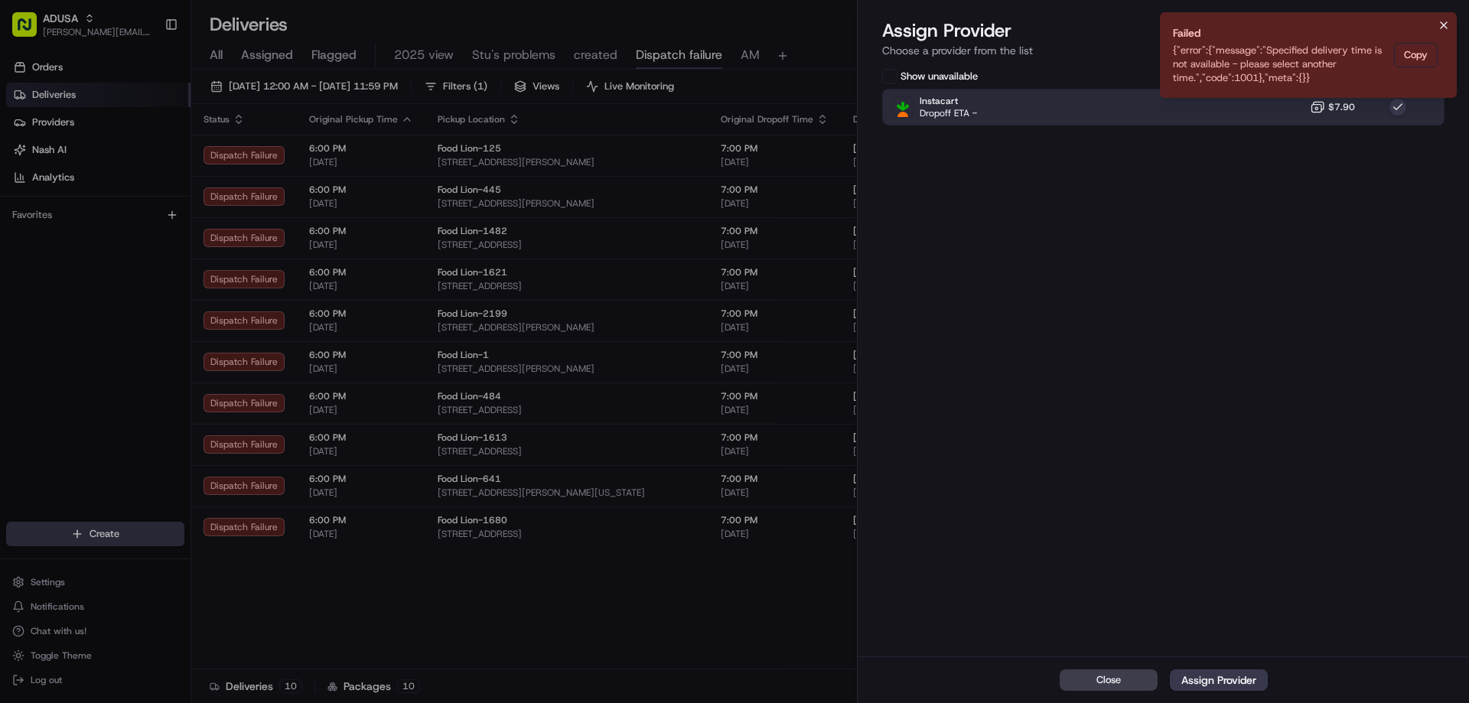
click at [1444, 22] on icon "Notifications (F8)" at bounding box center [1444, 25] width 12 height 12
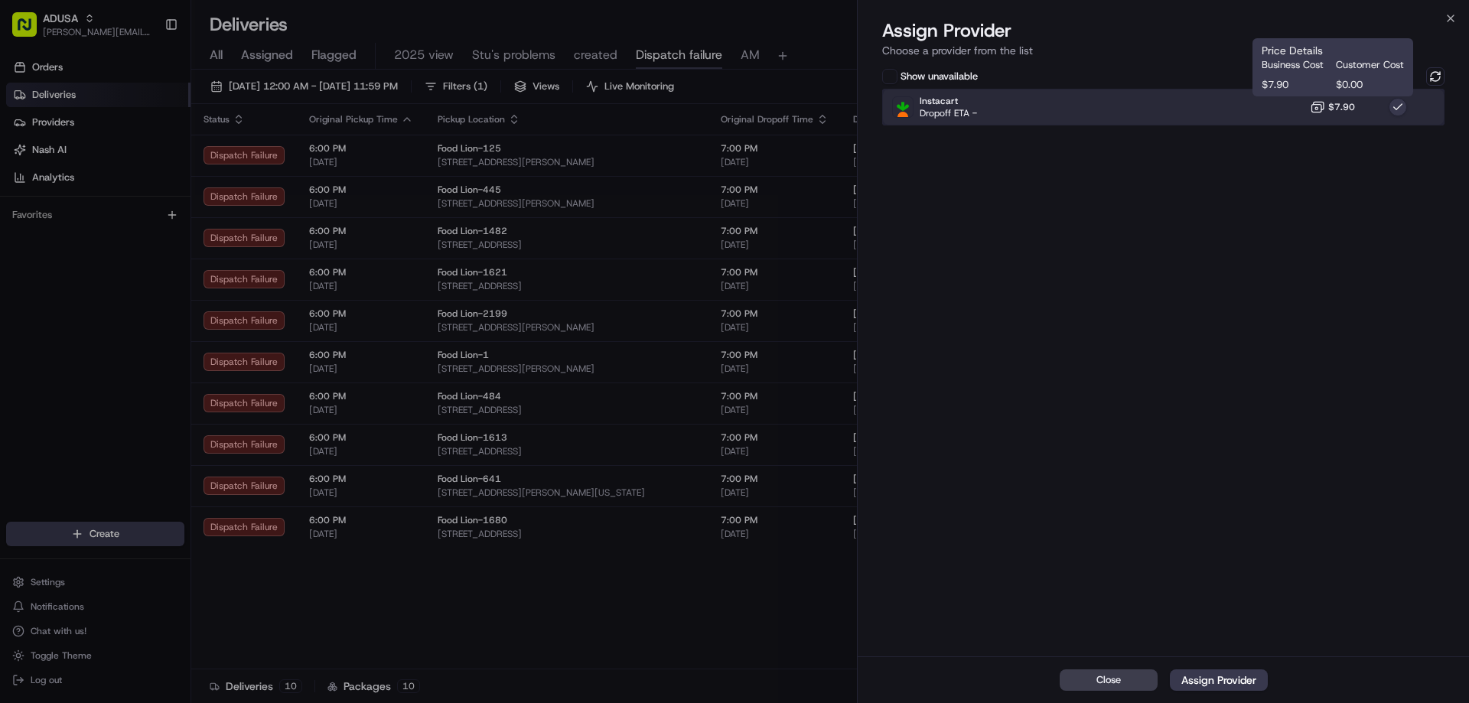
click at [1334, 118] on div "Instacart Dropoff ETA - $7.90" at bounding box center [1163, 107] width 562 height 37
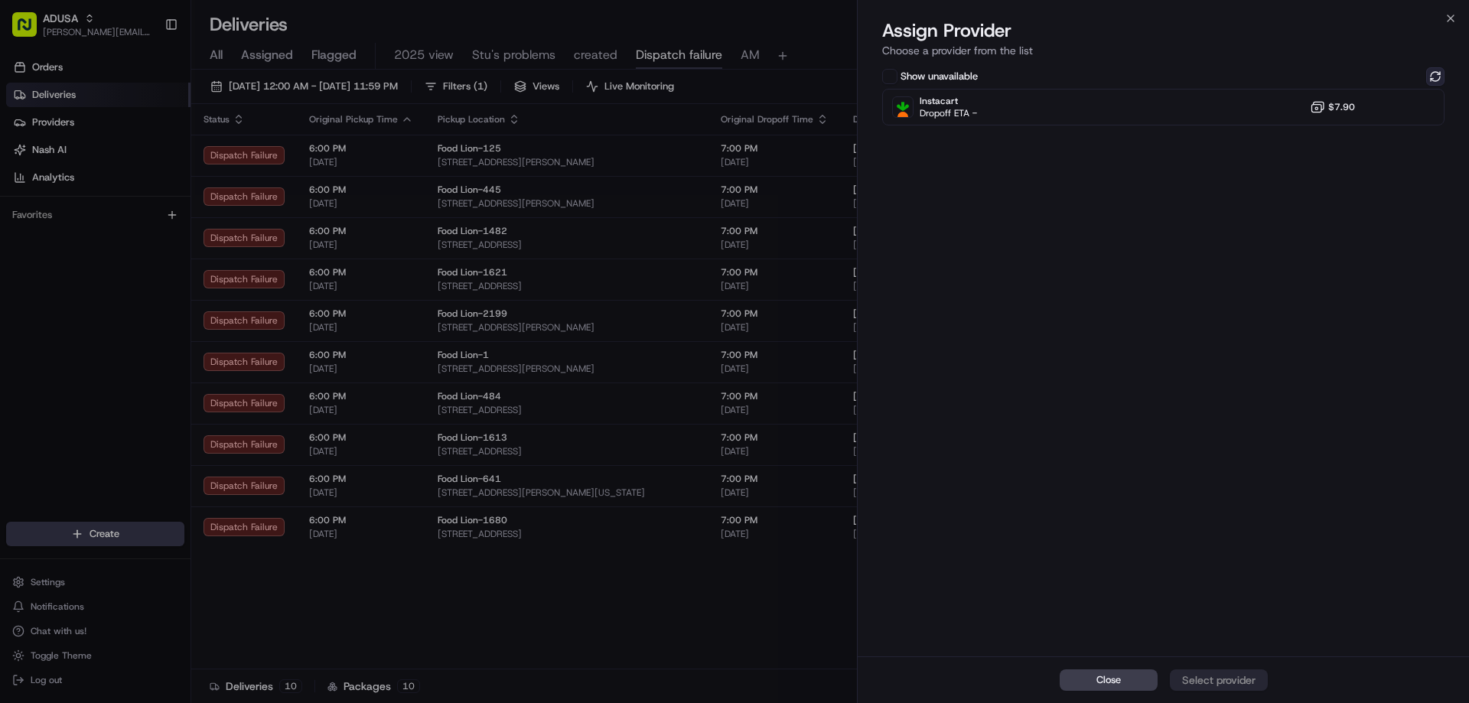
click at [1433, 78] on button at bounding box center [1435, 76] width 18 height 18
drag, startPoint x: 702, startPoint y: 604, endPoint x: 711, endPoint y: 606, distance: 8.7
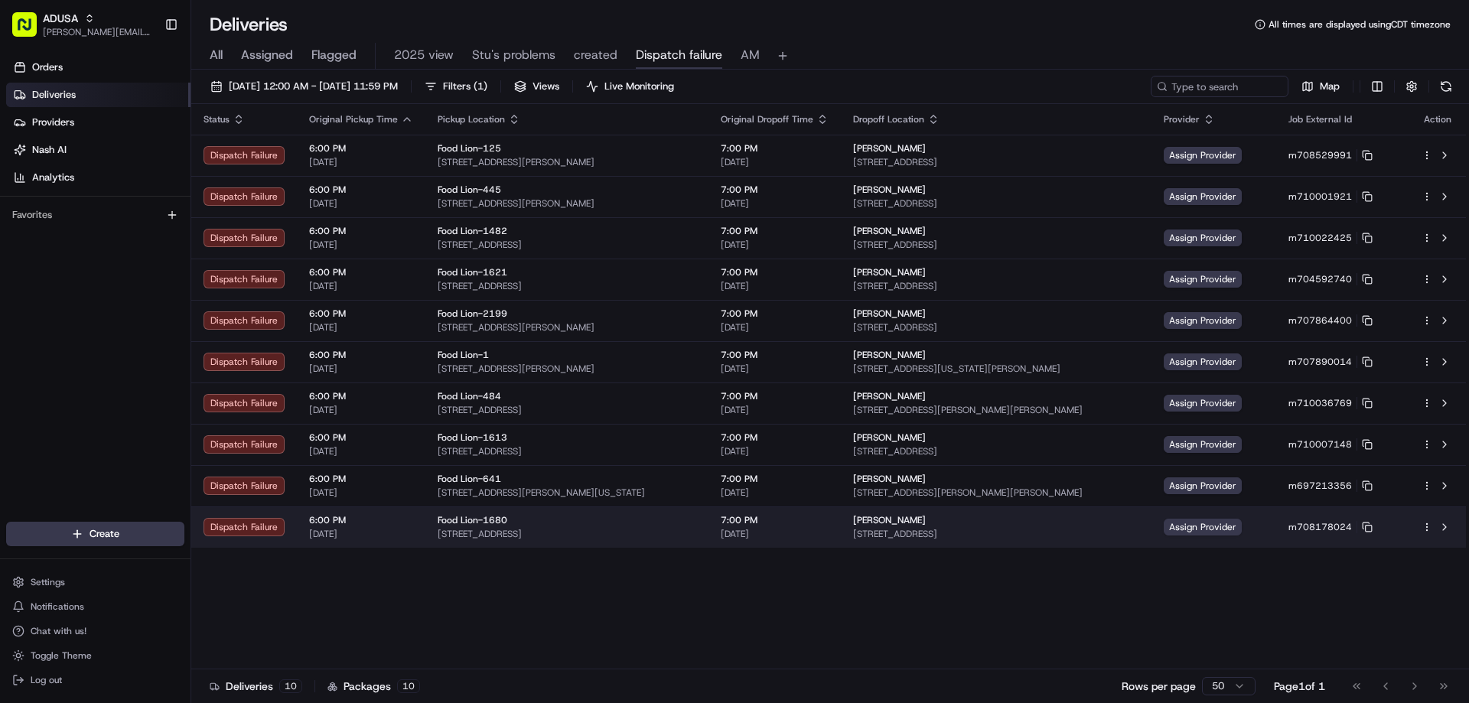
click at [1236, 511] on td "Assign Provider" at bounding box center [1213, 526] width 125 height 41
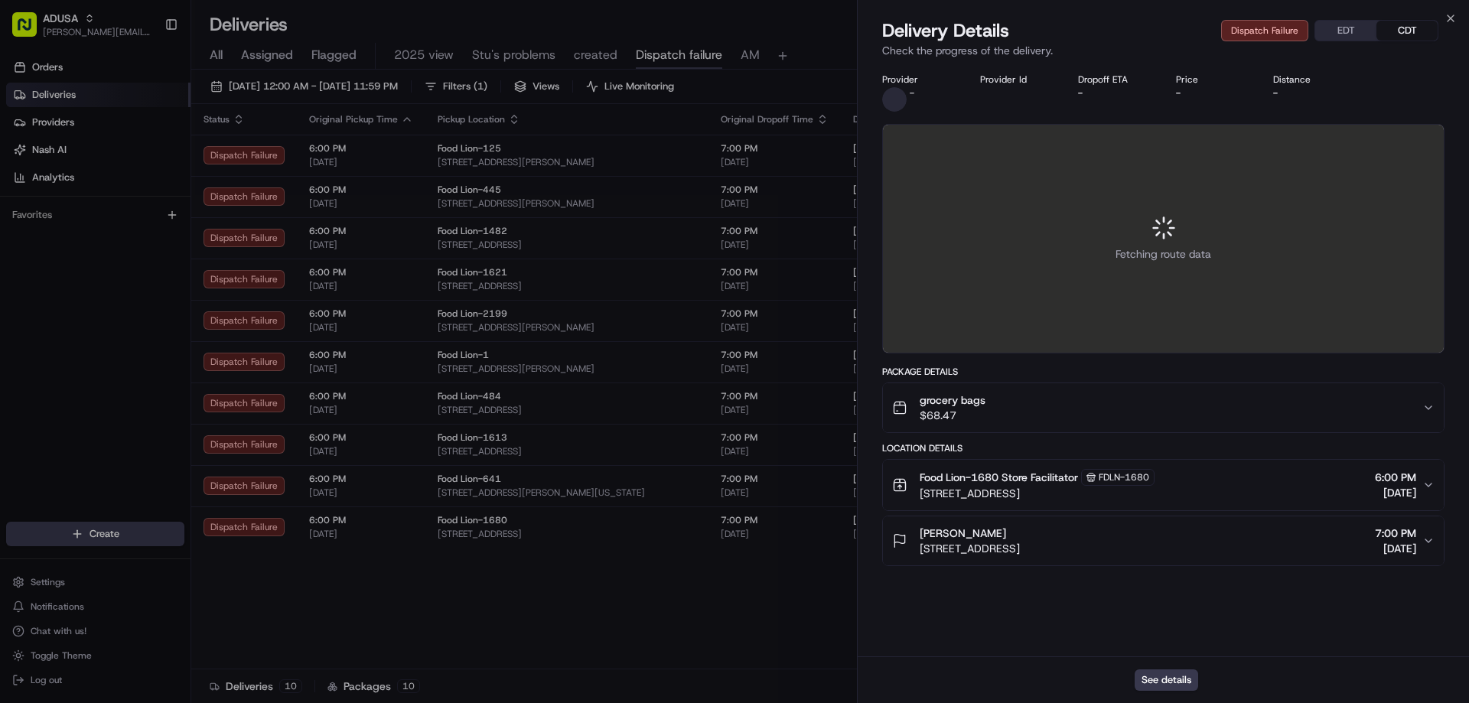
click at [1239, 527] on div "Mia Newton 3471 US-21 #404, Fort Mill, SC 29715, USA 7:00 PM 08/23/2025" at bounding box center [1157, 541] width 530 height 31
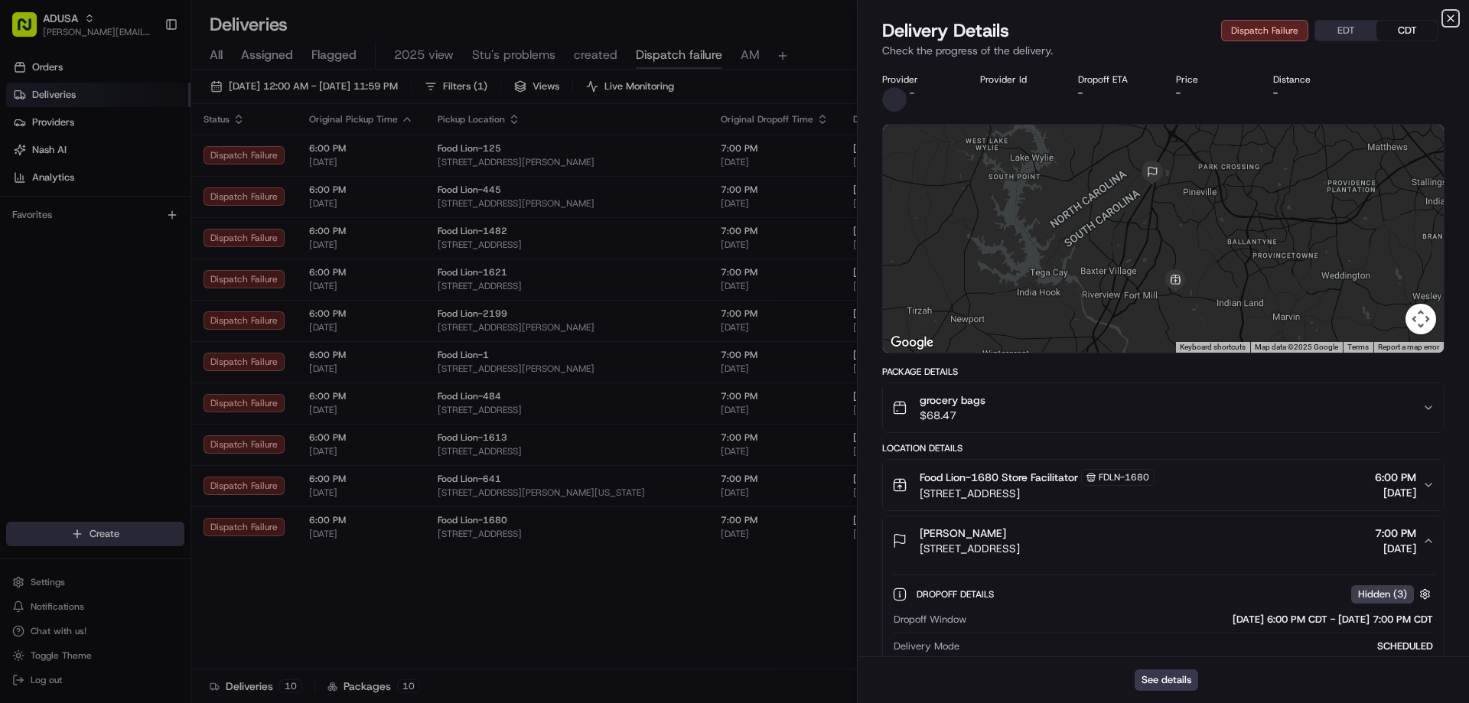
click at [1451, 12] on icon "button" at bounding box center [1450, 18] width 12 height 12
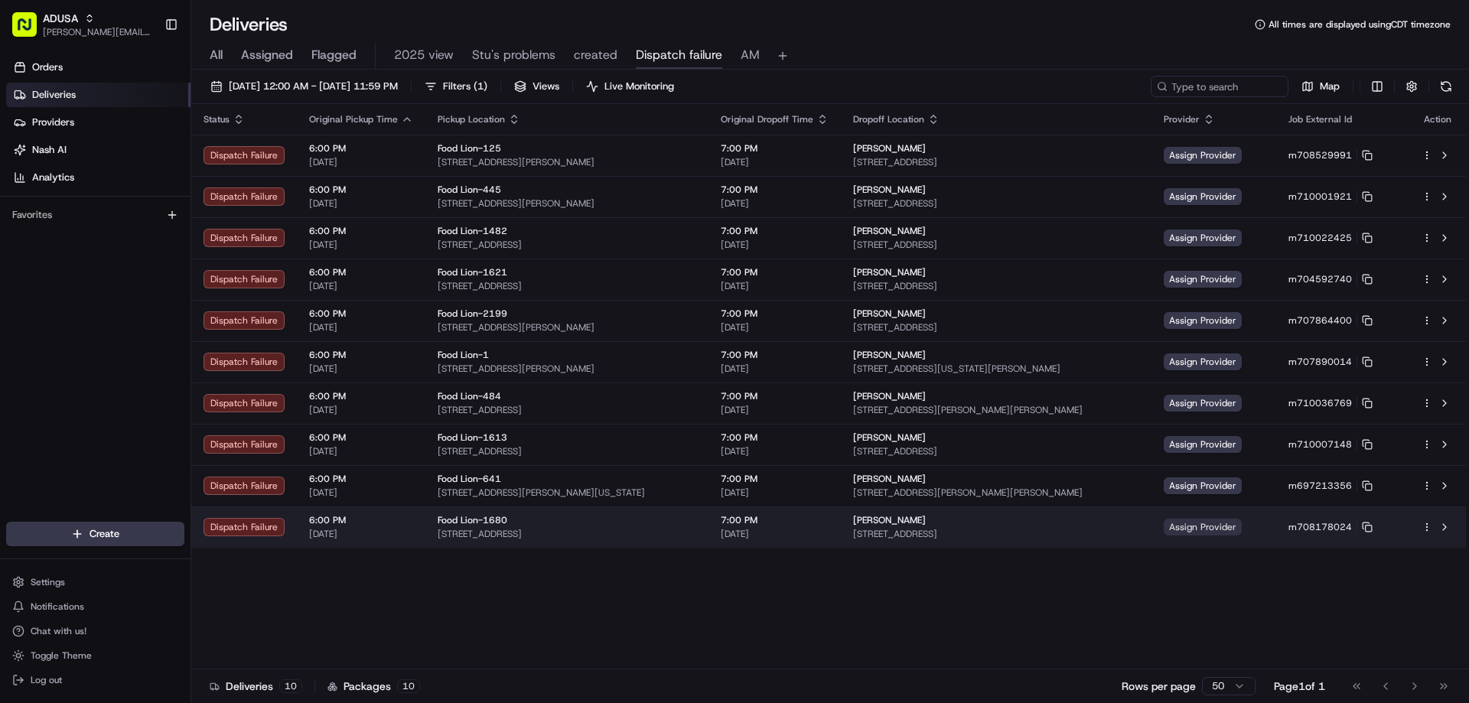
click at [1242, 523] on span "Assign Provider" at bounding box center [1203, 527] width 78 height 17
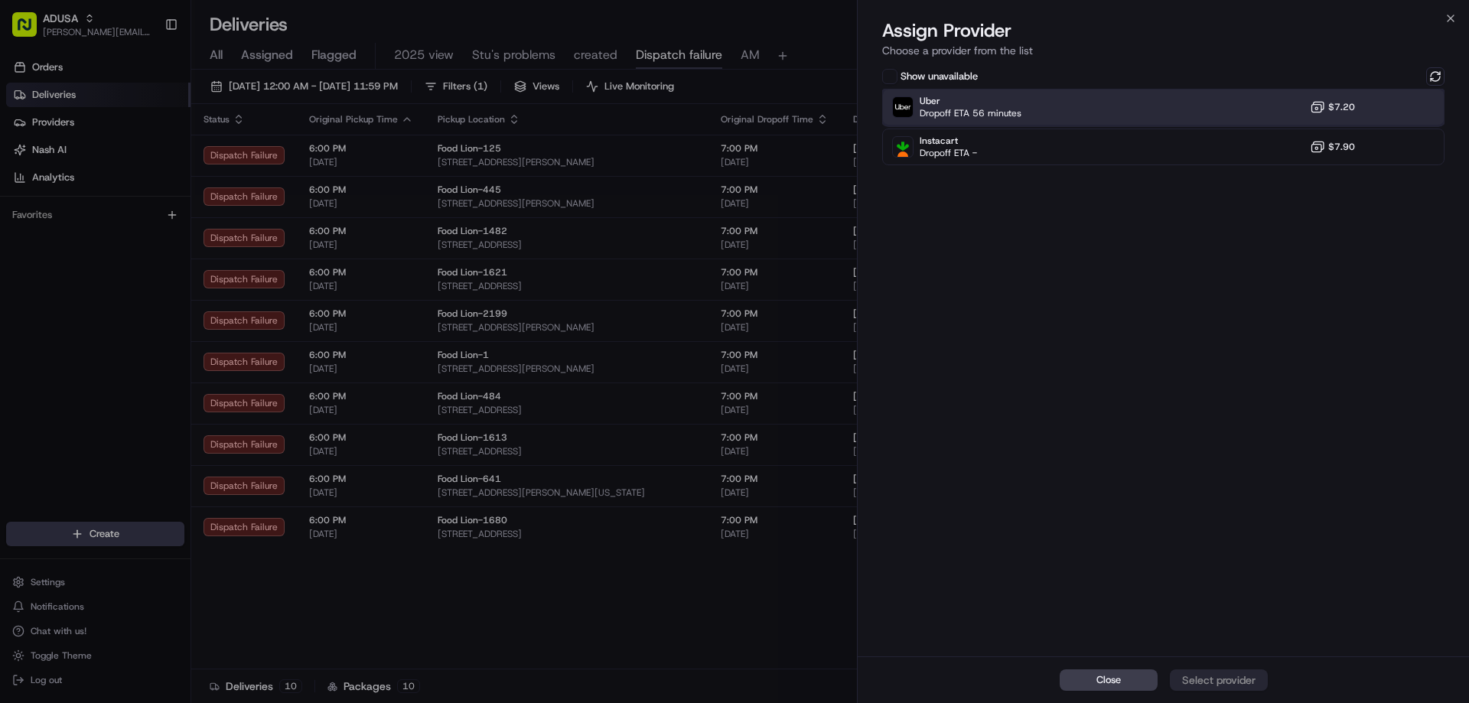
click at [1216, 113] on div "Uber Dropoff ETA 56 minutes $7.20" at bounding box center [1163, 107] width 562 height 37
click at [1228, 687] on div "Assign Provider" at bounding box center [1218, 679] width 75 height 15
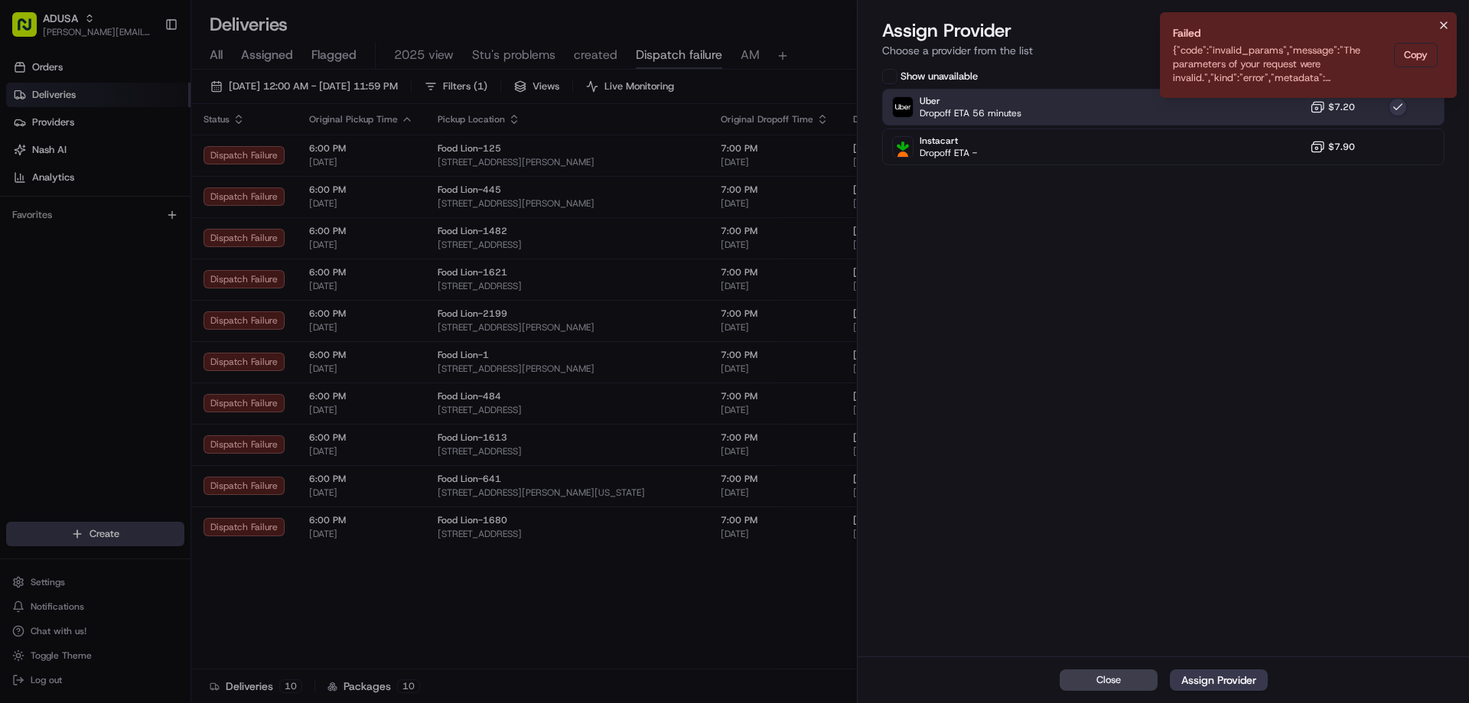
click at [1444, 23] on icon "Notifications (F8)" at bounding box center [1444, 25] width 12 height 12
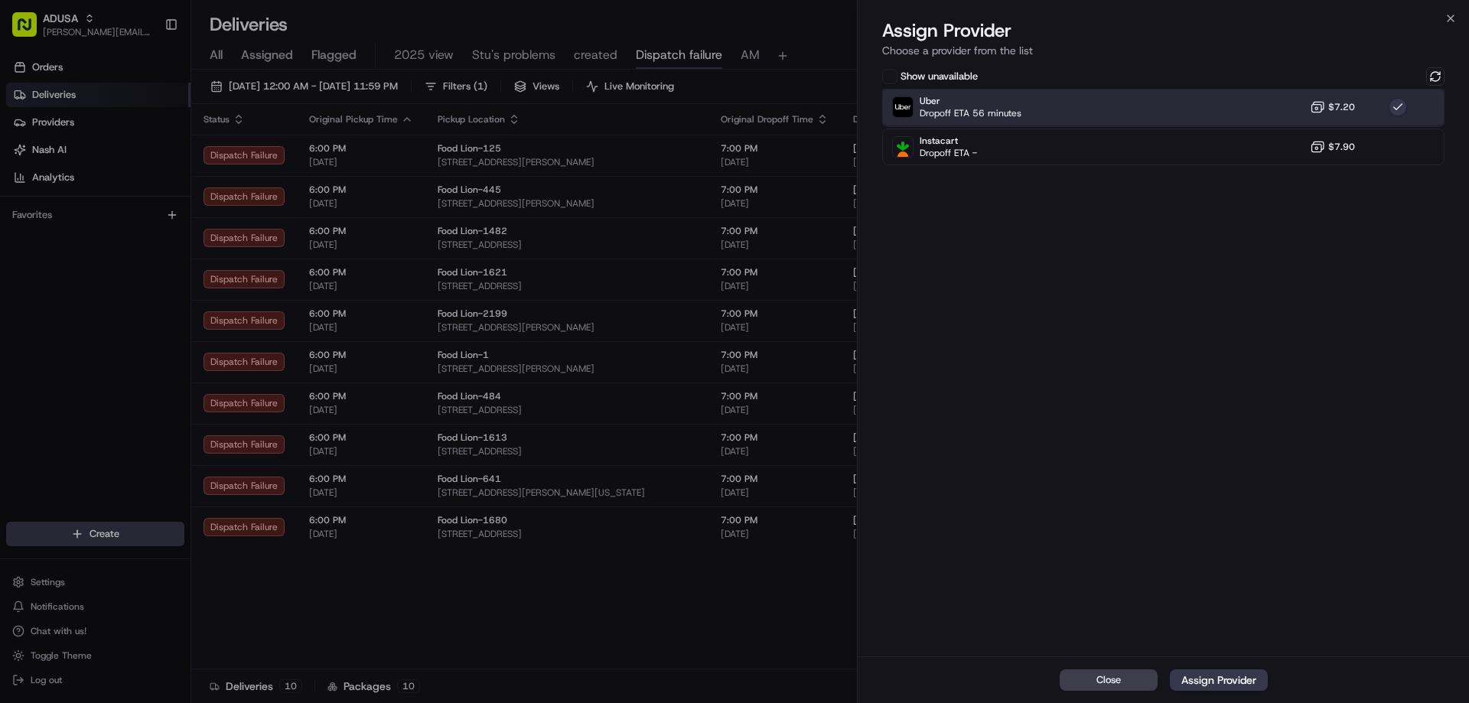
click at [1281, 119] on div "Uber Dropoff ETA 56 minutes $7.20" at bounding box center [1163, 107] width 562 height 37
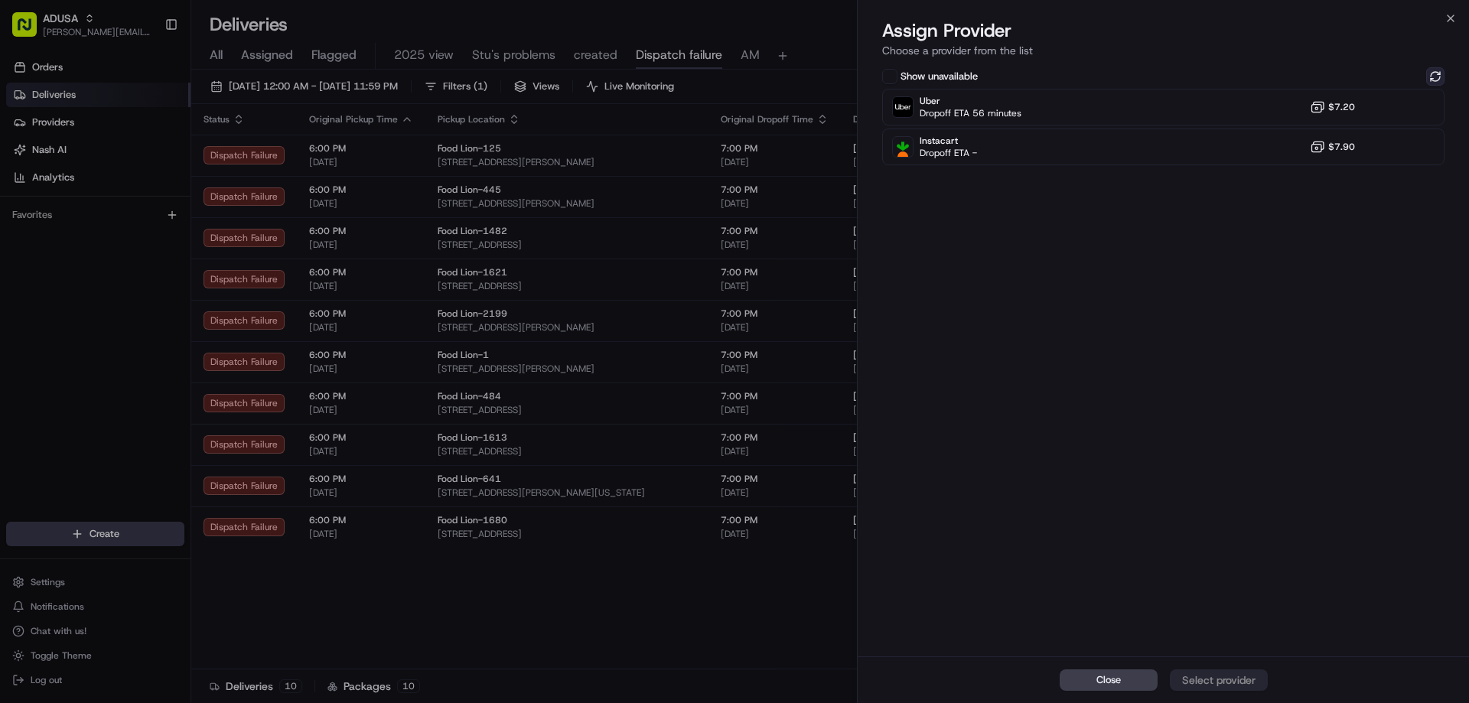
click at [1440, 74] on button at bounding box center [1435, 76] width 18 height 18
click at [1452, 18] on icon "button" at bounding box center [1450, 18] width 12 height 12
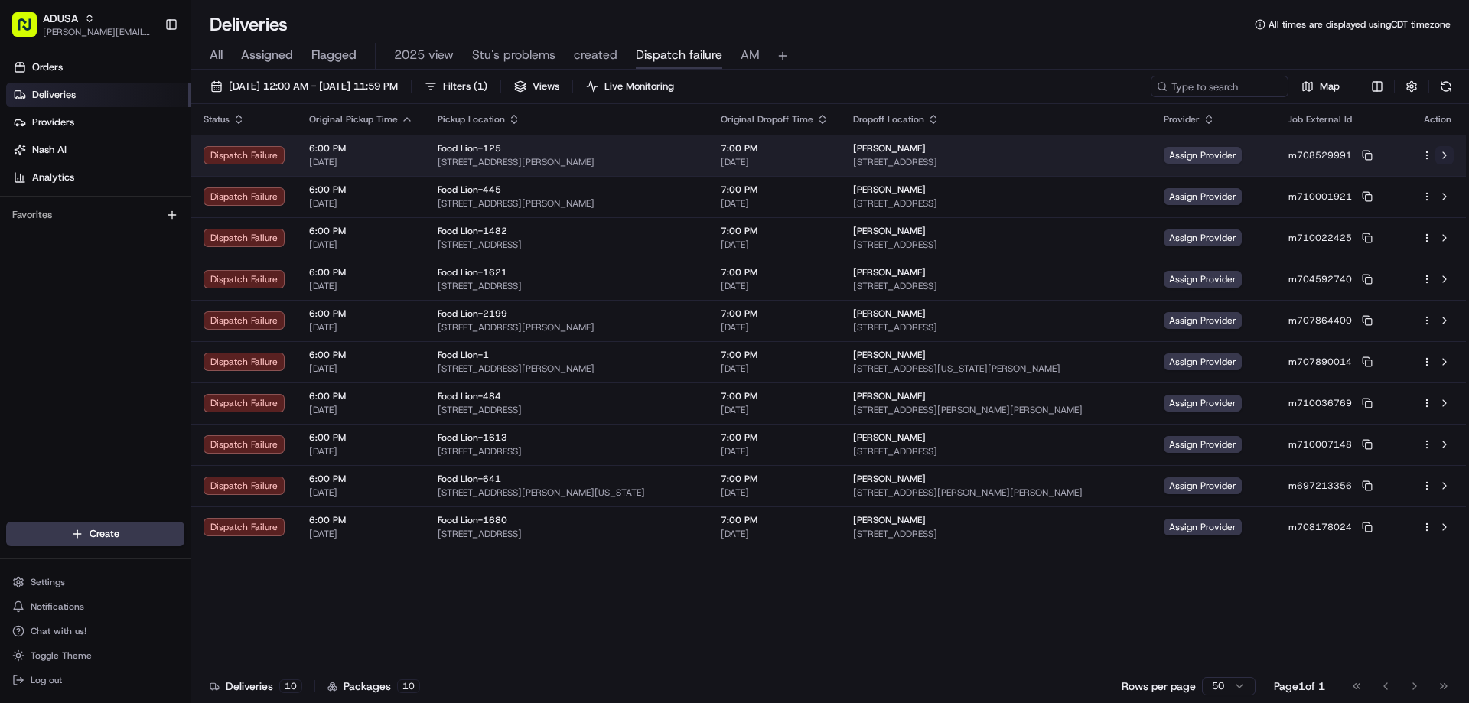
click at [1445, 153] on button at bounding box center [1444, 155] width 18 height 18
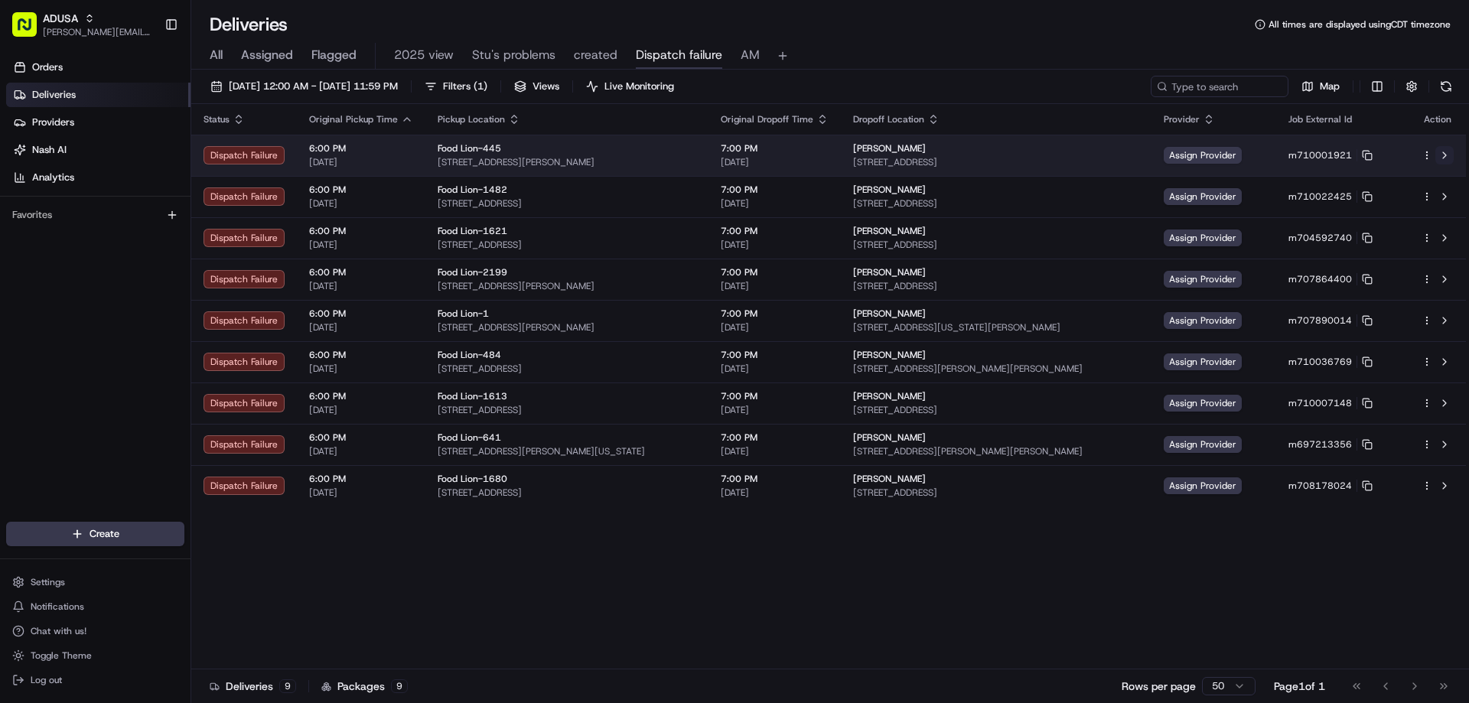
click at [1445, 150] on button at bounding box center [1444, 155] width 18 height 18
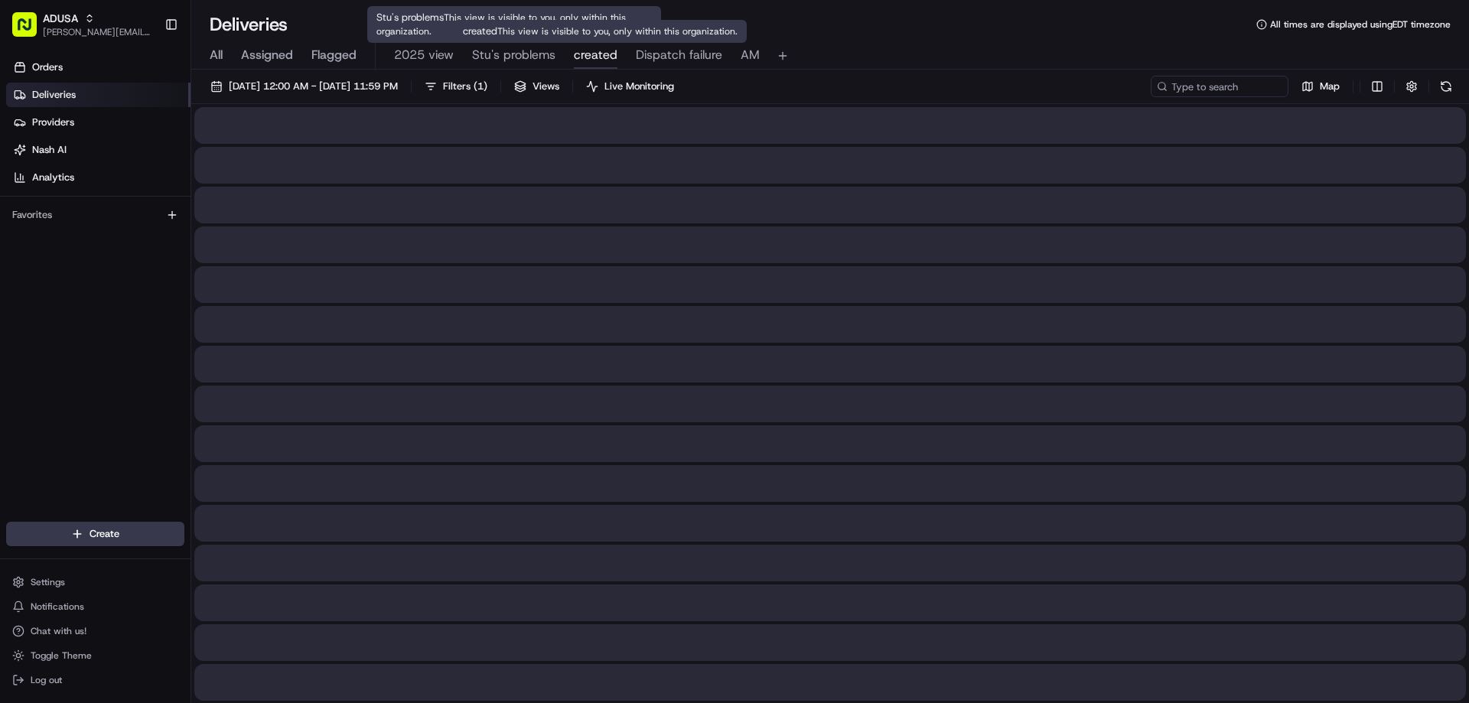
click at [575, 57] on span "created" at bounding box center [596, 55] width 44 height 18
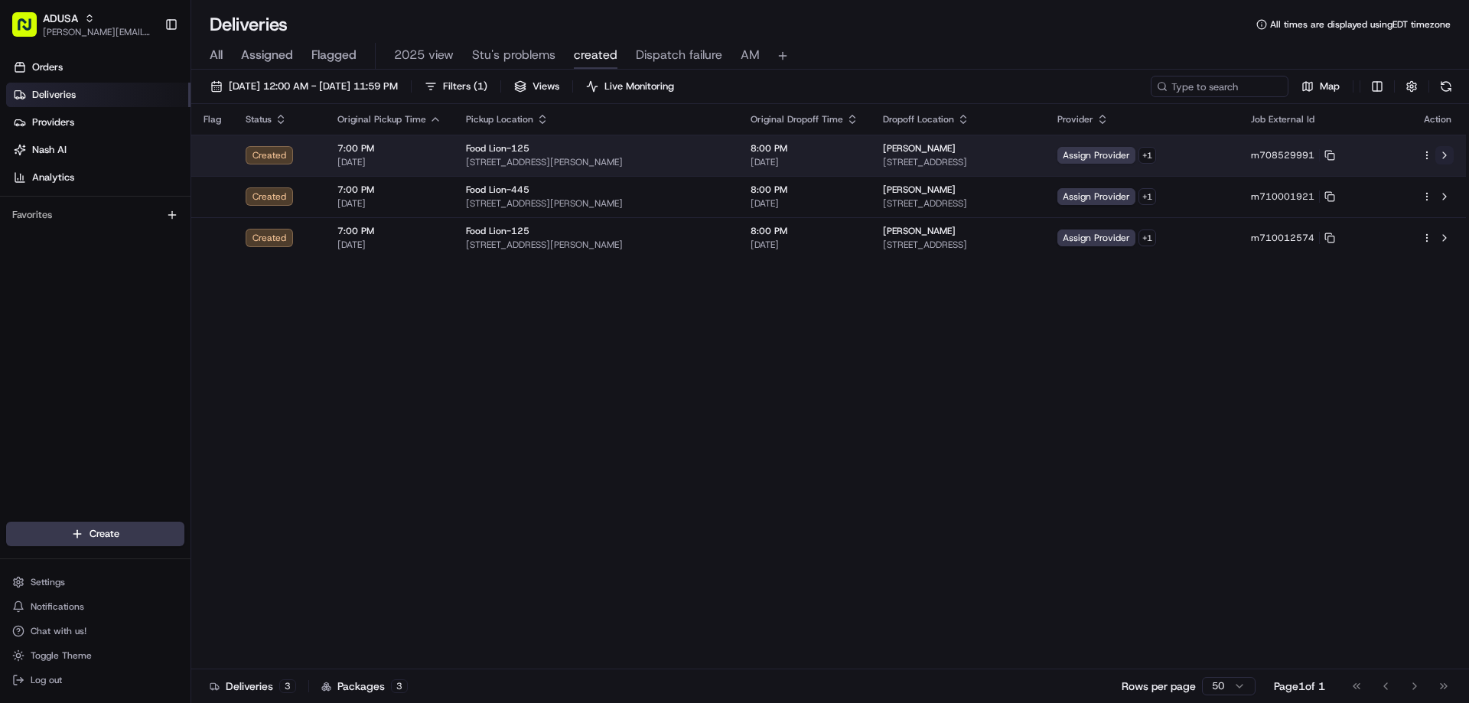
click at [1447, 156] on button at bounding box center [1444, 155] width 18 height 18
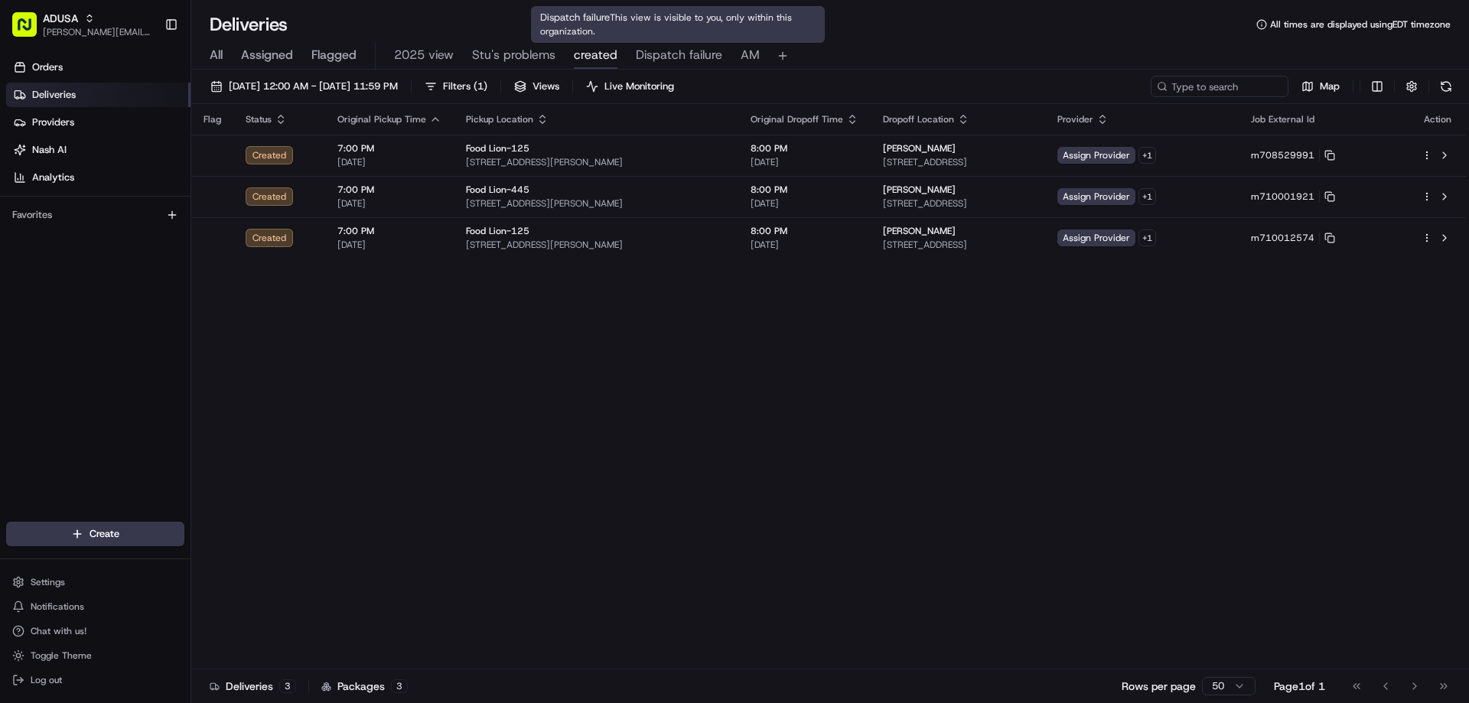
click at [694, 50] on span "Dispatch failure" at bounding box center [679, 55] width 86 height 18
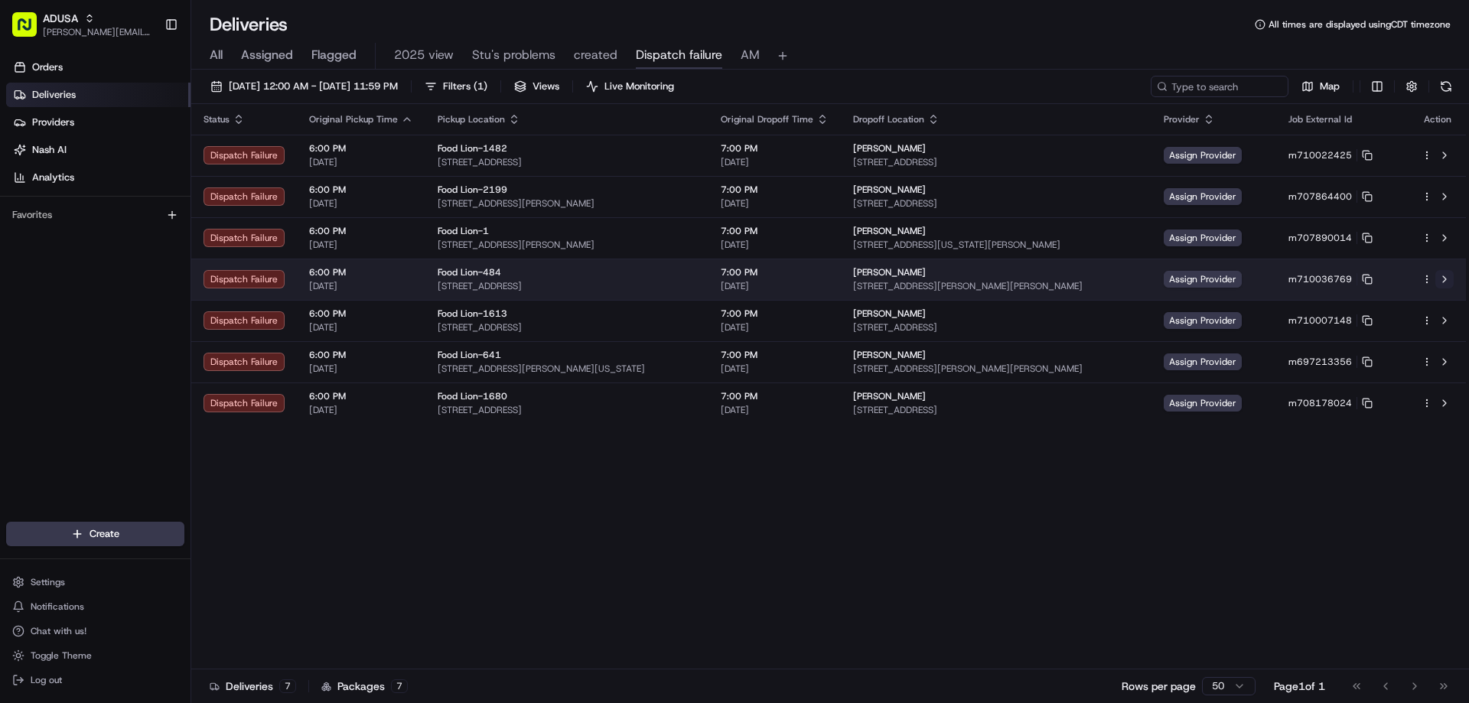
click at [1445, 275] on button at bounding box center [1444, 279] width 18 height 18
click at [1372, 282] on rect at bounding box center [1369, 281] width 6 height 6
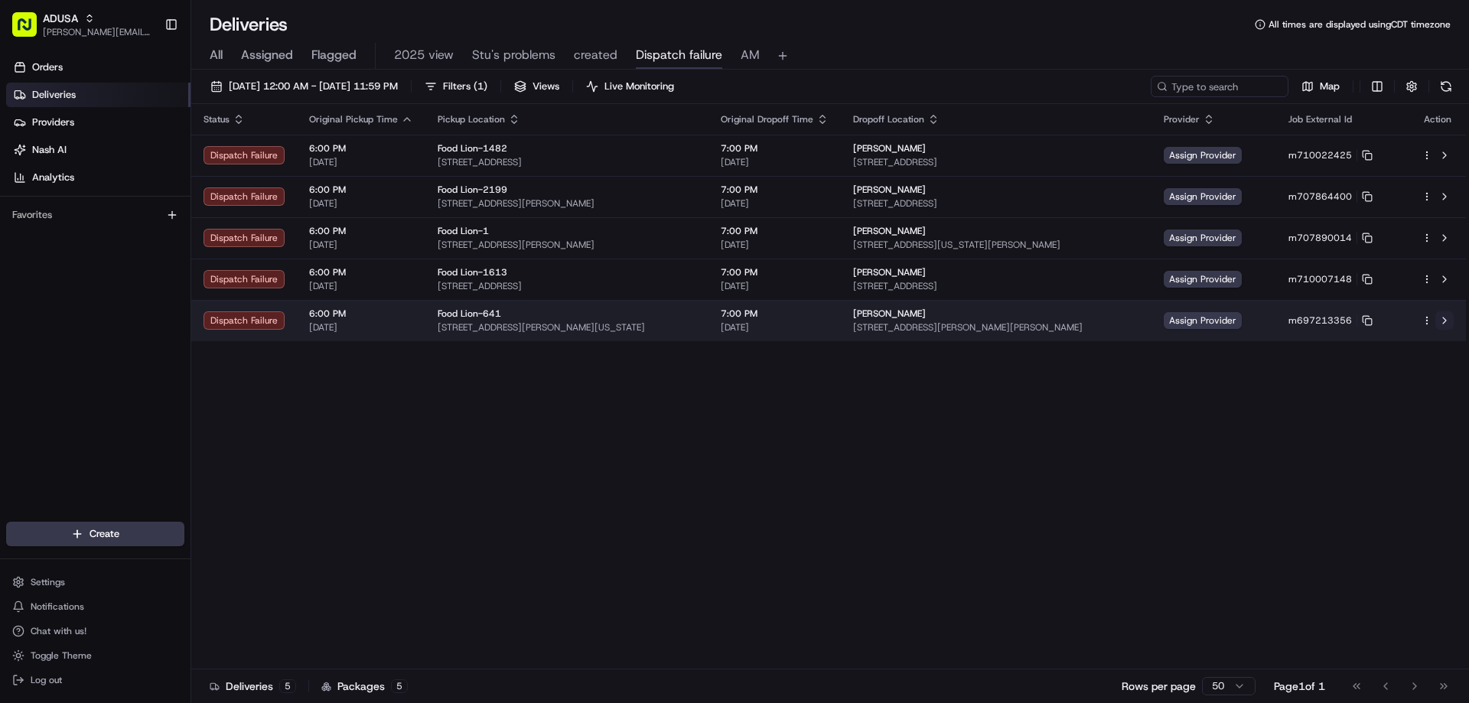
click at [1442, 315] on button at bounding box center [1444, 320] width 18 height 18
click at [1373, 317] on icon at bounding box center [1367, 320] width 11 height 11
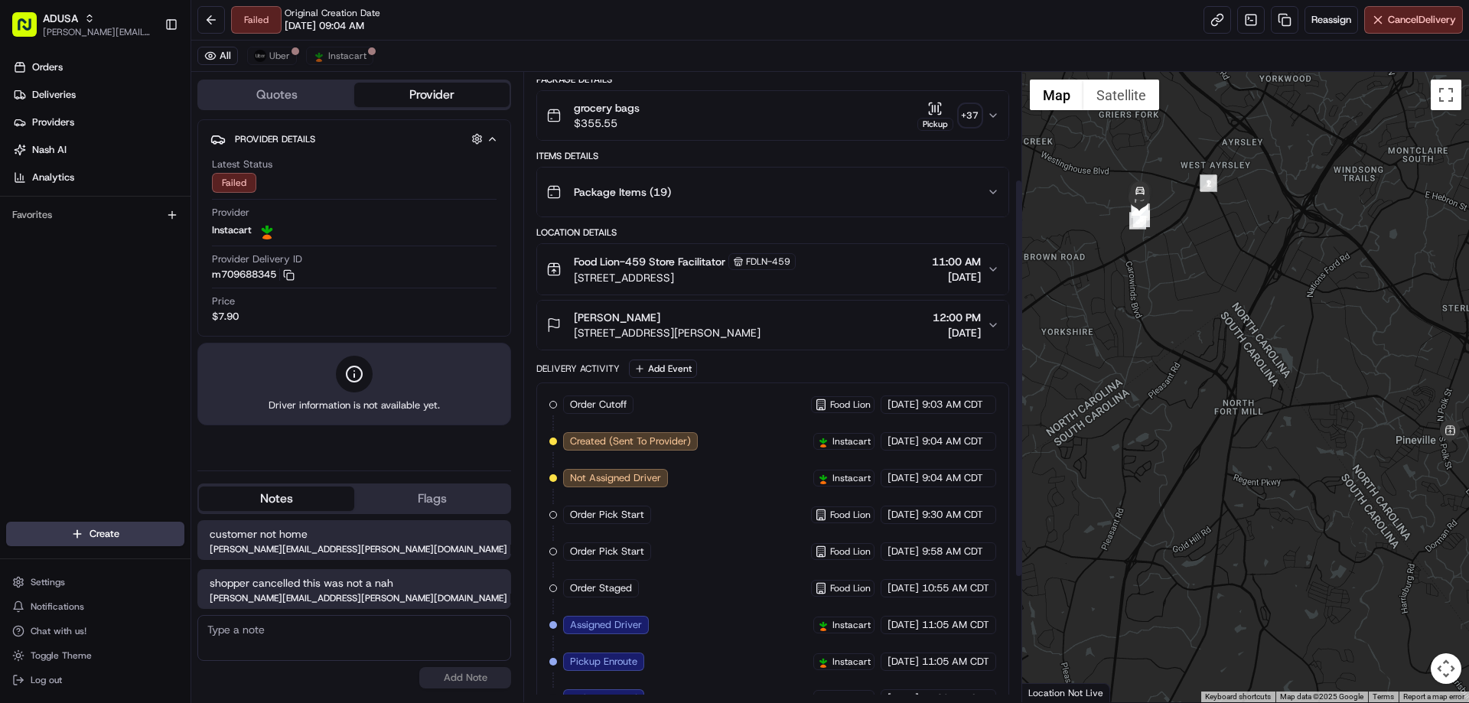
scroll to position [366, 0]
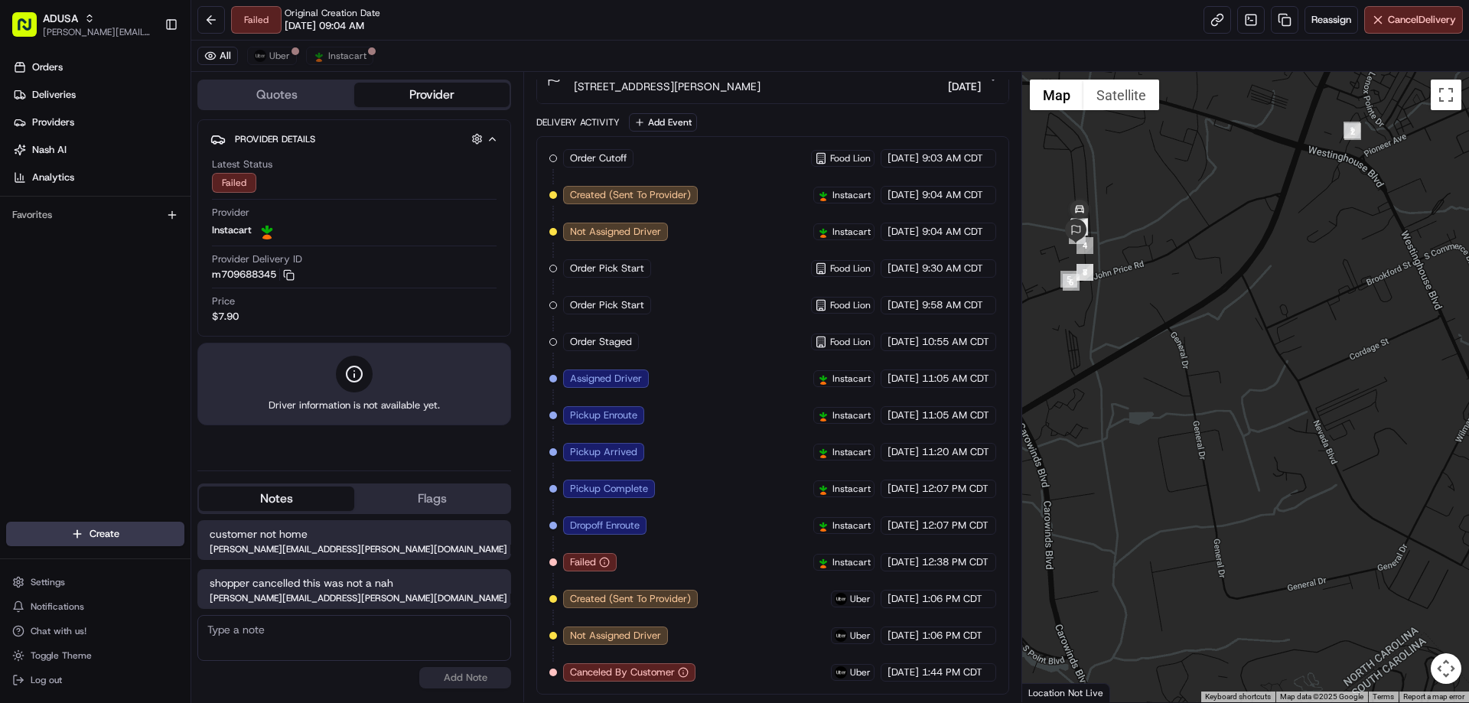
drag, startPoint x: 1141, startPoint y: 217, endPoint x: 1223, endPoint y: 322, distance: 133.6
click at [1223, 322] on div at bounding box center [1246, 387] width 448 height 630
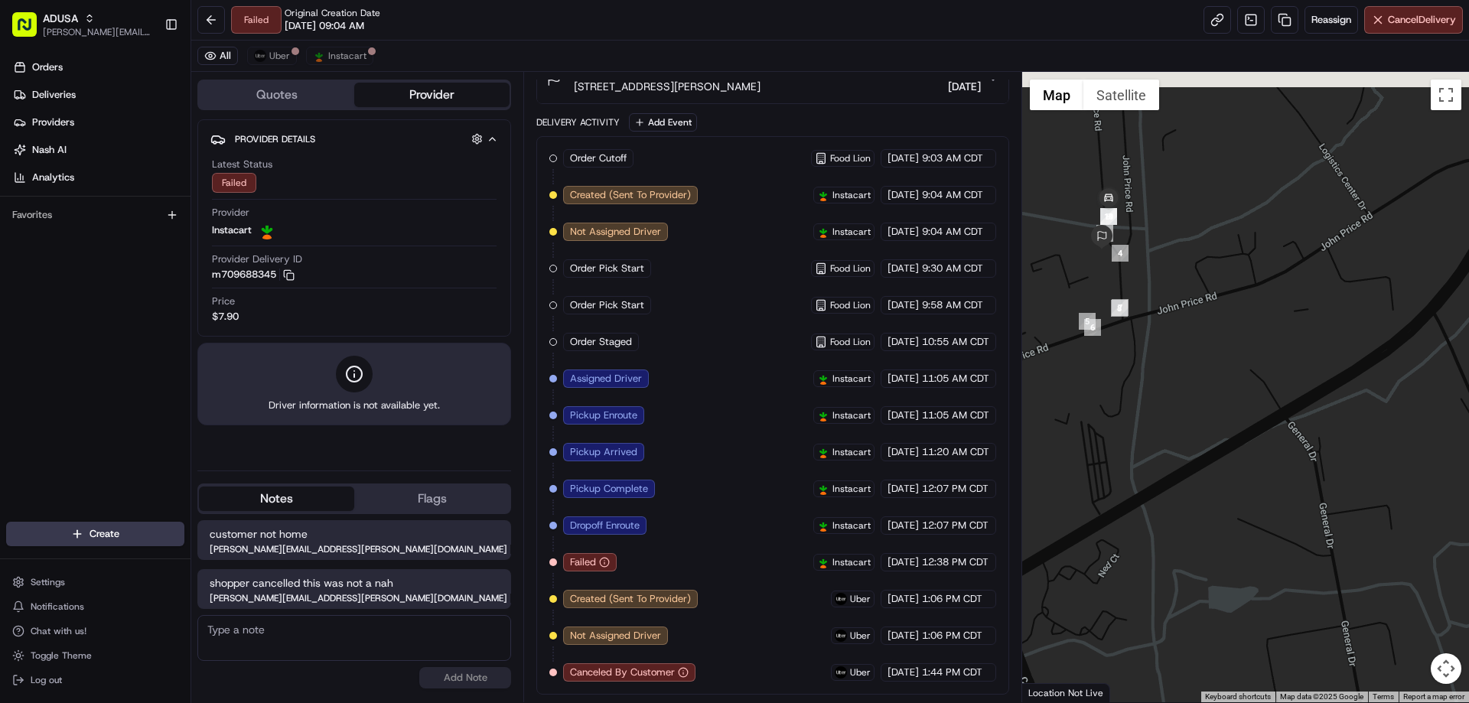
drag, startPoint x: 1081, startPoint y: 236, endPoint x: 1139, endPoint y: 259, distance: 62.5
click at [1139, 259] on div "To navigate, press the arrow keys." at bounding box center [1246, 387] width 448 height 630
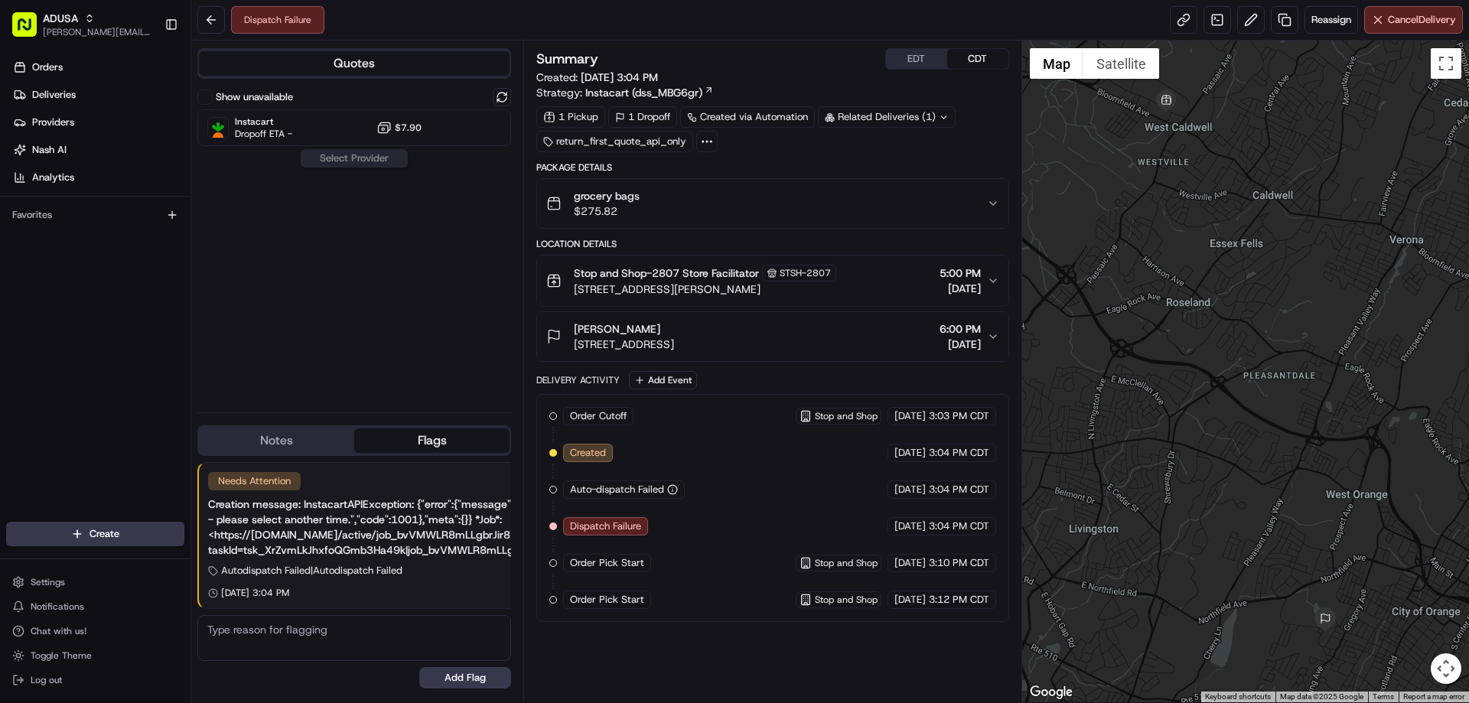
click at [1340, 34] on div "Dispatch Failure Reassign Cancel Delivery" at bounding box center [830, 20] width 1278 height 41
click at [1331, 21] on span "Reassign" at bounding box center [1331, 20] width 40 height 14
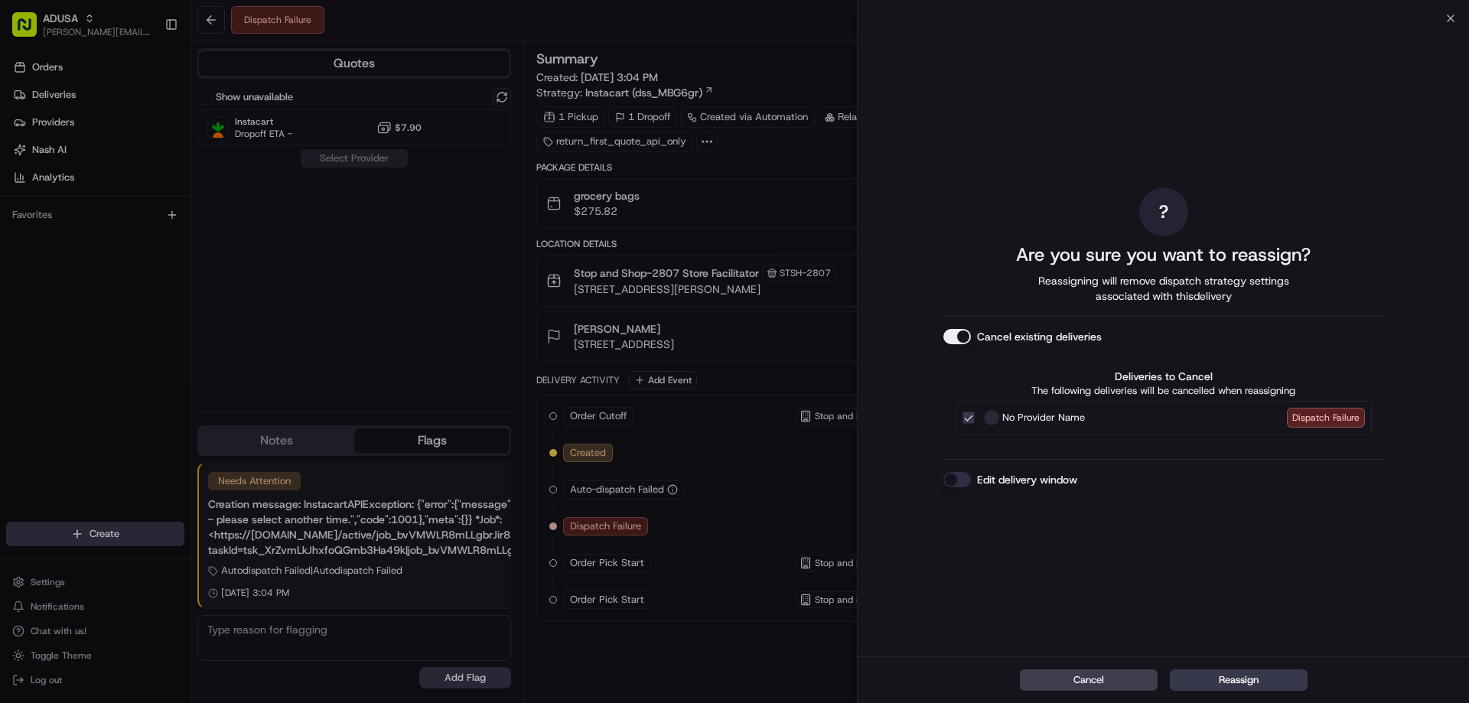
click at [956, 477] on button "Edit delivery window" at bounding box center [957, 479] width 28 height 15
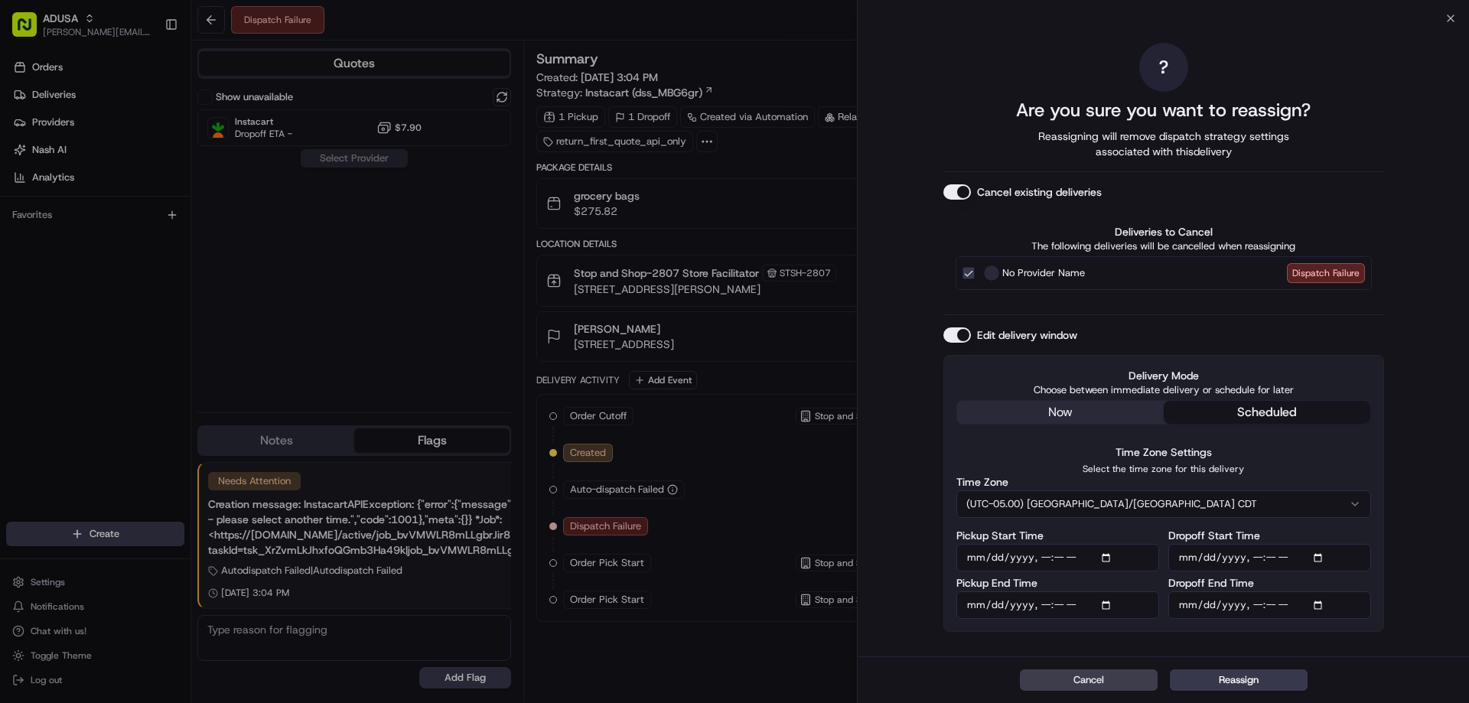
click at [1113, 508] on button "(UTC-05.00) [GEOGRAPHIC_DATA]/[GEOGRAPHIC_DATA] CDT" at bounding box center [1163, 504] width 415 height 28
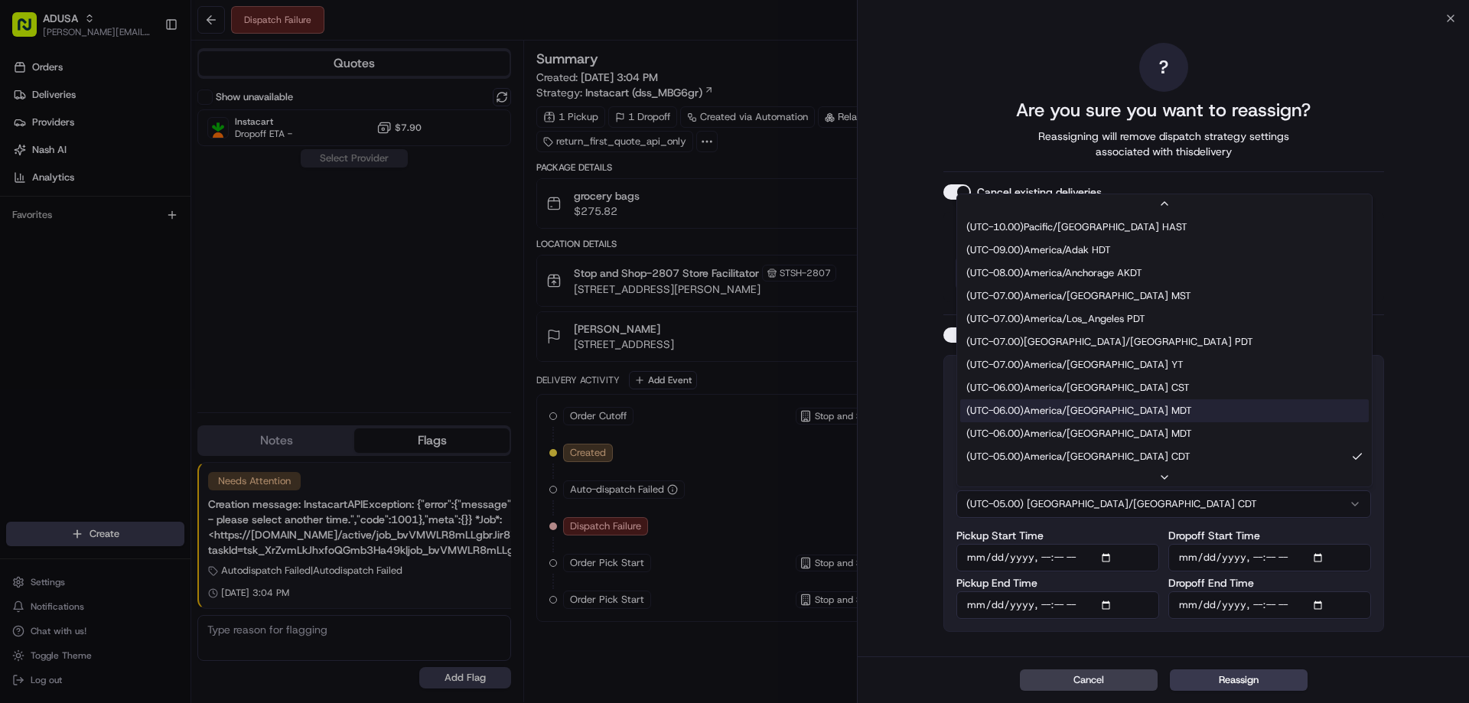
scroll to position [153, 0]
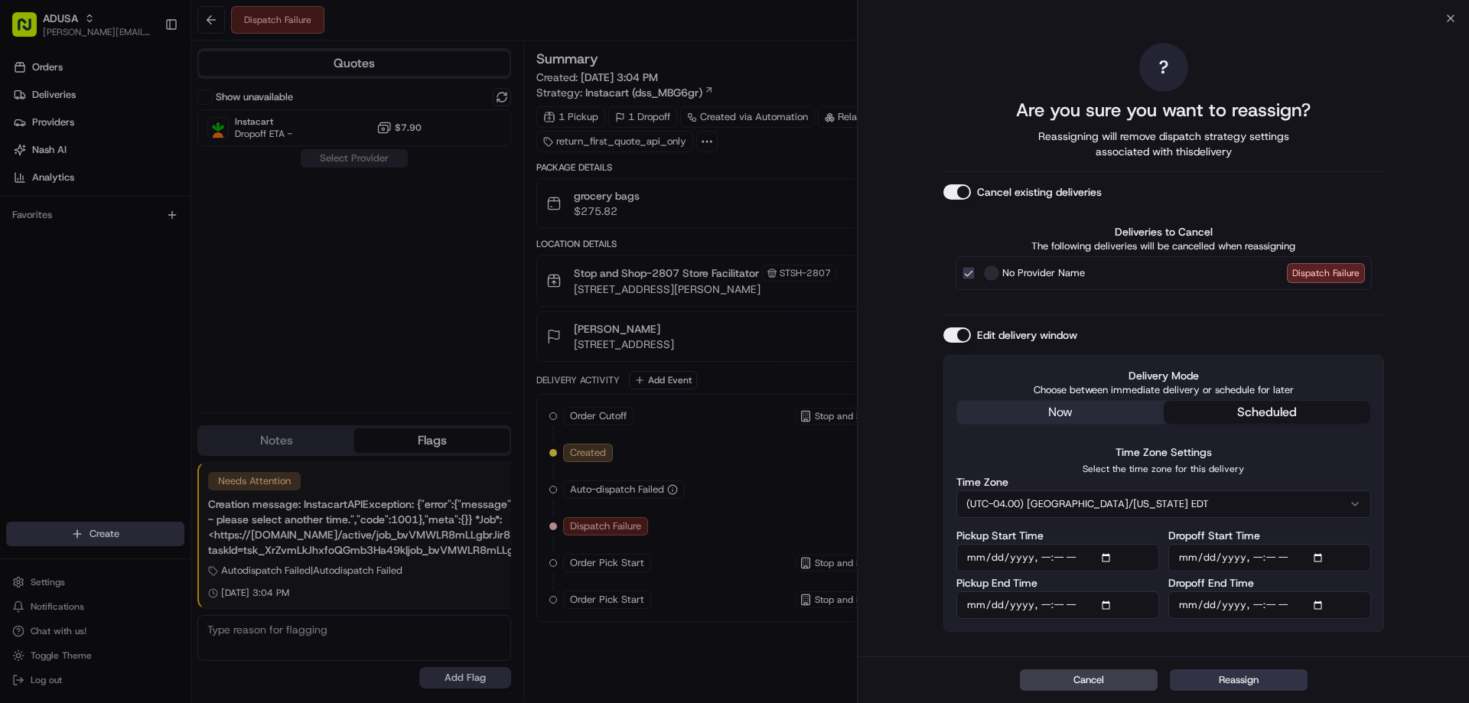
click at [1236, 681] on button "Reassign" at bounding box center [1239, 679] width 138 height 21
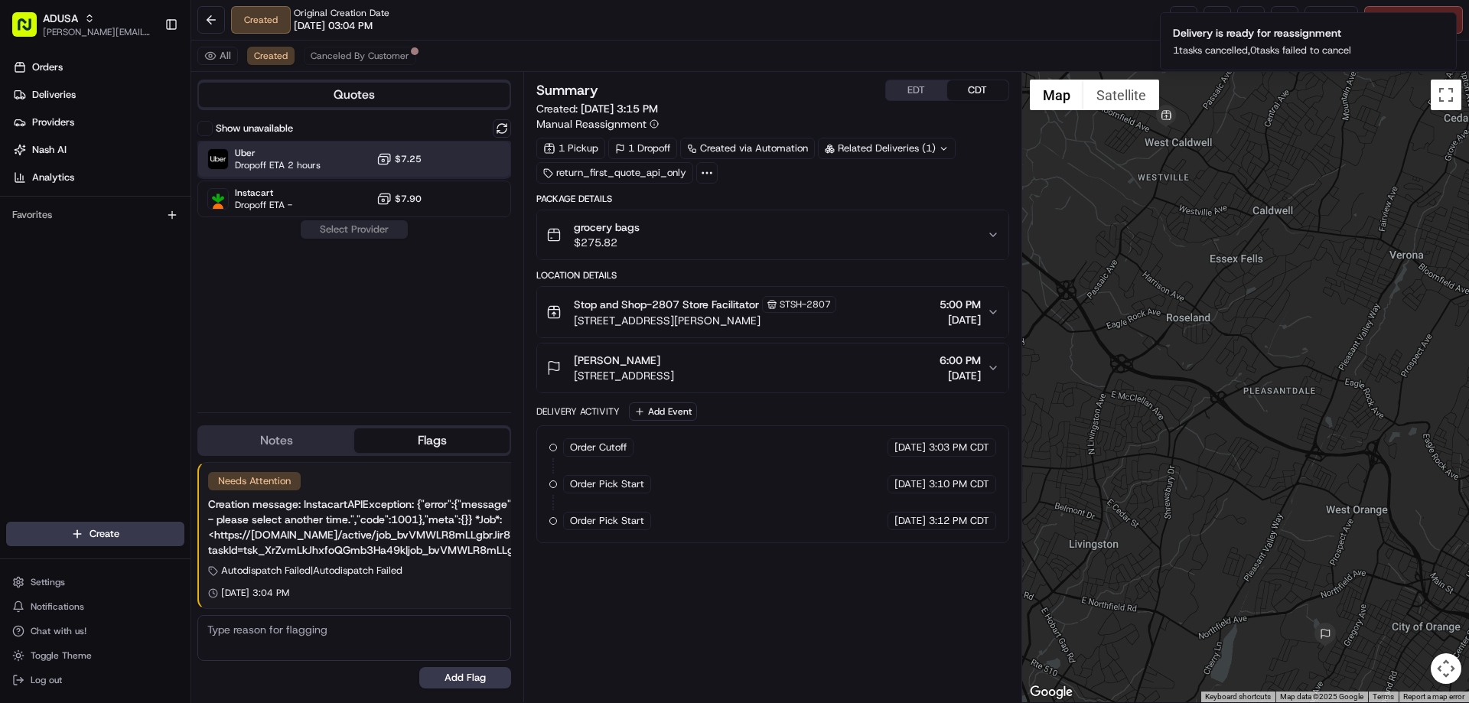
click at [297, 158] on span "Uber" at bounding box center [278, 153] width 86 height 12
click at [375, 237] on button "Assign Provider" at bounding box center [354, 229] width 109 height 18
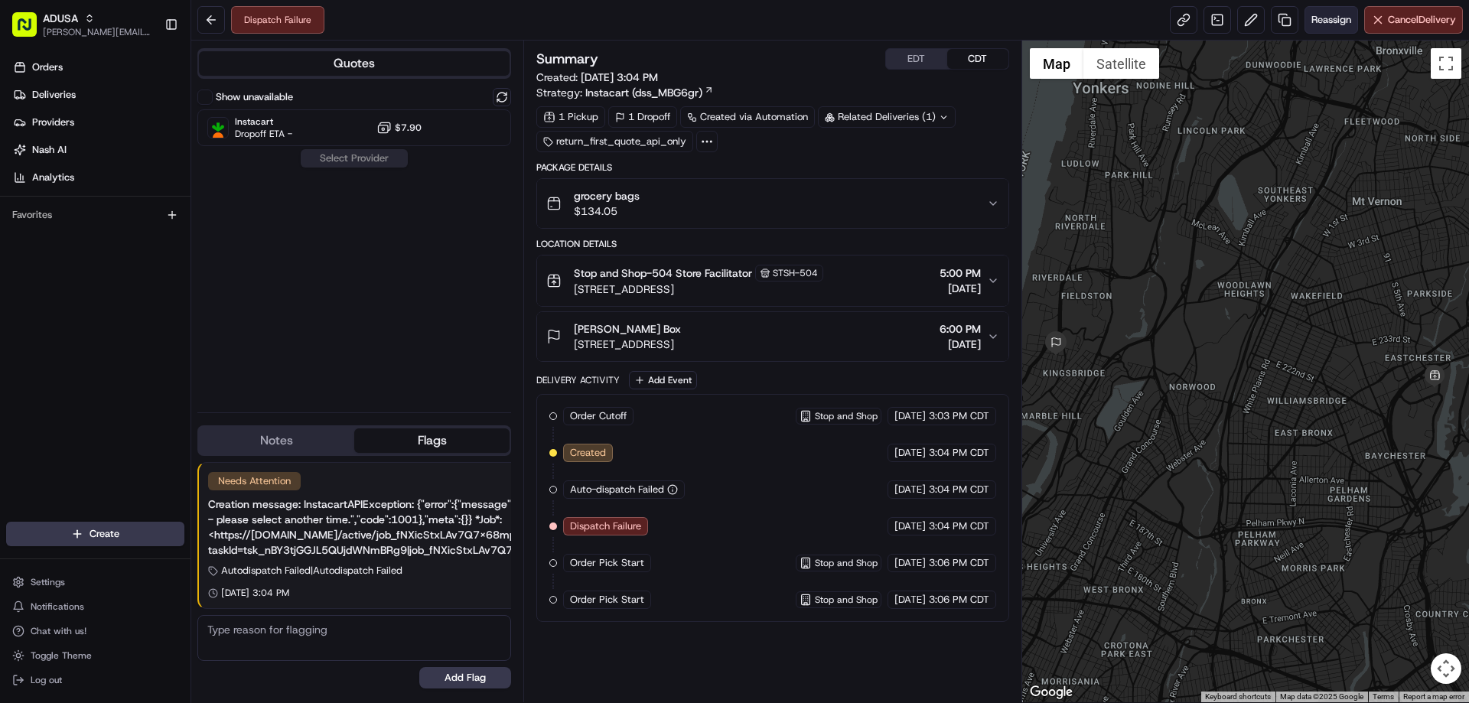
click at [1322, 24] on span "Reassign" at bounding box center [1331, 20] width 40 height 14
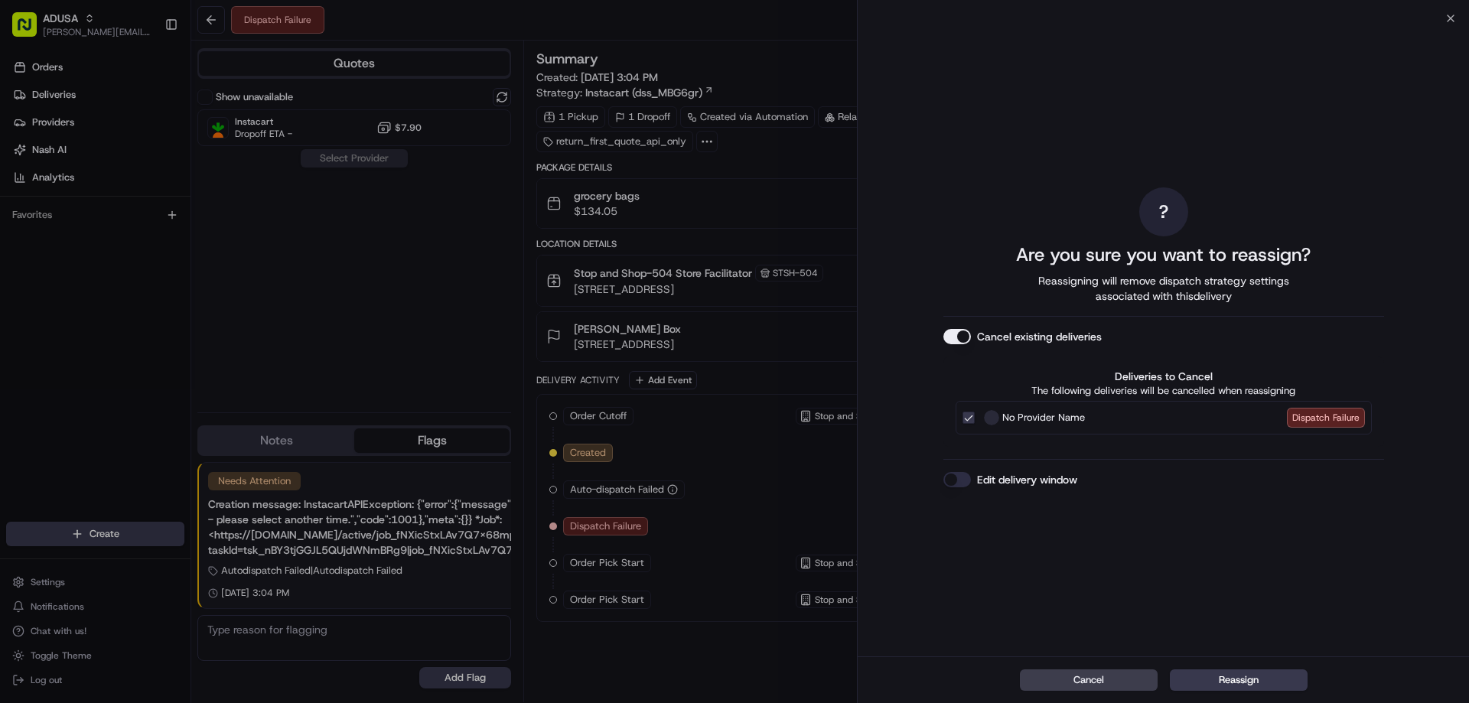
click at [960, 482] on button "Edit delivery window" at bounding box center [957, 479] width 28 height 15
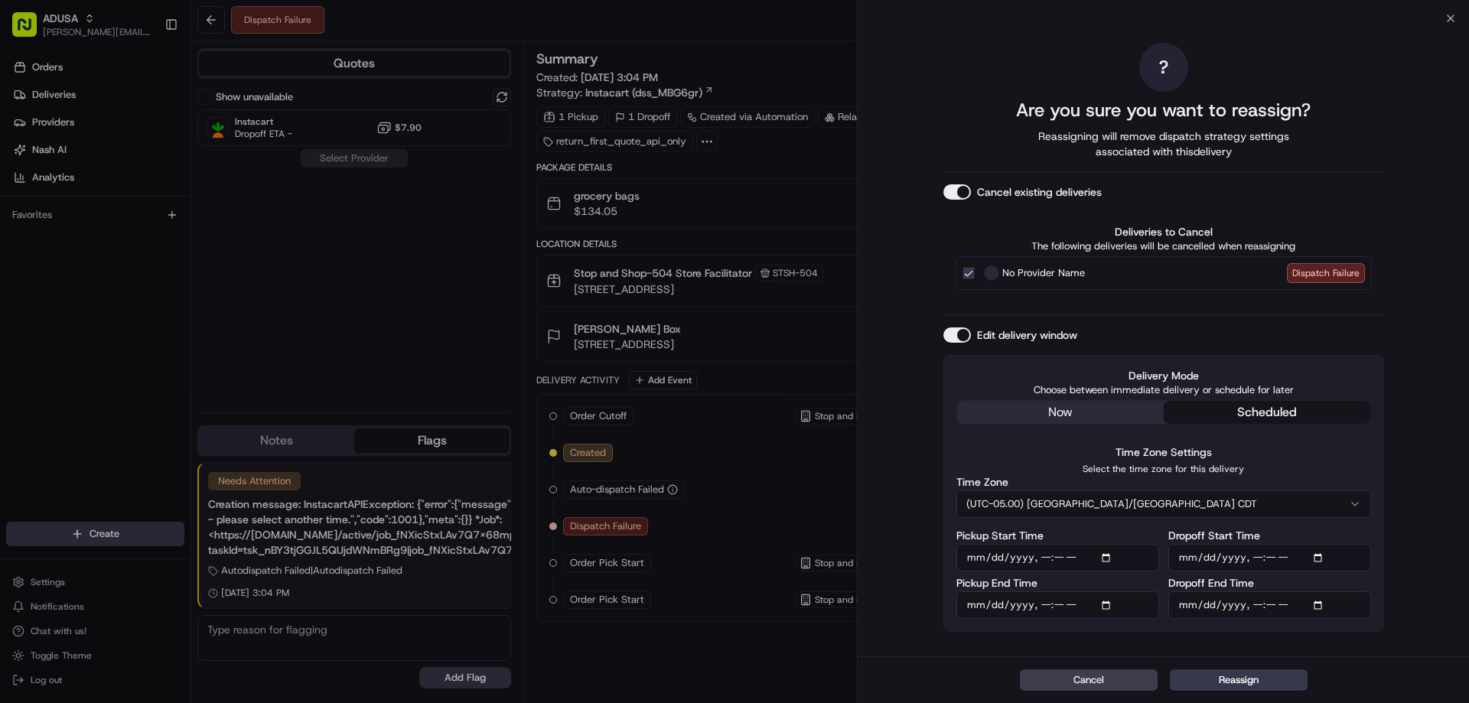
click at [1118, 508] on button "(UTC-05.00) [GEOGRAPHIC_DATA]/[GEOGRAPHIC_DATA] CDT" at bounding box center [1163, 504] width 415 height 28
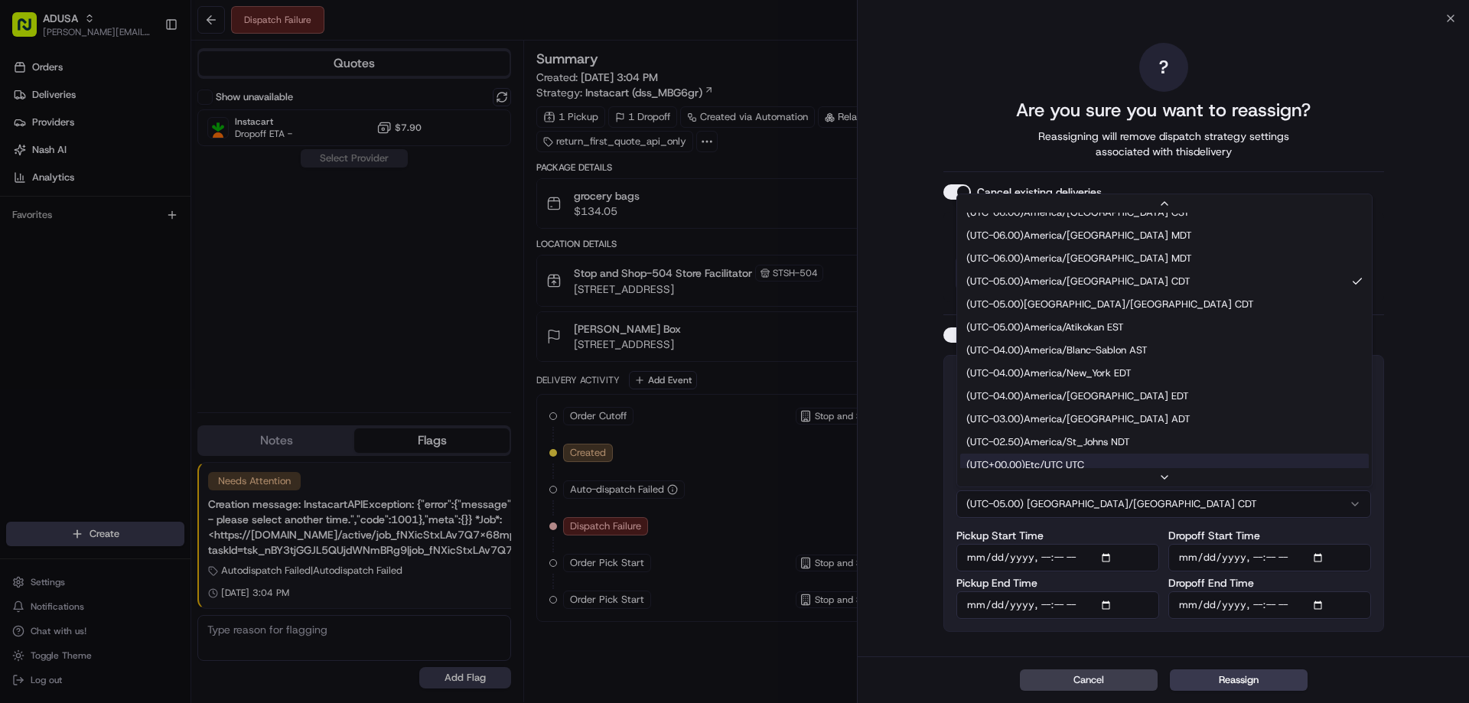
scroll to position [199, 0]
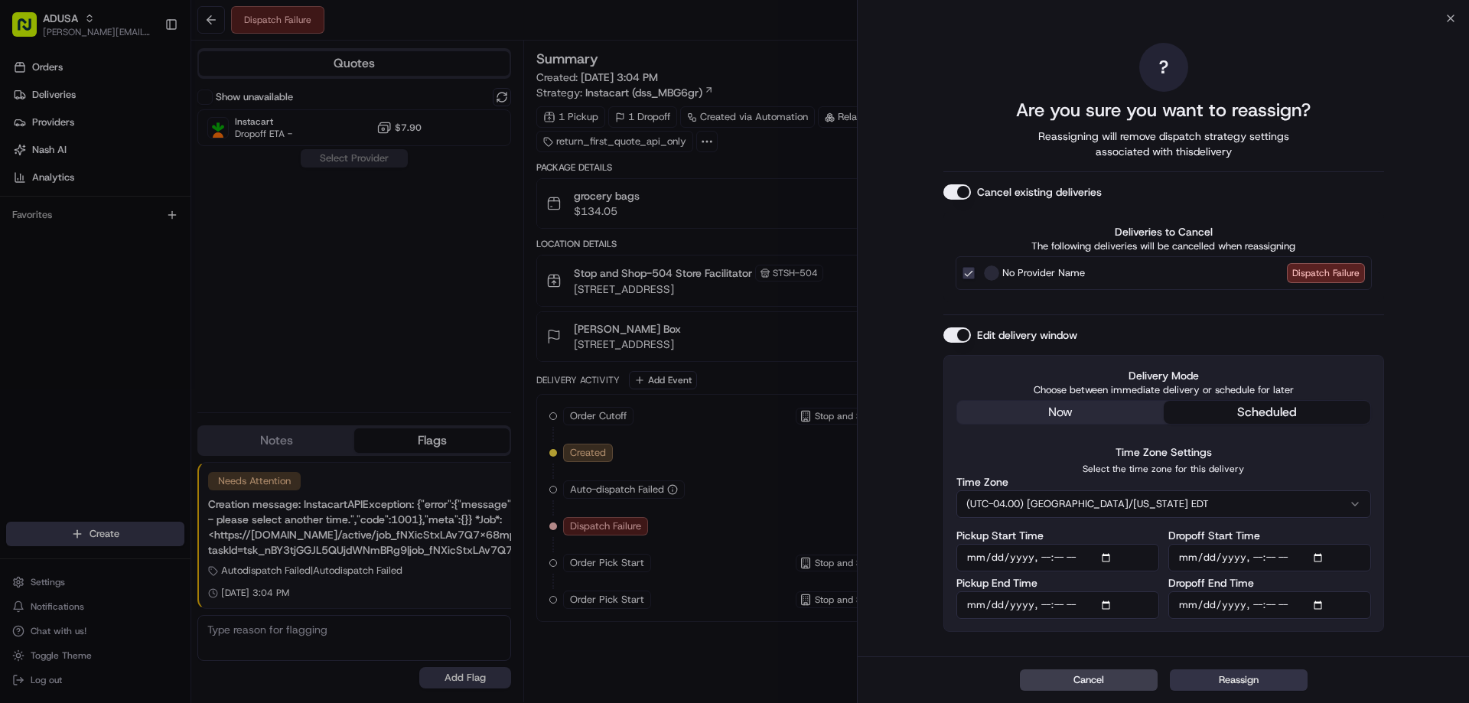
click at [1228, 679] on button "Reassign" at bounding box center [1239, 679] width 138 height 21
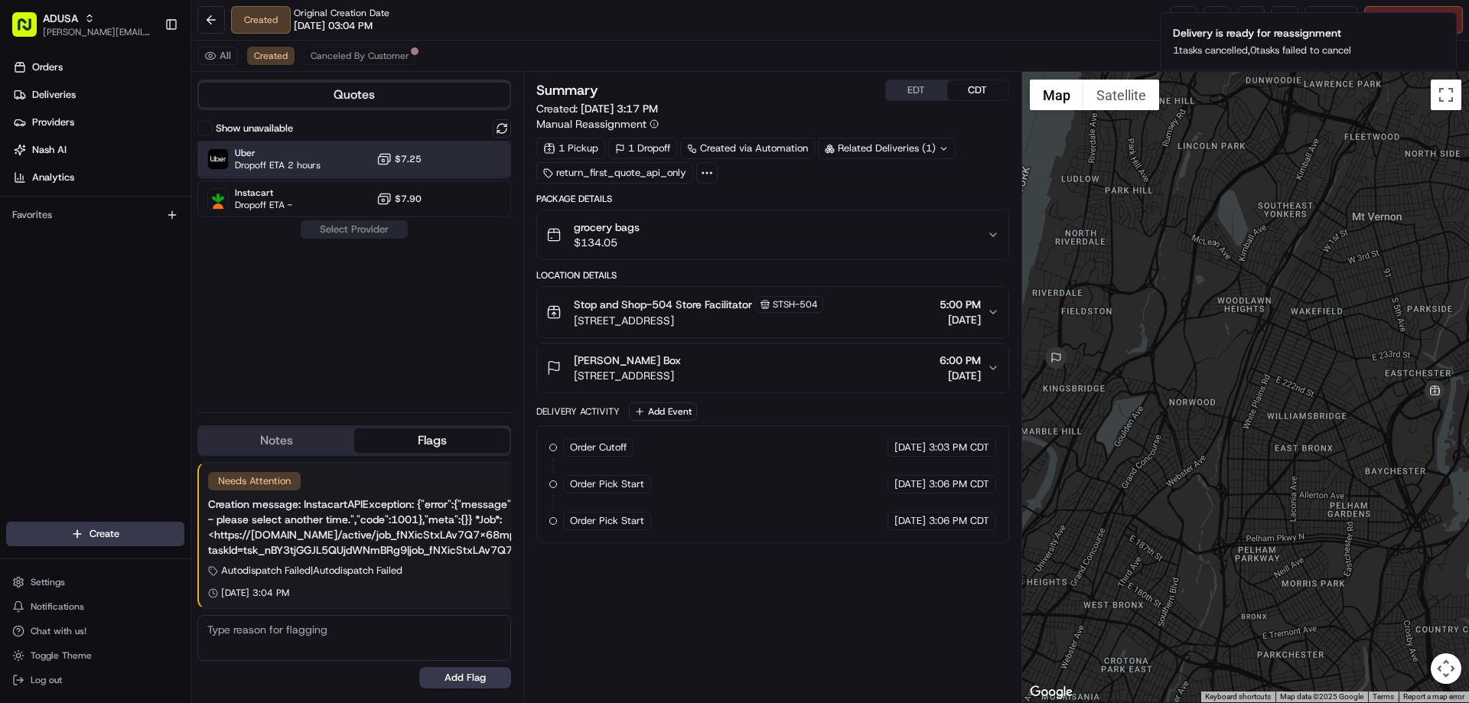
click at [316, 151] on span "Uber" at bounding box center [278, 153] width 86 height 12
click at [371, 230] on button "Assign Provider" at bounding box center [354, 229] width 109 height 18
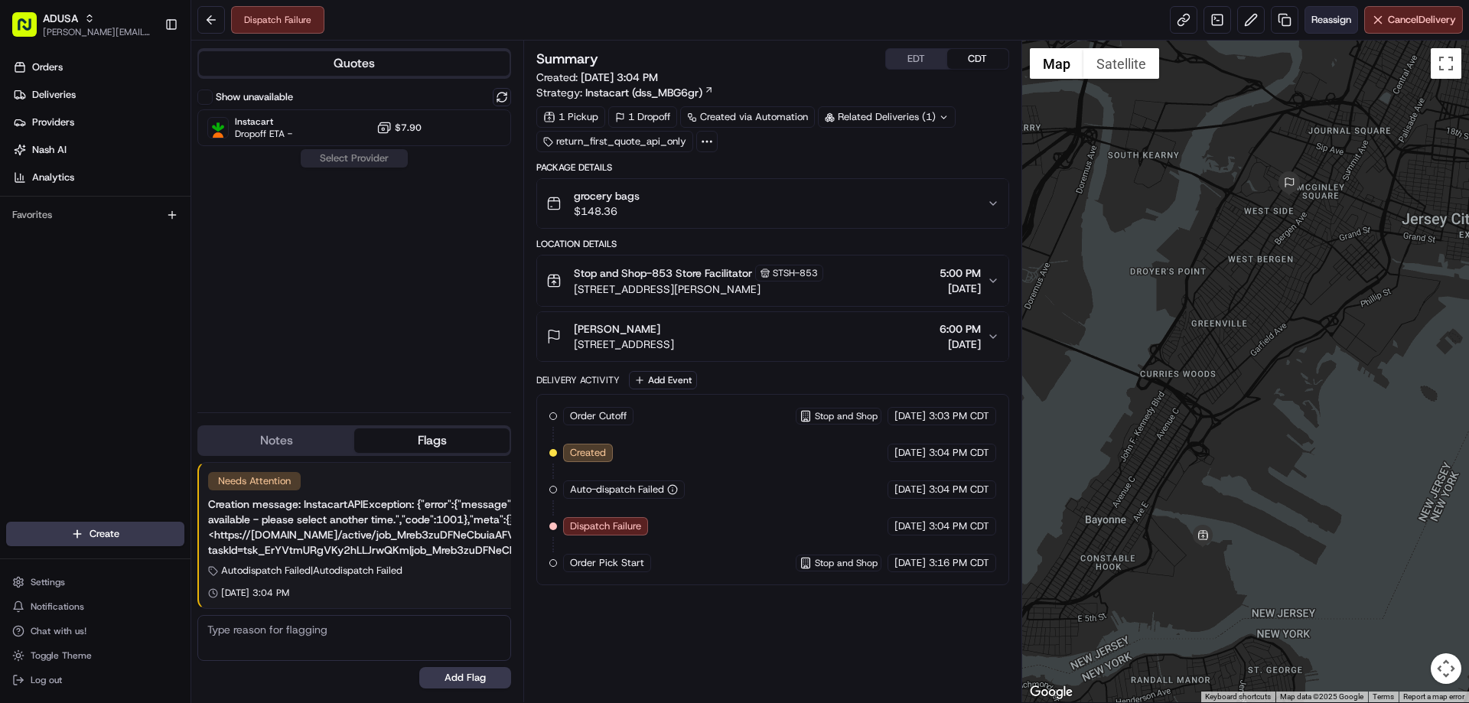
click at [1323, 31] on button "Reassign" at bounding box center [1331, 20] width 54 height 28
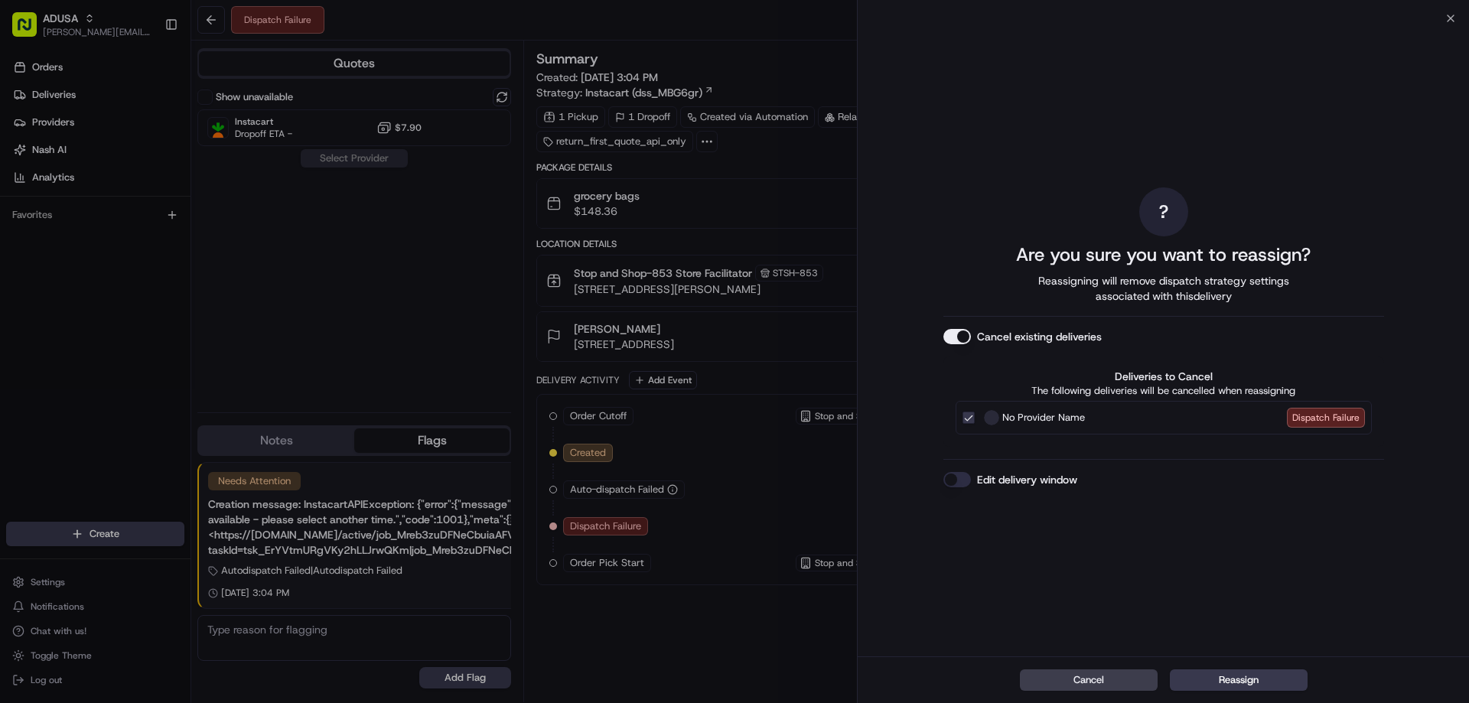
click at [955, 480] on button "Edit delivery window" at bounding box center [957, 479] width 28 height 15
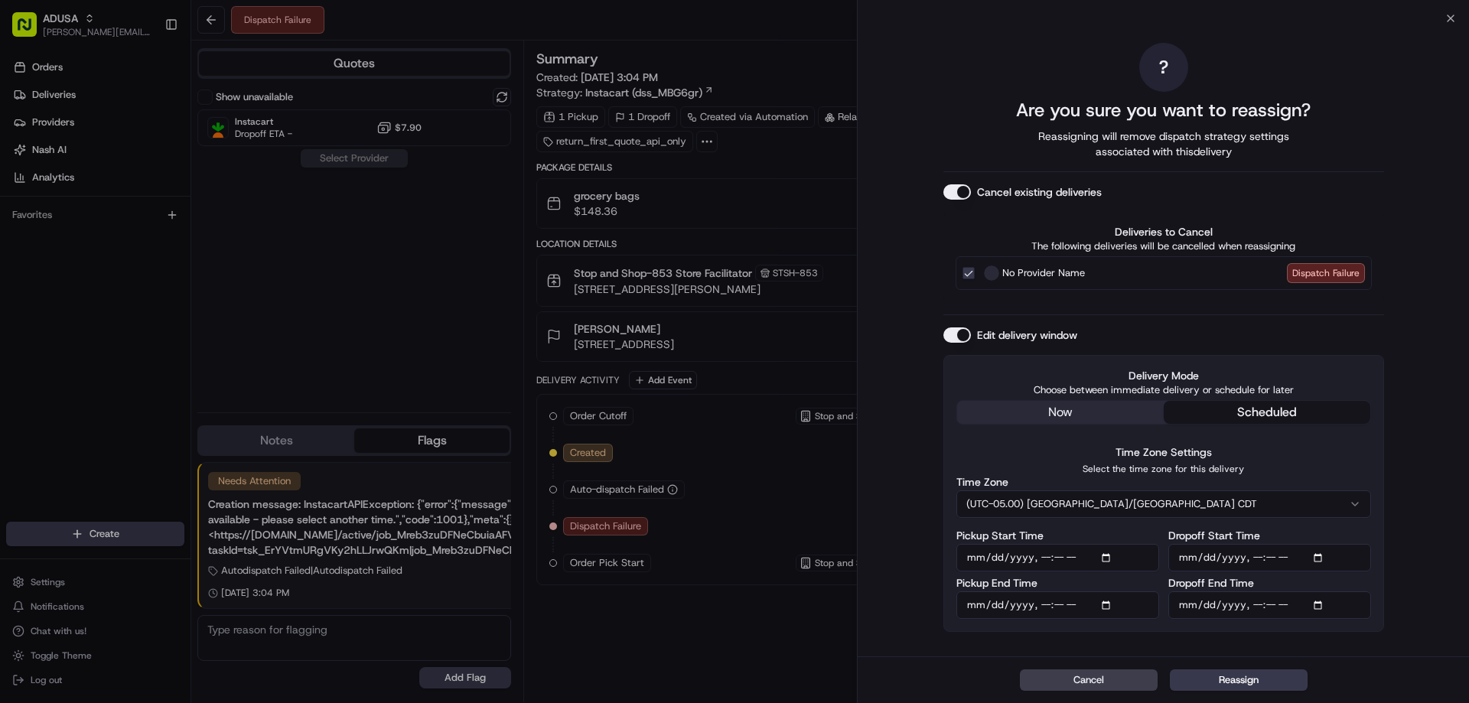
click at [1105, 499] on button "(UTC-05.00) [GEOGRAPHIC_DATA]/[GEOGRAPHIC_DATA] CDT" at bounding box center [1163, 504] width 415 height 28
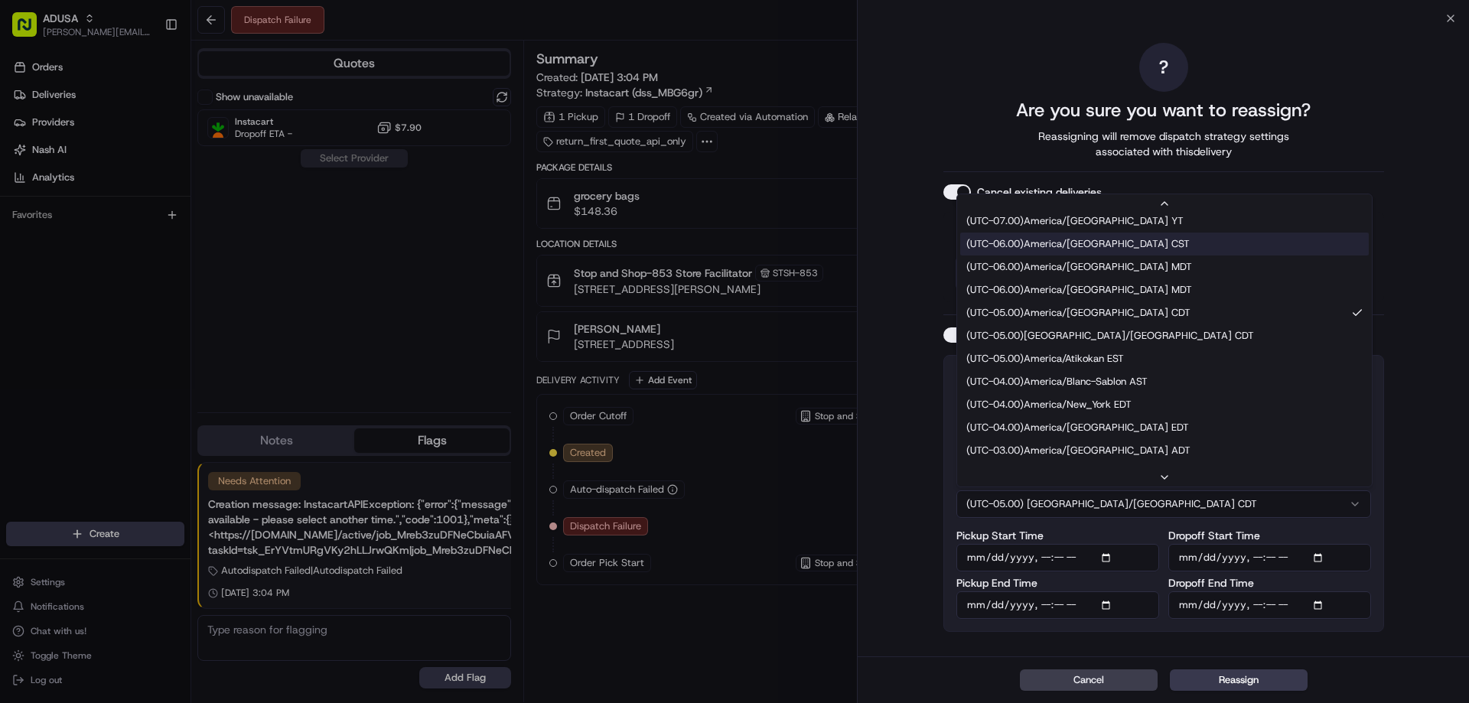
scroll to position [153, 0]
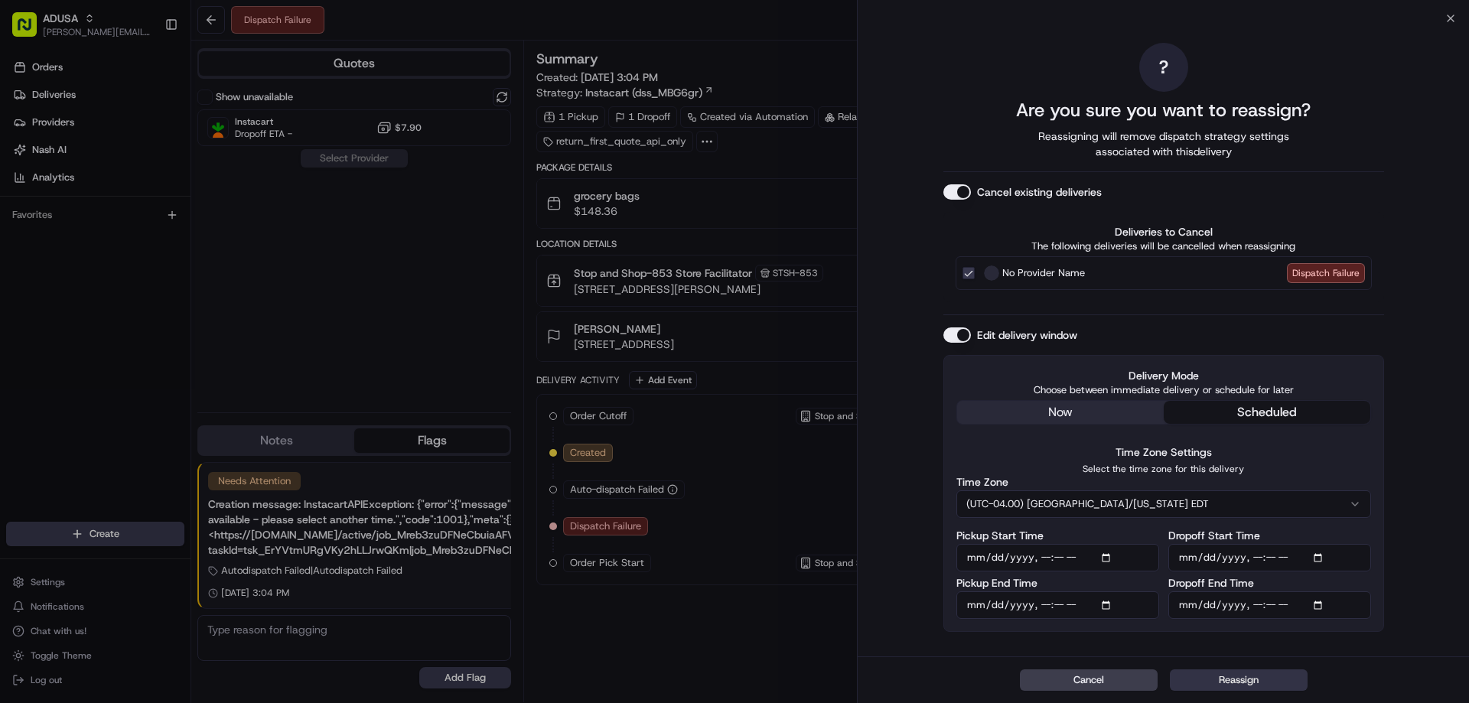
click at [1210, 685] on button "Reassign" at bounding box center [1239, 679] width 138 height 21
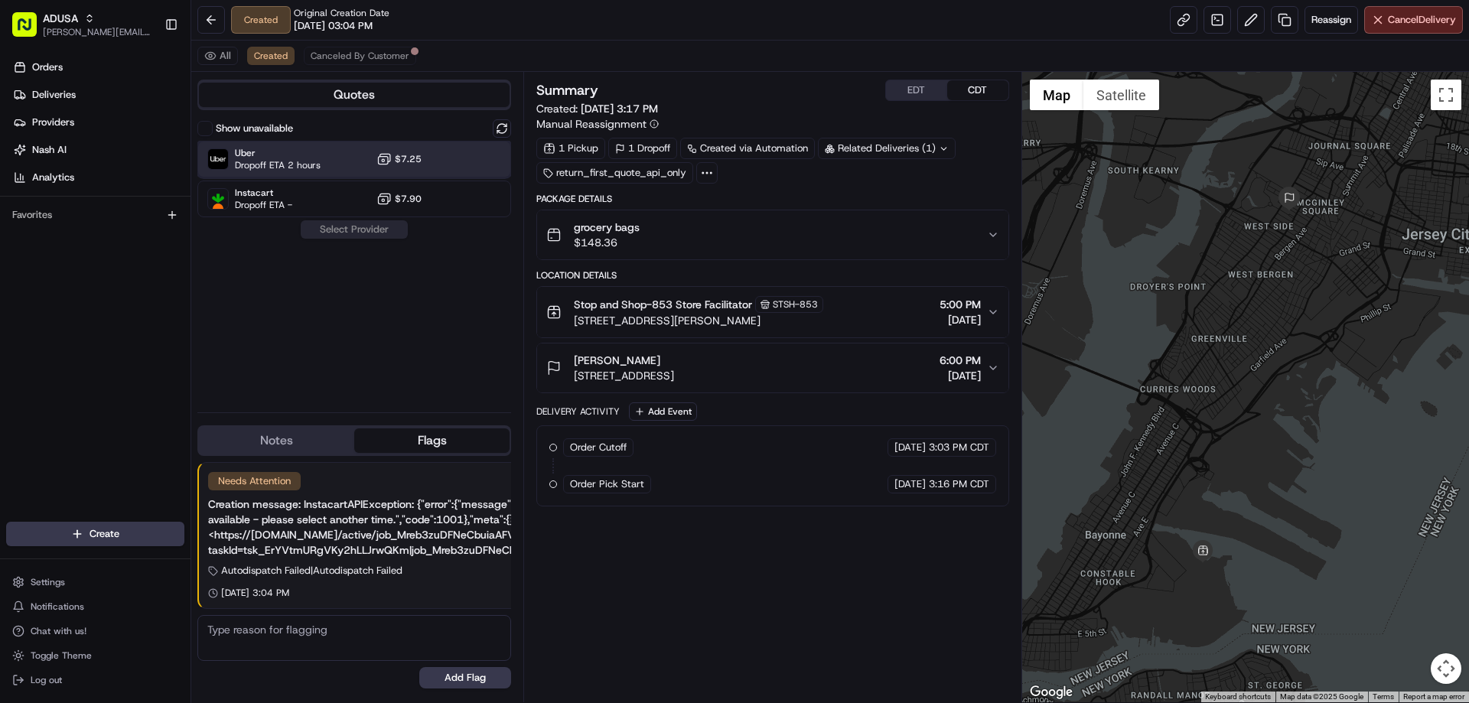
click at [274, 153] on span "Uber" at bounding box center [278, 153] width 86 height 12
click at [359, 224] on button "Assign Provider" at bounding box center [354, 229] width 109 height 18
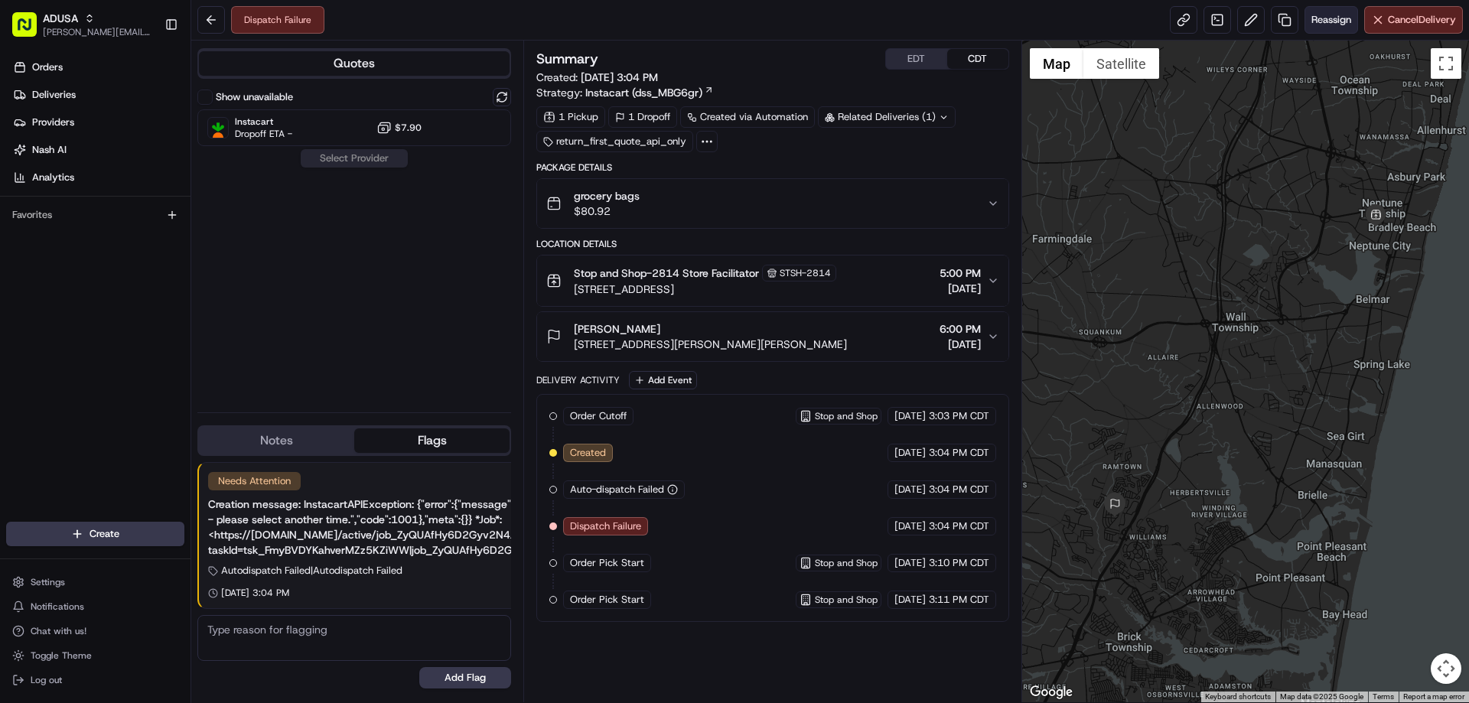
click at [1343, 25] on span "Reassign" at bounding box center [1331, 20] width 40 height 14
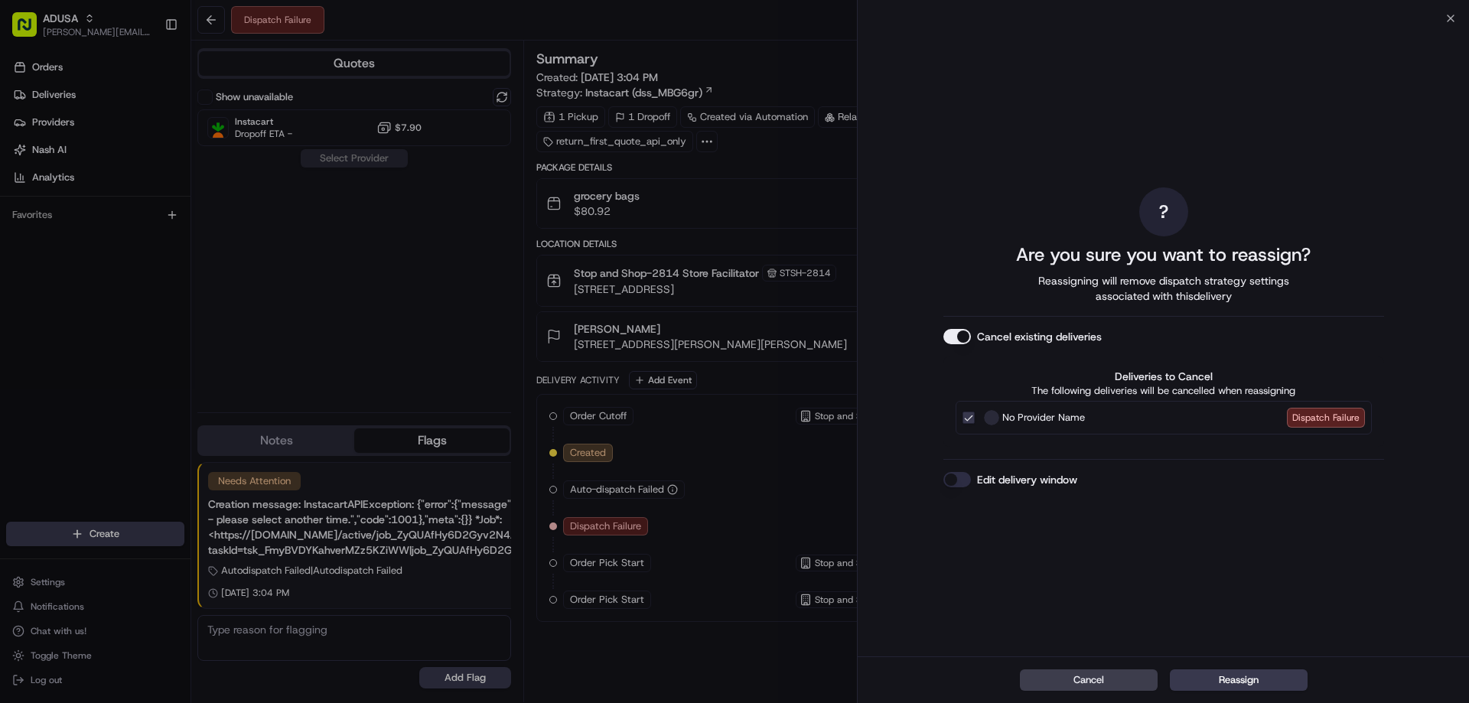
click at [948, 479] on button "Edit delivery window" at bounding box center [957, 479] width 28 height 15
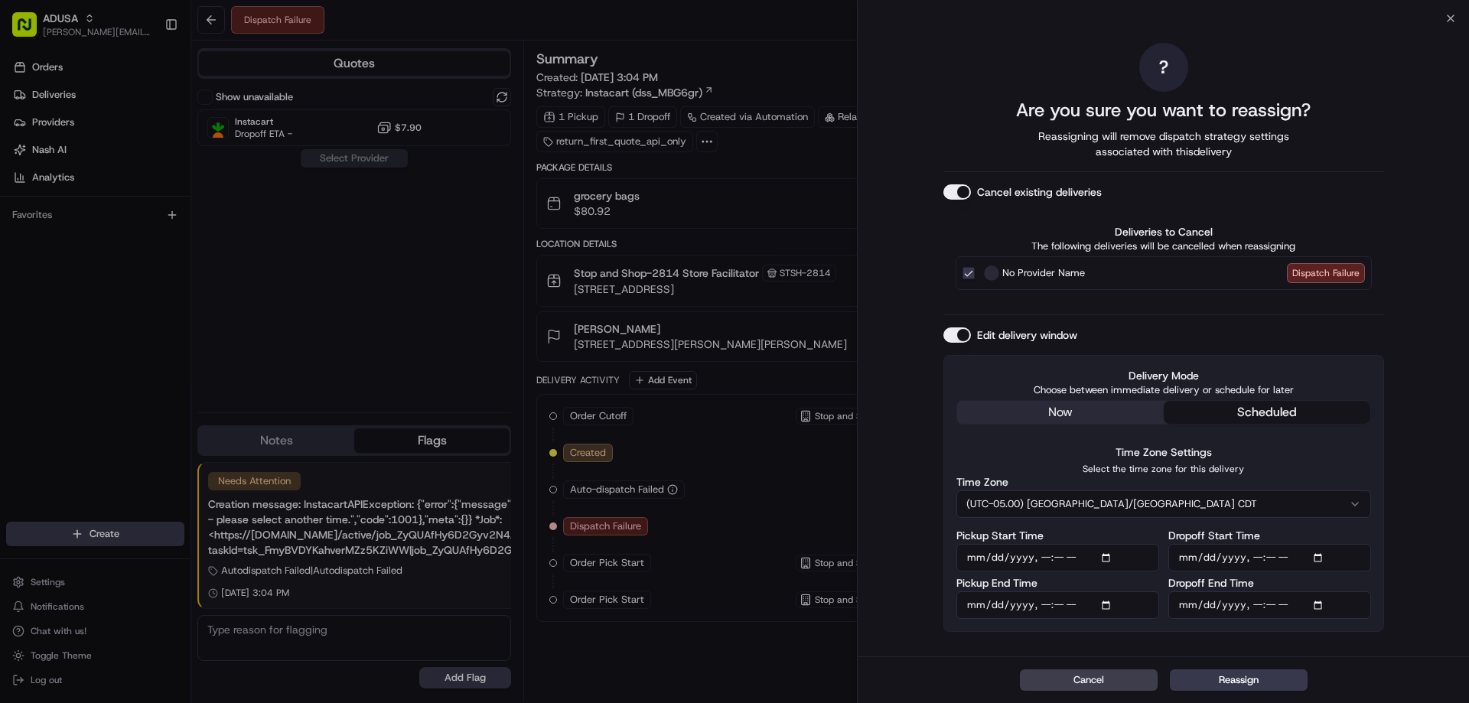
click at [1172, 500] on button "(UTC-05.00) [GEOGRAPHIC_DATA]/[GEOGRAPHIC_DATA] CDT" at bounding box center [1163, 504] width 415 height 28
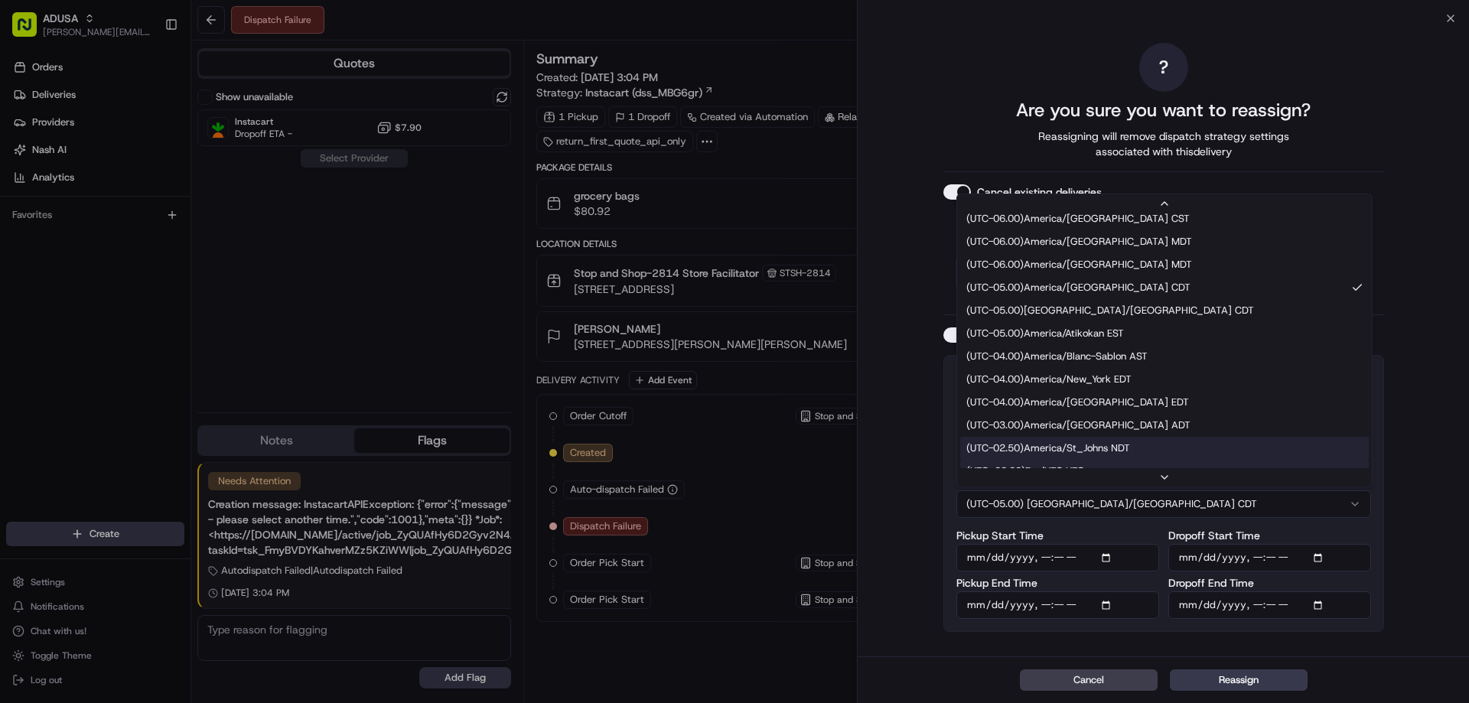
scroll to position [191, 0]
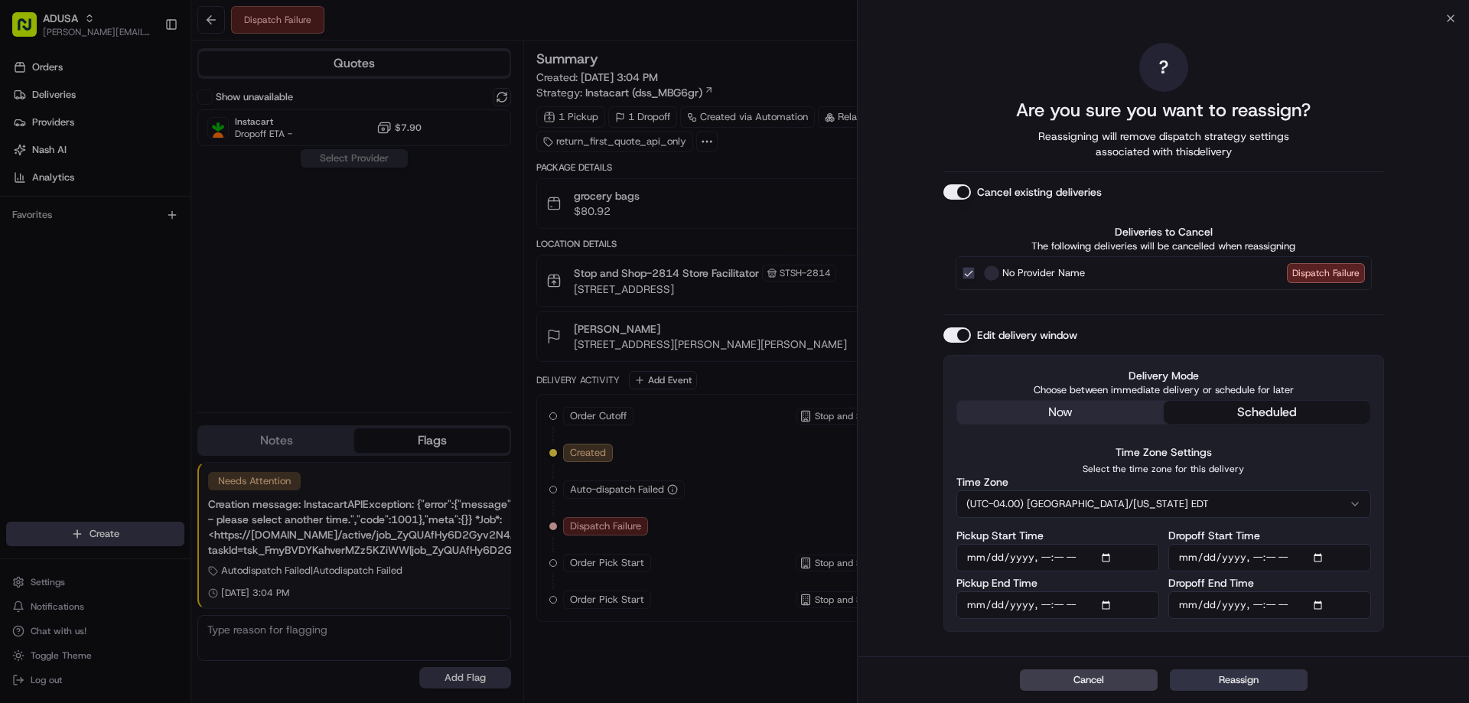
click at [1249, 679] on button "Reassign" at bounding box center [1239, 679] width 138 height 21
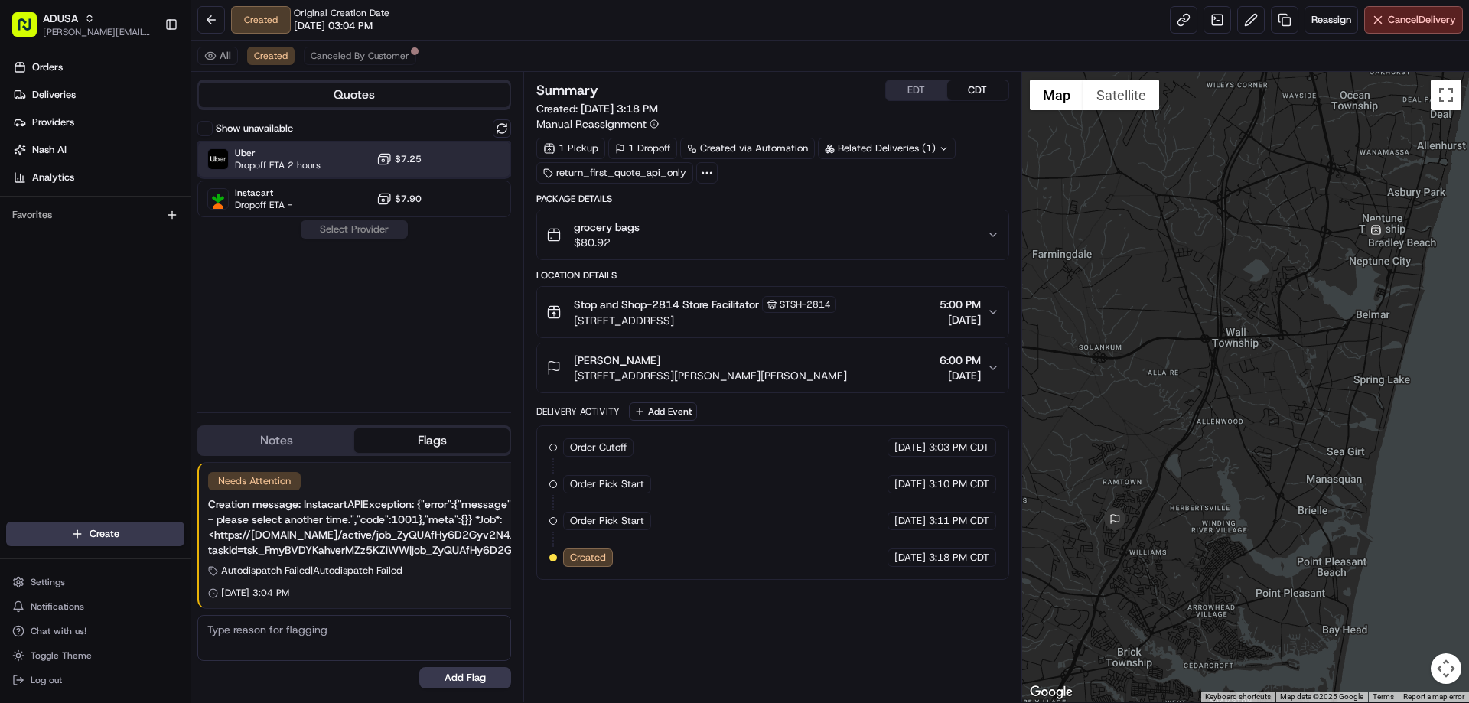
click at [278, 162] on span "Dropoff ETA 2 hours" at bounding box center [278, 165] width 86 height 12
click at [366, 235] on button "Assign Provider" at bounding box center [354, 229] width 109 height 18
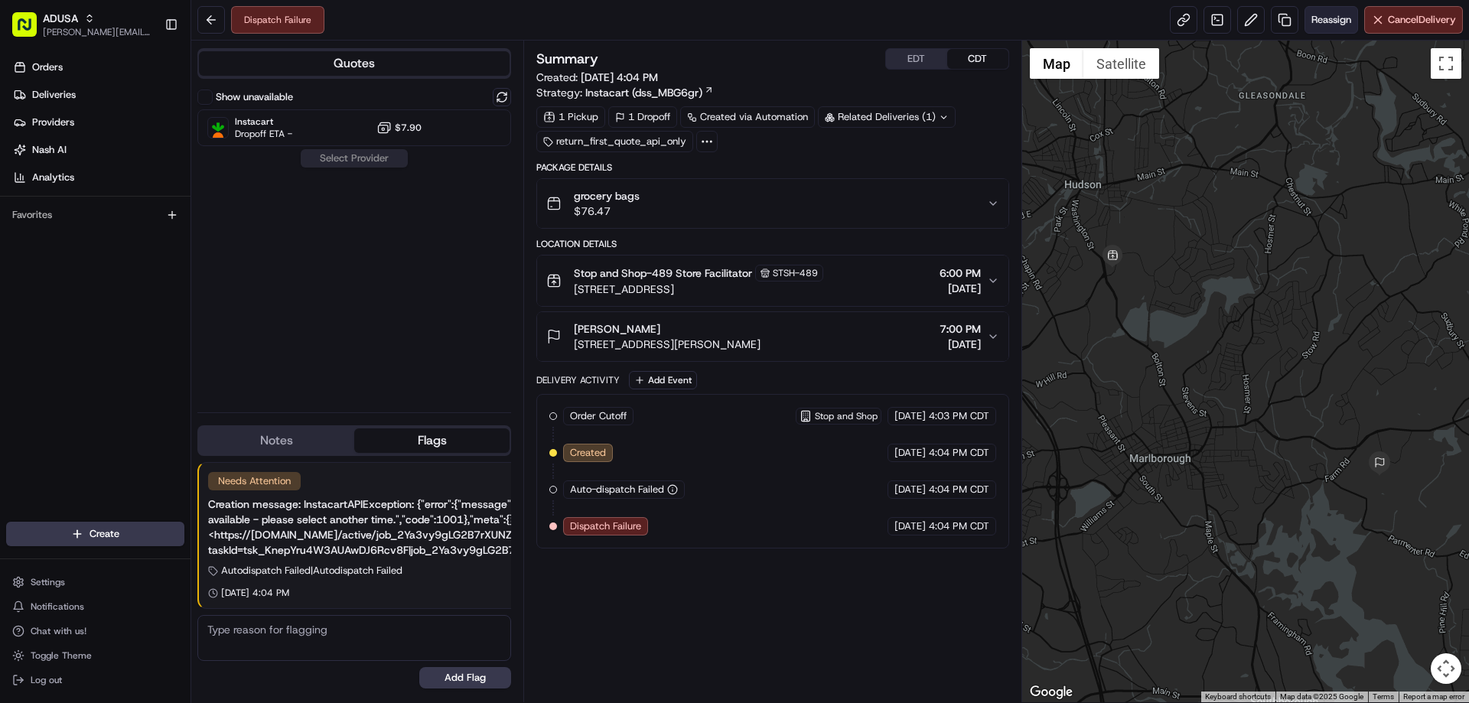
click at [1327, 6] on button "Reassign" at bounding box center [1331, 20] width 54 height 28
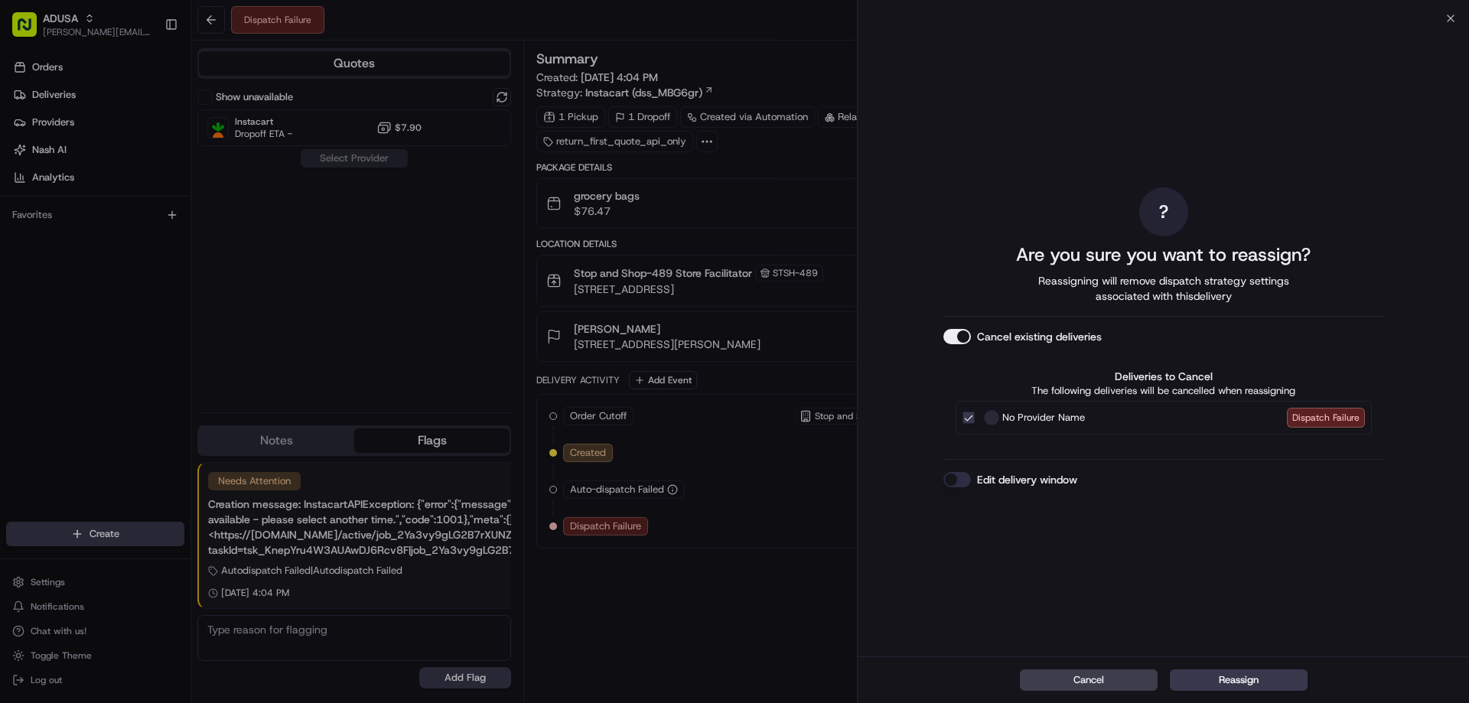
click at [958, 474] on button "Edit delivery window" at bounding box center [957, 479] width 28 height 15
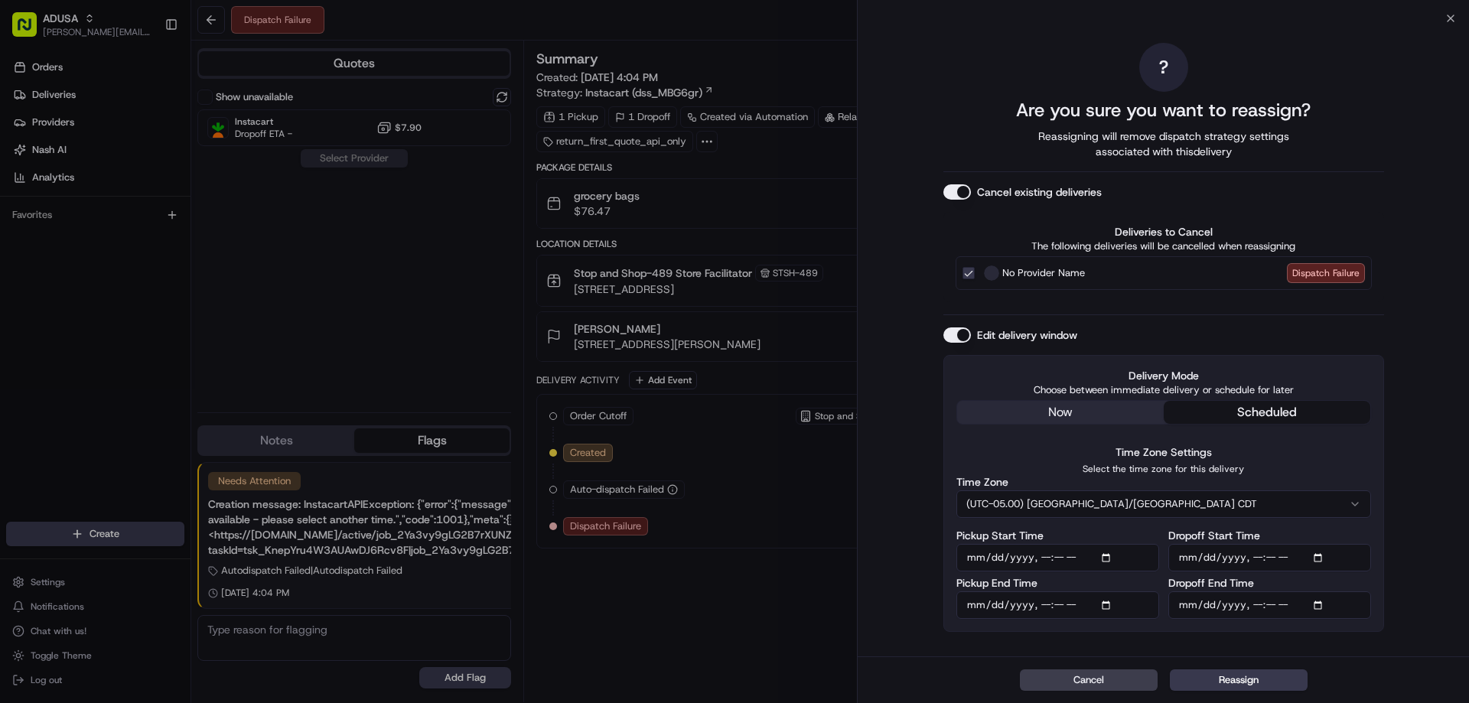
click at [1155, 496] on button "(UTC-05.00) [GEOGRAPHIC_DATA]/[GEOGRAPHIC_DATA] CDT" at bounding box center [1163, 504] width 415 height 28
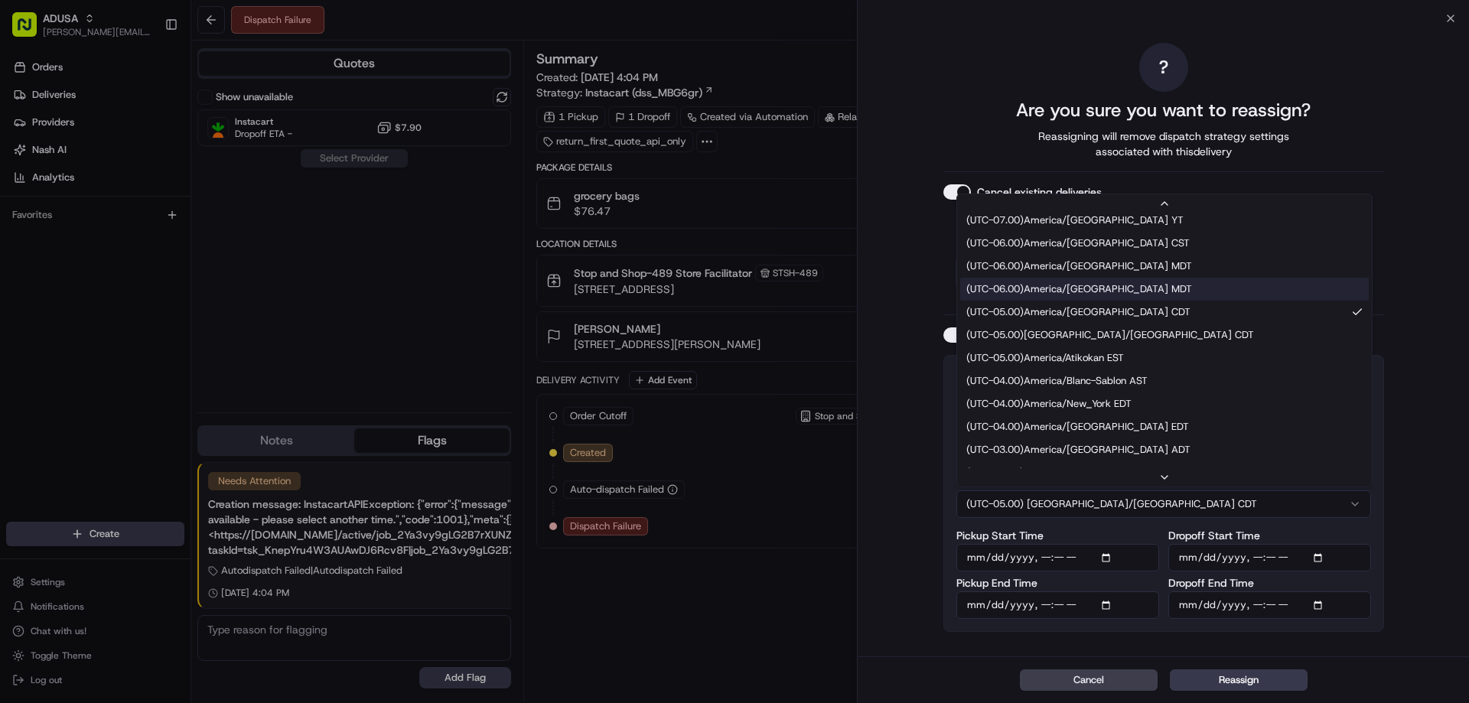
scroll to position [153, 0]
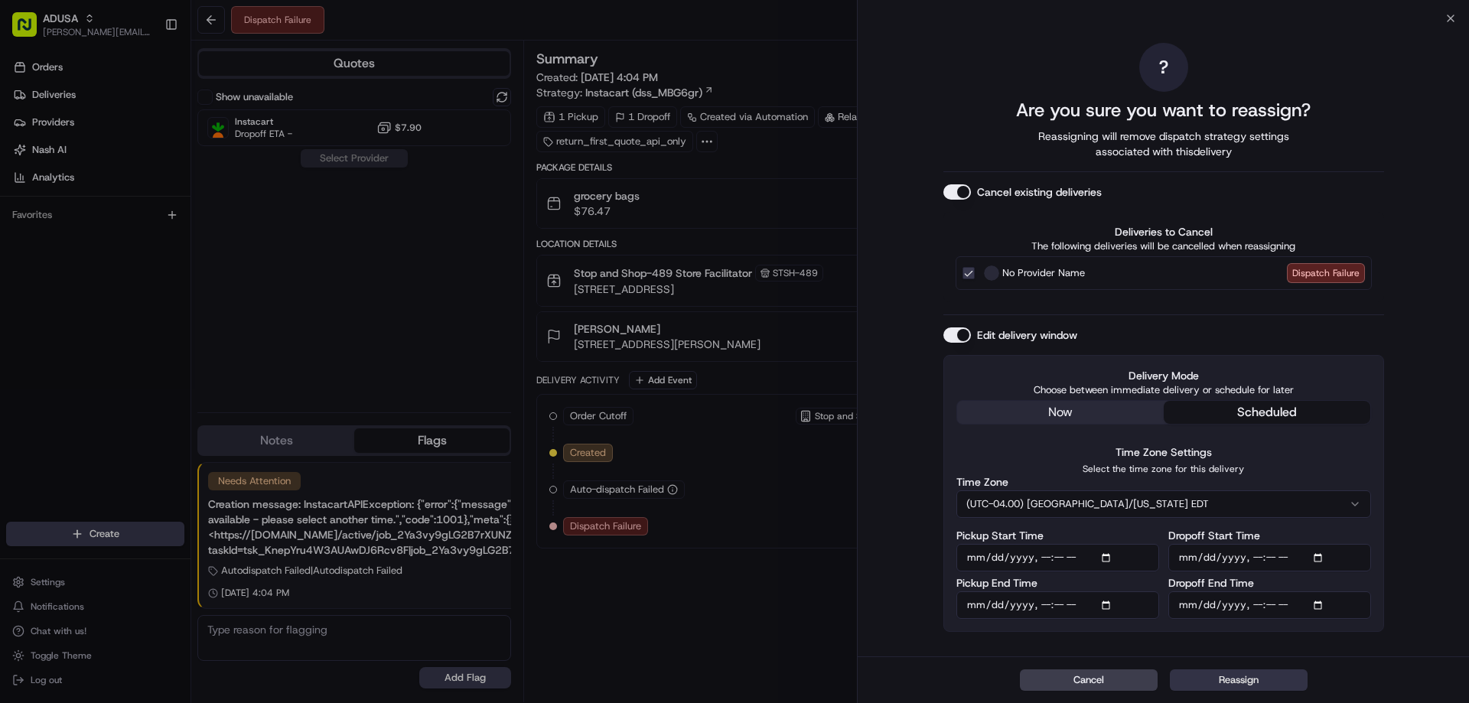
click at [1222, 682] on button "Reassign" at bounding box center [1239, 679] width 138 height 21
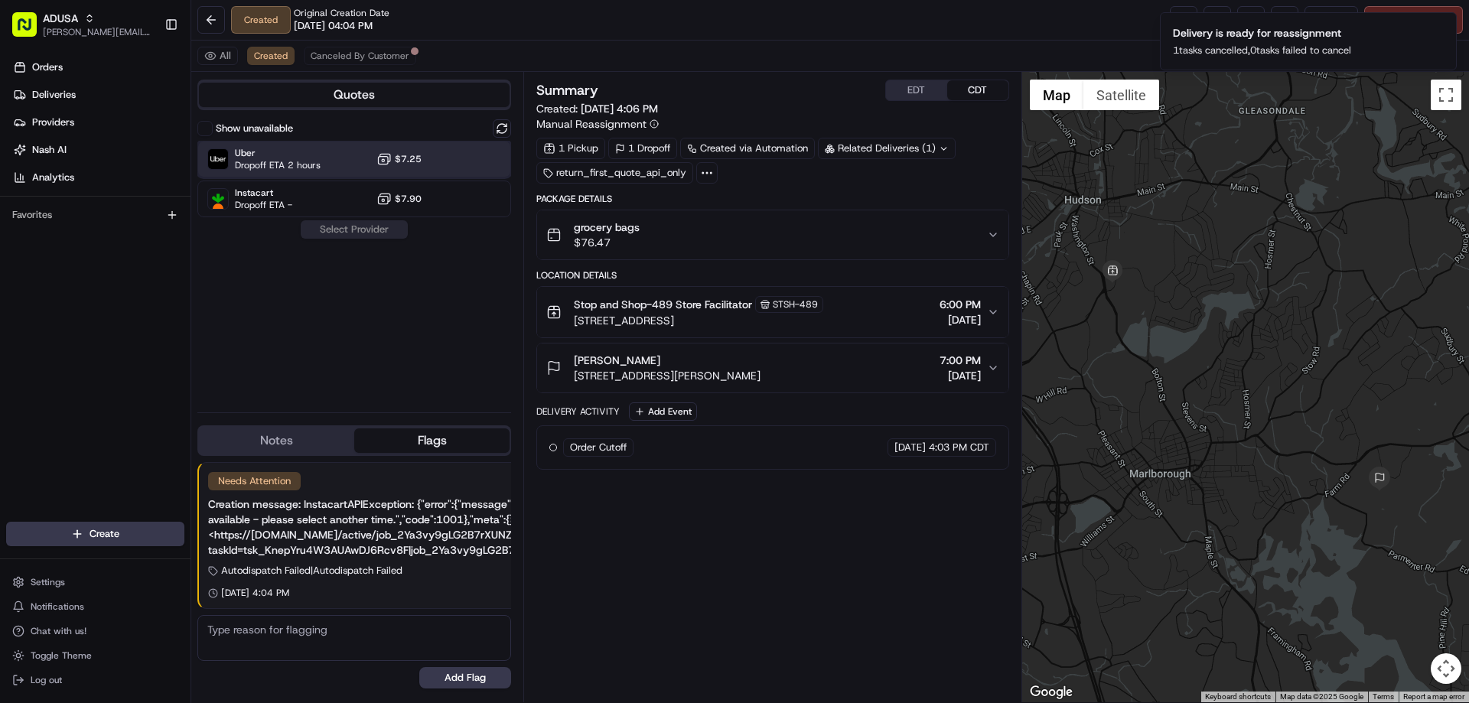
click at [351, 170] on div "Uber Dropoff ETA 2 hours $7.25" at bounding box center [354, 159] width 314 height 37
click at [301, 264] on div "Show unavailable Uber Dropoff ETA 2 hours $7.25 Instacart Dropoff ETA - $7.90 A…" at bounding box center [354, 259] width 314 height 281
click at [347, 217] on div "Show unavailable Uber Dropoff ETA 2 hours $7.25 Instacart Dropoff ETA - $7.90 A…" at bounding box center [354, 259] width 314 height 281
click at [347, 225] on button "Assign Provider" at bounding box center [354, 229] width 109 height 18
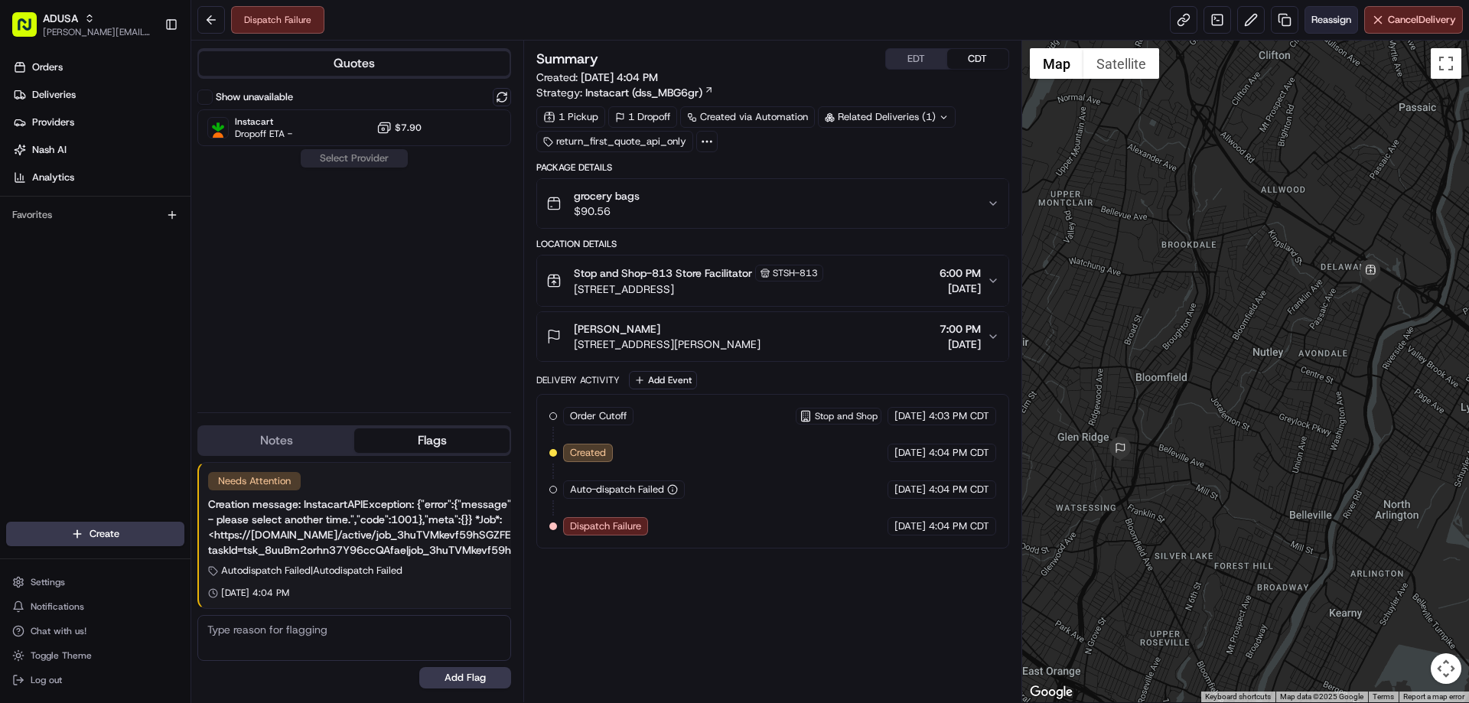
click at [1320, 11] on button "Reassign" at bounding box center [1331, 20] width 54 height 28
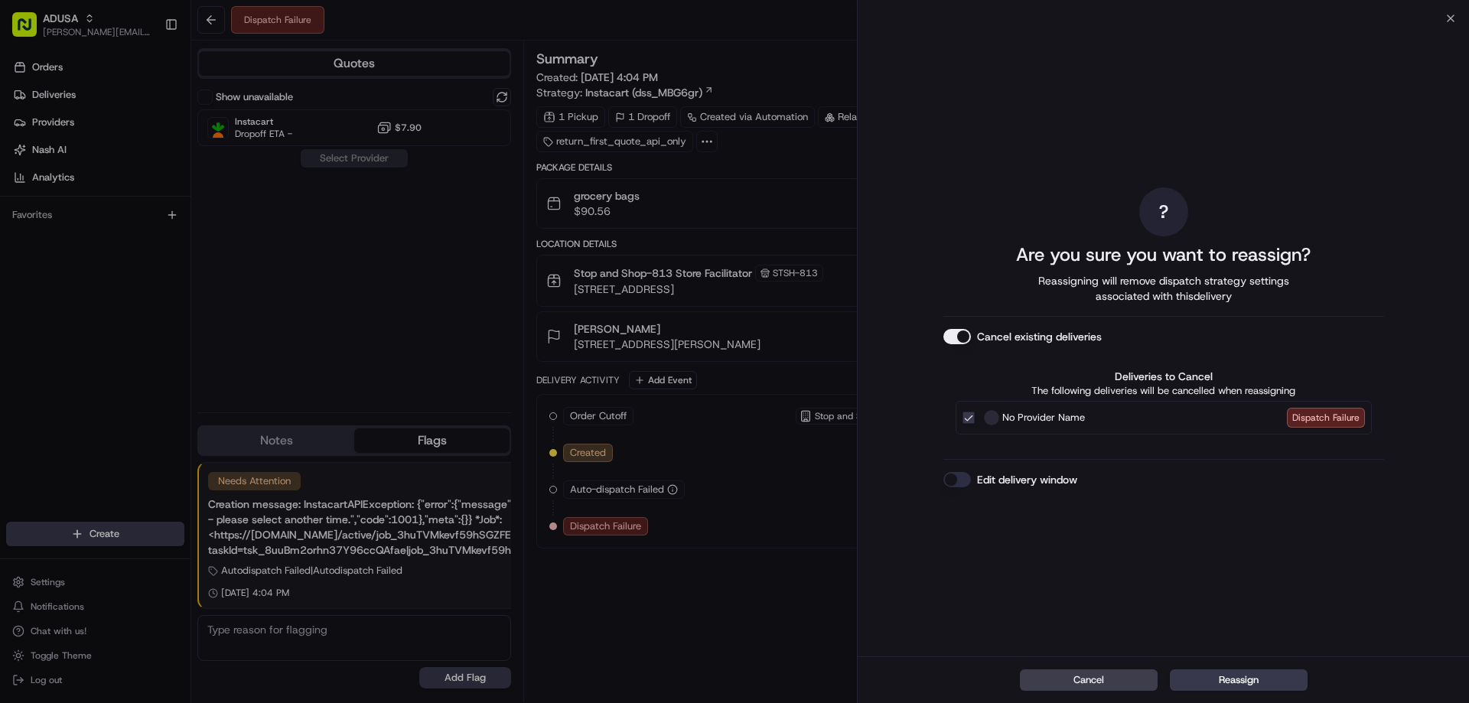
click at [965, 481] on button "Edit delivery window" at bounding box center [957, 479] width 28 height 15
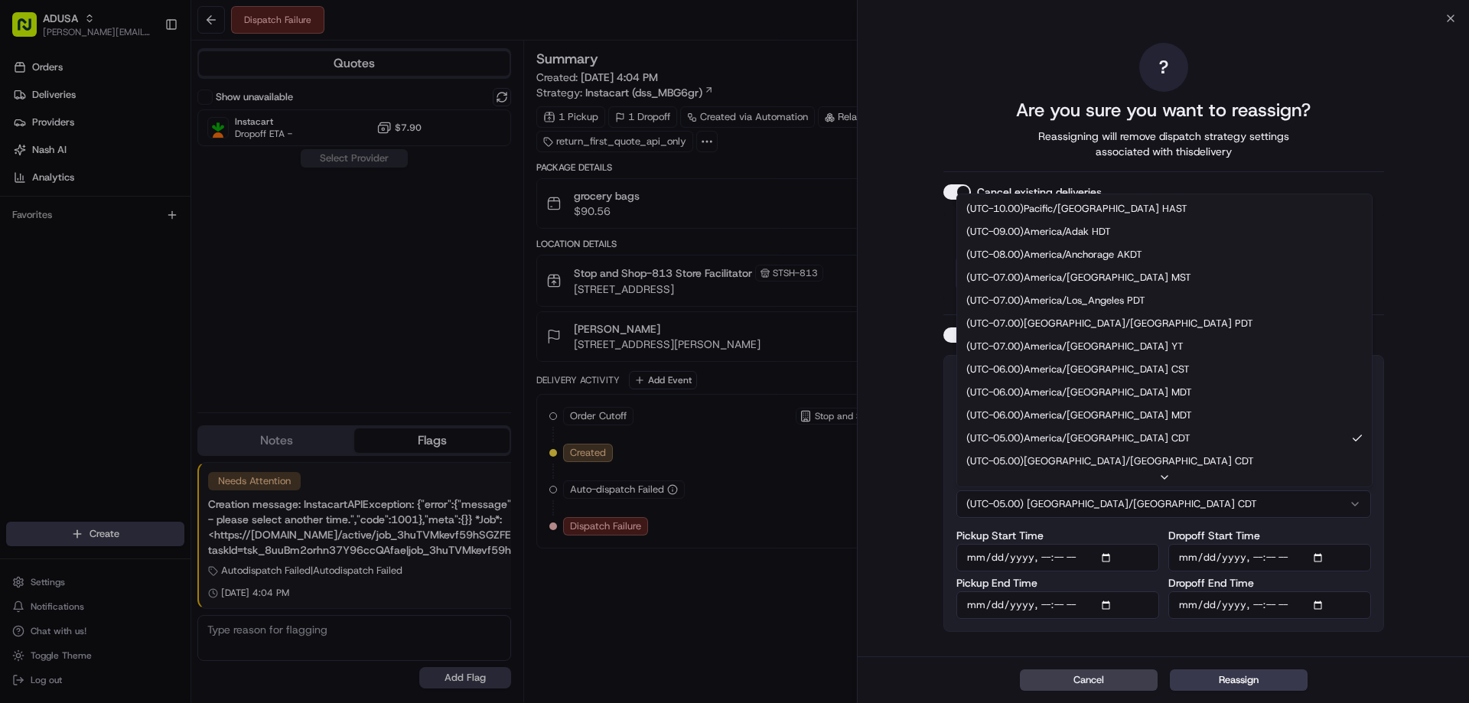
click at [1102, 509] on button "(UTC-05.00) [GEOGRAPHIC_DATA]/[GEOGRAPHIC_DATA] CDT" at bounding box center [1163, 504] width 415 height 28
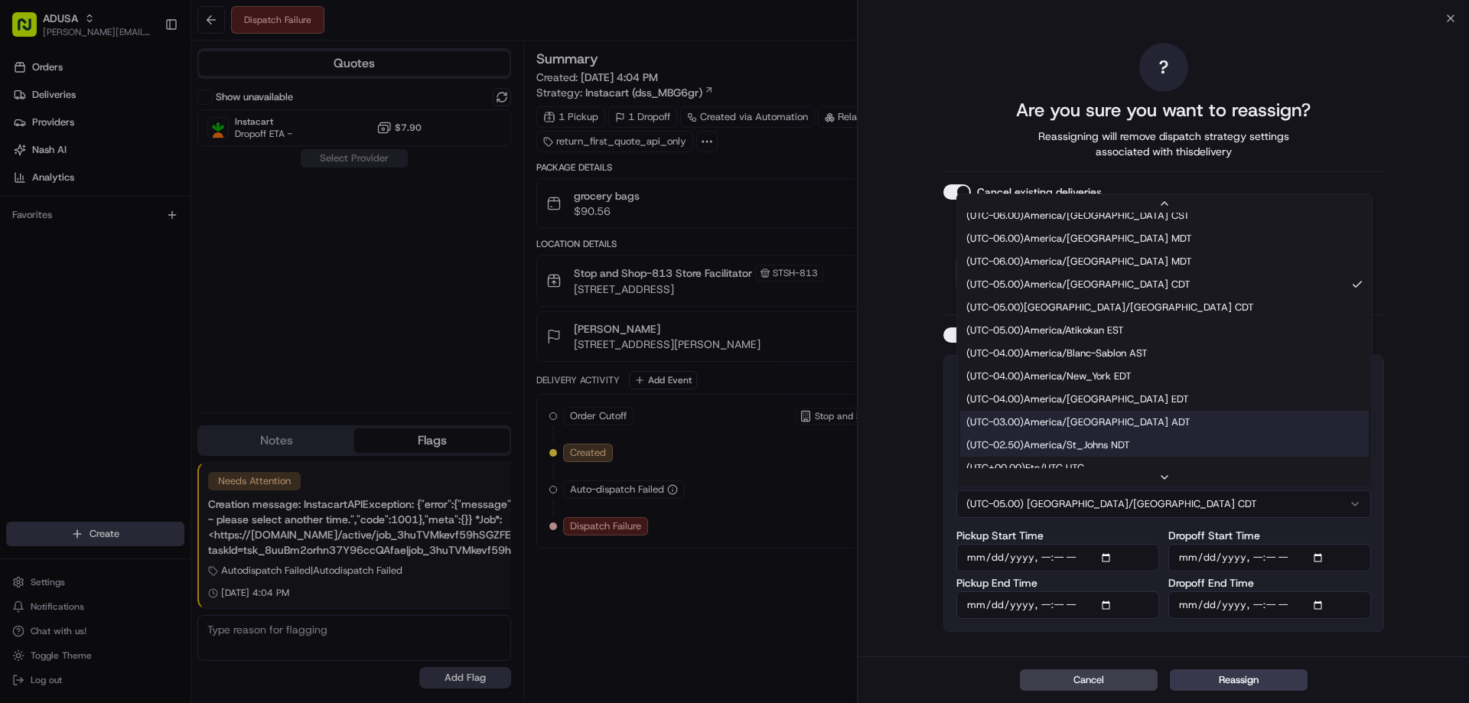
scroll to position [175, 0]
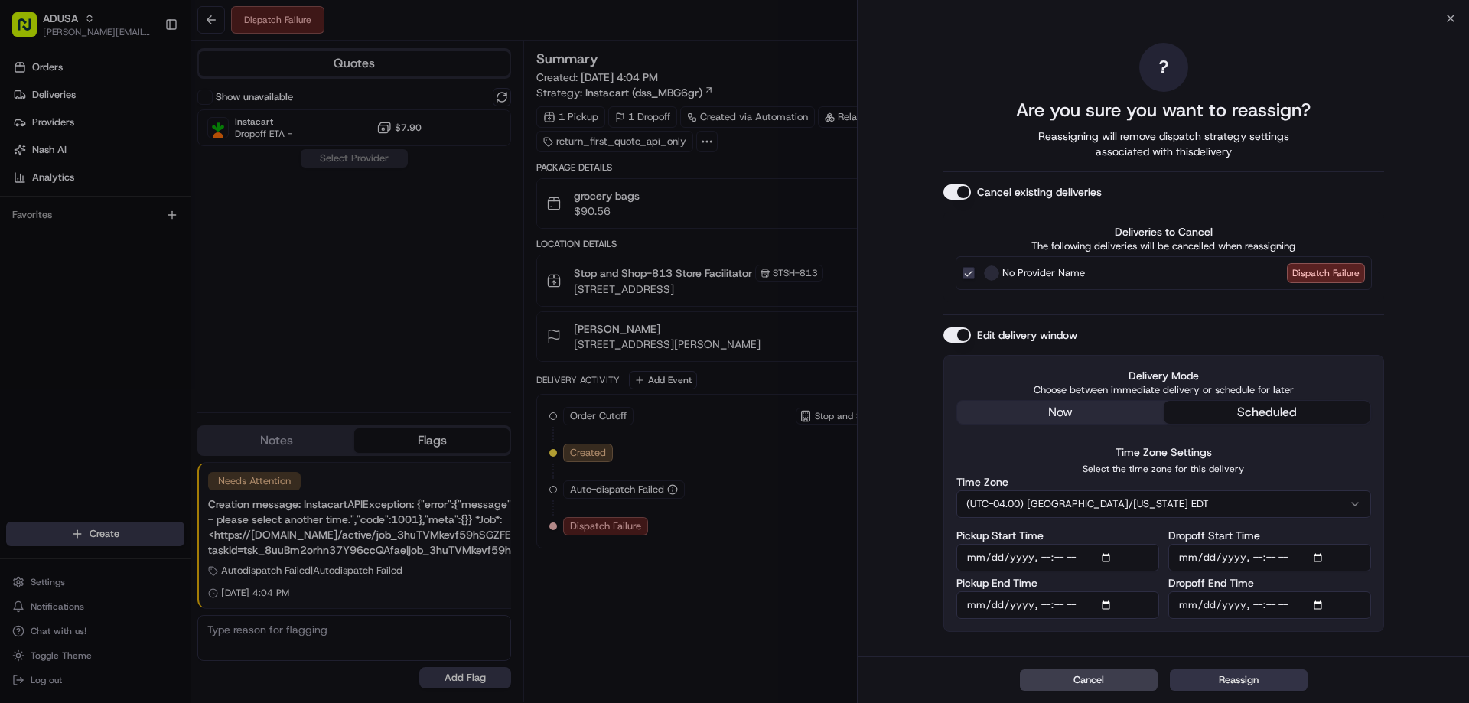
click at [1236, 677] on button "Reassign" at bounding box center [1239, 679] width 138 height 21
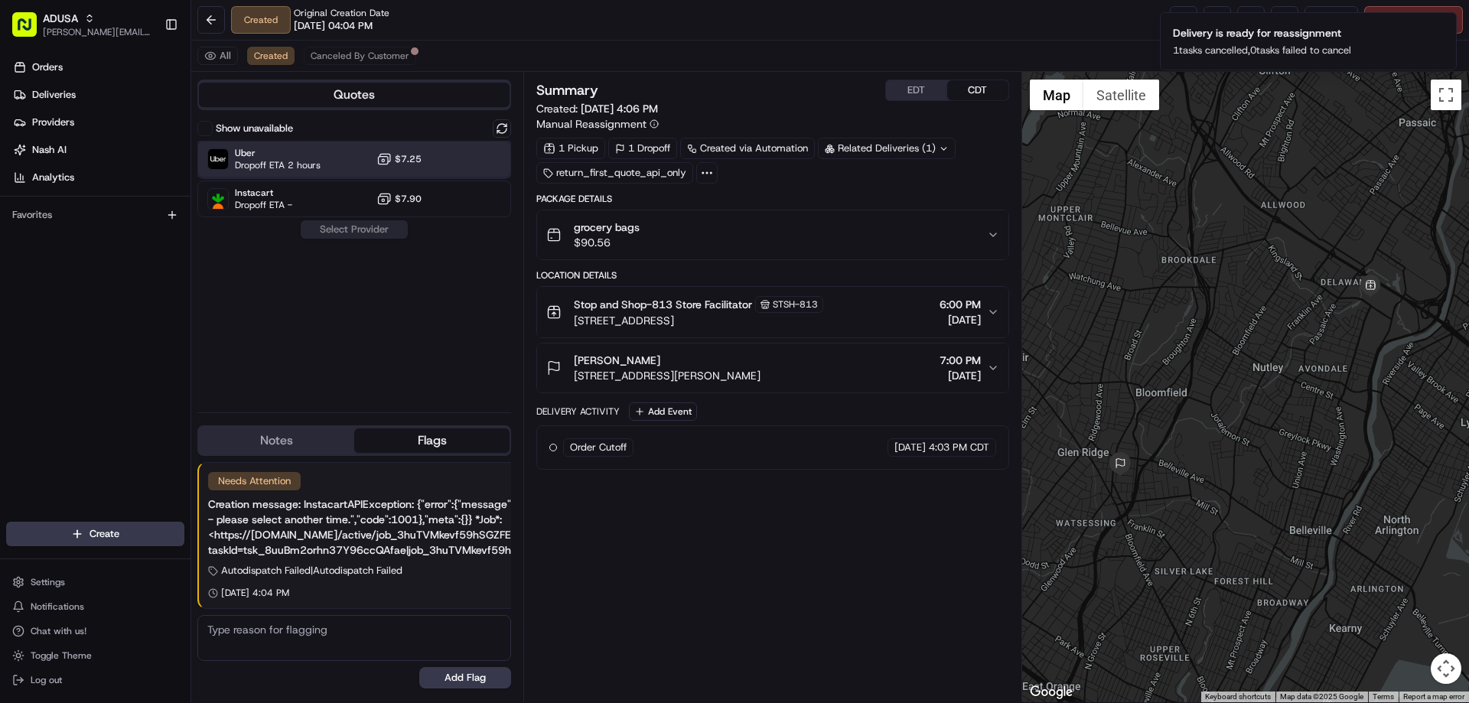
click at [327, 157] on div "Uber Dropoff ETA 2 hours $7.25" at bounding box center [354, 159] width 314 height 37
click at [370, 235] on button "Assign Provider" at bounding box center [354, 229] width 109 height 18
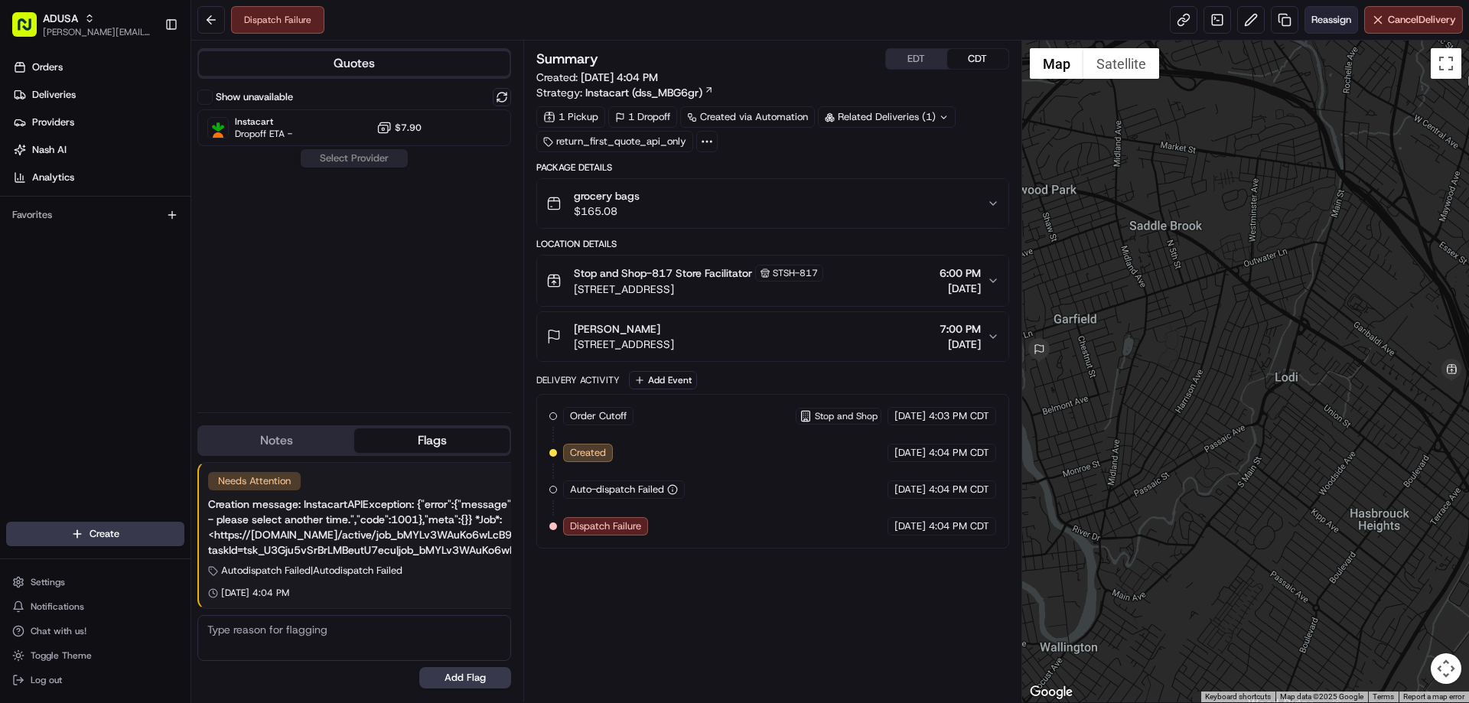
click at [1317, 28] on button "Reassign" at bounding box center [1331, 20] width 54 height 28
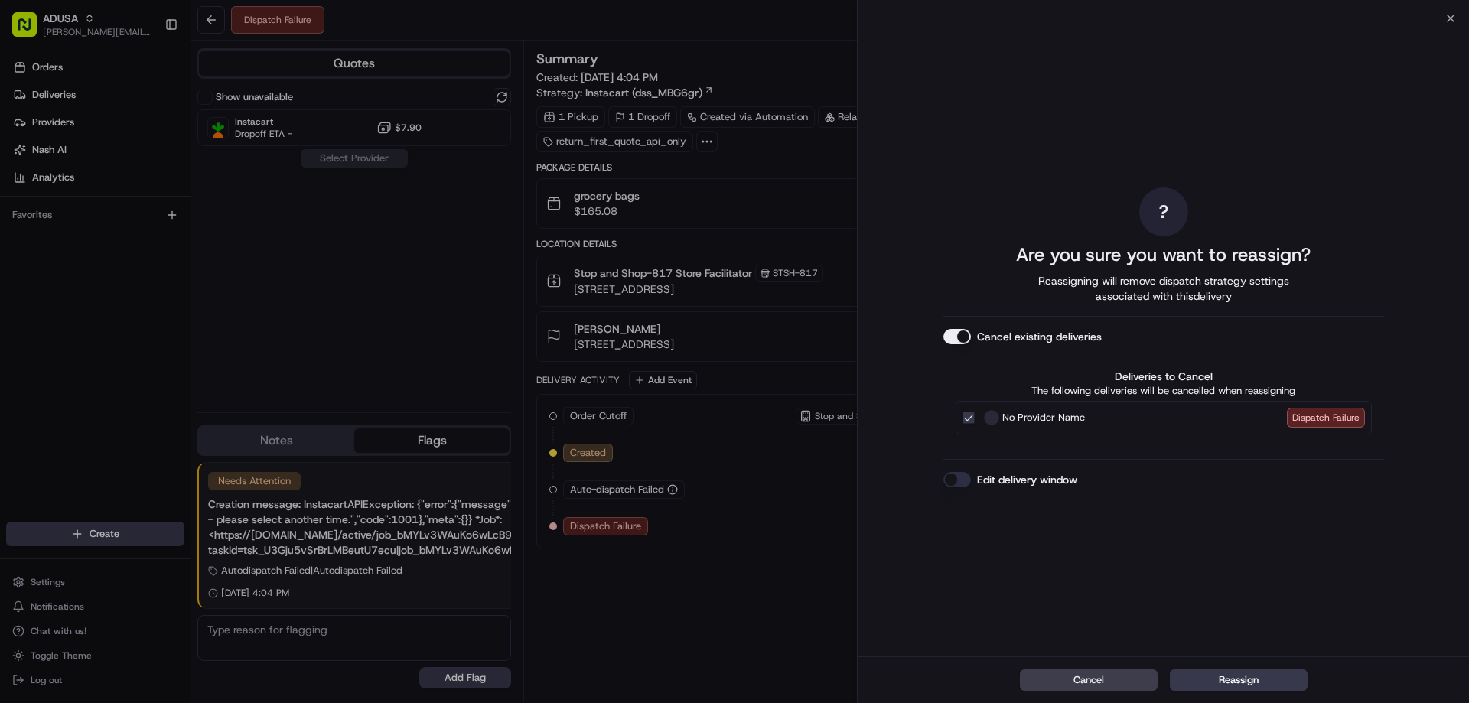
click at [949, 473] on button "Edit delivery window" at bounding box center [957, 479] width 28 height 15
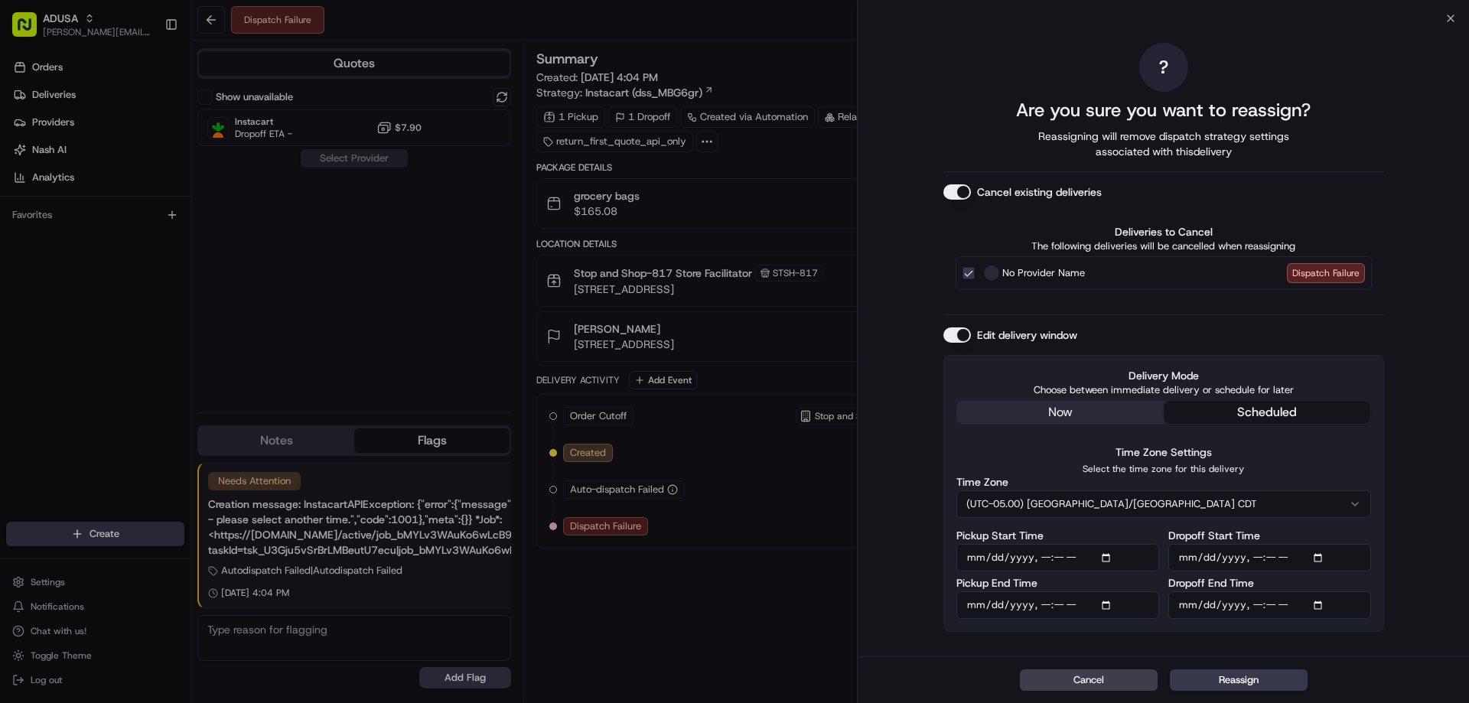
click at [1112, 502] on button "(UTC-05.00) [GEOGRAPHIC_DATA]/[GEOGRAPHIC_DATA] CDT" at bounding box center [1163, 504] width 415 height 28
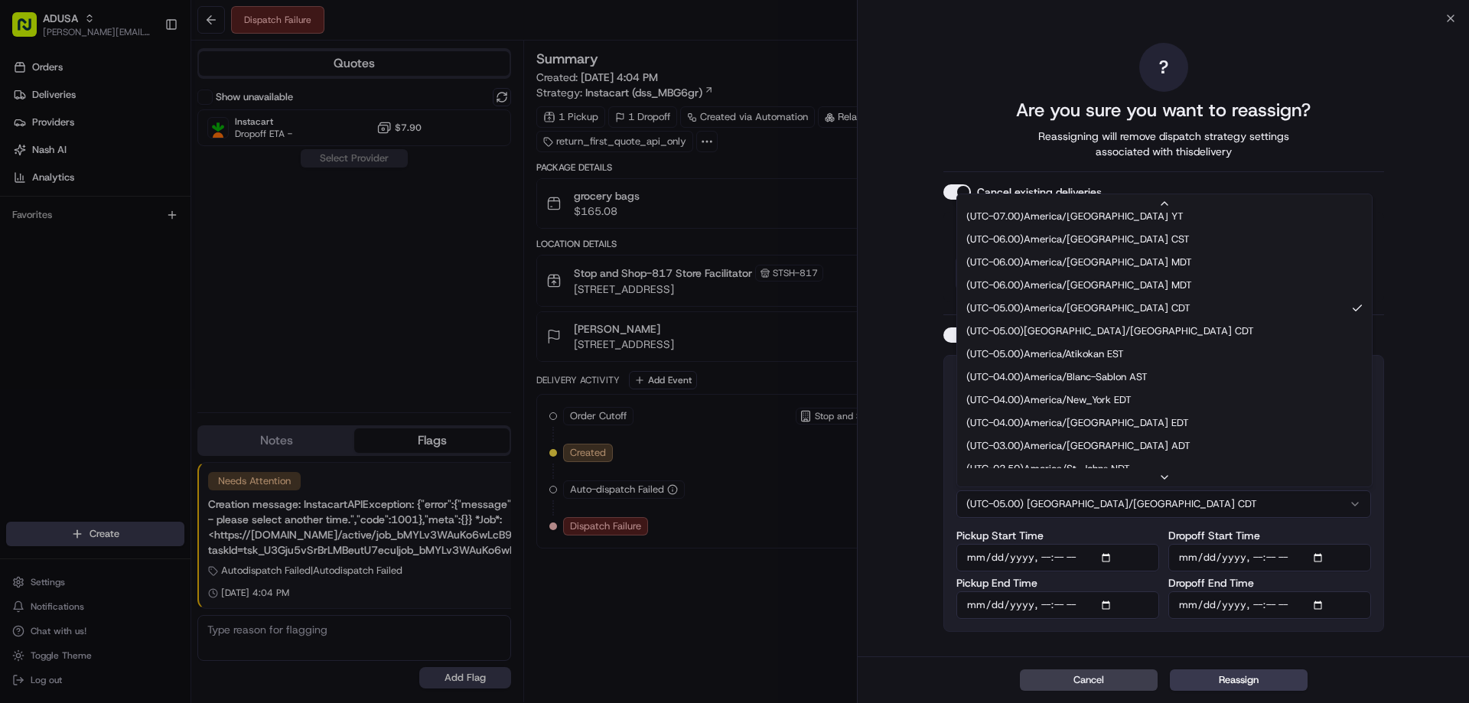
scroll to position [153, 0]
drag, startPoint x: 1085, startPoint y: 391, endPoint x: 1089, endPoint y: 398, distance: 8.3
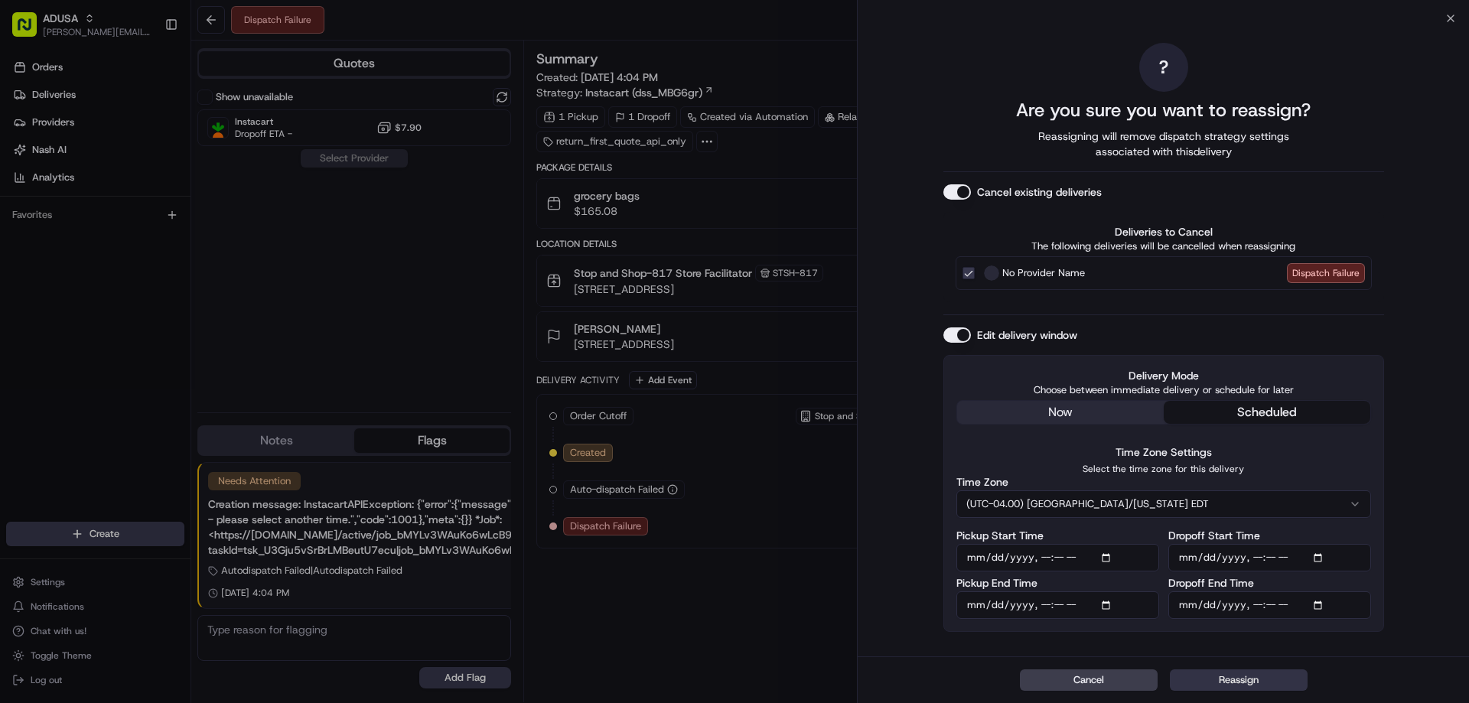
click at [1215, 683] on button "Reassign" at bounding box center [1239, 679] width 138 height 21
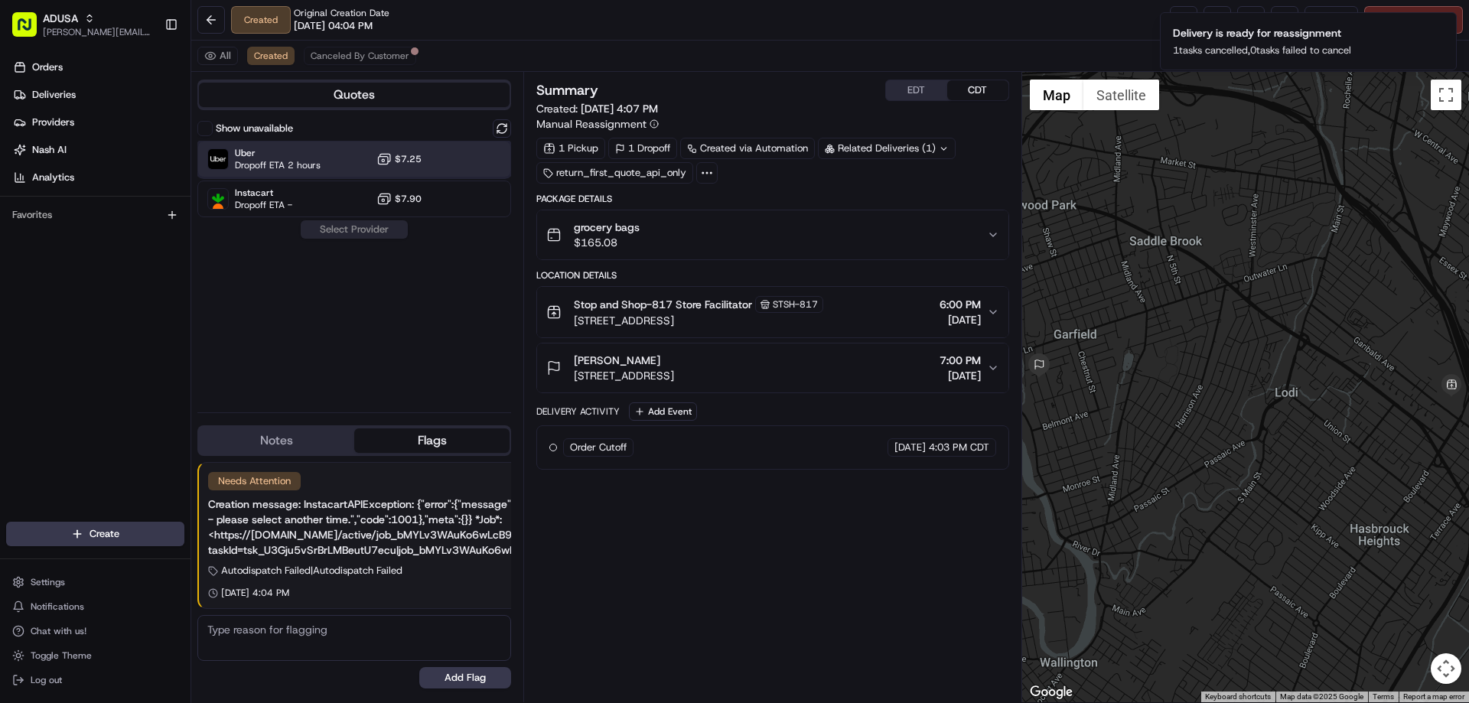
click at [271, 156] on span "Uber" at bounding box center [278, 153] width 86 height 12
click at [333, 230] on button "Assign Provider" at bounding box center [354, 229] width 109 height 18
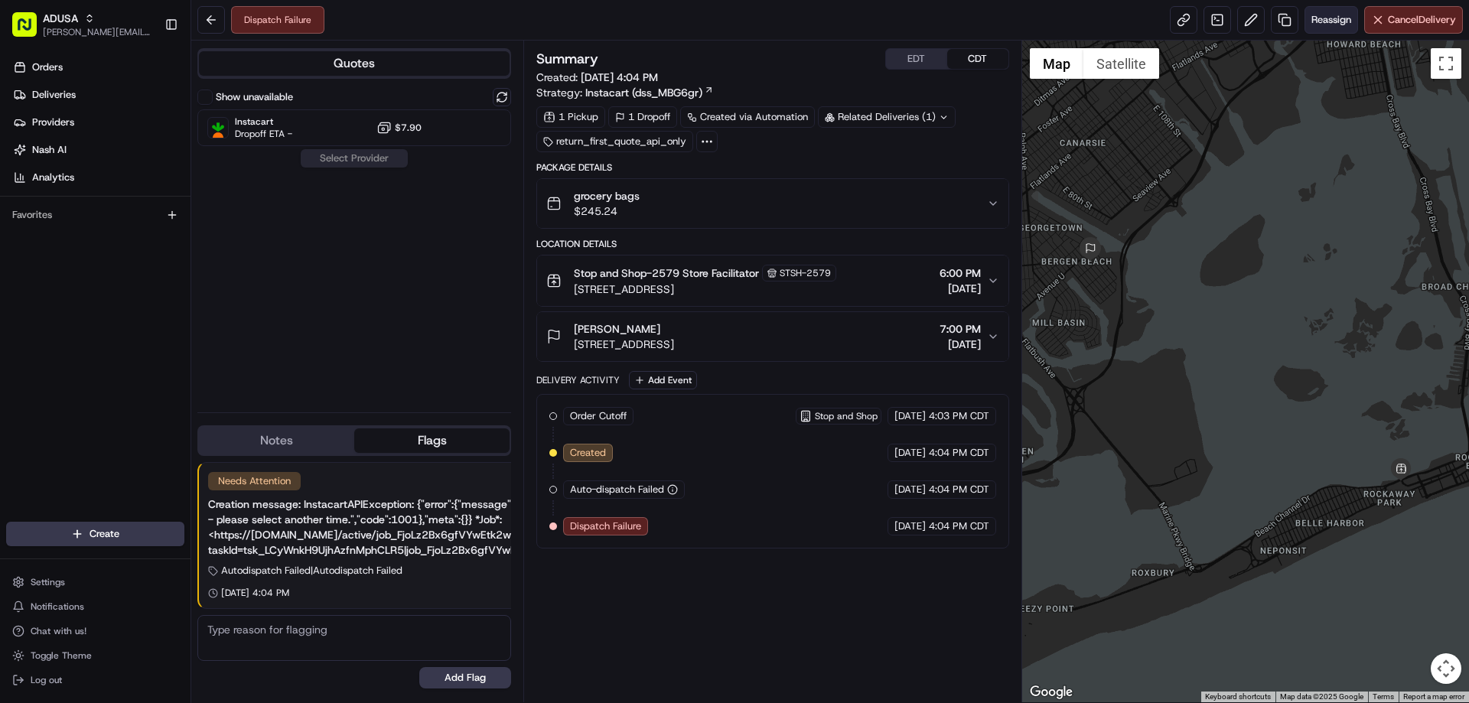
click at [1333, 15] on span "Reassign" at bounding box center [1331, 20] width 40 height 14
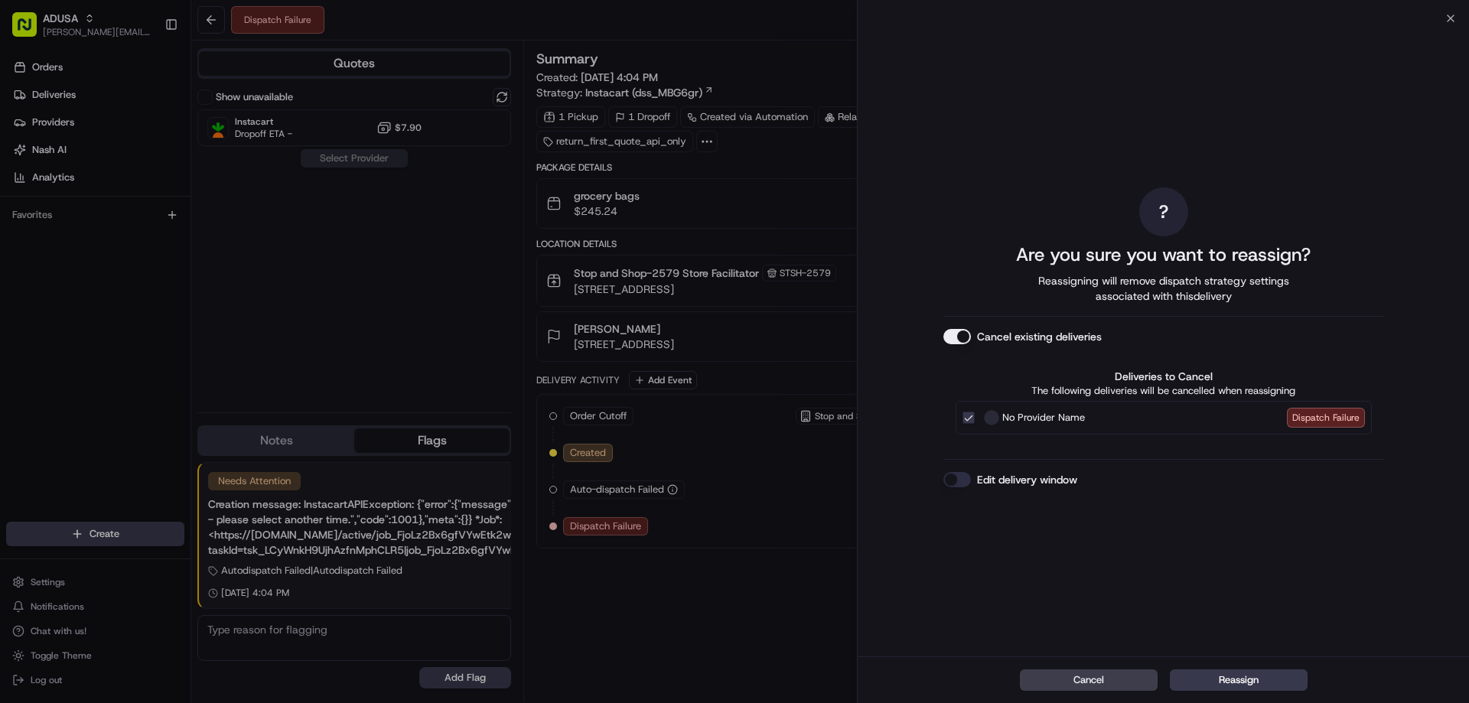
click at [956, 474] on button "Edit delivery window" at bounding box center [957, 479] width 28 height 15
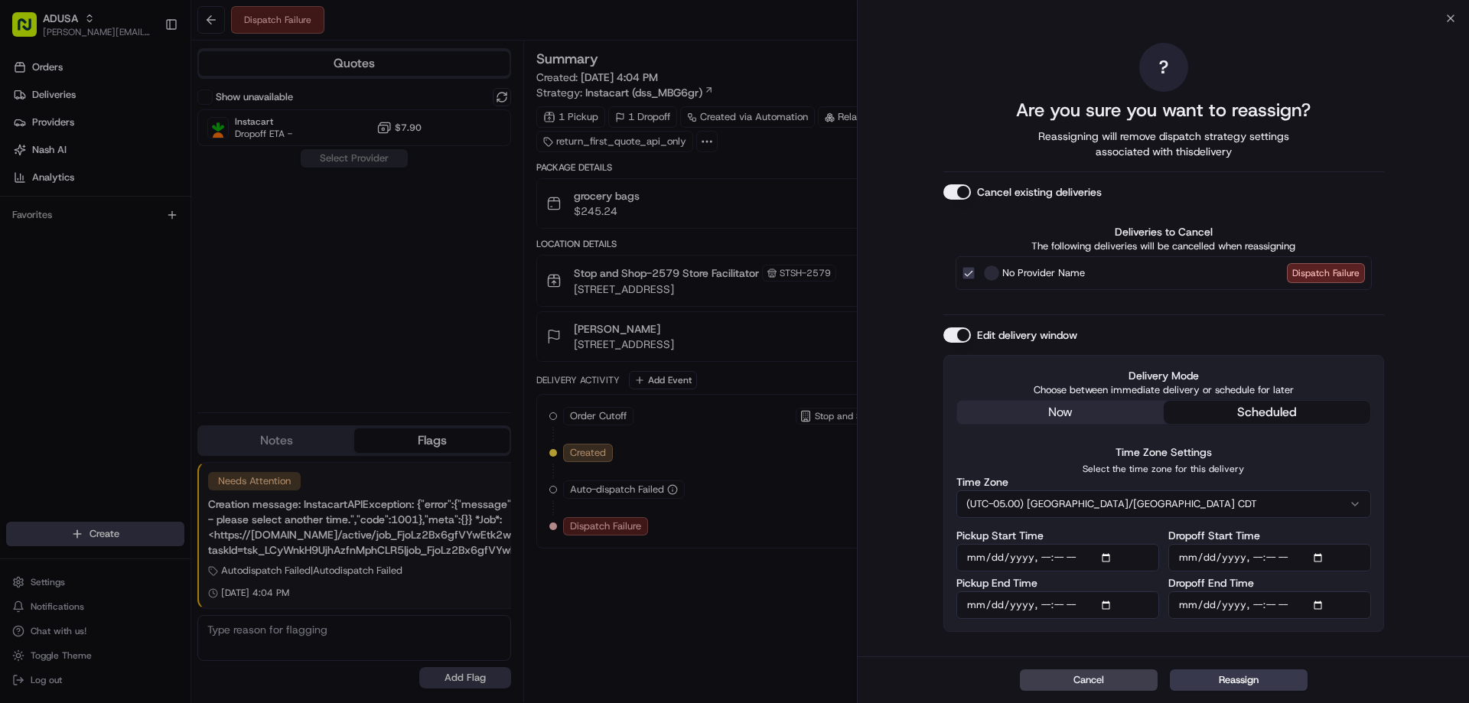
click at [1098, 497] on button "(UTC-05.00) [GEOGRAPHIC_DATA]/[GEOGRAPHIC_DATA] CDT" at bounding box center [1163, 504] width 415 height 28
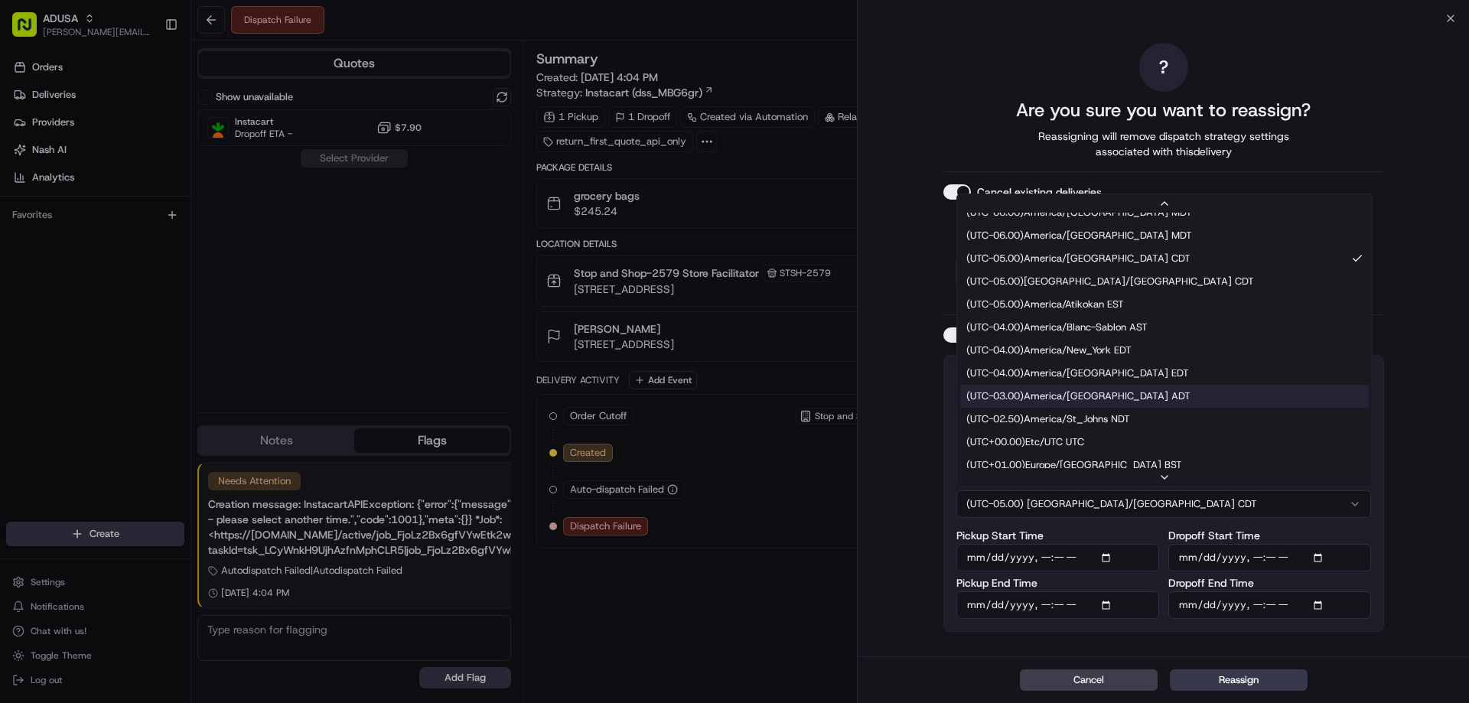
scroll to position [199, 0]
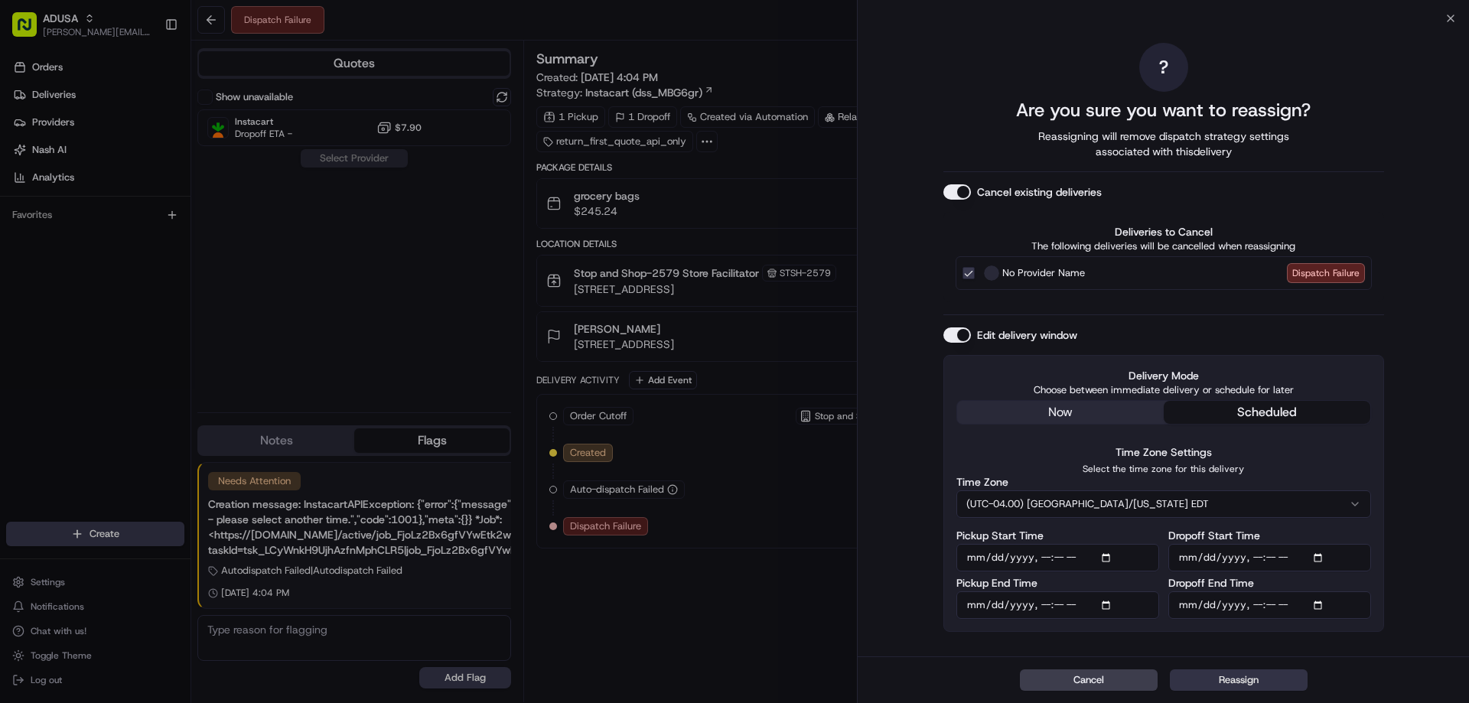
click at [1265, 688] on button "Reassign" at bounding box center [1239, 679] width 138 height 21
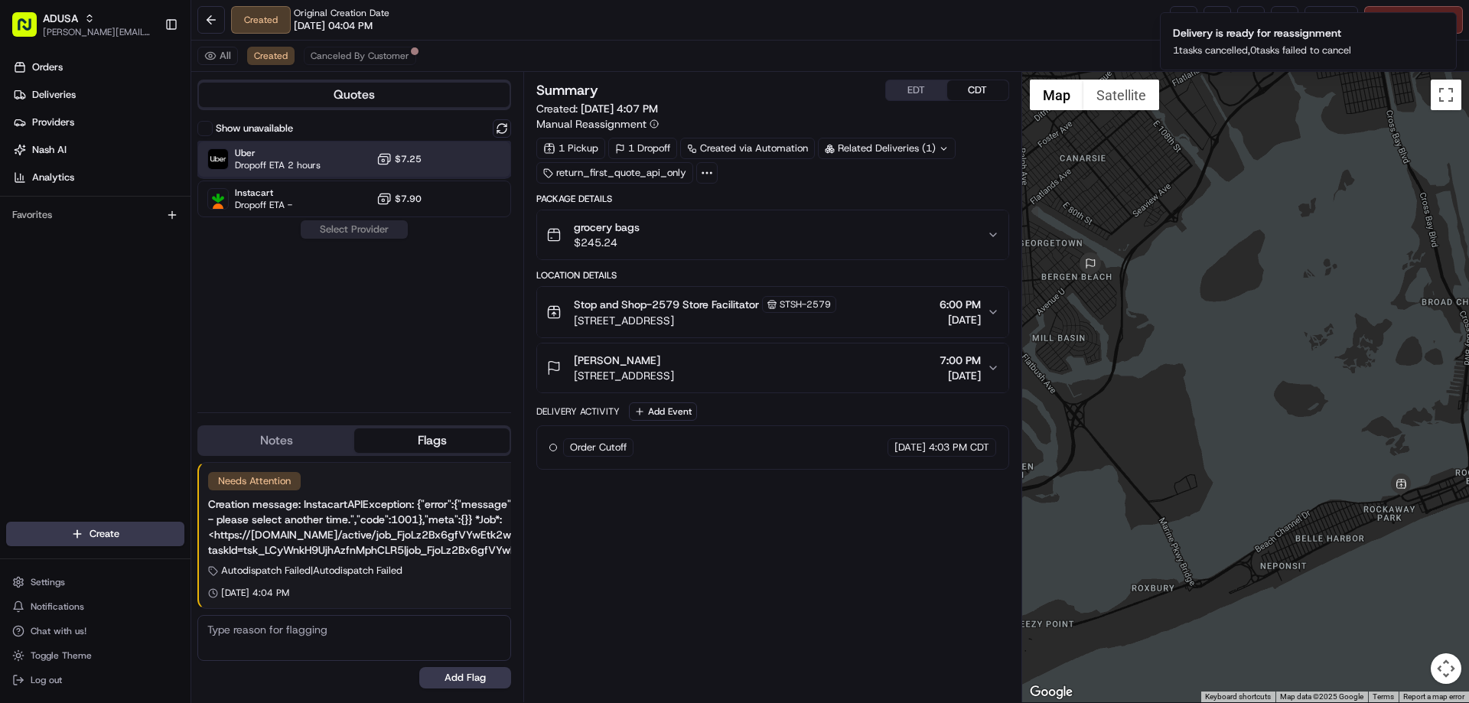
click at [275, 151] on span "Uber" at bounding box center [278, 153] width 86 height 12
click at [360, 246] on div "Show unavailable Uber Dropoff ETA 2 hours $7.25 Instacart Dropoff ETA - $7.90 A…" at bounding box center [354, 259] width 314 height 281
click at [361, 234] on button "Assign Provider" at bounding box center [354, 229] width 109 height 18
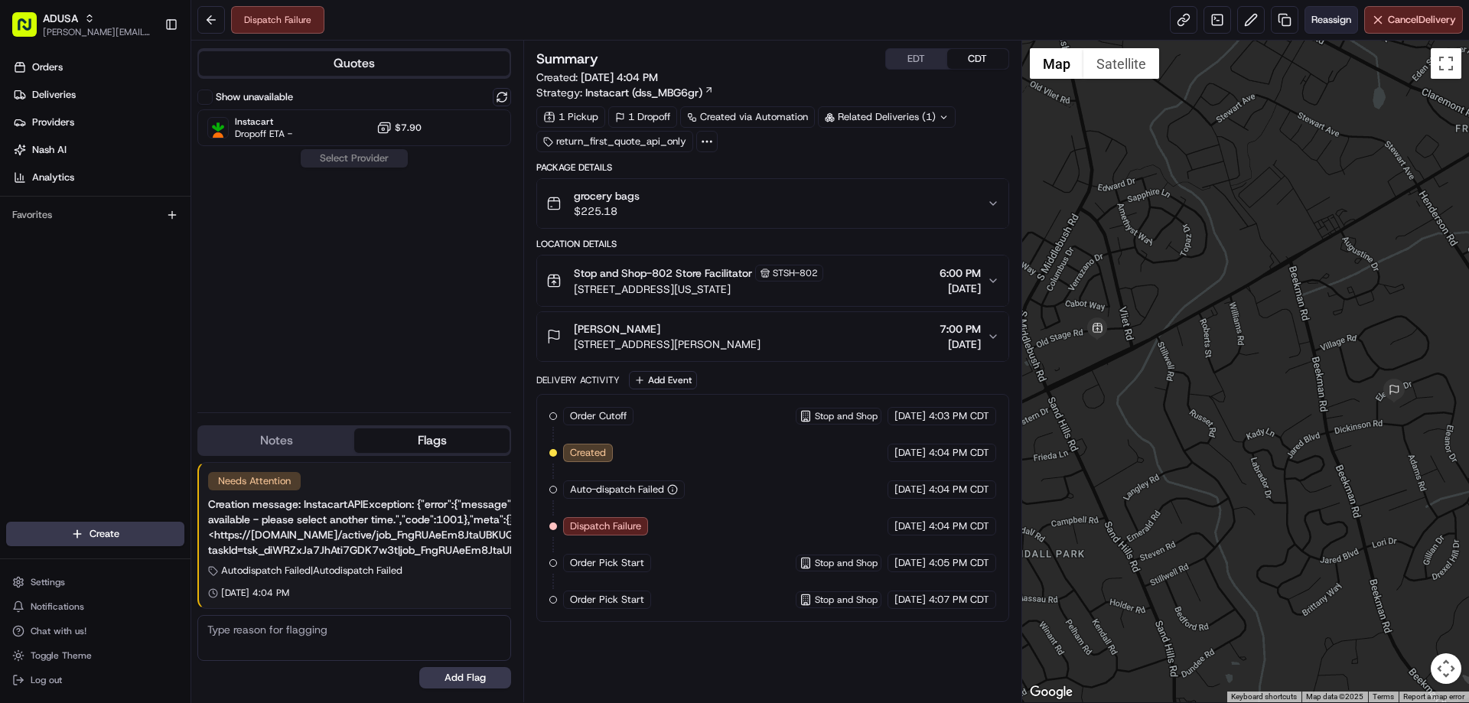
click at [1333, 24] on span "Reassign" at bounding box center [1331, 20] width 40 height 14
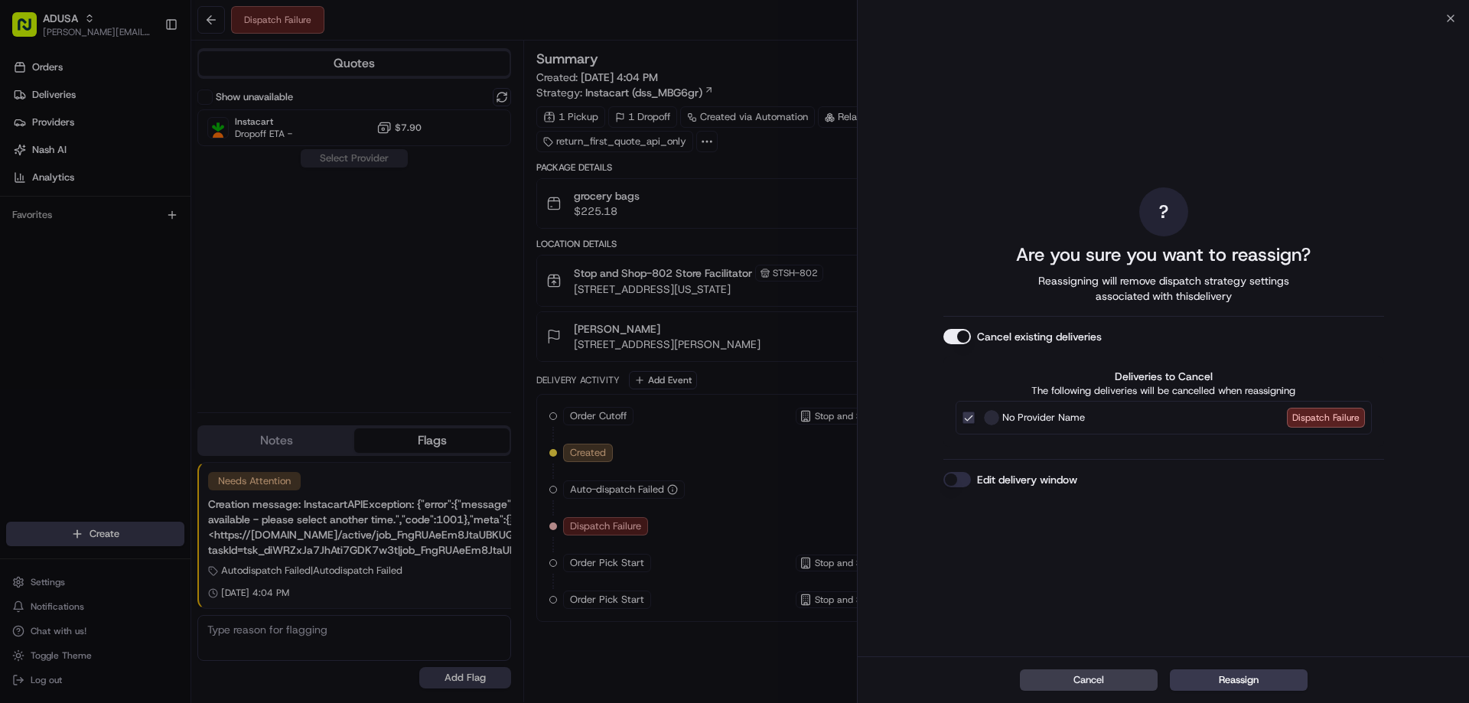
click at [964, 483] on button "Edit delivery window" at bounding box center [957, 479] width 28 height 15
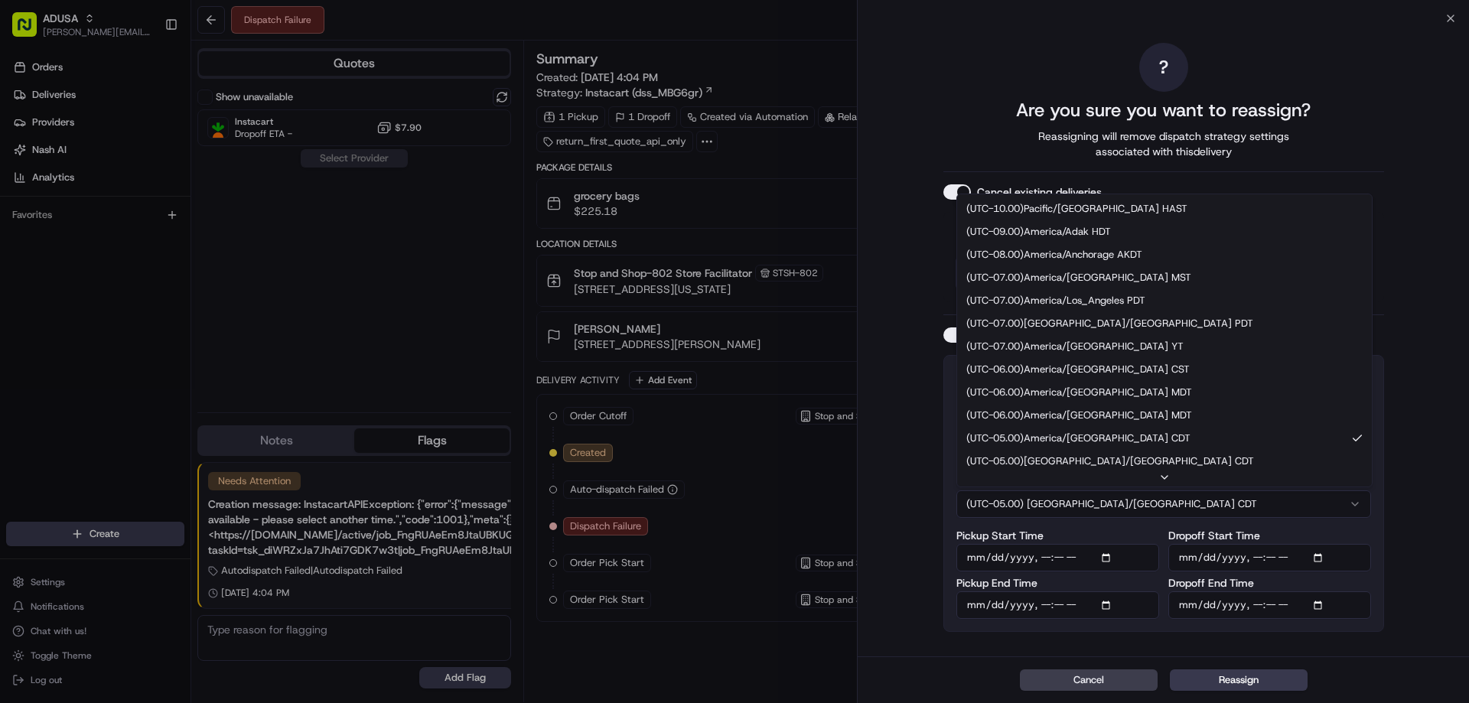
click at [1151, 504] on button "(UTC-05.00) [GEOGRAPHIC_DATA]/[GEOGRAPHIC_DATA] CDT" at bounding box center [1163, 504] width 415 height 28
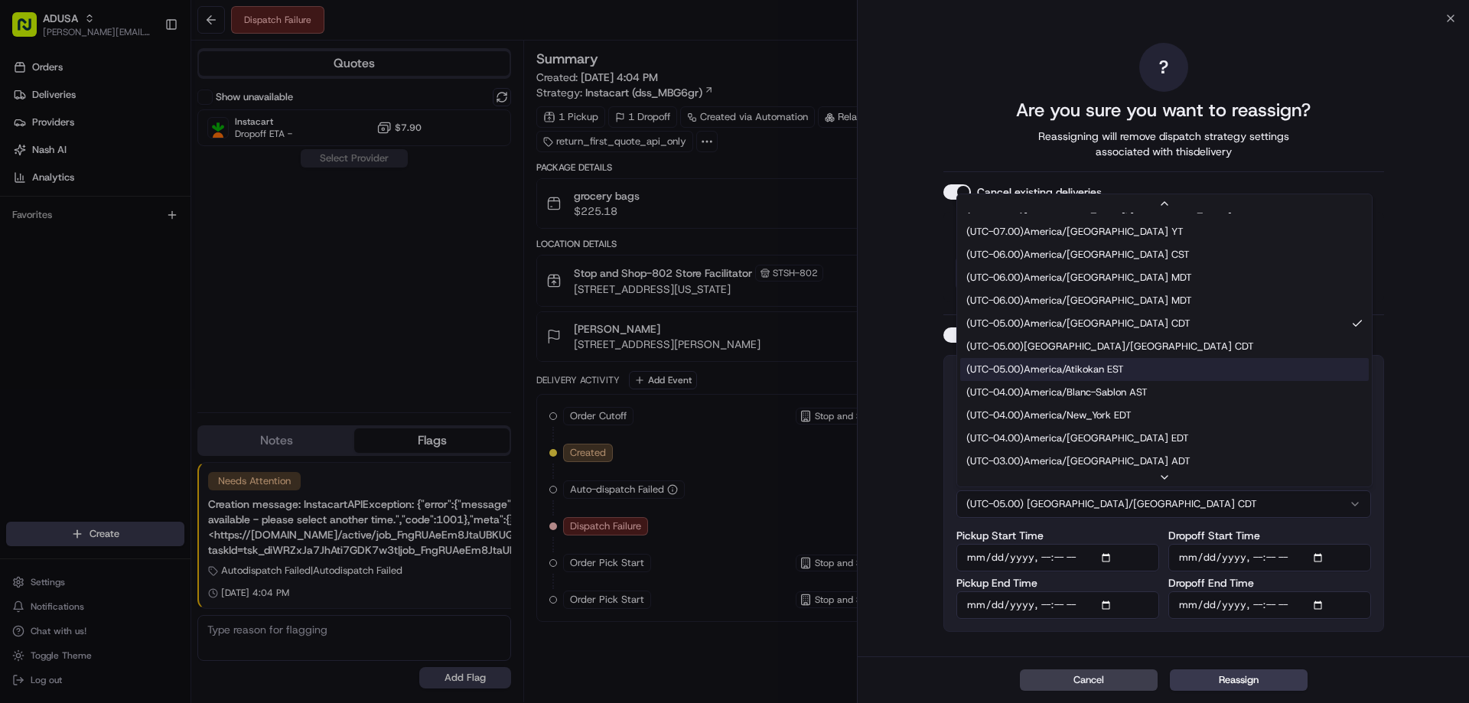
scroll to position [230, 0]
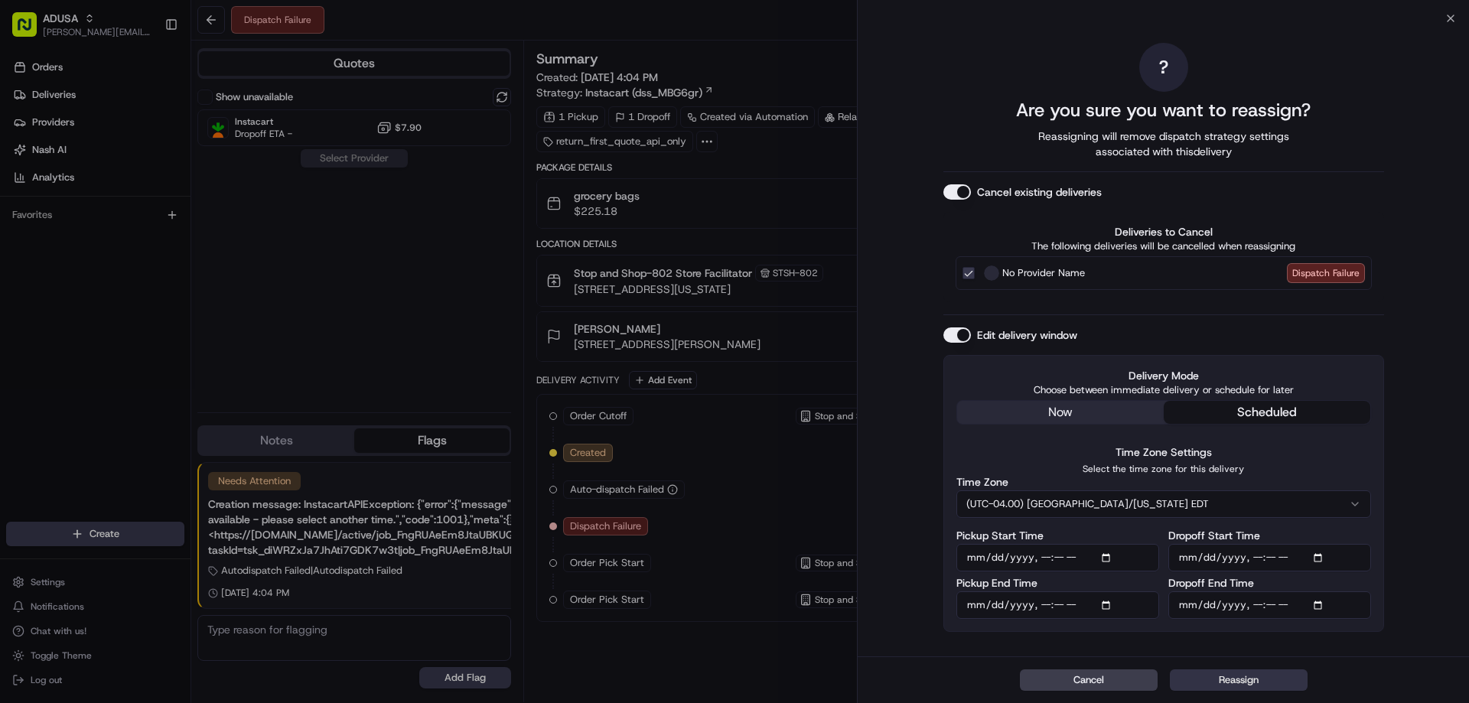
click at [1239, 677] on button "Reassign" at bounding box center [1239, 679] width 138 height 21
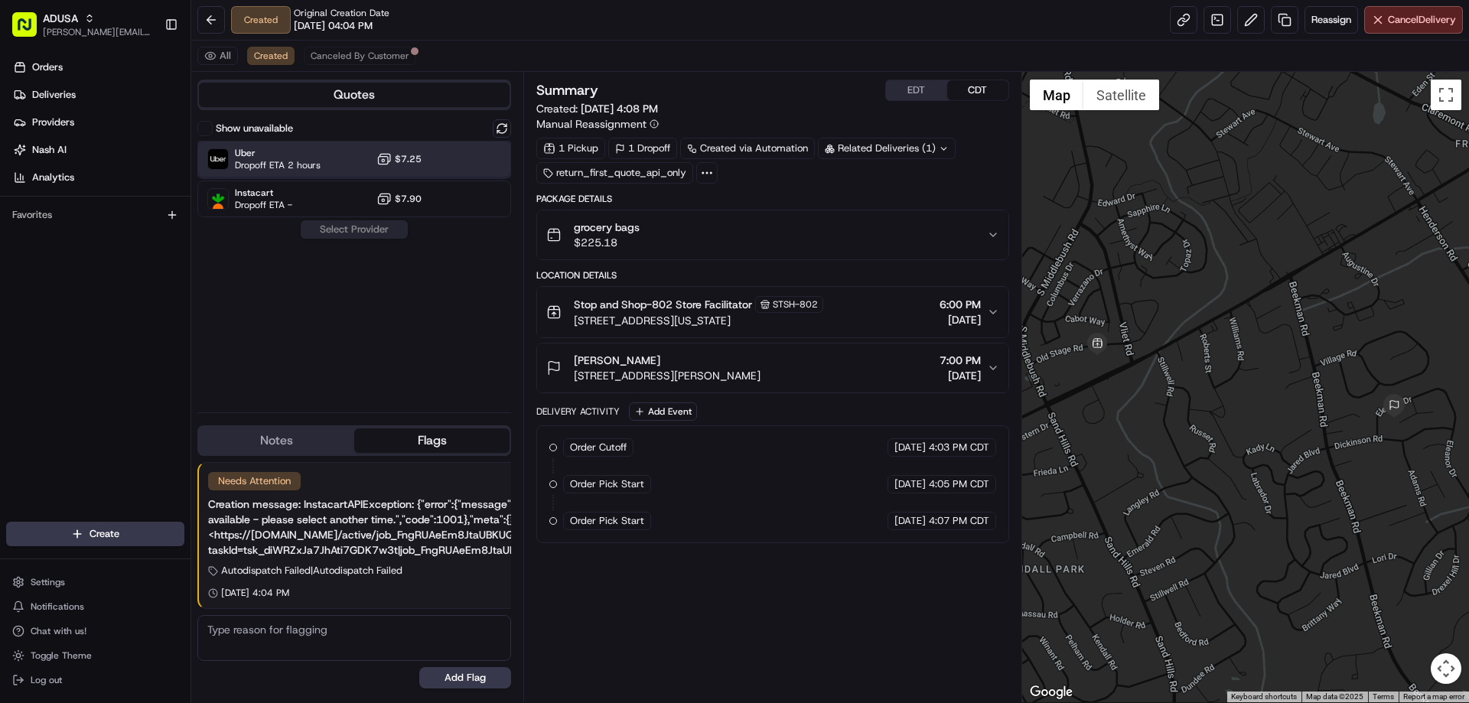
click at [330, 153] on div "Uber Dropoff ETA 2 hours $7.25" at bounding box center [354, 159] width 314 height 37
click at [351, 216] on div "Instacart Dropoff ETA - $7.90" at bounding box center [354, 199] width 314 height 37
drag, startPoint x: 350, startPoint y: 223, endPoint x: 366, endPoint y: 145, distance: 79.8
click at [366, 145] on div "Show unavailable Uber Dropoff ETA 2 hours $7.25 Instacart Dropoff ETA - $7.90 A…" at bounding box center [354, 259] width 314 height 281
click at [366, 145] on div "Uber Dropoff ETA 2 hours $7.25" at bounding box center [354, 159] width 314 height 37
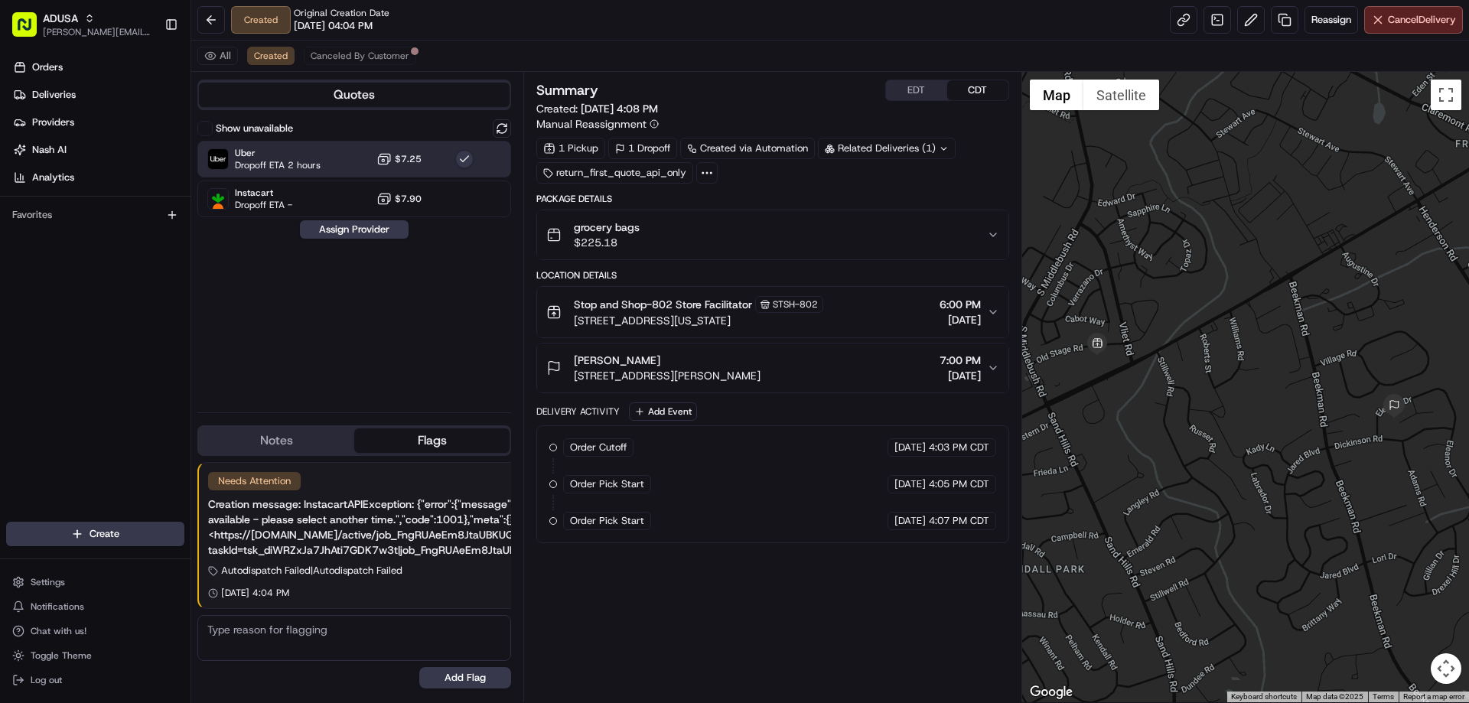
click at [356, 220] on div "Show unavailable Uber Dropoff ETA 2 hours $7.25 Instacart Dropoff ETA - $7.90 A…" at bounding box center [354, 259] width 314 height 281
click at [353, 229] on button "Assign Provider" at bounding box center [354, 229] width 109 height 18
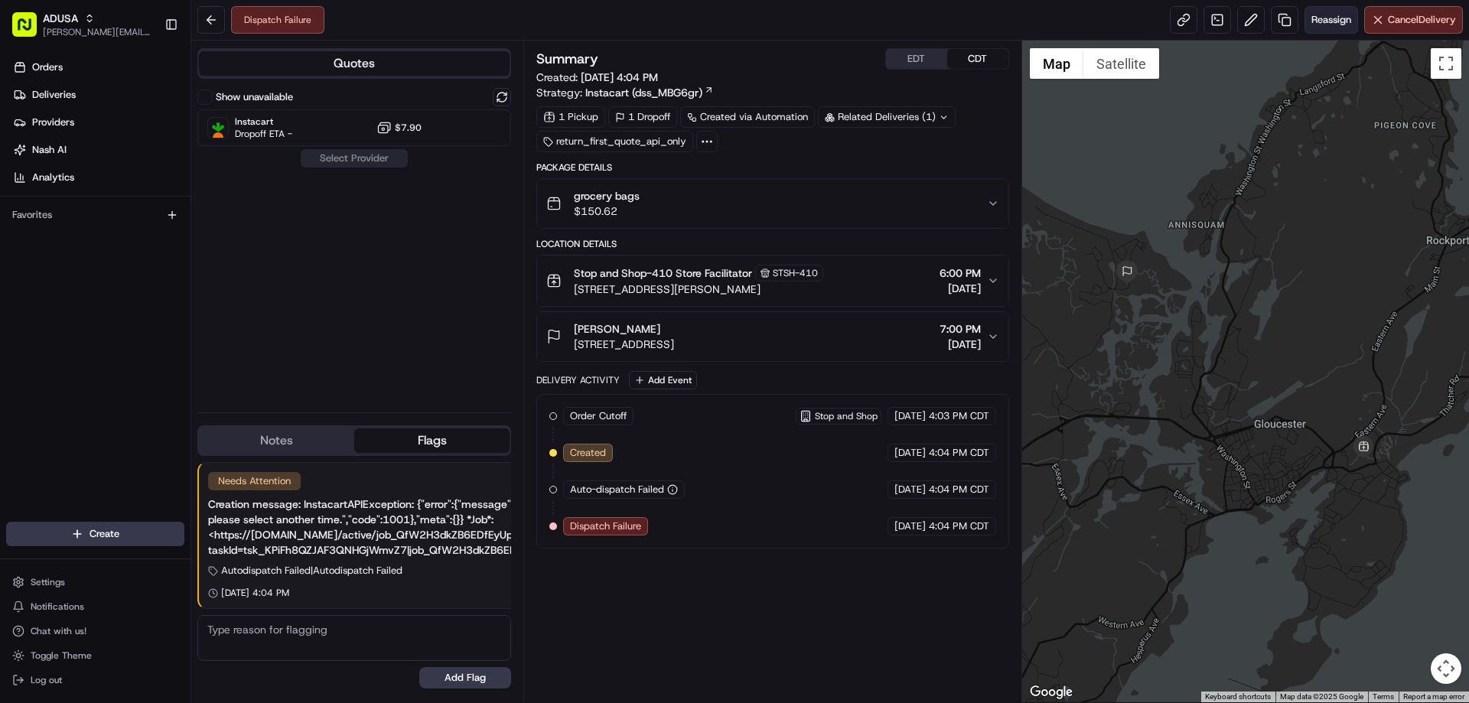
click at [1316, 19] on span "Reassign" at bounding box center [1331, 20] width 40 height 14
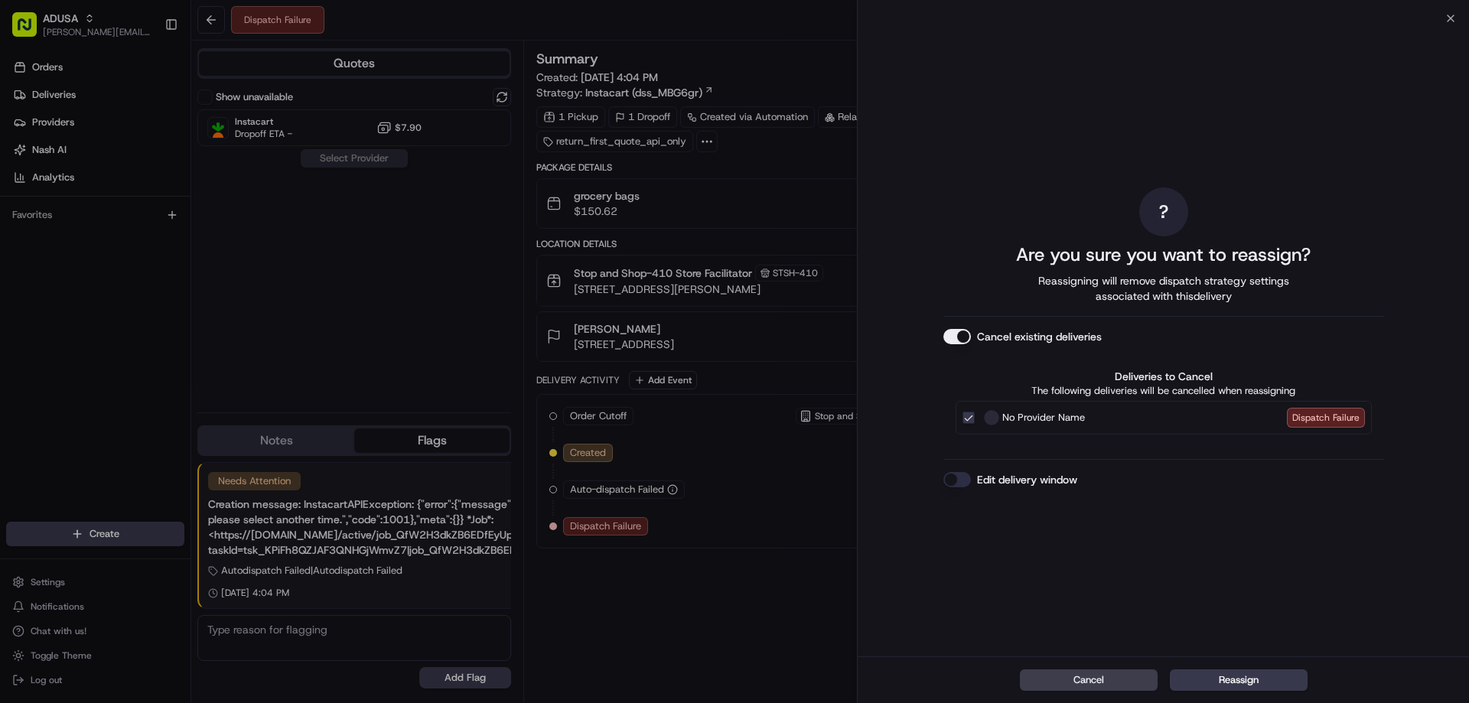
click at [923, 488] on div "? Are you sure you want to reassign? Reassigning will remove dispatch strategy …" at bounding box center [1163, 337] width 611 height 638
click at [959, 476] on button "Edit delivery window" at bounding box center [957, 479] width 28 height 15
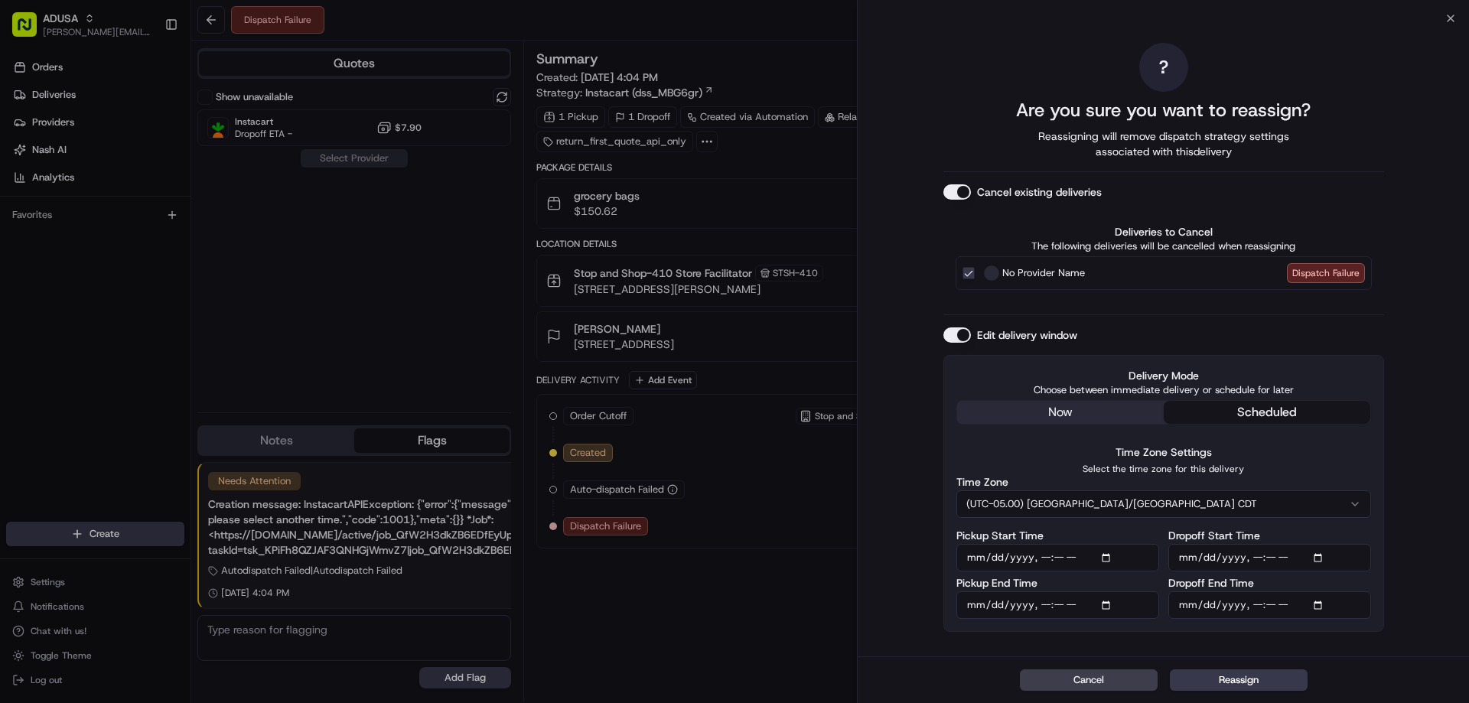
click at [1136, 498] on button "(UTC-05.00) [GEOGRAPHIC_DATA]/[GEOGRAPHIC_DATA] CDT" at bounding box center [1163, 504] width 415 height 28
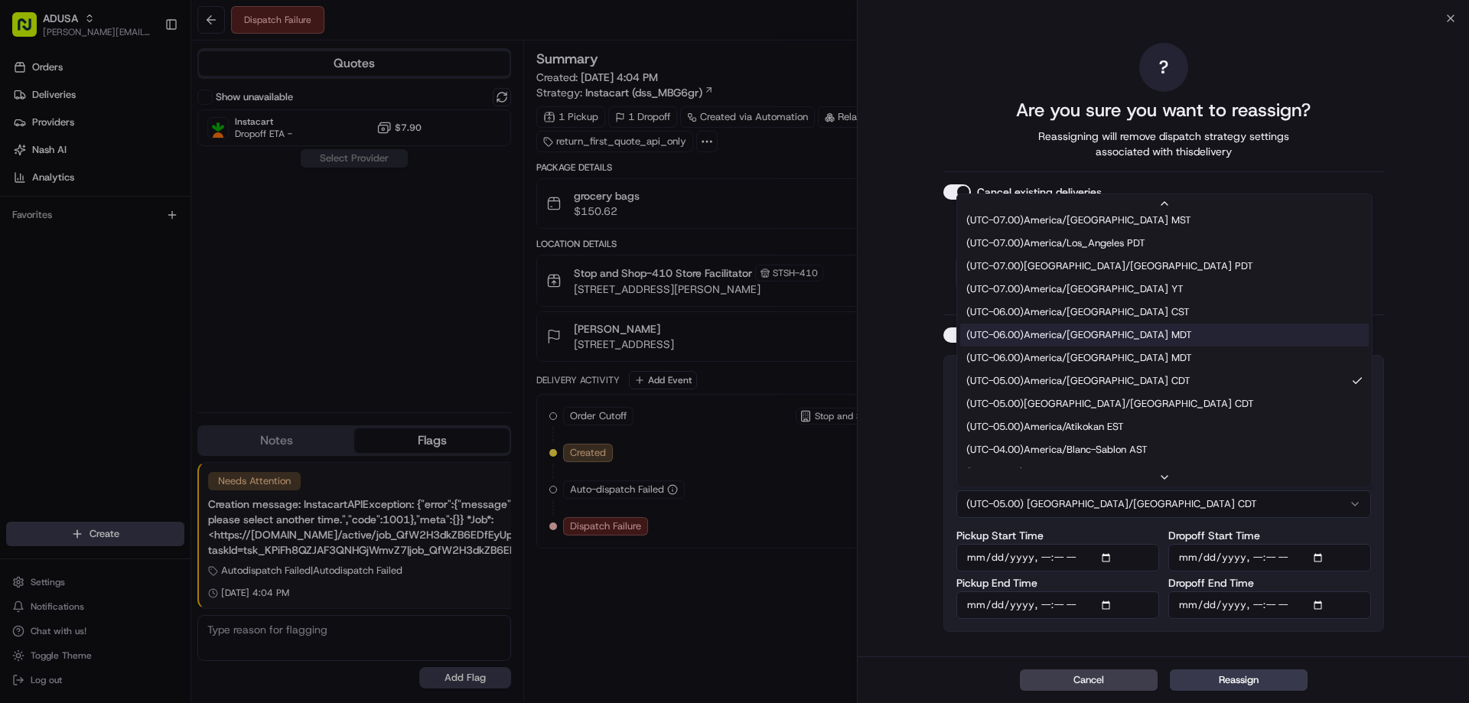
scroll to position [99, 0]
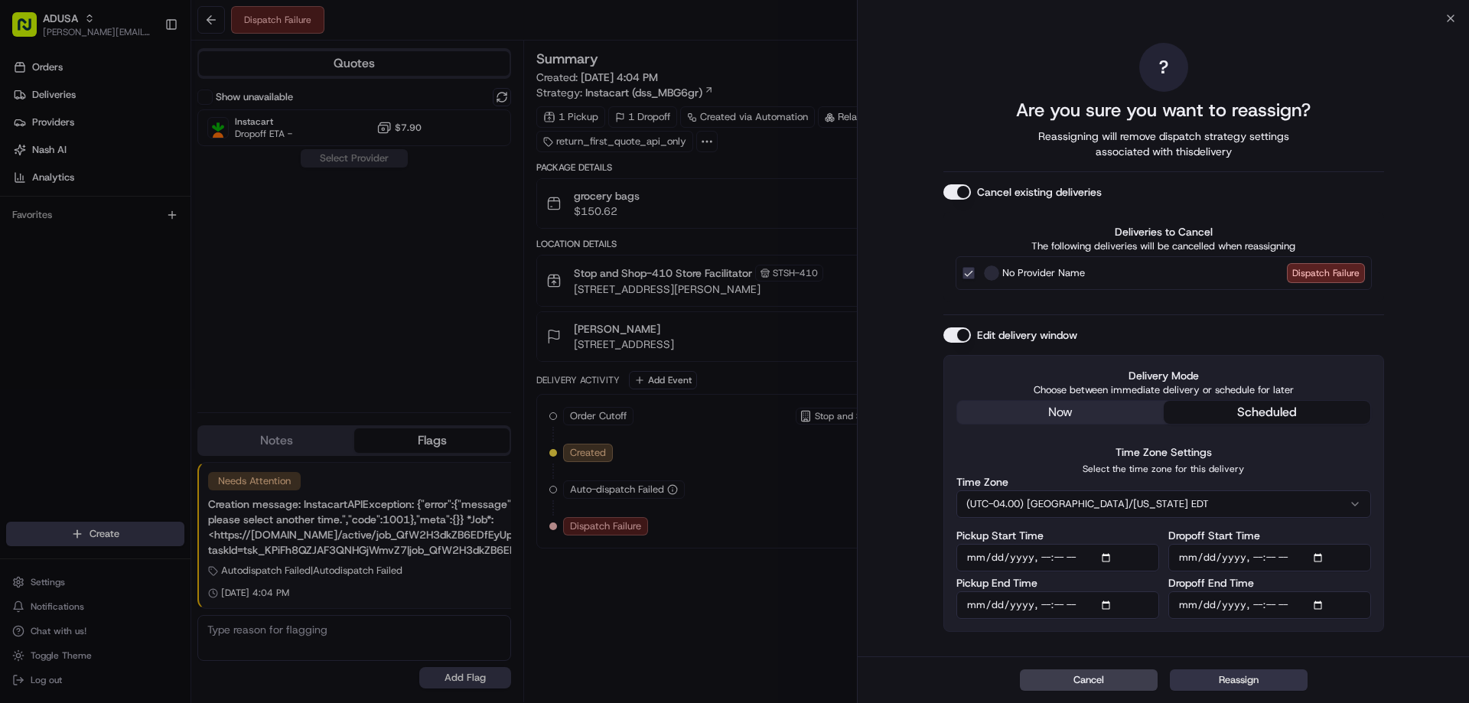
click at [1241, 683] on button "Reassign" at bounding box center [1239, 679] width 138 height 21
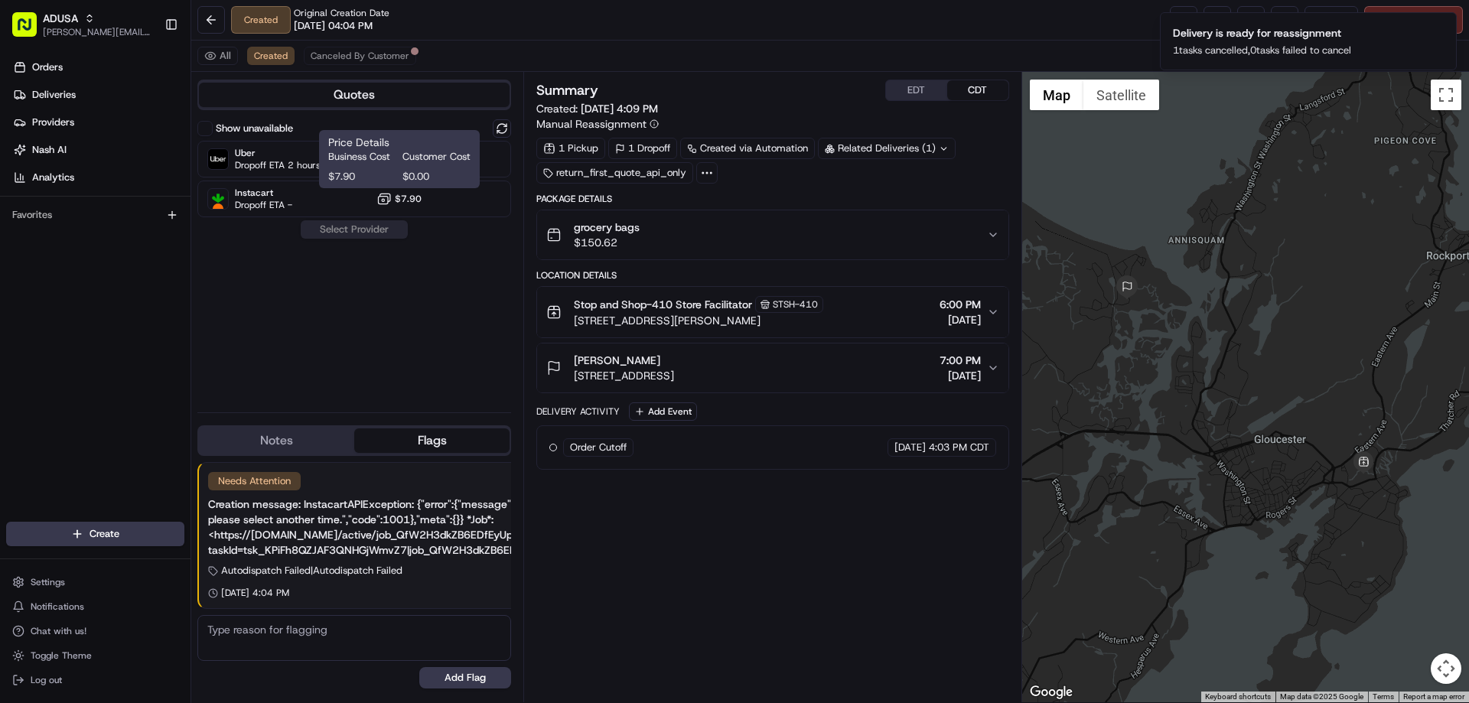
click at [383, 150] on span "Business Cost" at bounding box center [362, 157] width 68 height 14
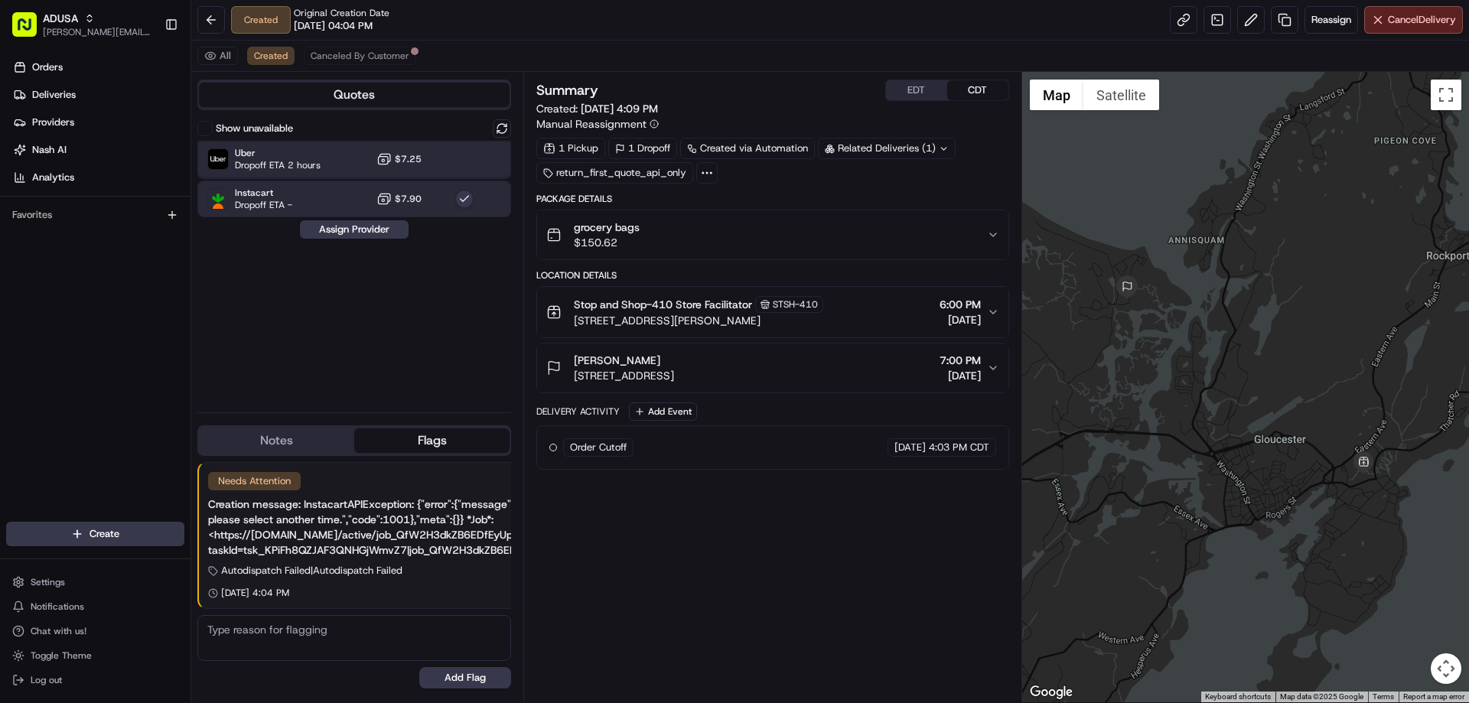
click at [270, 151] on span "Uber" at bounding box center [278, 153] width 86 height 12
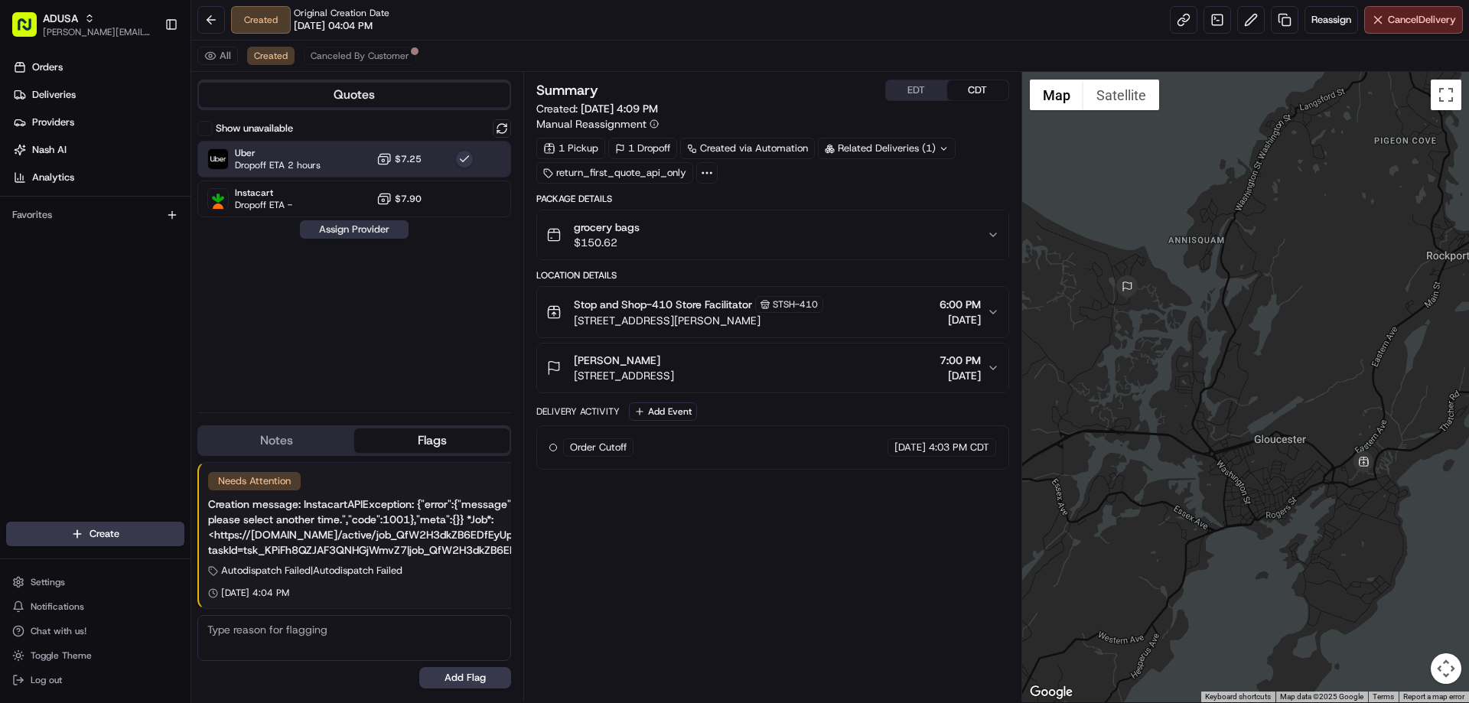
click at [334, 237] on button "Assign Provider" at bounding box center [354, 229] width 109 height 18
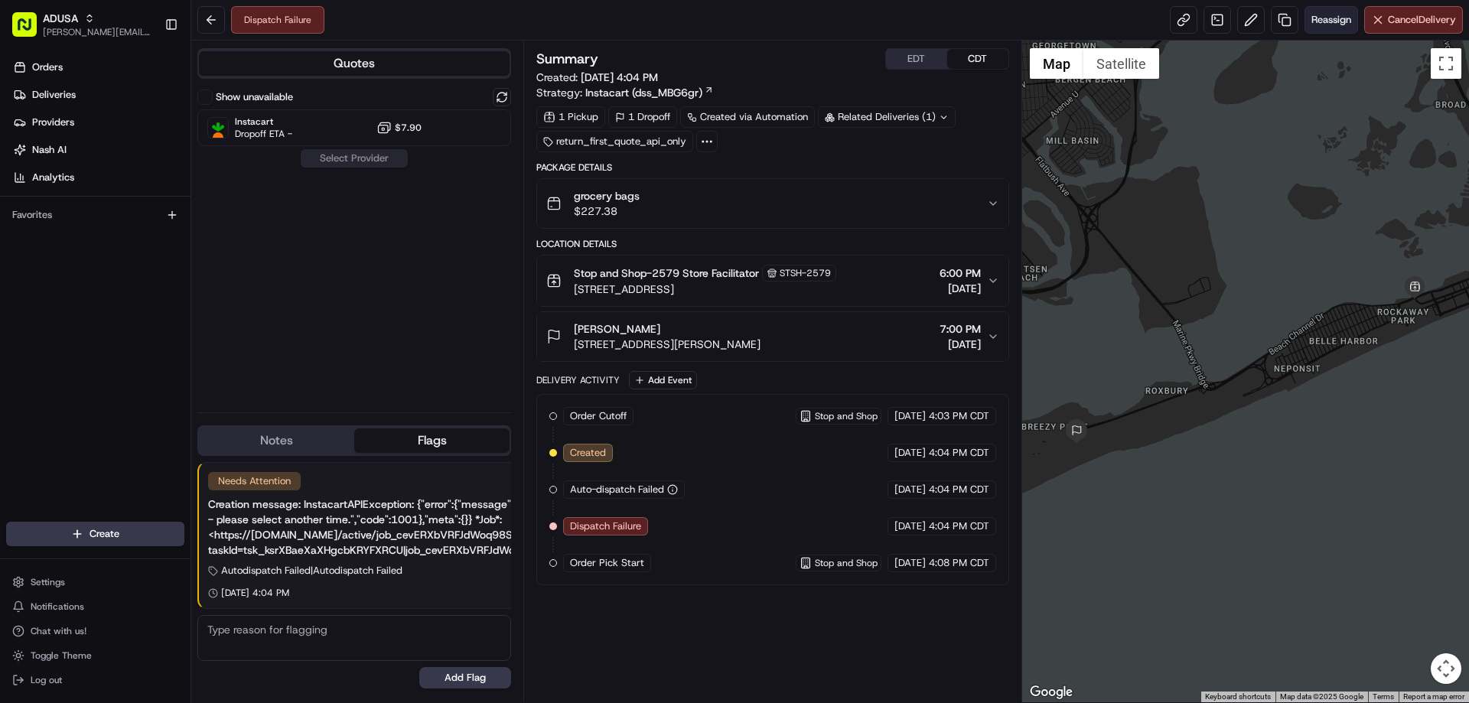
click at [1324, 13] on span "Reassign" at bounding box center [1331, 20] width 40 height 14
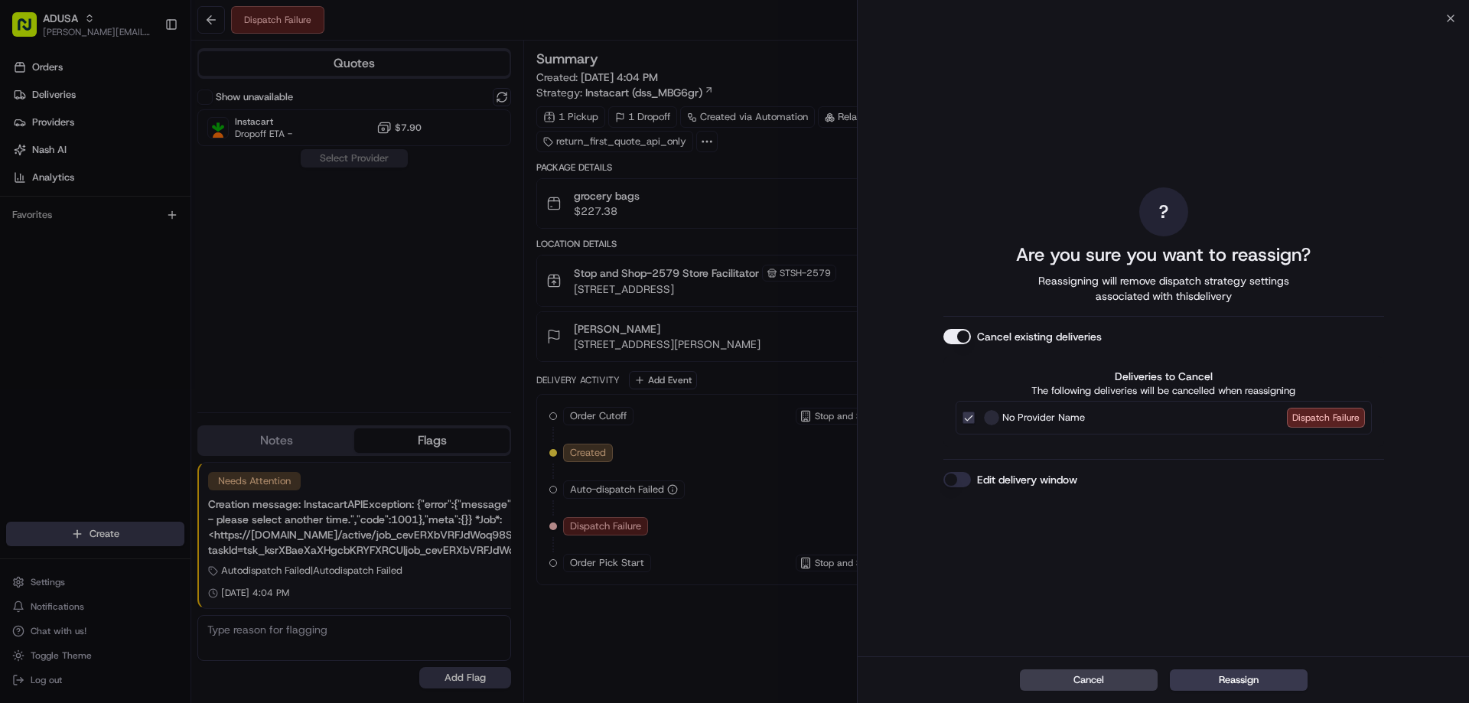
click at [966, 478] on button "Edit delivery window" at bounding box center [957, 479] width 28 height 15
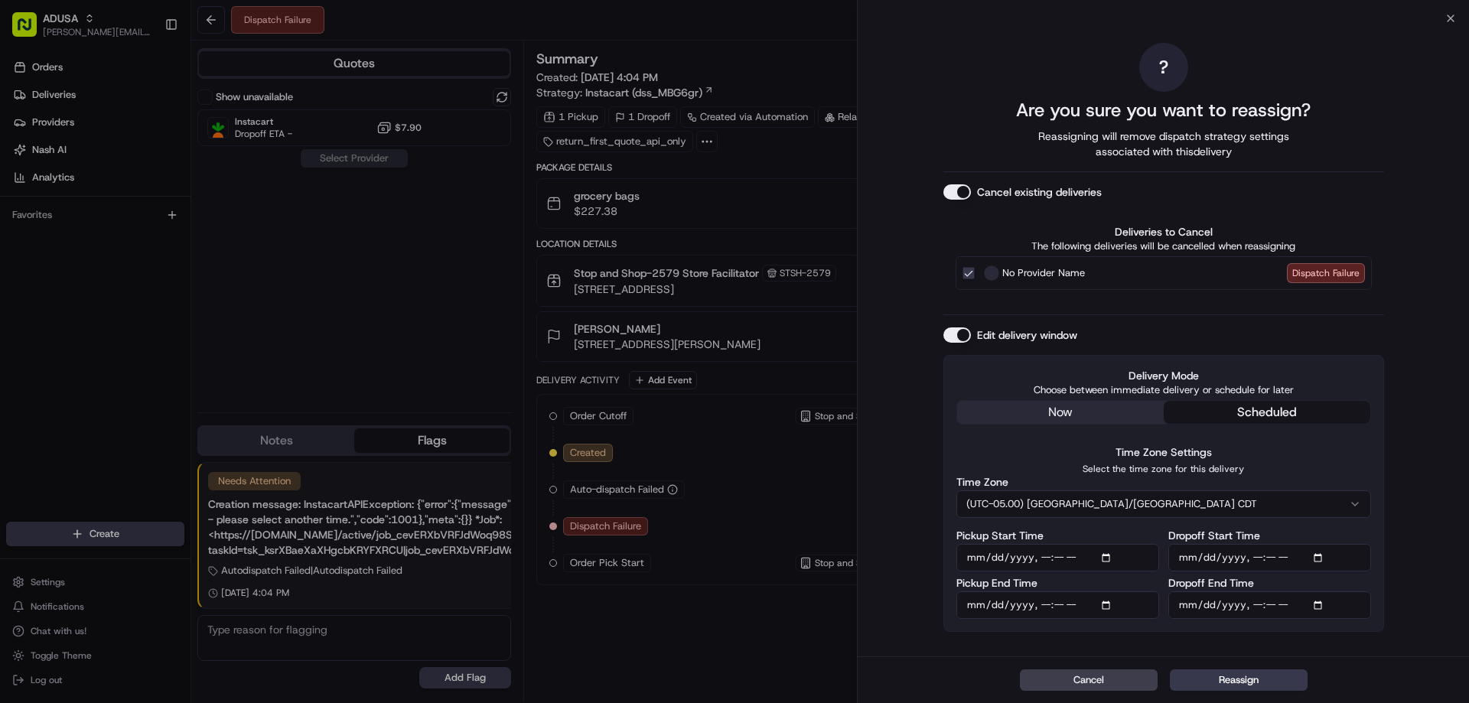
click at [1156, 504] on button "(UTC-05.00) [GEOGRAPHIC_DATA]/[GEOGRAPHIC_DATA] CDT" at bounding box center [1163, 504] width 415 height 28
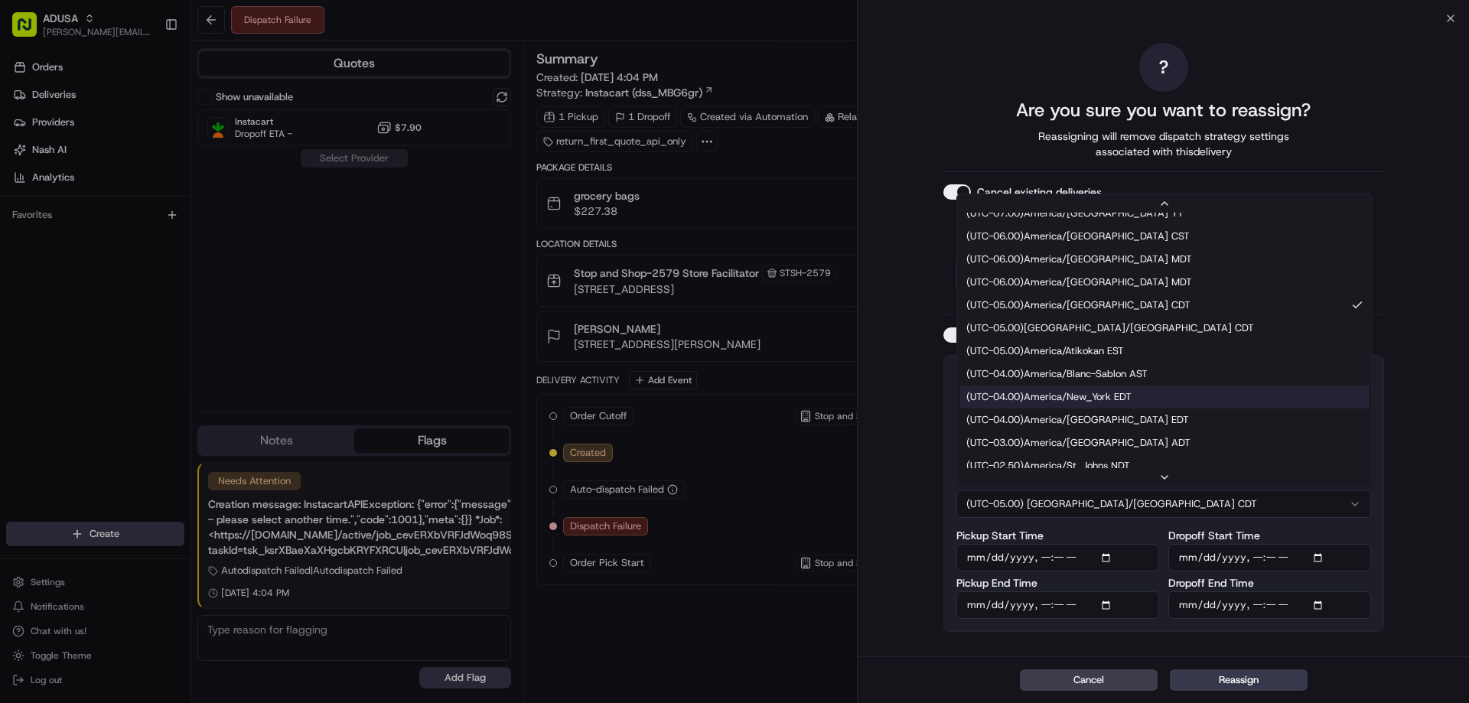
scroll to position [153, 0]
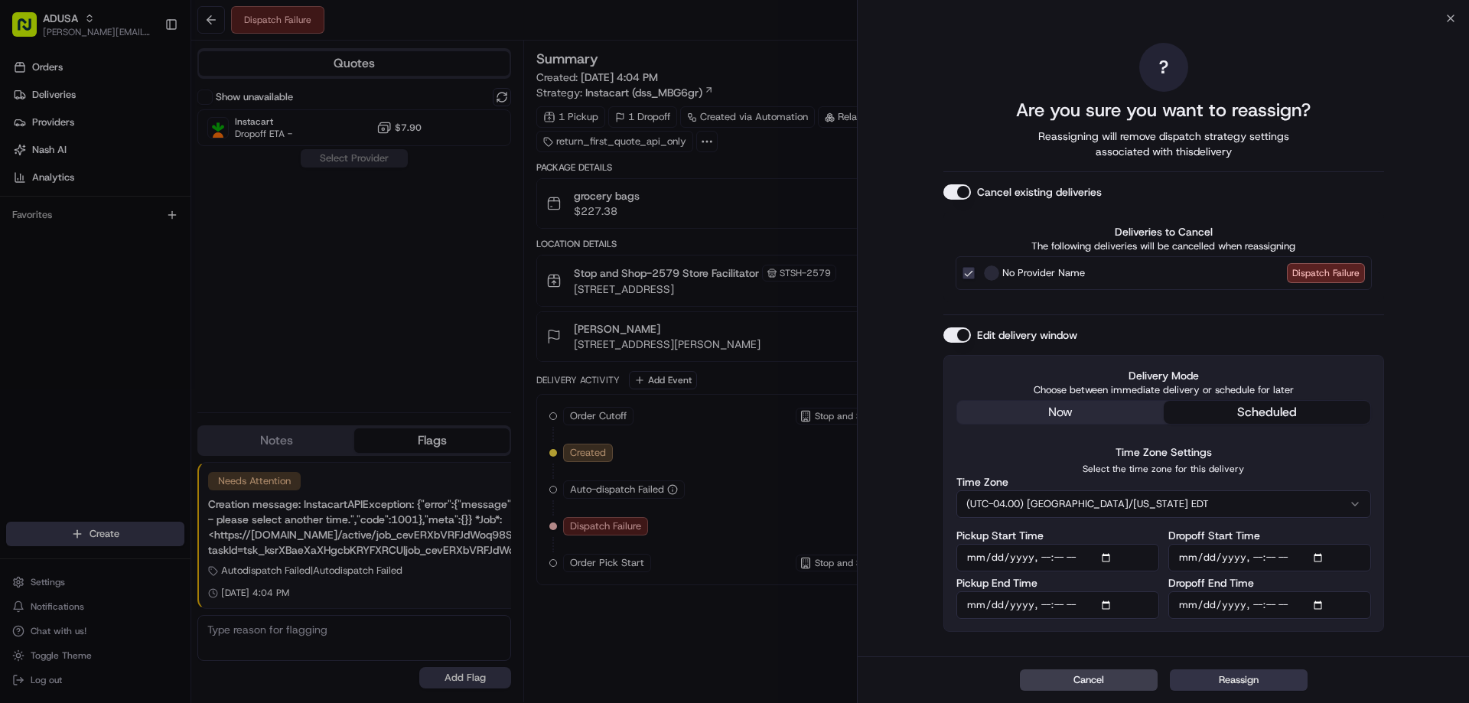
click at [1223, 678] on button "Reassign" at bounding box center [1239, 679] width 138 height 21
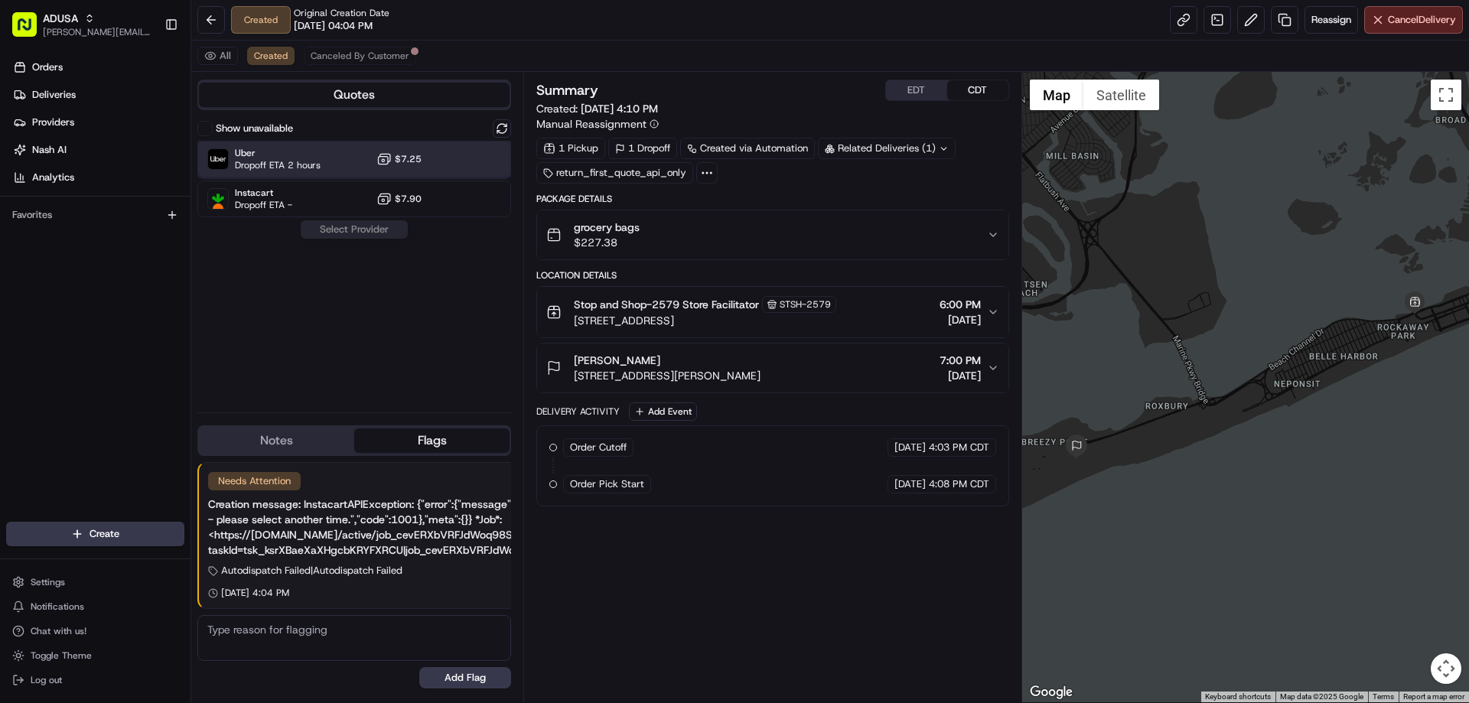
click at [463, 159] on div at bounding box center [464, 159] width 18 height 18
click at [350, 227] on button "Assign Provider" at bounding box center [354, 229] width 109 height 18
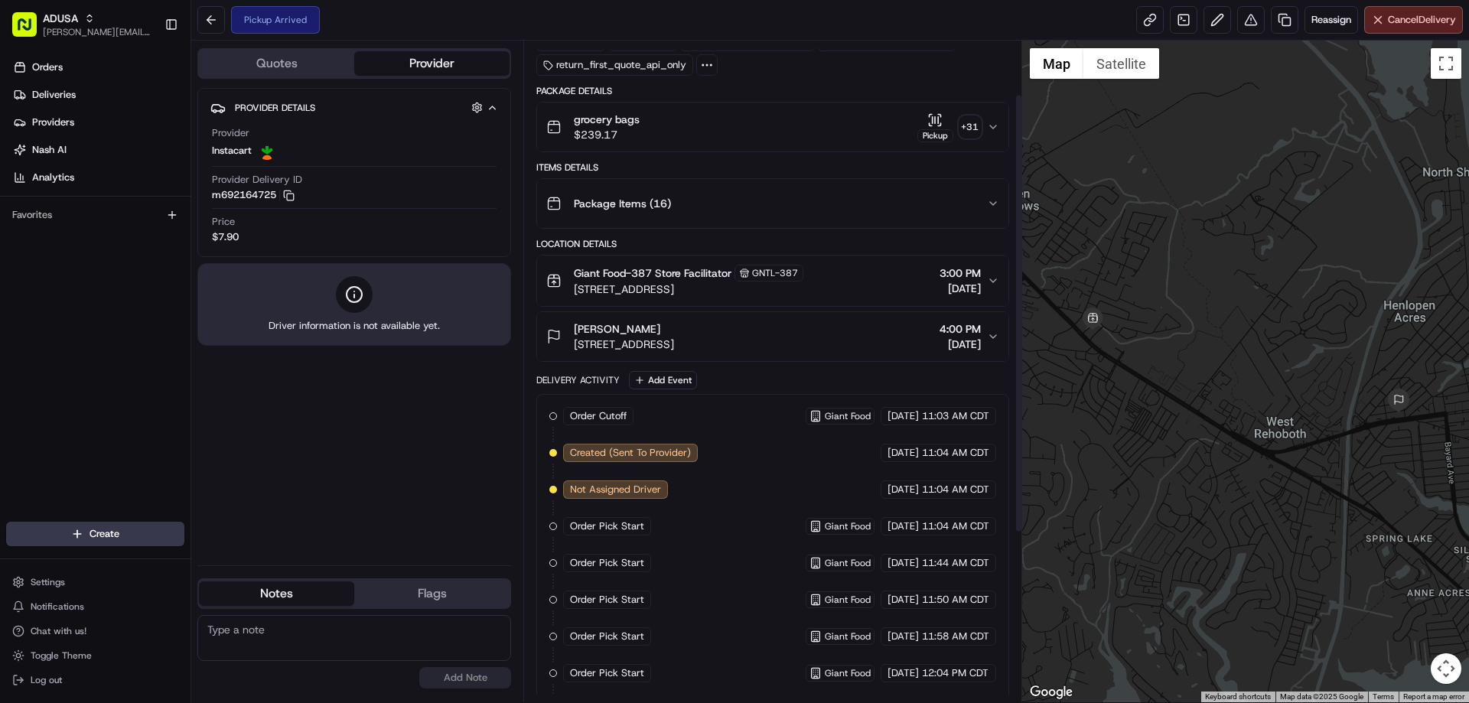
scroll to position [334, 0]
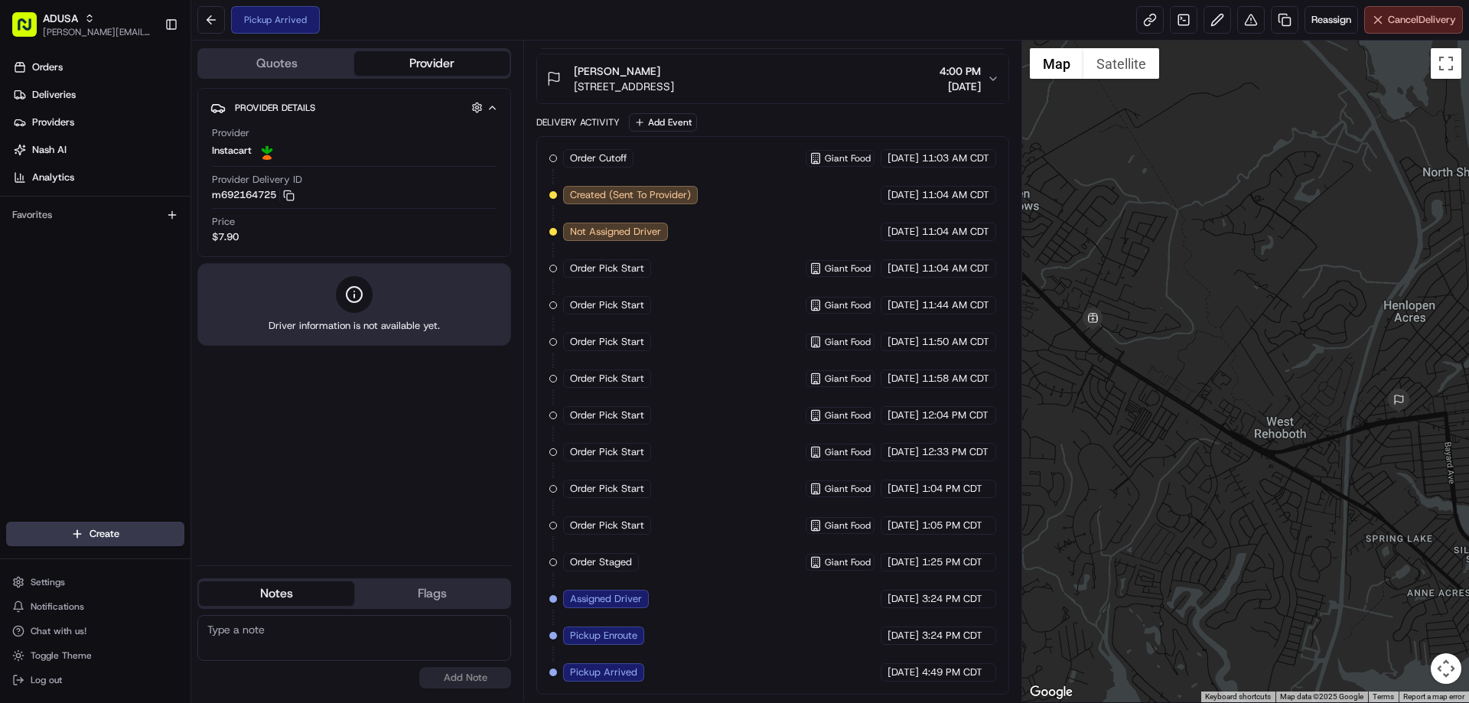
click at [1404, 24] on span "Cancel Delivery" at bounding box center [1422, 20] width 68 height 14
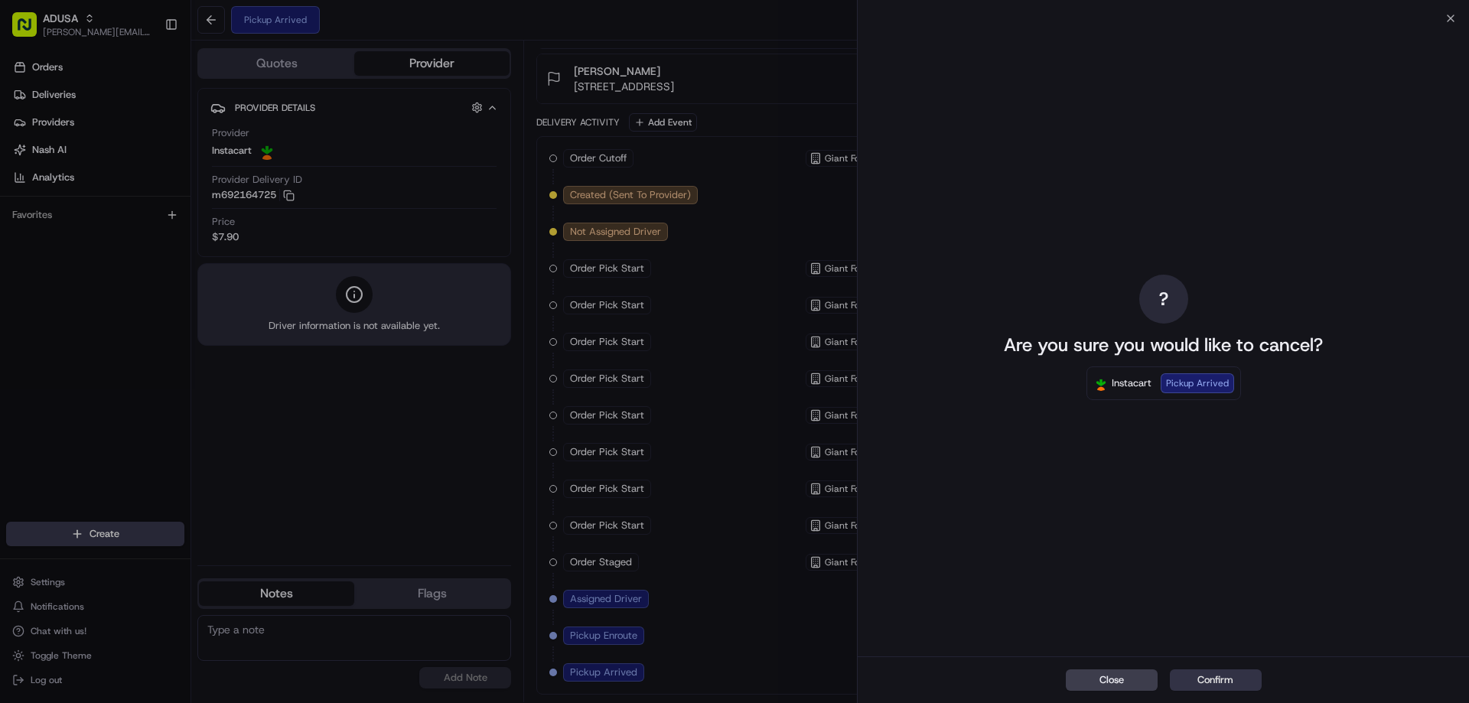
click at [1190, 677] on button "Confirm" at bounding box center [1216, 679] width 92 height 21
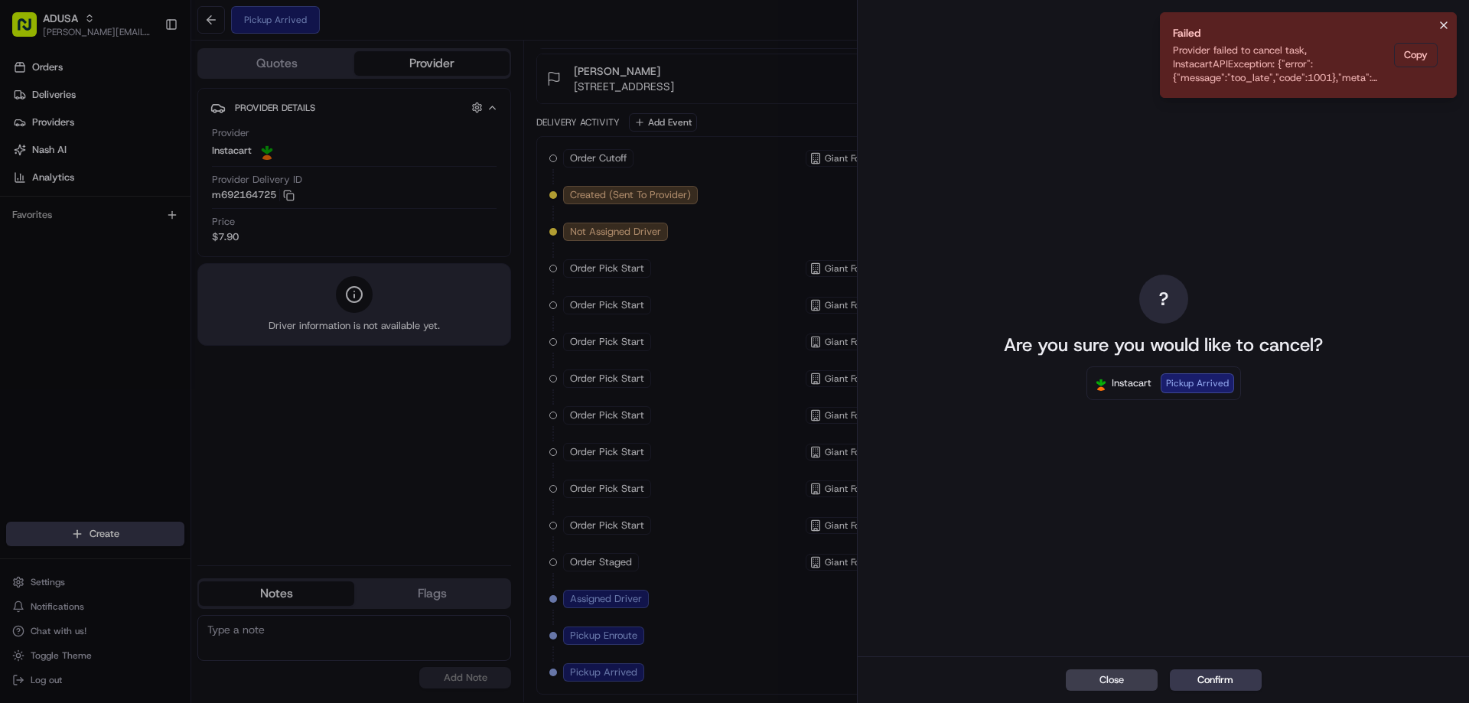
click at [1448, 21] on icon "Notifications (F8)" at bounding box center [1444, 25] width 12 height 12
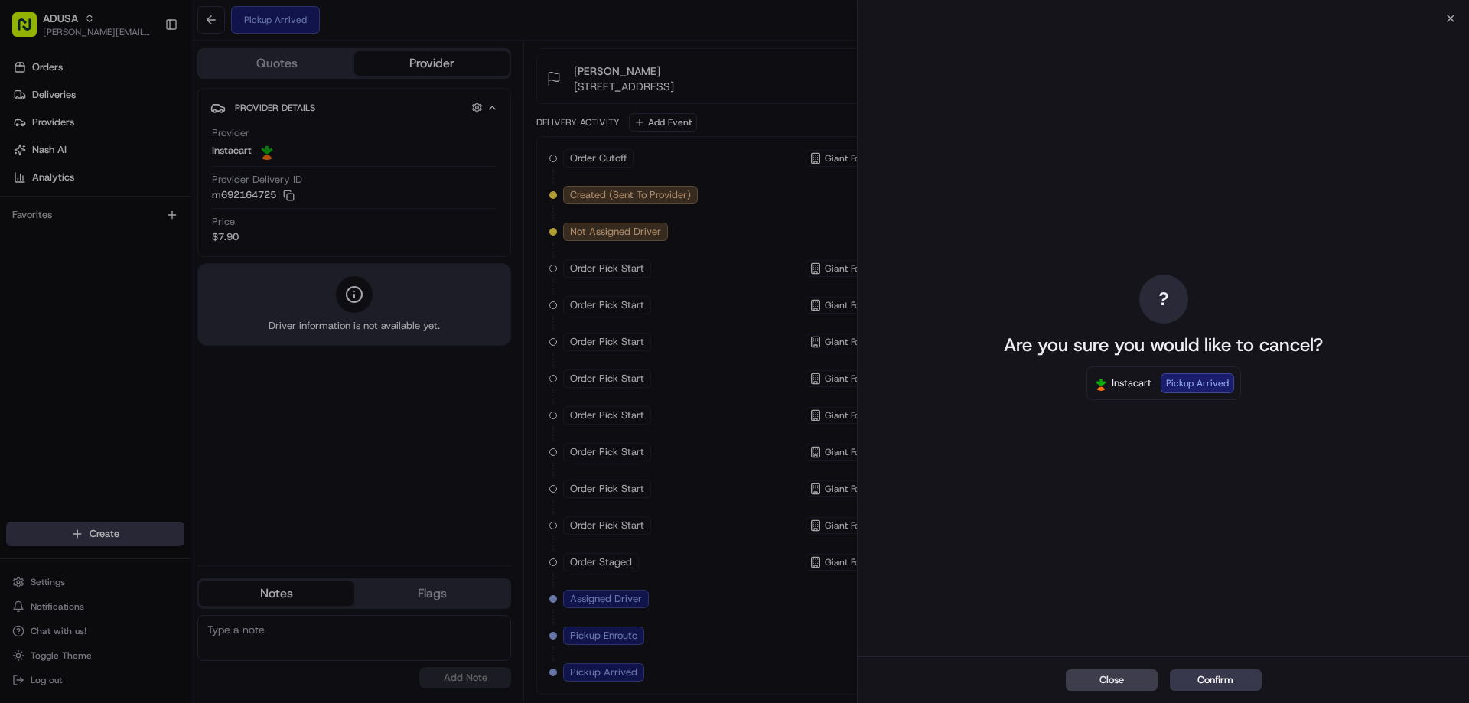
click at [1456, 19] on div "? Are you sure you would like to cancel? Instacart Pickup Arrived" at bounding box center [1163, 337] width 611 height 638
click at [1452, 16] on icon "button" at bounding box center [1450, 18] width 12 height 12
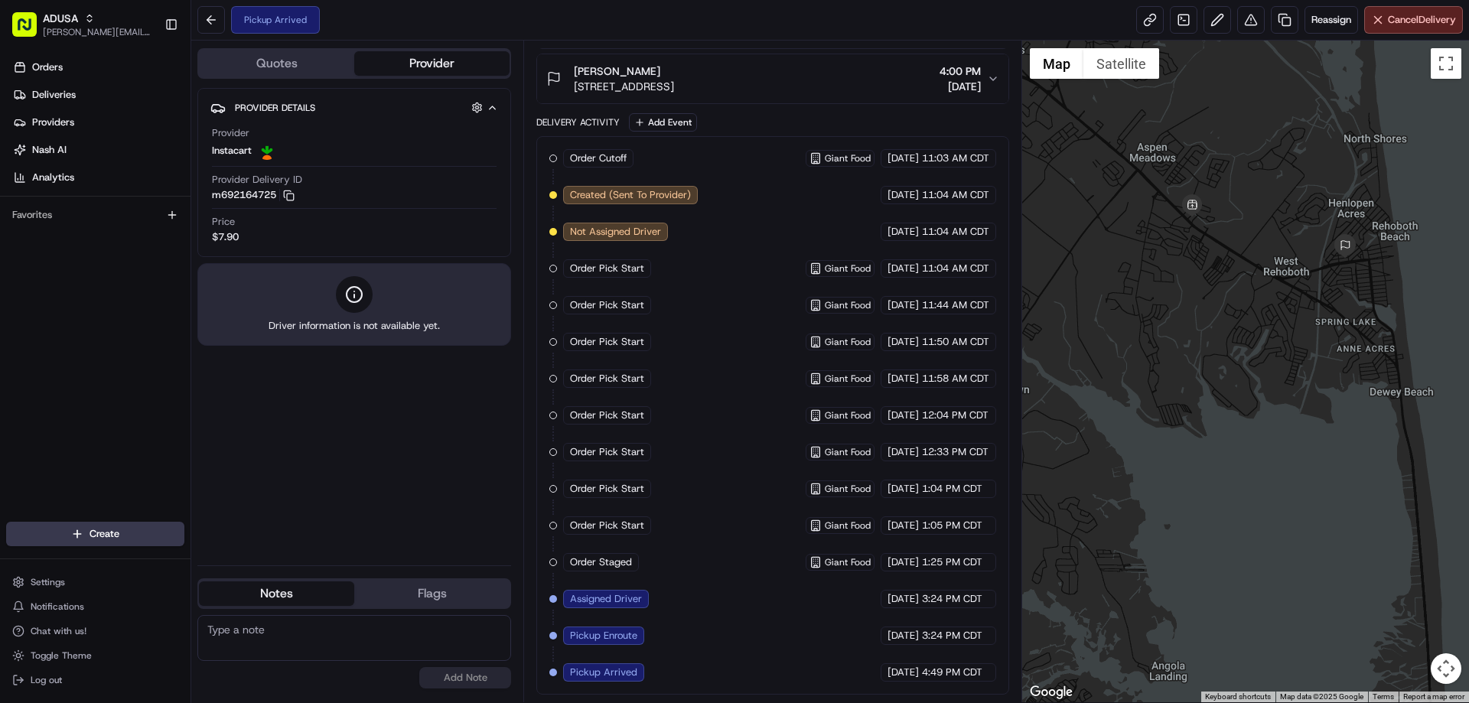
click at [251, 640] on textarea at bounding box center [354, 638] width 314 height 46
type textarea "Cust going to pick up their order"
click at [449, 672] on button "Add Note" at bounding box center [465, 677] width 92 height 21
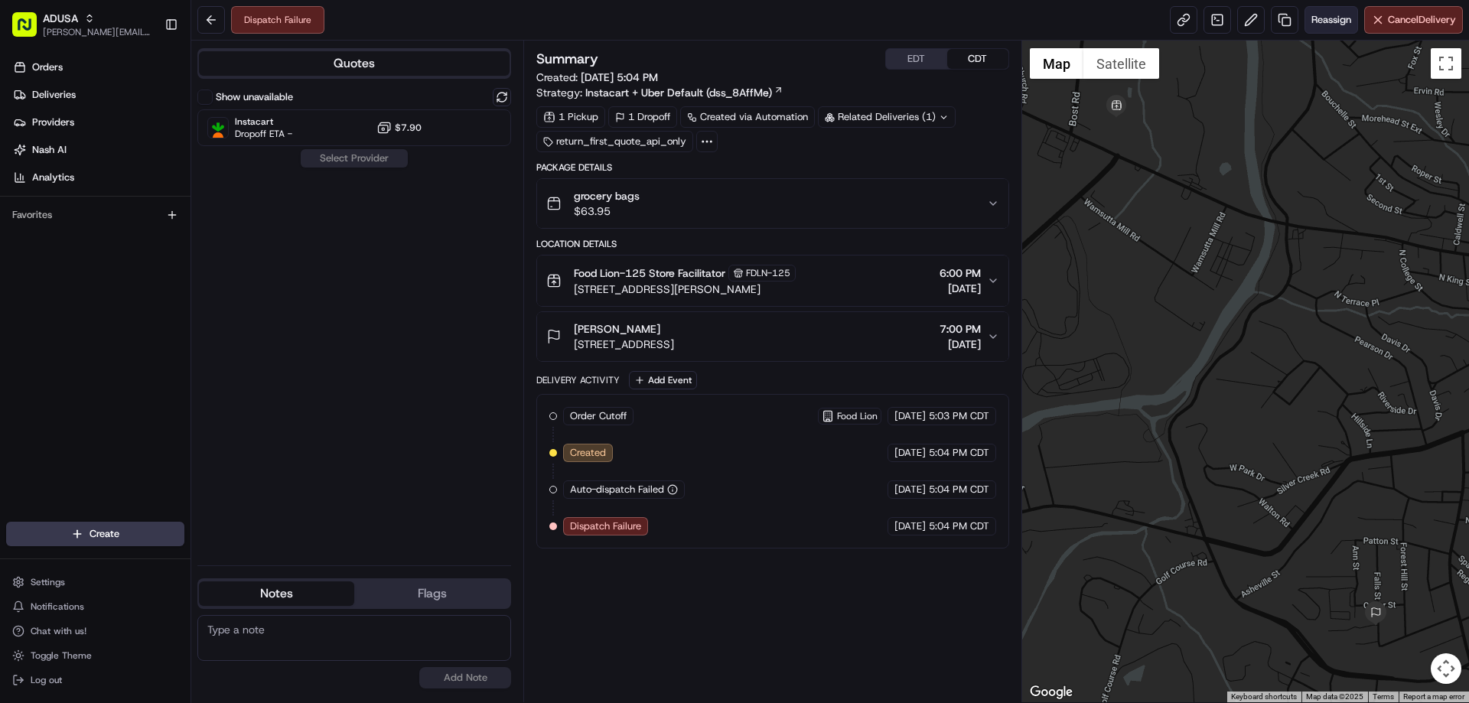
click at [1331, 27] on button "Reassign" at bounding box center [1331, 20] width 54 height 28
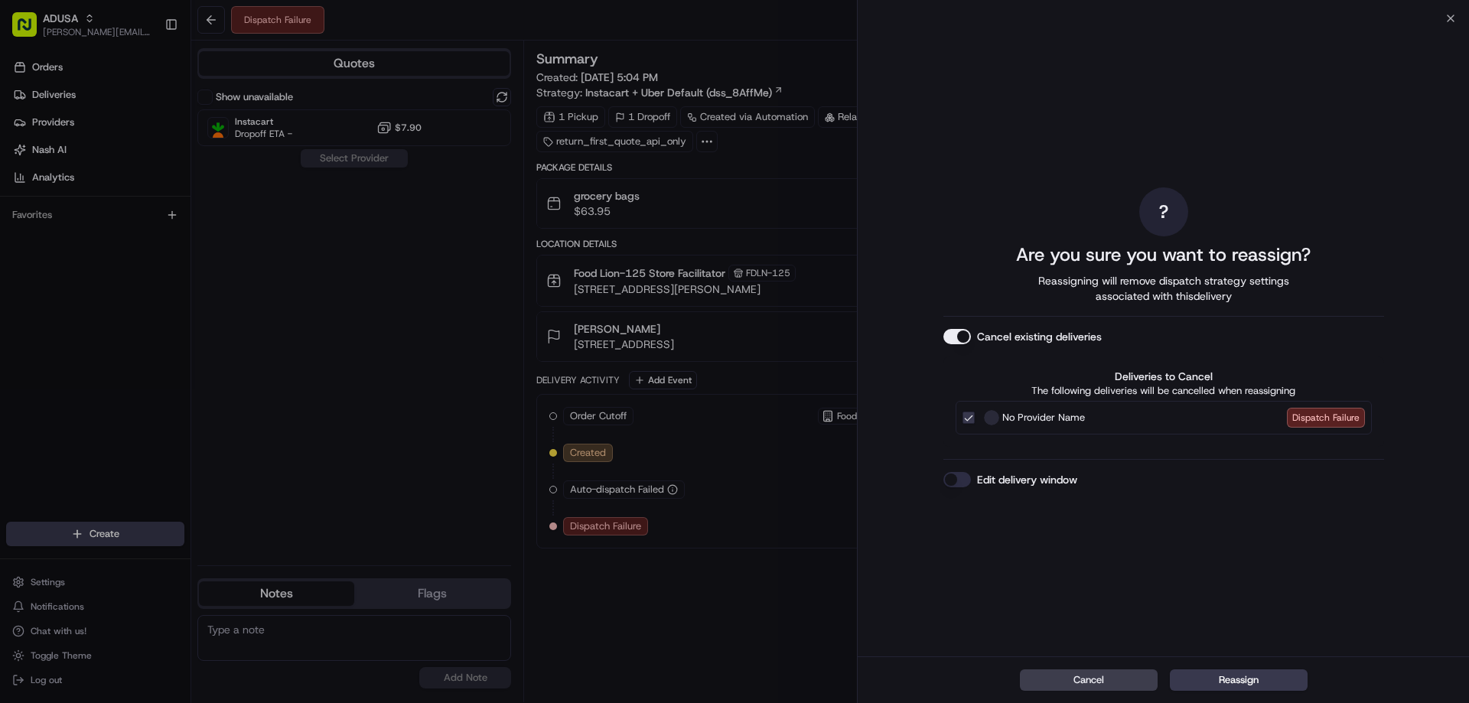
click at [951, 478] on button "Edit delivery window" at bounding box center [957, 479] width 28 height 15
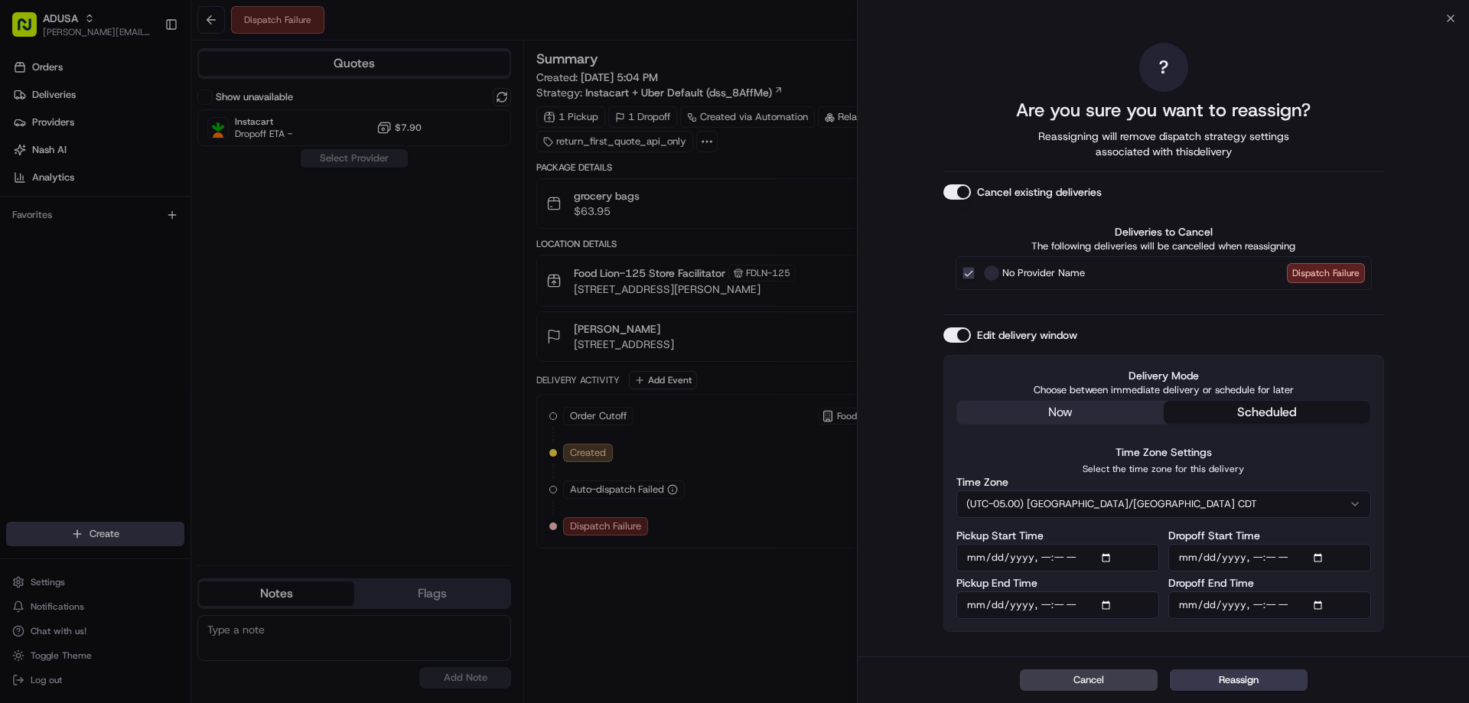
click at [1116, 487] on div "Time Zone (UTC-05.00) [GEOGRAPHIC_DATA]/[GEOGRAPHIC_DATA] CDT" at bounding box center [1163, 497] width 415 height 41
click at [1115, 497] on button "(UTC-05.00) [GEOGRAPHIC_DATA]/[GEOGRAPHIC_DATA] CDT" at bounding box center [1163, 504] width 415 height 28
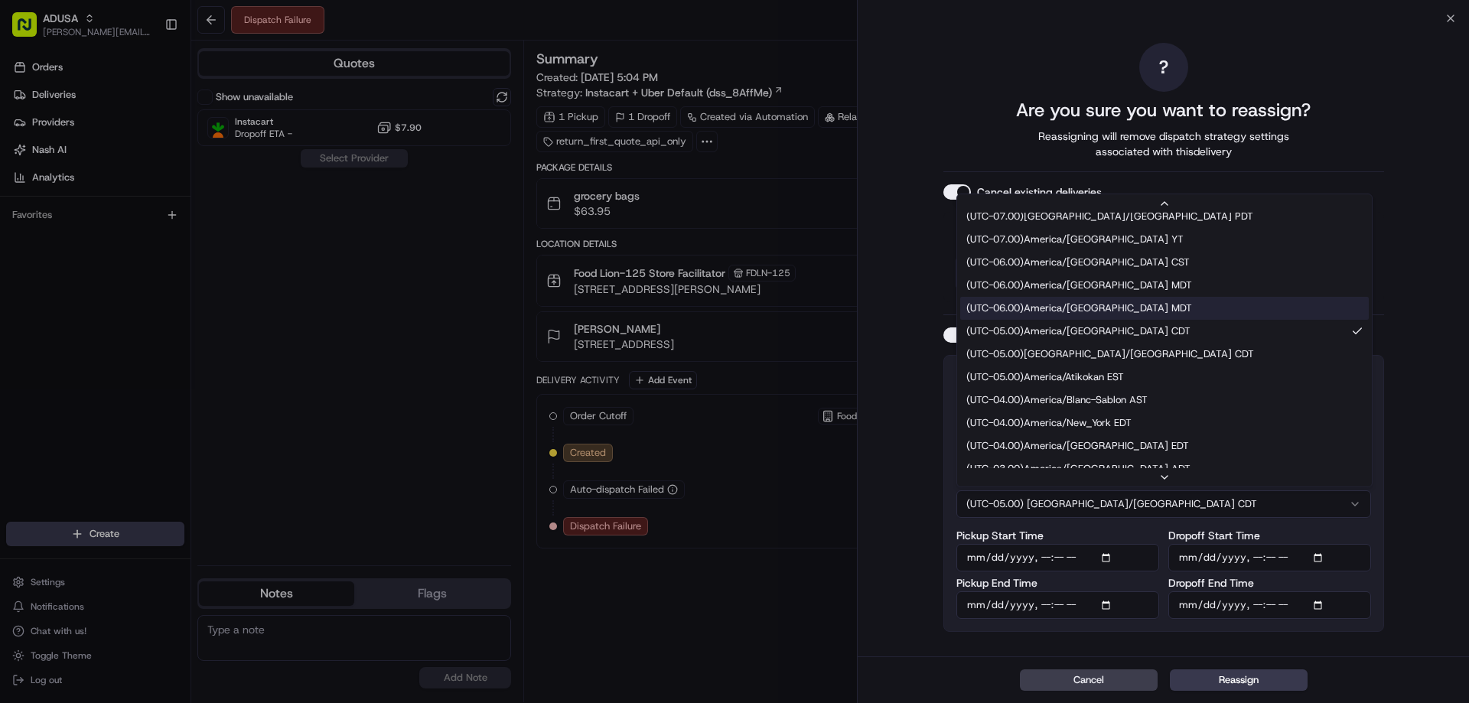
scroll to position [176, 0]
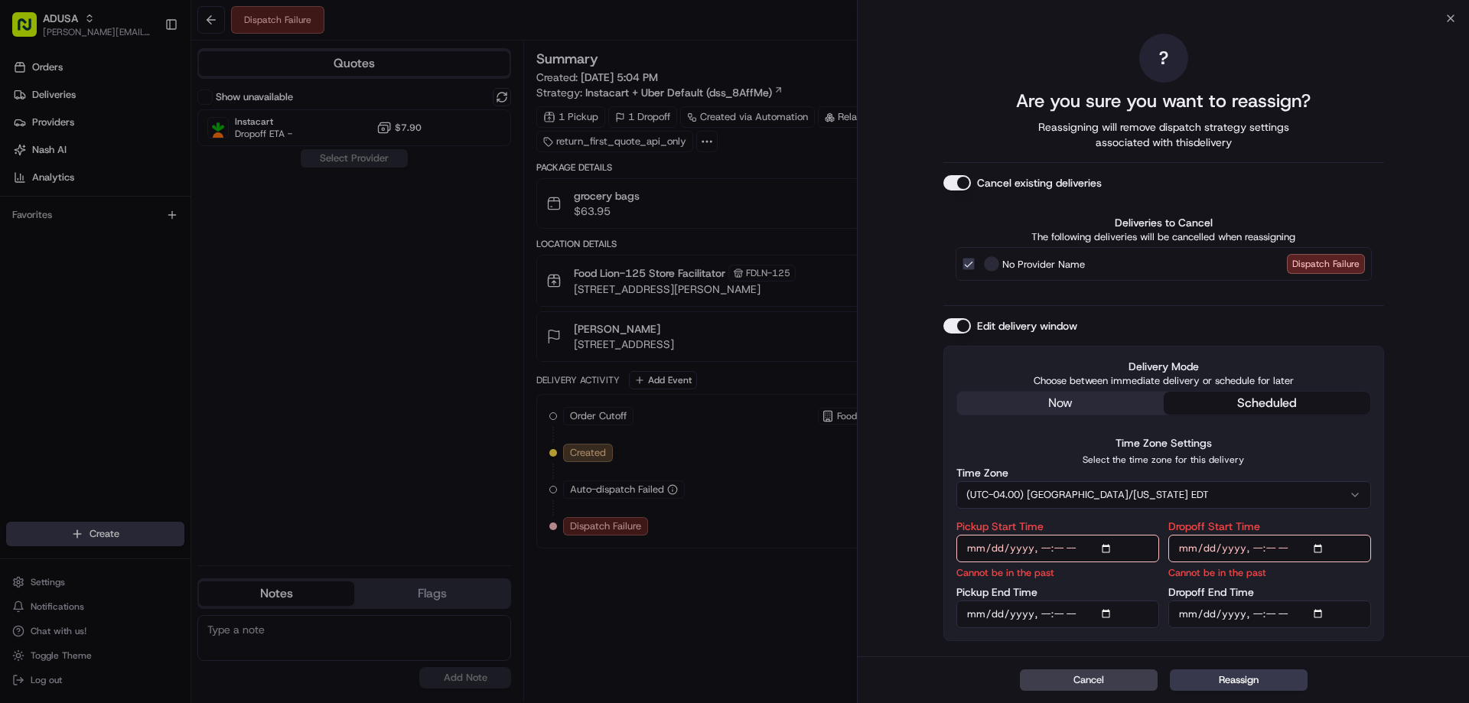
click at [1049, 548] on input "Pickup Start Time" at bounding box center [1057, 549] width 203 height 28
click at [1045, 549] on input "Pickup Start Time" at bounding box center [1057, 549] width 203 height 28
type input "[DATE]T19:00"
click at [1256, 548] on input "Dropoff Start Time" at bounding box center [1269, 549] width 203 height 28
type input "[DATE]T19:00"
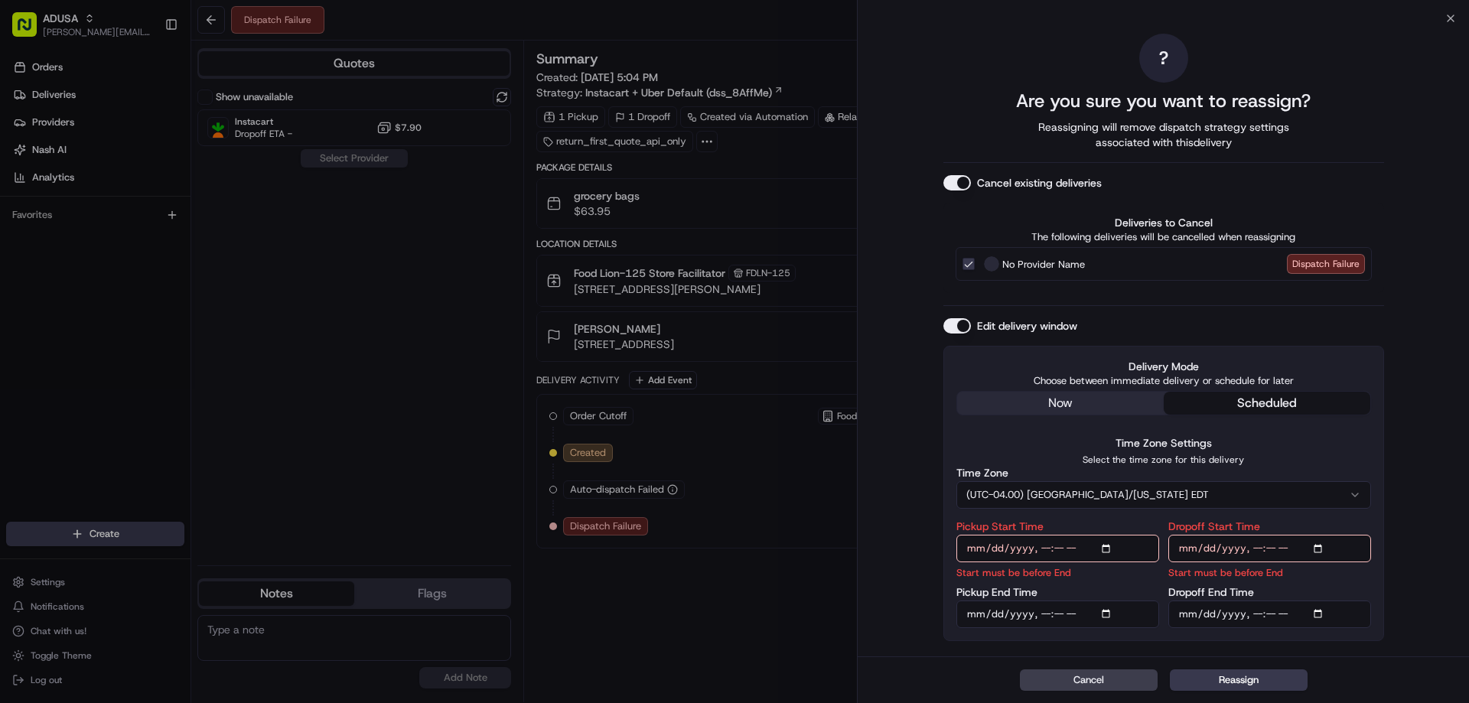
click at [1040, 615] on input "Pickup End Time" at bounding box center [1057, 615] width 203 height 28
type input "[DATE]T19:59"
click at [1250, 611] on input "Dropoff End Time" at bounding box center [1269, 615] width 203 height 28
type input "[DATE]T20:00"
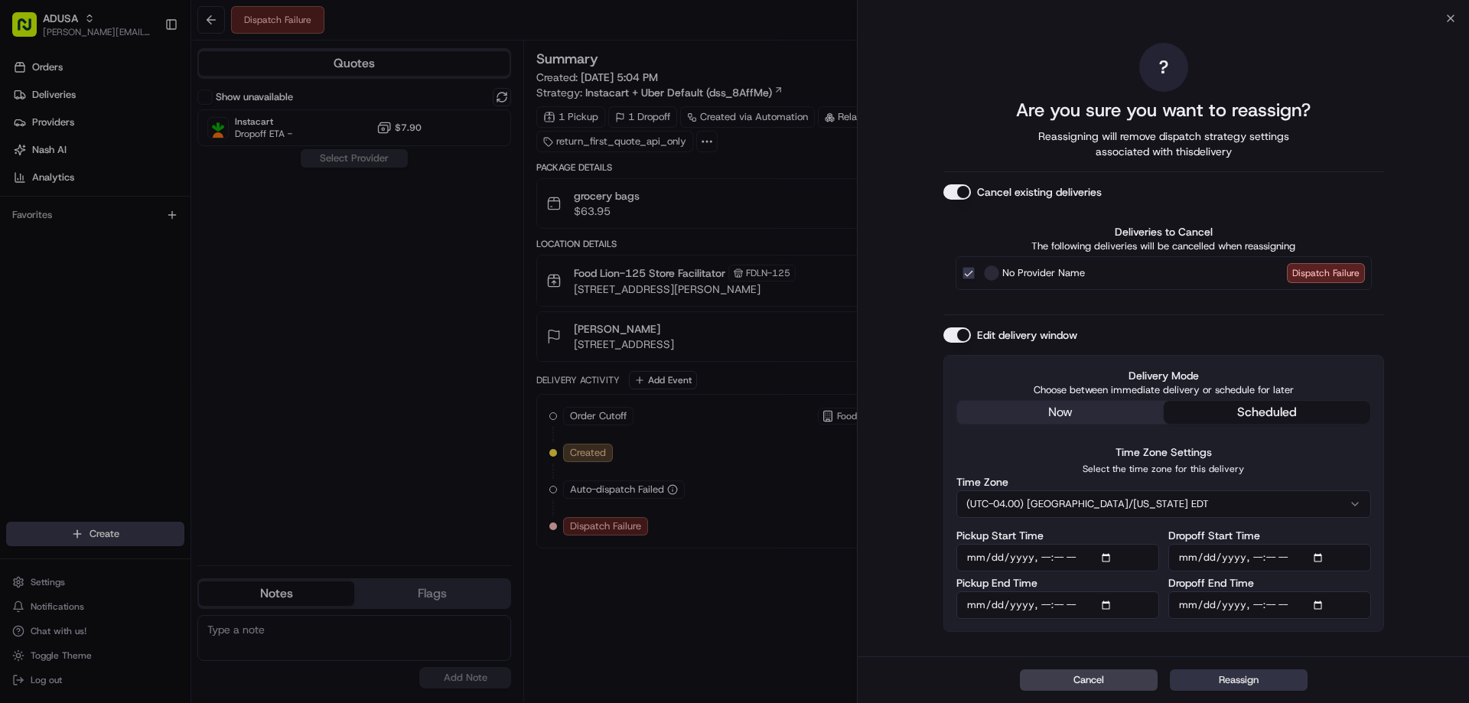
click at [1221, 679] on button "Reassign" at bounding box center [1239, 679] width 138 height 21
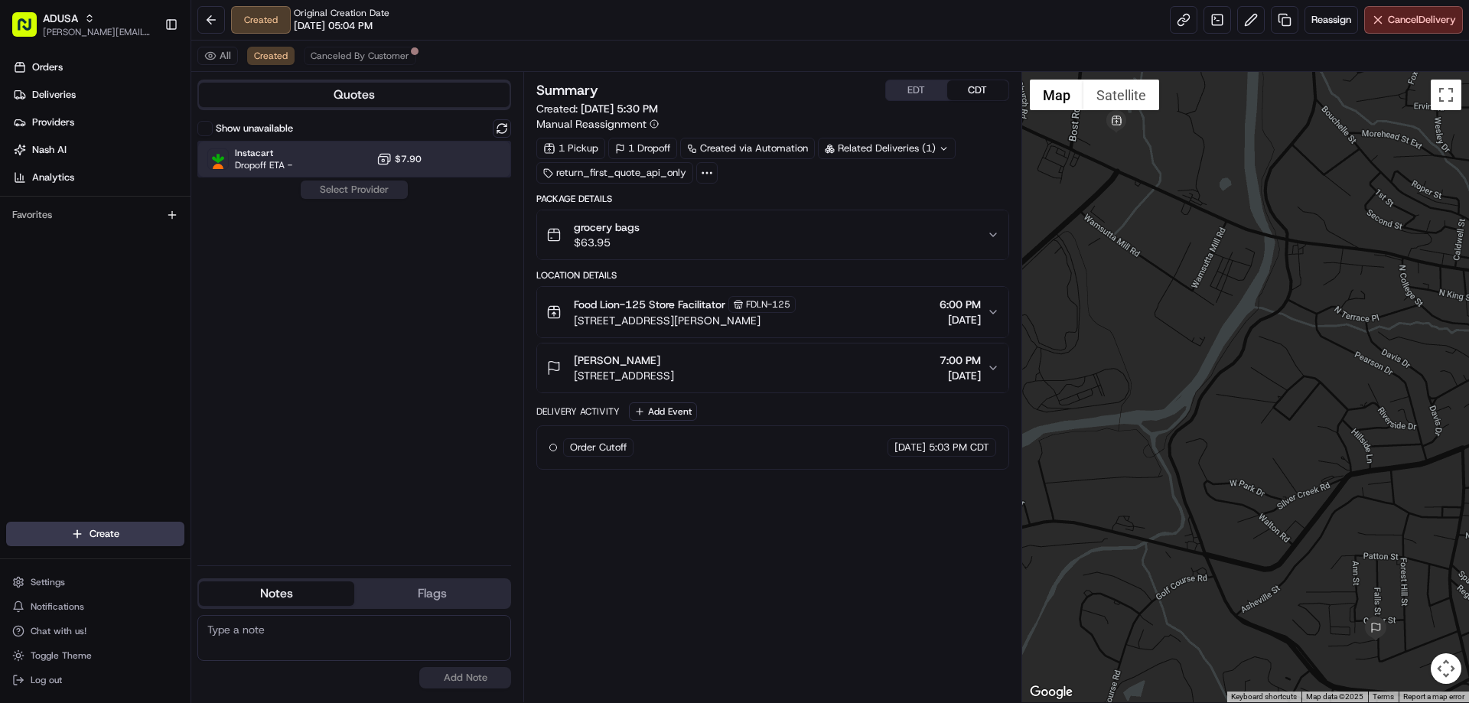
click at [308, 162] on div "Instacart Dropoff ETA - $7.90" at bounding box center [354, 159] width 314 height 37
click at [324, 189] on button "Assign Provider" at bounding box center [354, 190] width 109 height 18
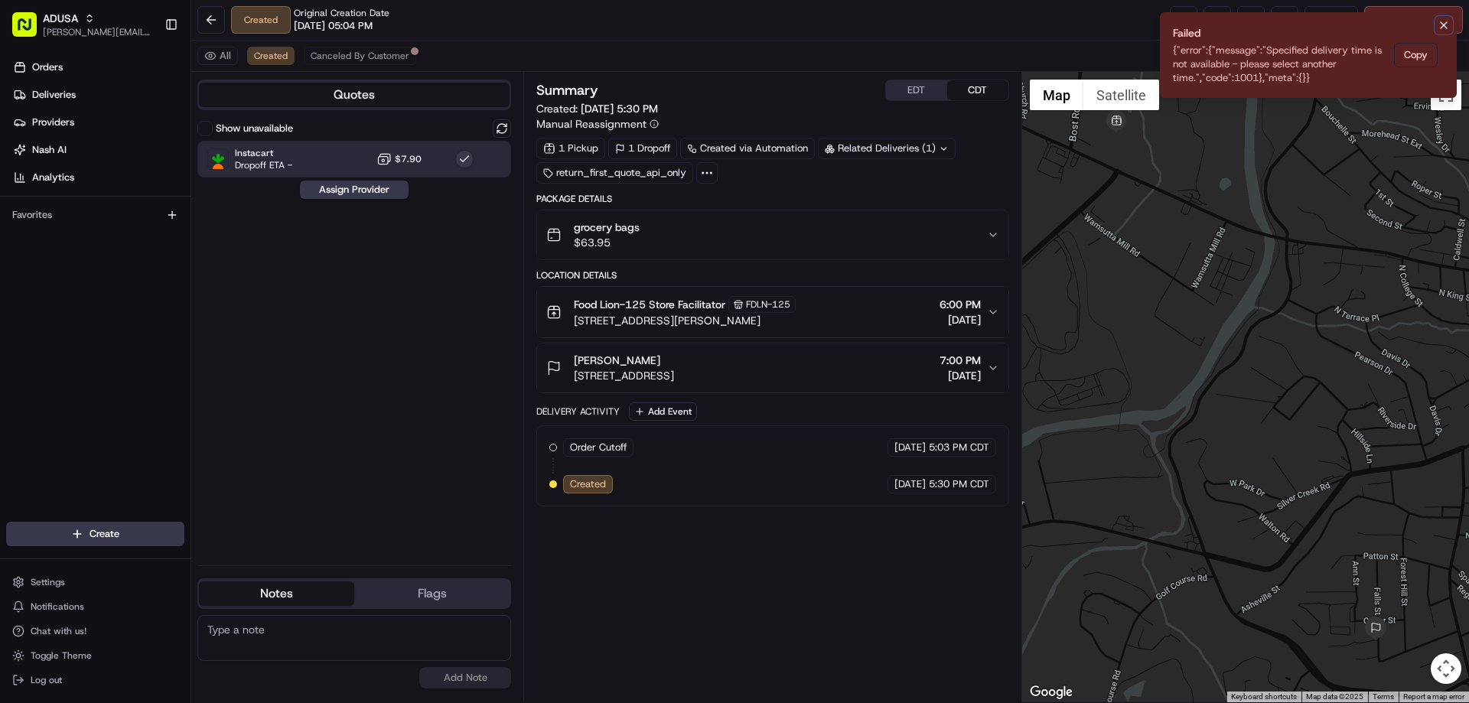
click at [1447, 25] on icon "Notifications (F8)" at bounding box center [1444, 25] width 12 height 12
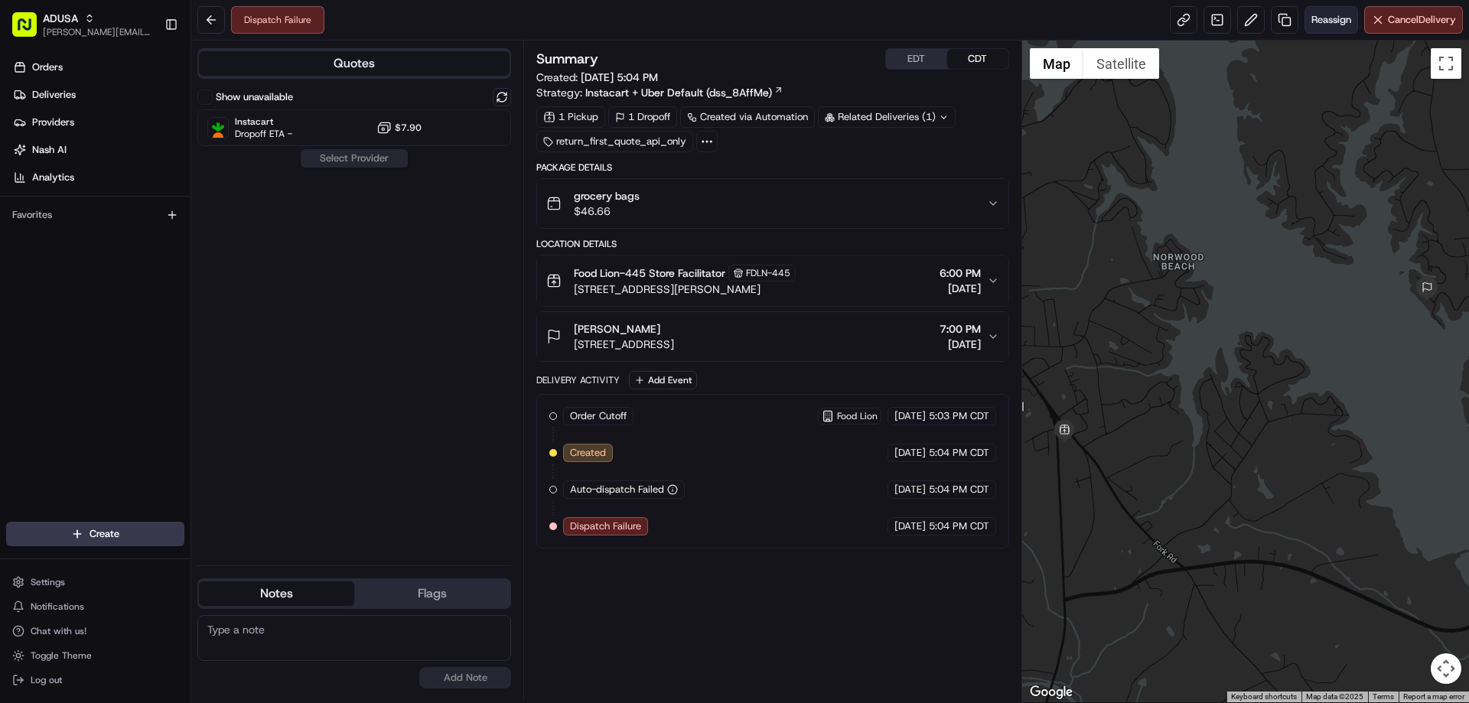
click at [1315, 21] on span "Reassign" at bounding box center [1331, 20] width 40 height 14
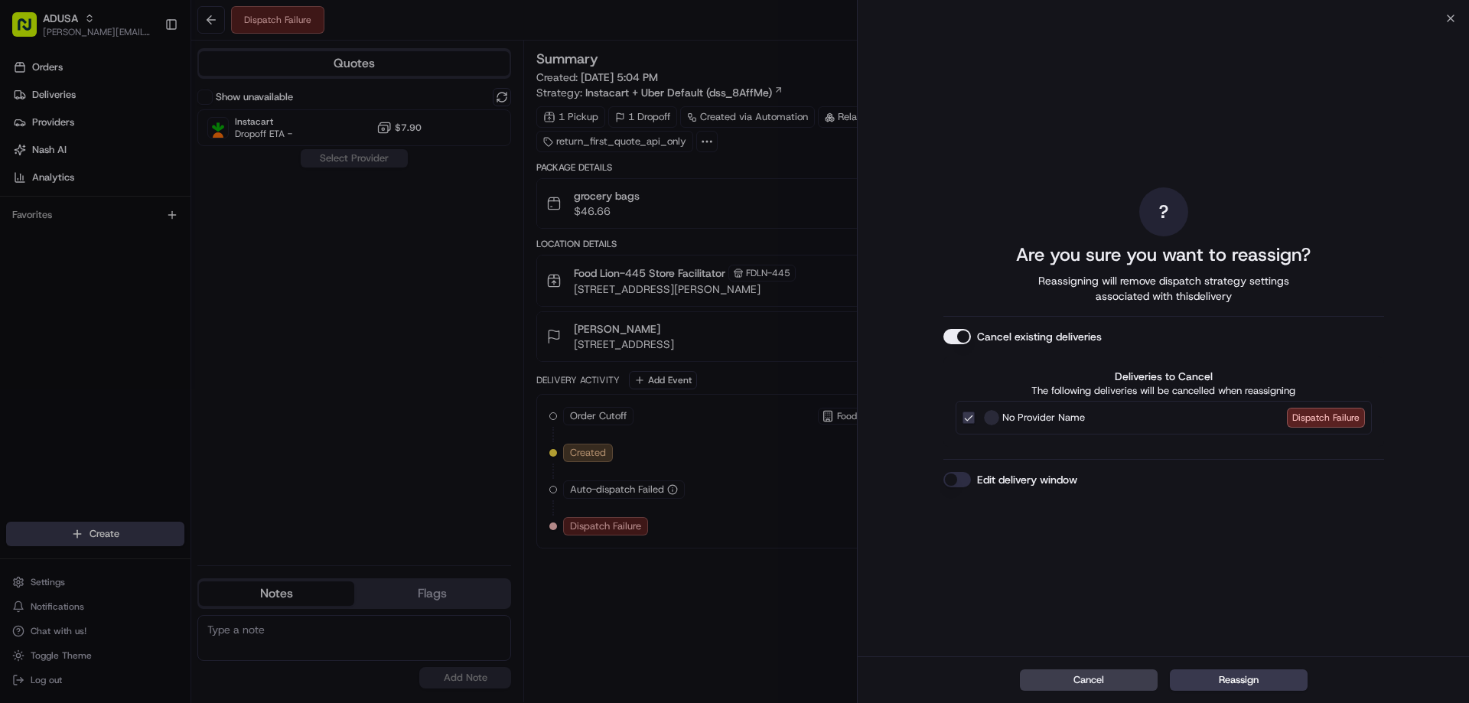
click at [972, 478] on div "Edit delivery window" at bounding box center [1163, 479] width 441 height 15
click at [972, 480] on div "Edit delivery window" at bounding box center [1163, 479] width 441 height 15
click at [966, 481] on button "Edit delivery window" at bounding box center [957, 479] width 28 height 15
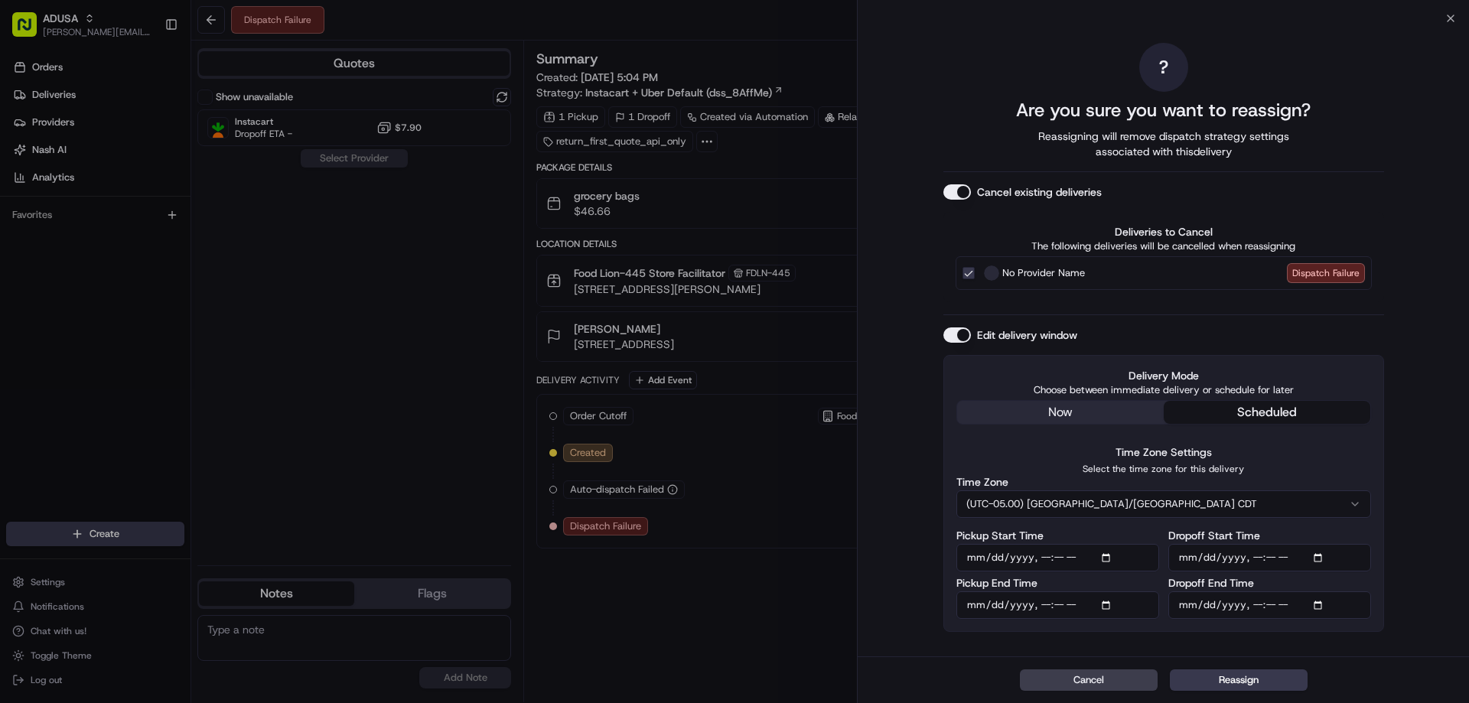
click at [1046, 560] on input "Pickup Start Time" at bounding box center [1057, 558] width 203 height 28
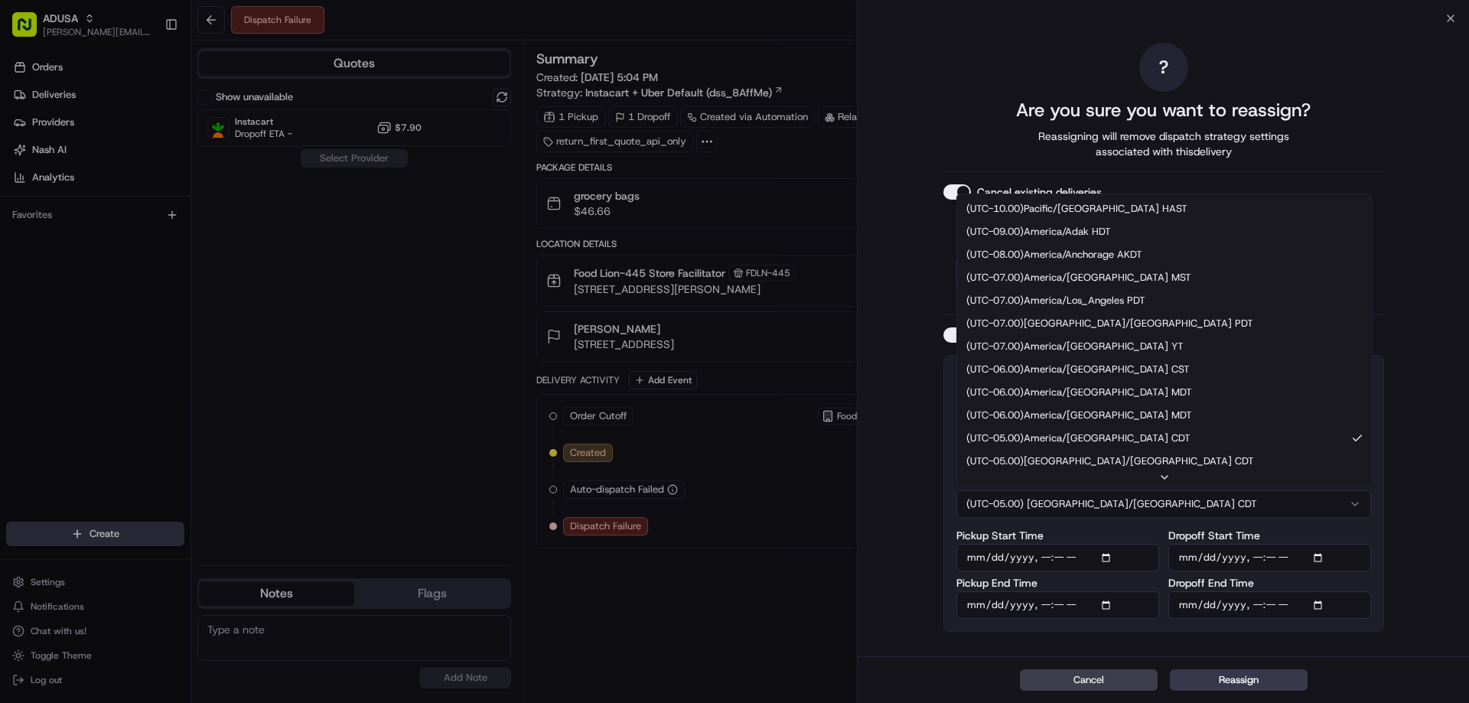
click at [1078, 495] on button "(UTC-05.00) America/Chicago CDT" at bounding box center [1163, 504] width 415 height 28
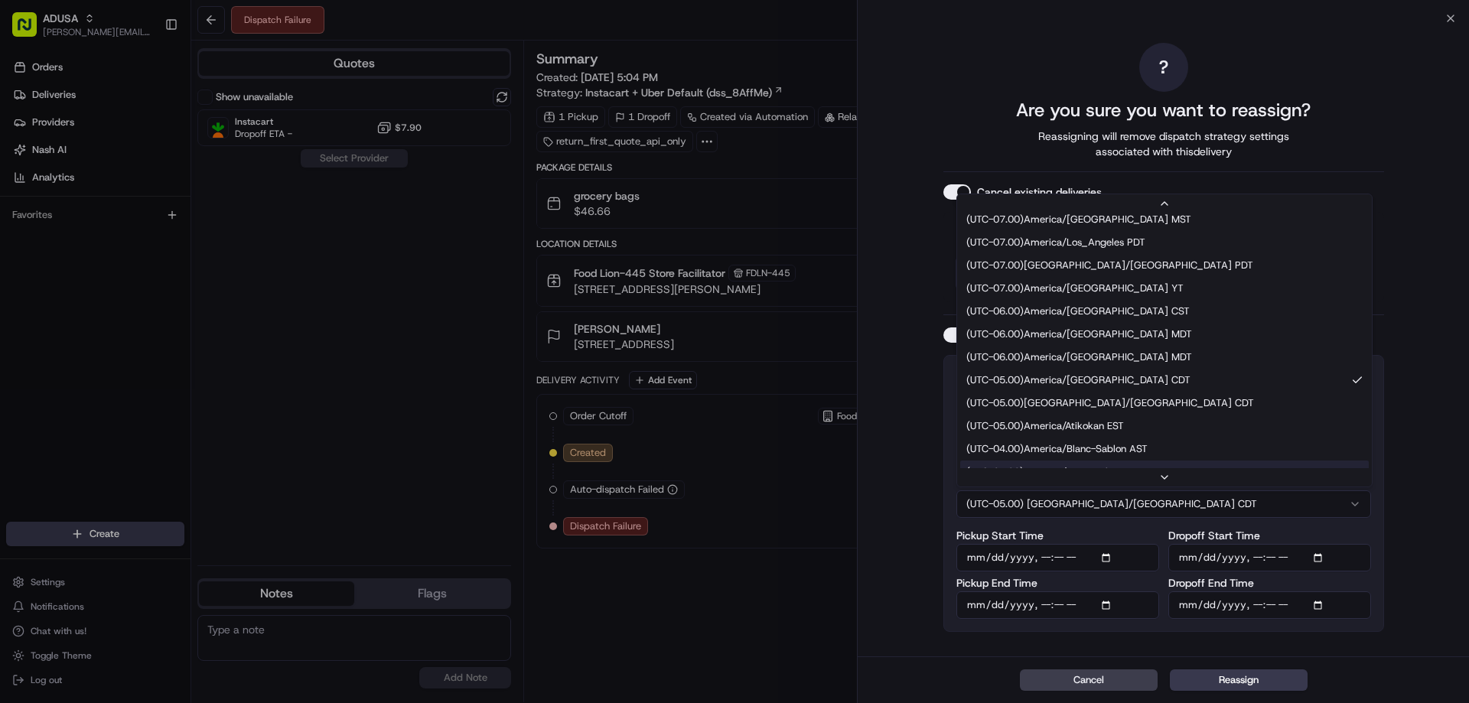
scroll to position [153, 0]
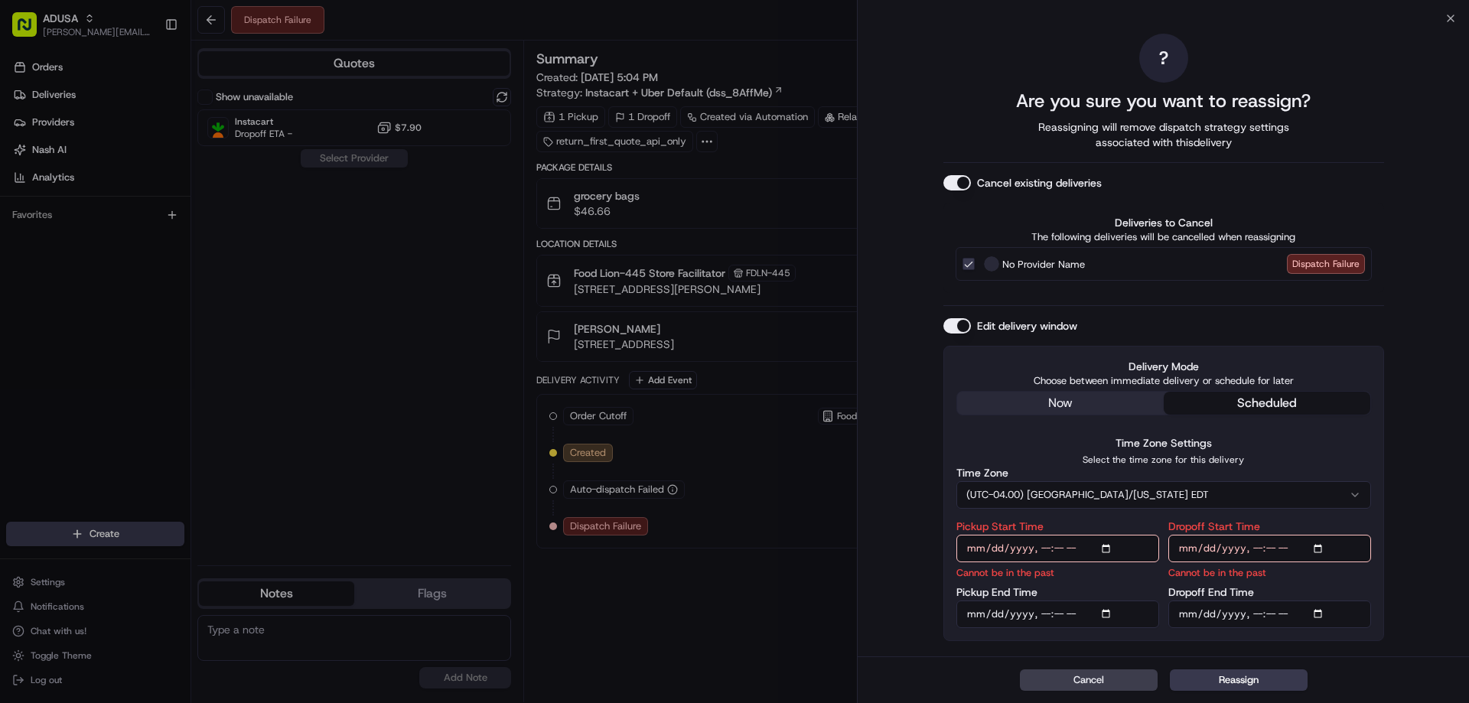
click at [1043, 547] on input "Pickup Start Time" at bounding box center [1057, 549] width 203 height 28
type input "2025-08-23T19:00"
click at [1044, 616] on input "Pickup End Time" at bounding box center [1057, 615] width 203 height 28
type input "2025-08-23T19:59"
click at [1255, 547] on input "Dropoff Start Time" at bounding box center [1269, 549] width 203 height 28
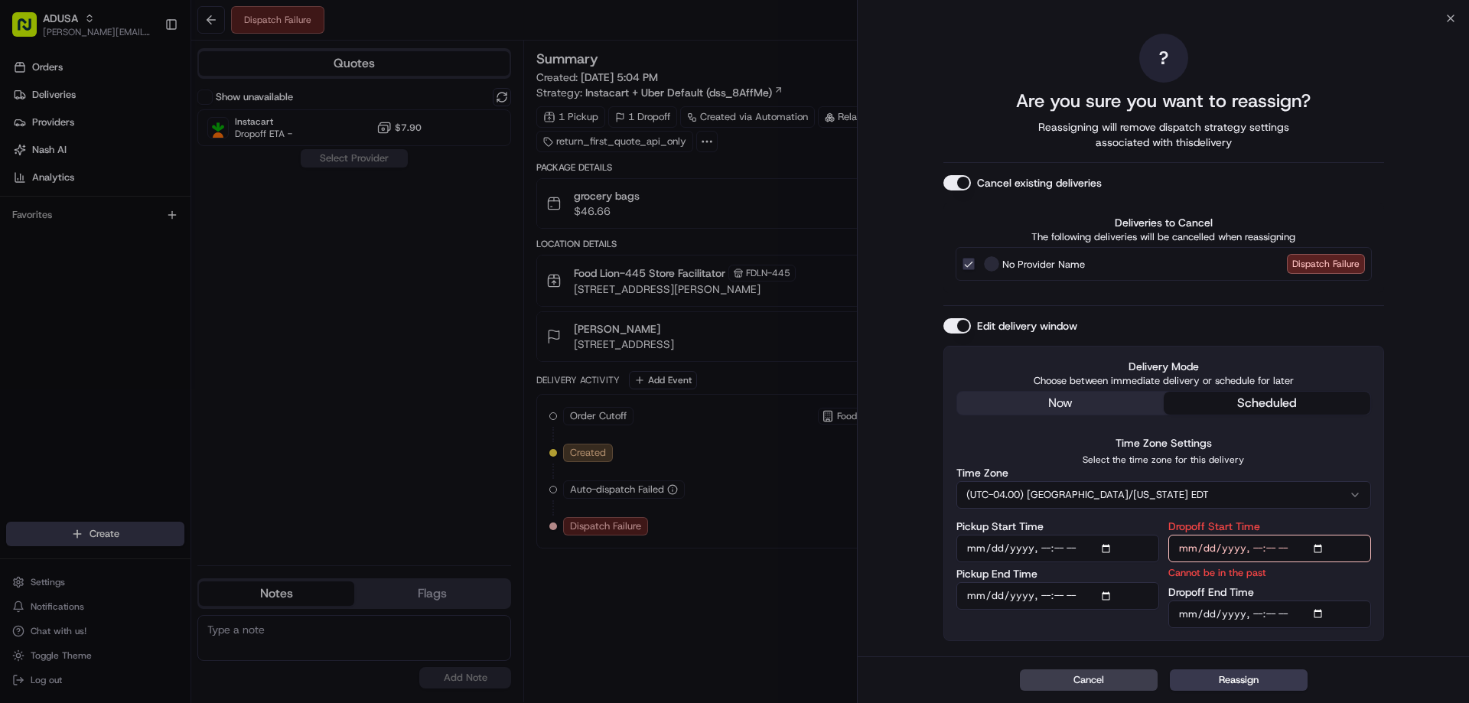
type input "2025-08-23T19:00"
click at [1254, 615] on input "Dropoff End Time" at bounding box center [1269, 615] width 203 height 28
type input "2025-08-23T20:00"
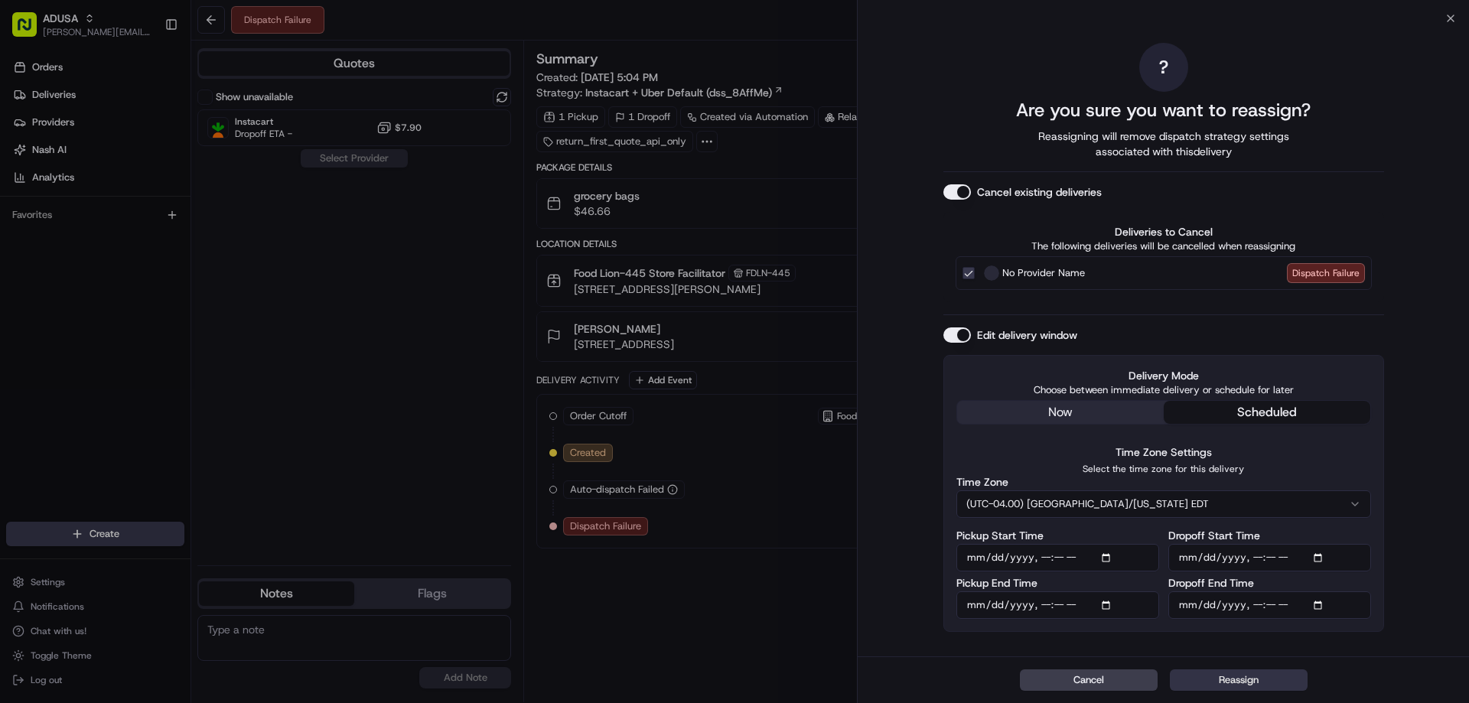
click at [1257, 679] on button "Reassign" at bounding box center [1239, 679] width 138 height 21
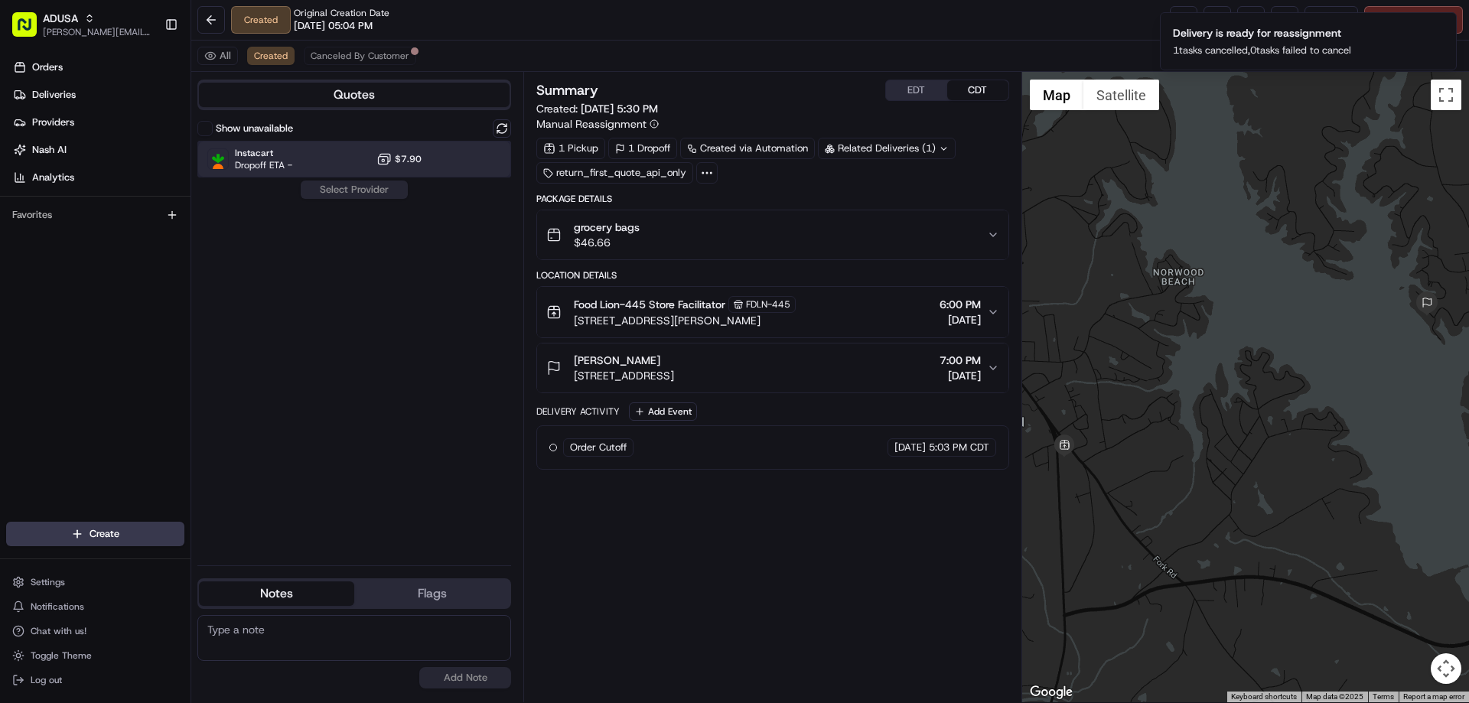
click at [312, 160] on div "Instacart Dropoff ETA - $7.90" at bounding box center [354, 159] width 314 height 37
click at [332, 188] on button "Assign Provider" at bounding box center [354, 190] width 109 height 18
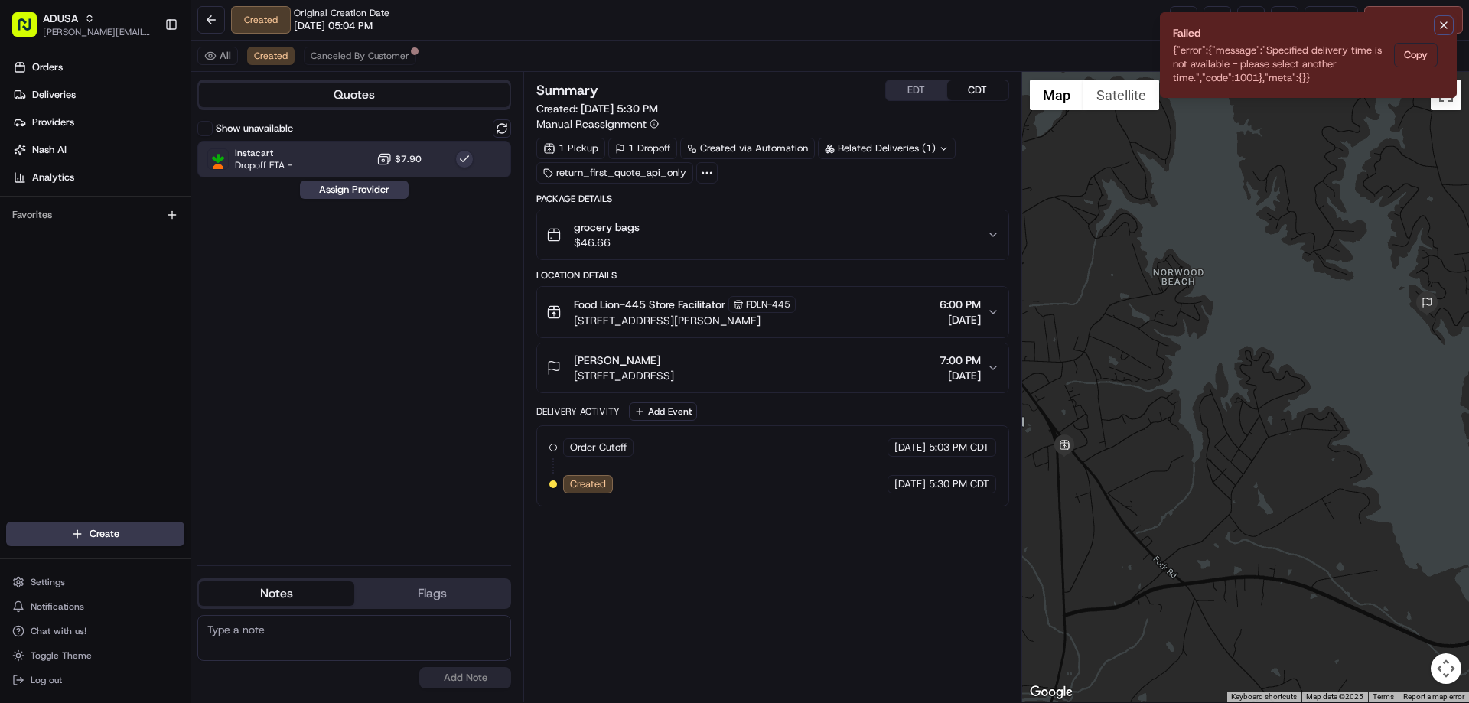
click at [1446, 28] on icon "Notifications (F8)" at bounding box center [1444, 25] width 6 height 6
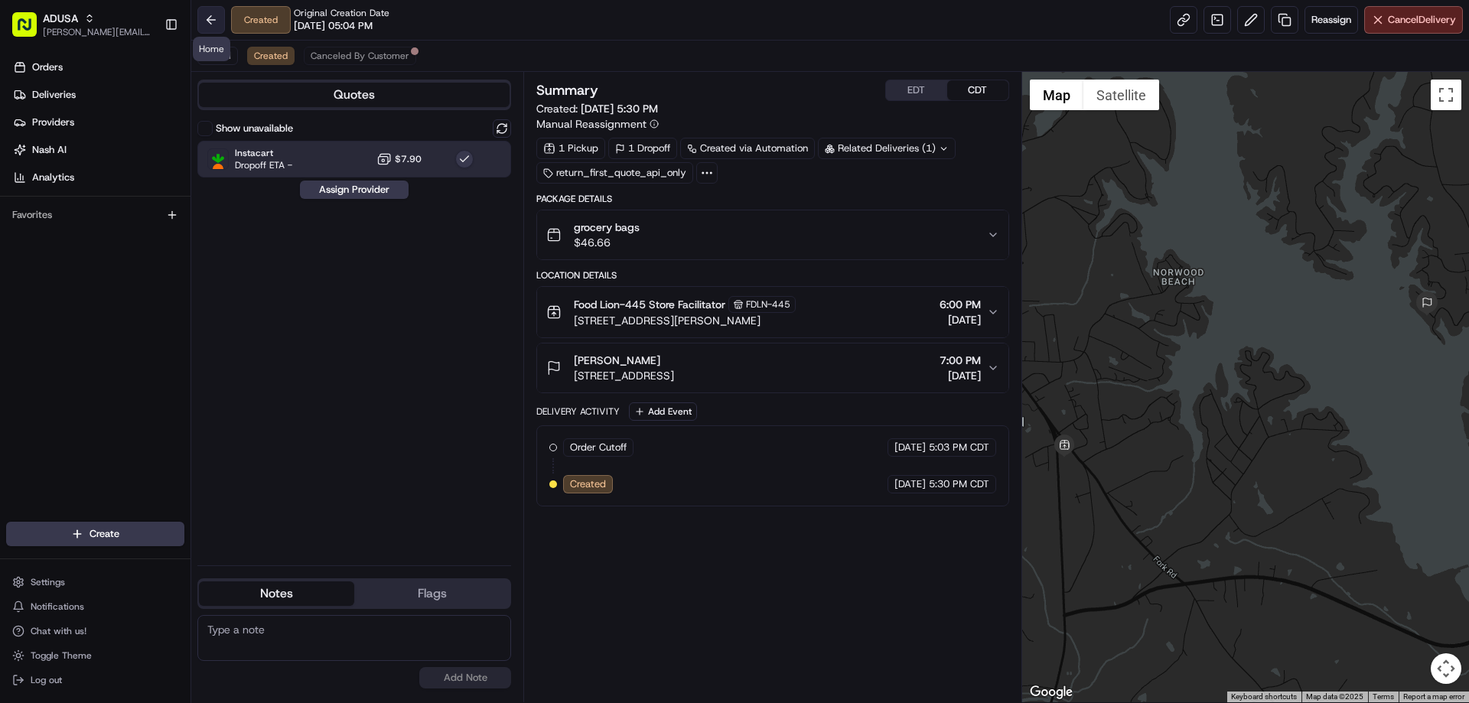
click at [209, 17] on button at bounding box center [211, 20] width 28 height 28
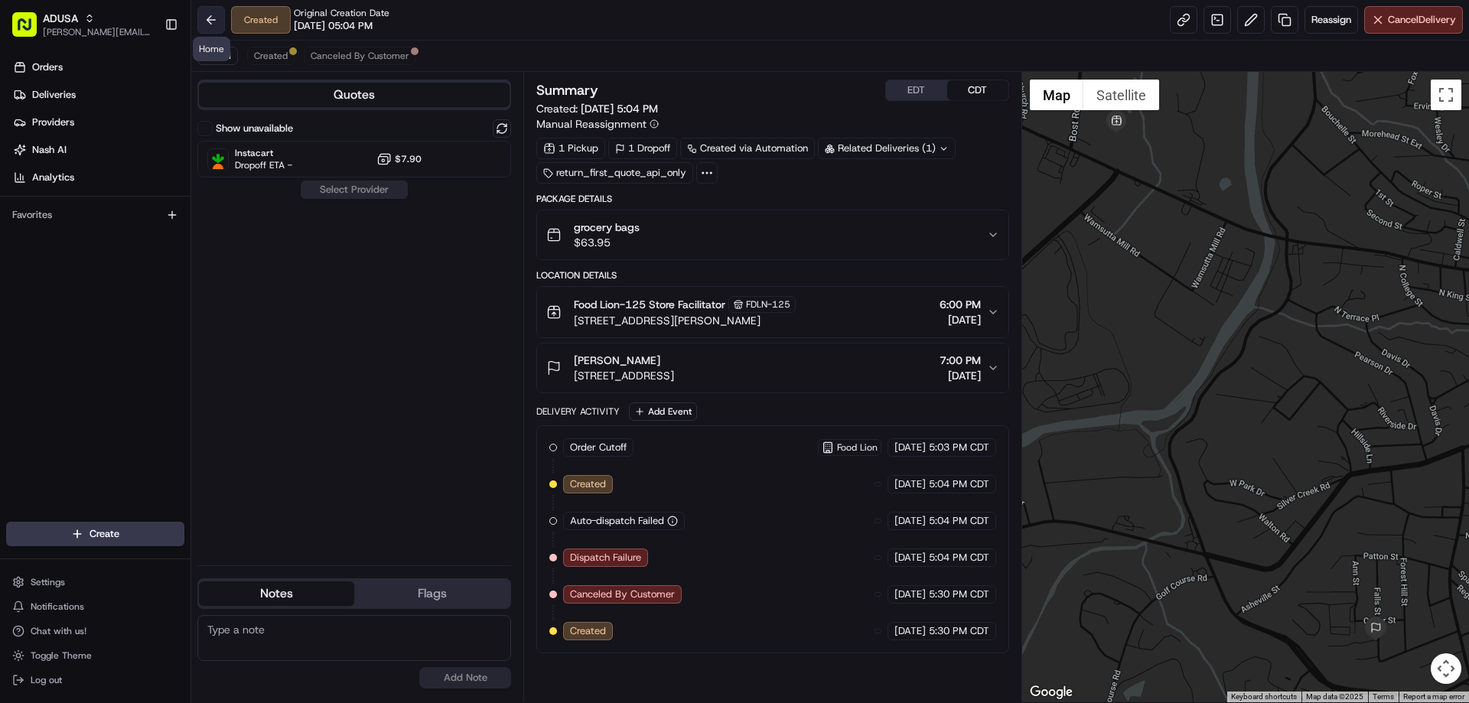
click at [208, 23] on button at bounding box center [211, 20] width 28 height 28
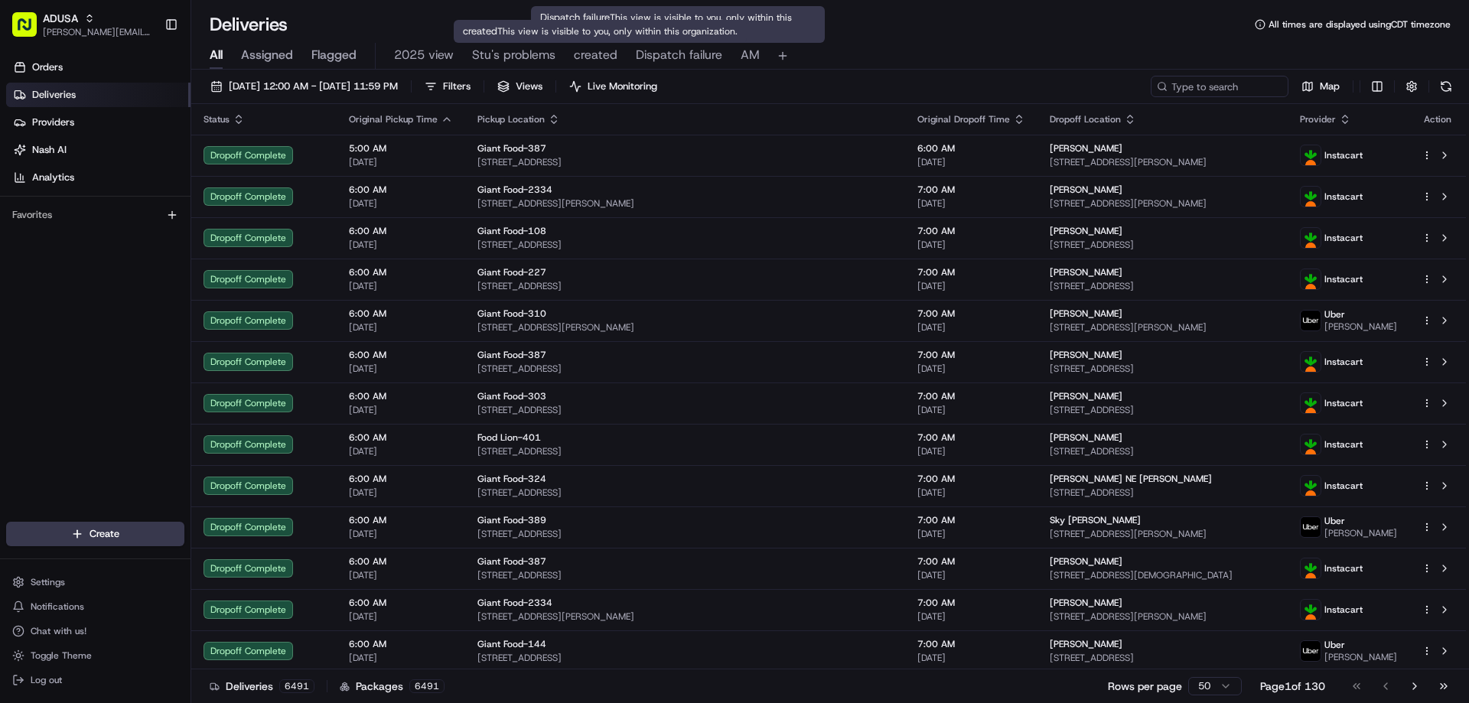
click at [601, 48] on span "created" at bounding box center [596, 55] width 44 height 18
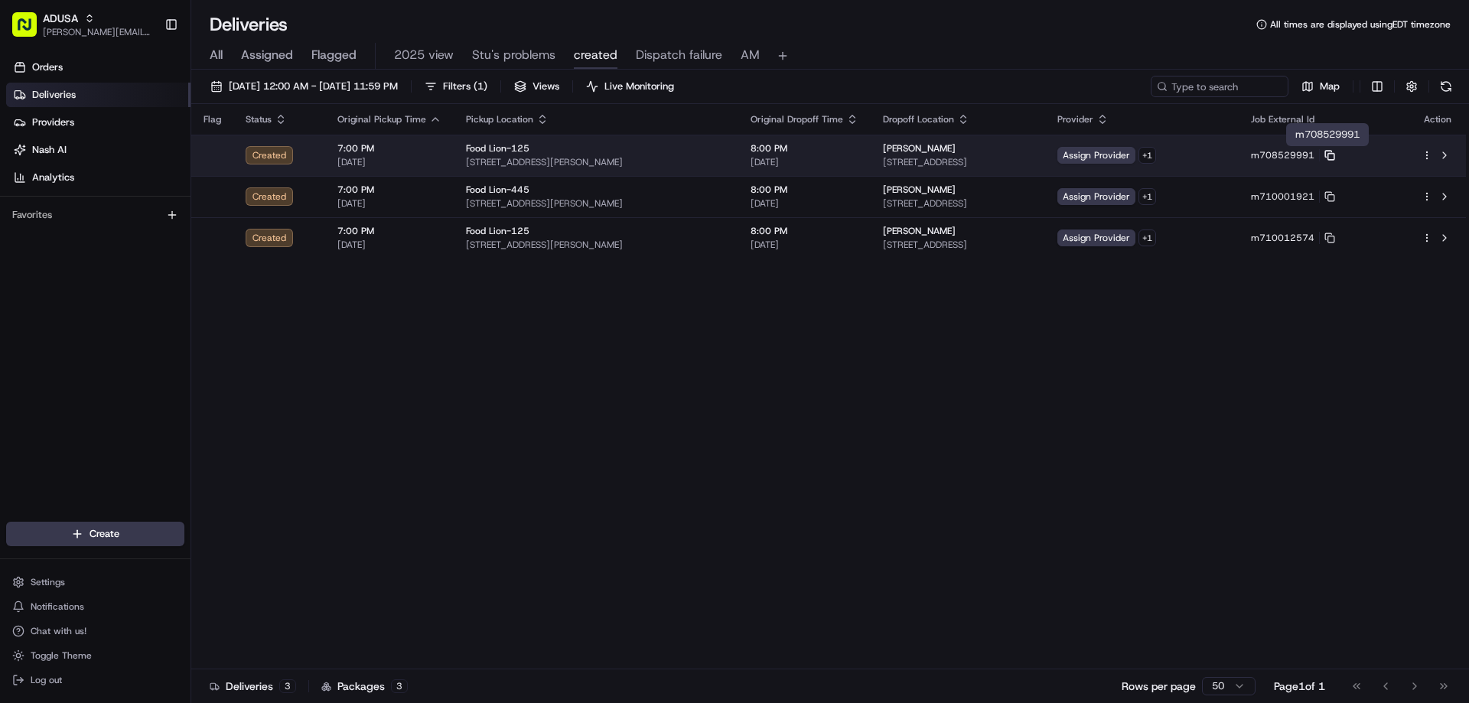
click at [1335, 151] on icon at bounding box center [1329, 155] width 11 height 11
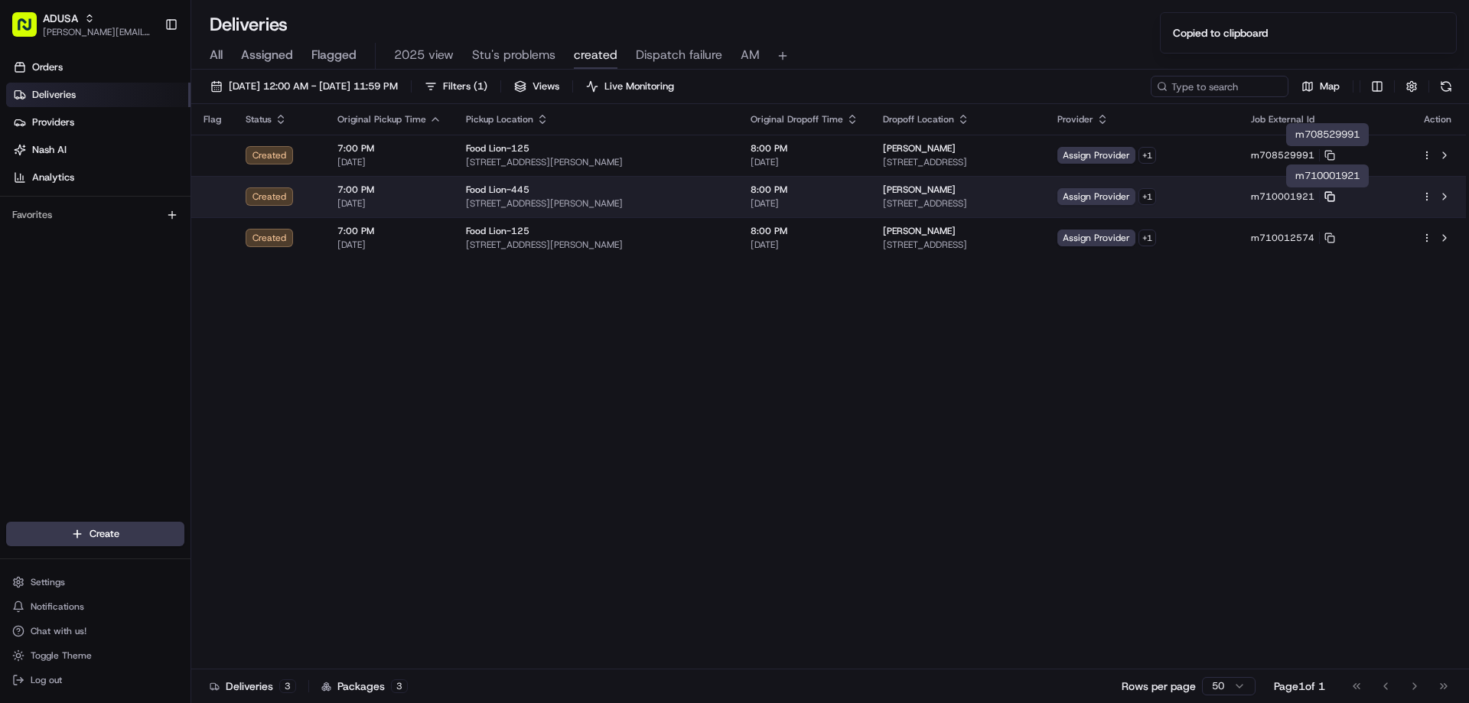
click at [1335, 199] on icon at bounding box center [1329, 196] width 11 height 11
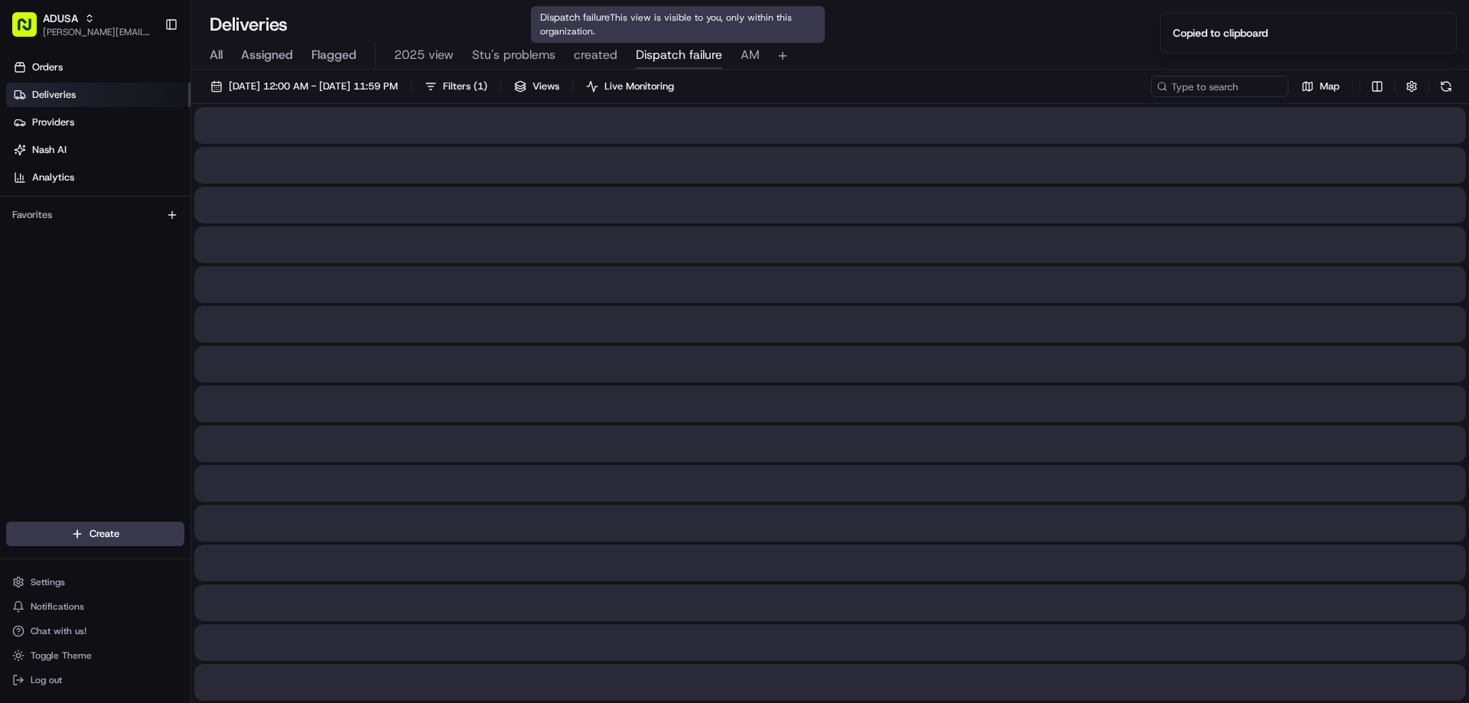
click at [676, 49] on span "Dispatch failure" at bounding box center [679, 55] width 86 height 18
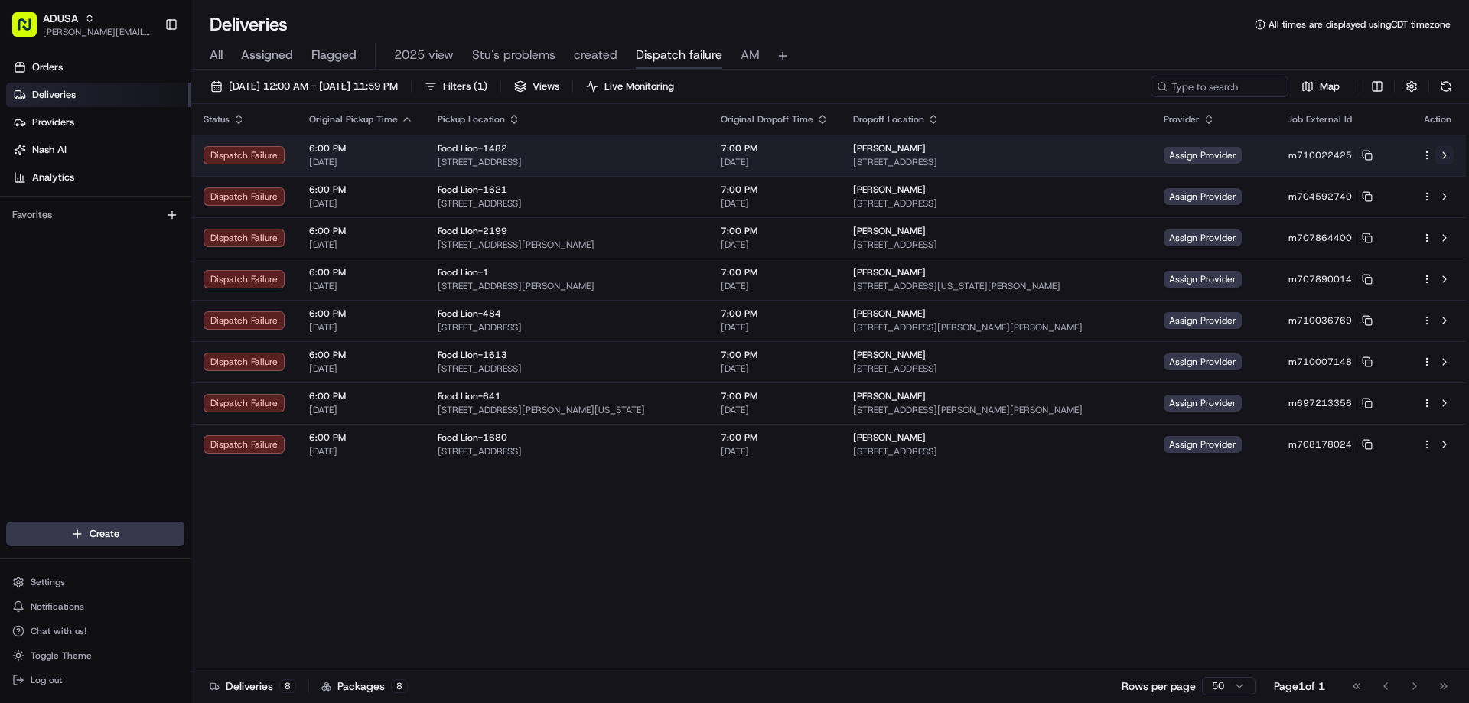
click at [1447, 158] on button at bounding box center [1444, 155] width 18 height 18
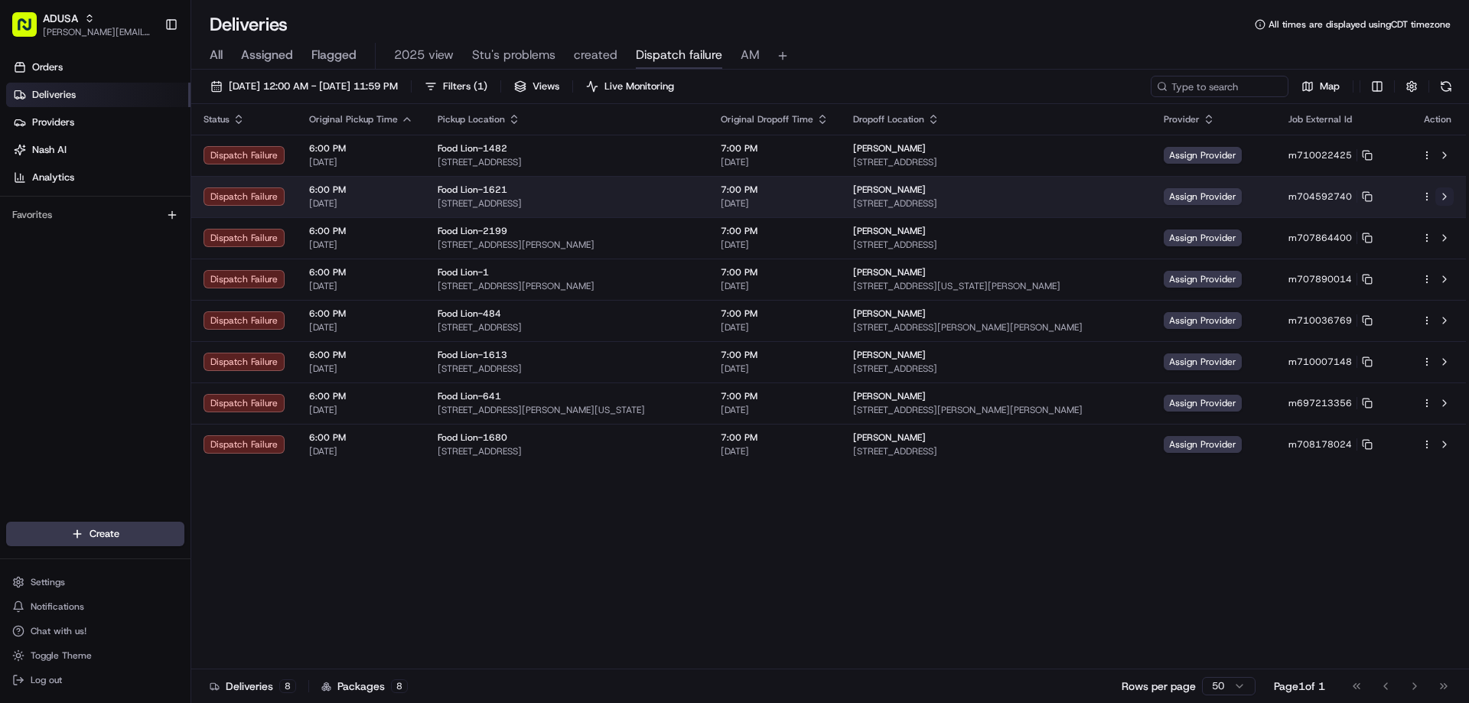
click at [1442, 194] on button at bounding box center [1444, 196] width 18 height 18
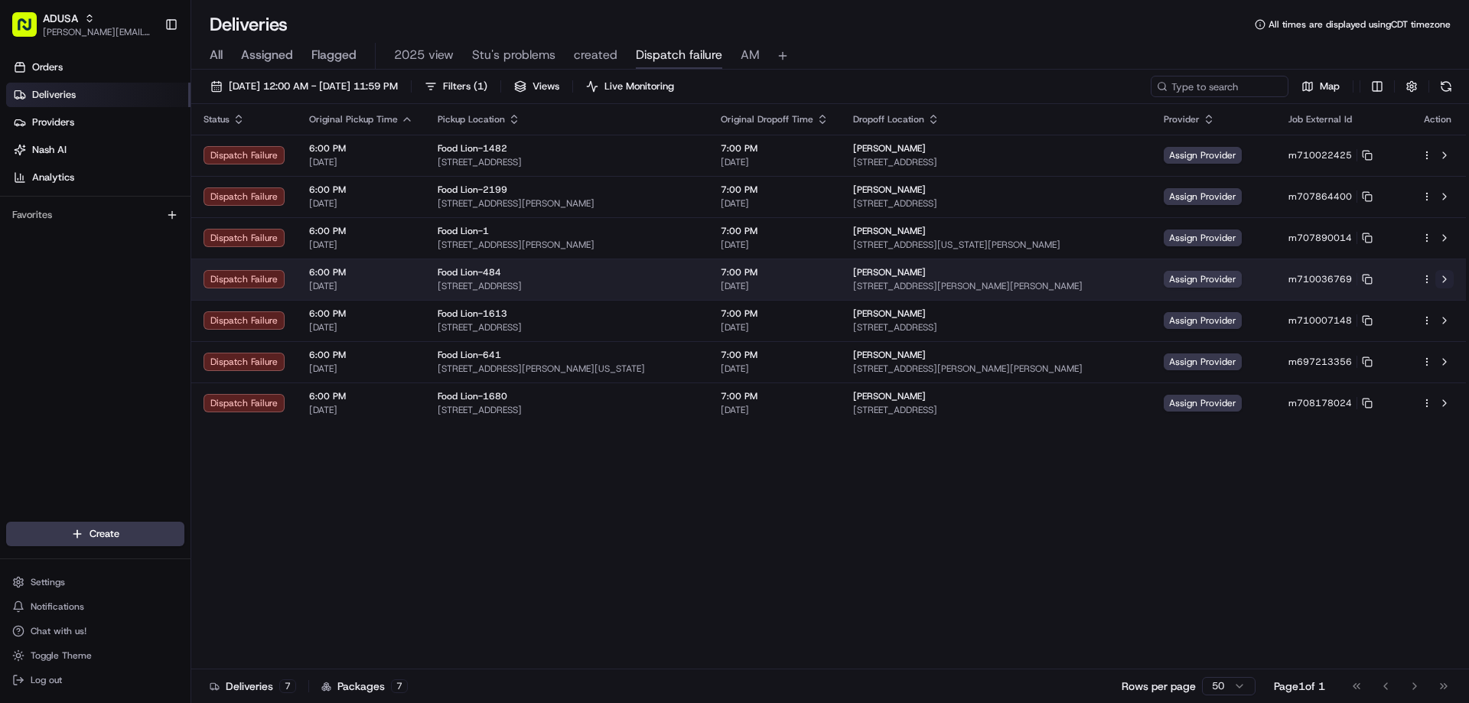
click at [1444, 278] on button at bounding box center [1444, 279] width 18 height 18
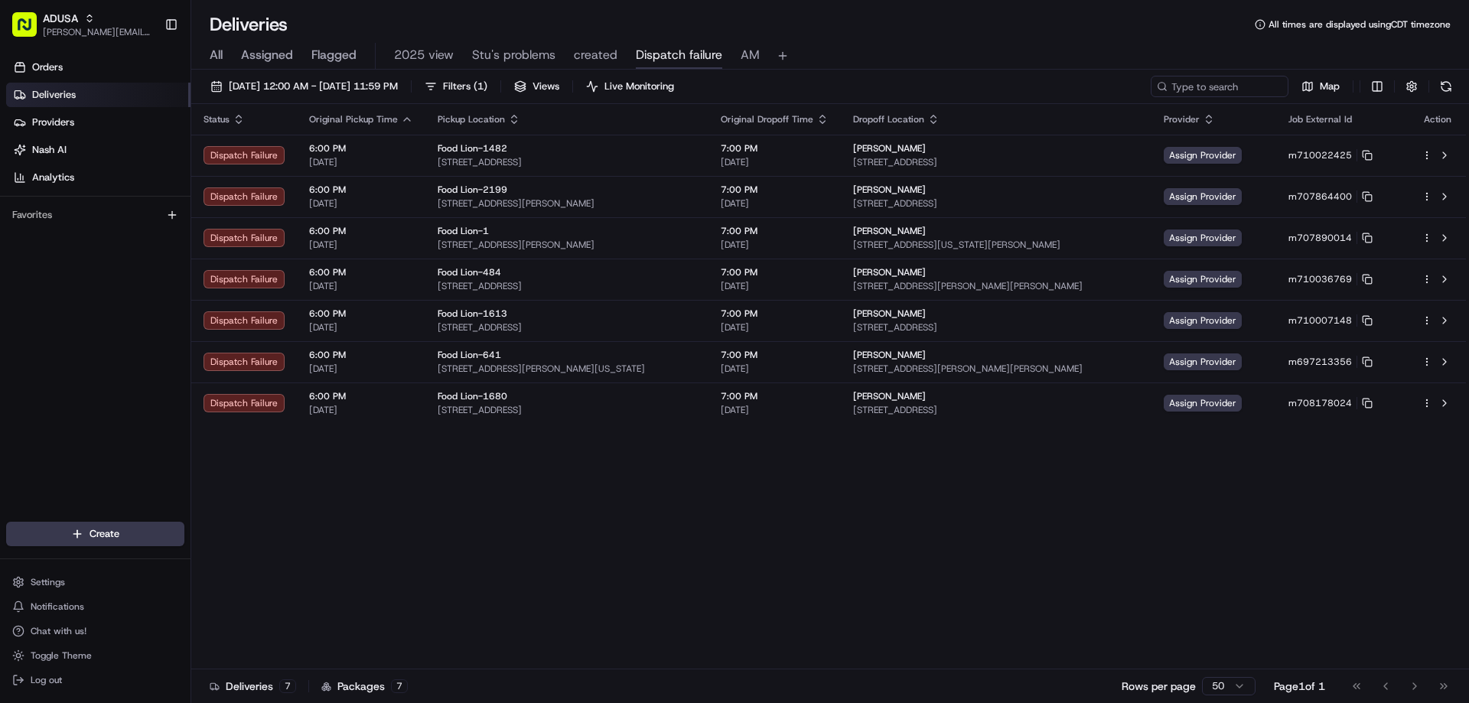
click at [600, 57] on span "created" at bounding box center [596, 55] width 44 height 18
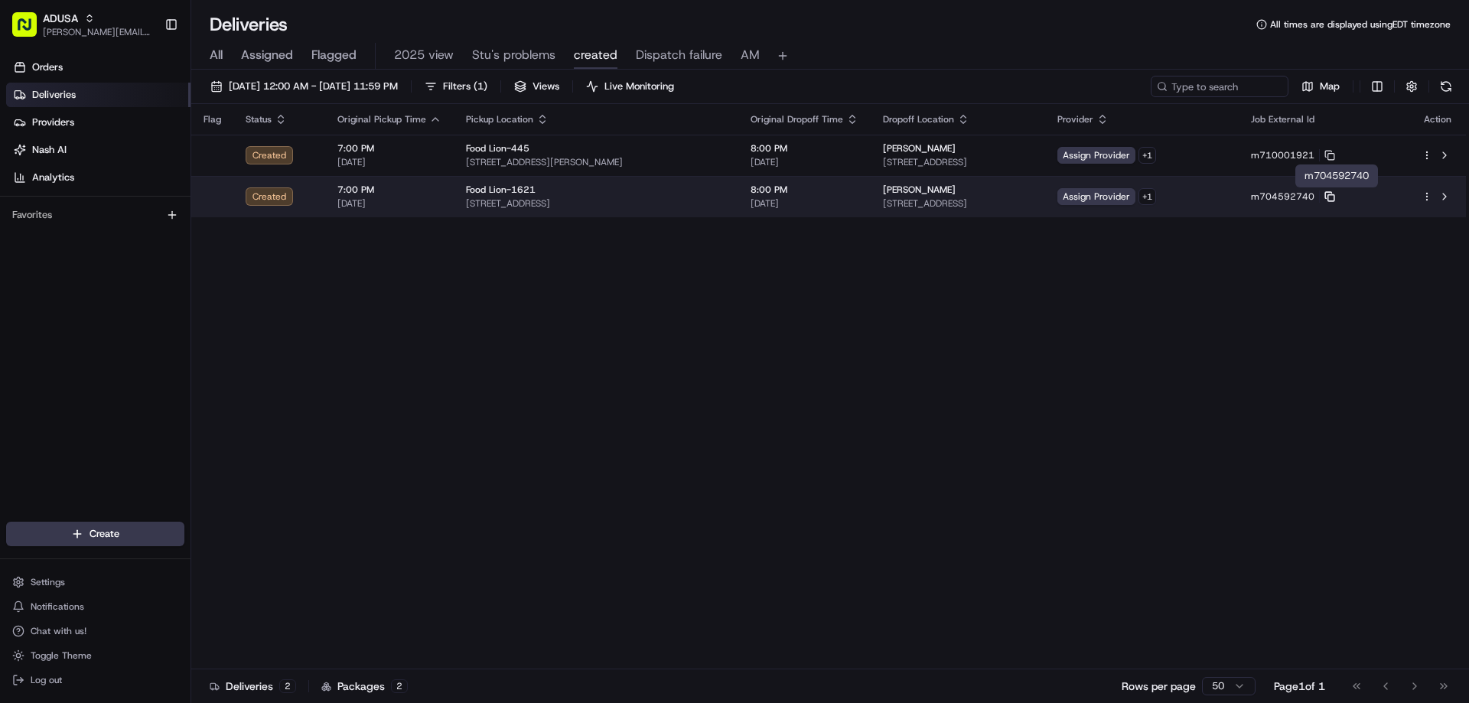
click at [1335, 197] on icon at bounding box center [1329, 196] width 11 height 11
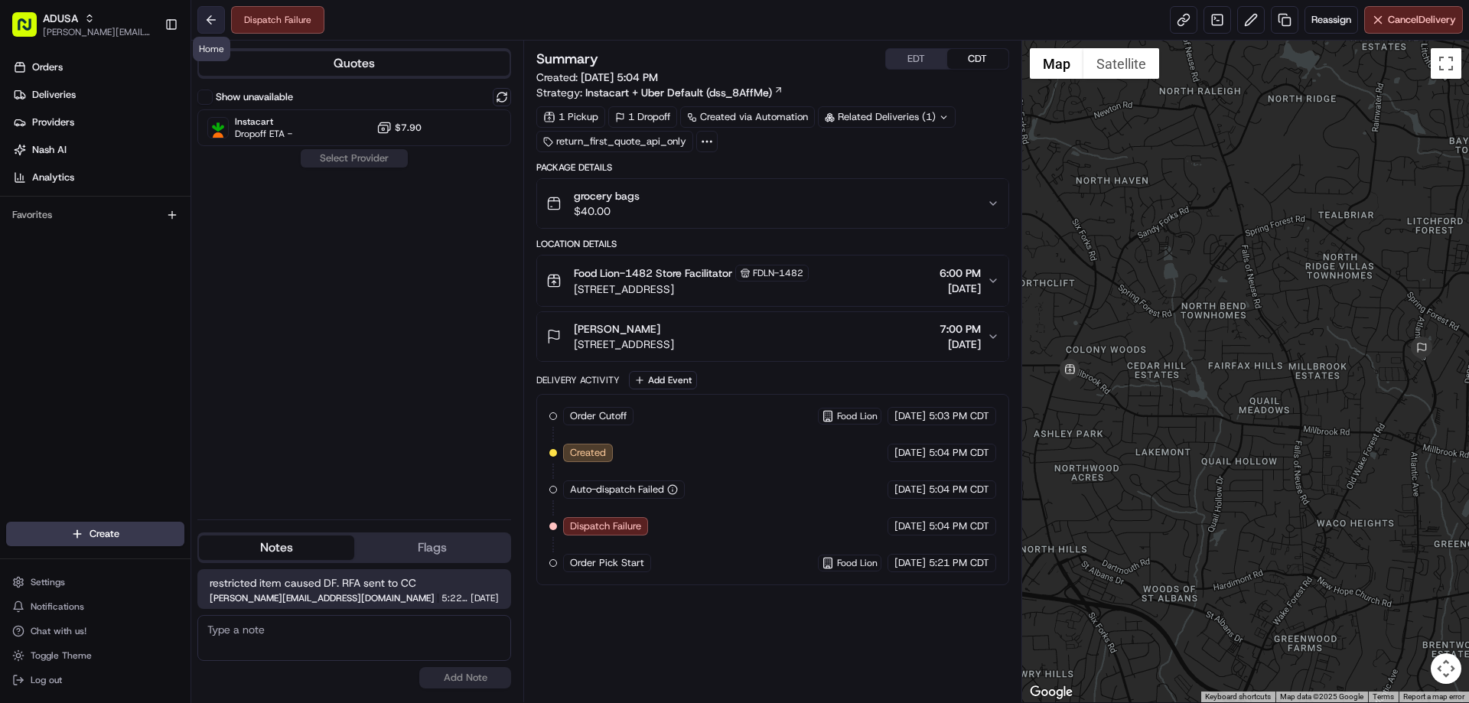
click at [208, 18] on button at bounding box center [211, 20] width 28 height 28
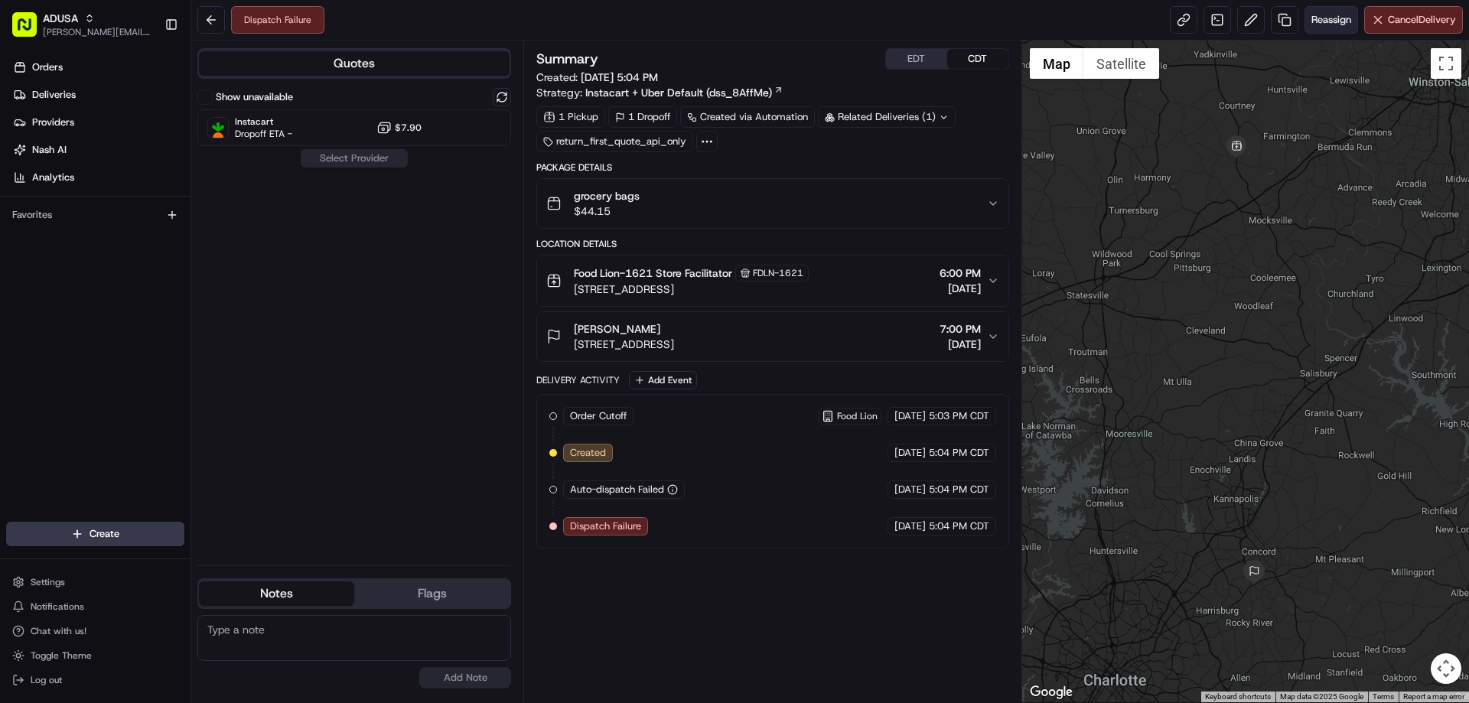
click at [1312, 15] on span "Reassign" at bounding box center [1331, 20] width 40 height 14
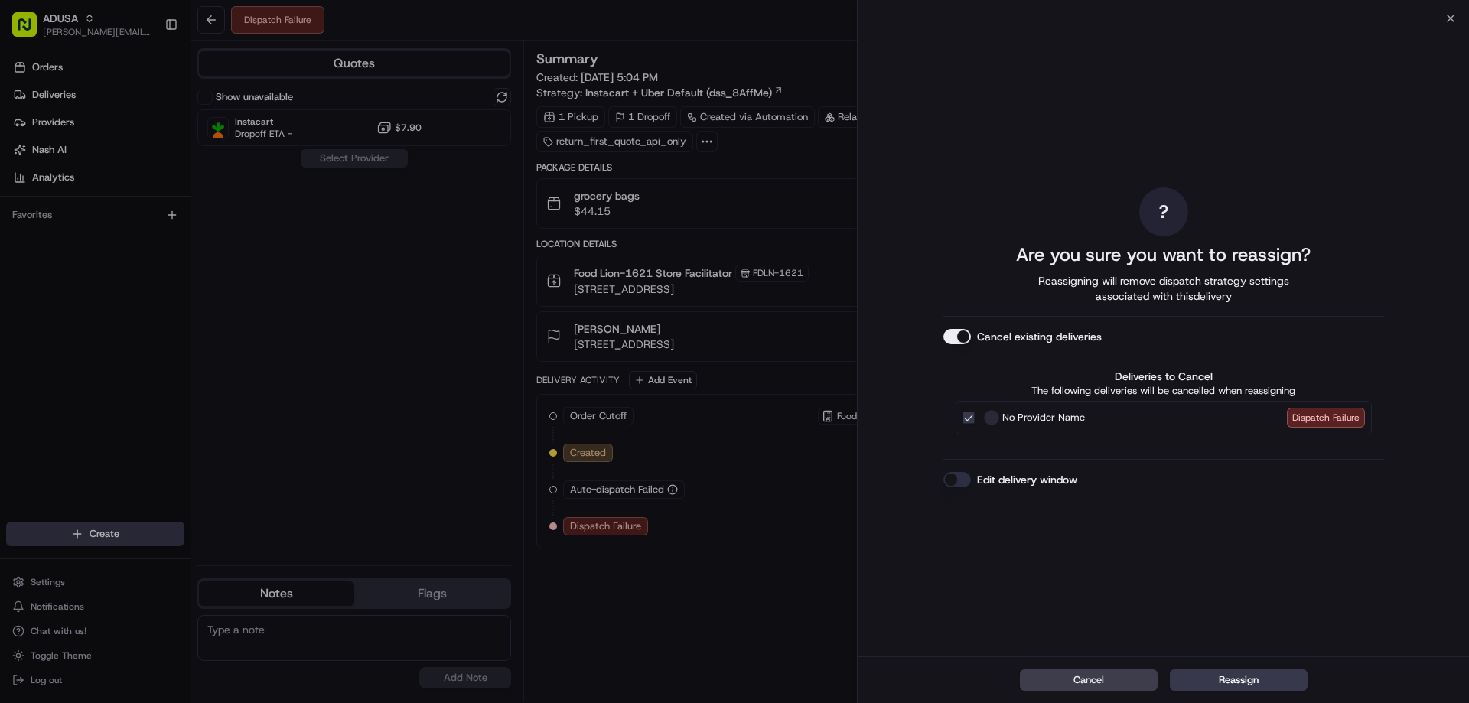
click at [963, 485] on button "Edit delivery window" at bounding box center [957, 479] width 28 height 15
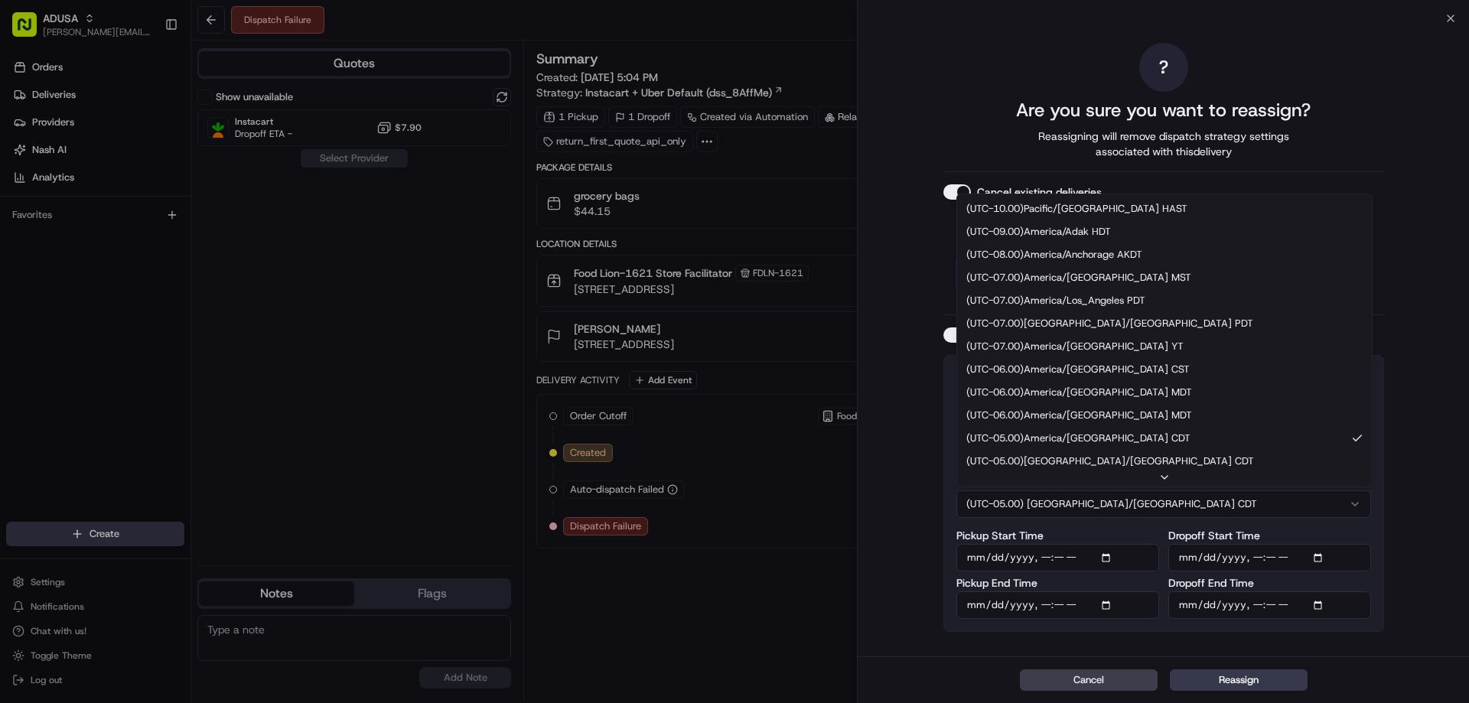
click at [1115, 495] on button "(UTC-05.00) [GEOGRAPHIC_DATA]/[GEOGRAPHIC_DATA] CDT" at bounding box center [1163, 504] width 415 height 28
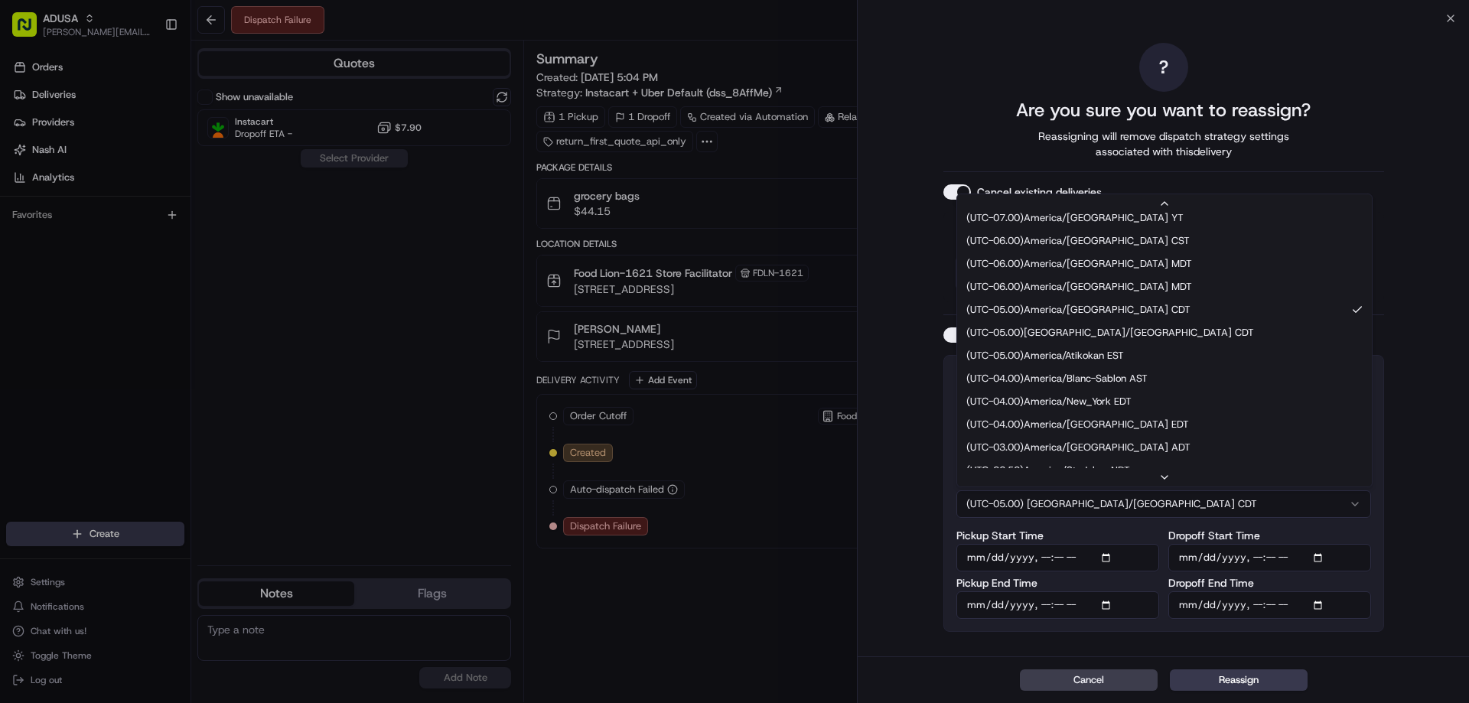
scroll to position [153, 0]
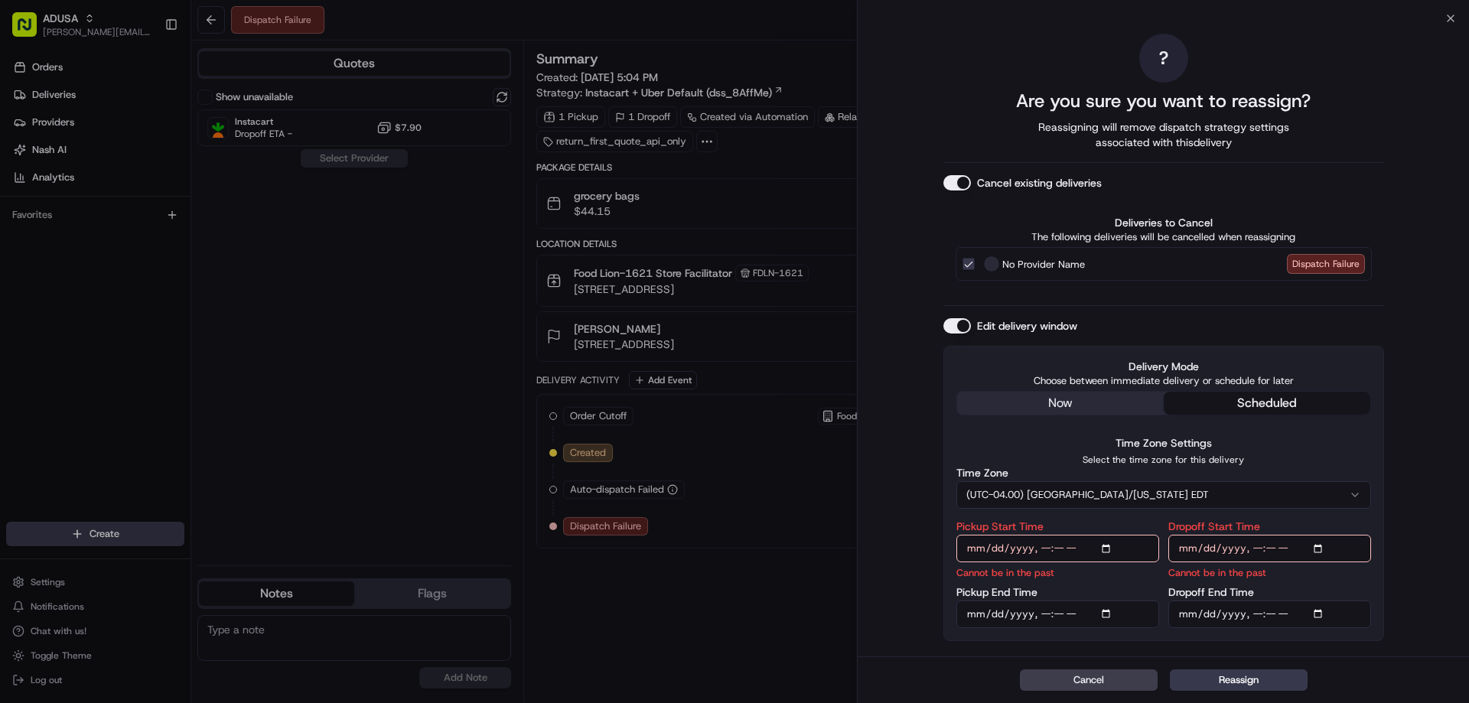
click at [1045, 550] on input "Pickup Start Time" at bounding box center [1057, 549] width 203 height 28
type input "[DATE]T19:00"
click at [1041, 615] on input "Pickup End Time" at bounding box center [1057, 615] width 203 height 28
type input "[DATE]T19:59"
click at [1252, 546] on input "Dropoff Start Time" at bounding box center [1269, 549] width 203 height 28
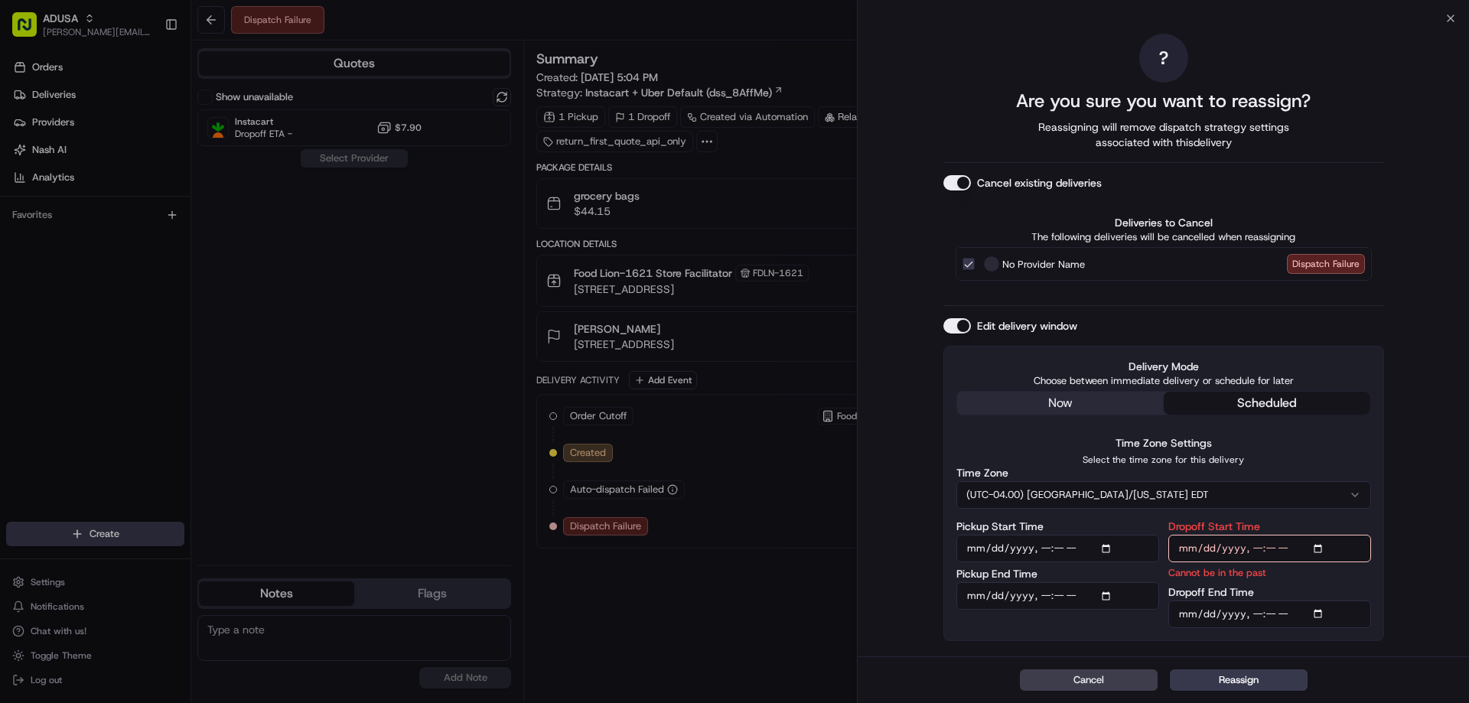
type input "[DATE]T19:00"
click at [1252, 617] on input "Dropoff End Time" at bounding box center [1269, 615] width 203 height 28
type input "[DATE]T20:00"
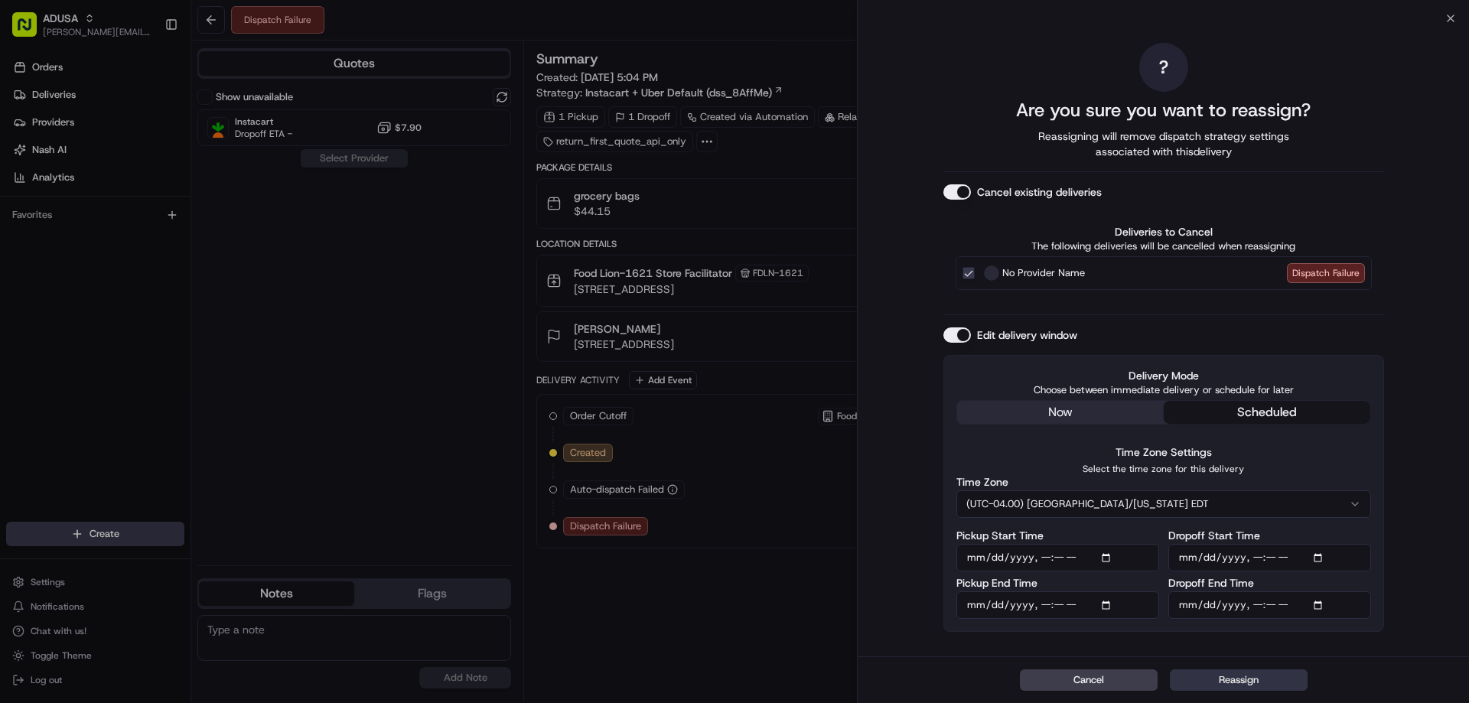
click at [1223, 676] on button "Reassign" at bounding box center [1239, 679] width 138 height 21
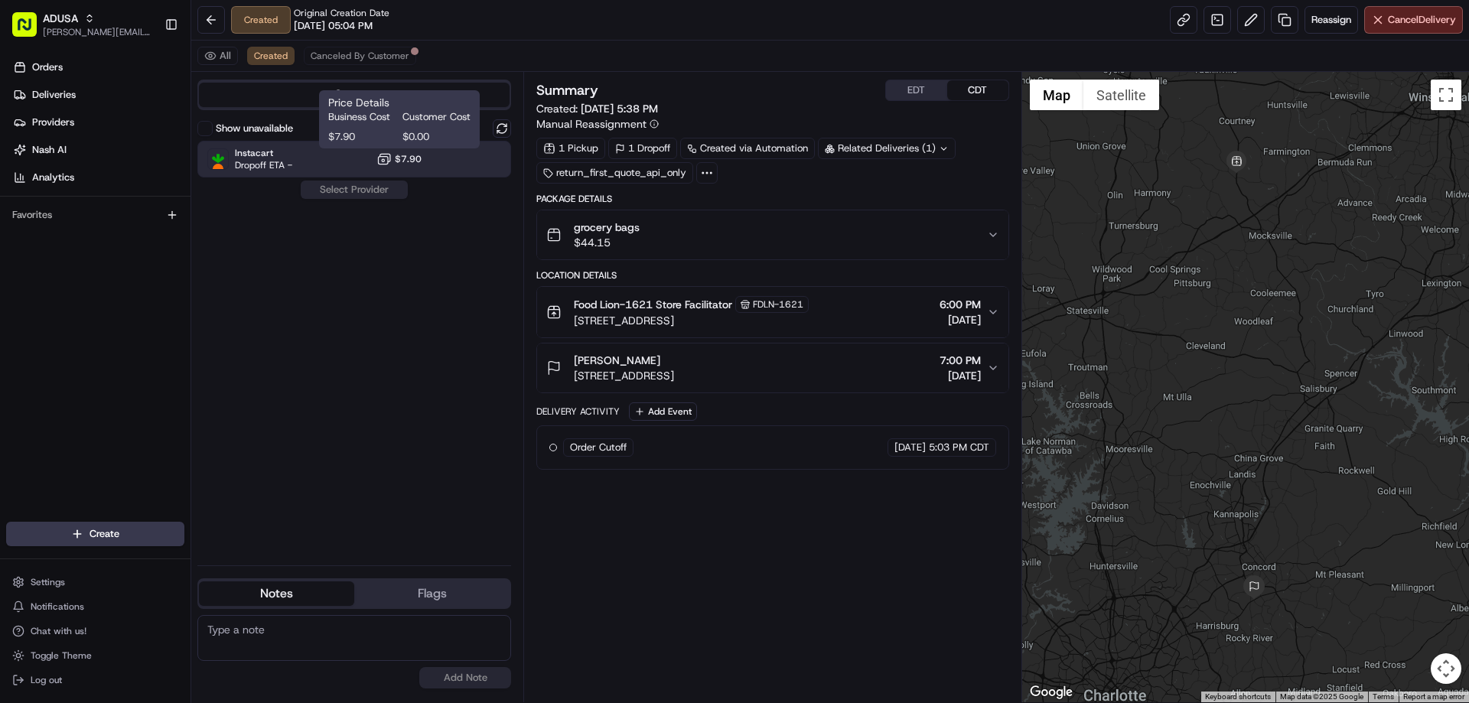
click at [386, 159] on icon at bounding box center [383, 158] width 15 height 15
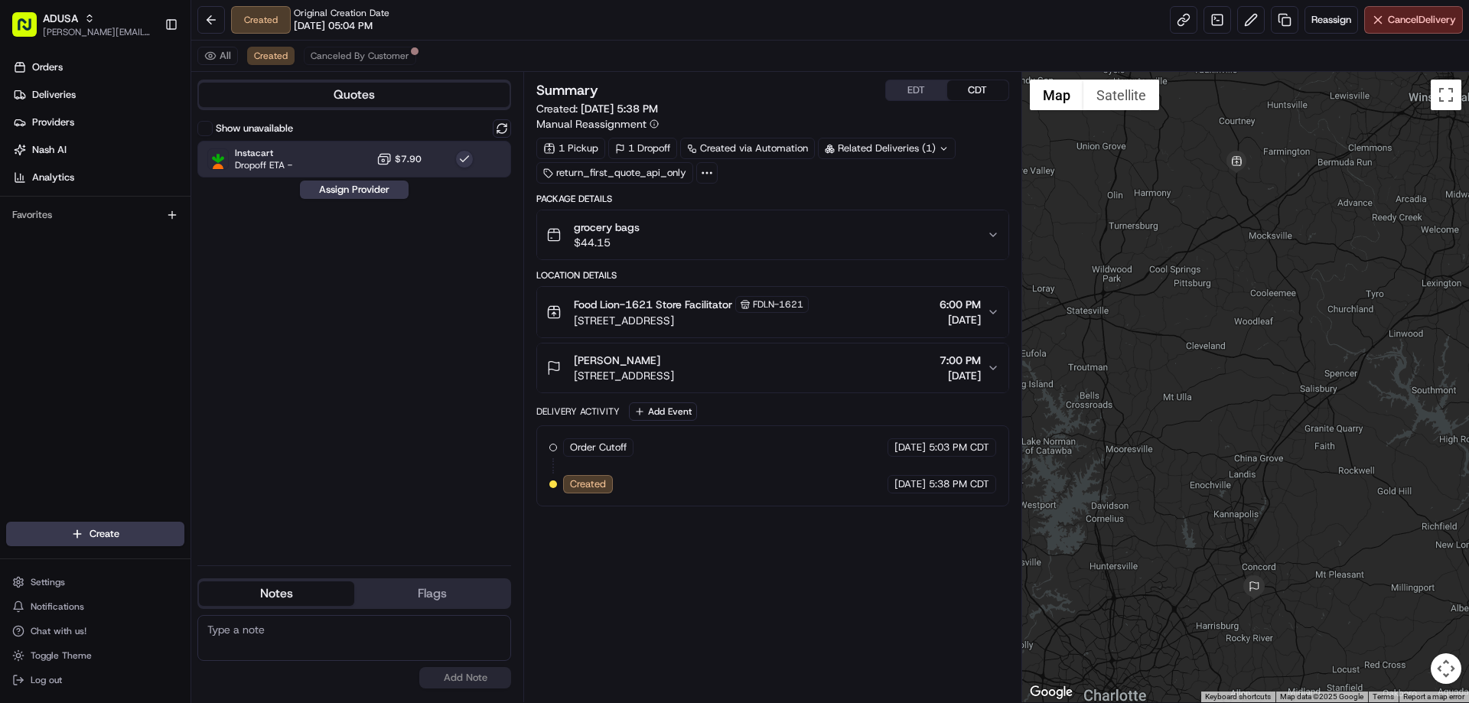
drag, startPoint x: 354, startPoint y: 190, endPoint x: 1207, endPoint y: 229, distance: 853.9
click at [357, 189] on button "Assign Provider" at bounding box center [354, 190] width 109 height 18
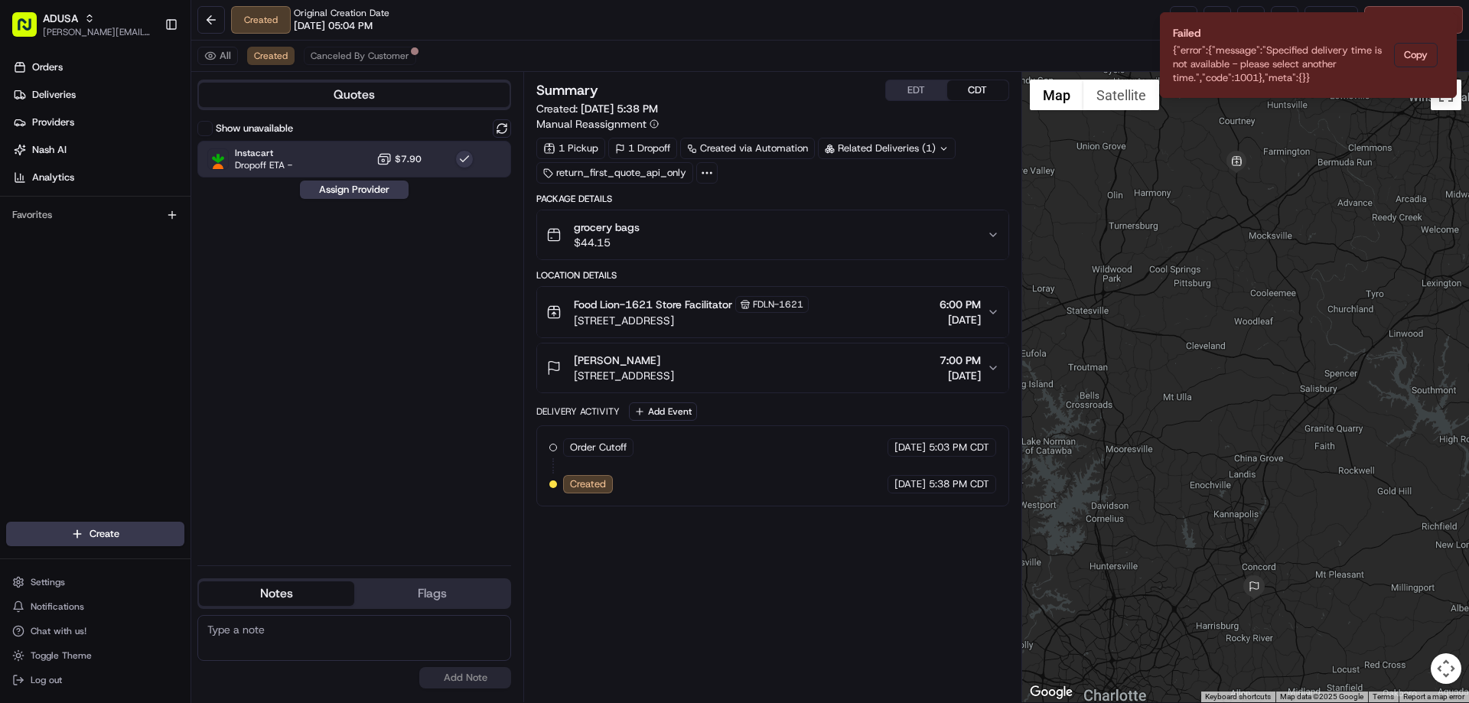
click at [331, 430] on div "Show unavailable Instacart Dropoff ETA - $7.90 Assign Provider" at bounding box center [354, 336] width 314 height 434
click at [1443, 22] on icon "Notifications (F8)" at bounding box center [1444, 25] width 12 height 12
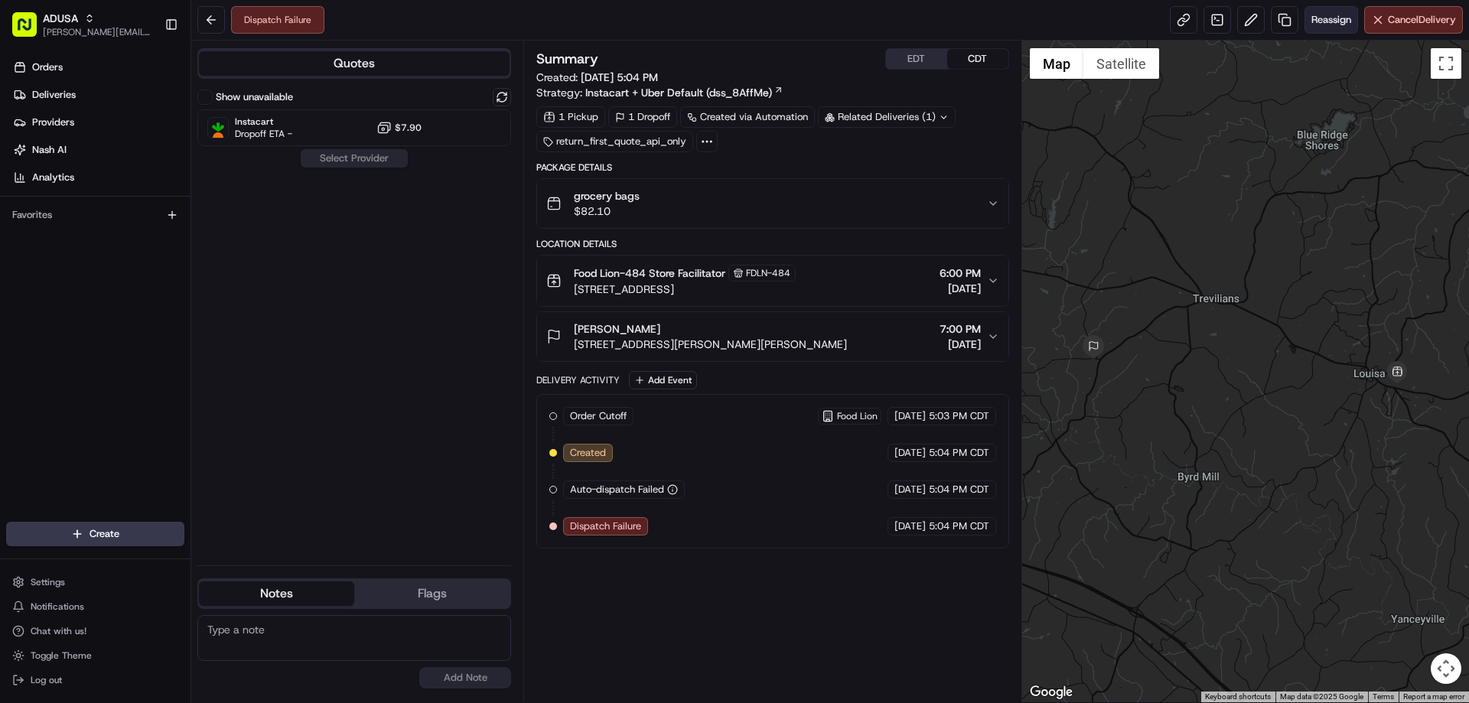
click at [1334, 21] on span "Reassign" at bounding box center [1331, 20] width 40 height 14
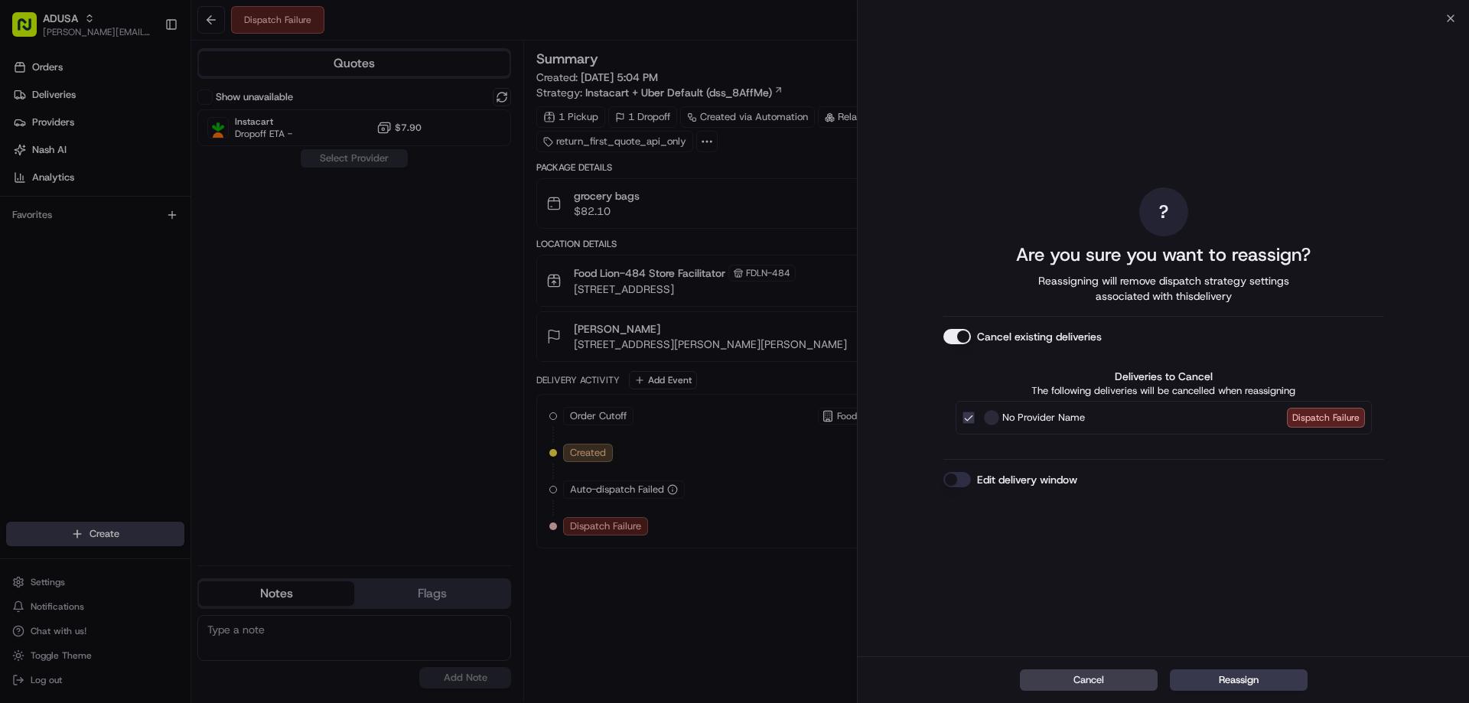
click at [961, 475] on button "Edit delivery window" at bounding box center [957, 479] width 28 height 15
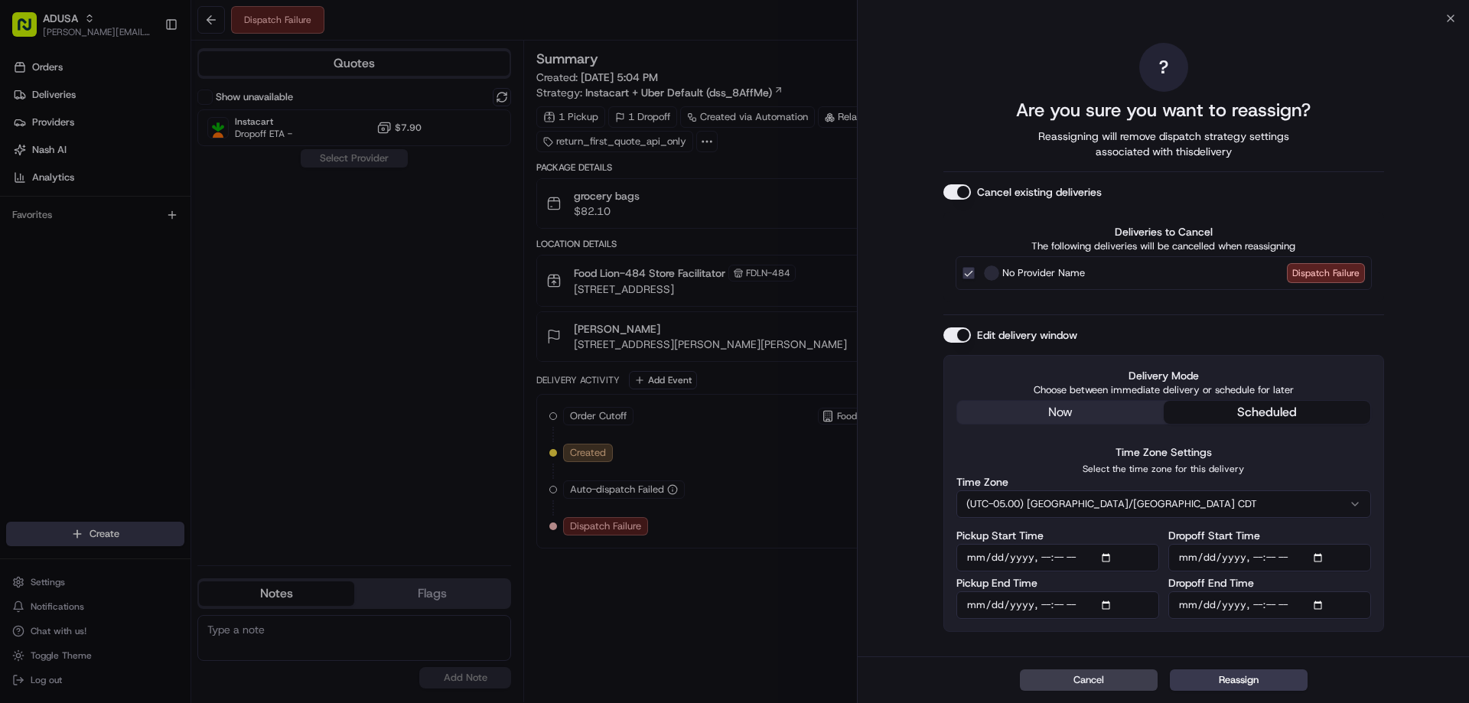
click at [1050, 558] on input "Pickup Start Time" at bounding box center [1057, 558] width 203 height 28
click at [1057, 502] on button "(UTC-05.00) [GEOGRAPHIC_DATA]/[GEOGRAPHIC_DATA] CDT" at bounding box center [1163, 504] width 415 height 28
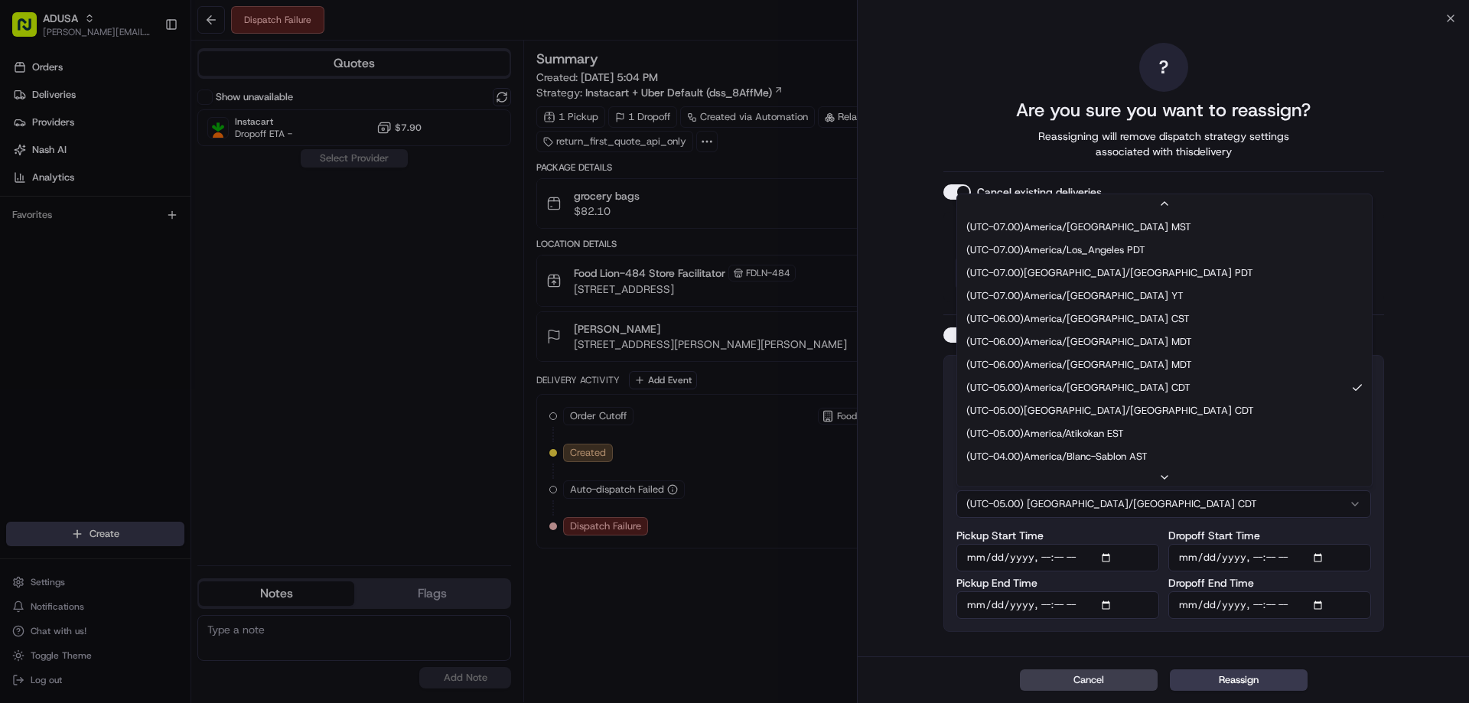
scroll to position [115, 0]
drag, startPoint x: 1091, startPoint y: 435, endPoint x: 1071, endPoint y: 483, distance: 51.4
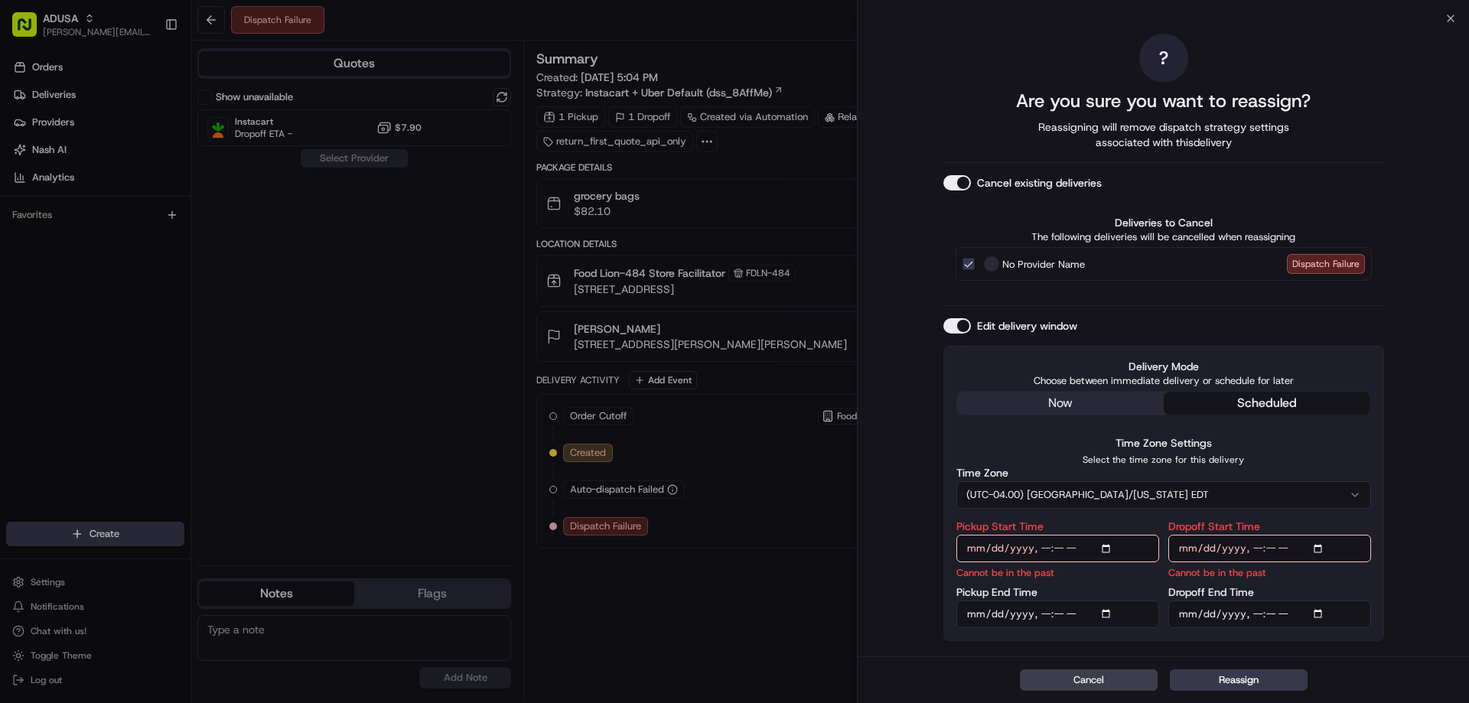
click at [1042, 556] on input "Pickup Start Time" at bounding box center [1057, 549] width 203 height 28
click at [1043, 548] on input "Pickup Start Time" at bounding box center [1057, 549] width 203 height 28
type input "[DATE]T19:00"
click at [1047, 616] on input "Pickup End Time" at bounding box center [1057, 615] width 203 height 28
type input "[DATE]T19:59"
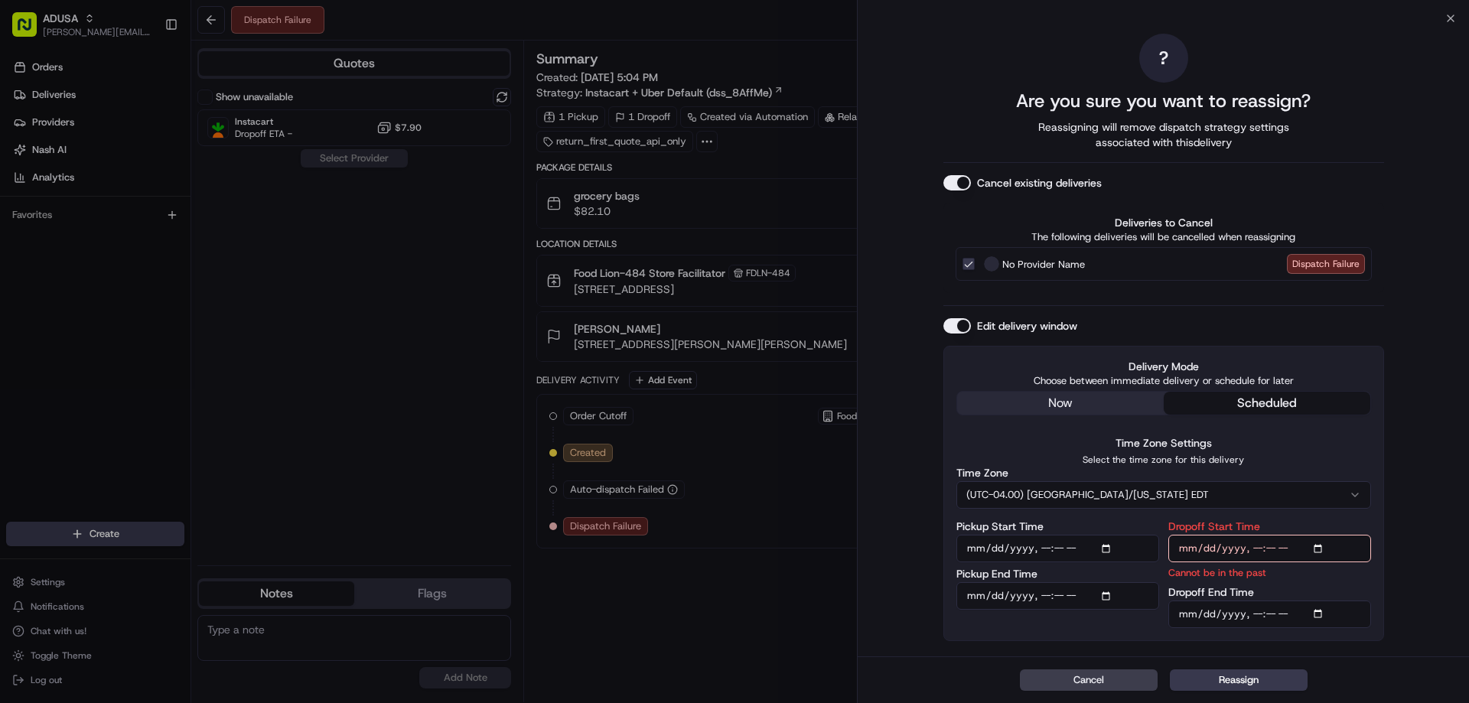
click at [1249, 549] on input "Dropoff Start Time" at bounding box center [1269, 549] width 203 height 28
type input "[DATE]T19:00"
click at [1260, 612] on input "Dropoff End Time" at bounding box center [1269, 615] width 203 height 28
type input "[DATE]T20:00"
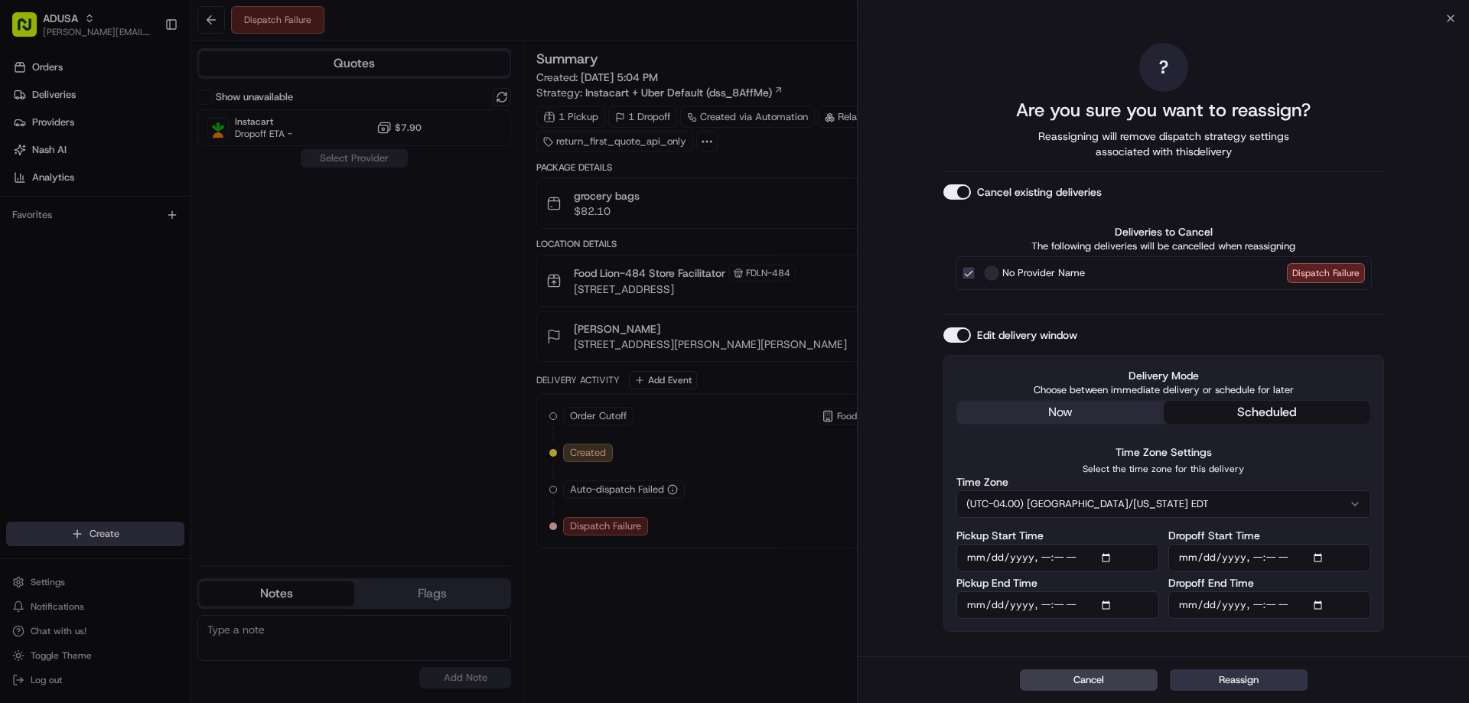
click at [1215, 682] on button "Reassign" at bounding box center [1239, 679] width 138 height 21
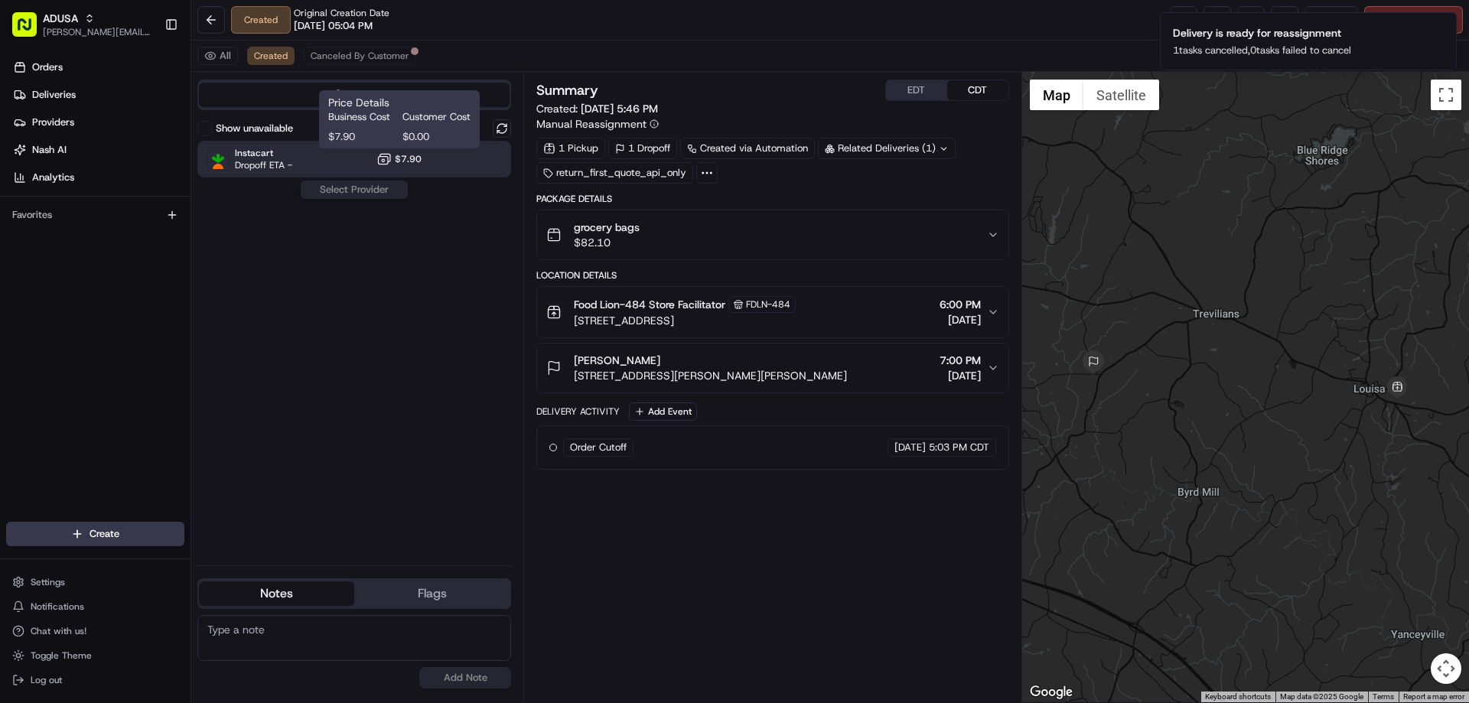
click at [383, 143] on span "$7.90" at bounding box center [362, 137] width 68 height 14
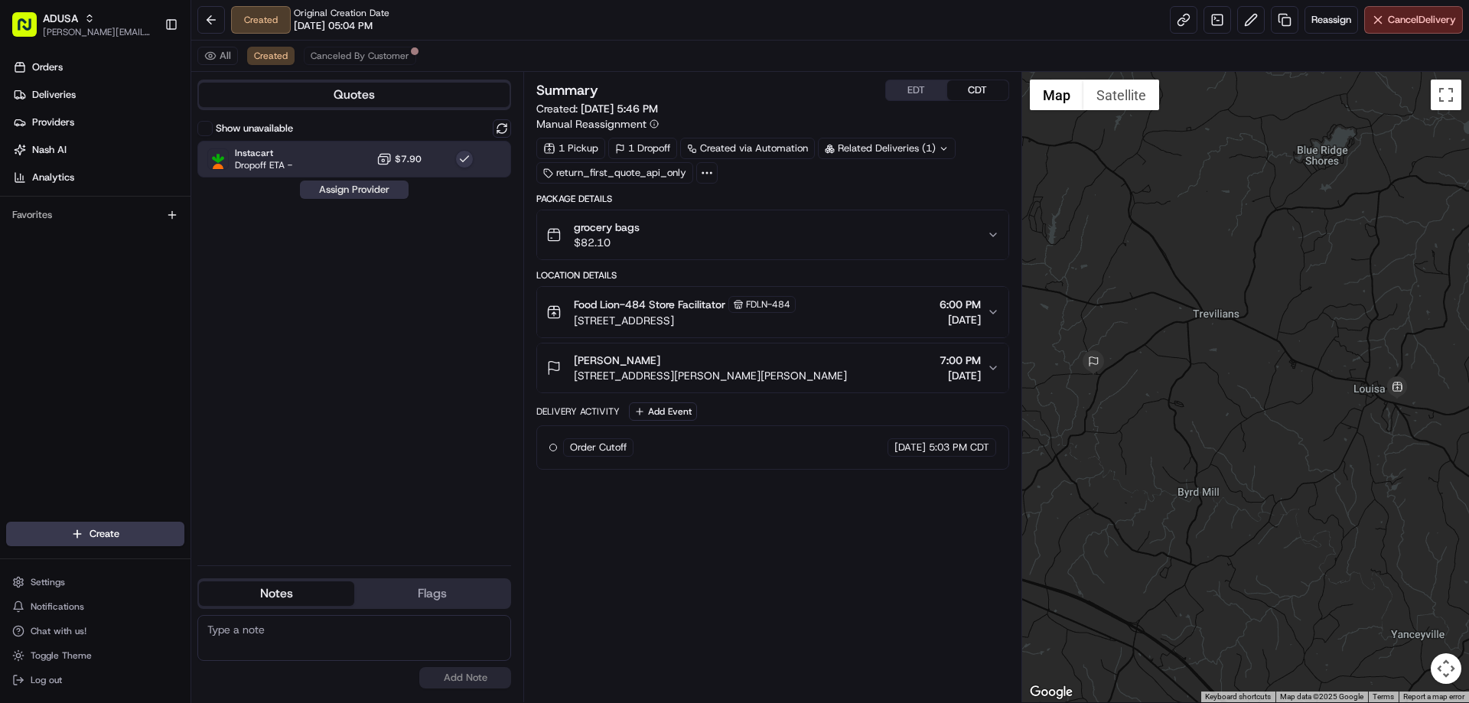
click at [379, 196] on button "Assign Provider" at bounding box center [354, 190] width 109 height 18
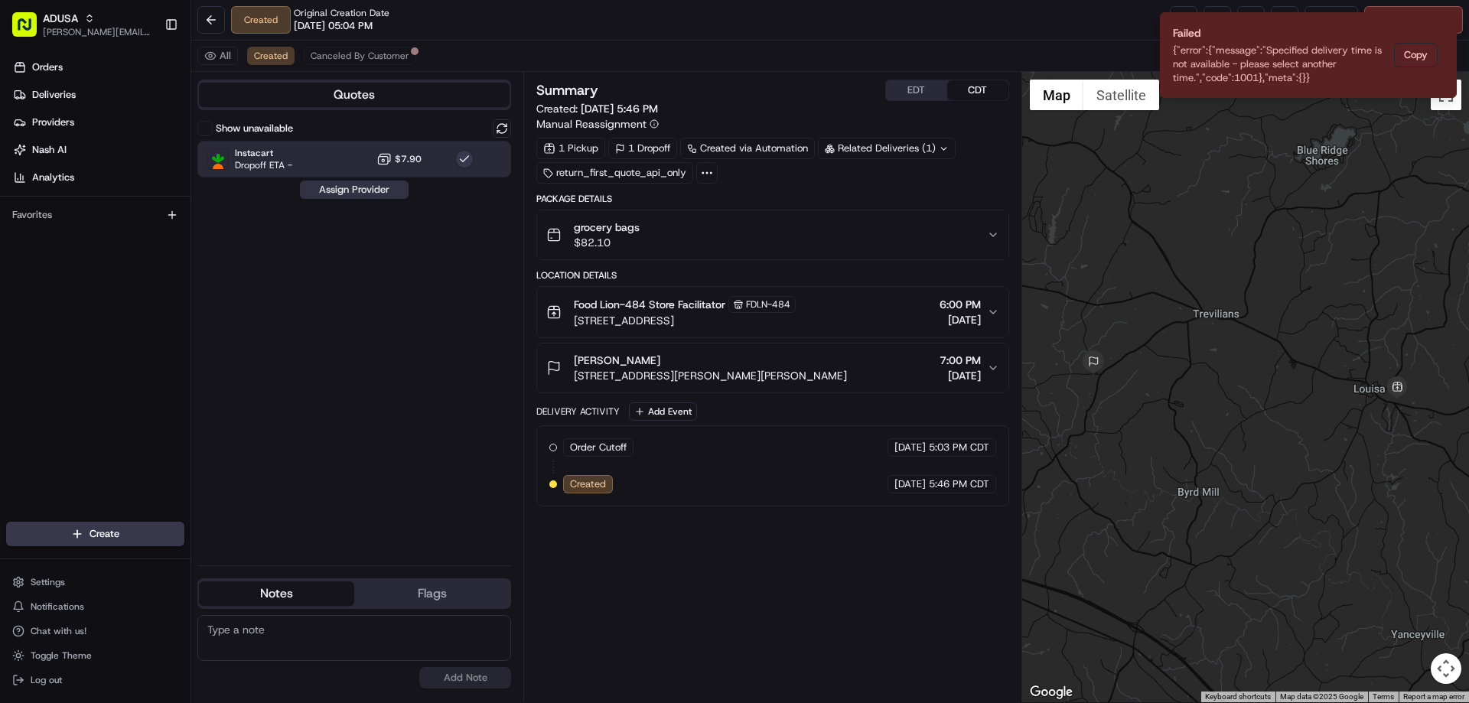
click at [329, 183] on button "Assign Provider" at bounding box center [354, 190] width 109 height 18
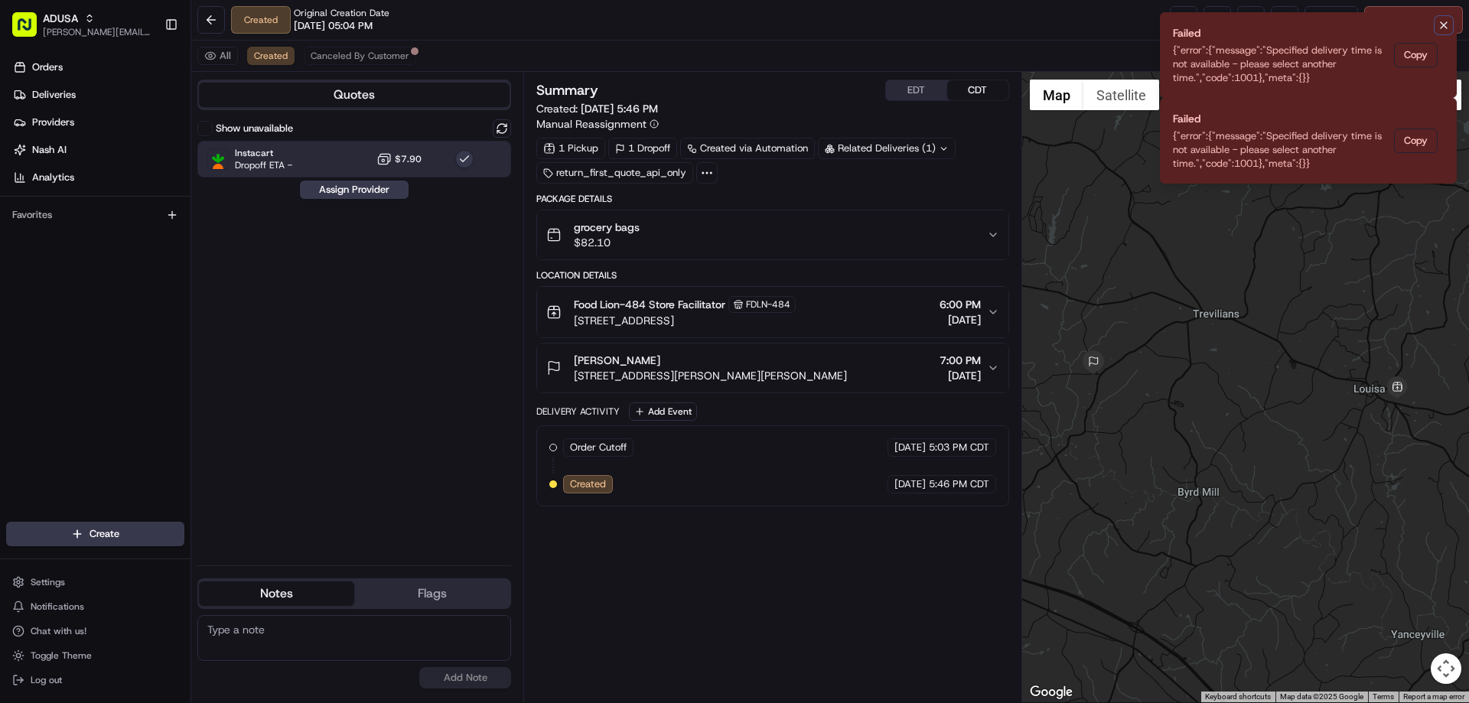
click at [1447, 21] on icon "Notifications (F8)" at bounding box center [1444, 25] width 12 height 12
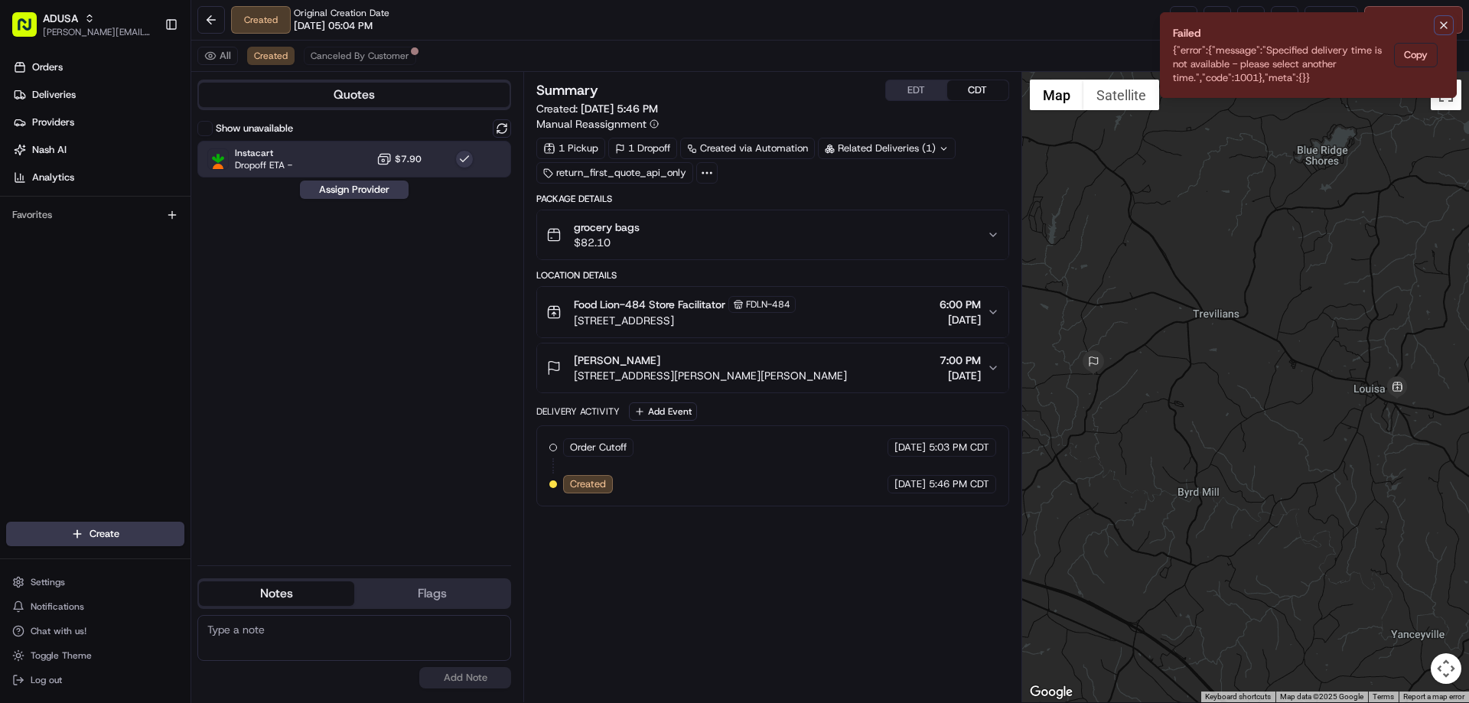
click at [1446, 23] on icon "Notifications (F8)" at bounding box center [1444, 25] width 6 height 6
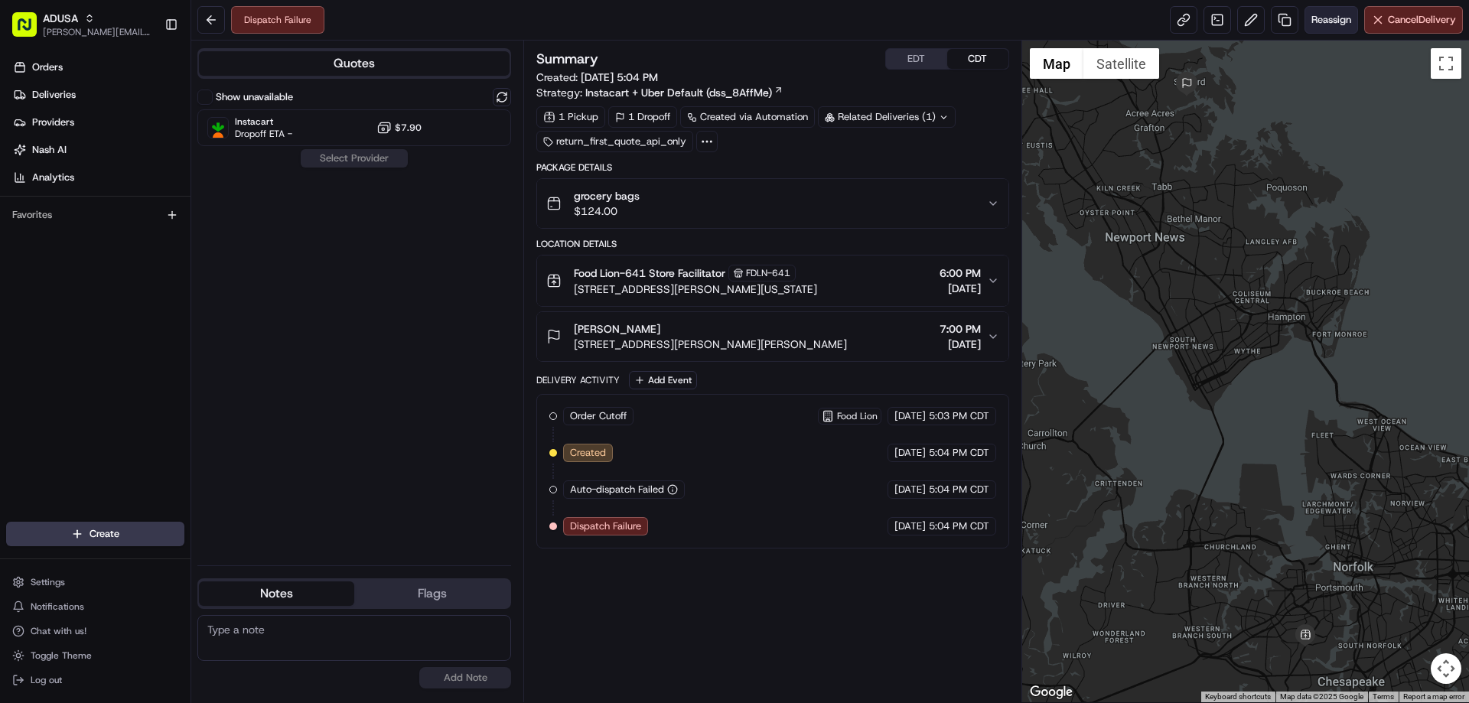
click at [1337, 18] on span "Reassign" at bounding box center [1331, 20] width 40 height 14
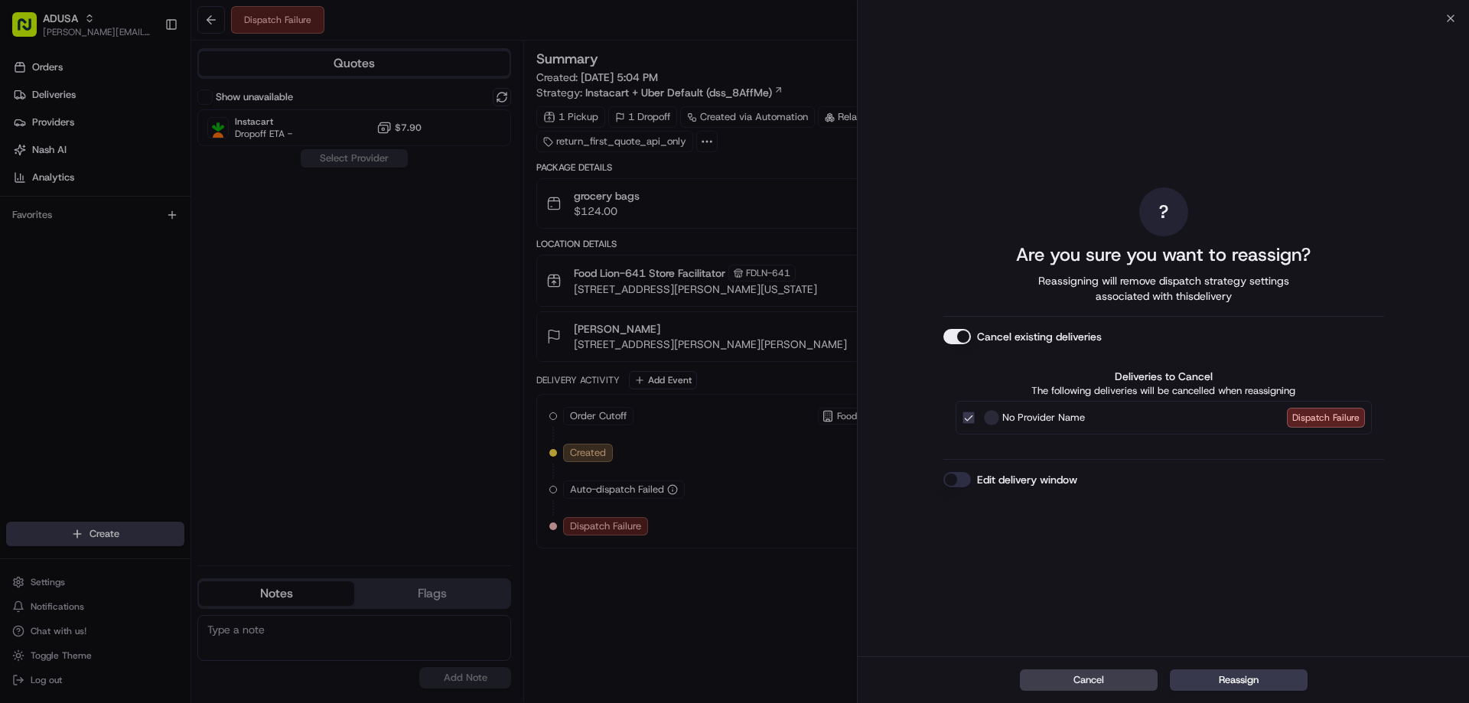
drag, startPoint x: 928, startPoint y: 491, endPoint x: 953, endPoint y: 478, distance: 28.4
click at [929, 491] on div "? Are you sure you want to reassign? Reassigning will remove dispatch strategy …" at bounding box center [1163, 337] width 611 height 638
click at [953, 477] on button "Edit delivery window" at bounding box center [957, 479] width 28 height 15
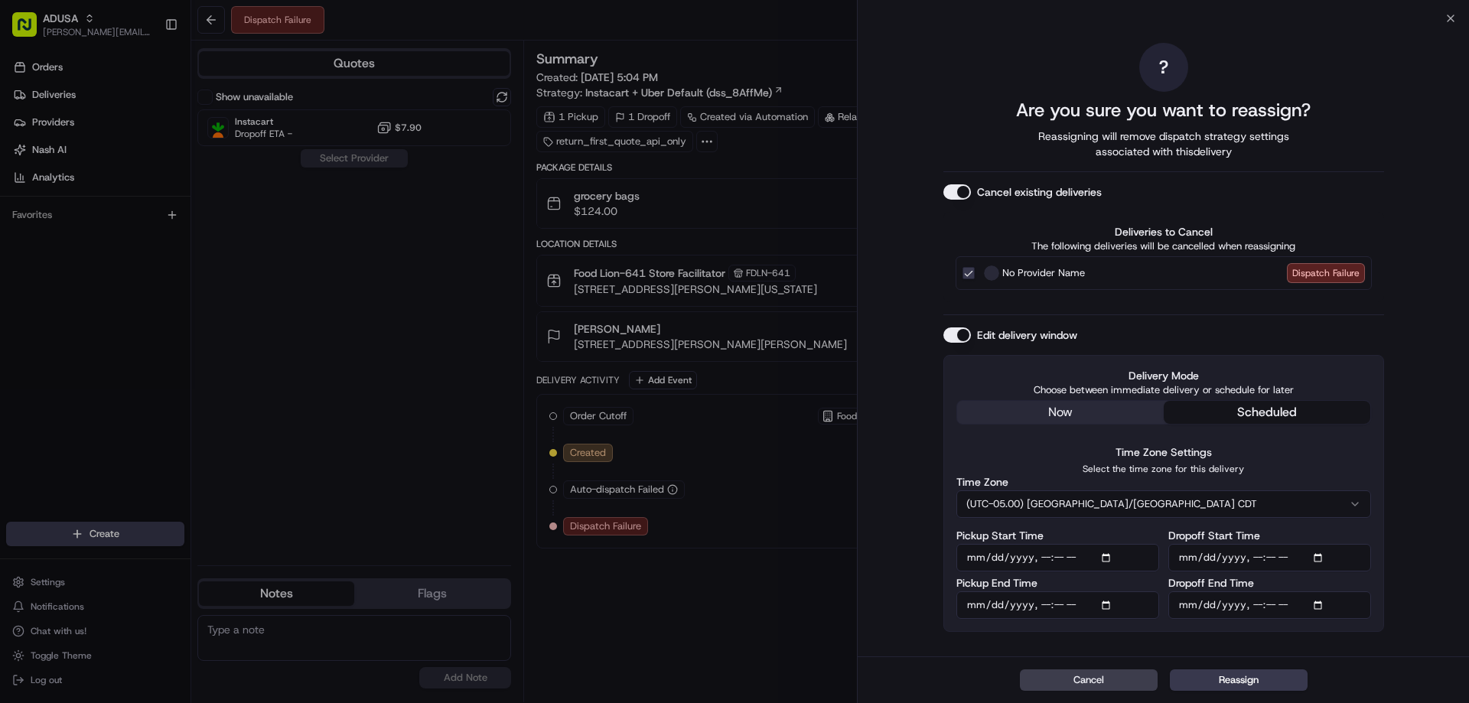
click at [1040, 548] on input "Pickup Start Time" at bounding box center [1057, 558] width 203 height 28
click at [1040, 556] on input "Pickup Start Time" at bounding box center [1057, 558] width 203 height 28
type input "[DATE]T19:00"
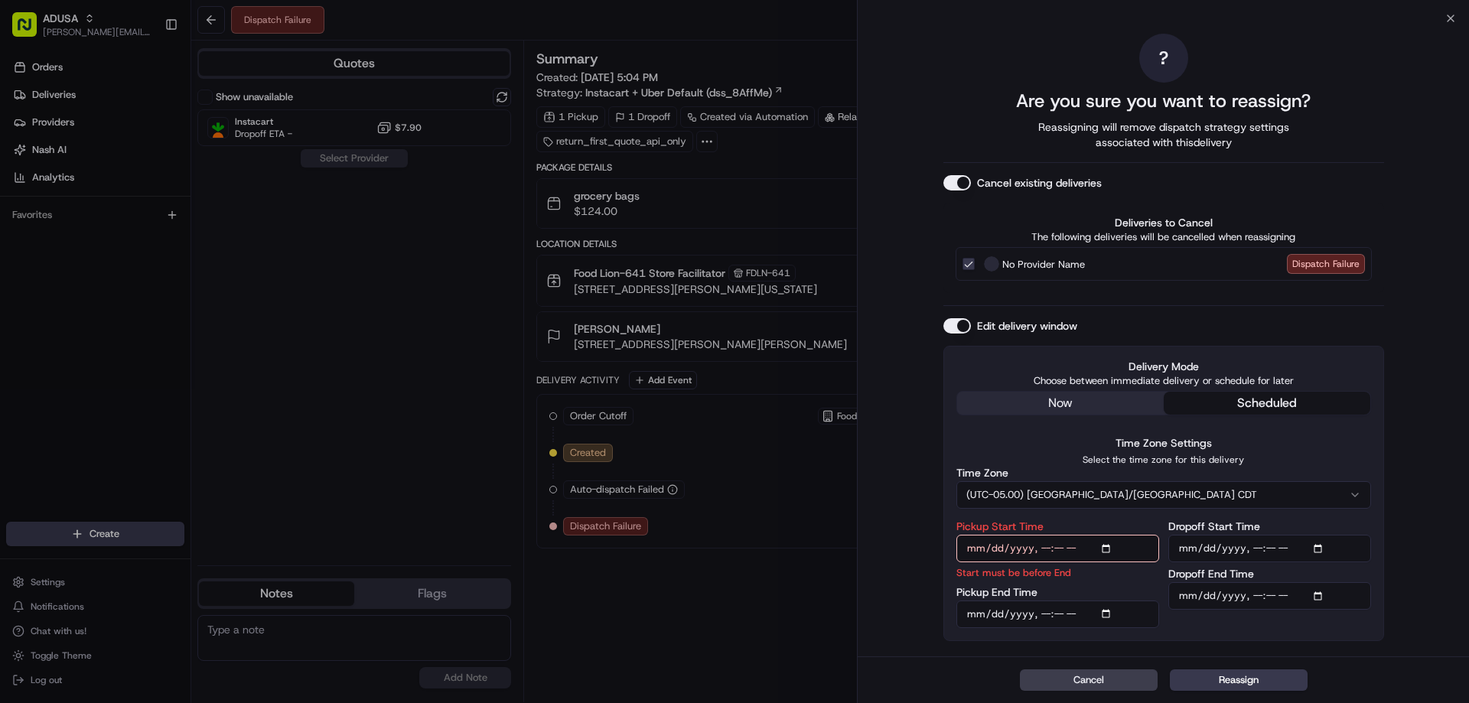
click at [1041, 611] on input "Pickup End Time" at bounding box center [1057, 615] width 203 height 28
type input "[DATE]T19:59"
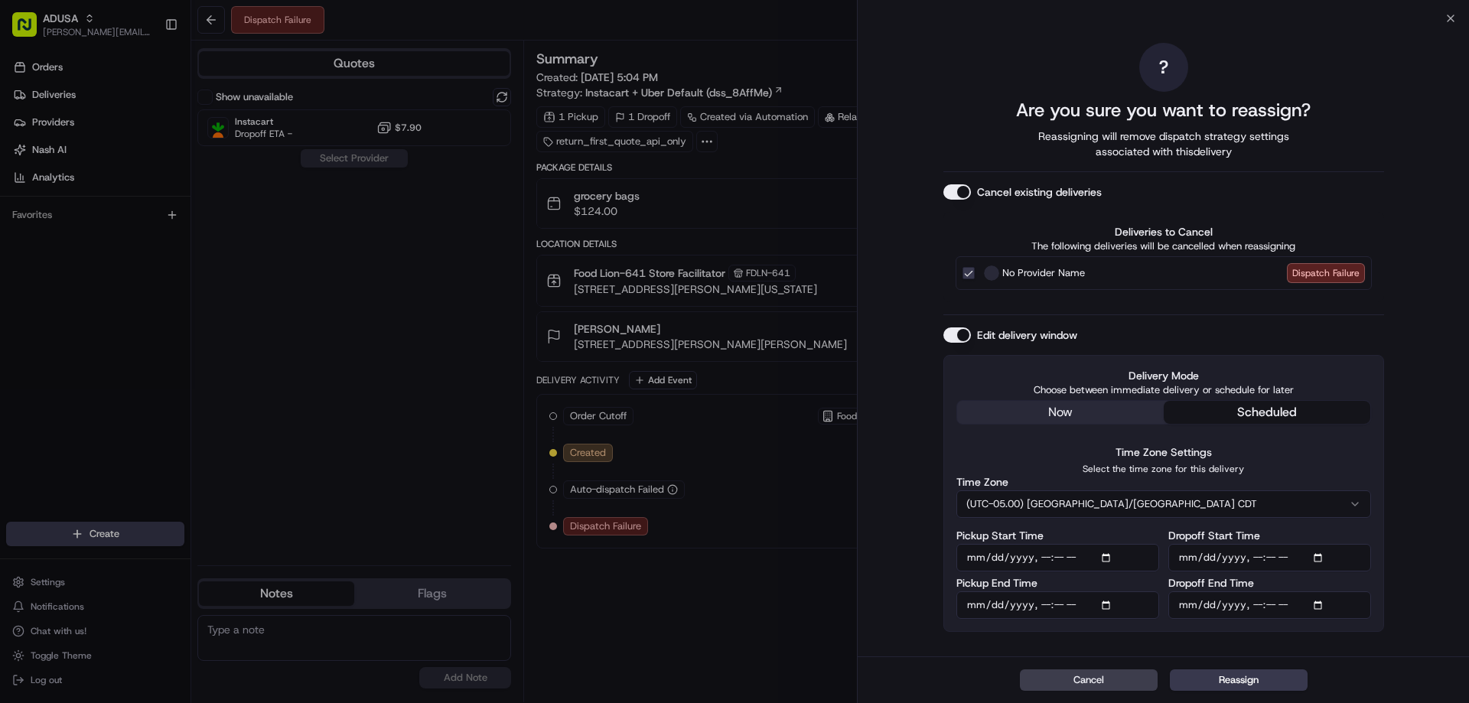
click at [1258, 555] on input "Dropoff Start Time" at bounding box center [1269, 558] width 203 height 28
type input "[DATE]T19:00"
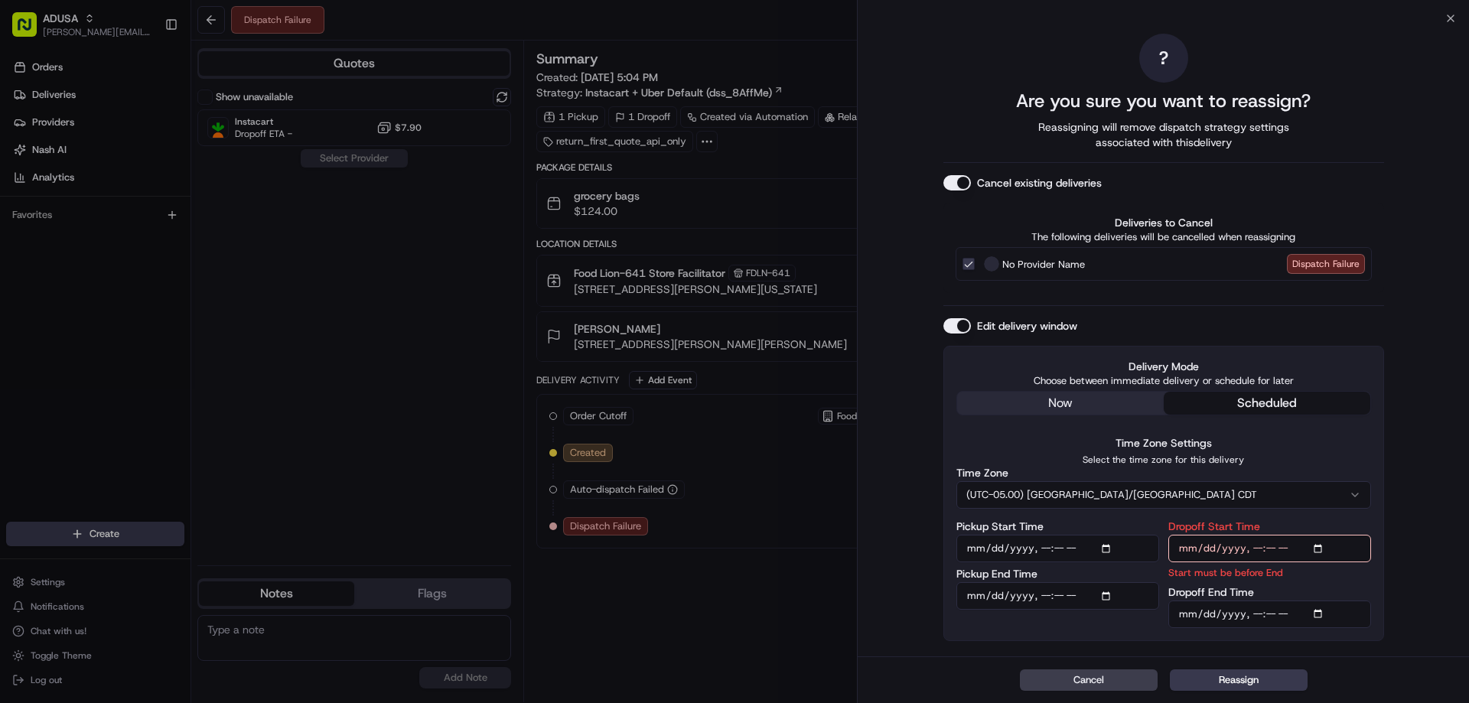
click at [1253, 614] on input "Dropoff End Time" at bounding box center [1269, 615] width 203 height 28
type input "[DATE]T20:00"
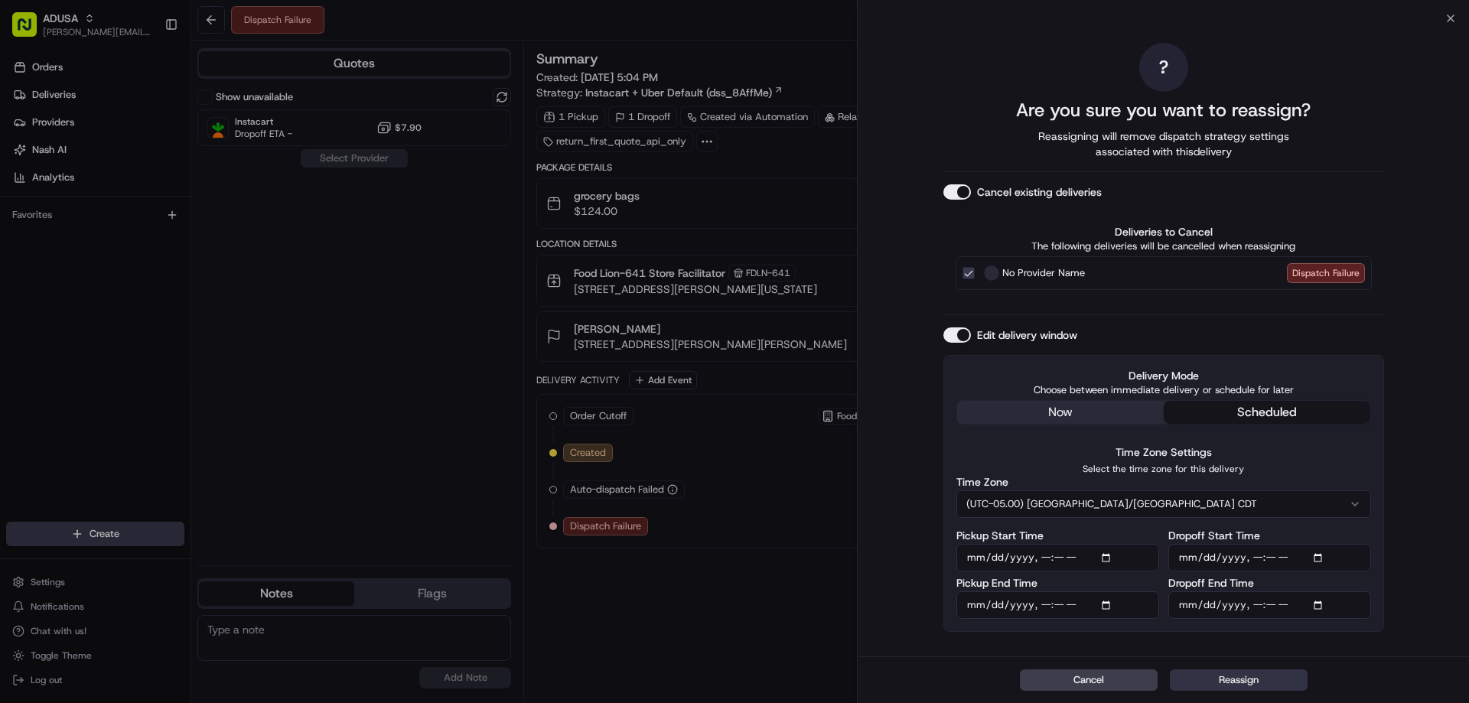
click at [1236, 678] on button "Reassign" at bounding box center [1239, 679] width 138 height 21
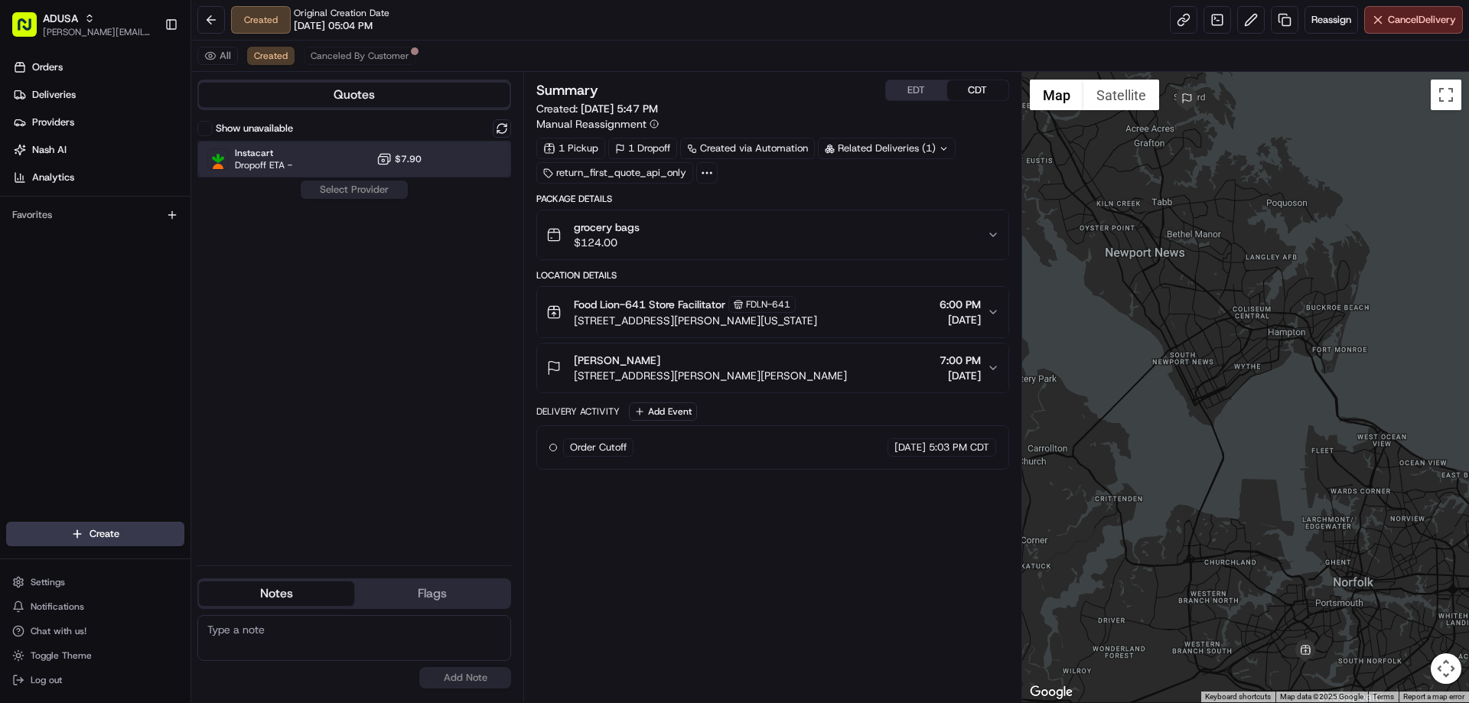
click at [301, 161] on div "Instacart Dropoff ETA - $7.90" at bounding box center [354, 159] width 314 height 37
click at [335, 185] on button "Assign Provider" at bounding box center [354, 190] width 109 height 18
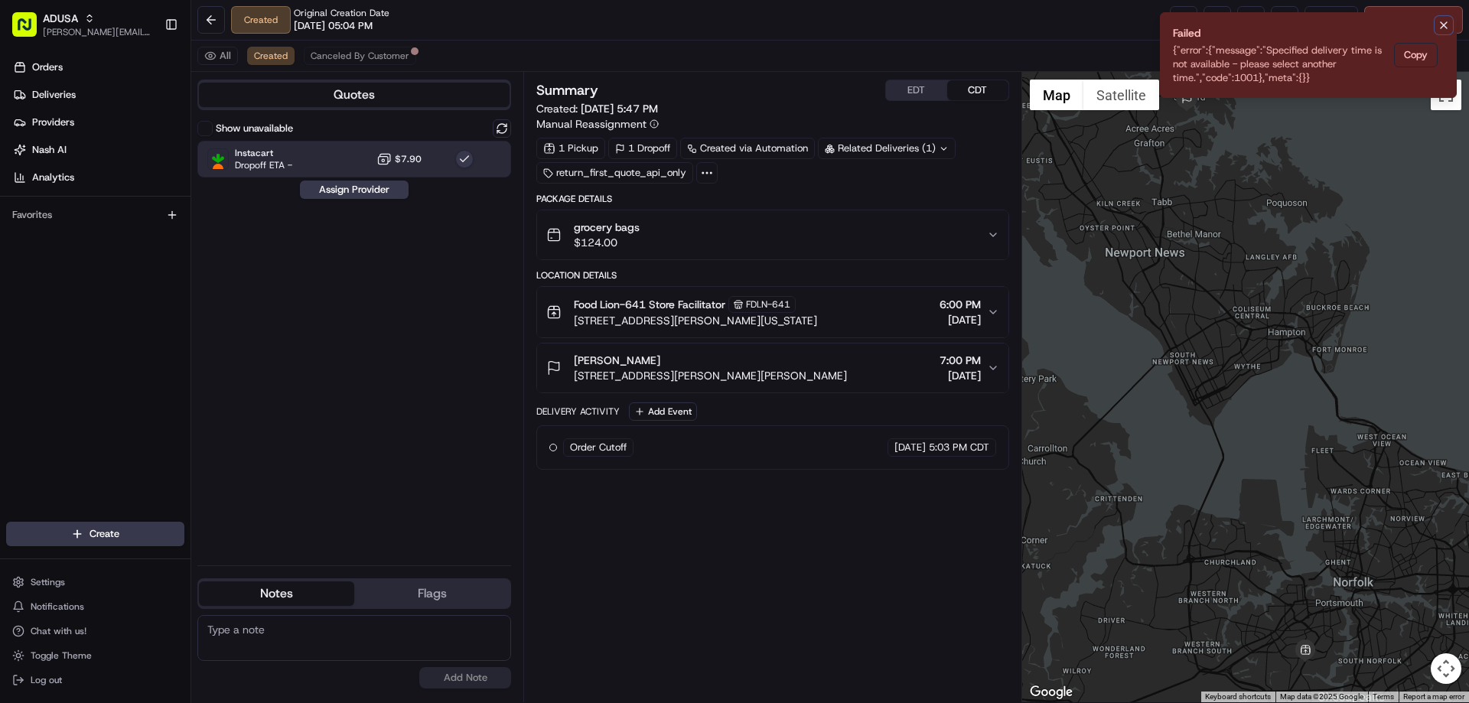
click at [1444, 27] on icon "Notifications (F8)" at bounding box center [1444, 25] width 12 height 12
